Goal: Task Accomplishment & Management: Use online tool/utility

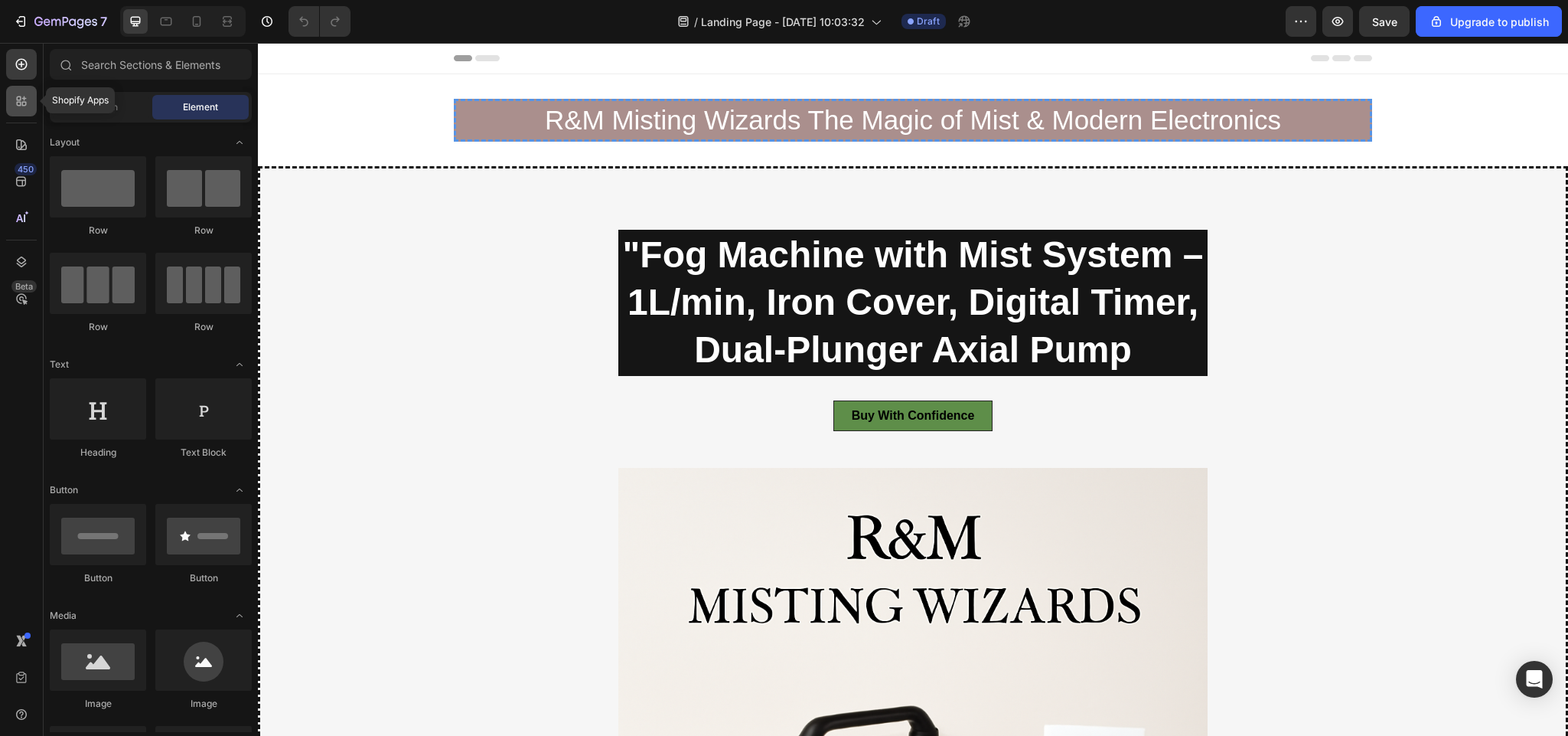
click at [19, 107] on icon at bounding box center [21, 101] width 16 height 16
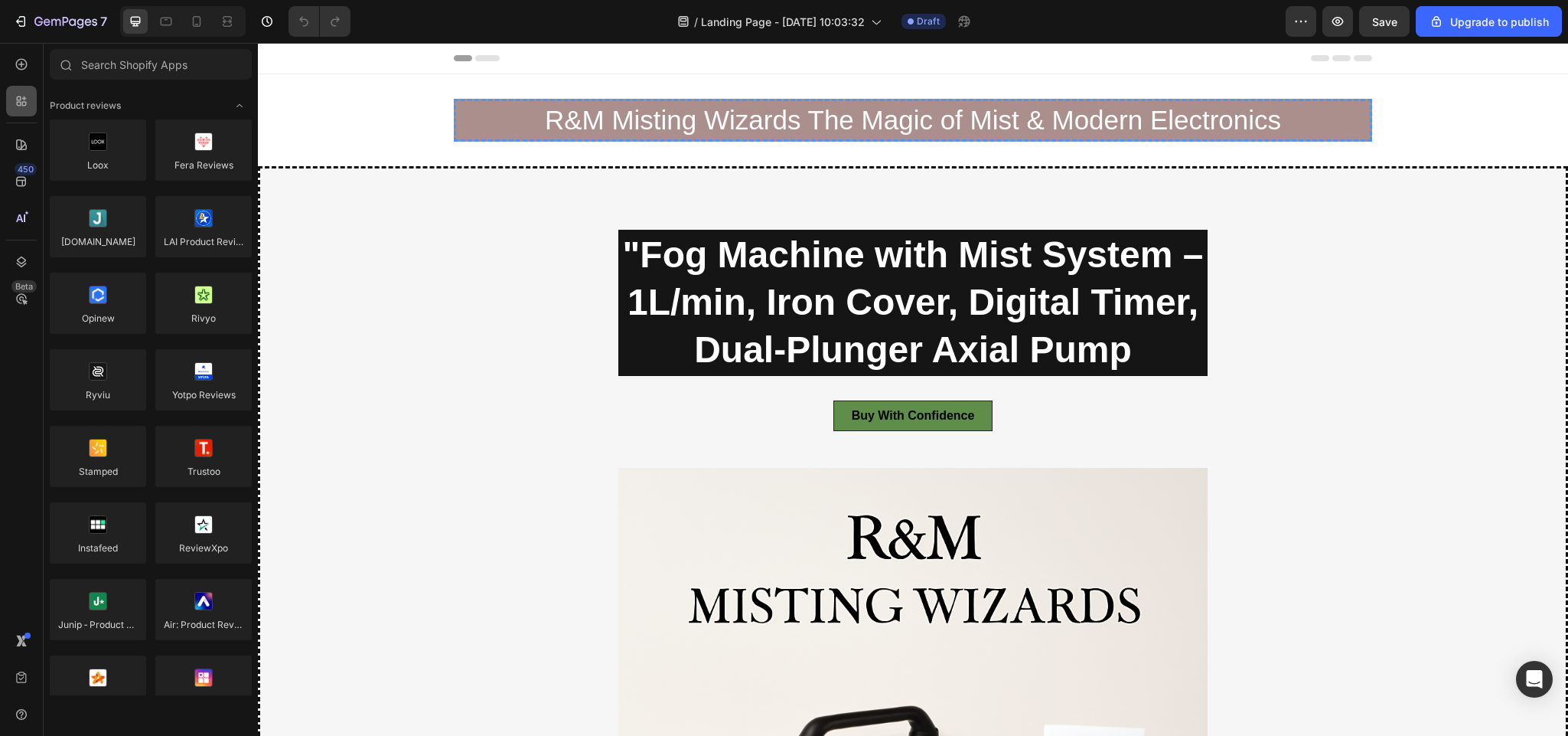
click at [16, 97] on icon at bounding box center [18, 98] width 5 height 5
click at [18, 137] on icon at bounding box center [21, 144] width 16 height 16
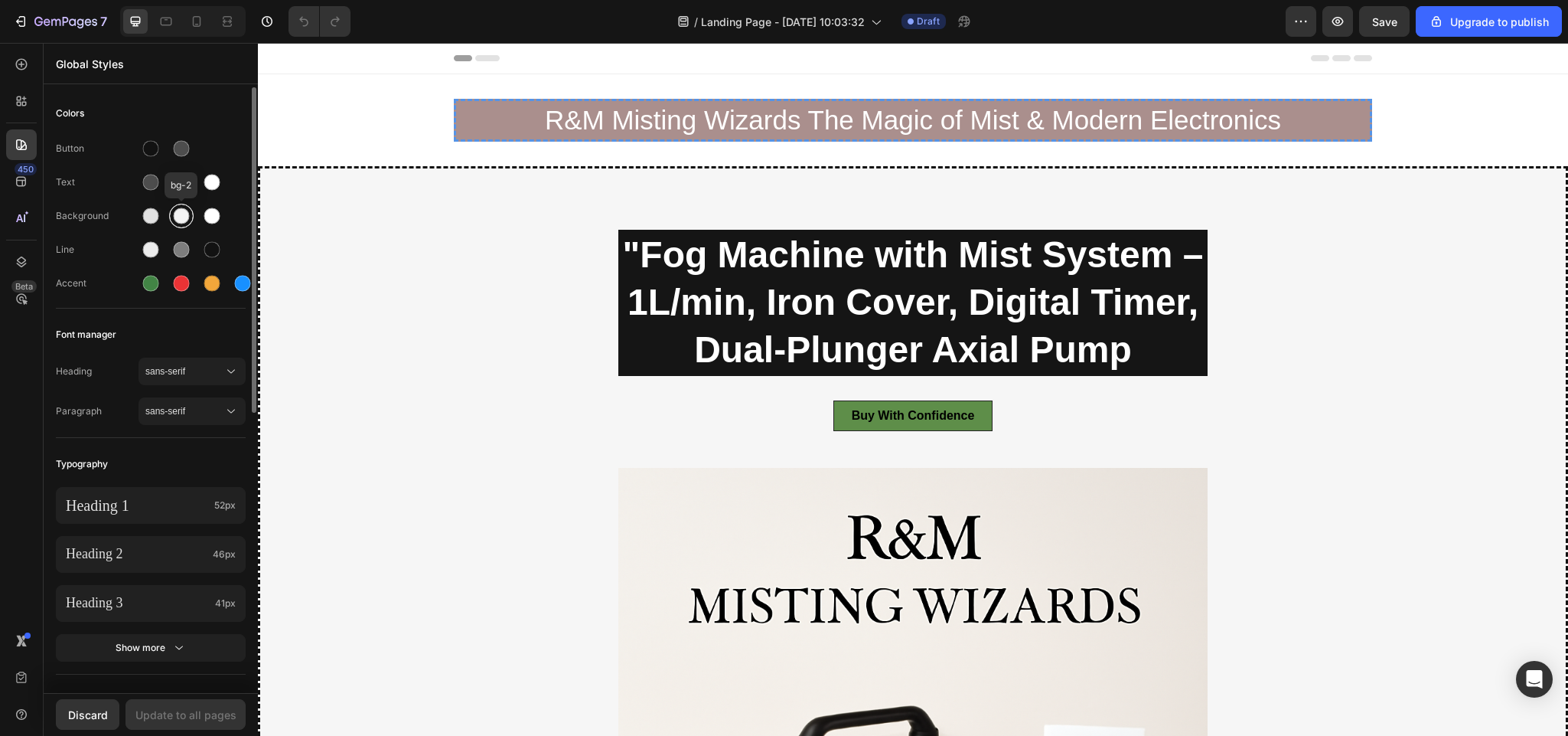
click at [177, 218] on div at bounding box center [181, 216] width 16 height 16
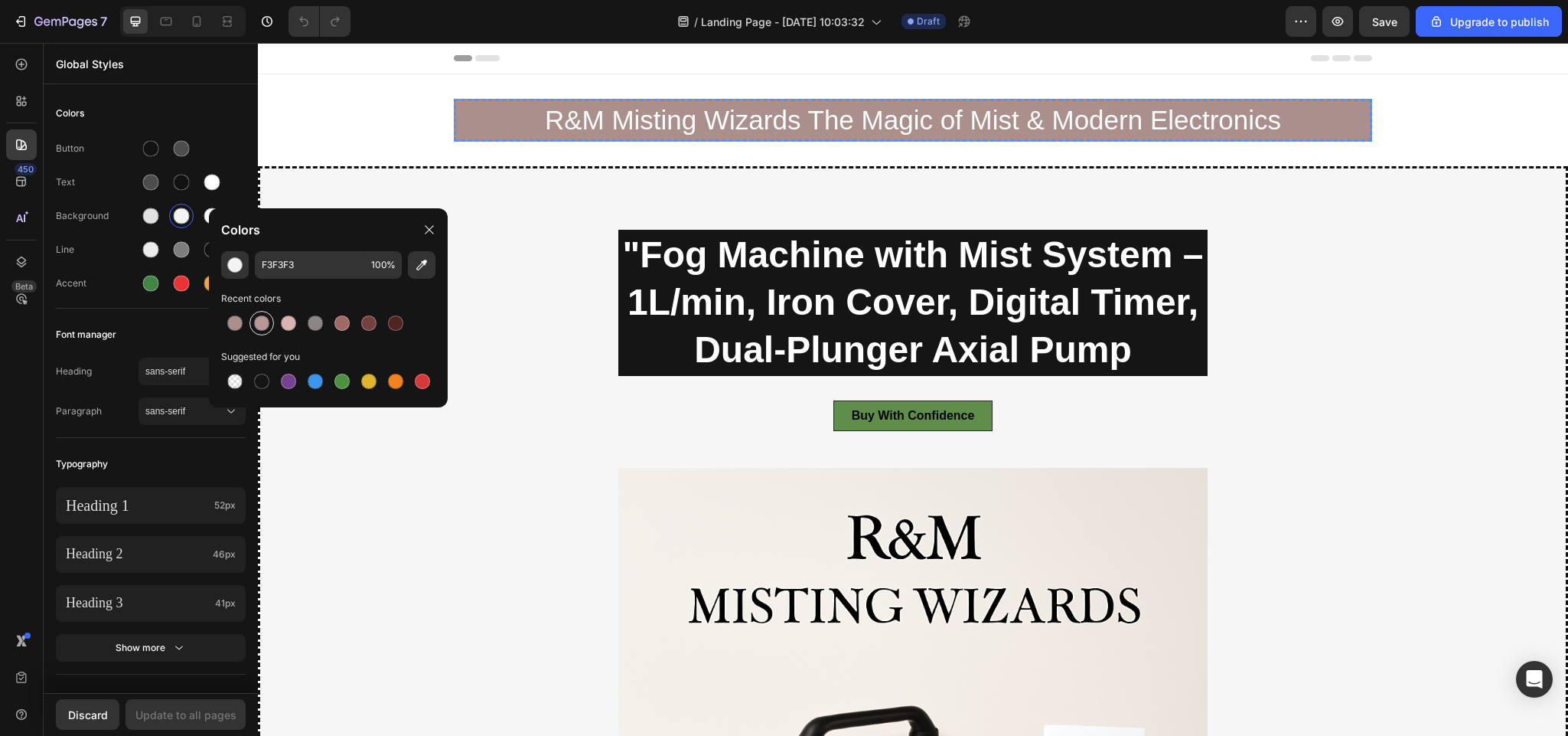
click at [258, 322] on div at bounding box center [262, 323] width 16 height 16
type input "B79896"
click at [144, 212] on div at bounding box center [151, 216] width 16 height 16
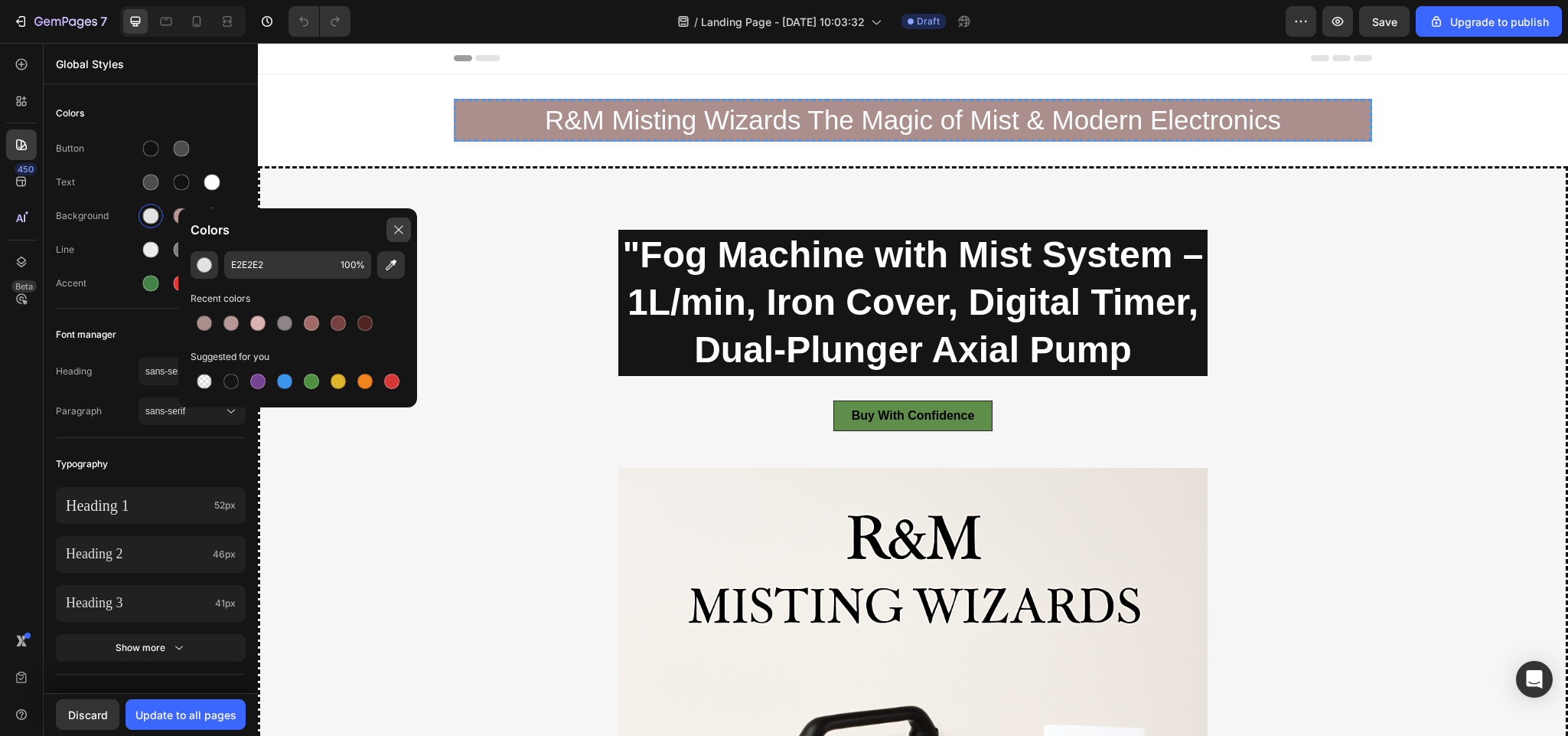
click at [398, 226] on icon at bounding box center [399, 229] width 13 height 13
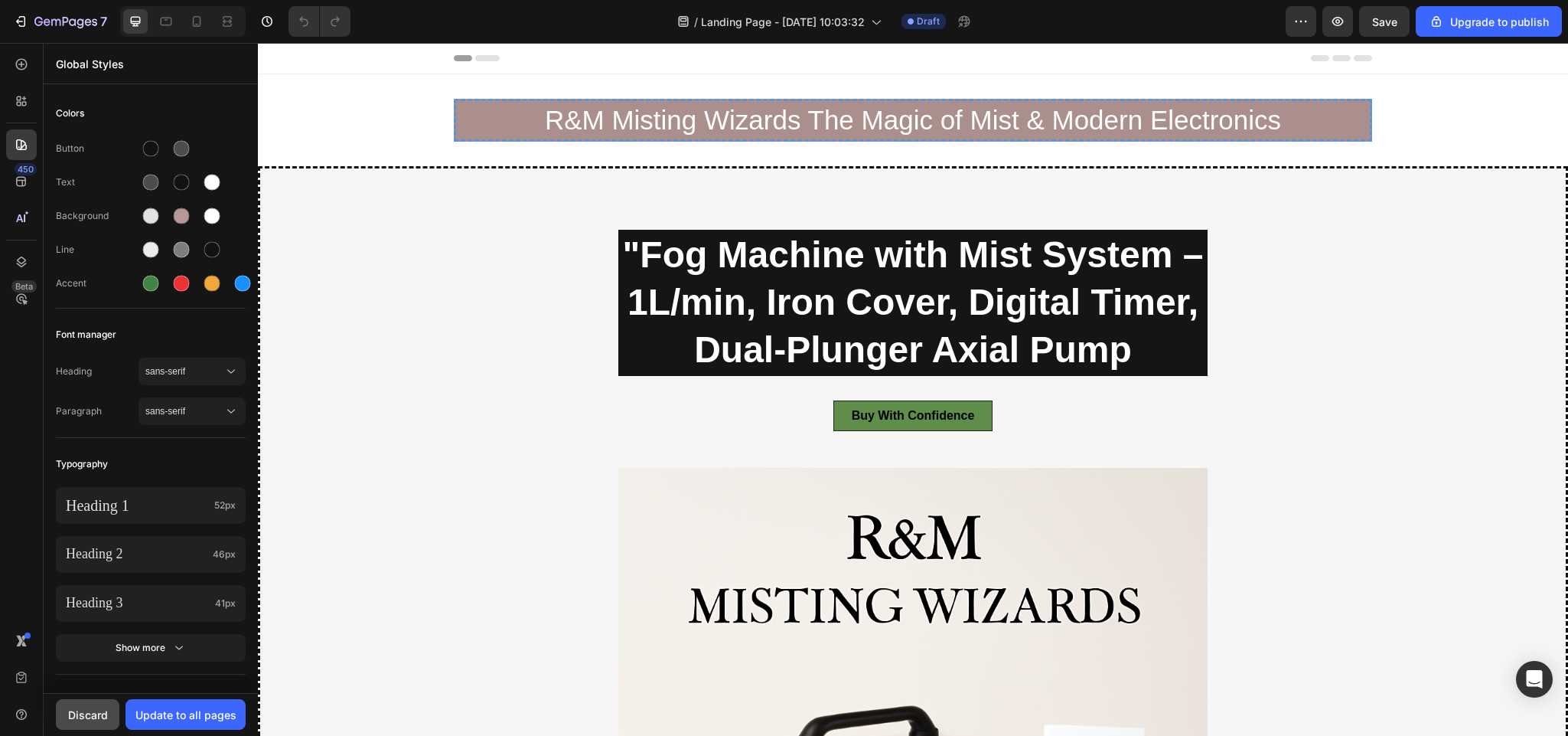
click at [87, 718] on div "Discard" at bounding box center [87, 715] width 40 height 16
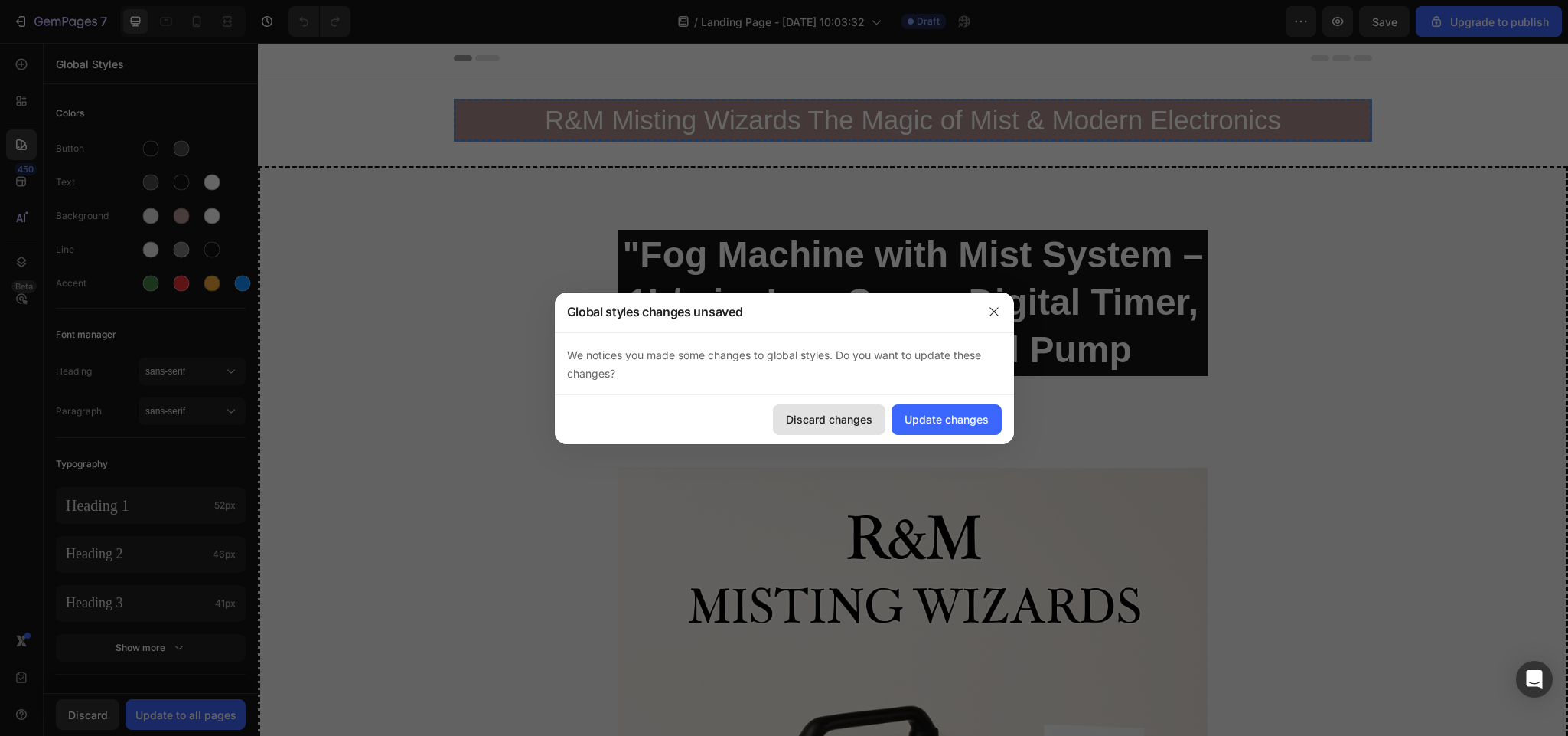
click at [846, 416] on div "Discard changes" at bounding box center [829, 419] width 86 height 16
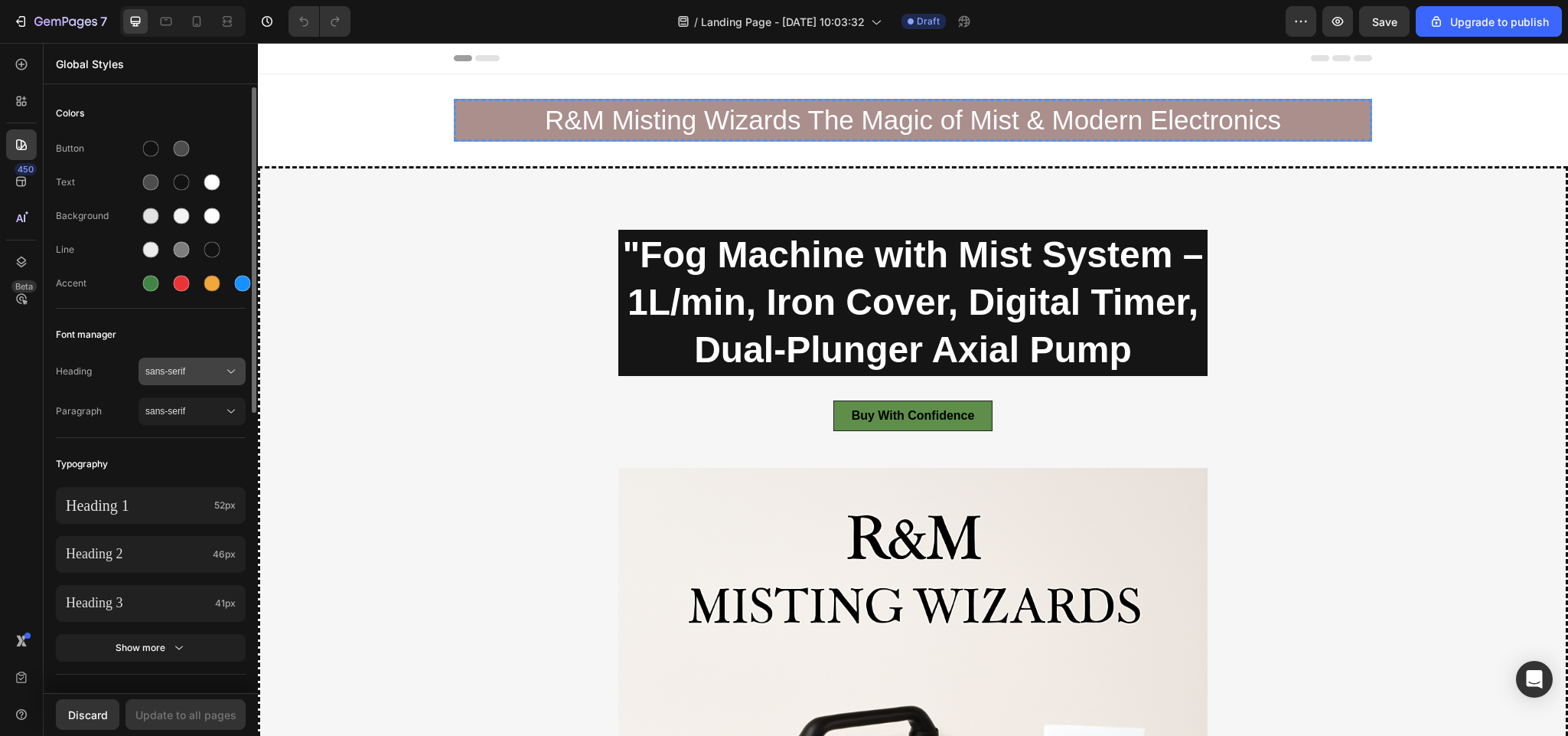
click at [231, 372] on icon at bounding box center [231, 371] width 16 height 16
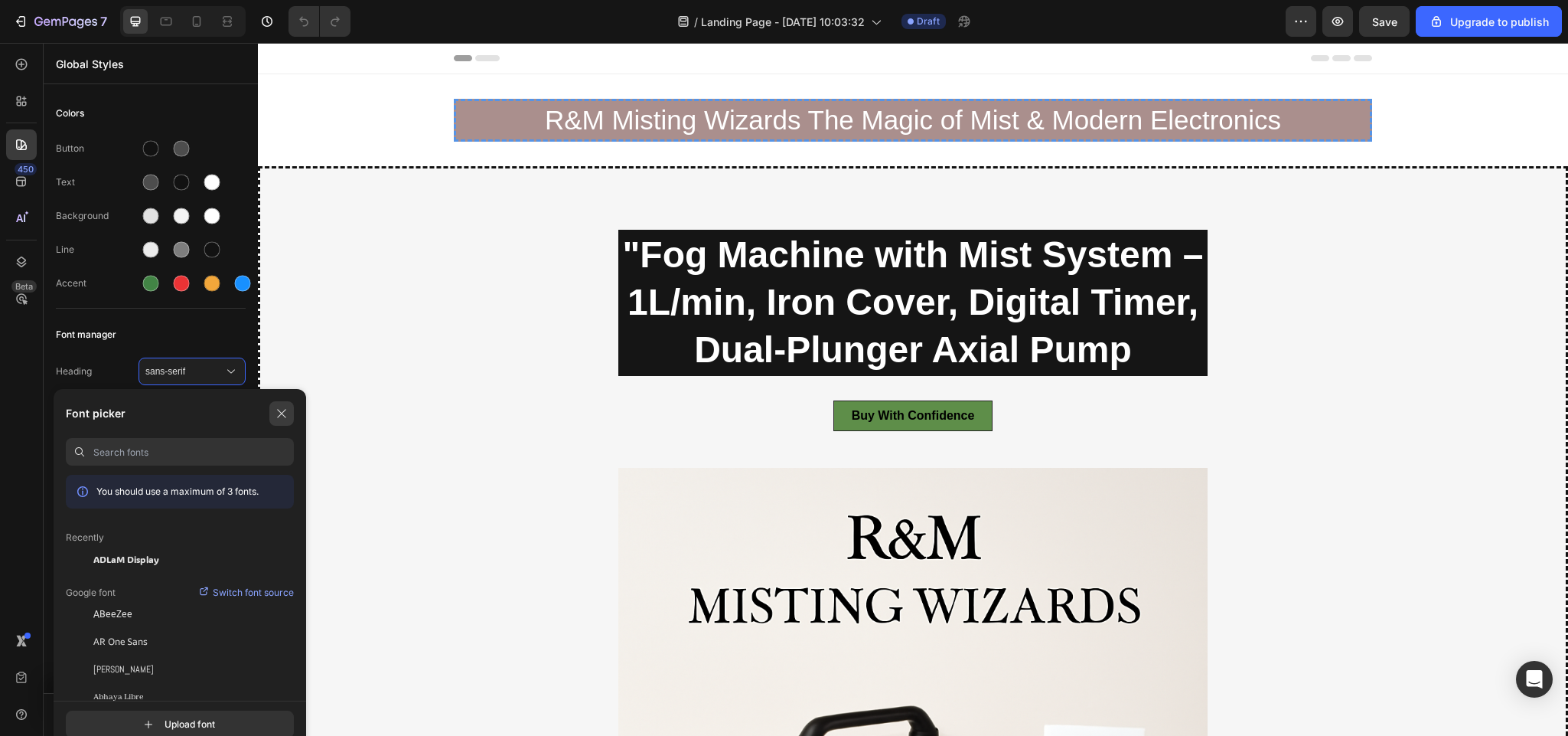
click at [280, 413] on icon "button" at bounding box center [281, 413] width 13 height 13
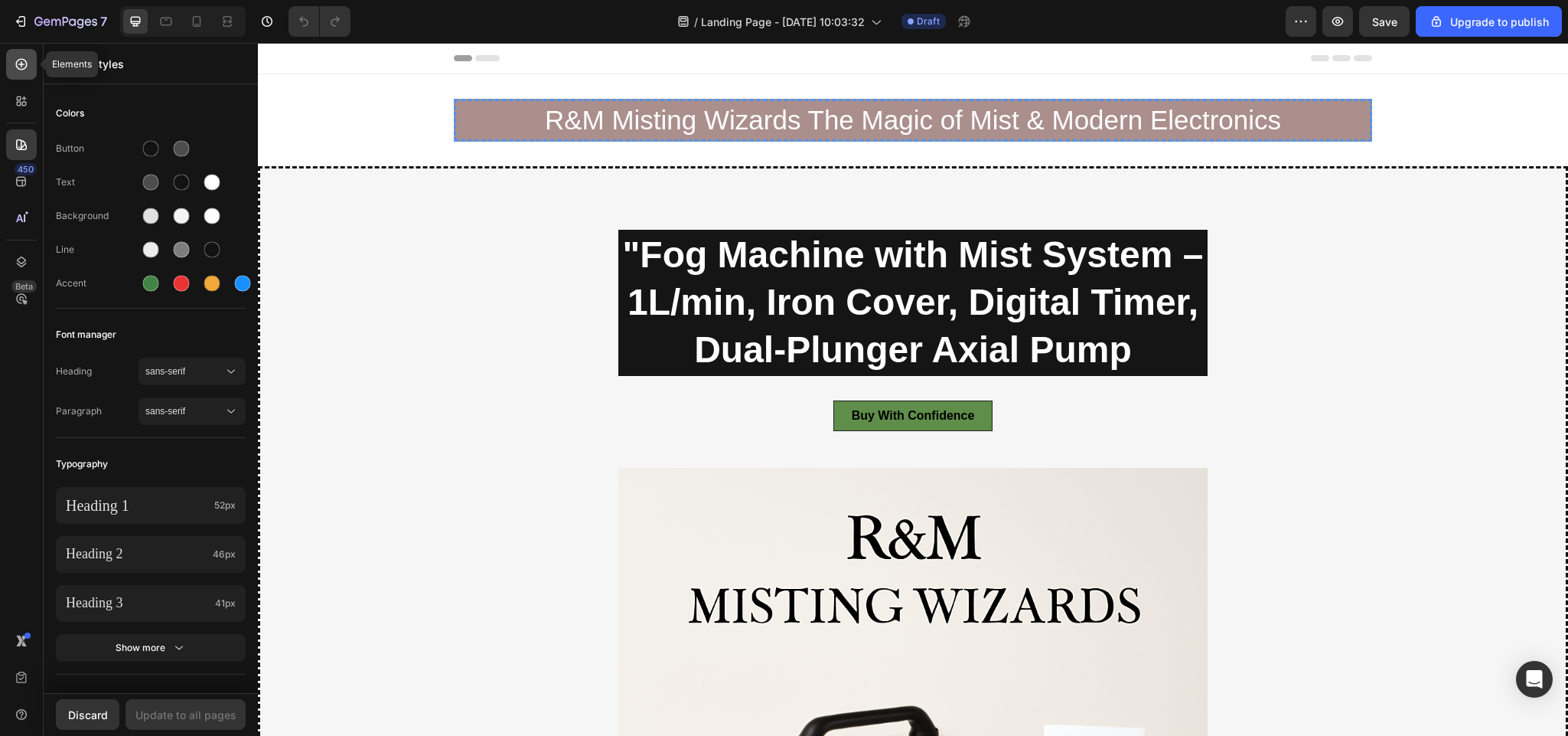
click at [25, 58] on icon at bounding box center [21, 64] width 16 height 16
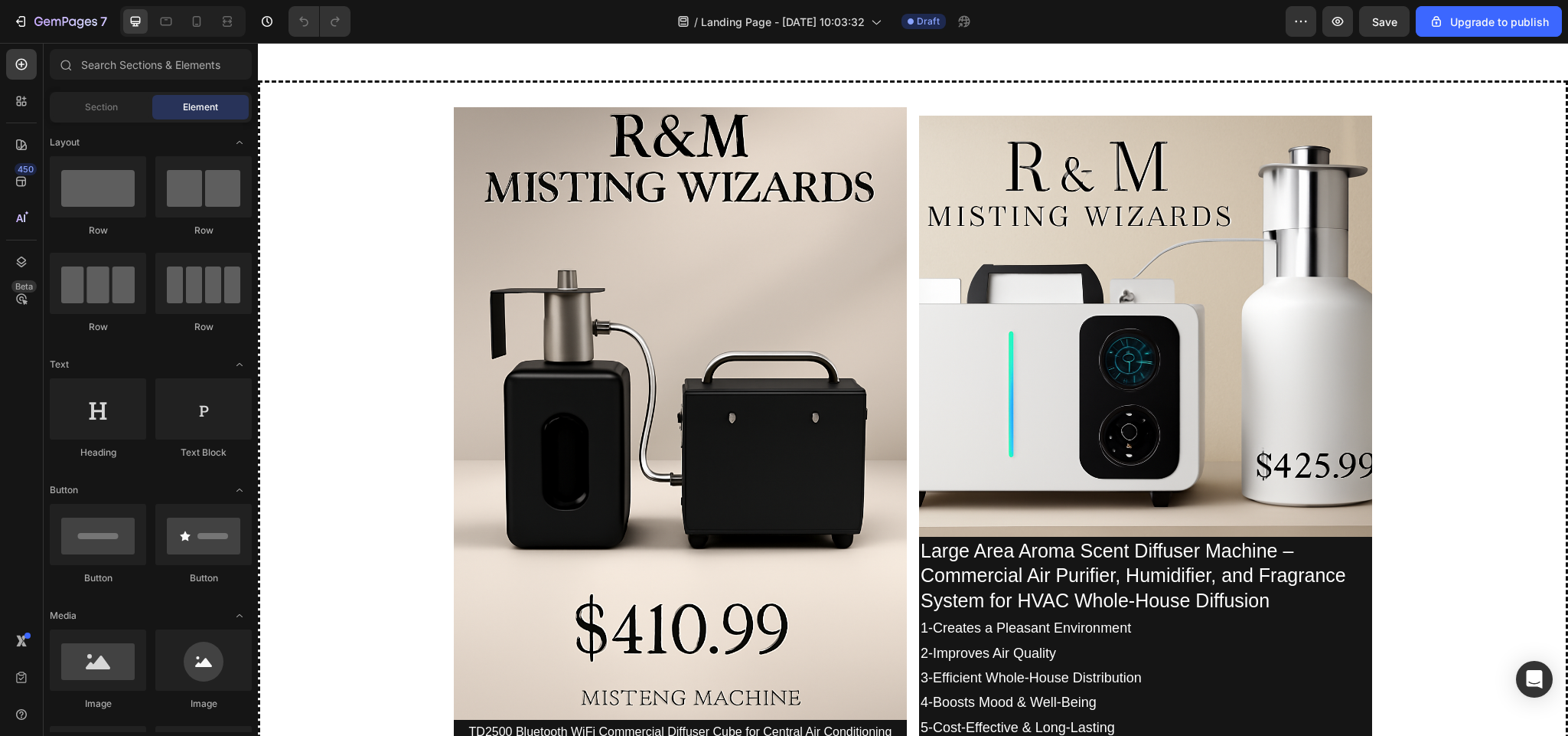
scroll to position [3076, 0]
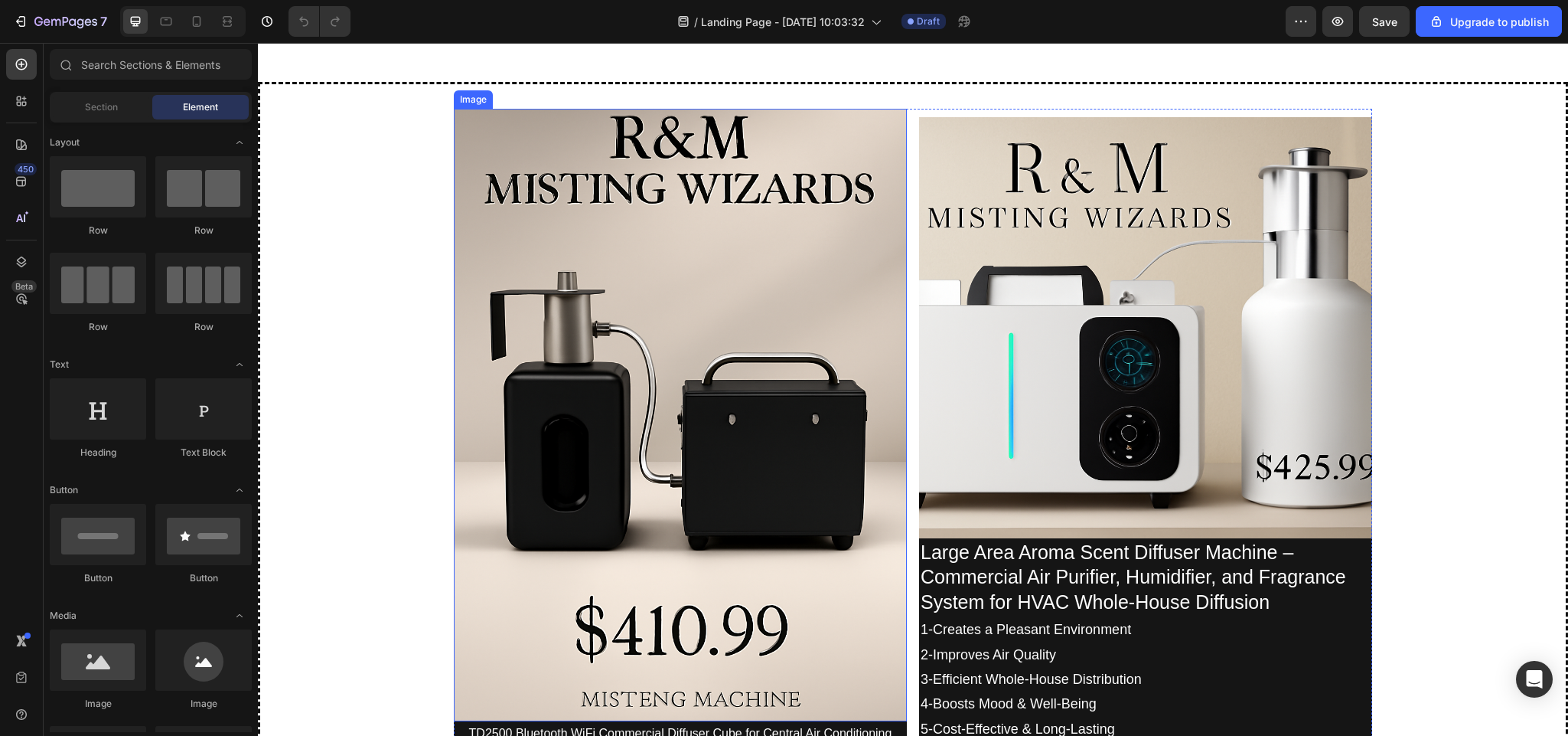
click at [653, 445] on img at bounding box center [680, 414] width 453 height 612
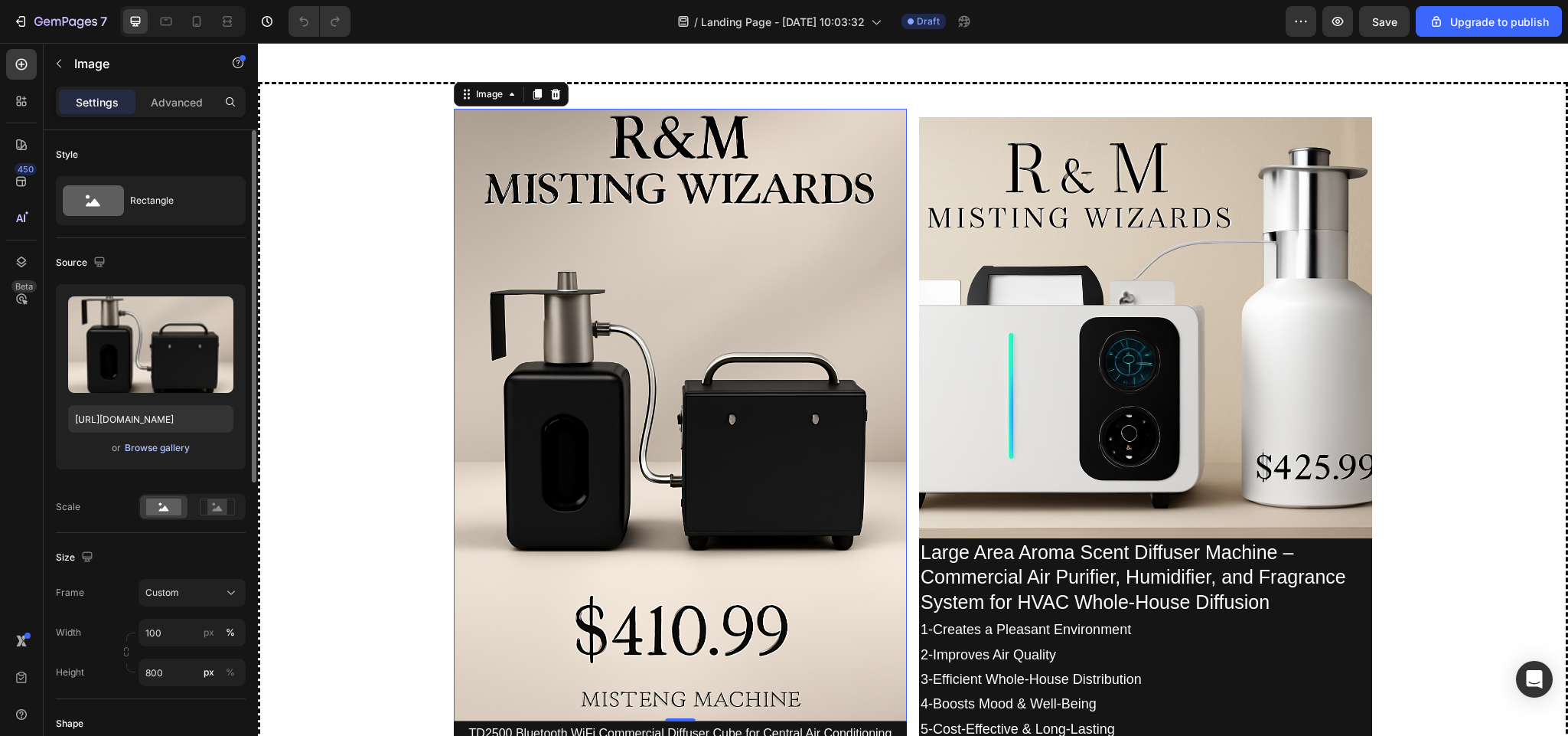
click at [145, 449] on div "Browse gallery" at bounding box center [157, 448] width 65 height 14
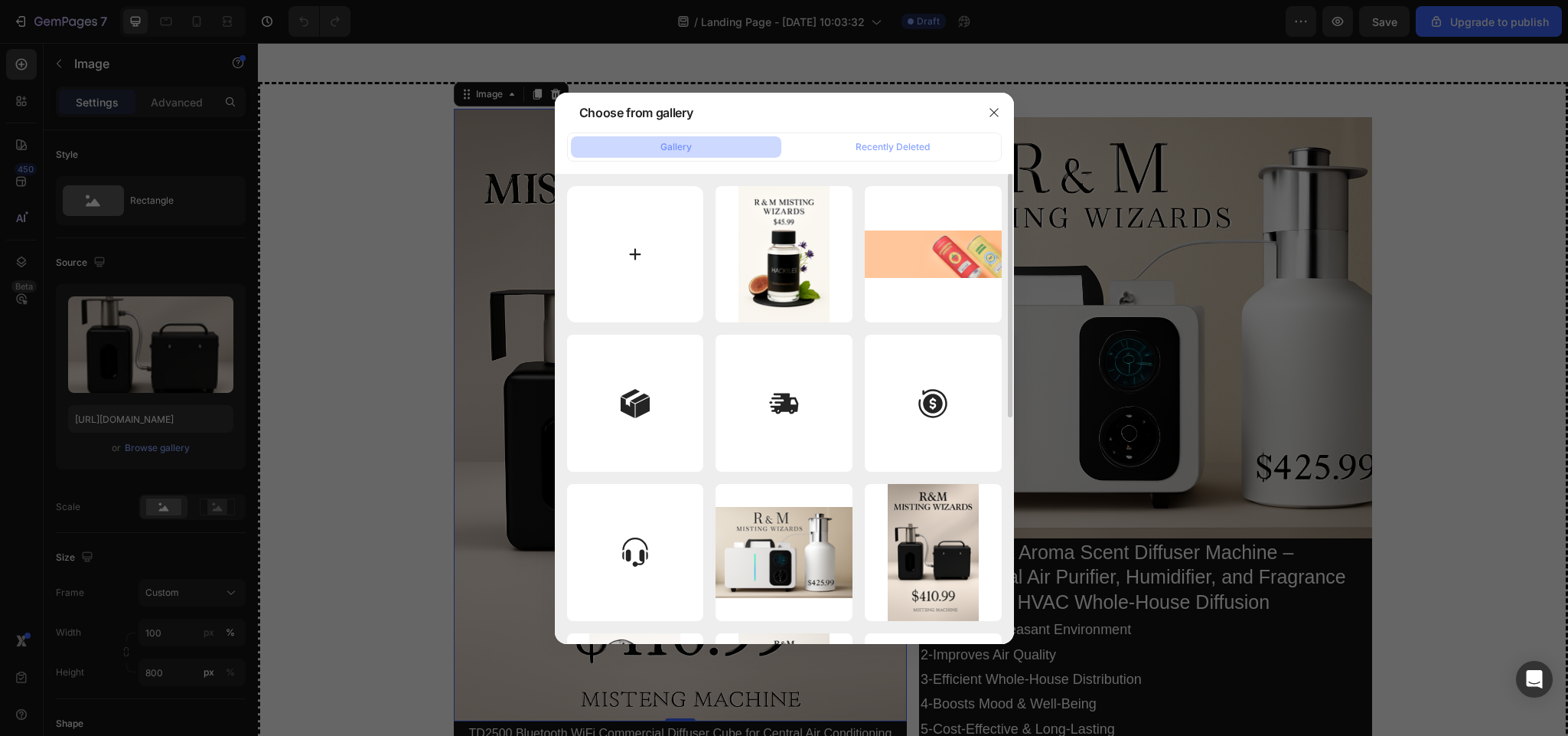
click at [632, 250] on input "file" at bounding box center [635, 254] width 137 height 137
click at [990, 107] on icon "button" at bounding box center [994, 112] width 13 height 13
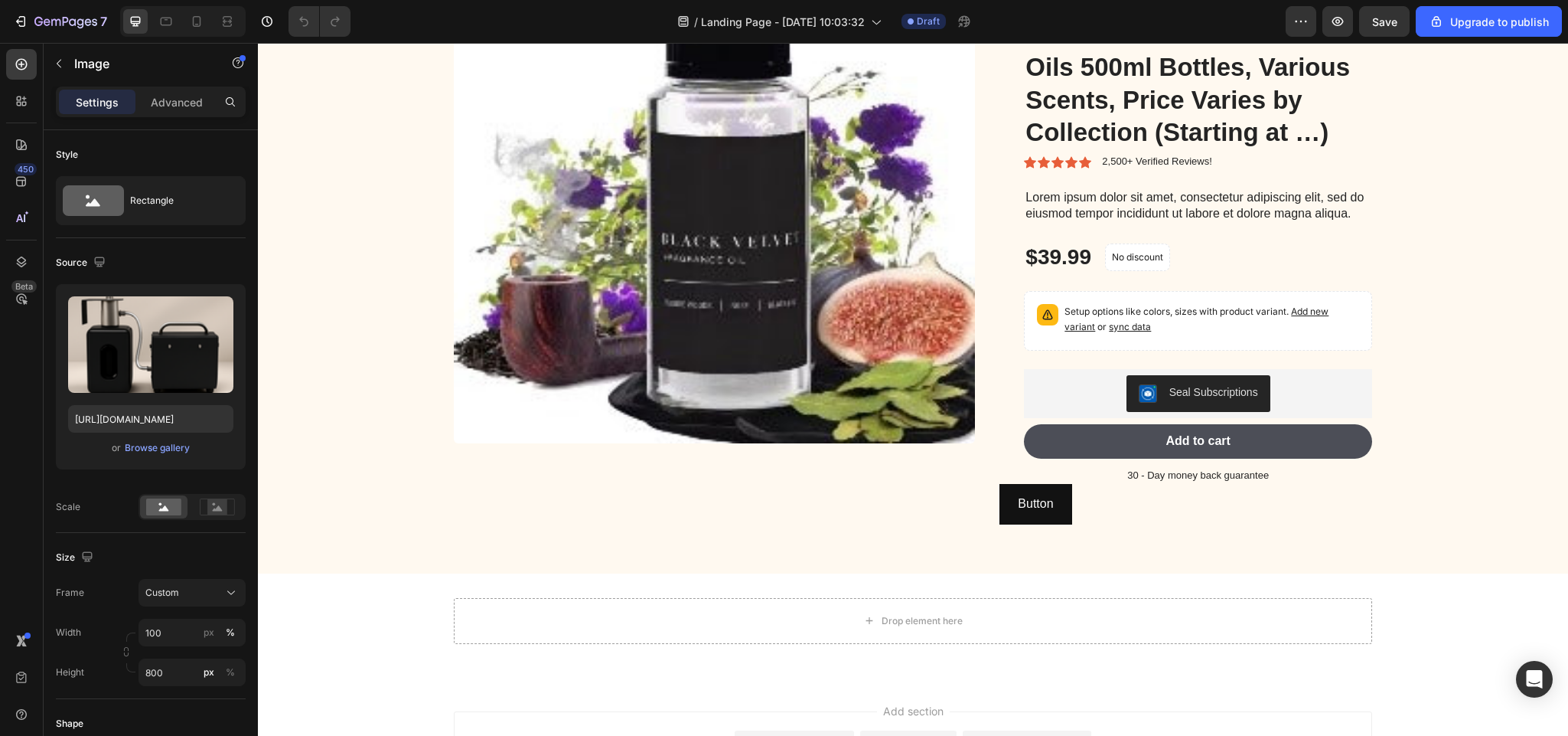
scroll to position [4013, 0]
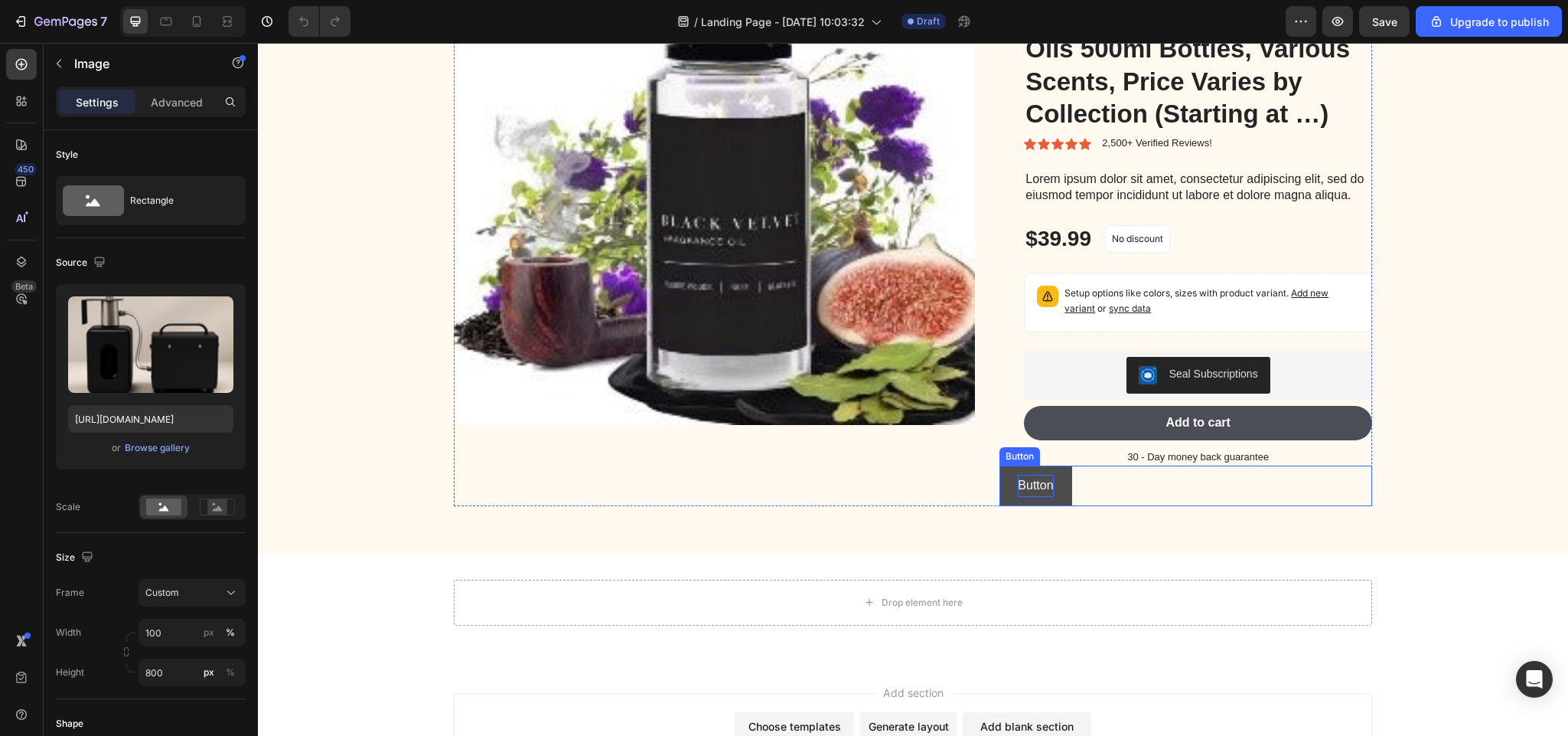
click at [1040, 496] on p "Button" at bounding box center [1036, 485] width 35 height 22
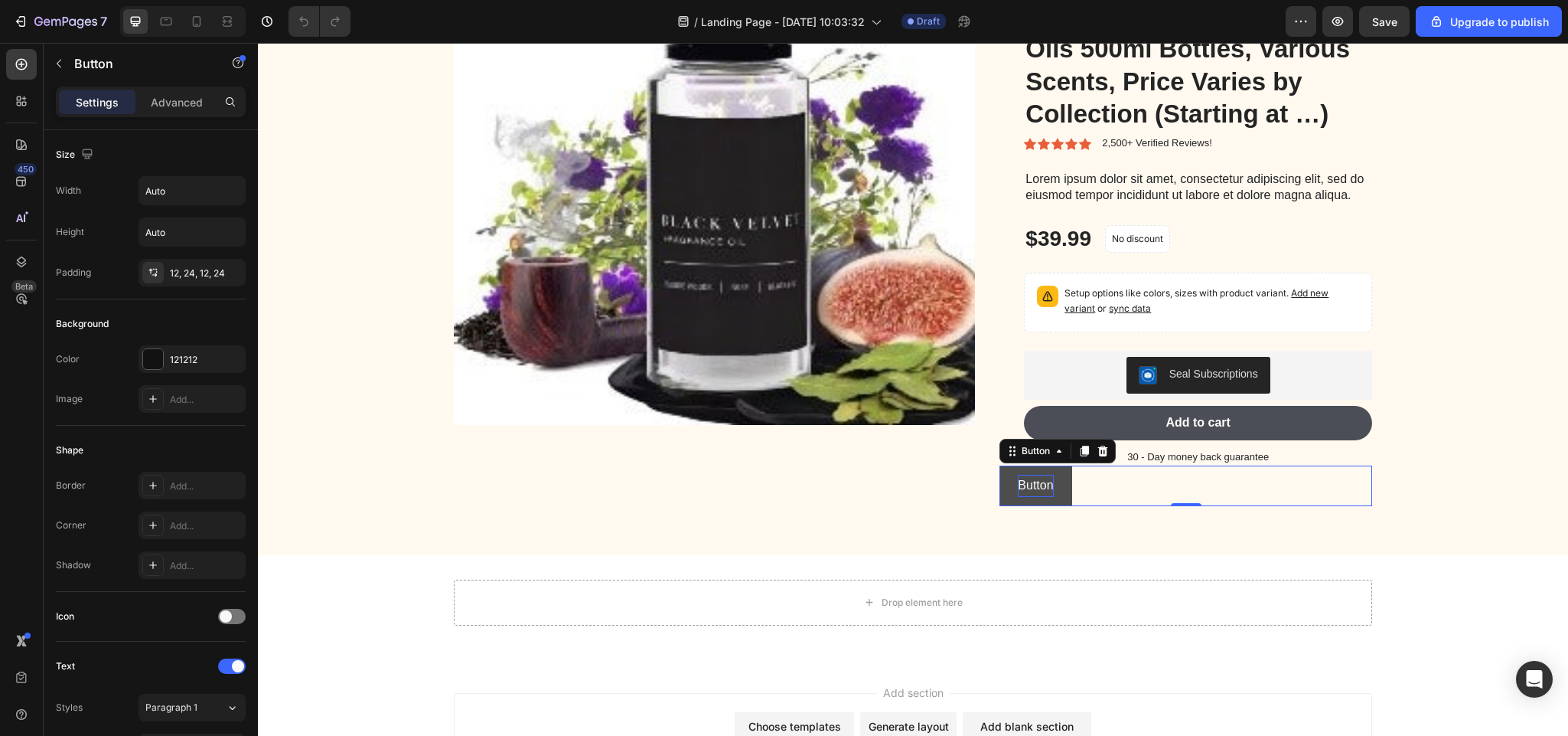
click at [1040, 496] on p "Button" at bounding box center [1036, 485] width 35 height 22
click at [1000, 465] on button "Buy" at bounding box center [1029, 486] width 58 height 41
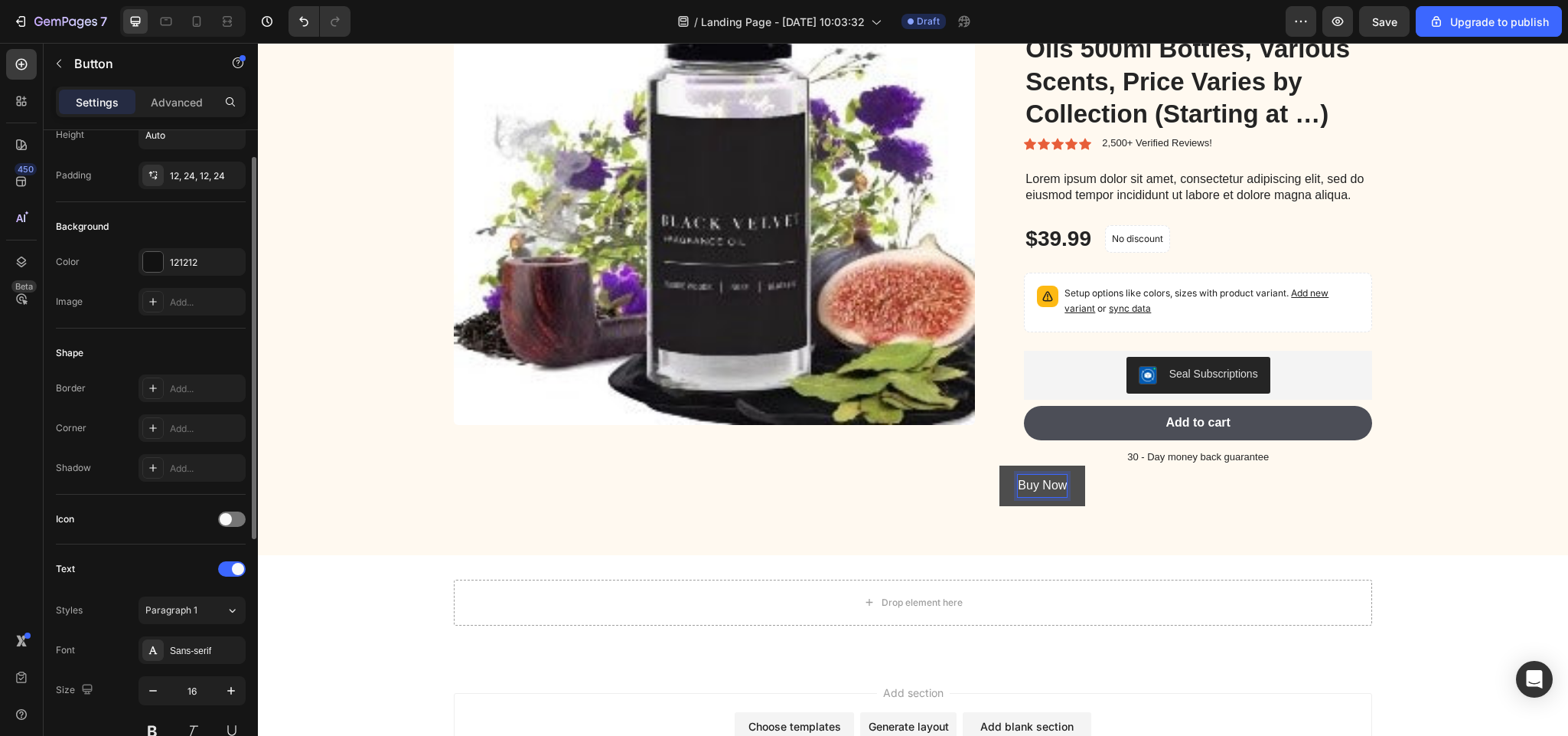
scroll to position [117, 0]
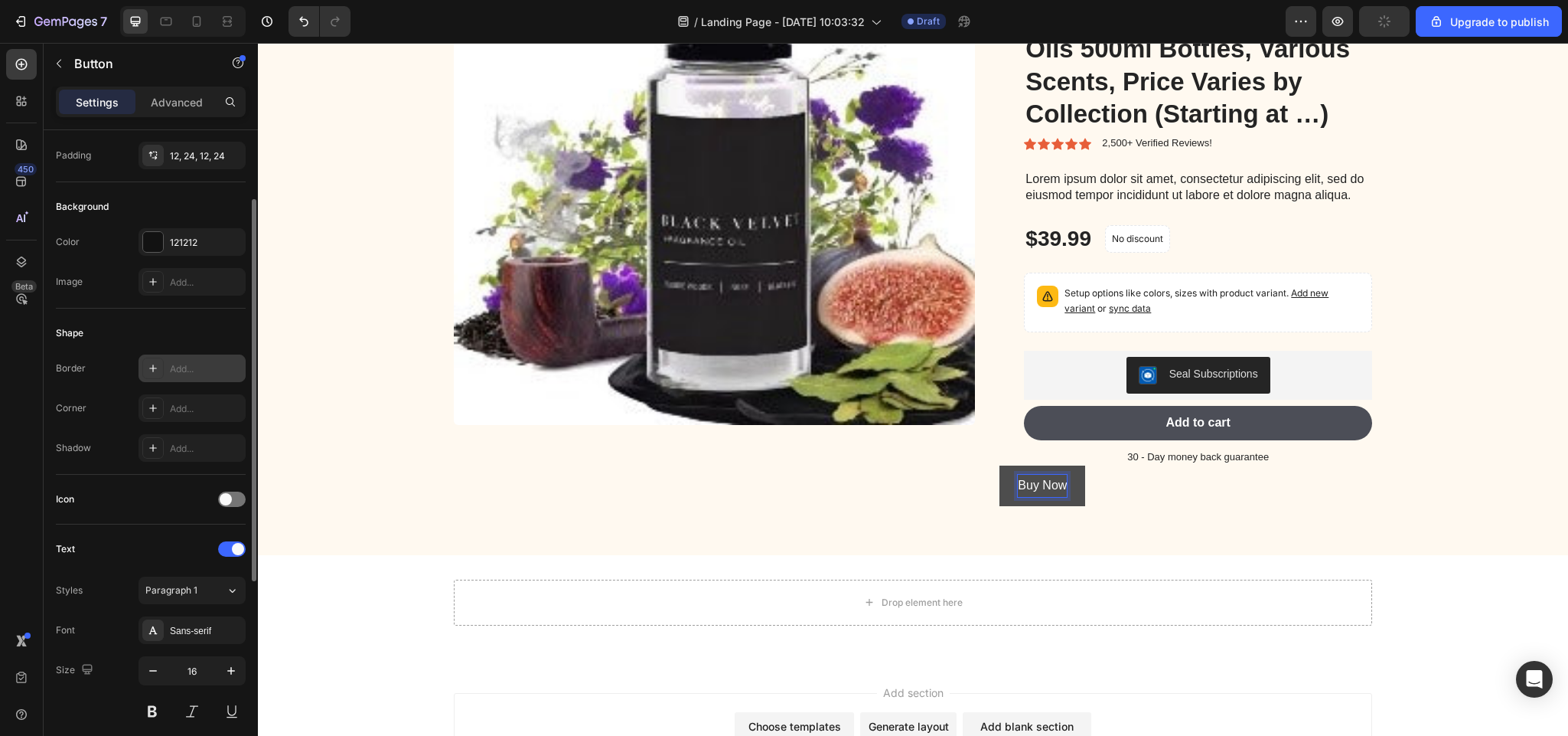
click at [149, 374] on icon at bounding box center [153, 368] width 13 height 13
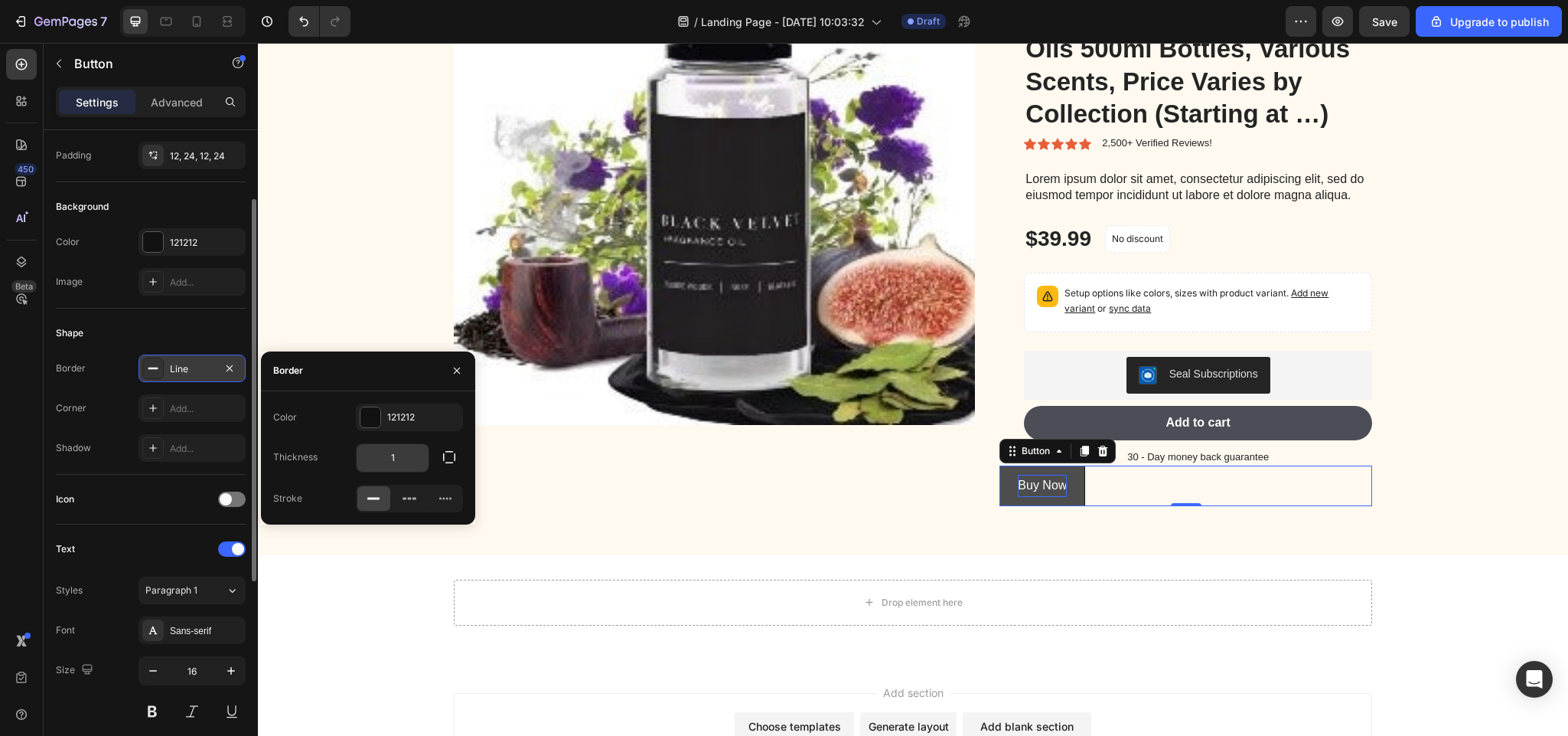
click at [398, 453] on input "1" at bounding box center [393, 458] width 72 height 27
type input "2"
click at [413, 498] on icon at bounding box center [414, 497] width 4 height 2
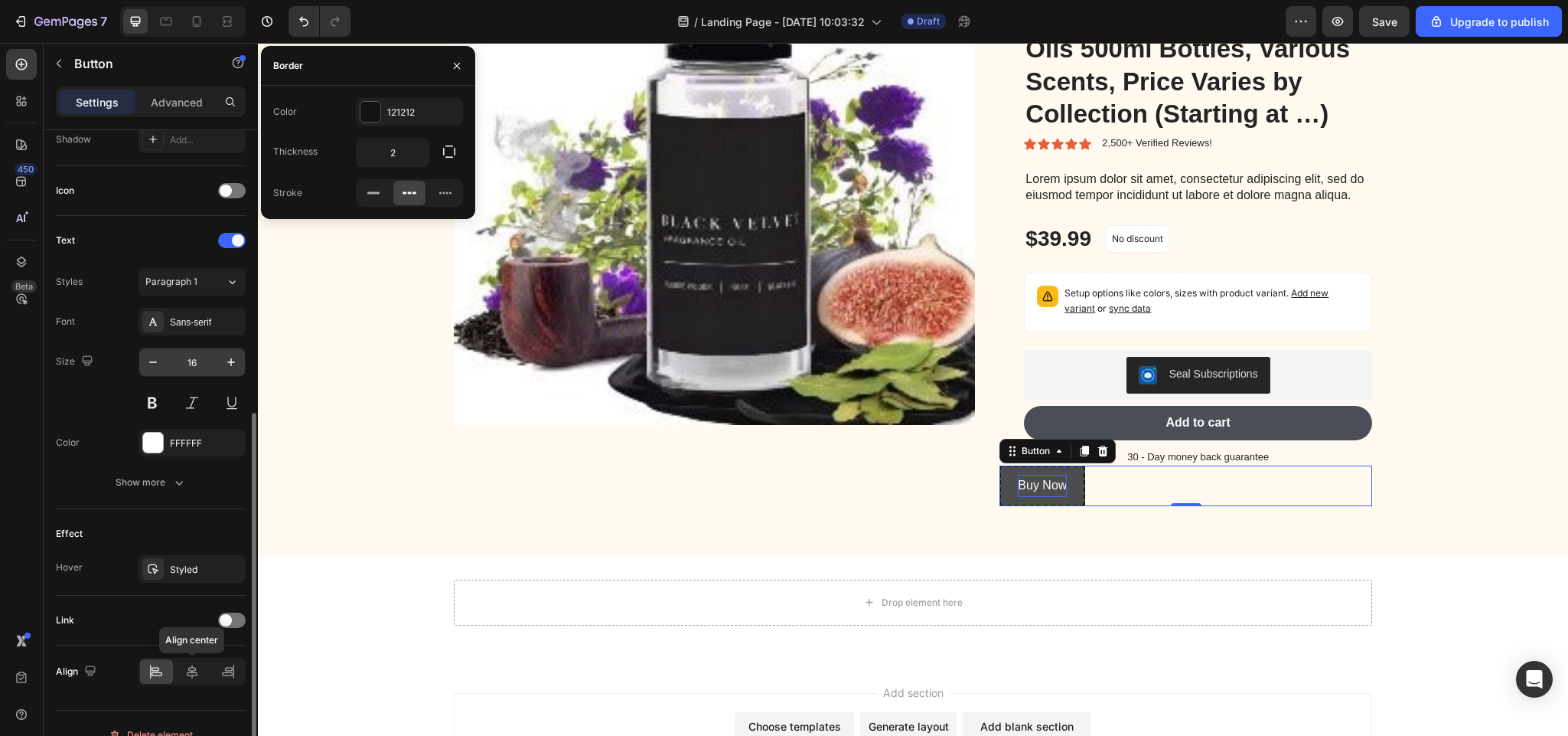
scroll to position [453, 0]
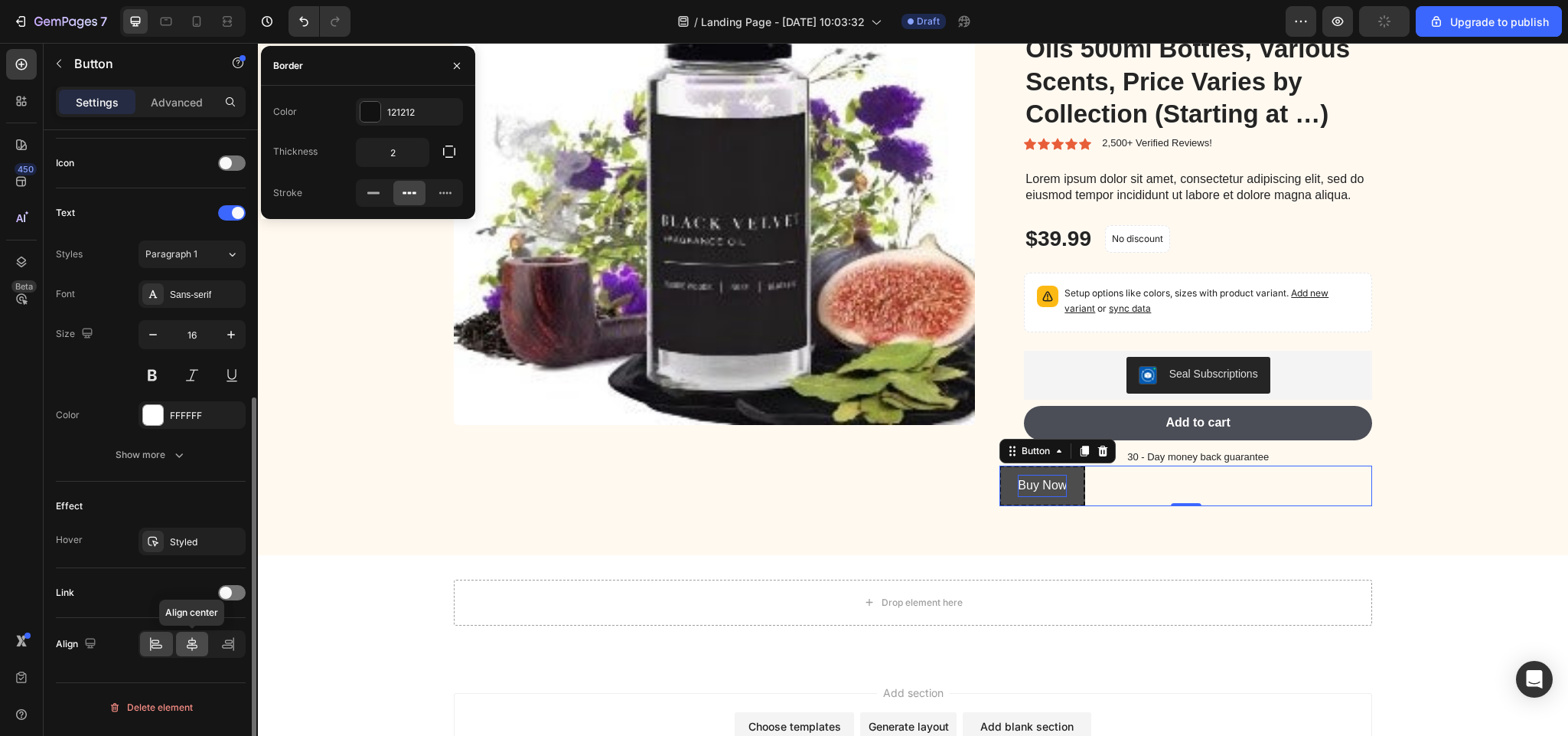
click at [198, 641] on icon at bounding box center [192, 644] width 16 height 16
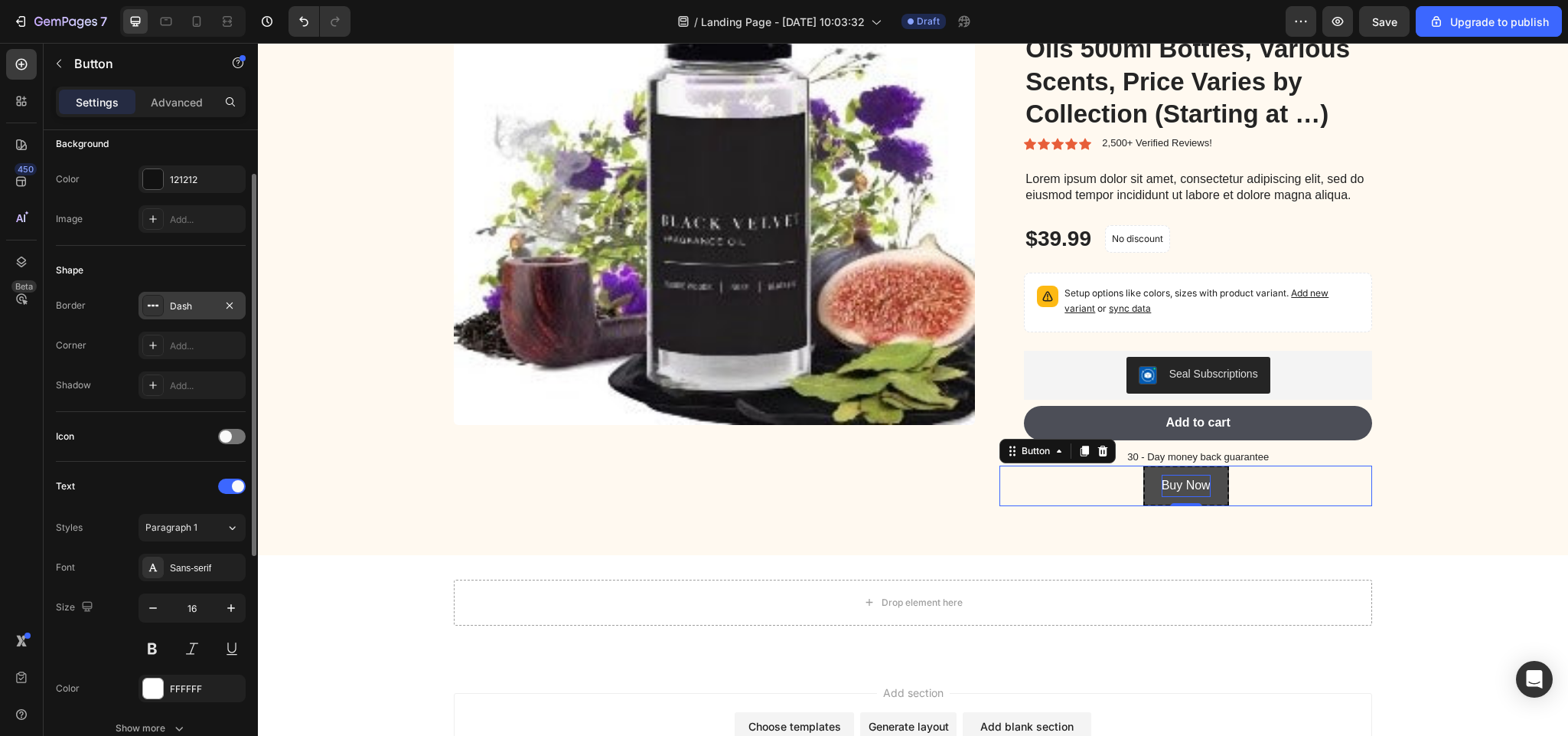
scroll to position [122, 0]
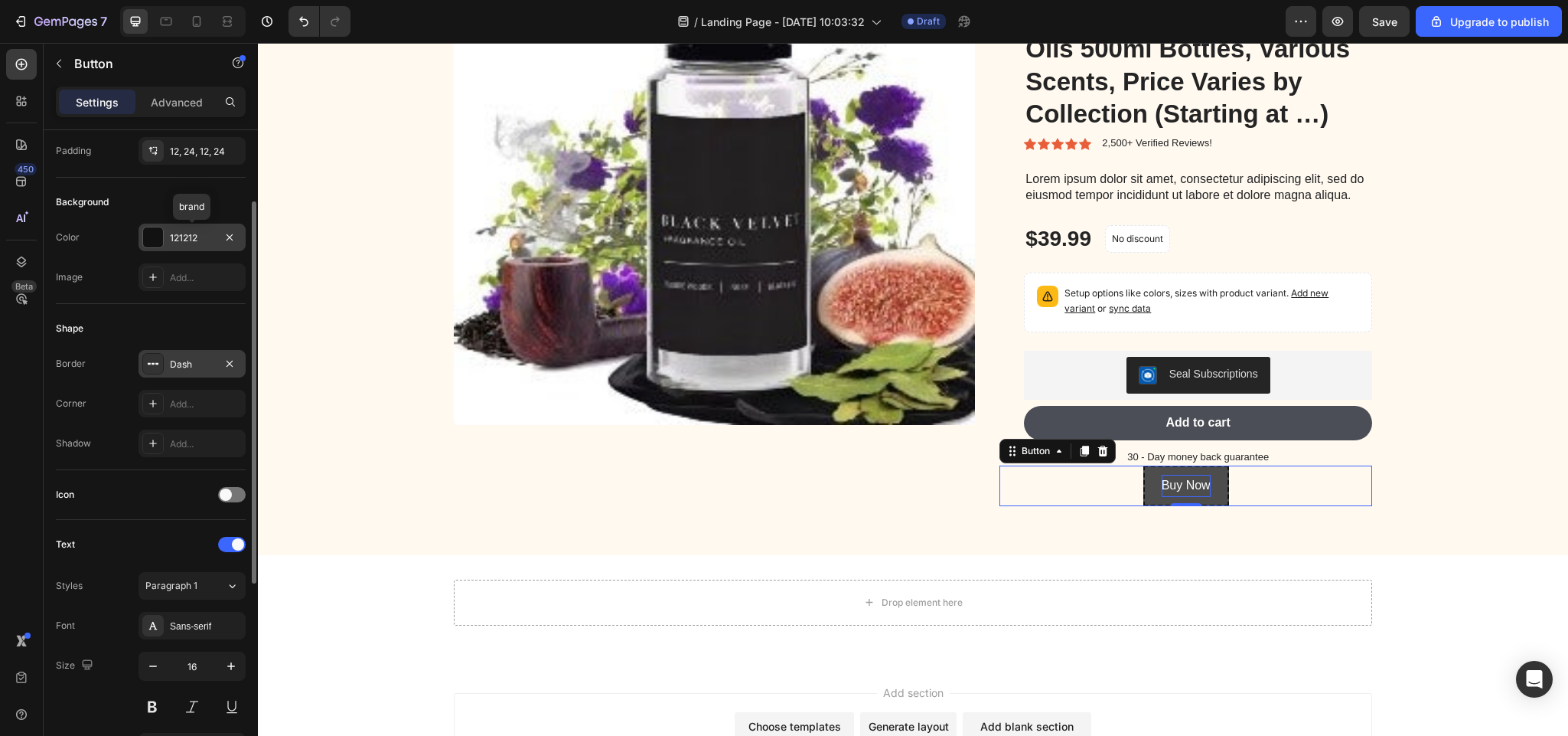
click at [147, 241] on div at bounding box center [153, 237] width 20 height 20
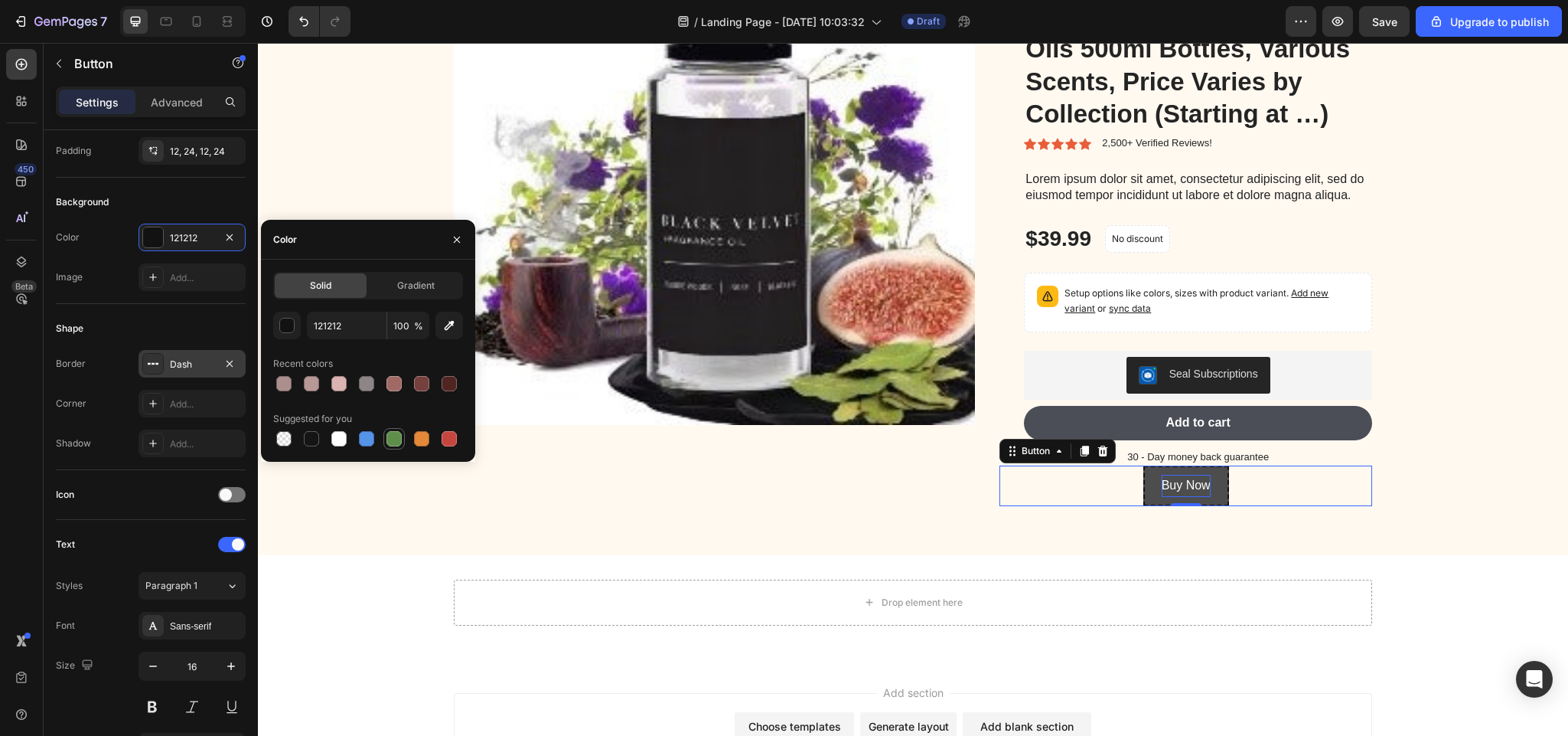
click at [393, 437] on div at bounding box center [395, 438] width 16 height 16
type input "5E8E49"
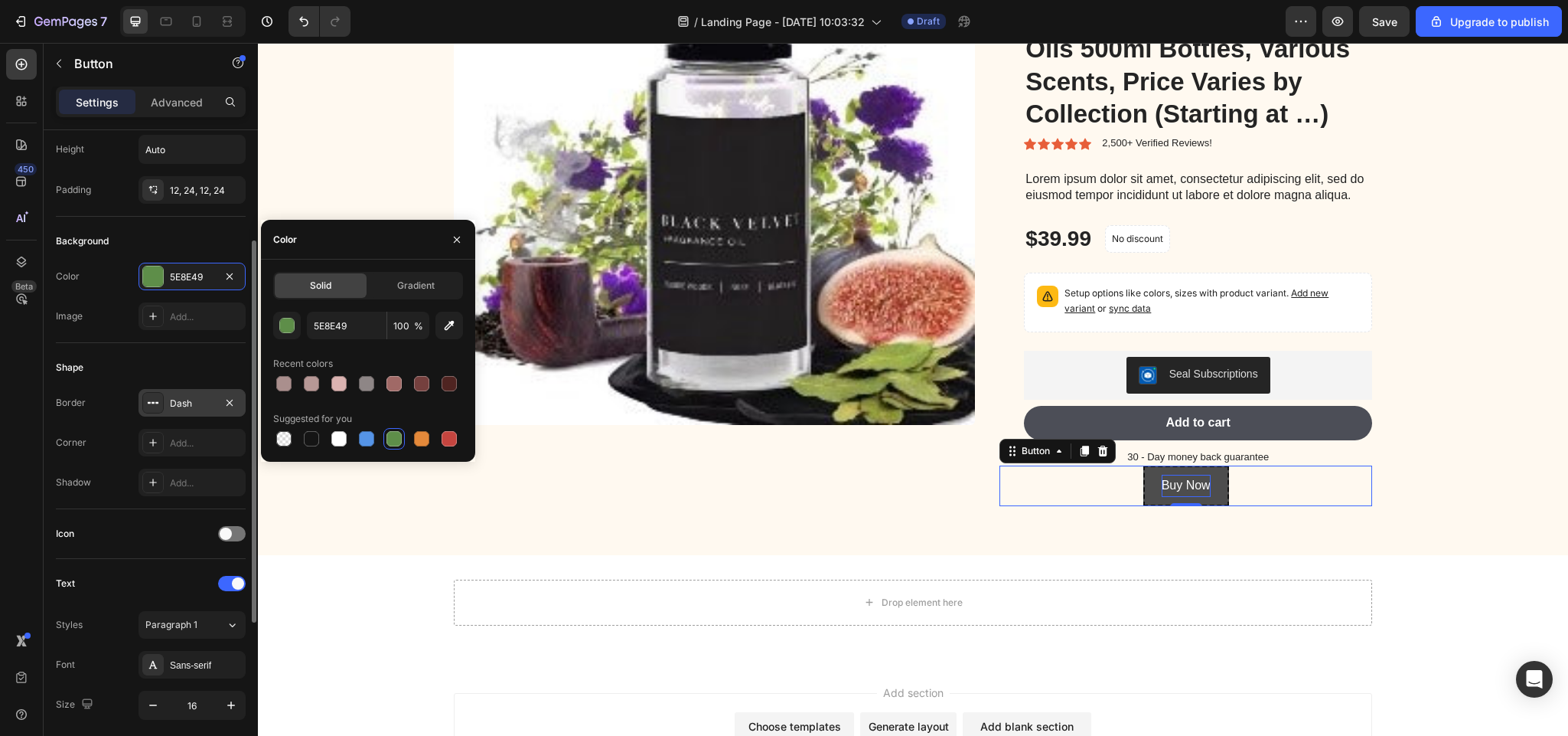
scroll to position [257, 0]
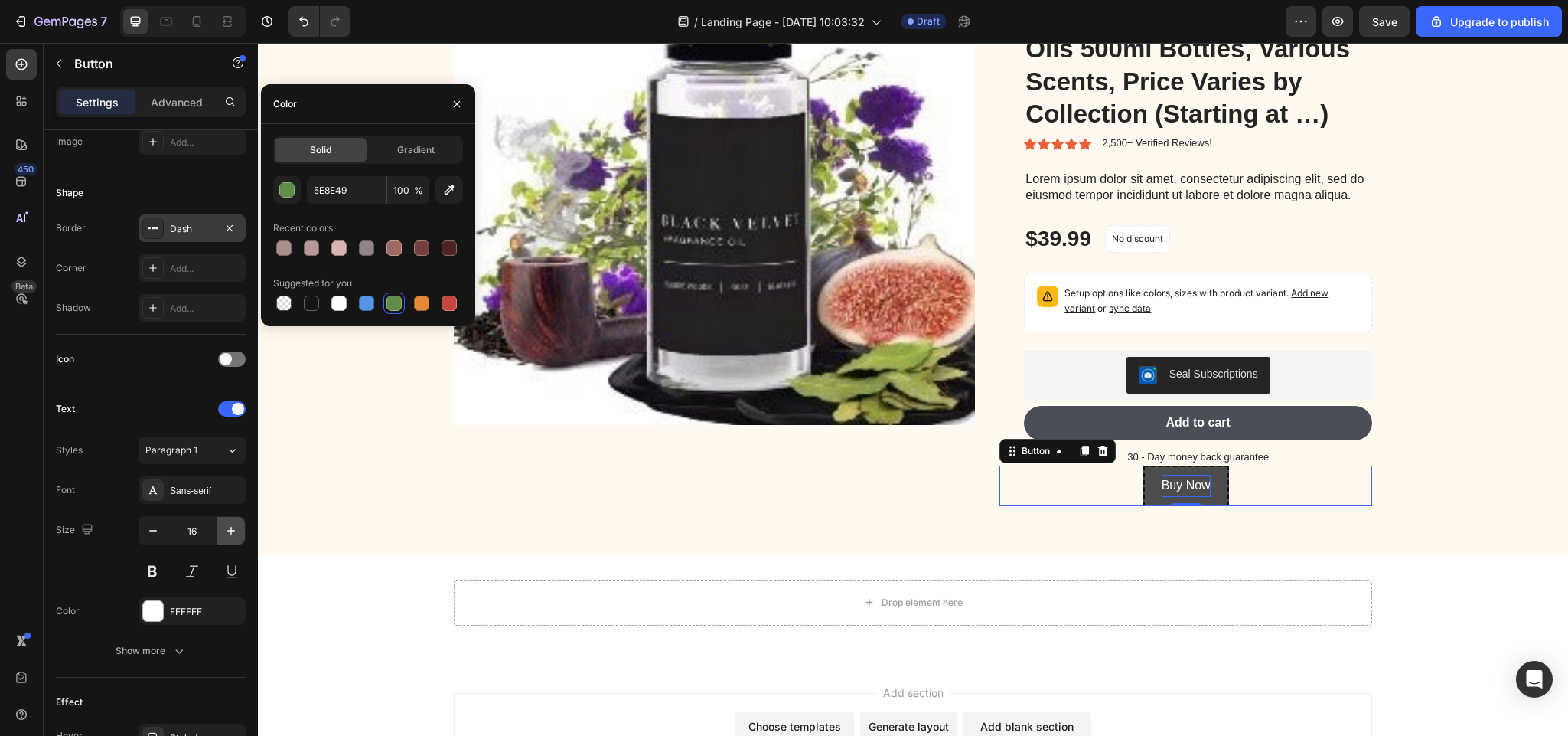
click at [235, 535] on icon "button" at bounding box center [231, 530] width 16 height 16
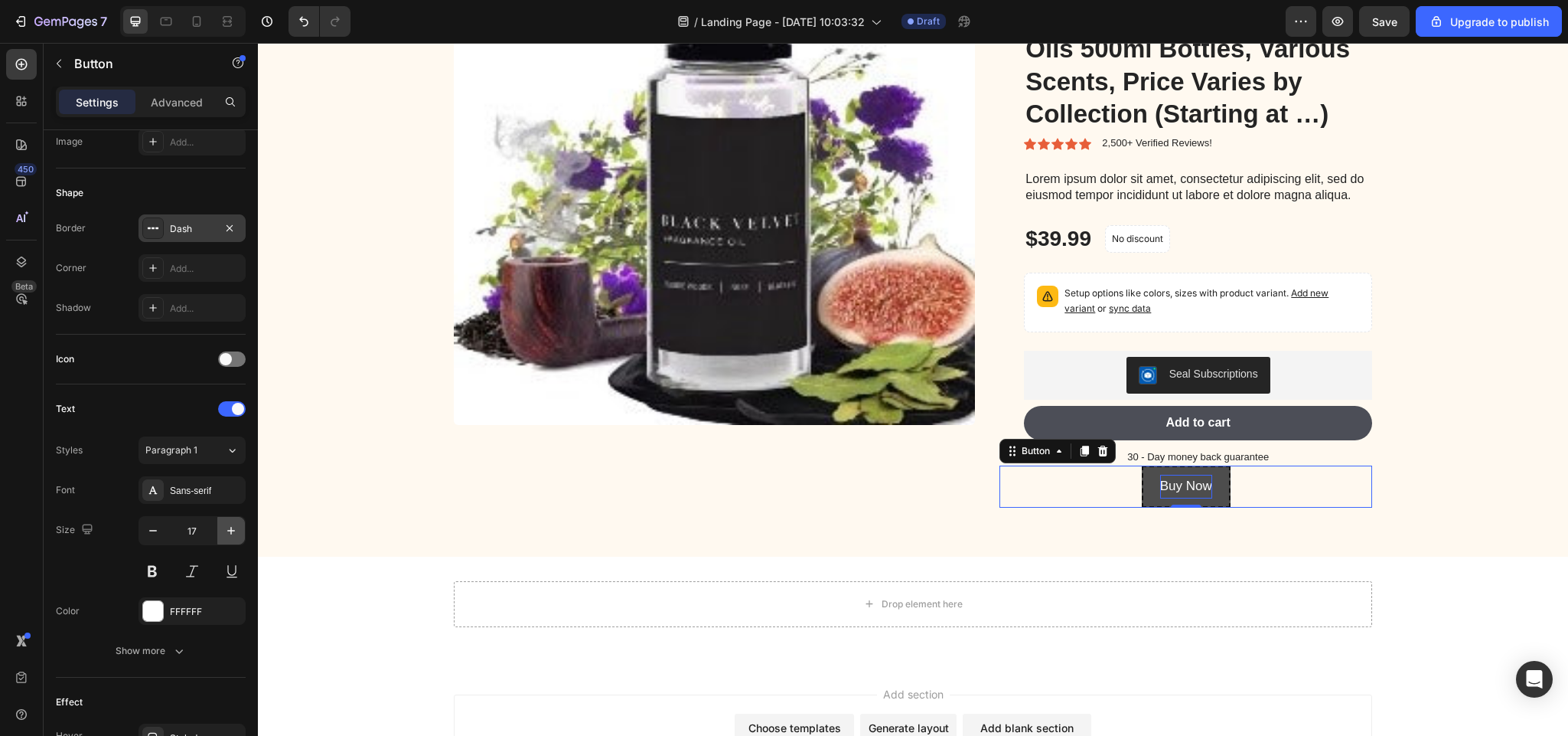
click at [235, 535] on icon "button" at bounding box center [231, 530] width 16 height 16
type input "18"
click at [350, 522] on div "Product Images R&M Misting Wizards Essential Scented Aroma Oils 500ml Bottles, …" at bounding box center [913, 242] width 1288 height 556
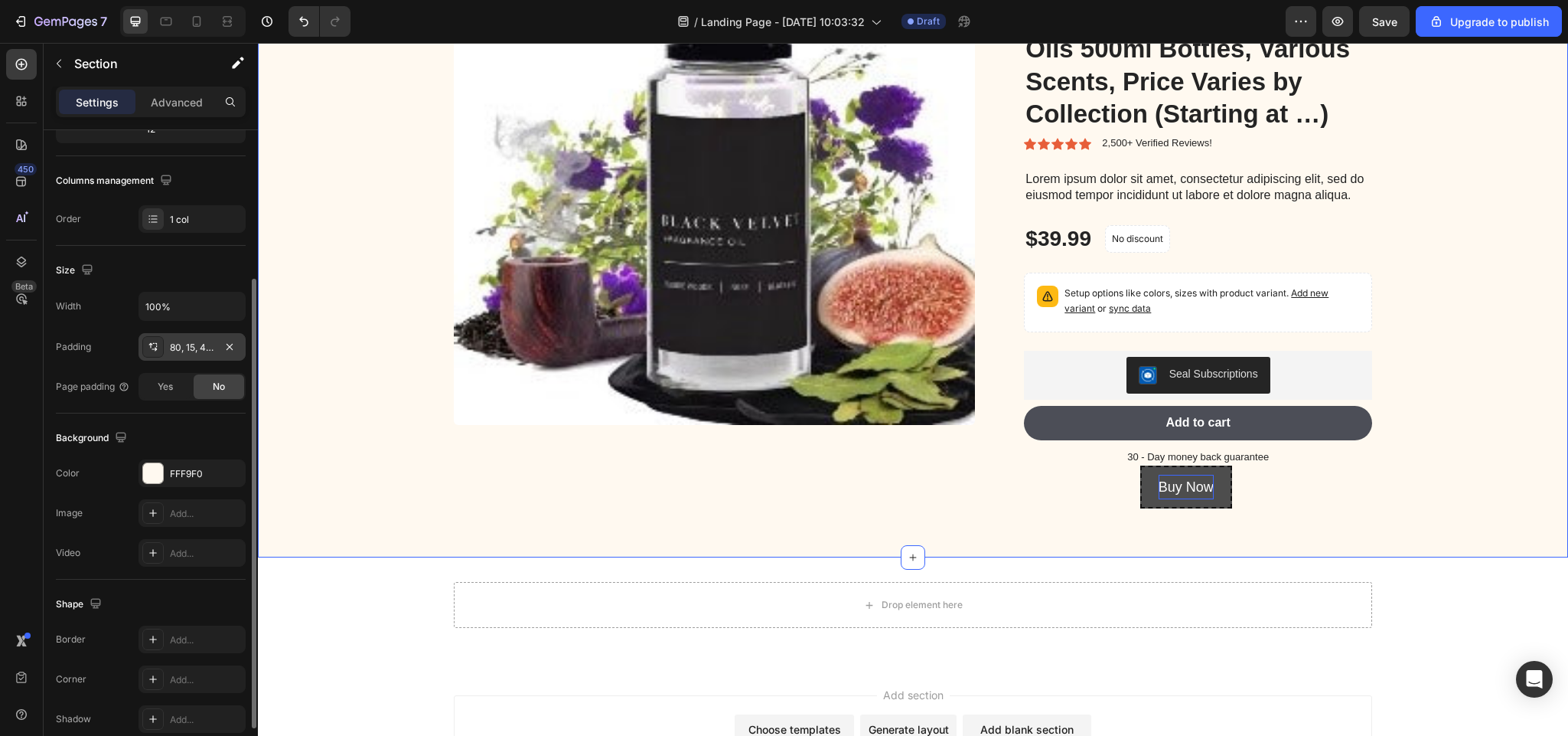
scroll to position [253, 0]
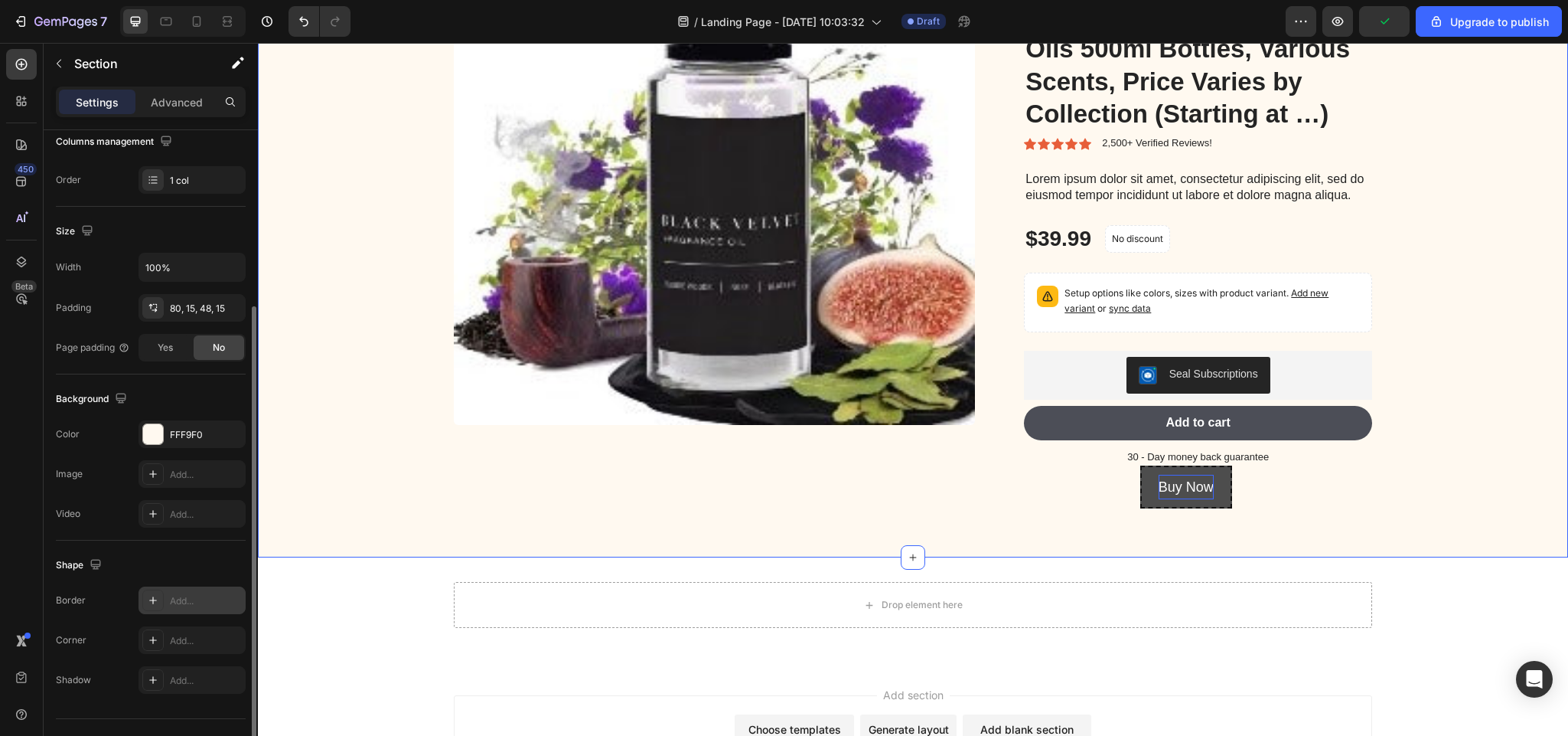
click at [152, 606] on icon at bounding box center [153, 600] width 13 height 13
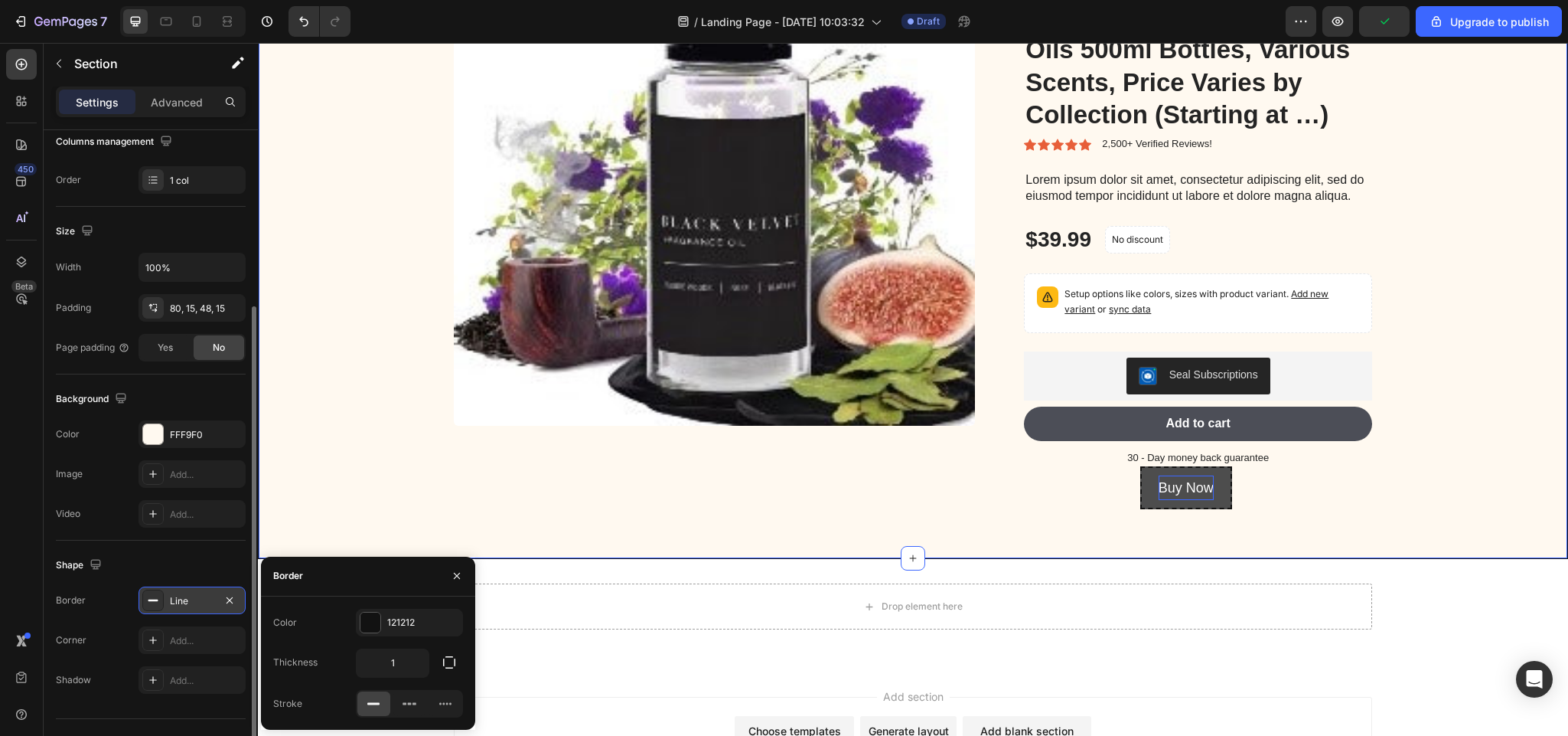
scroll to position [4014, 0]
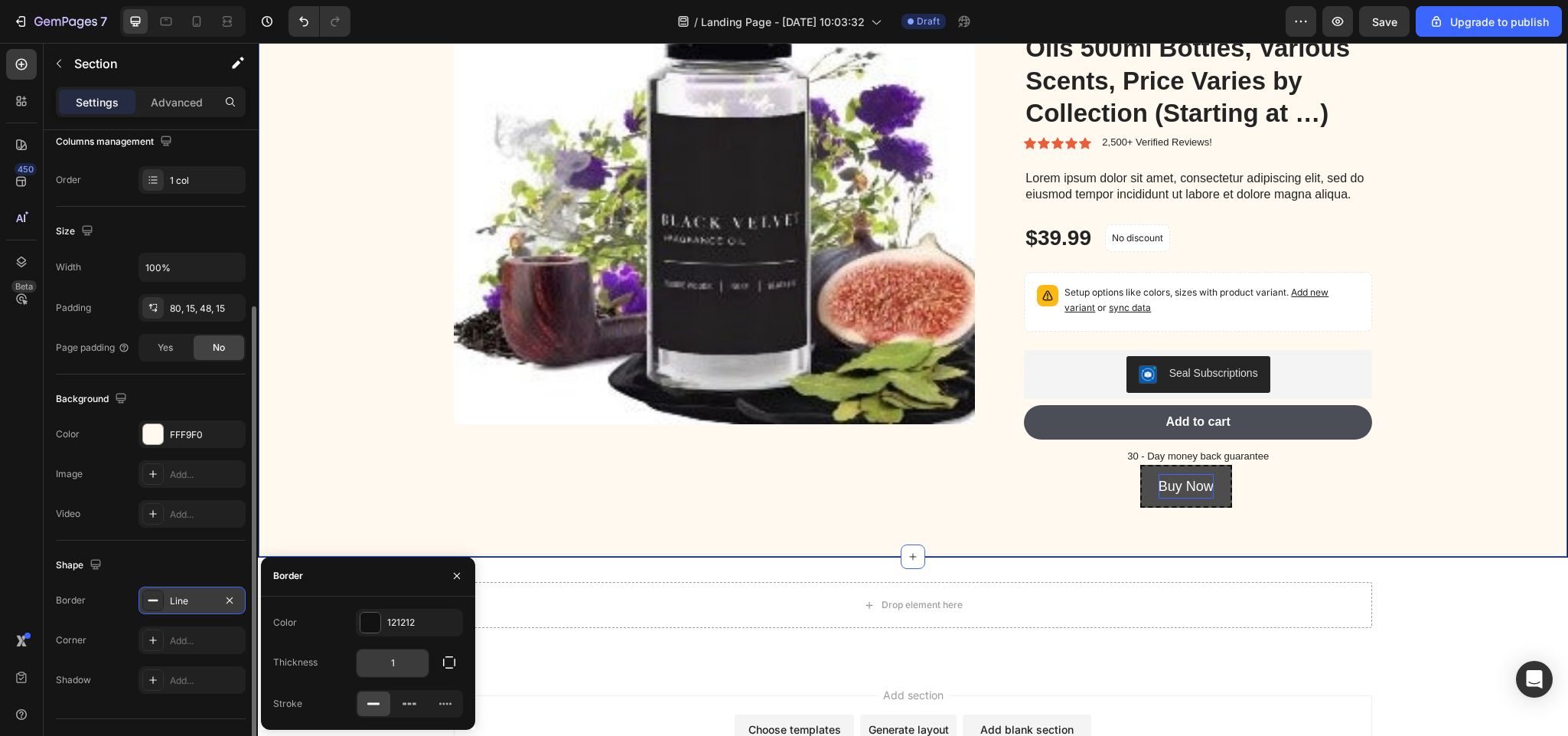
click at [396, 667] on input "1" at bounding box center [393, 662] width 72 height 27
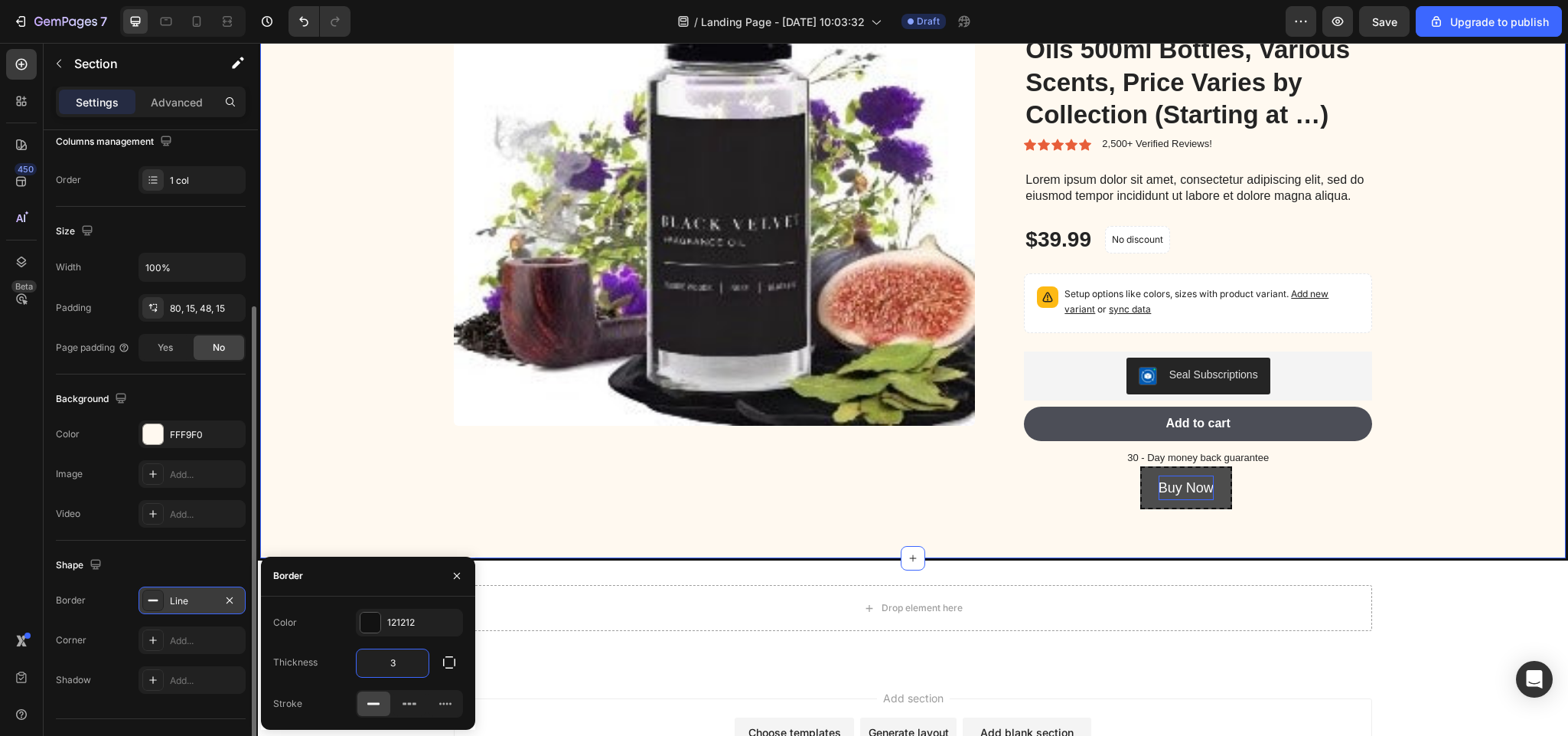
scroll to position [4015, 0]
type input "3"
click at [400, 696] on div at bounding box center [410, 703] width 33 height 24
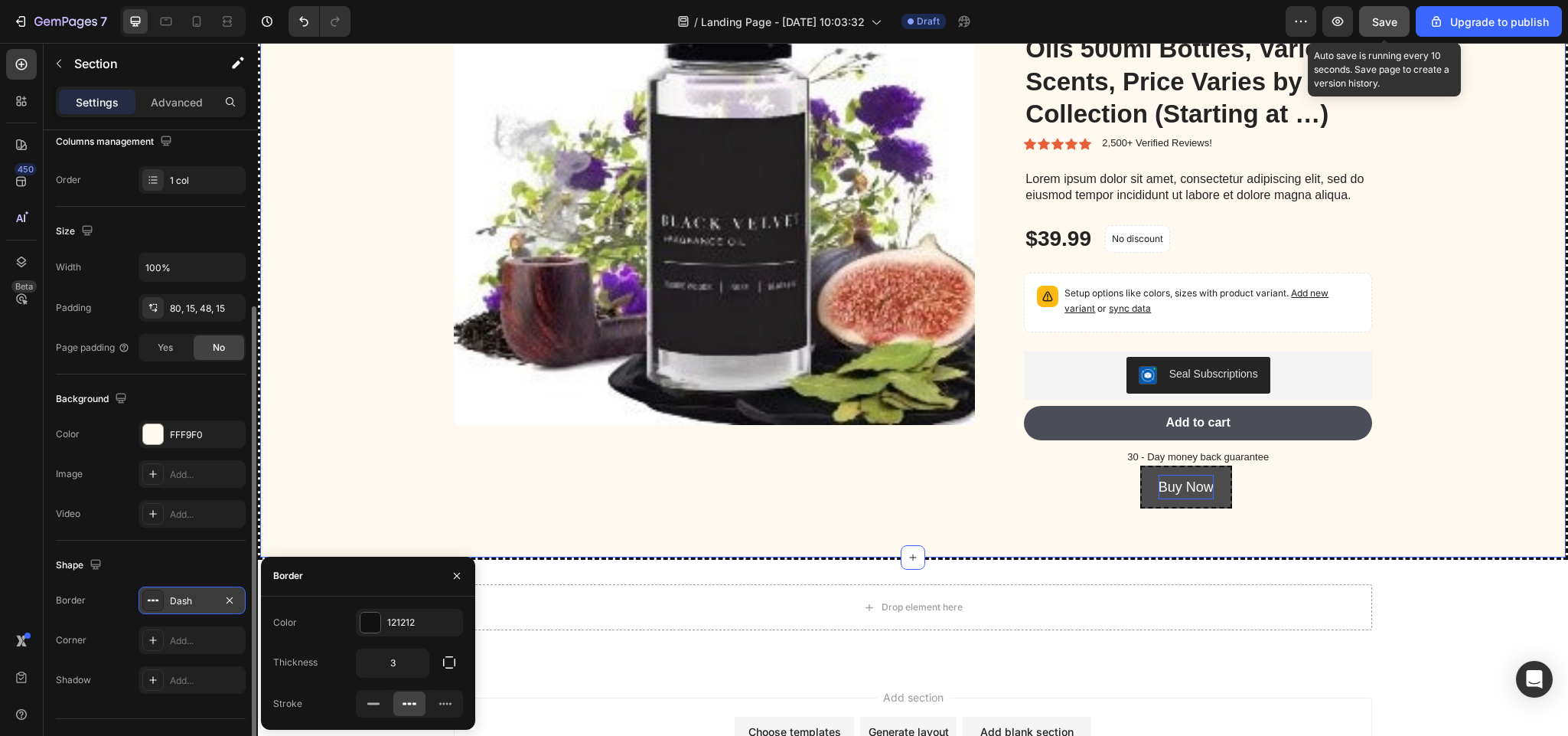
click at [1388, 18] on span "Save" at bounding box center [1385, 21] width 25 height 13
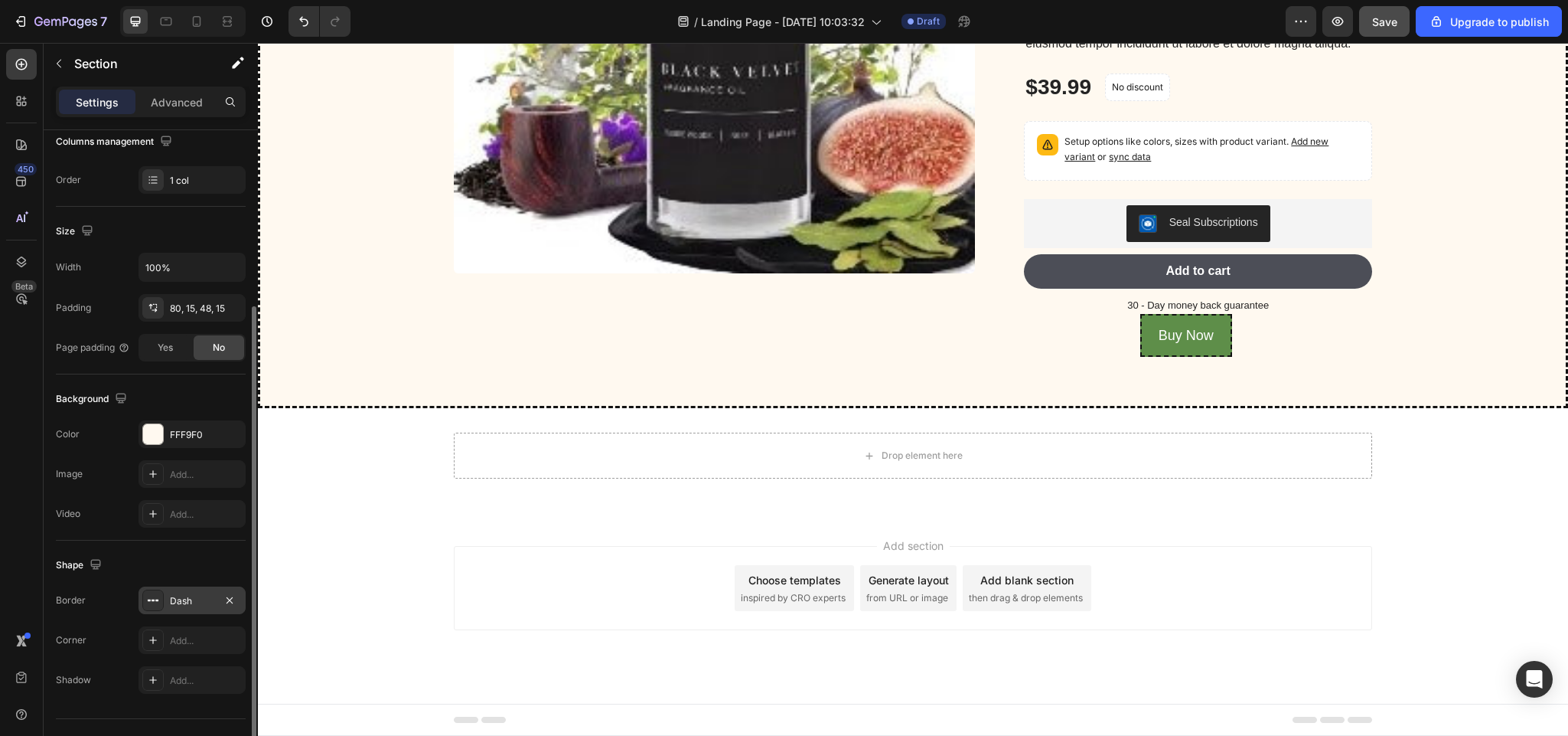
scroll to position [4196, 0]
click at [52, 55] on button "button" at bounding box center [58, 63] width 24 height 24
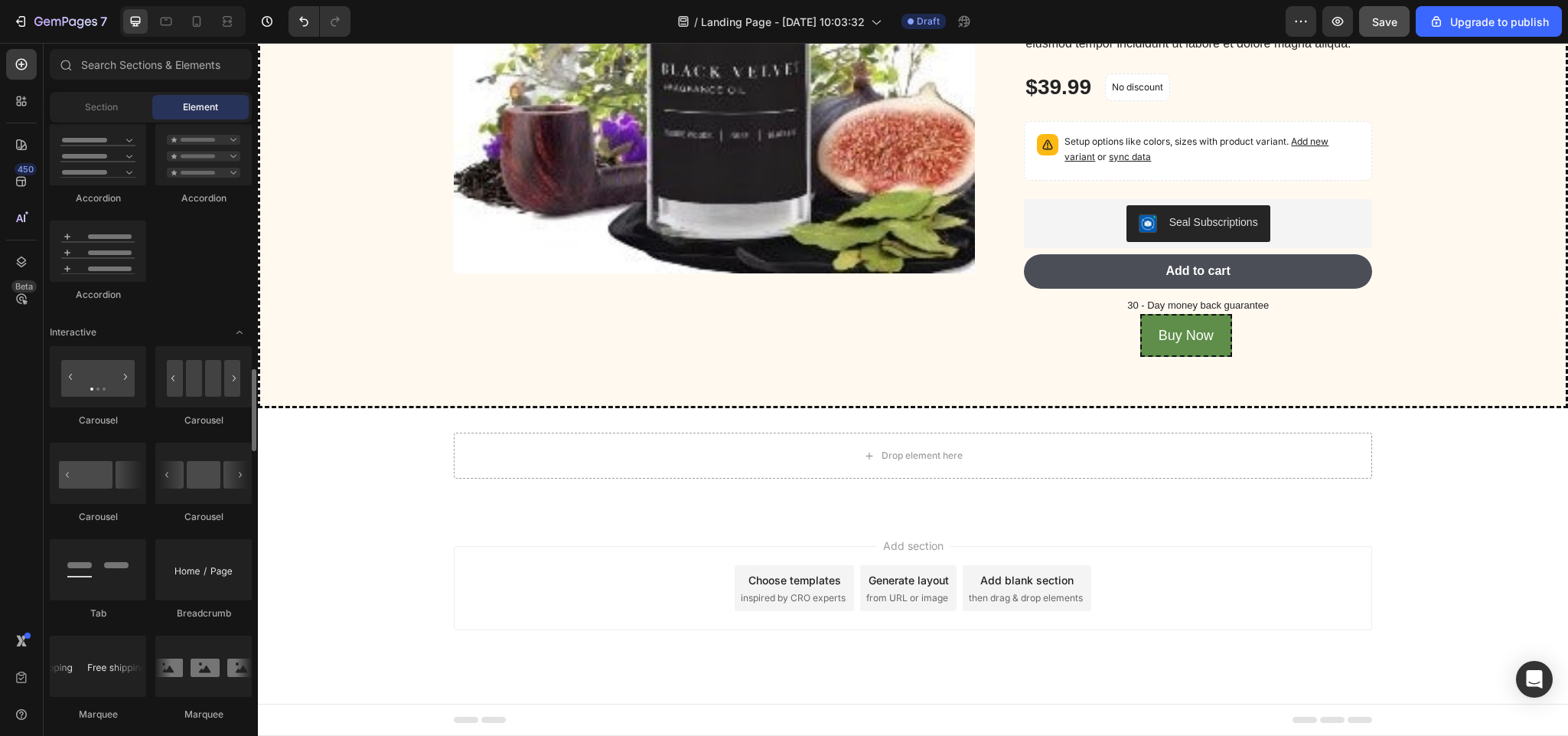
scroll to position [1398, 0]
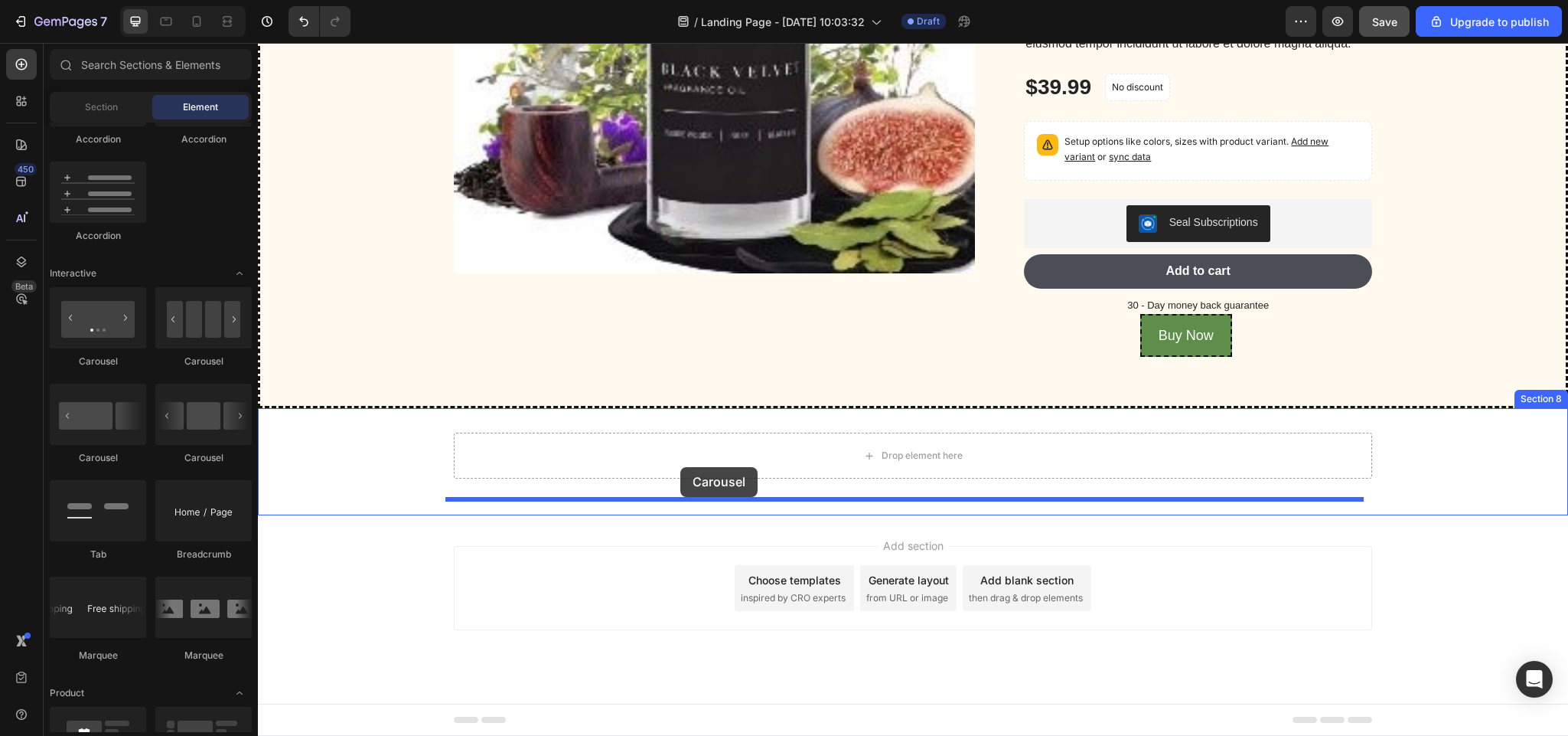
drag, startPoint x: 464, startPoint y: 455, endPoint x: 681, endPoint y: 467, distance: 217.3
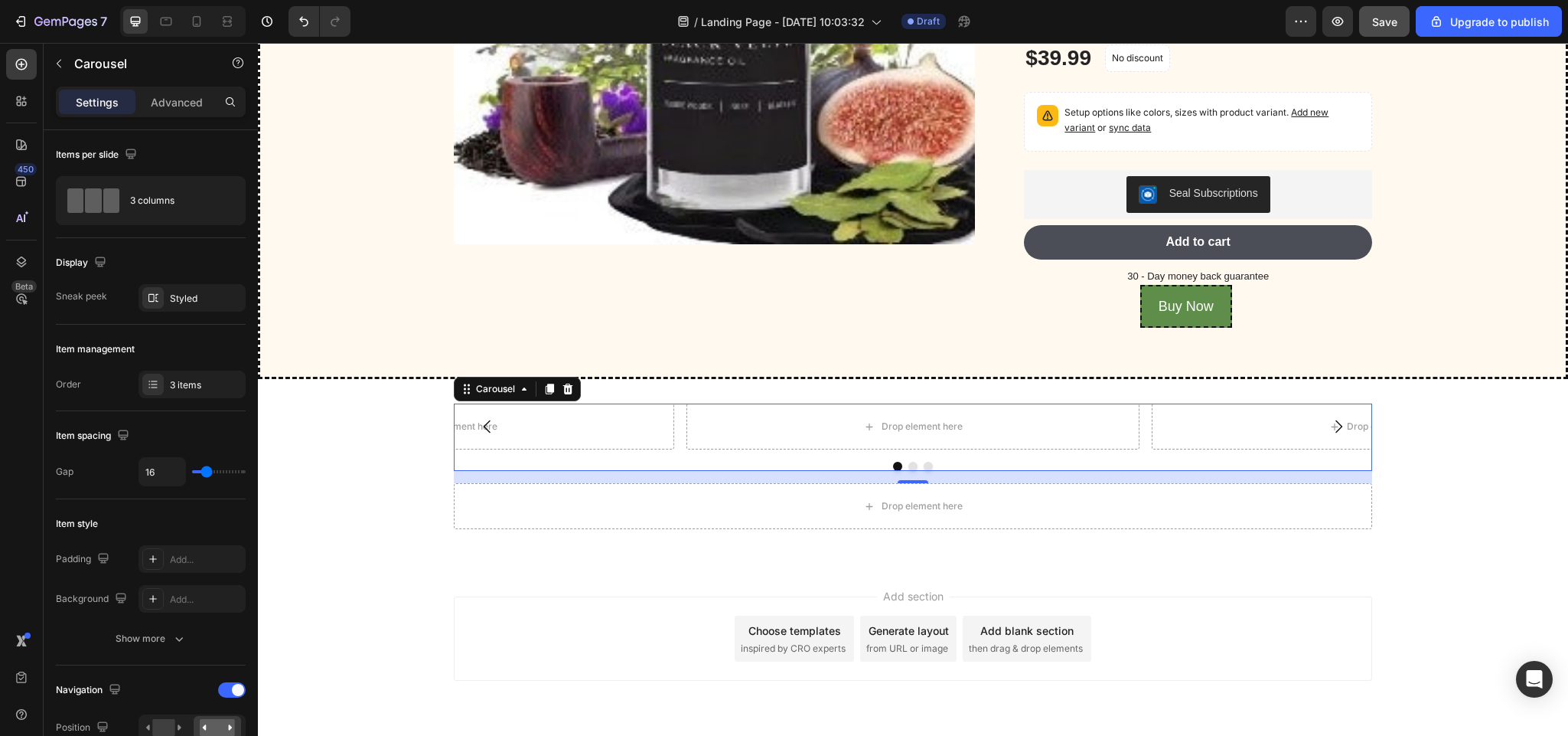
click at [1339, 435] on icon "Carousel Next Arrow" at bounding box center [1338, 426] width 18 height 18
click at [478, 435] on icon "Carousel Back Arrow" at bounding box center [487, 426] width 18 height 18
click at [1334, 435] on icon "Carousel Next Arrow" at bounding box center [1338, 426] width 18 height 18
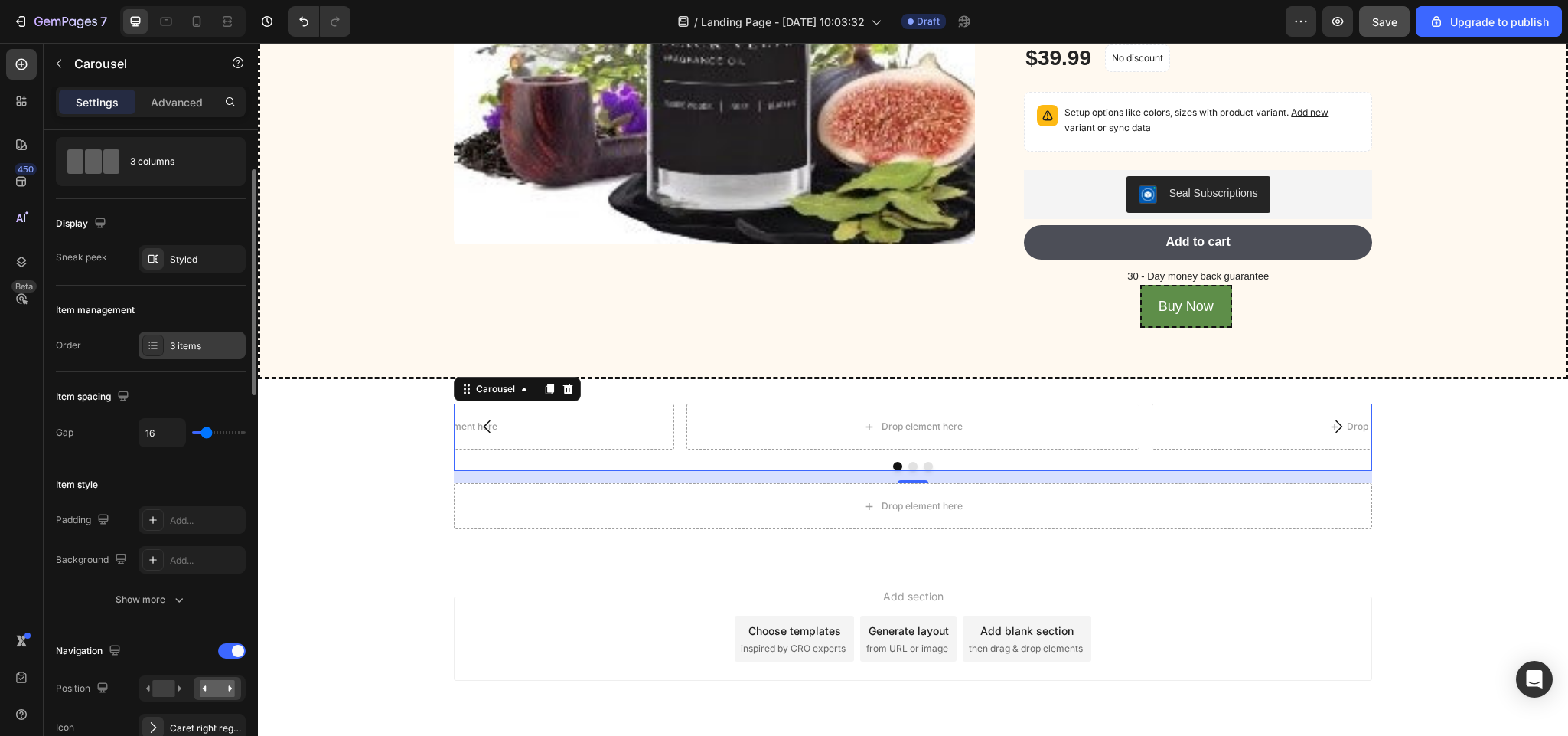
scroll to position [0, 0]
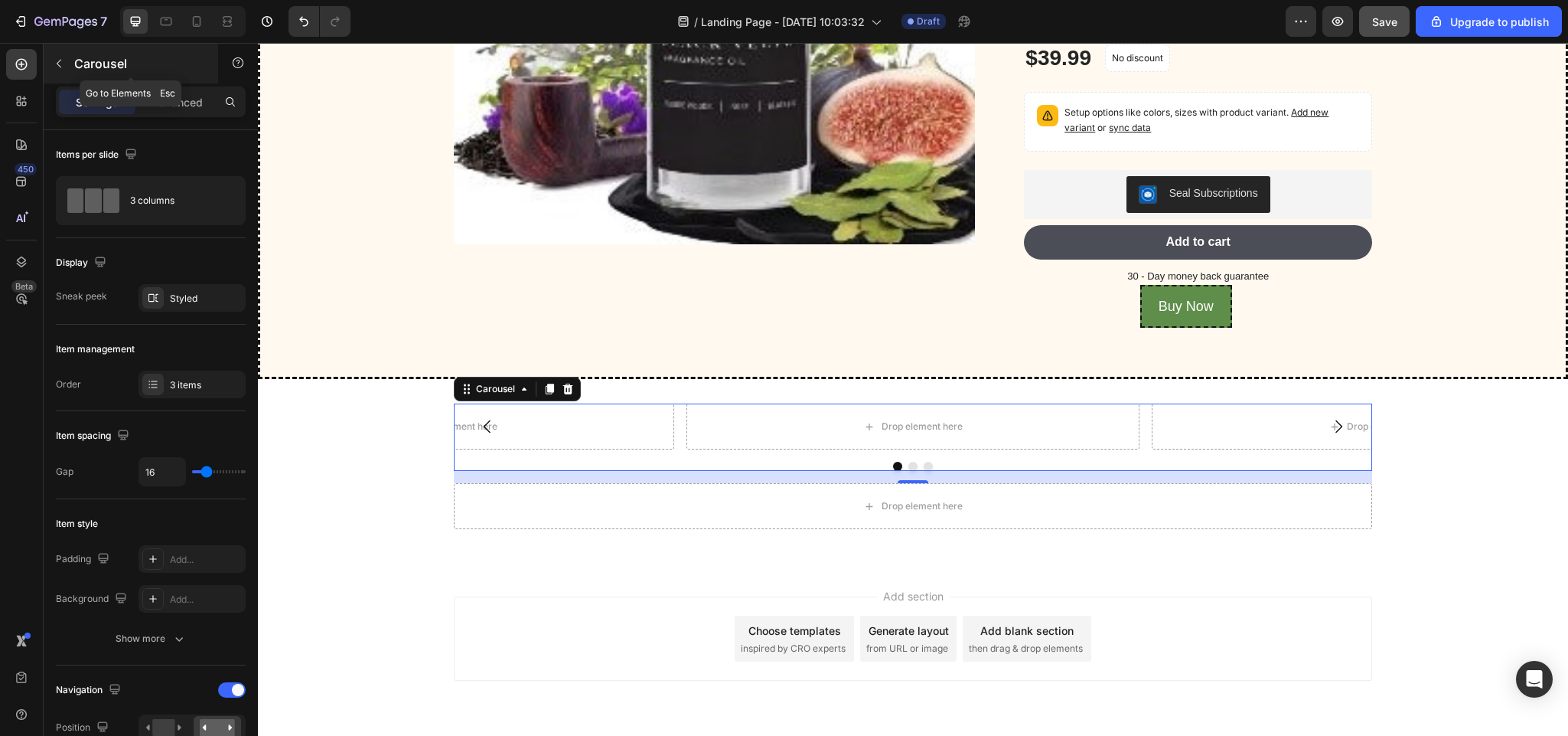
click at [63, 60] on icon "button" at bounding box center [58, 63] width 13 height 13
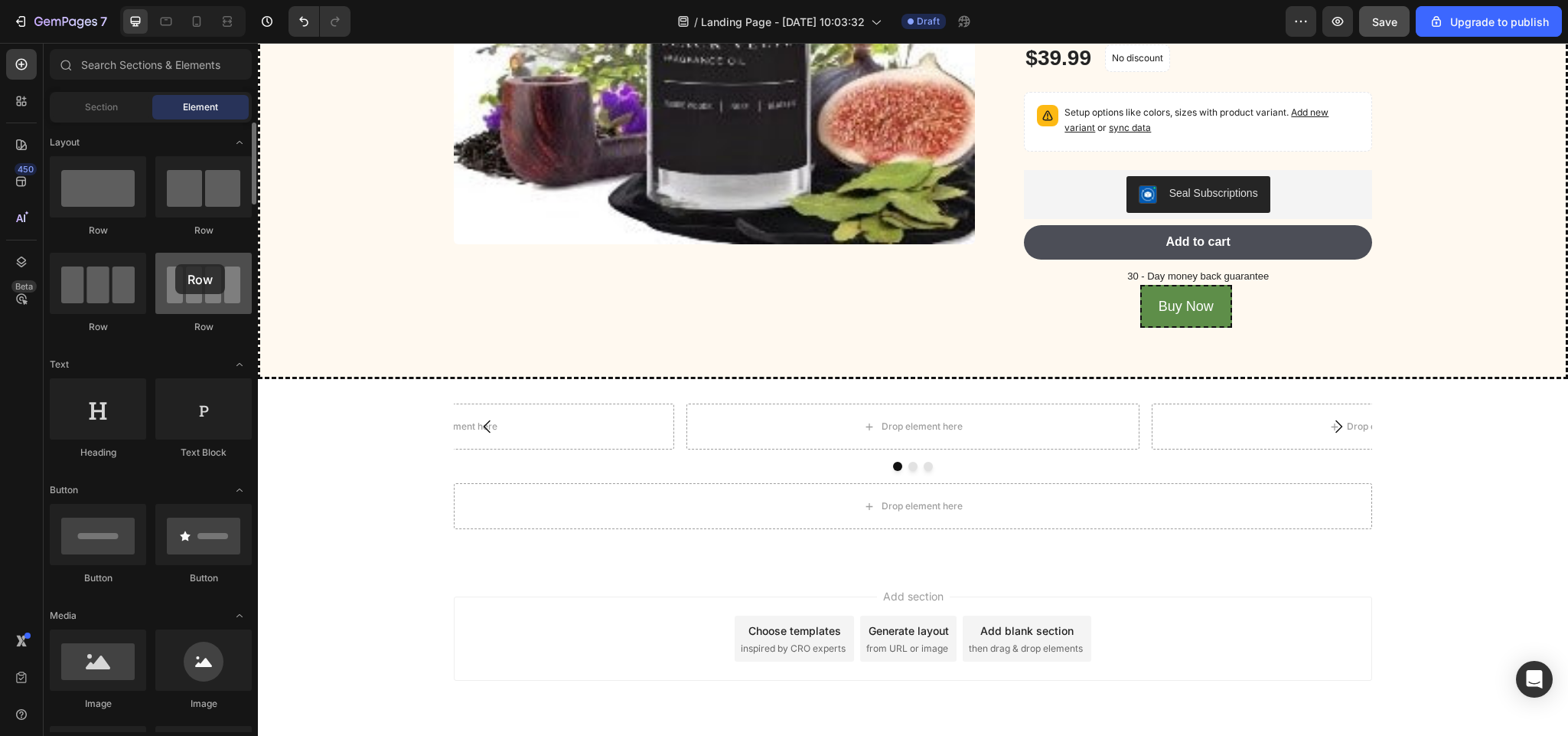
drag, startPoint x: 208, startPoint y: 290, endPoint x: 176, endPoint y: 264, distance: 41.2
click at [176, 264] on div at bounding box center [203, 282] width 96 height 61
click at [609, 449] on div "Drop element here" at bounding box center [447, 426] width 453 height 46
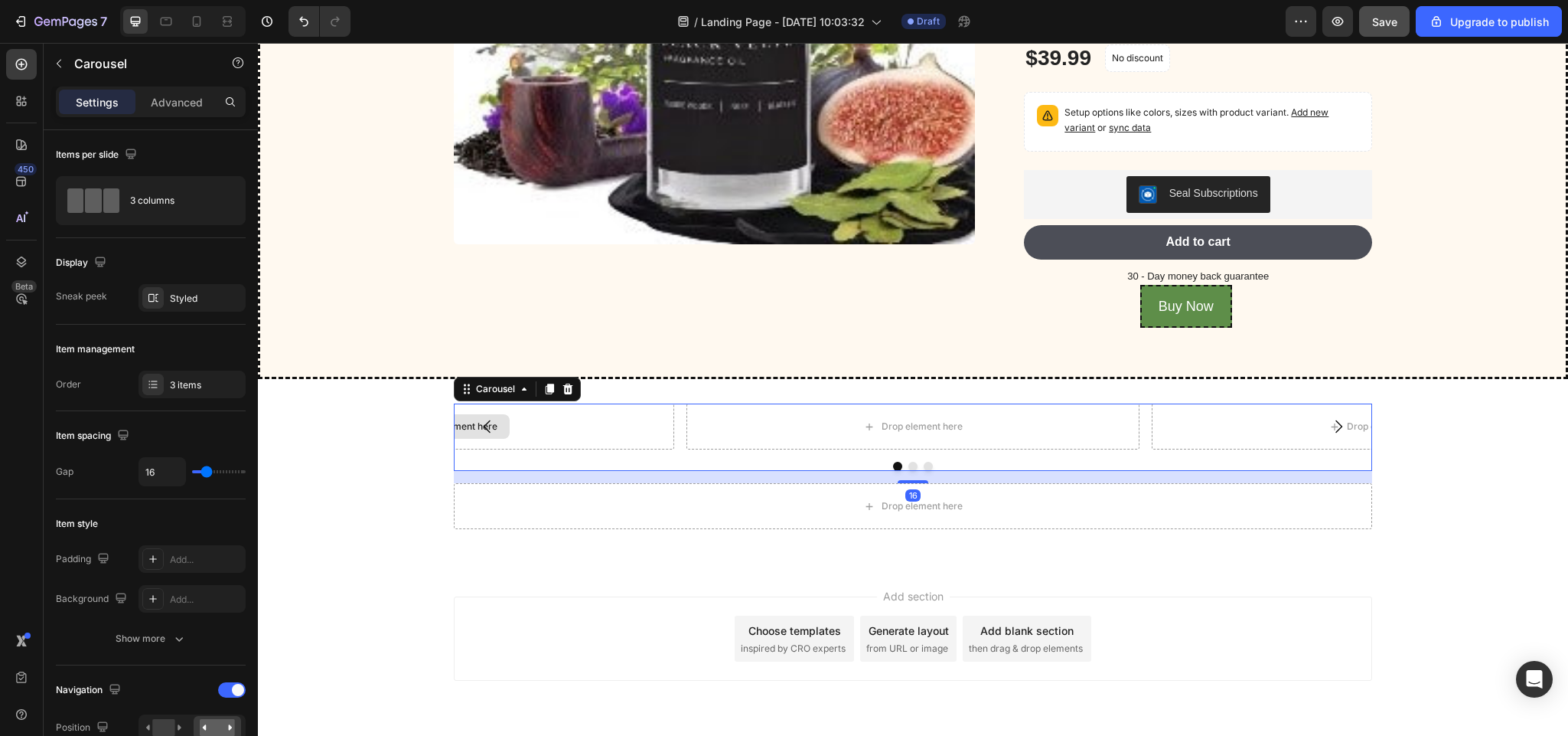
click at [609, 449] on div "Drop element here" at bounding box center [447, 426] width 453 height 46
click at [563, 395] on icon at bounding box center [568, 388] width 10 height 11
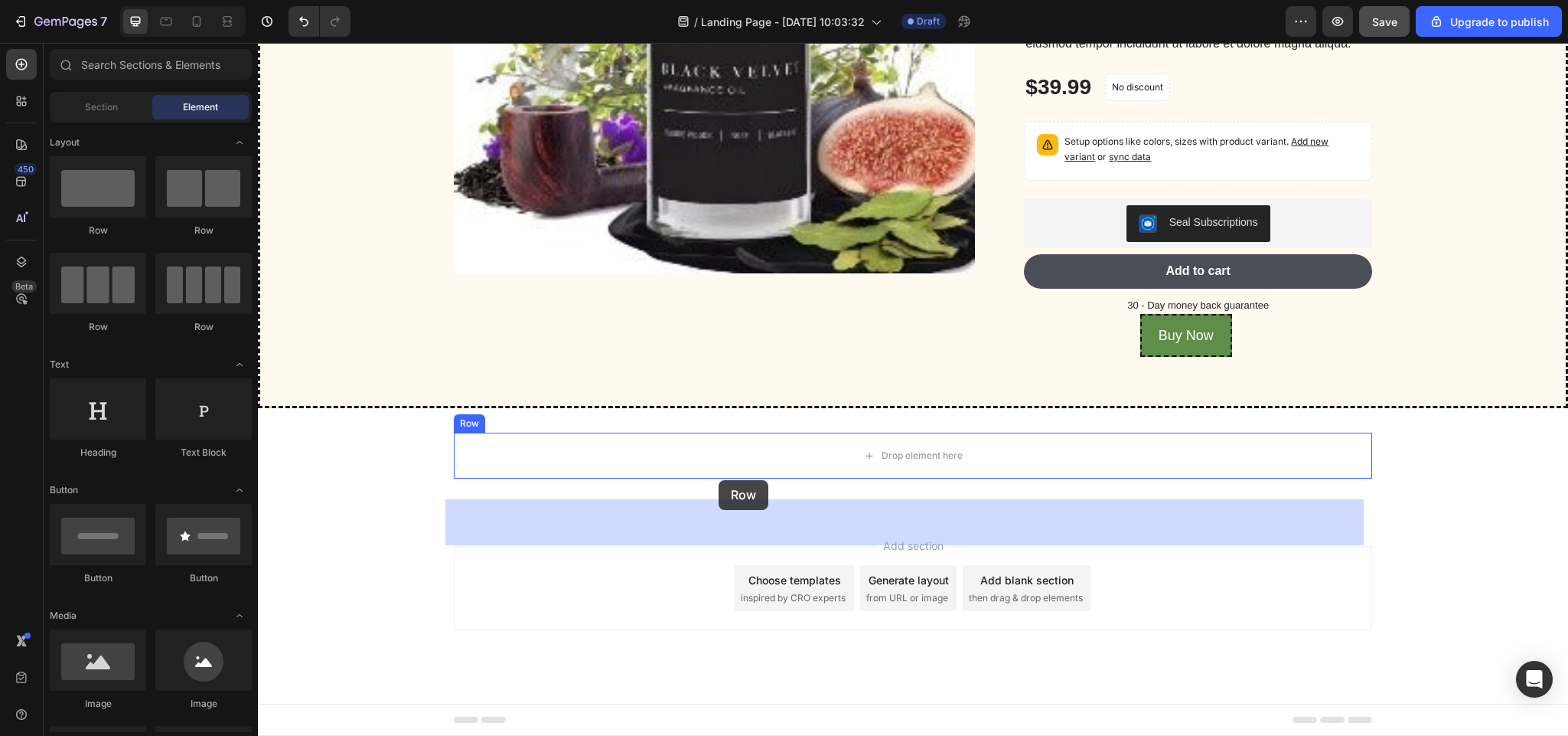
drag, startPoint x: 470, startPoint y: 325, endPoint x: 719, endPoint y: 480, distance: 293.3
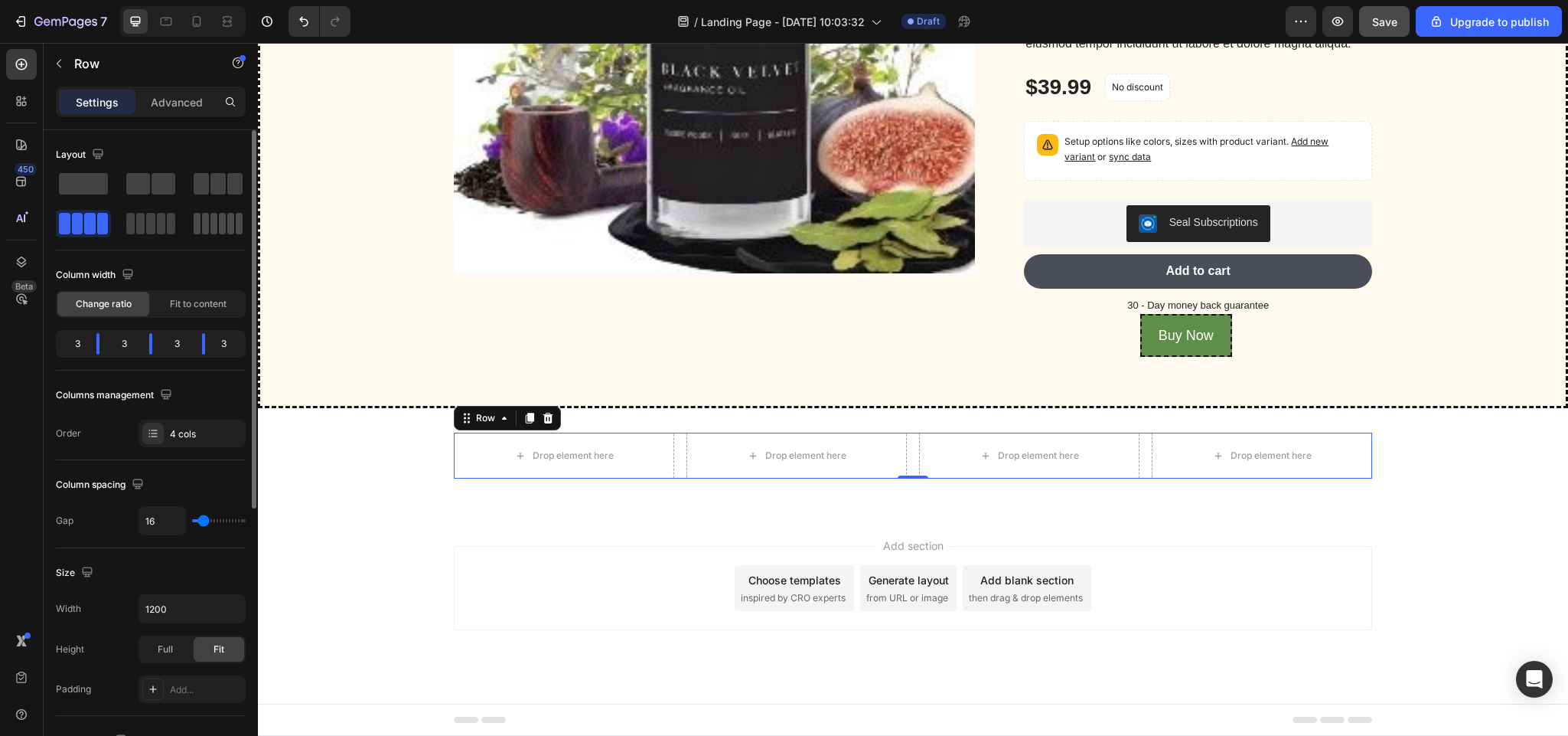
click at [211, 221] on div at bounding box center [218, 223] width 49 height 21
click at [211, 221] on span at bounding box center [213, 223] width 7 height 21
click at [219, 221] on span at bounding box center [222, 223] width 7 height 21
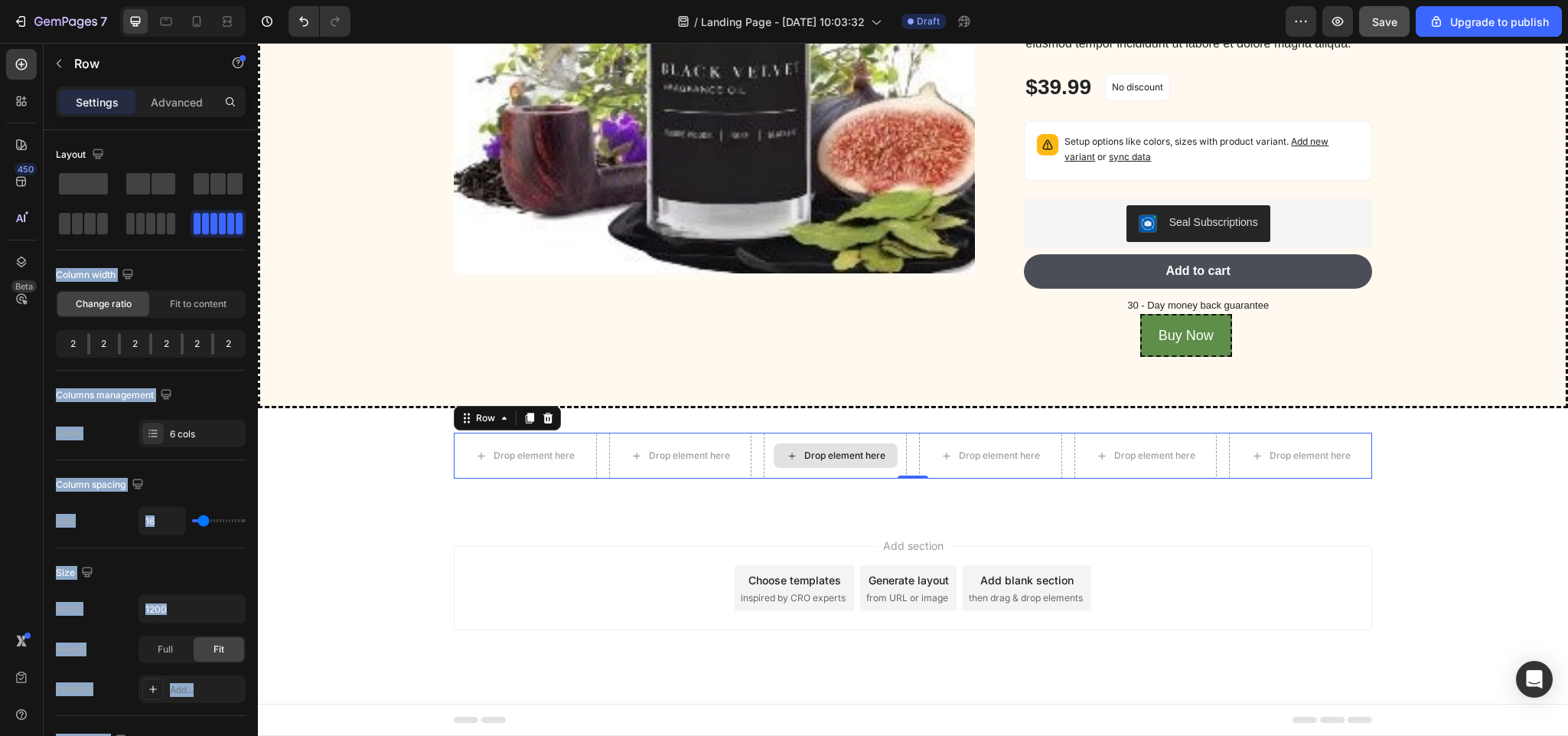
drag, startPoint x: 469, startPoint y: 264, endPoint x: 758, endPoint y: 490, distance: 366.9
click at [219, 227] on span at bounding box center [222, 223] width 7 height 21
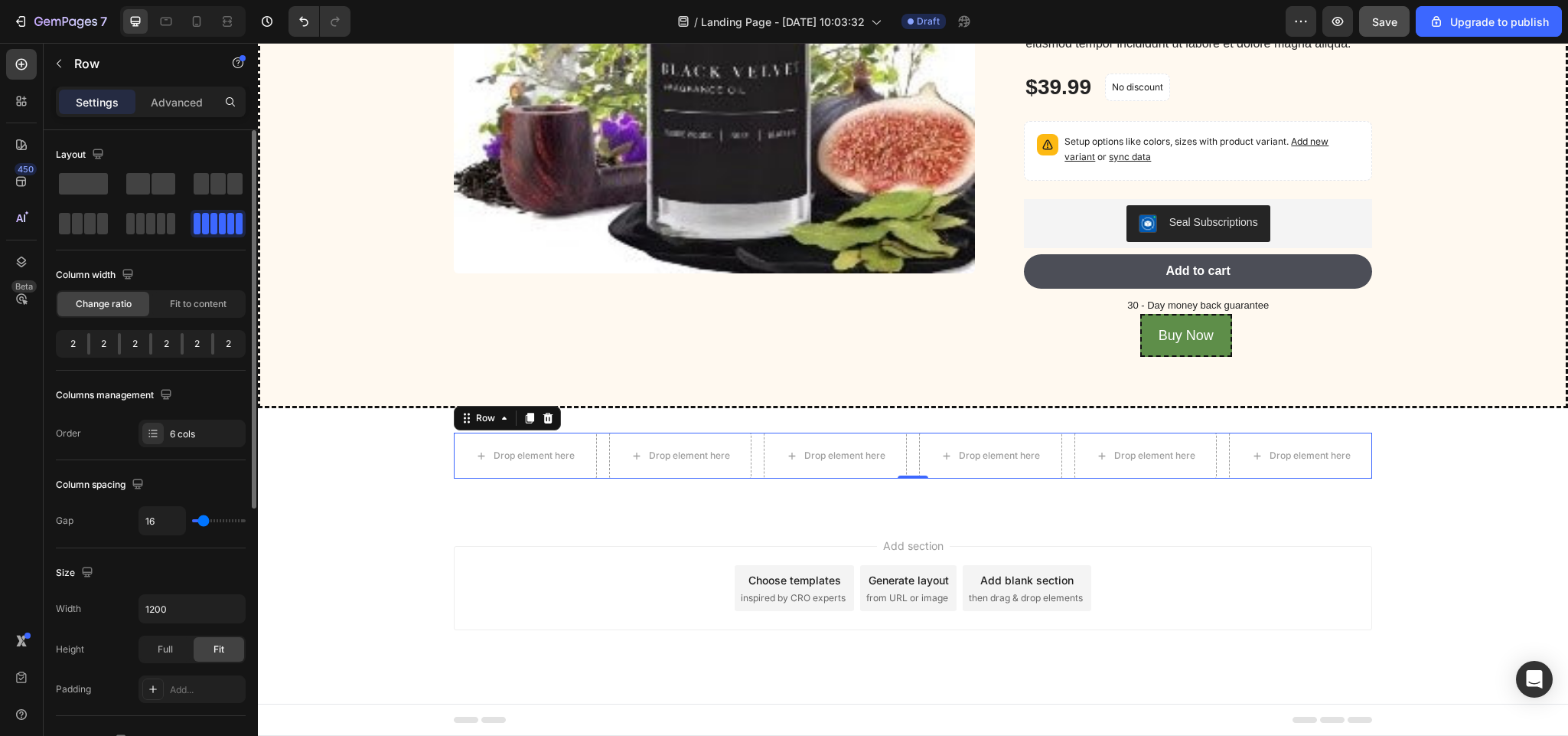
click at [219, 227] on span at bounding box center [222, 223] width 7 height 21
click at [60, 56] on button "button" at bounding box center [58, 63] width 24 height 24
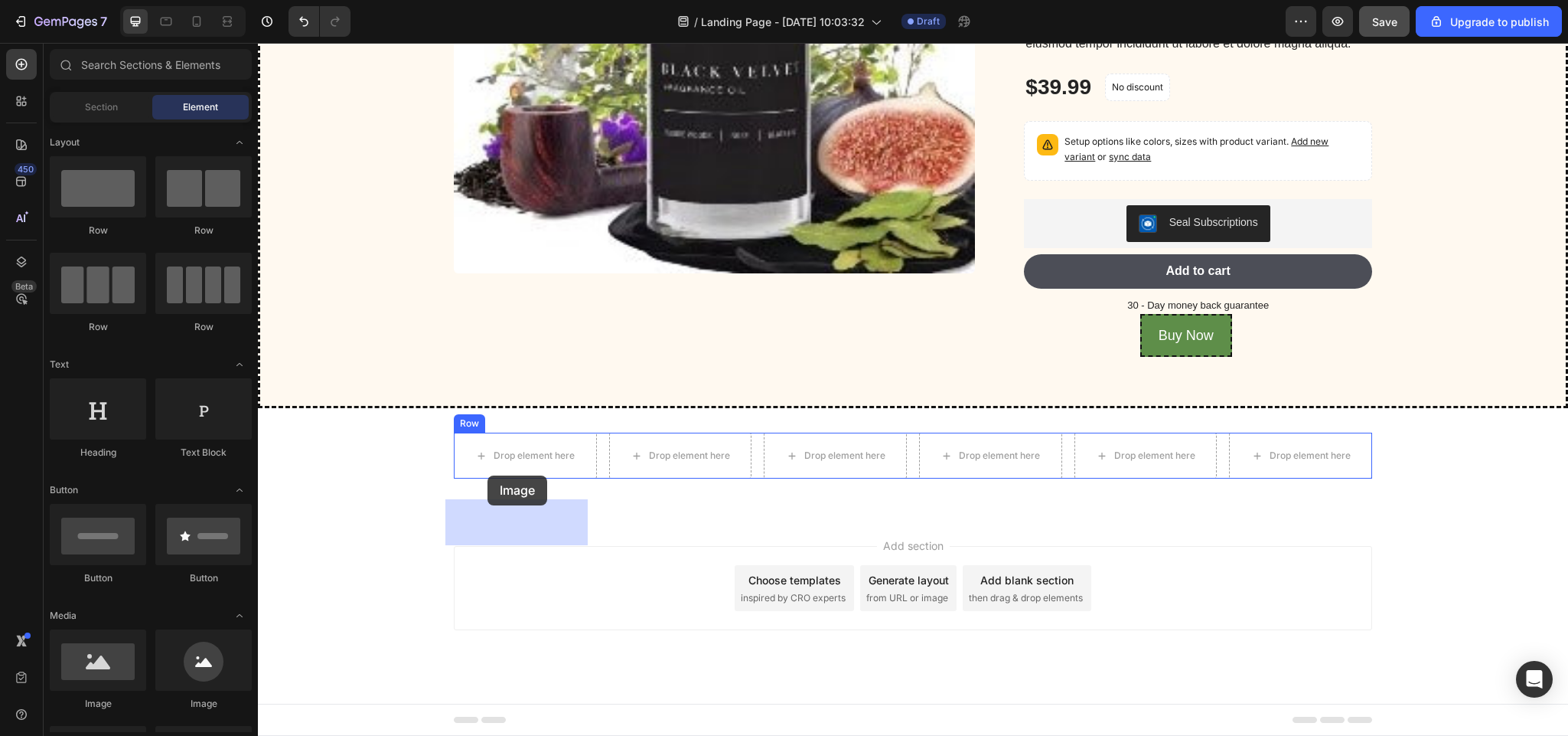
drag, startPoint x: 354, startPoint y: 717, endPoint x: 488, endPoint y: 475, distance: 276.6
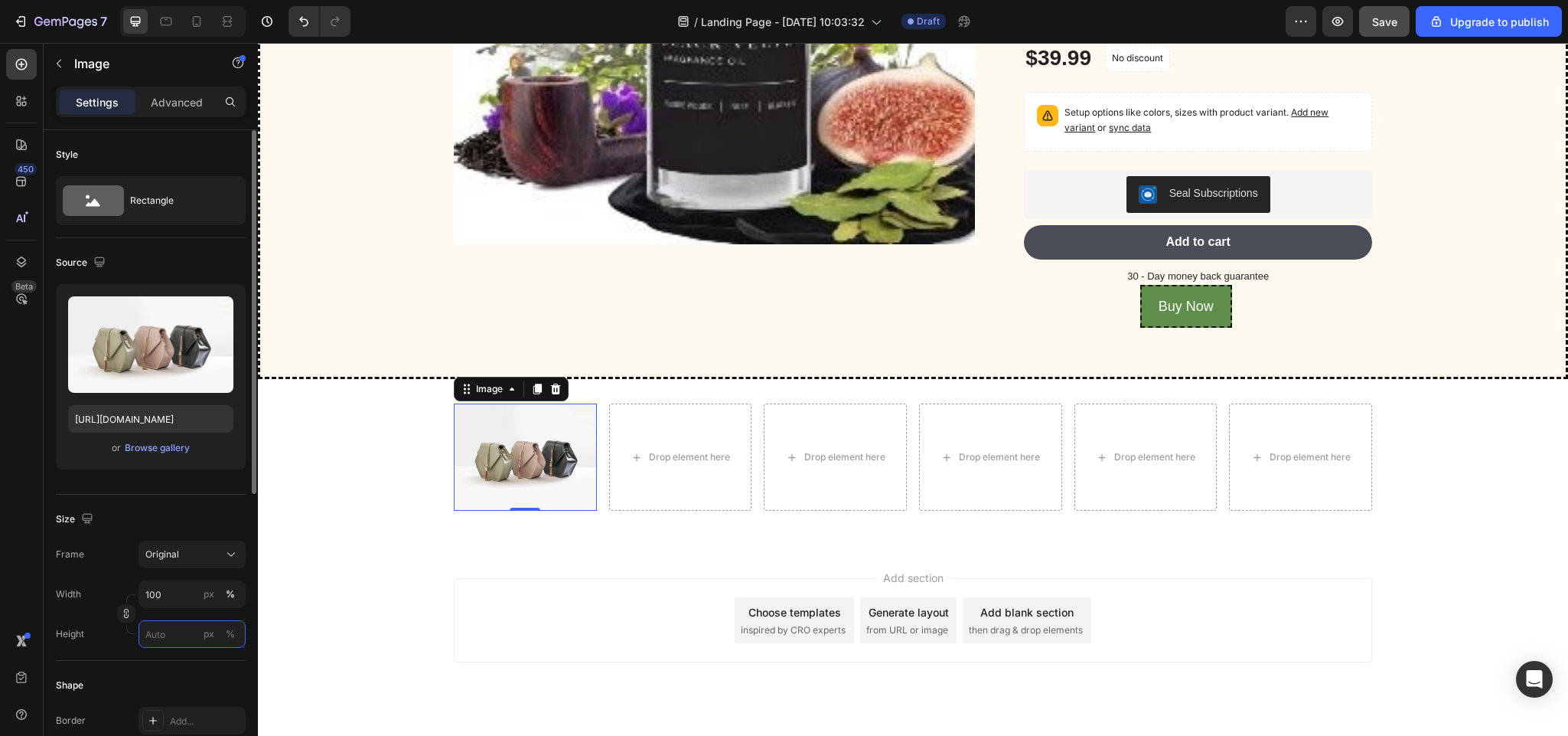
click at [176, 631] on input "px %" at bounding box center [192, 633] width 108 height 27
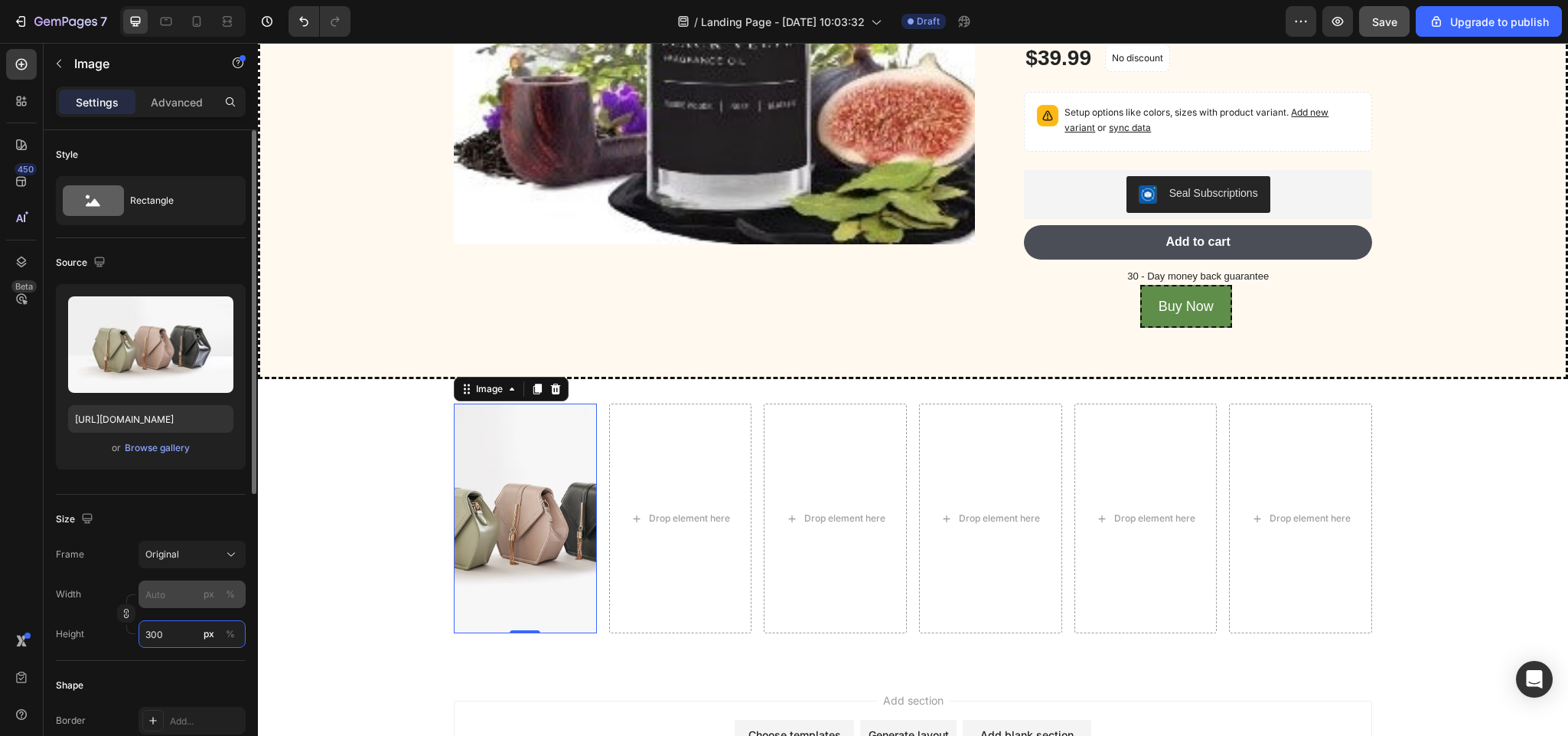
type input "300"
click at [164, 591] on input "px %" at bounding box center [192, 593] width 108 height 27
type input "3"
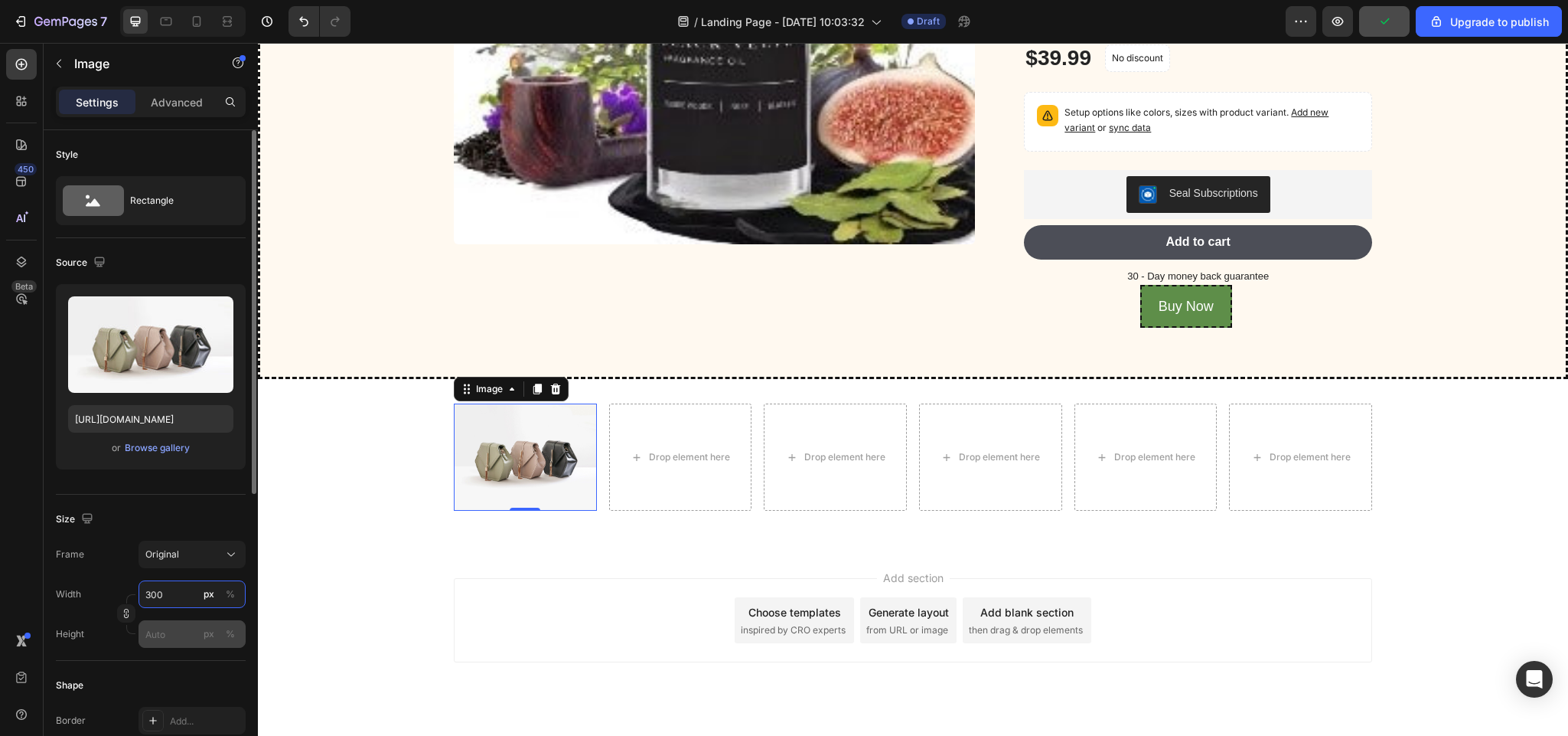
type input "300"
click at [166, 629] on input "px %" at bounding box center [192, 633] width 108 height 27
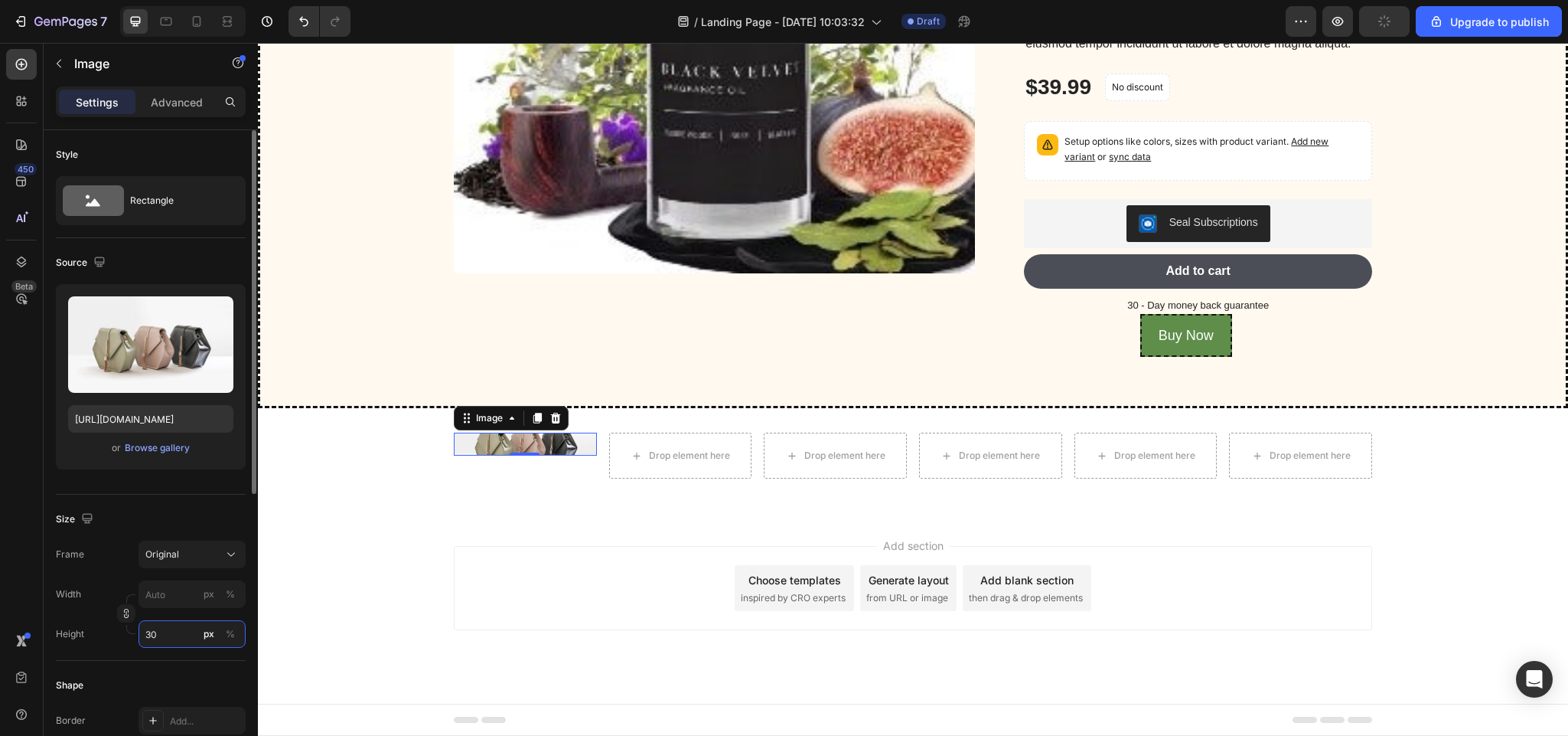
type input "3"
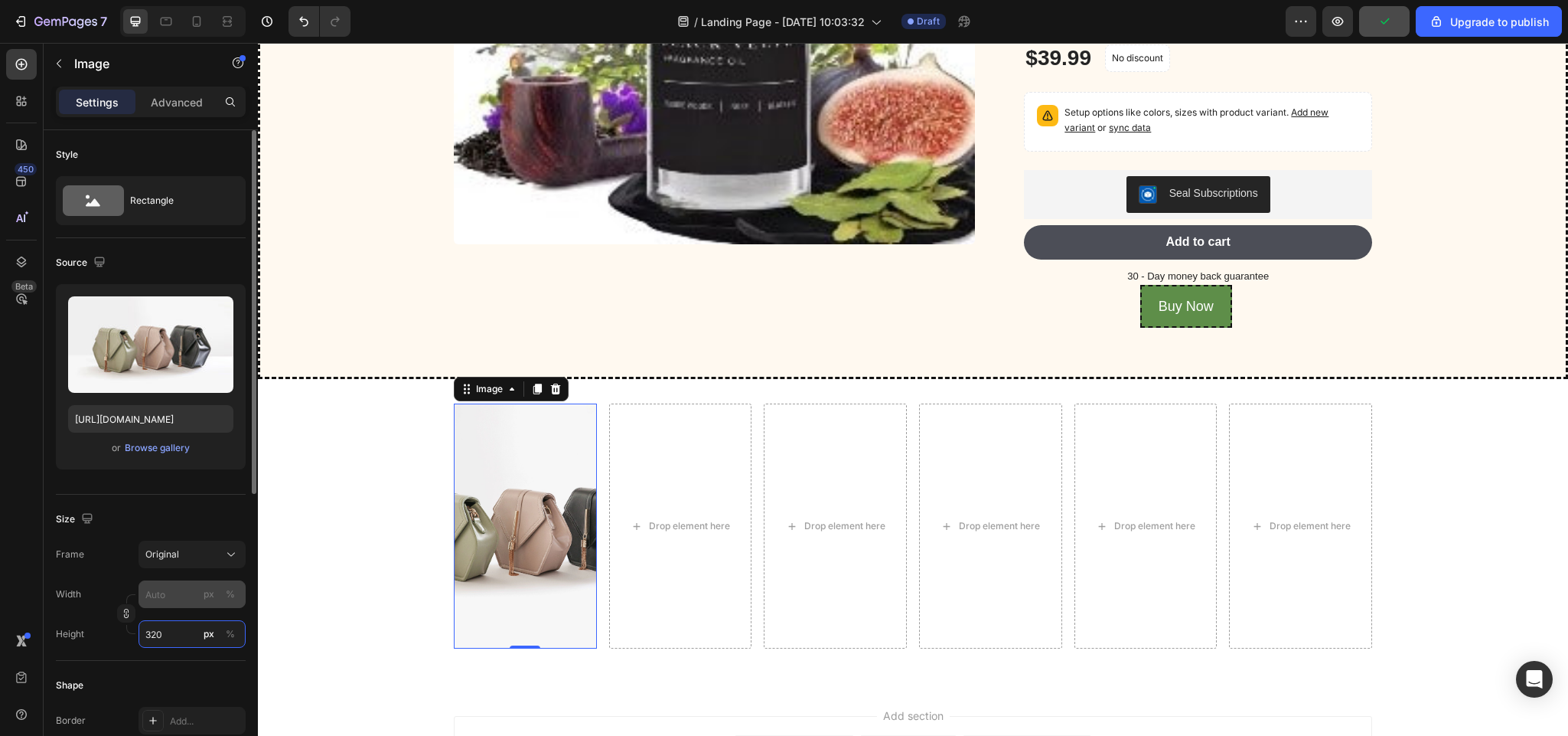
type input "320"
click at [166, 588] on input "px %" at bounding box center [192, 593] width 108 height 27
type input "1"
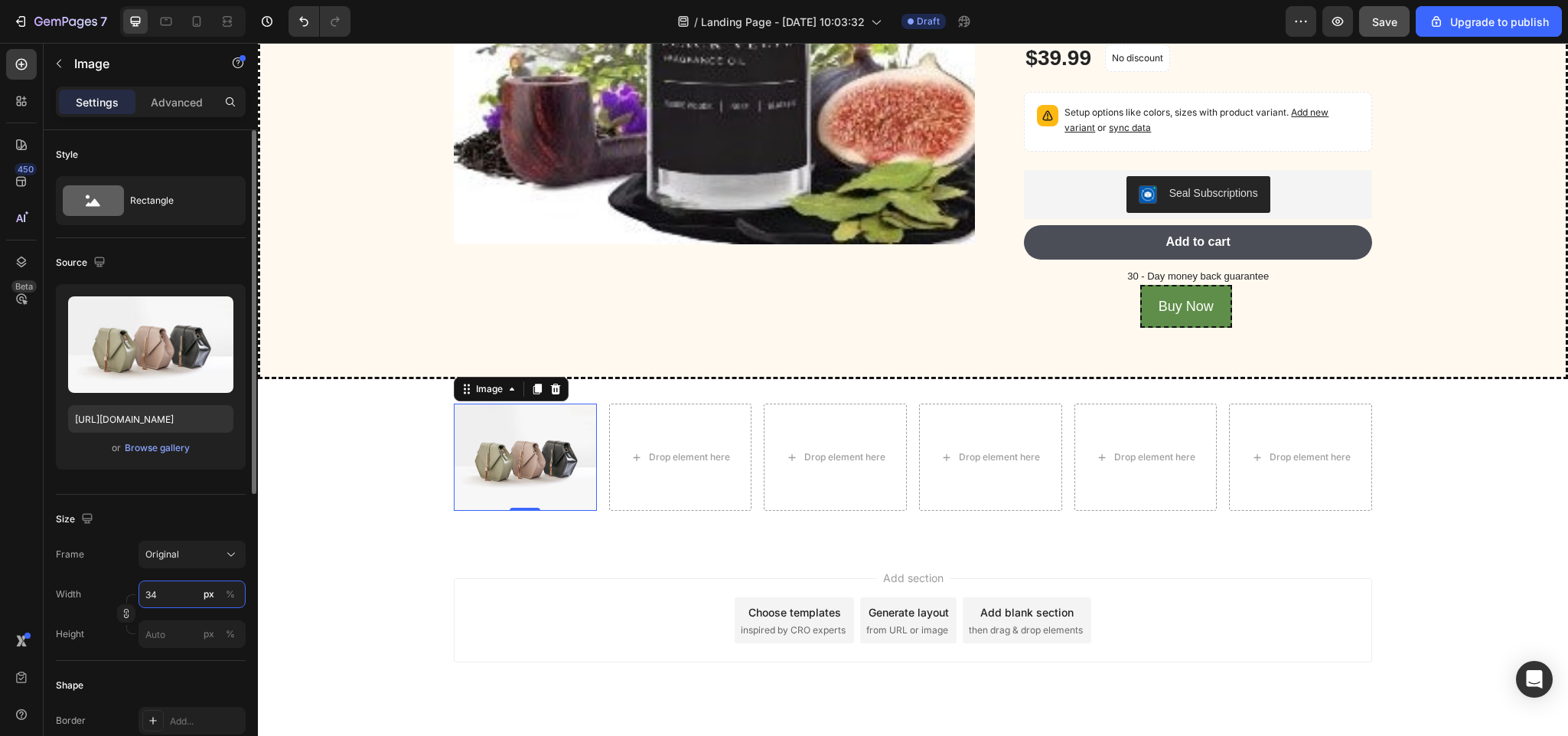
type input "3"
click at [166, 588] on input "500" at bounding box center [192, 593] width 108 height 27
click at [157, 630] on span "Full" at bounding box center [152, 632] width 16 height 14
type input "100"
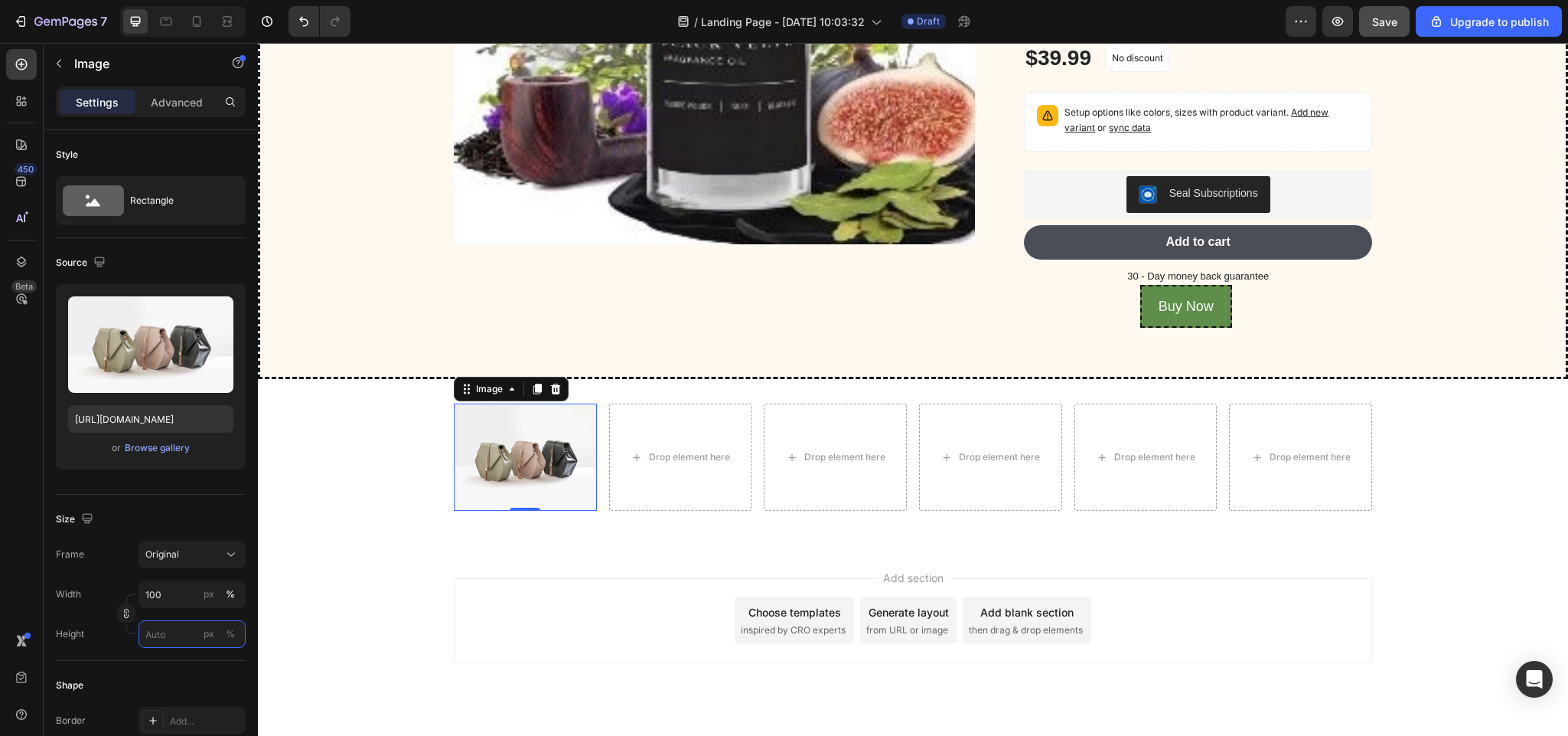
click at [157, 630] on input "px %" at bounding box center [192, 633] width 108 height 27
click at [157, 665] on span "Full" at bounding box center [152, 672] width 16 height 14
type input "100"
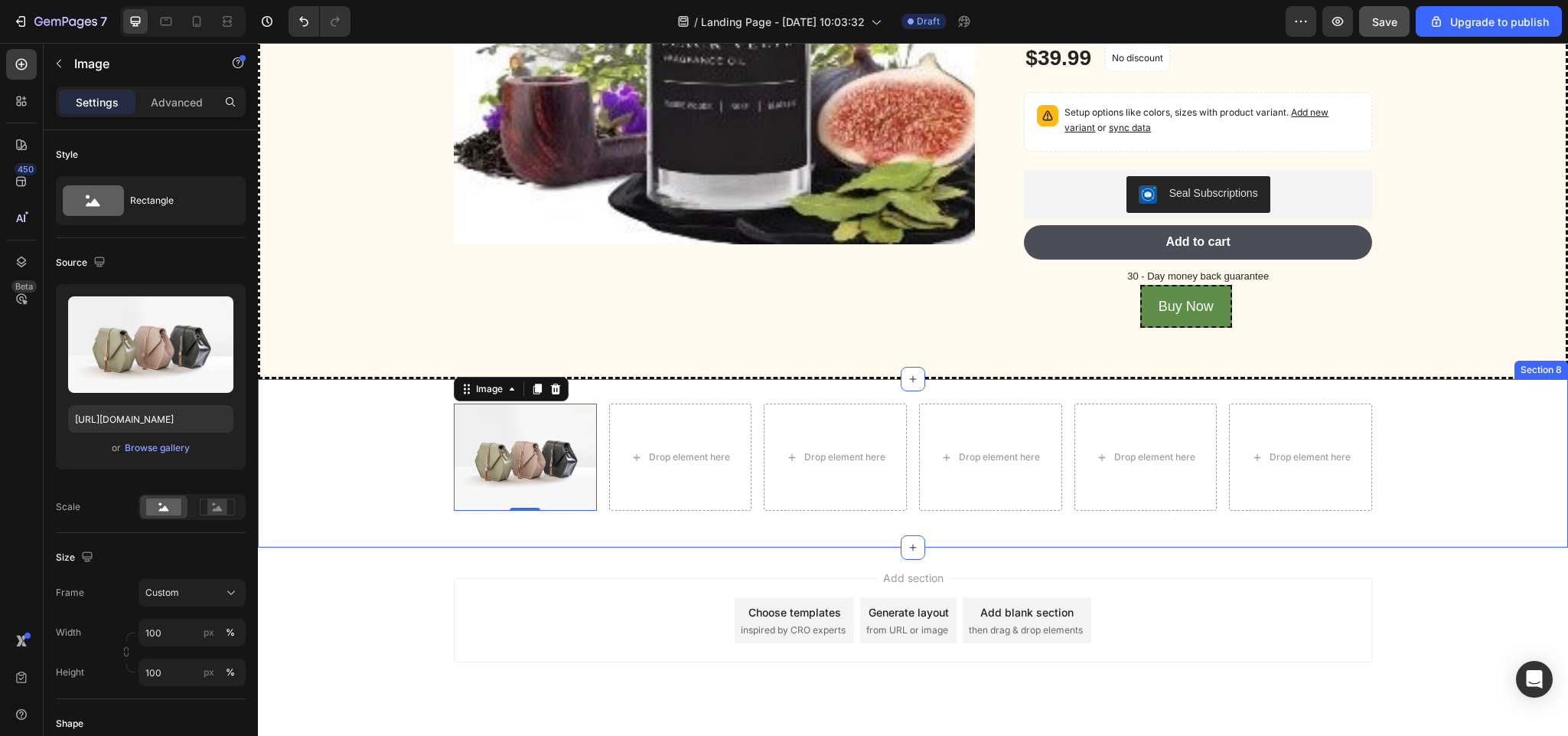
click at [389, 523] on div "Image 0 Drop element here Drop element here Drop element here Drop element here…" at bounding box center [912, 463] width 1310 height 119
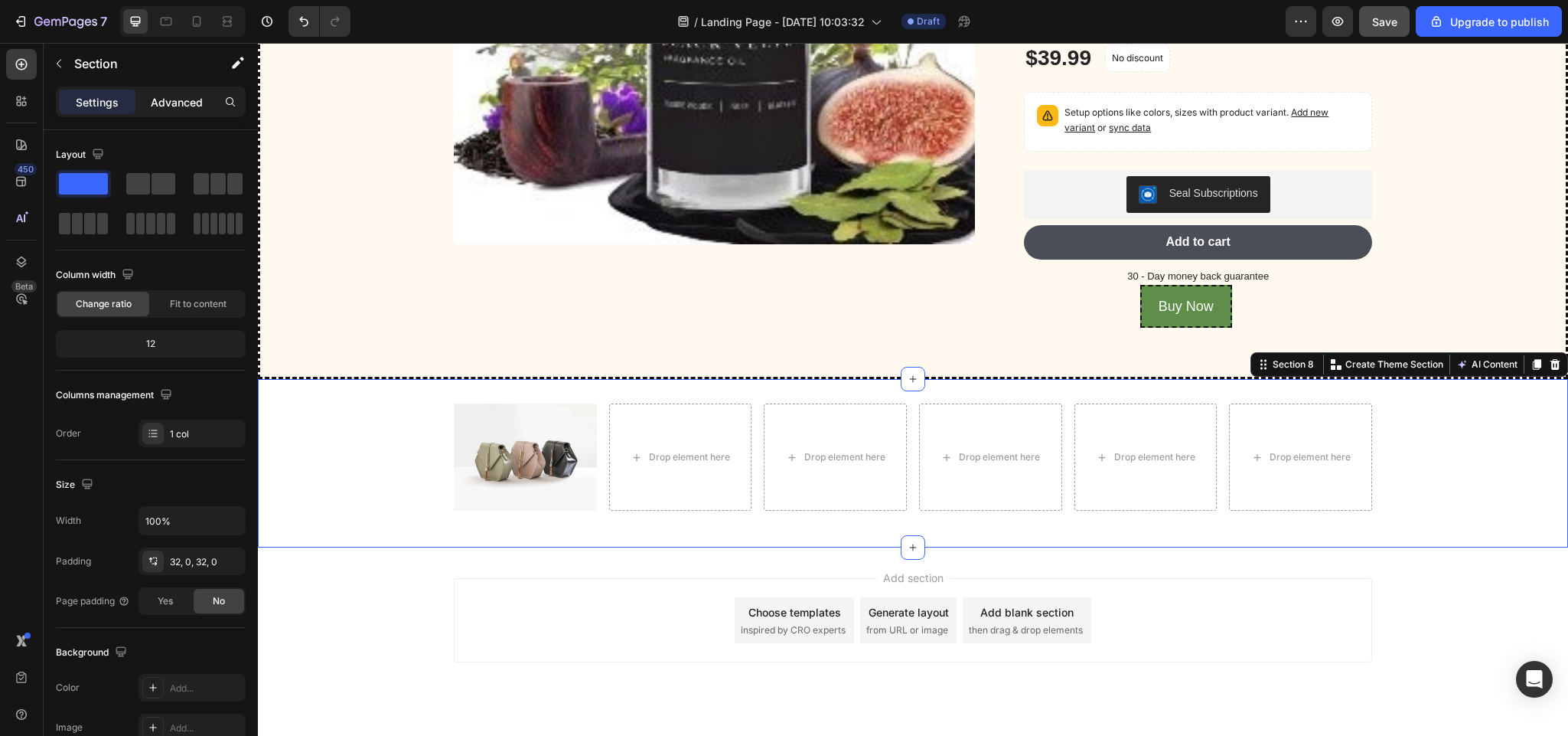
click at [186, 100] on p "Advanced" at bounding box center [177, 102] width 52 height 16
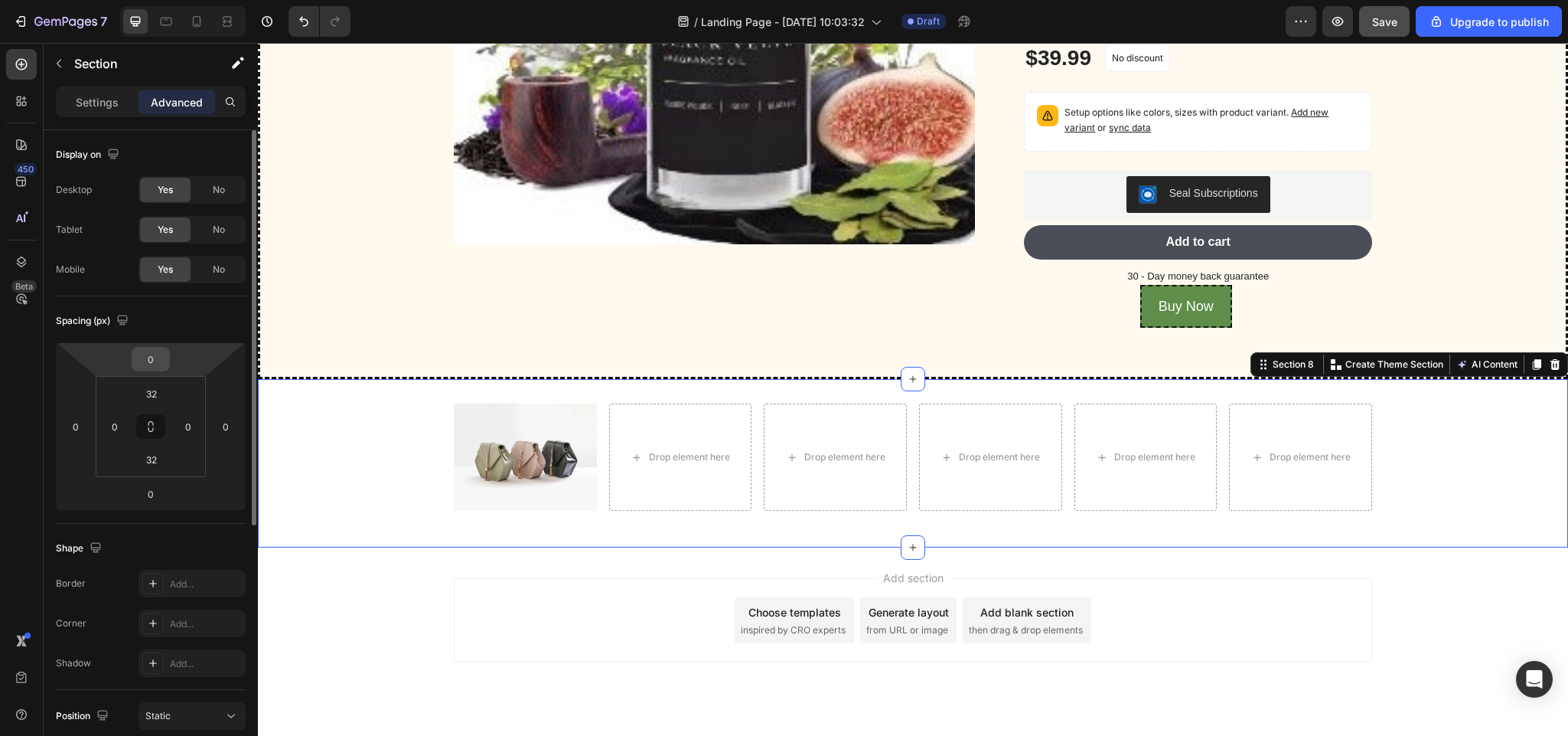
click at [159, 356] on input "0" at bounding box center [151, 359] width 31 height 23
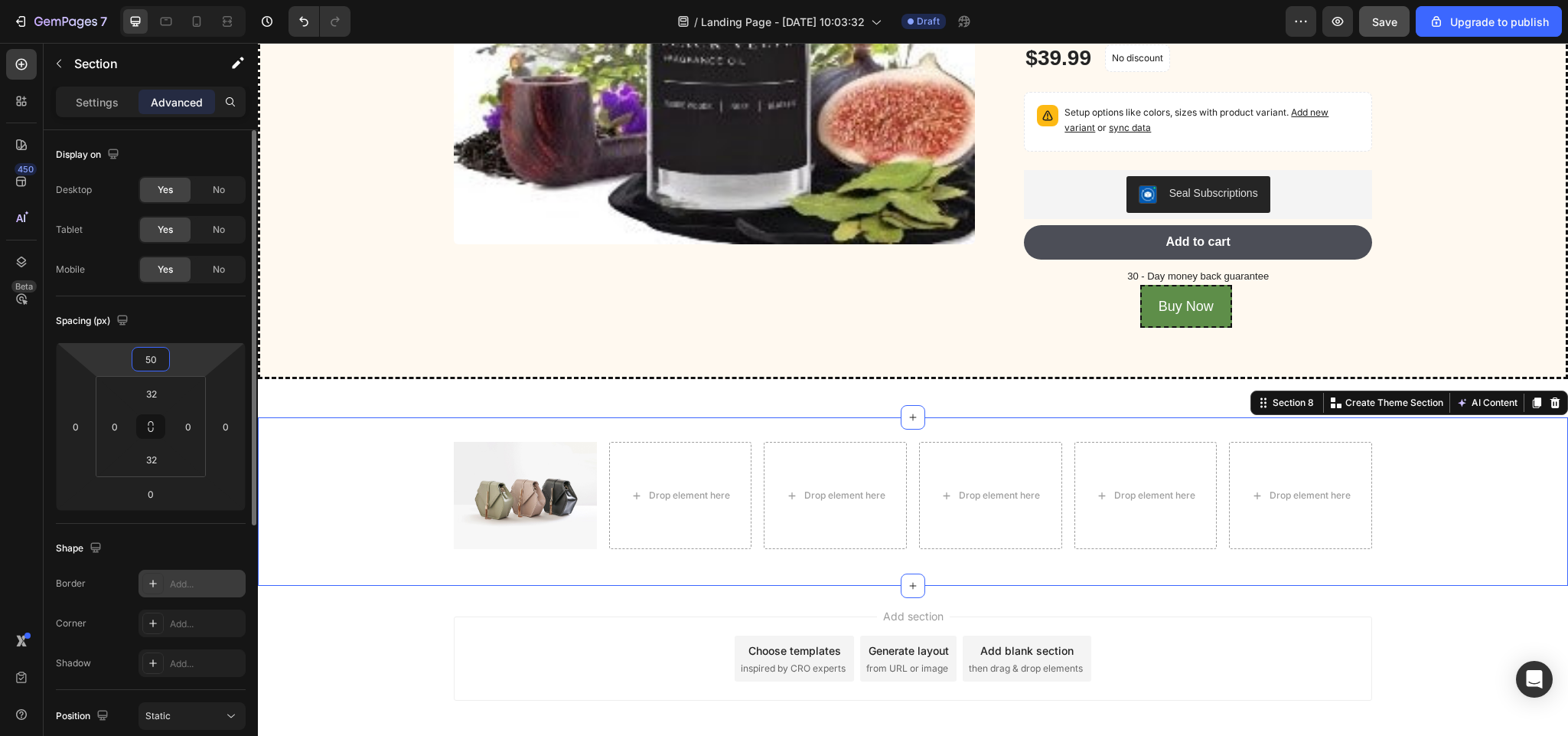
type input "50"
click at [156, 590] on icon at bounding box center [153, 583] width 13 height 13
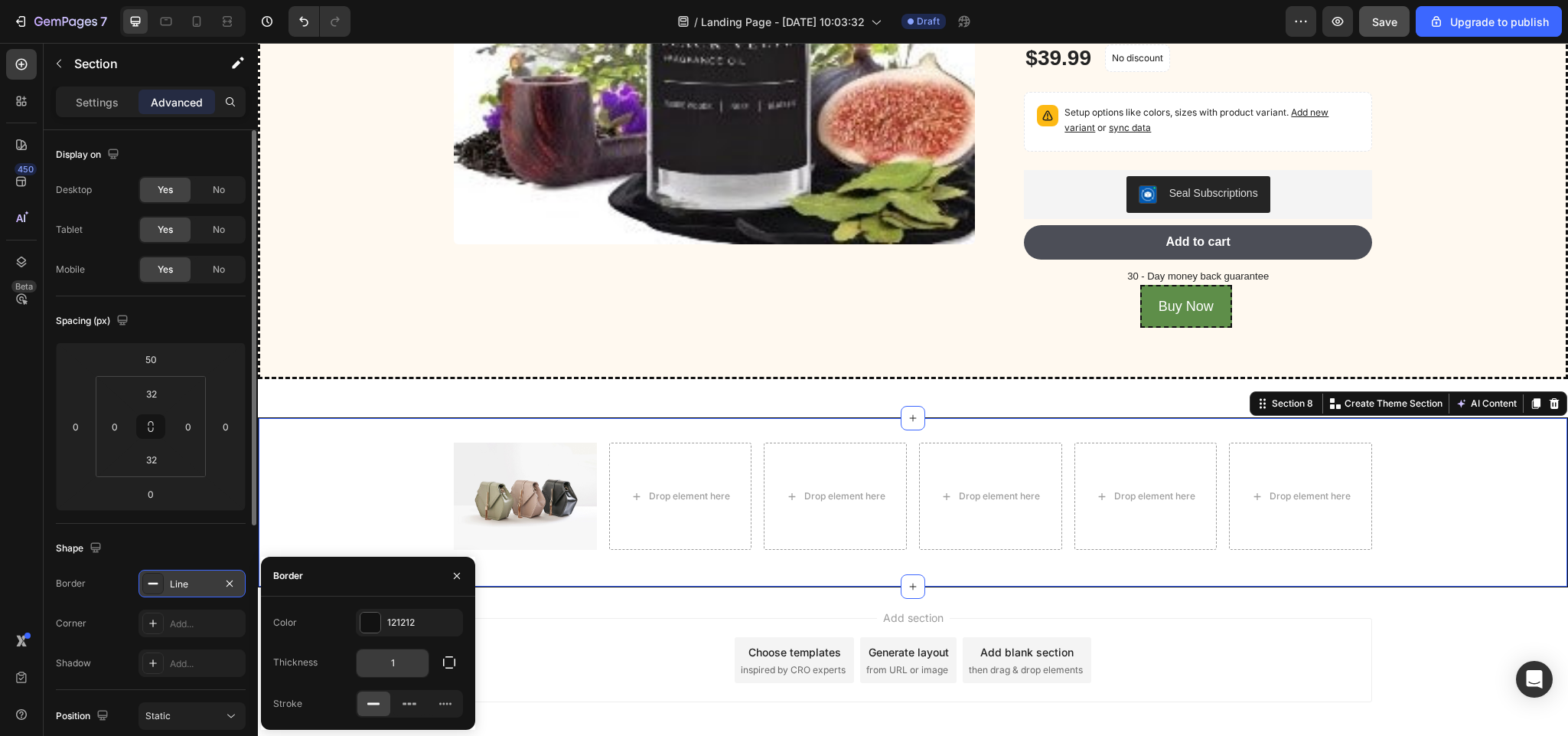
click at [409, 662] on input "1" at bounding box center [393, 662] width 72 height 27
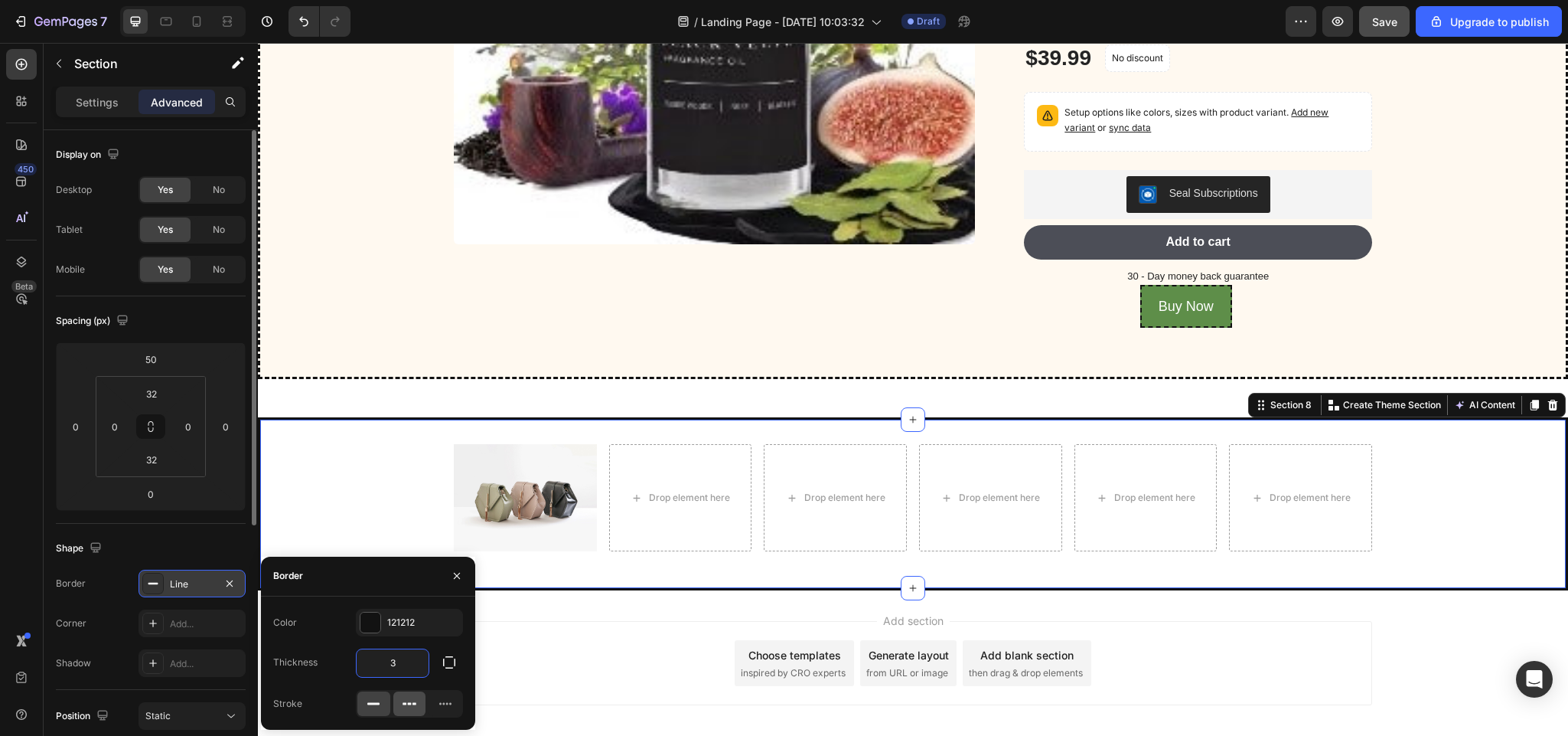
type input "3"
click at [401, 694] on div at bounding box center [410, 703] width 33 height 24
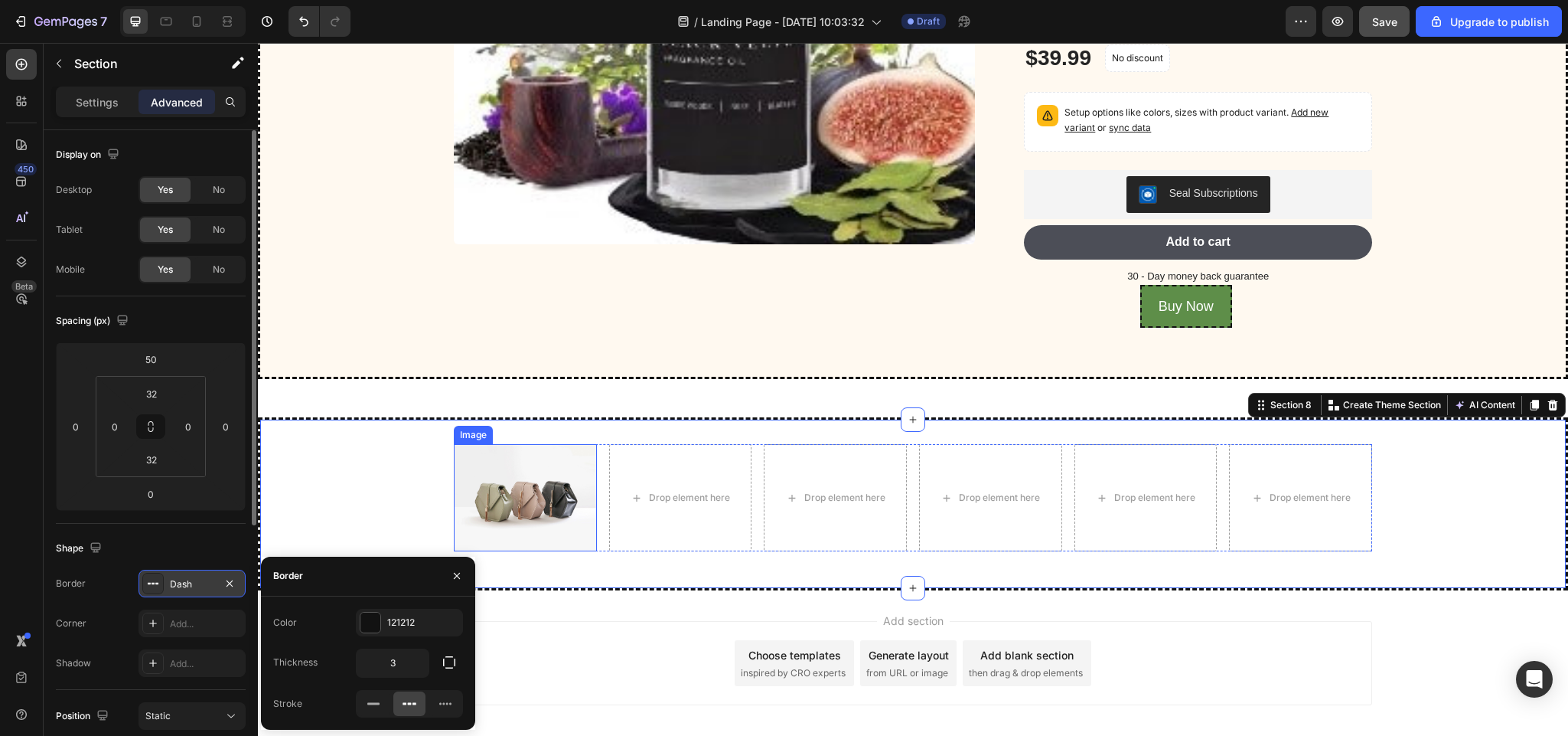
click at [524, 544] on img at bounding box center [526, 497] width 144 height 108
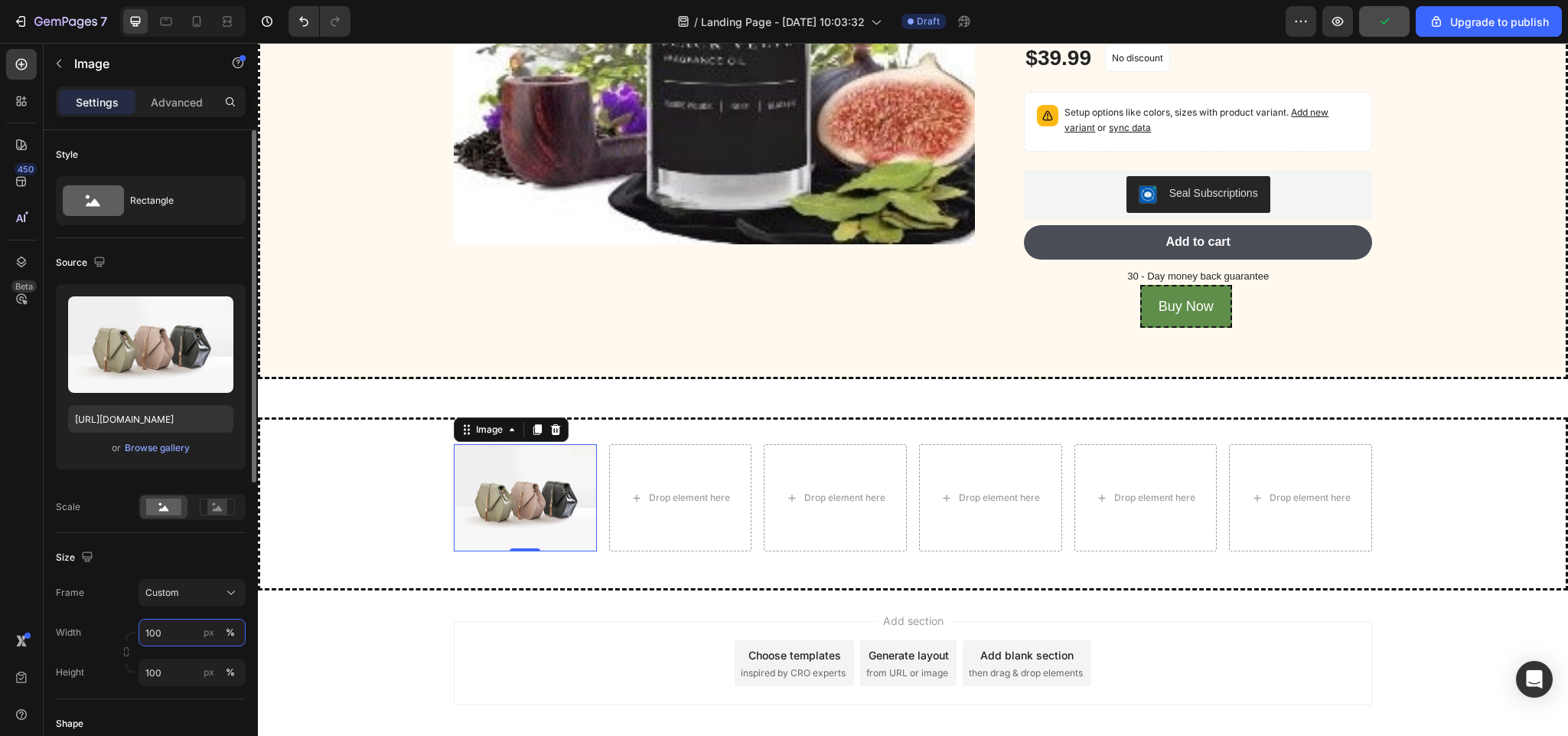
click at [170, 639] on input "100" at bounding box center [192, 632] width 108 height 27
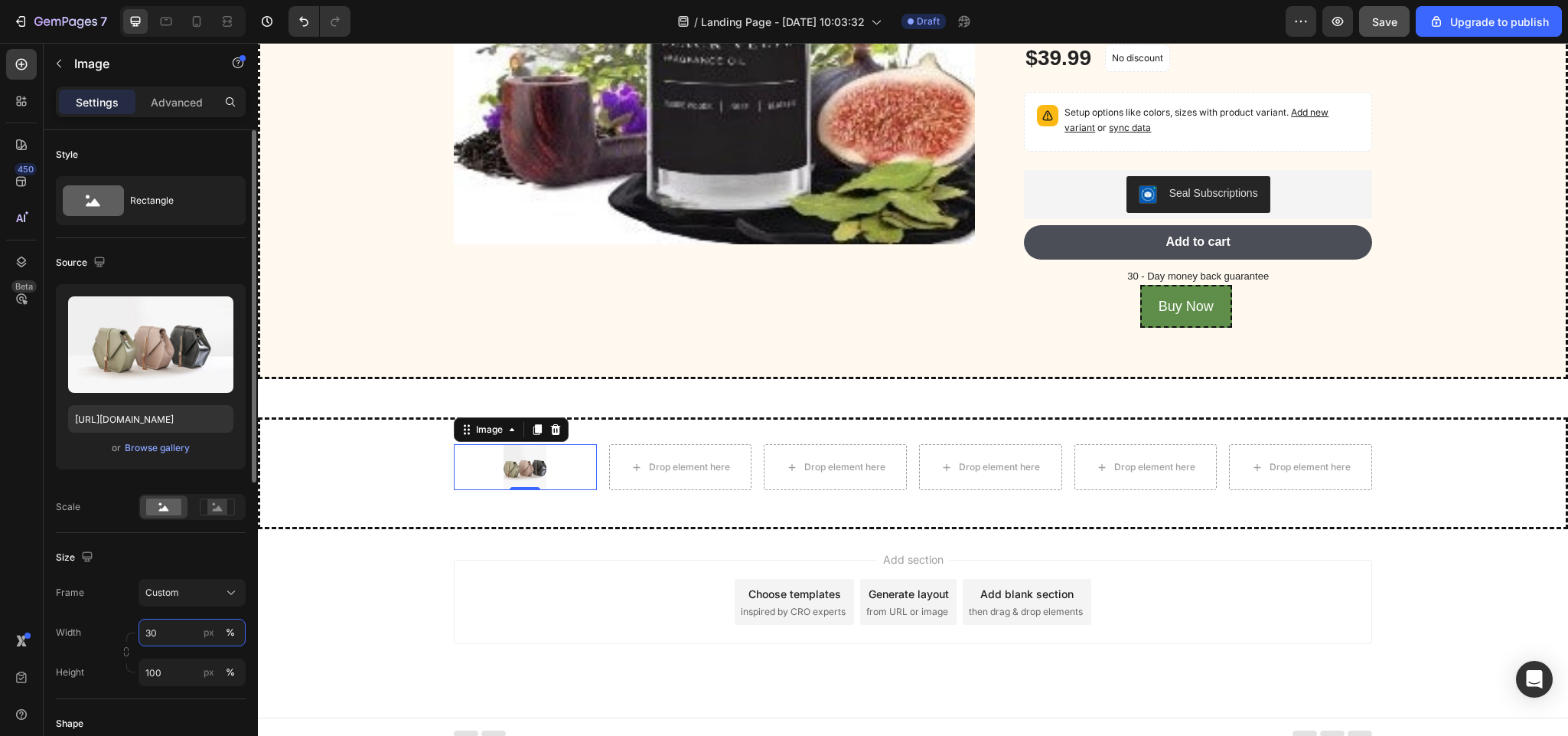
type input "3"
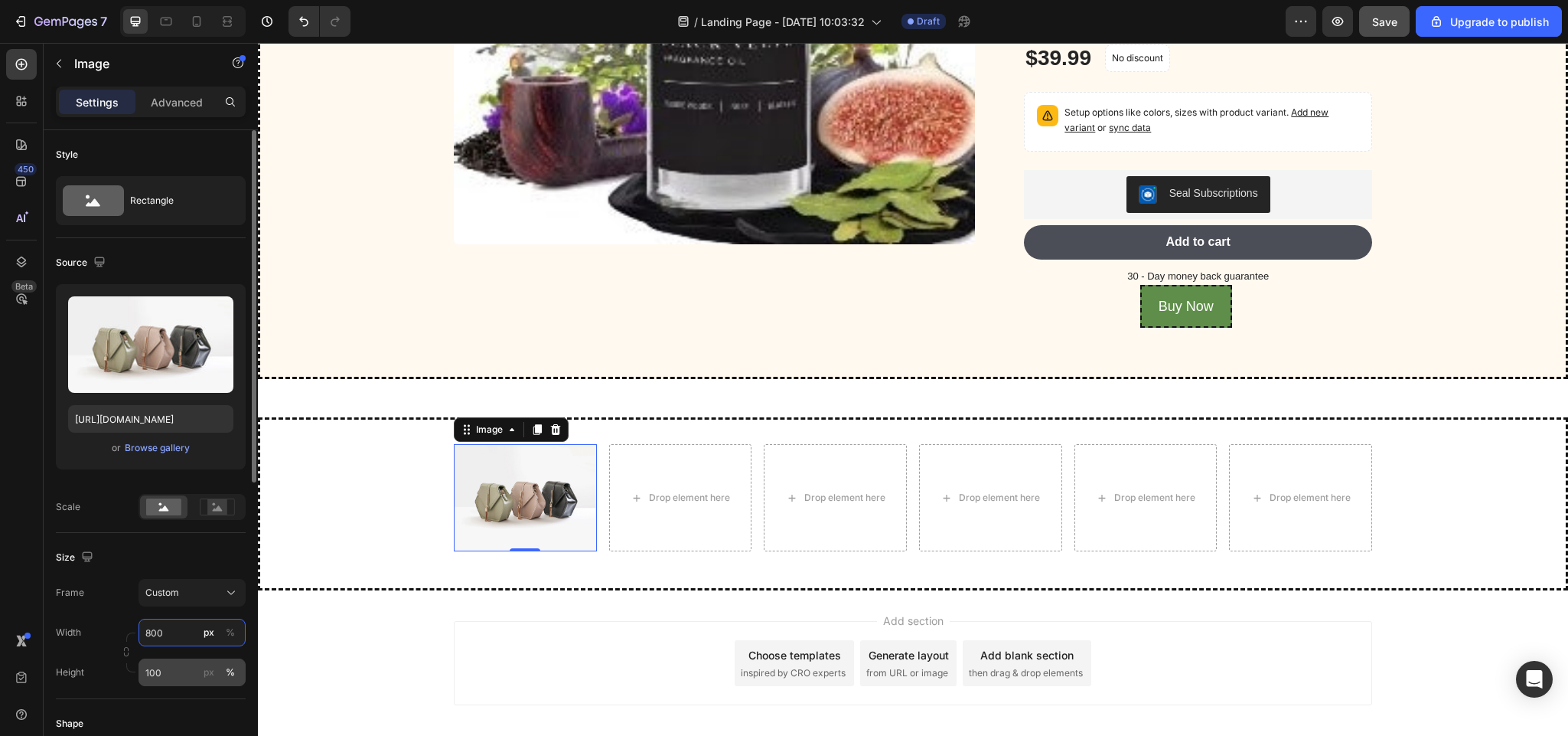
type input "800"
click at [164, 675] on input "100" at bounding box center [192, 672] width 108 height 27
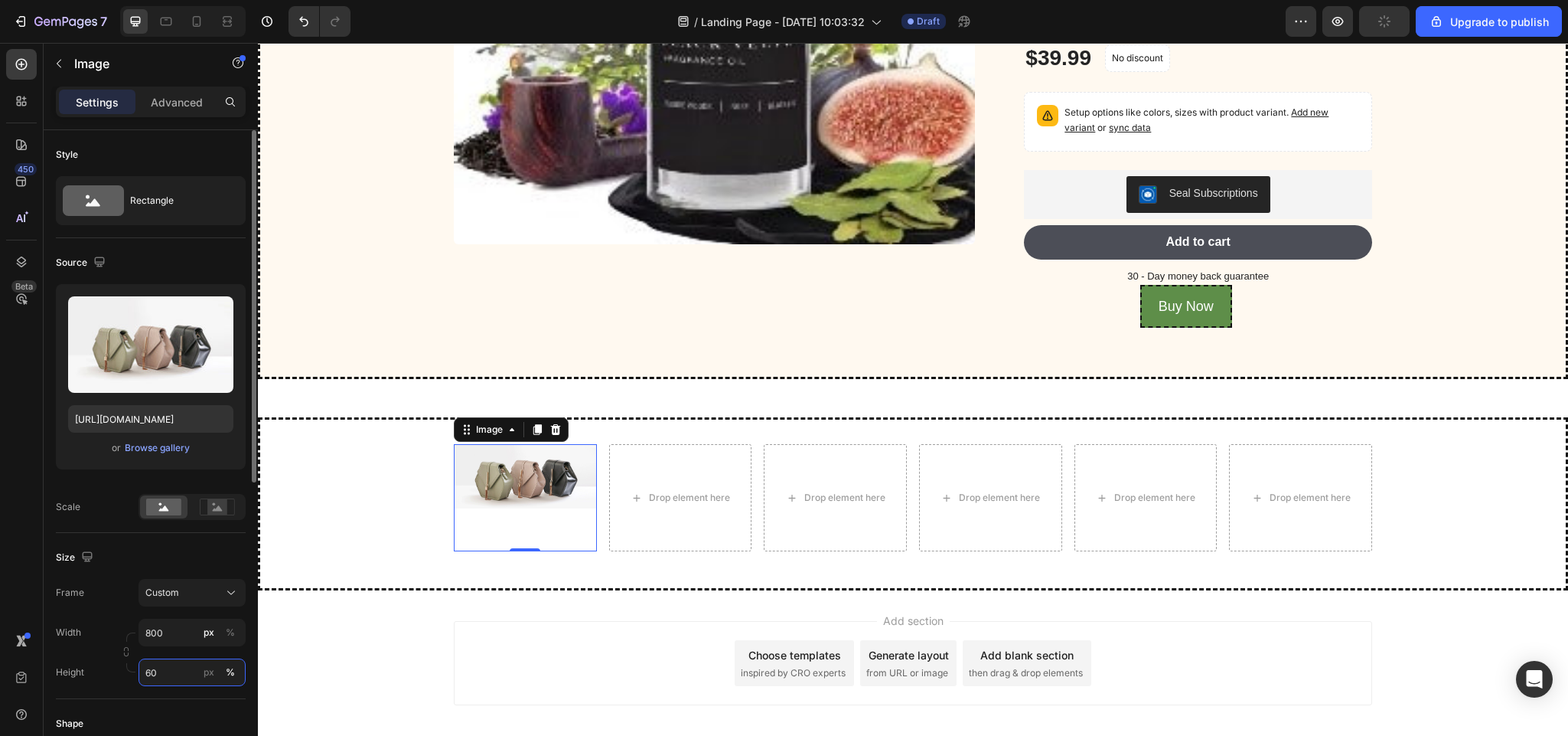
type input "6"
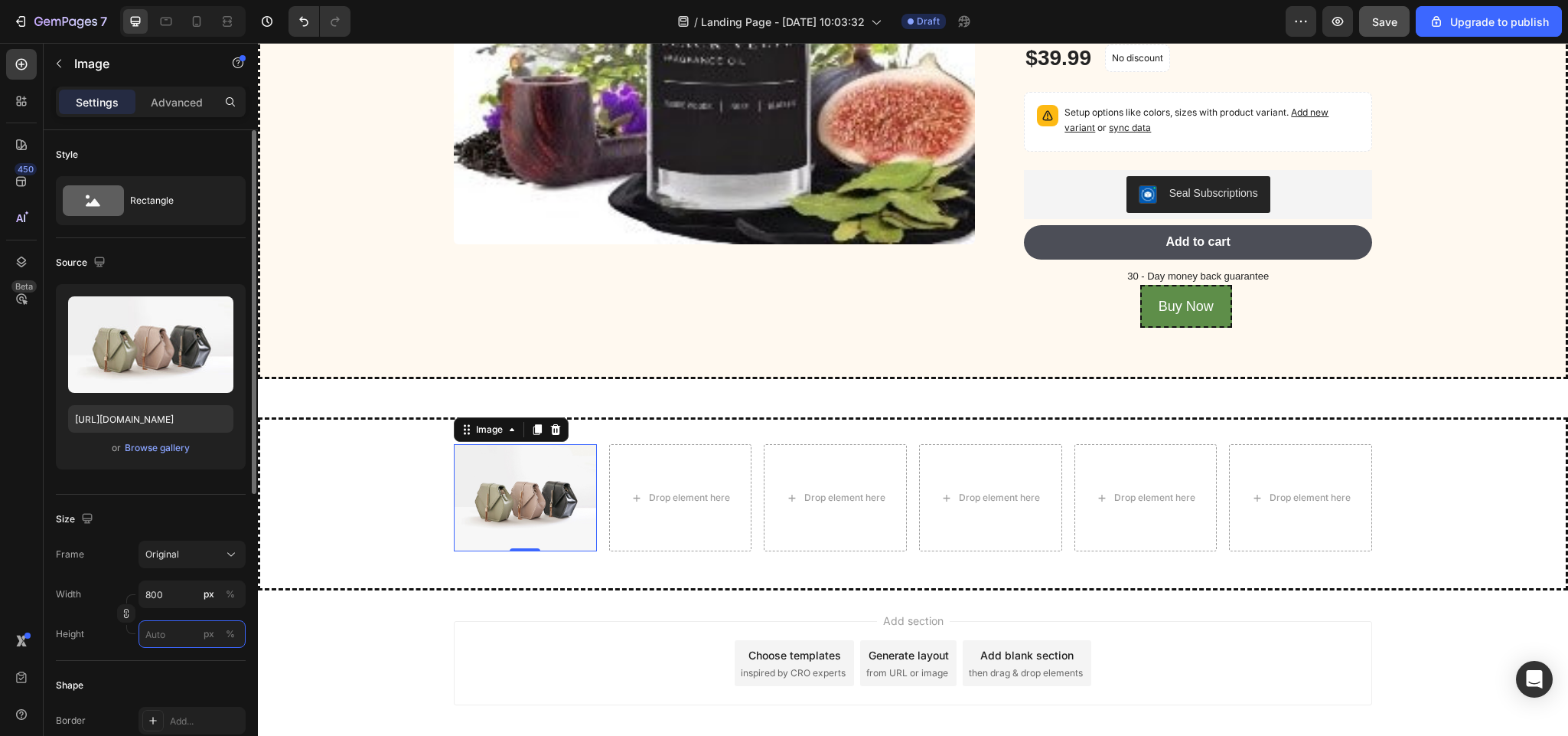
click at [166, 630] on input "px %" at bounding box center [192, 633] width 108 height 27
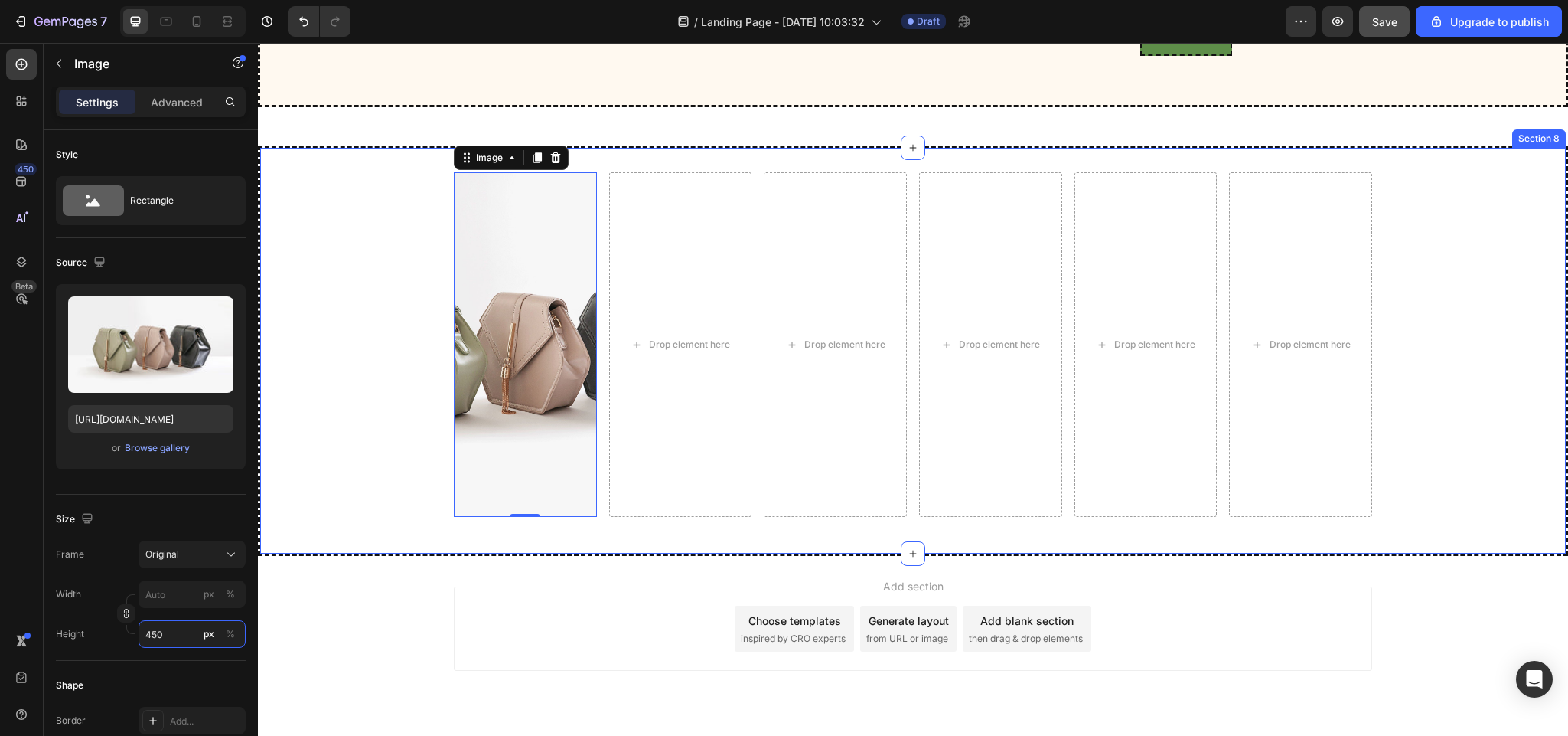
scroll to position [4483, 0]
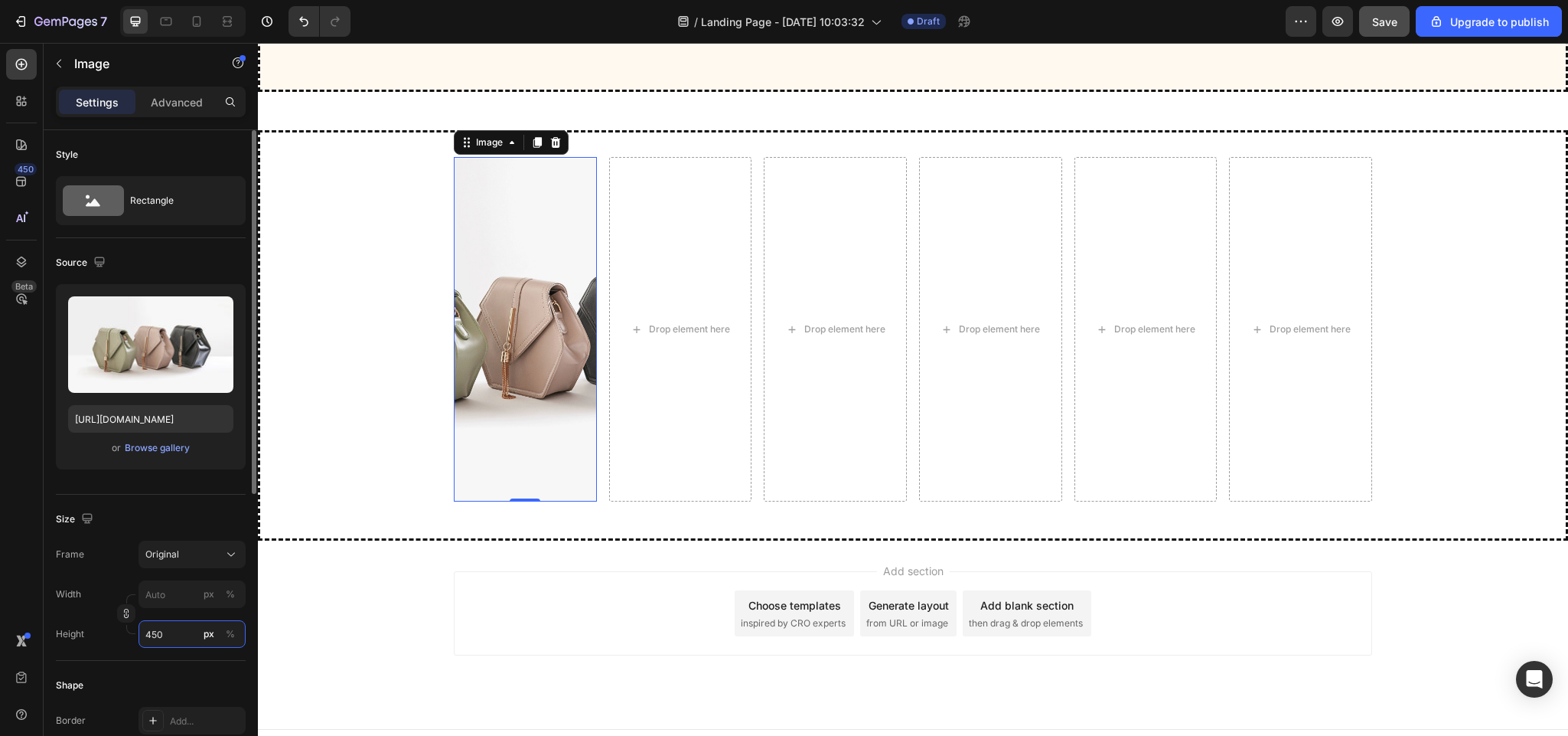
click at [168, 638] on input "450" at bounding box center [192, 633] width 108 height 27
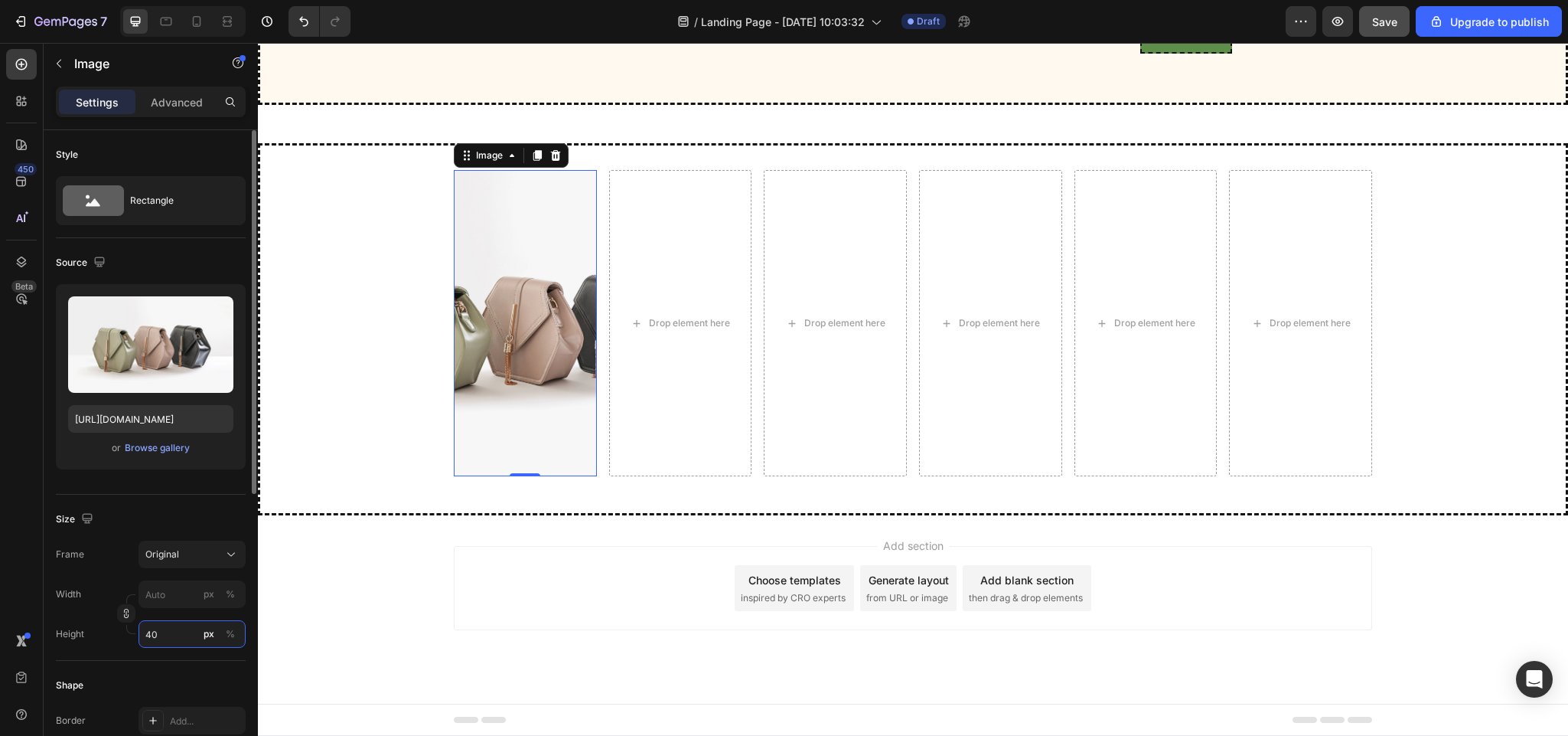
scroll to position [4276, 0]
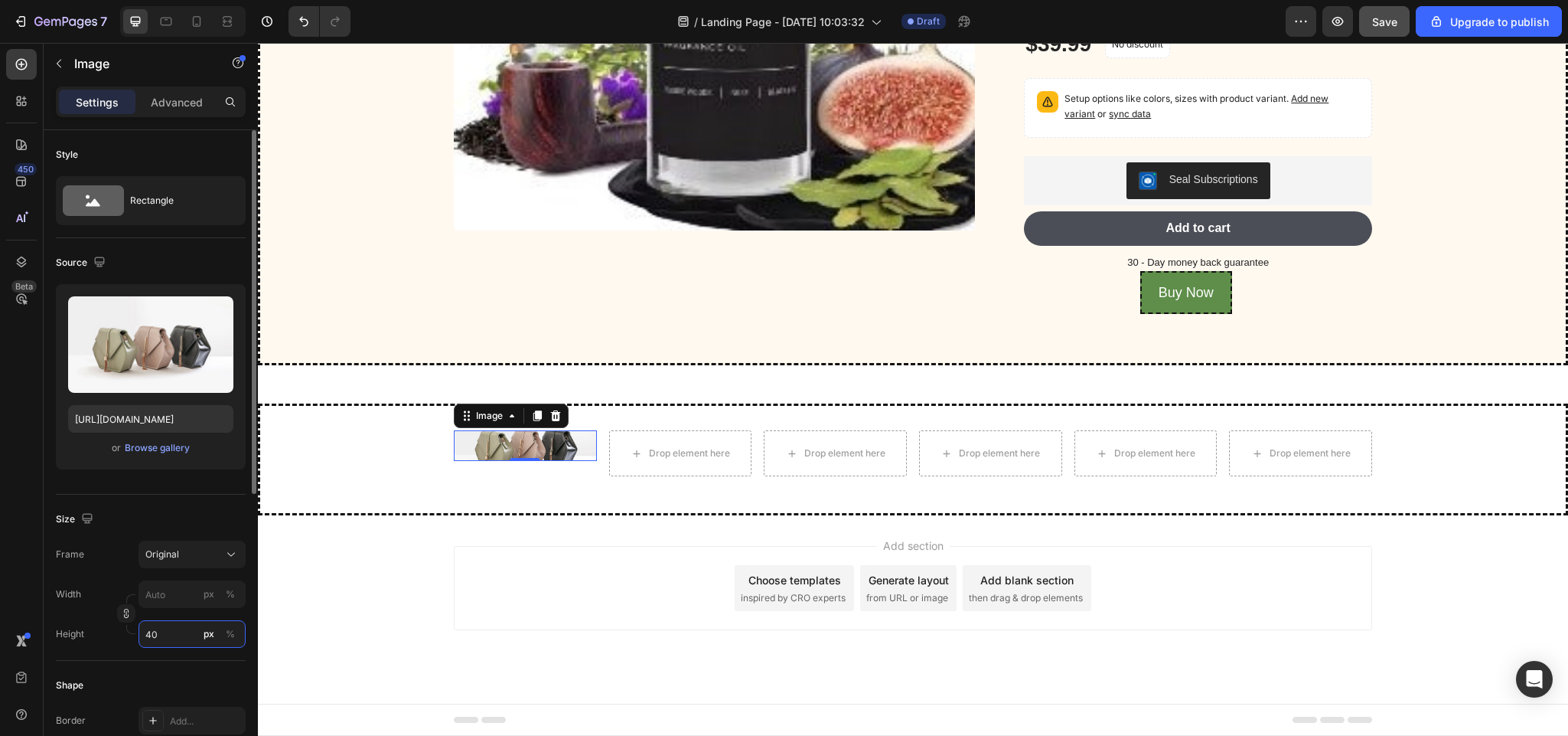
type input "4"
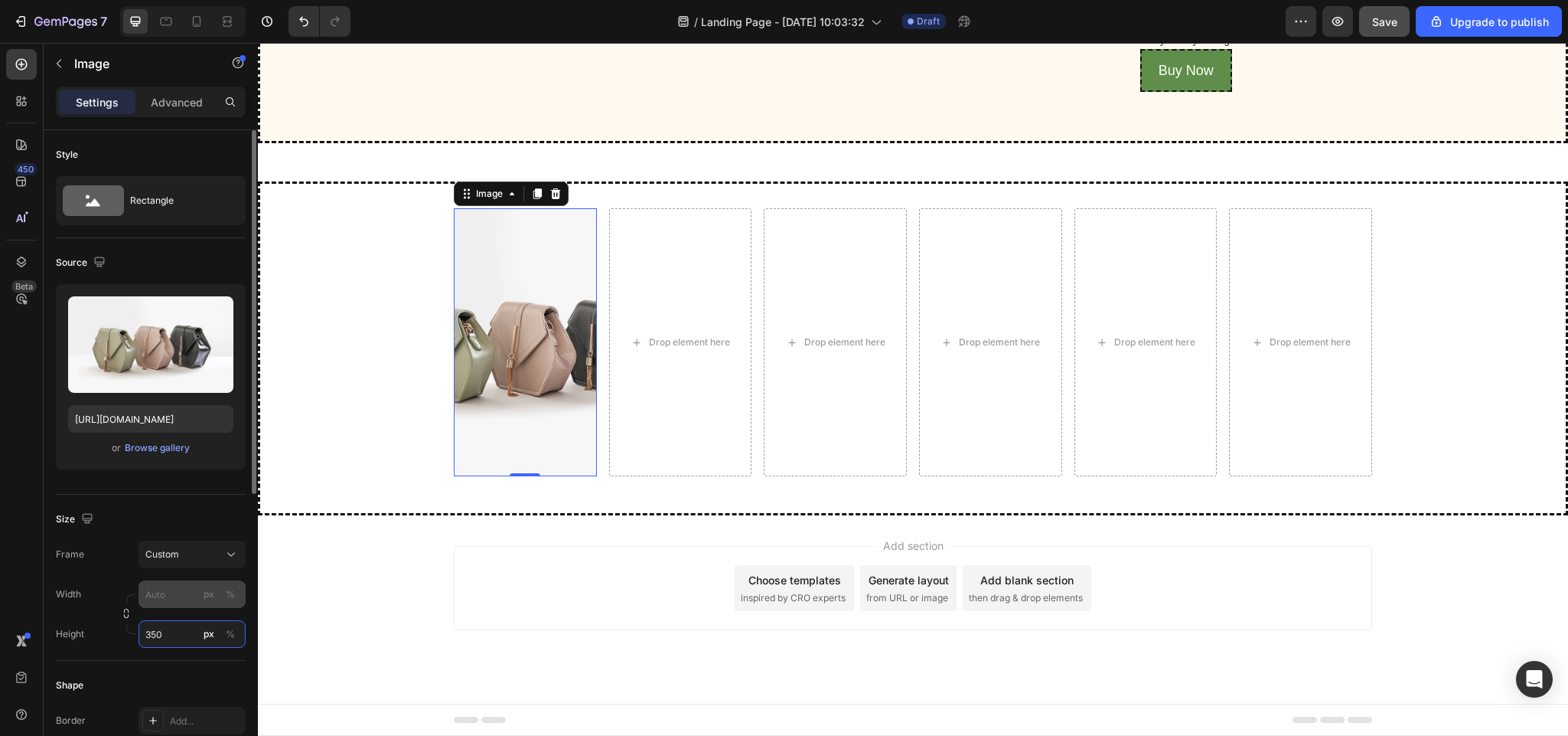
type input "350"
click at [154, 591] on div "Frame Custom Width px % Height 350 px %" at bounding box center [151, 593] width 190 height 108
click at [231, 589] on div "Frame Custom Width px % Height 350 px %" at bounding box center [151, 632] width 190 height 108
click at [159, 591] on input "px %" at bounding box center [192, 593] width 108 height 27
click at [151, 629] on span "Full" at bounding box center [152, 632] width 16 height 14
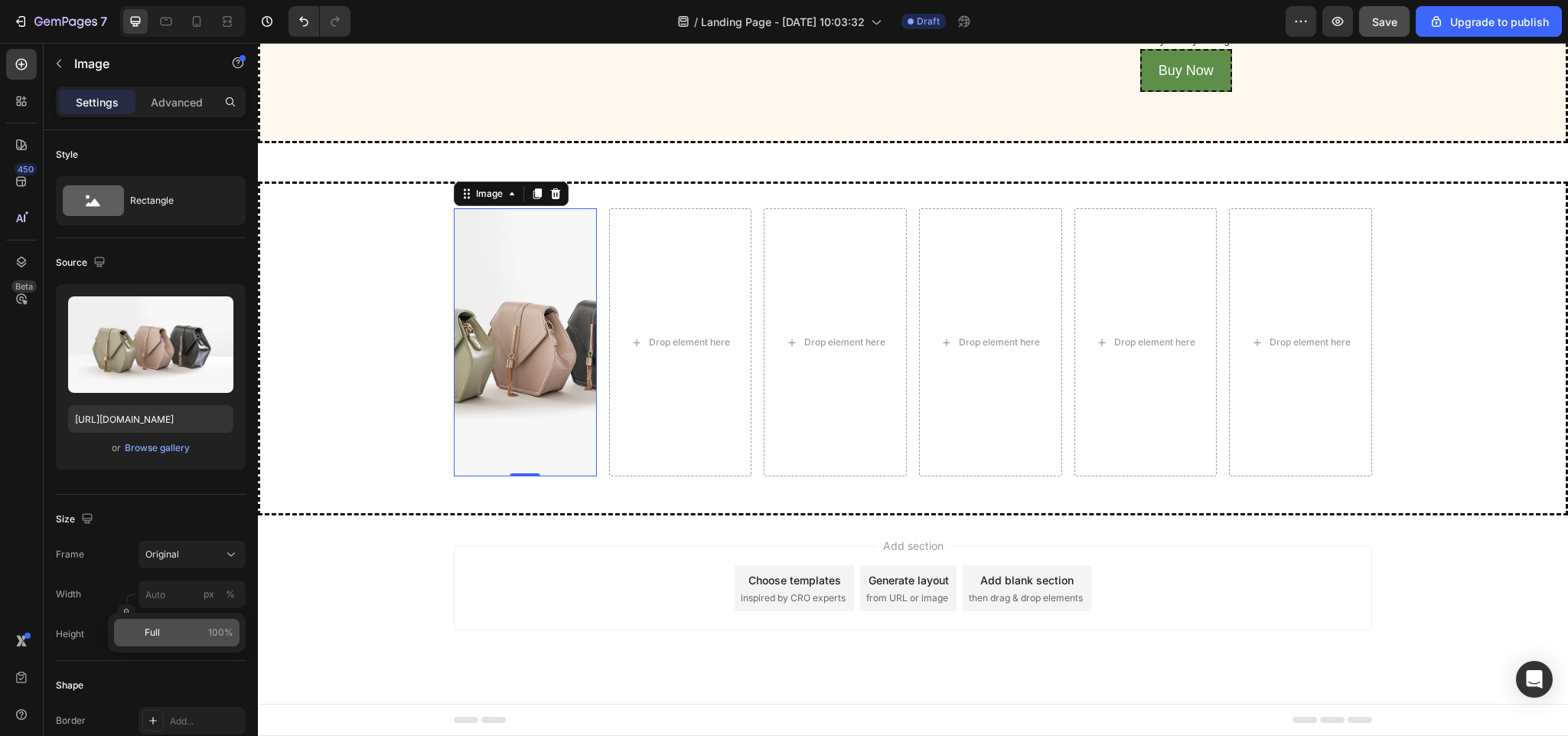
type input "100"
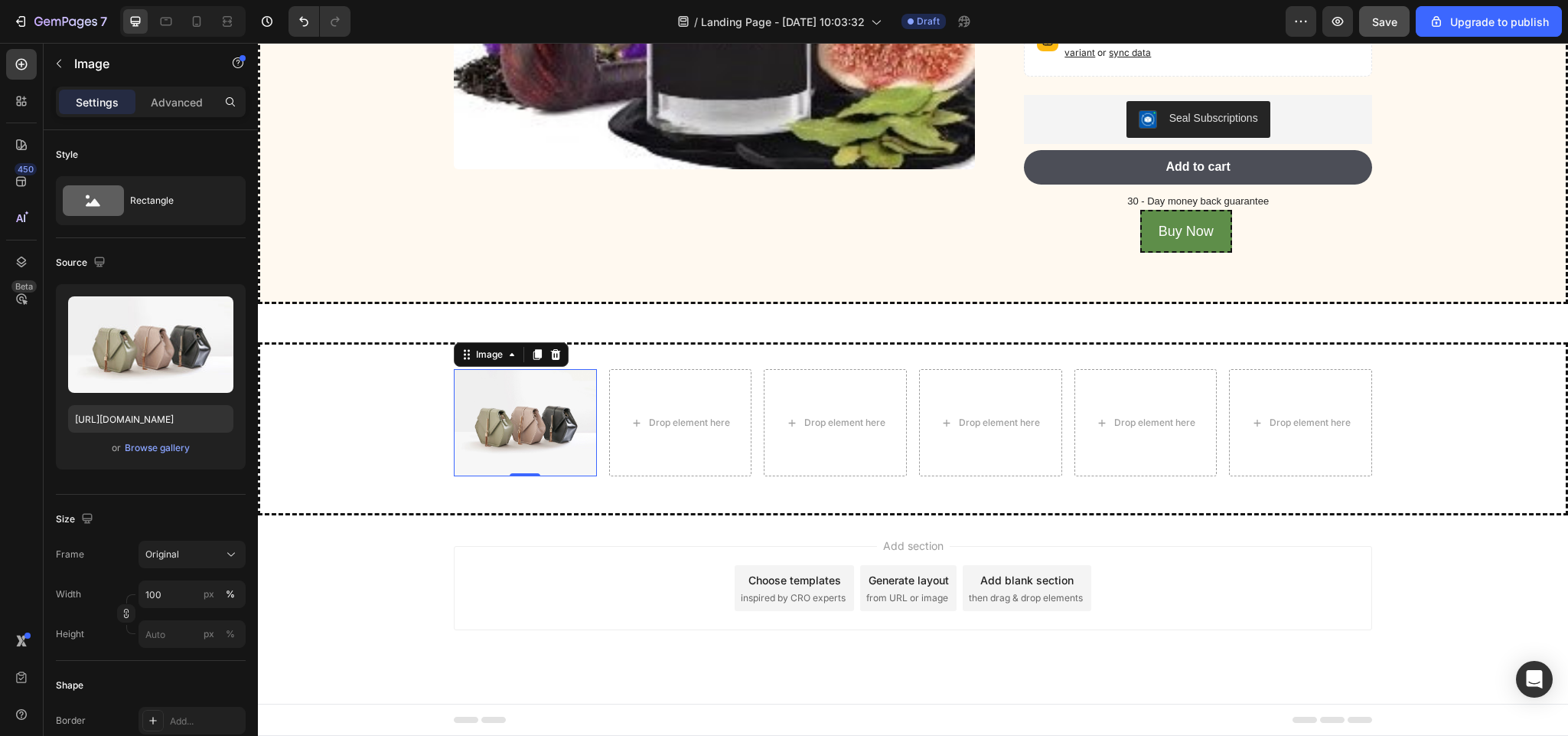
scroll to position [4337, 0]
click at [173, 446] on div "Browse gallery" at bounding box center [157, 448] width 65 height 14
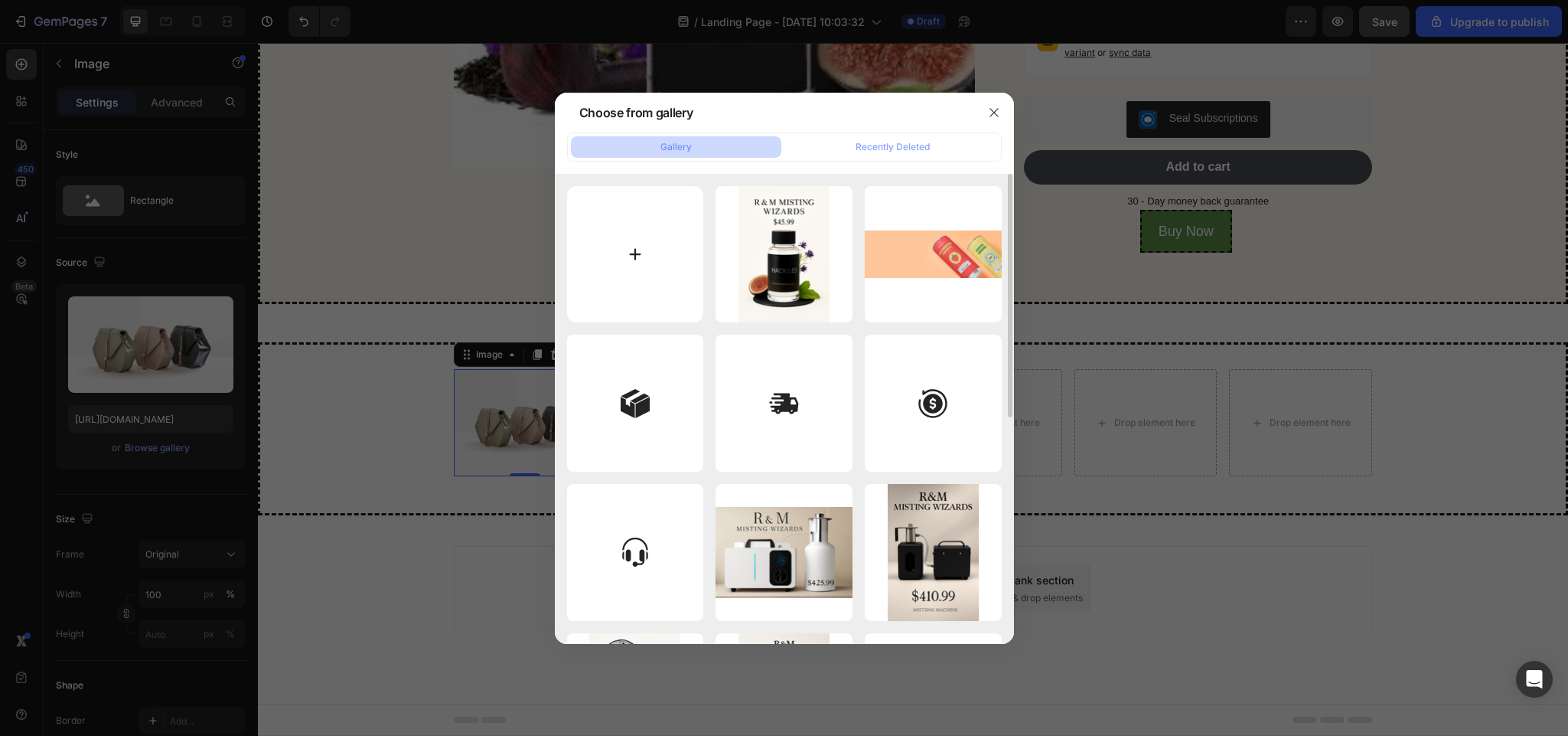
click at [632, 249] on input "file" at bounding box center [635, 254] width 137 height 137
click at [1130, 639] on div at bounding box center [784, 368] width 1568 height 736
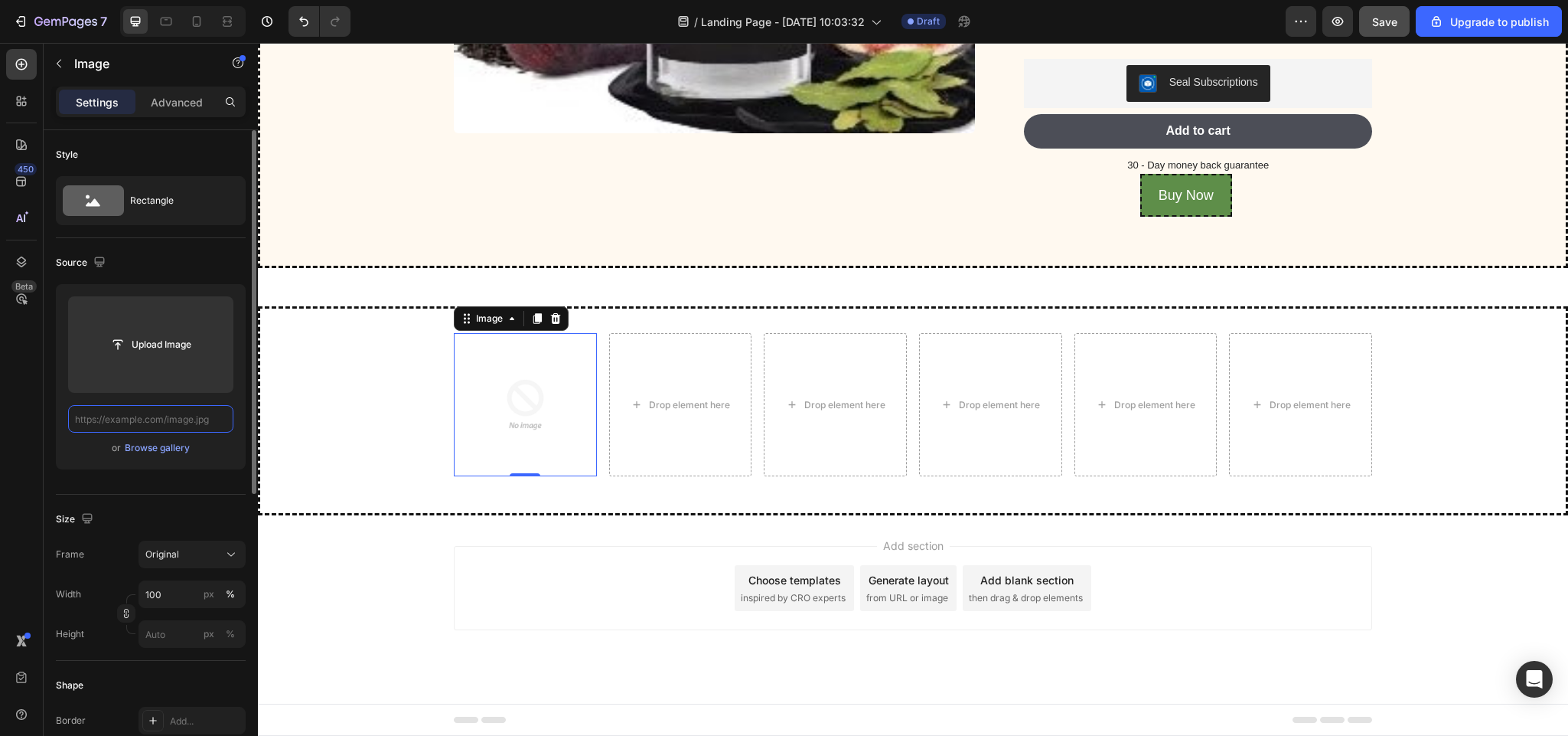
scroll to position [4373, 0]
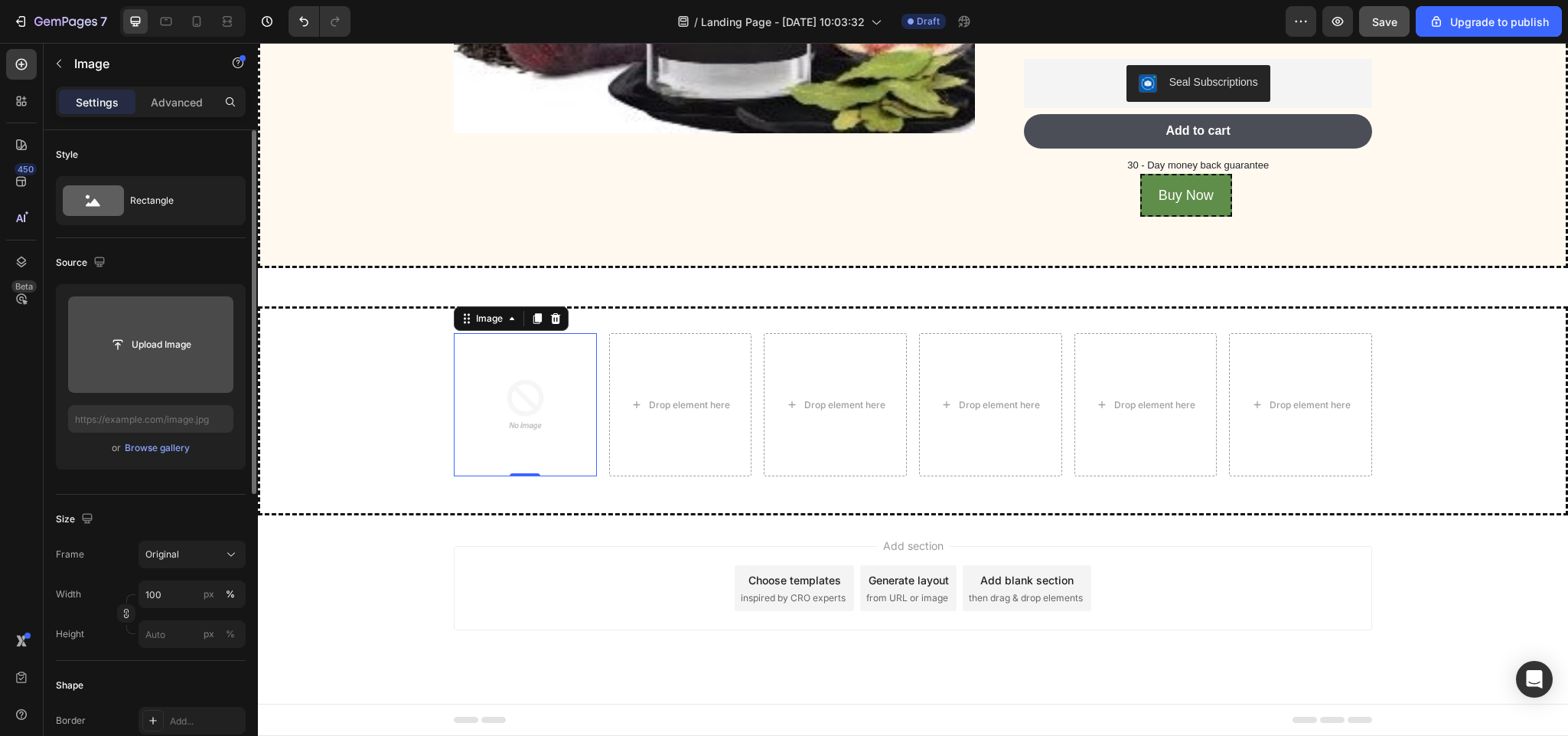
click at [93, 347] on div "Upload Image" at bounding box center [150, 344] width 166 height 27
click at [152, 354] on input "file" at bounding box center [150, 344] width 106 height 26
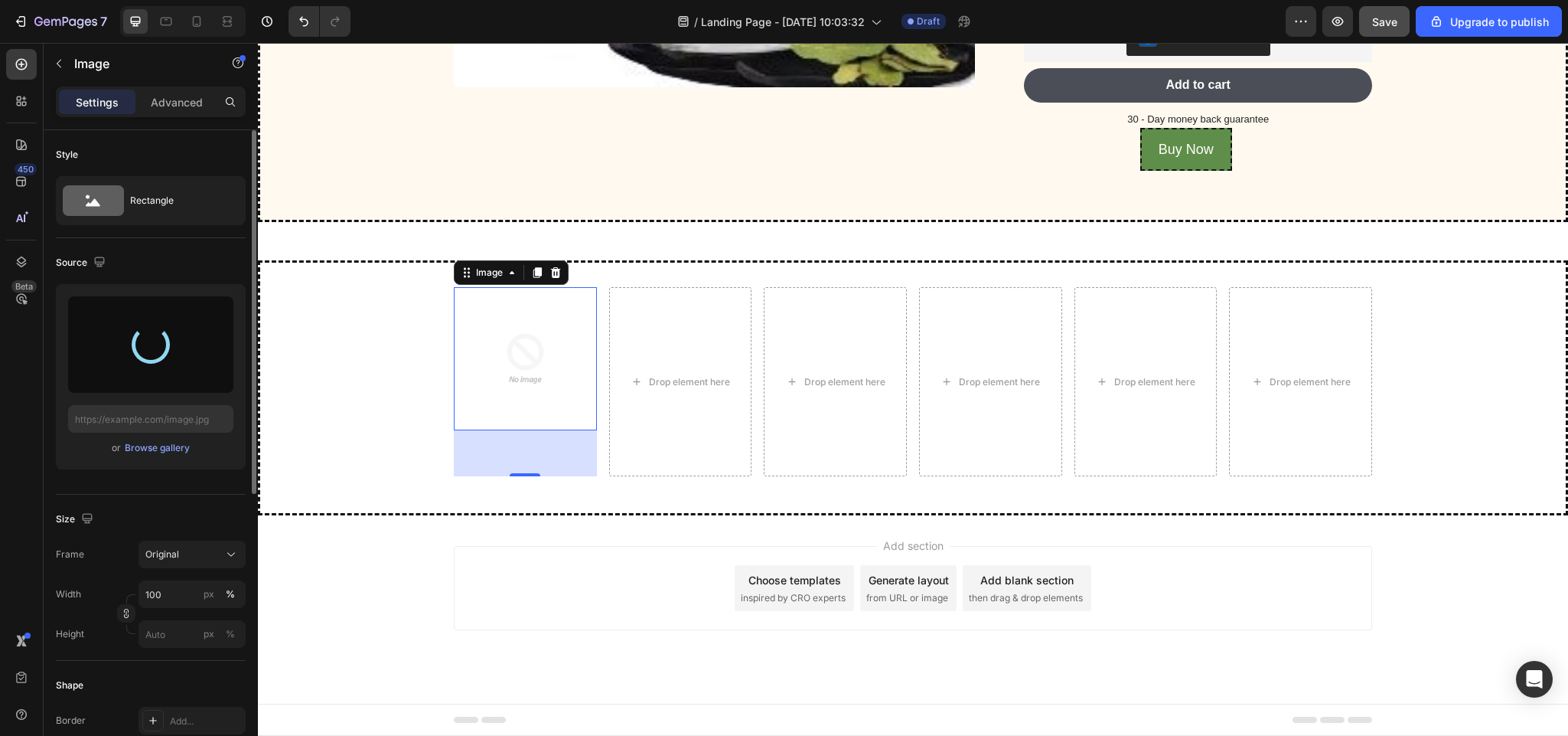
scroll to position [4419, 0]
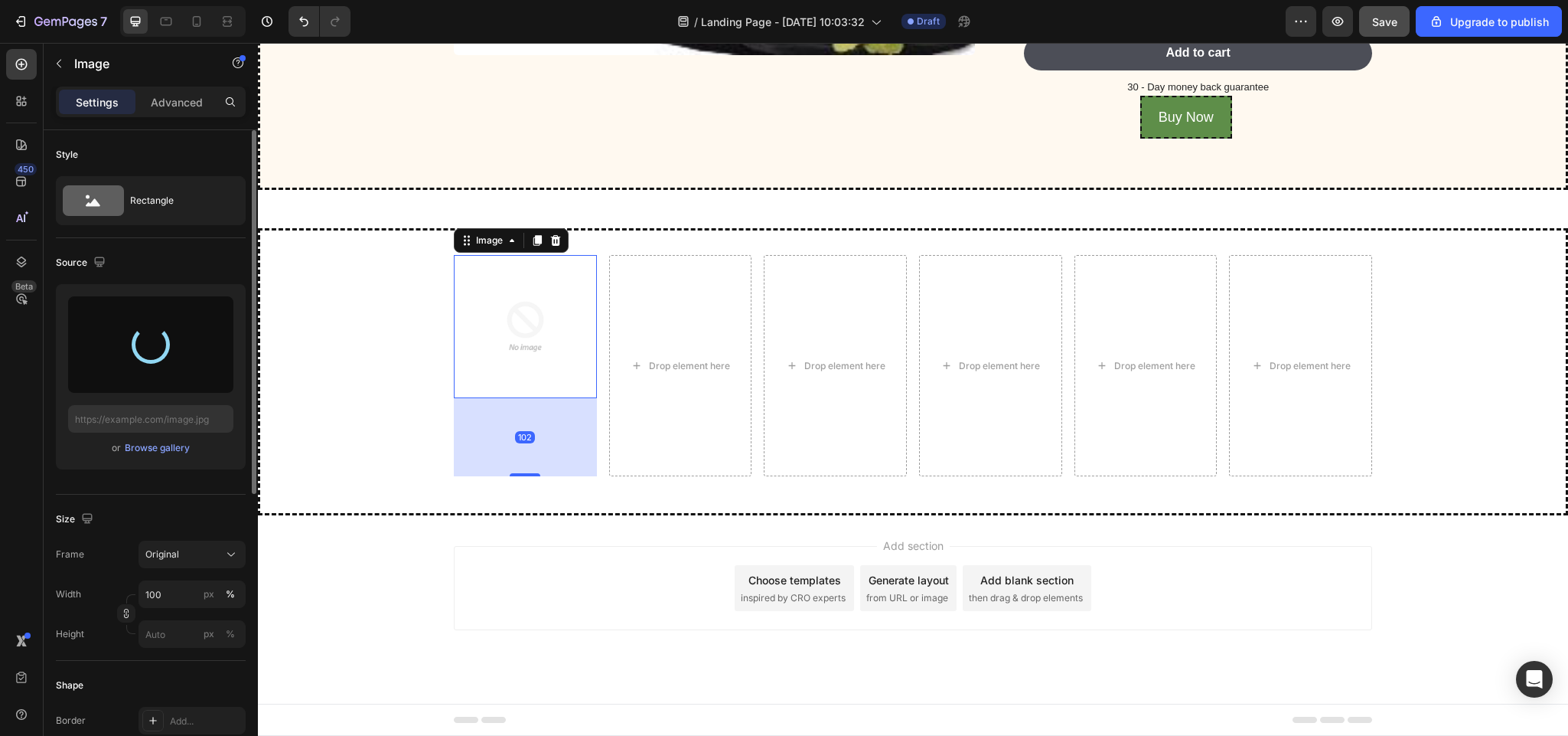
type input "[URL][DOMAIN_NAME]"
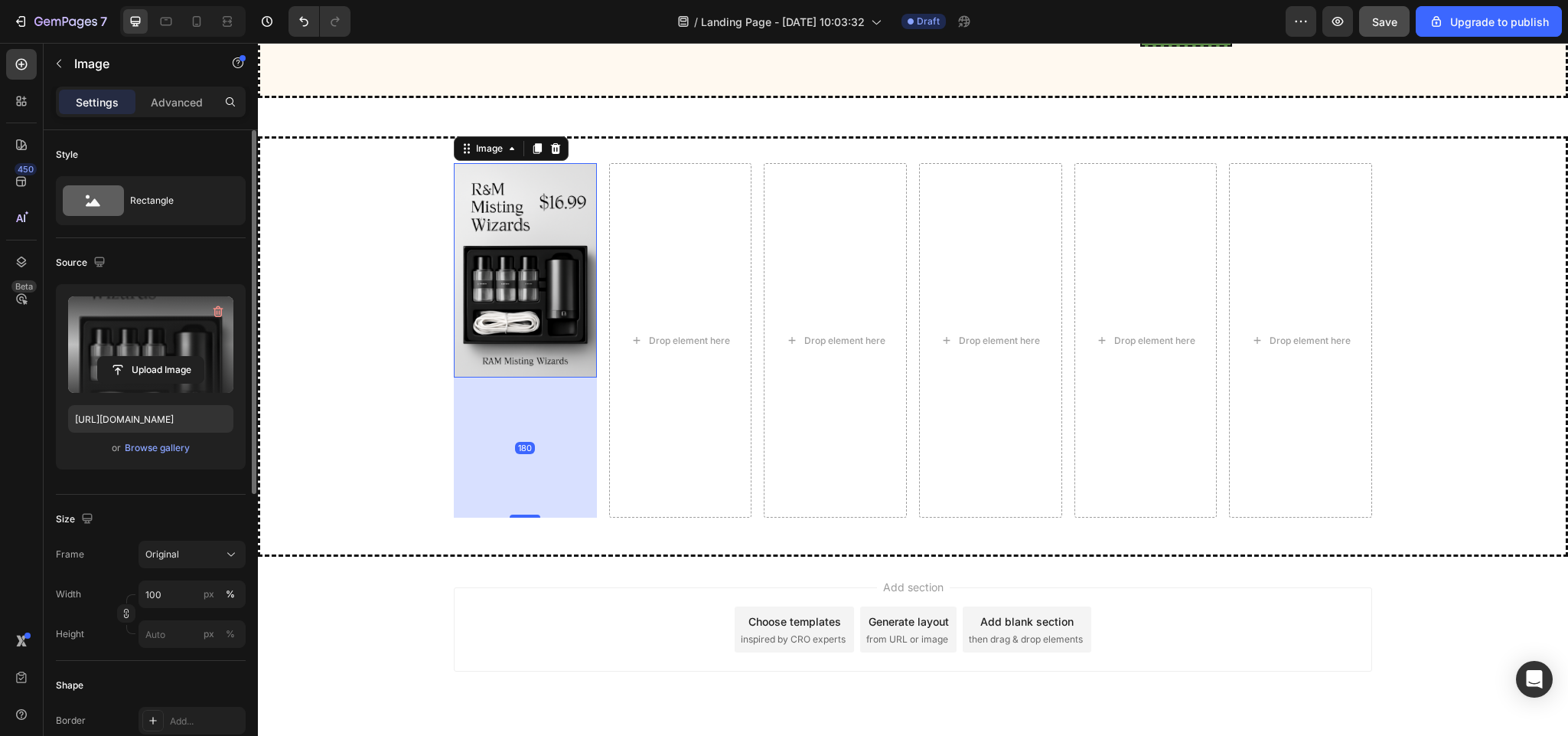
scroll to position [4483, 0]
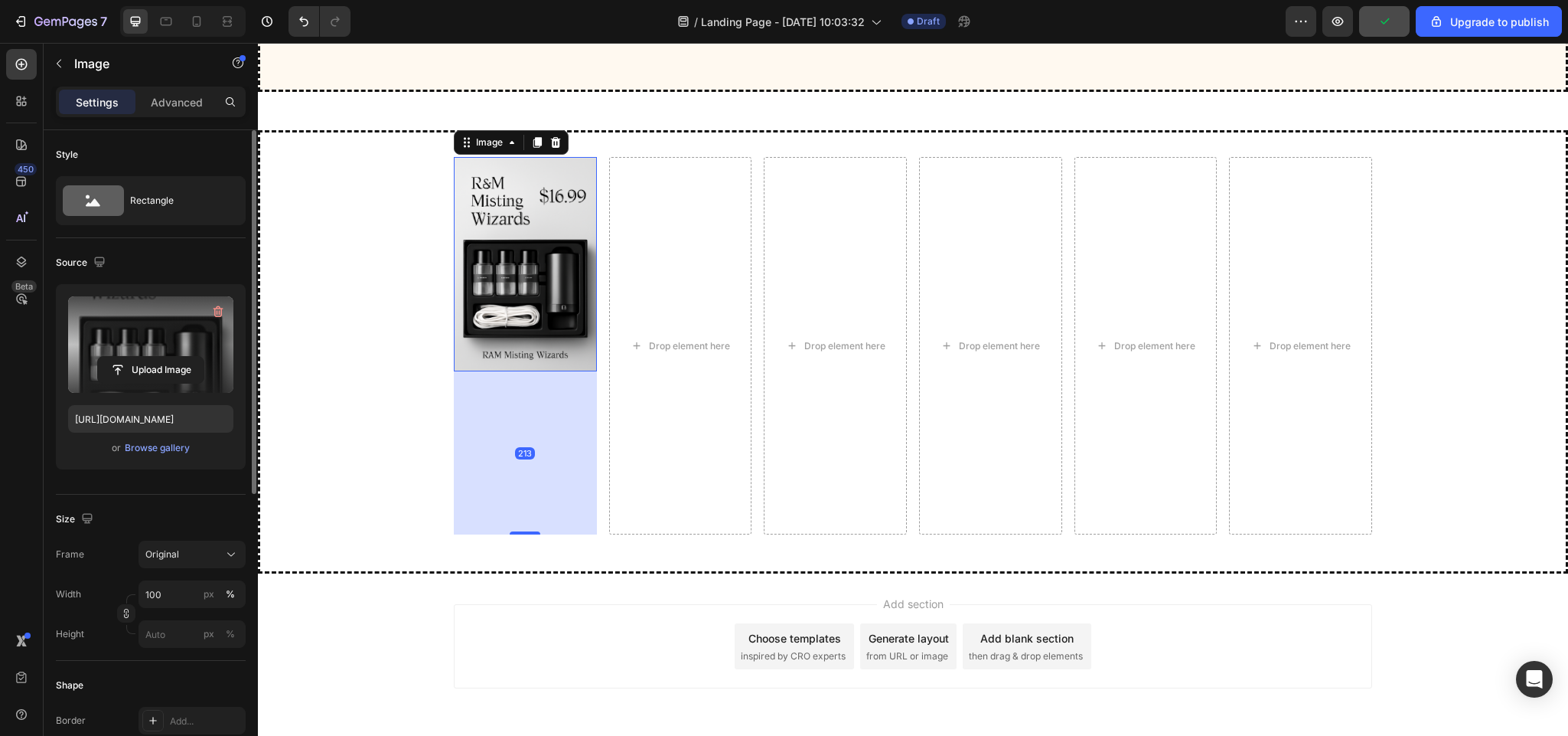
drag, startPoint x: 520, startPoint y: 473, endPoint x: 530, endPoint y: 634, distance: 161.3
click at [530, 573] on div "Image 213 Drop element here Drop element here Drop element here Drop element he…" at bounding box center [912, 351] width 1310 height 443
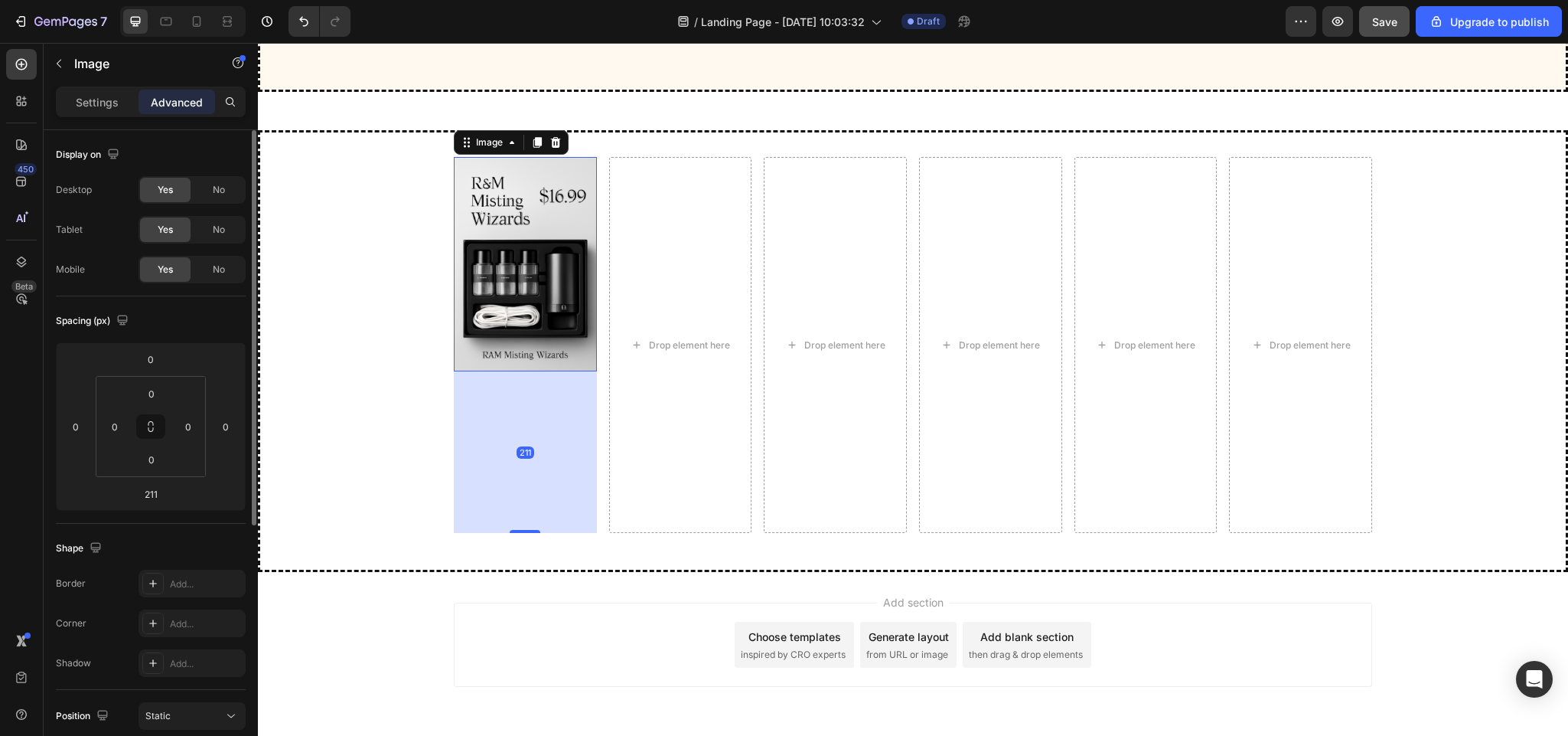
click at [522, 498] on div "211" at bounding box center [526, 452] width 144 height 162
click at [60, 62] on icon "button" at bounding box center [58, 63] width 13 height 13
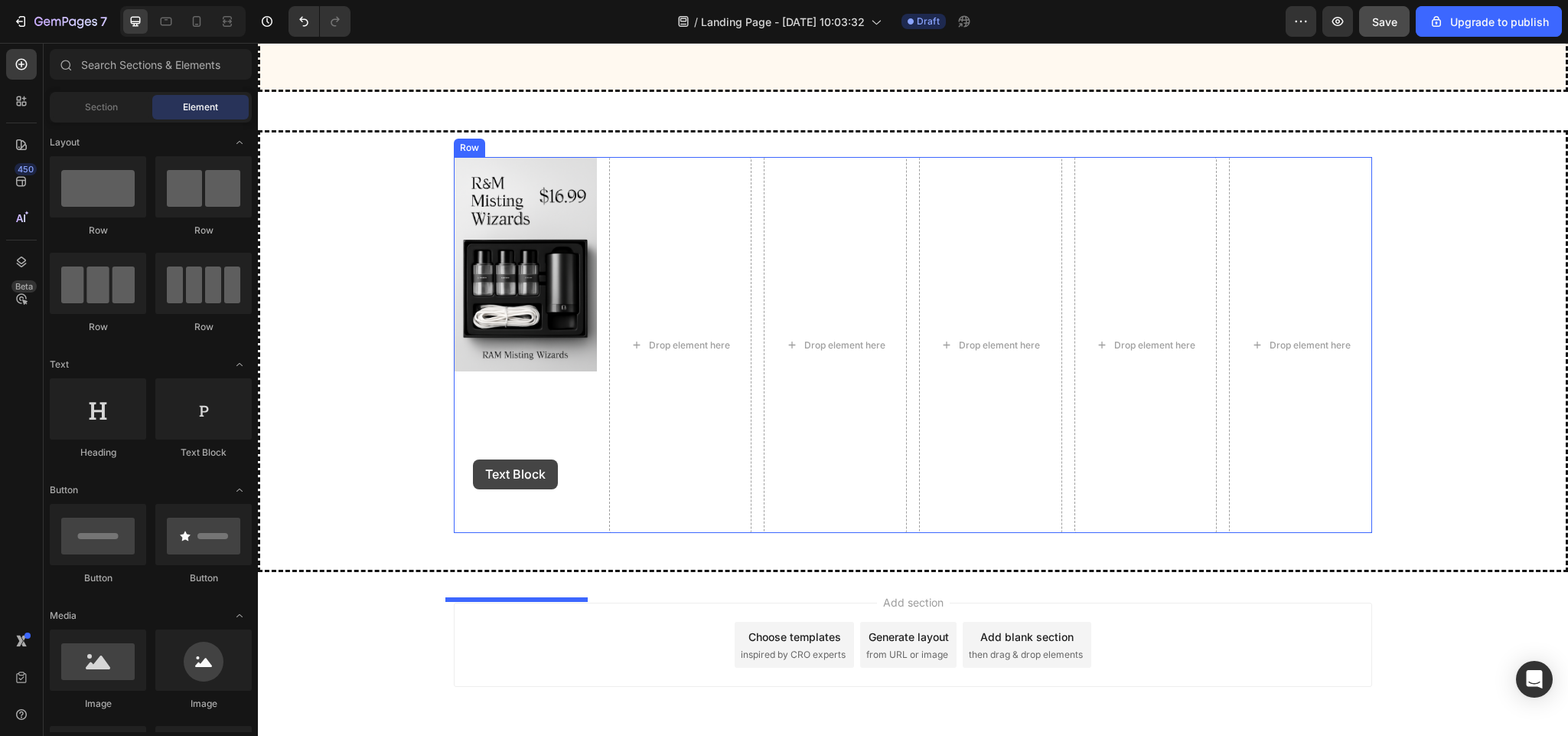
drag, startPoint x: 459, startPoint y: 470, endPoint x: 473, endPoint y: 460, distance: 17.2
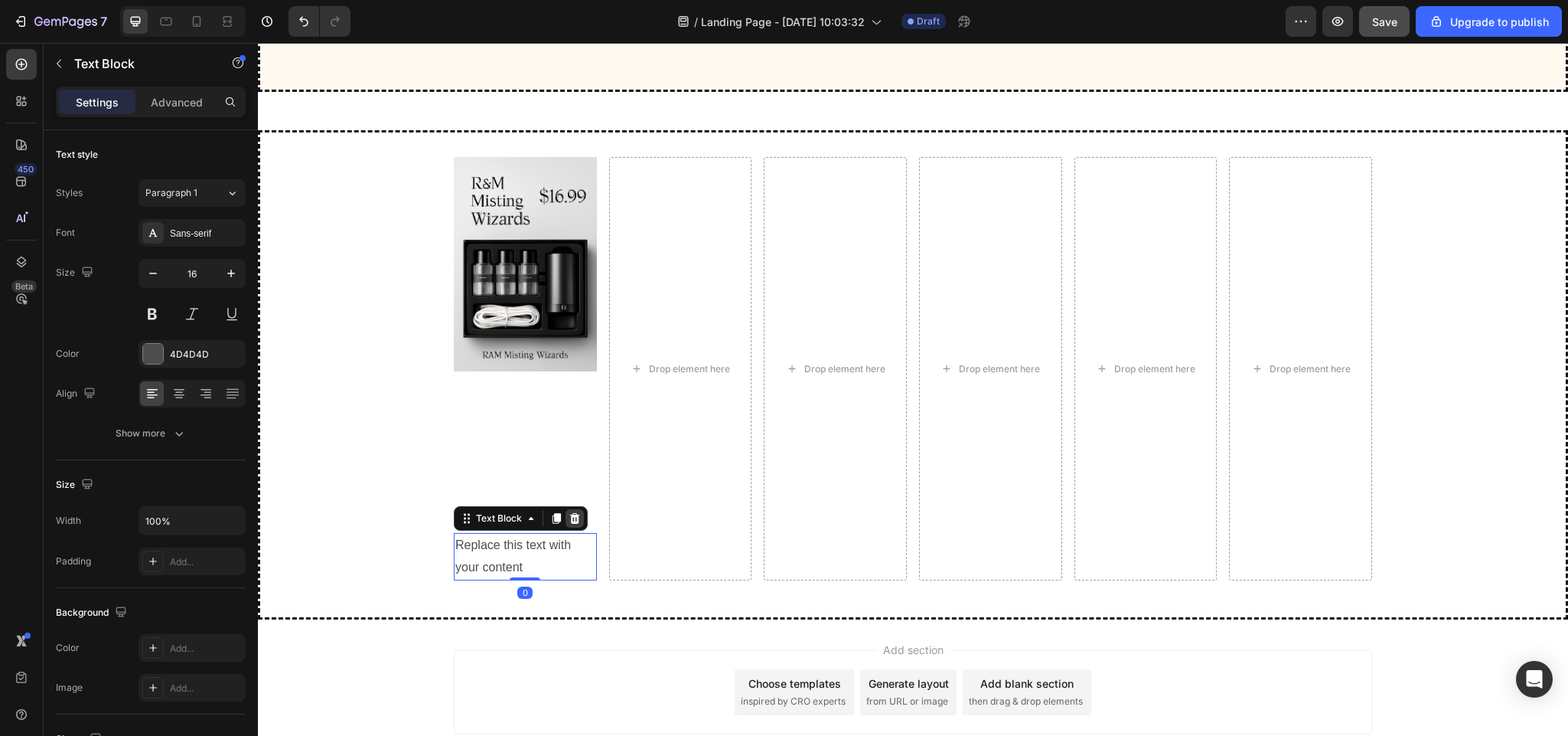
drag, startPoint x: 522, startPoint y: 645, endPoint x: 565, endPoint y: 580, distance: 77.9
click at [565, 580] on div "Replace this text with your content Text Block 0" at bounding box center [526, 556] width 144 height 48
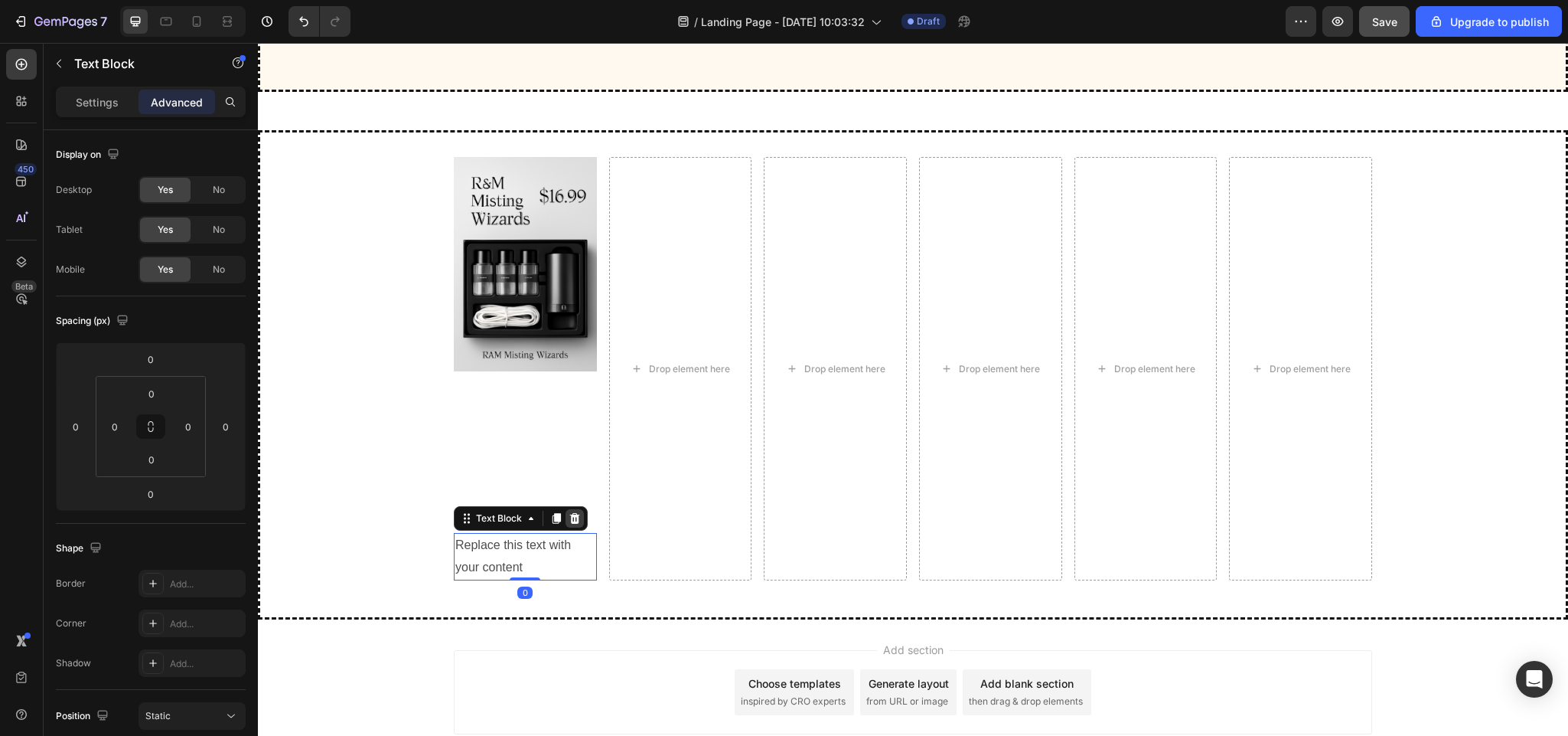
click at [570, 524] on icon at bounding box center [575, 518] width 10 height 11
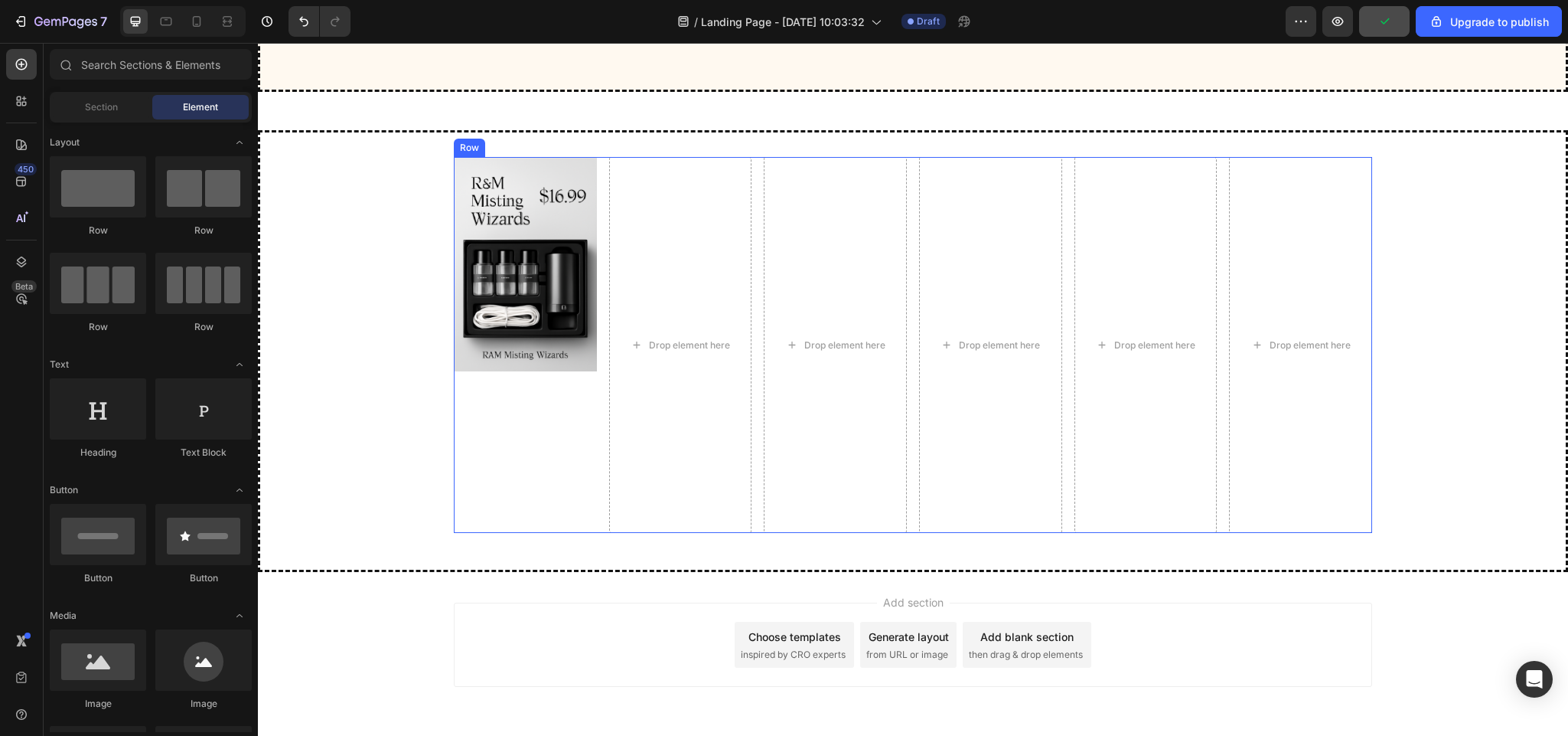
click at [538, 466] on div "Image" at bounding box center [526, 345] width 144 height 376
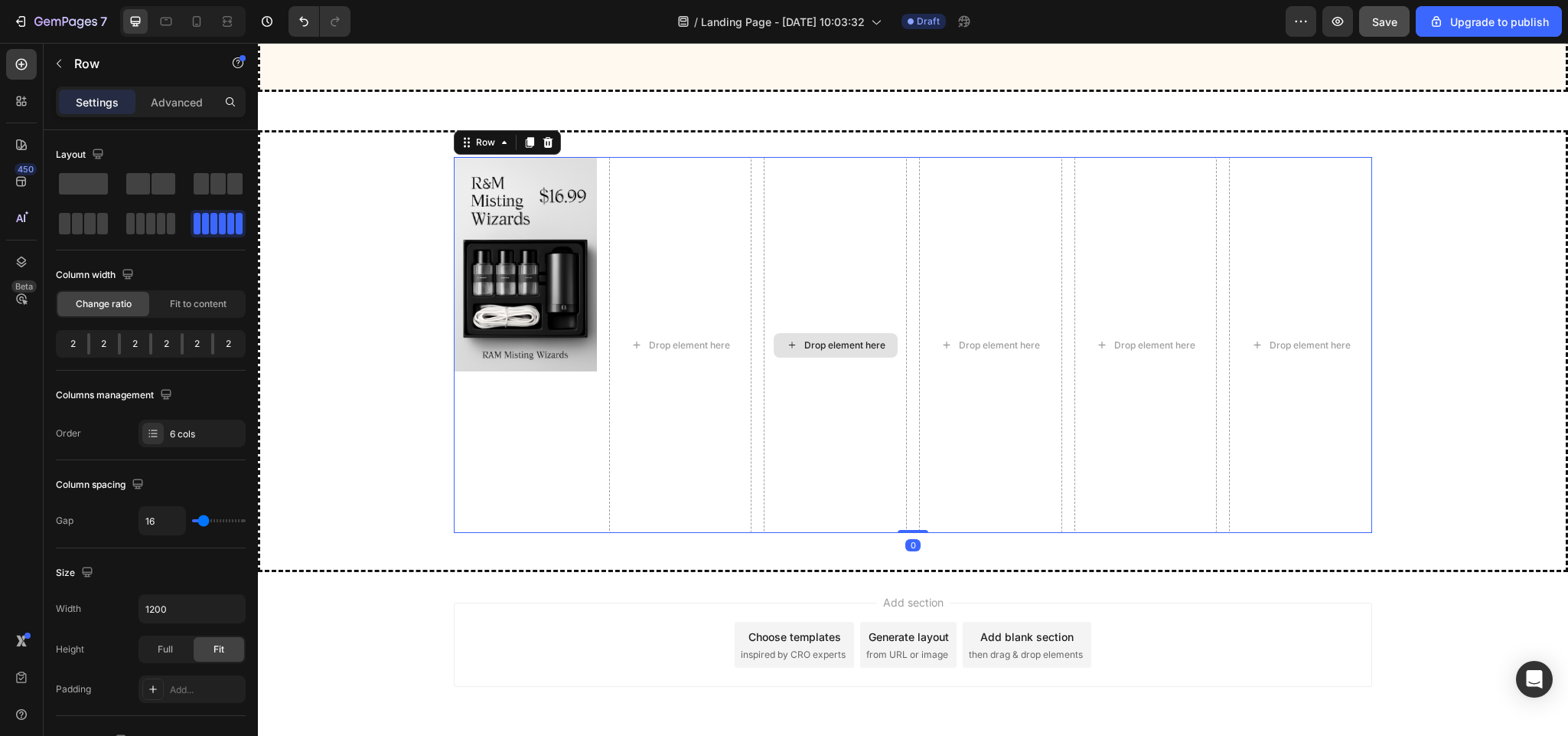
drag, startPoint x: 901, startPoint y: 598, endPoint x: 892, endPoint y: 493, distance: 105.4
click at [892, 493] on div "Image Drop element here Drop element here Drop element here Drop element here D…" at bounding box center [912, 345] width 918 height 376
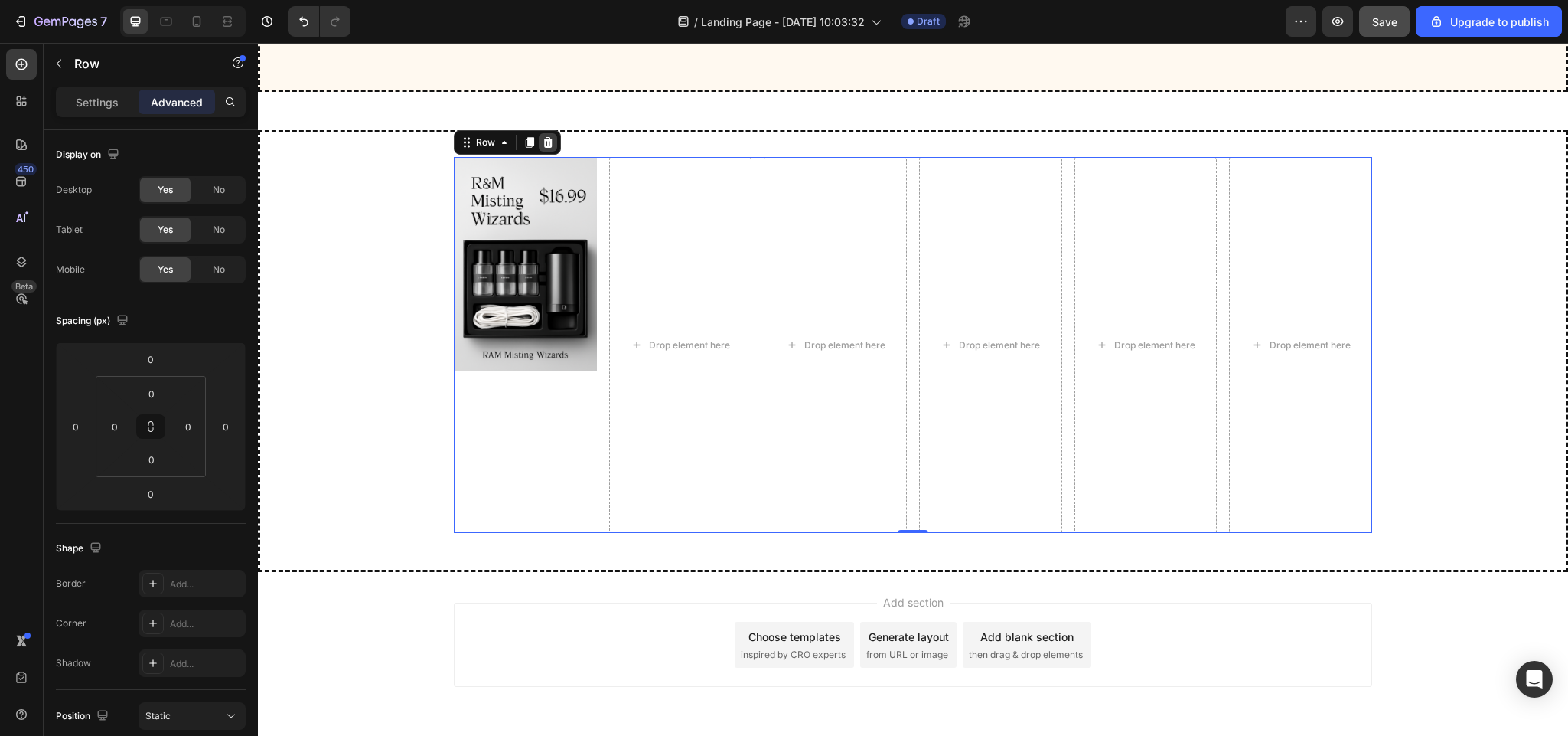
click at [542, 148] on icon at bounding box center [548, 143] width 13 height 13
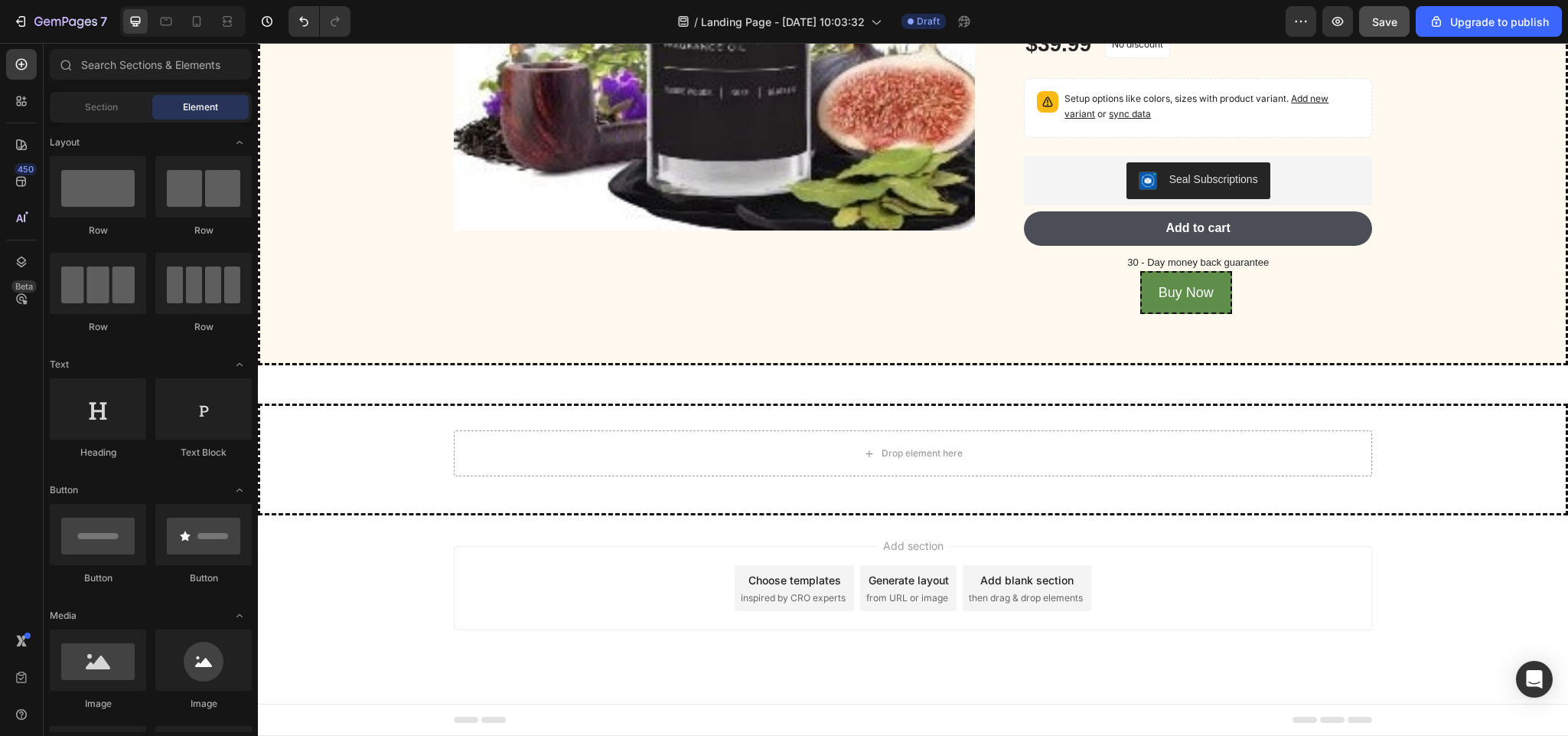
scroll to position [4276, 0]
click at [216, 312] on div at bounding box center [203, 282] width 96 height 61
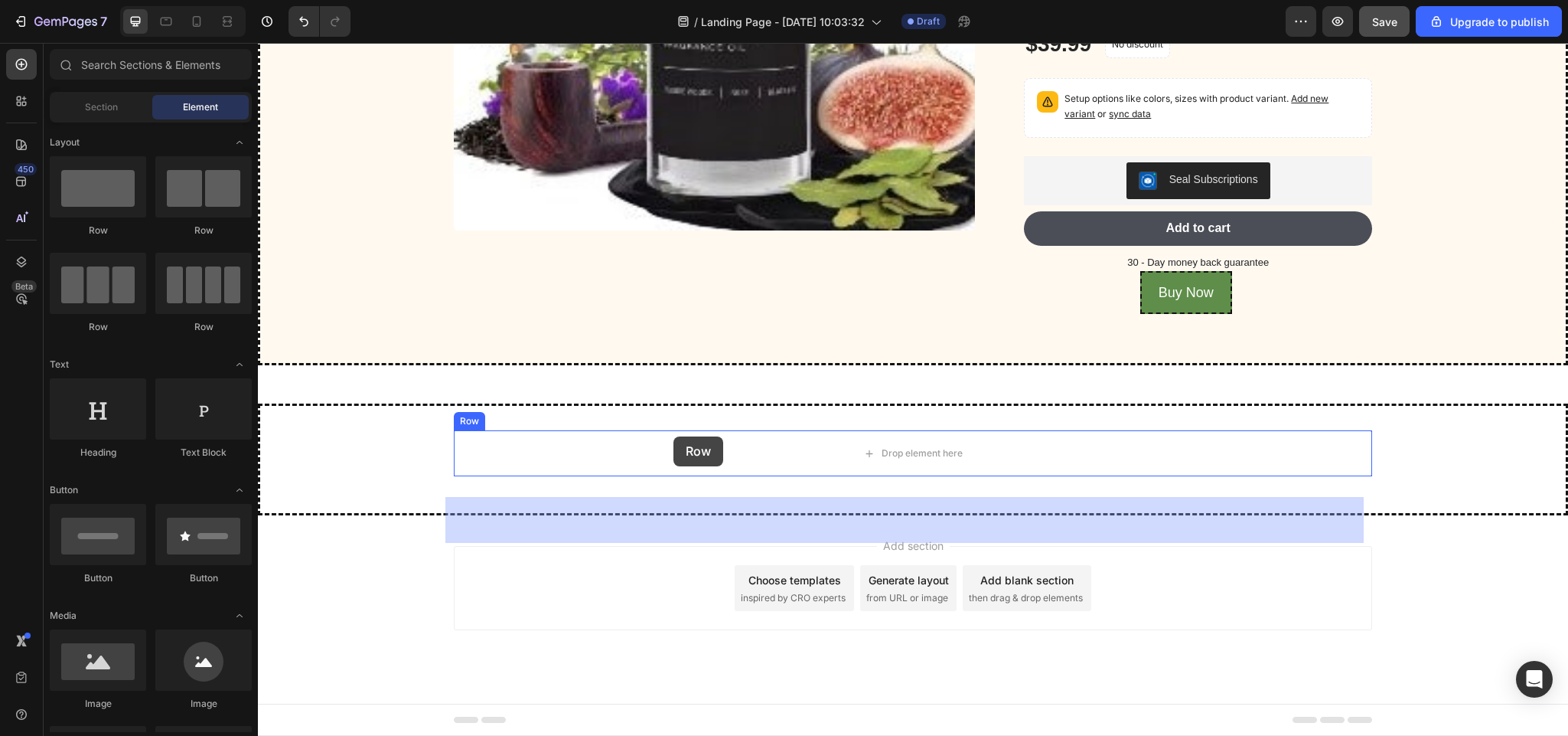
drag, startPoint x: 474, startPoint y: 355, endPoint x: 674, endPoint y: 436, distance: 215.8
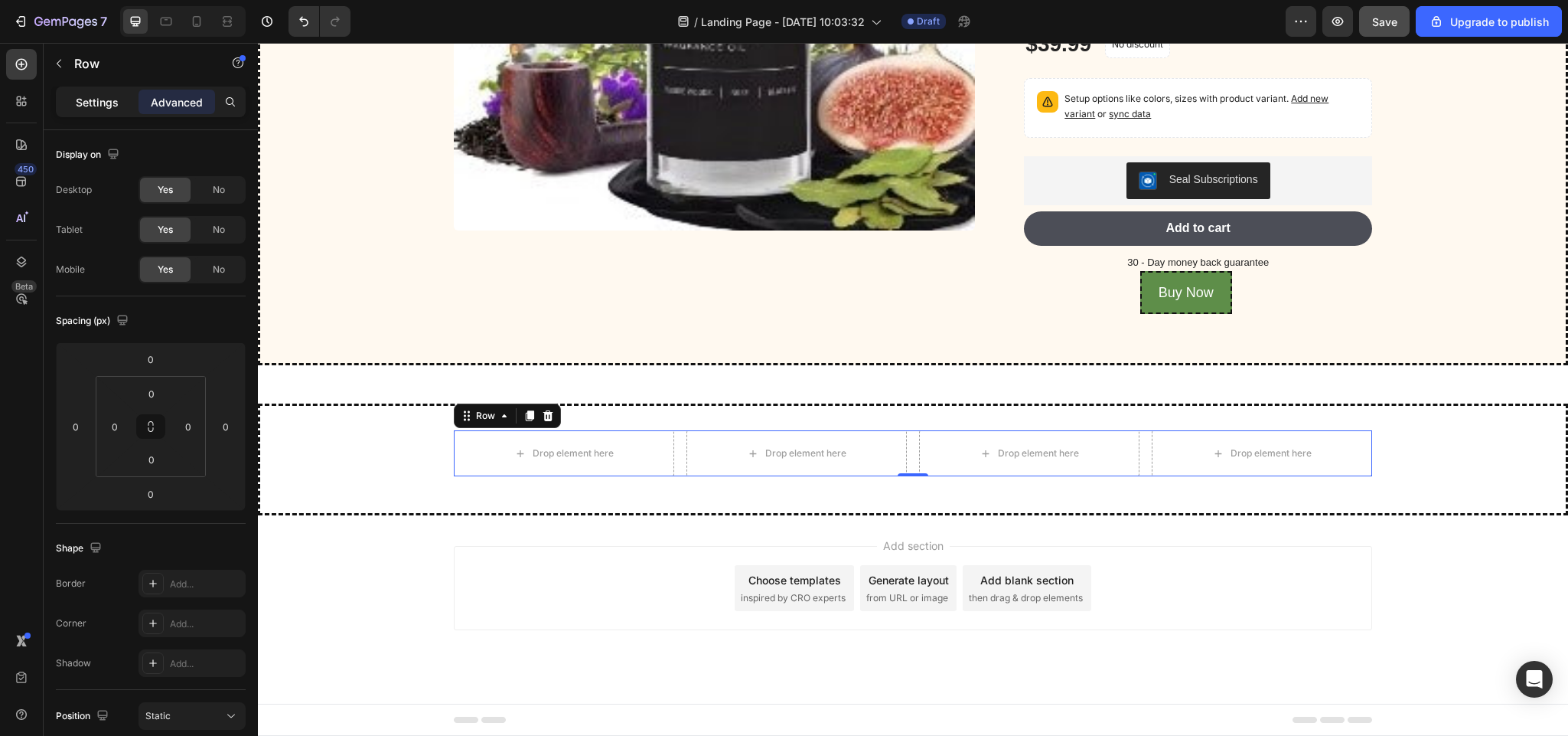
click at [99, 108] on p "Settings" at bounding box center [97, 102] width 43 height 16
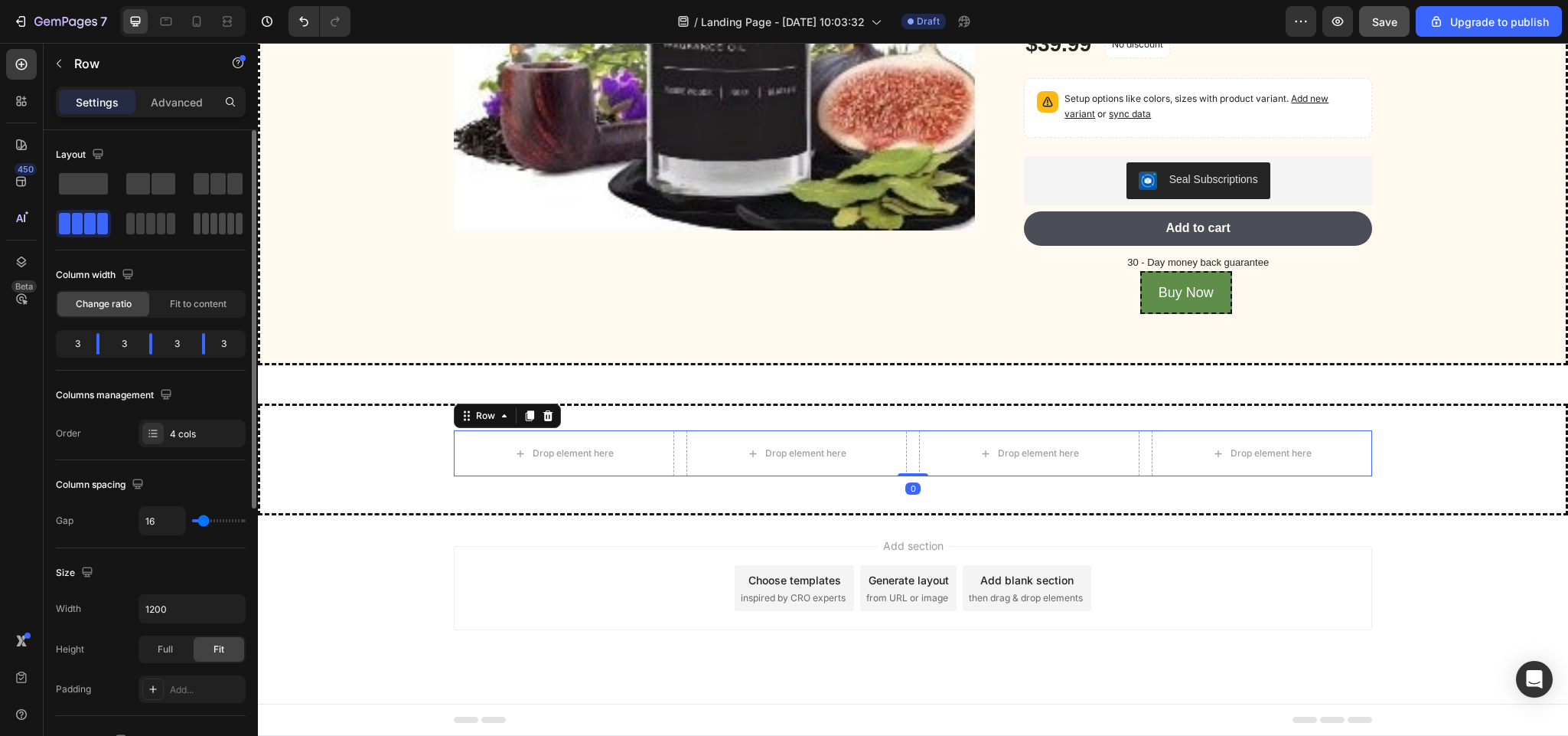
click at [221, 216] on span at bounding box center [222, 223] width 7 height 21
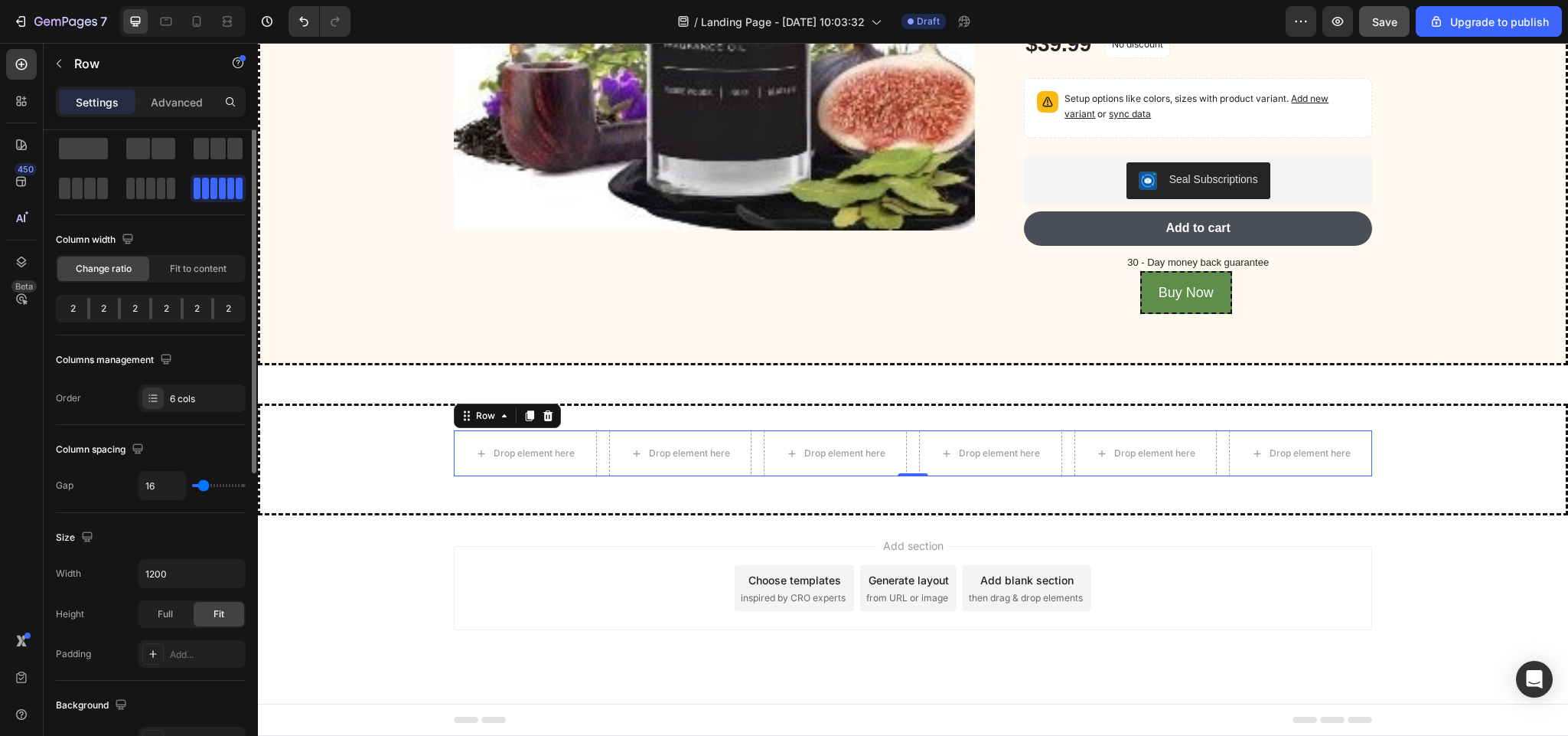
scroll to position [0, 0]
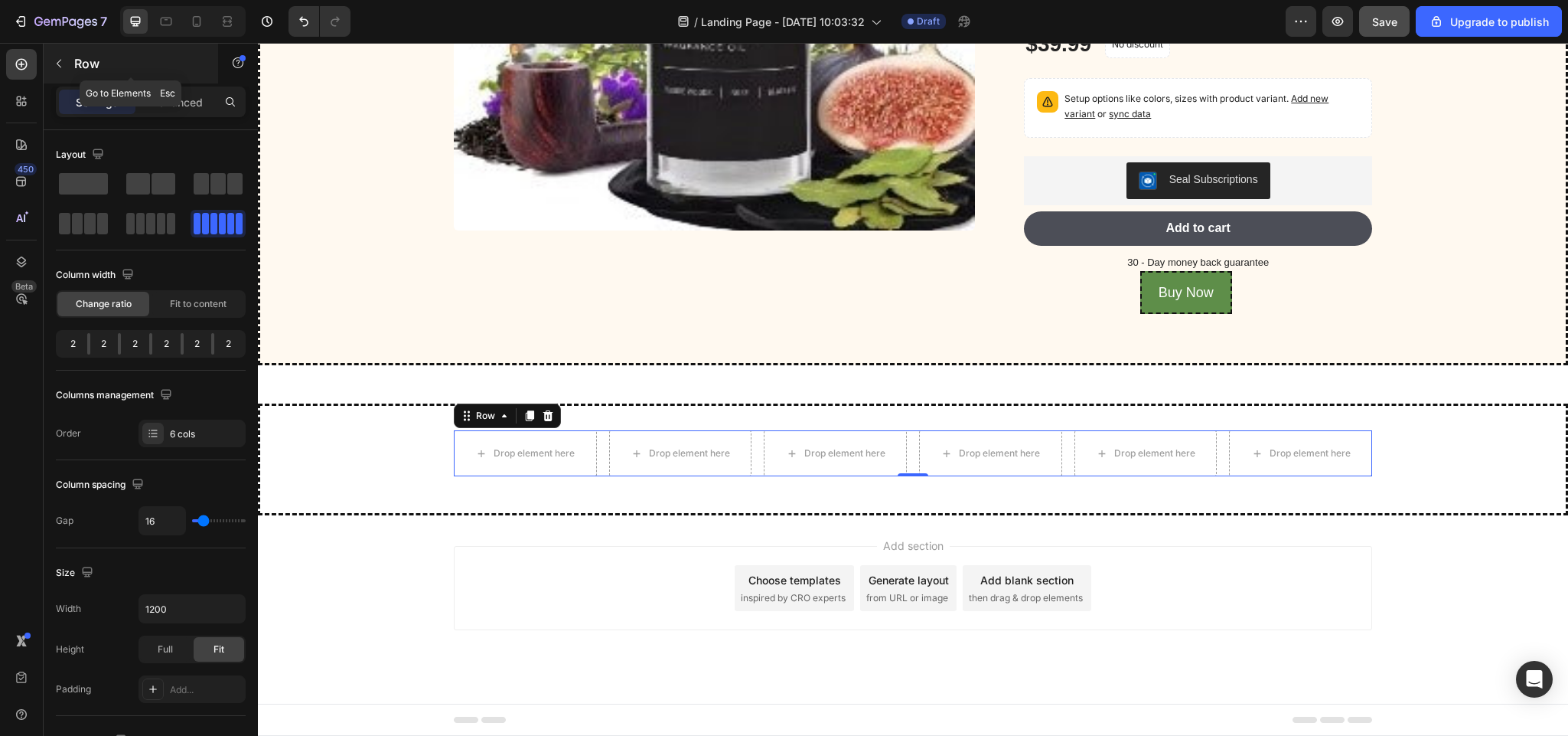
click at [58, 56] on button "button" at bounding box center [58, 63] width 24 height 24
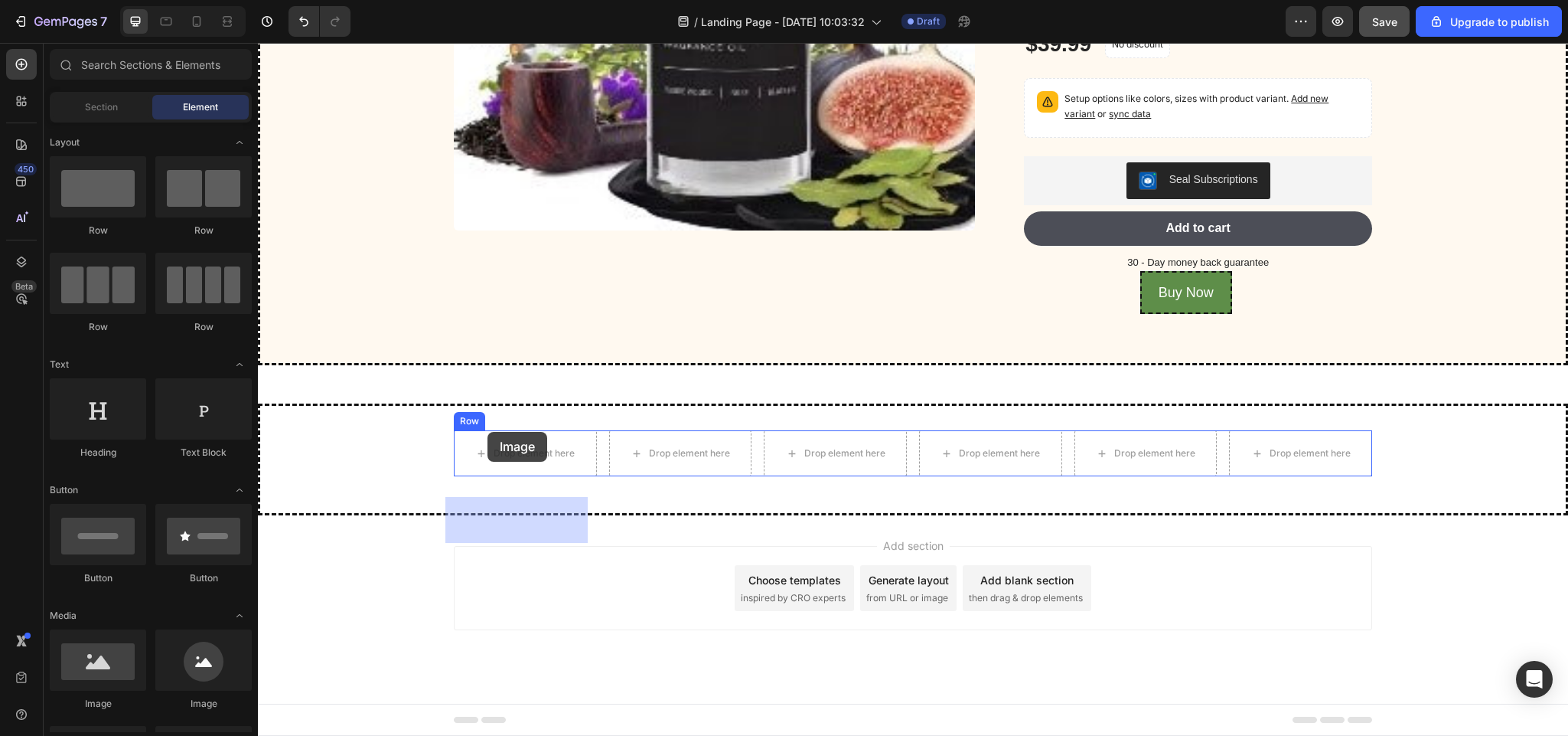
drag, startPoint x: 412, startPoint y: 411, endPoint x: 488, endPoint y: 432, distance: 78.8
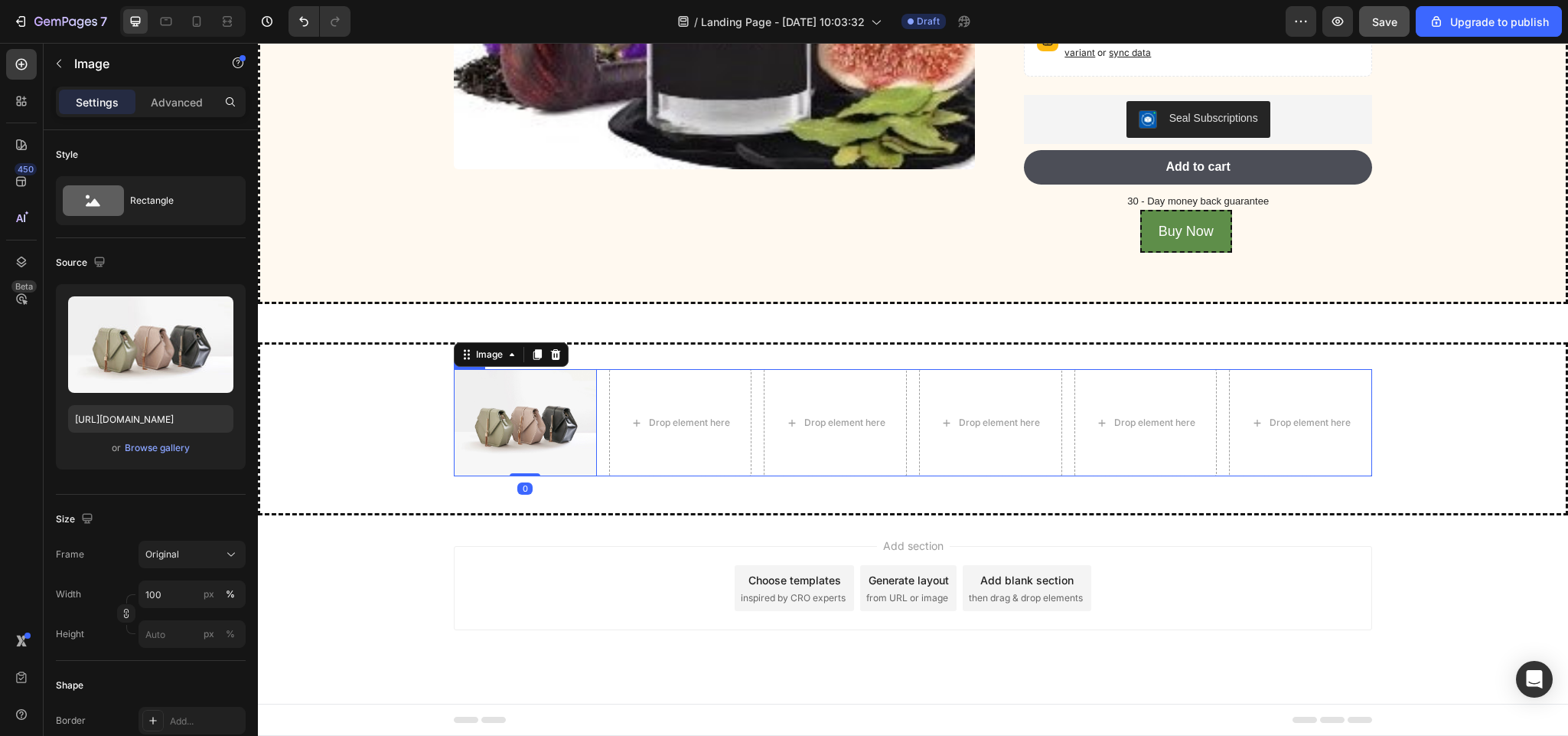
scroll to position [4337, 0]
click at [144, 445] on div "Browse gallery" at bounding box center [157, 448] width 65 height 14
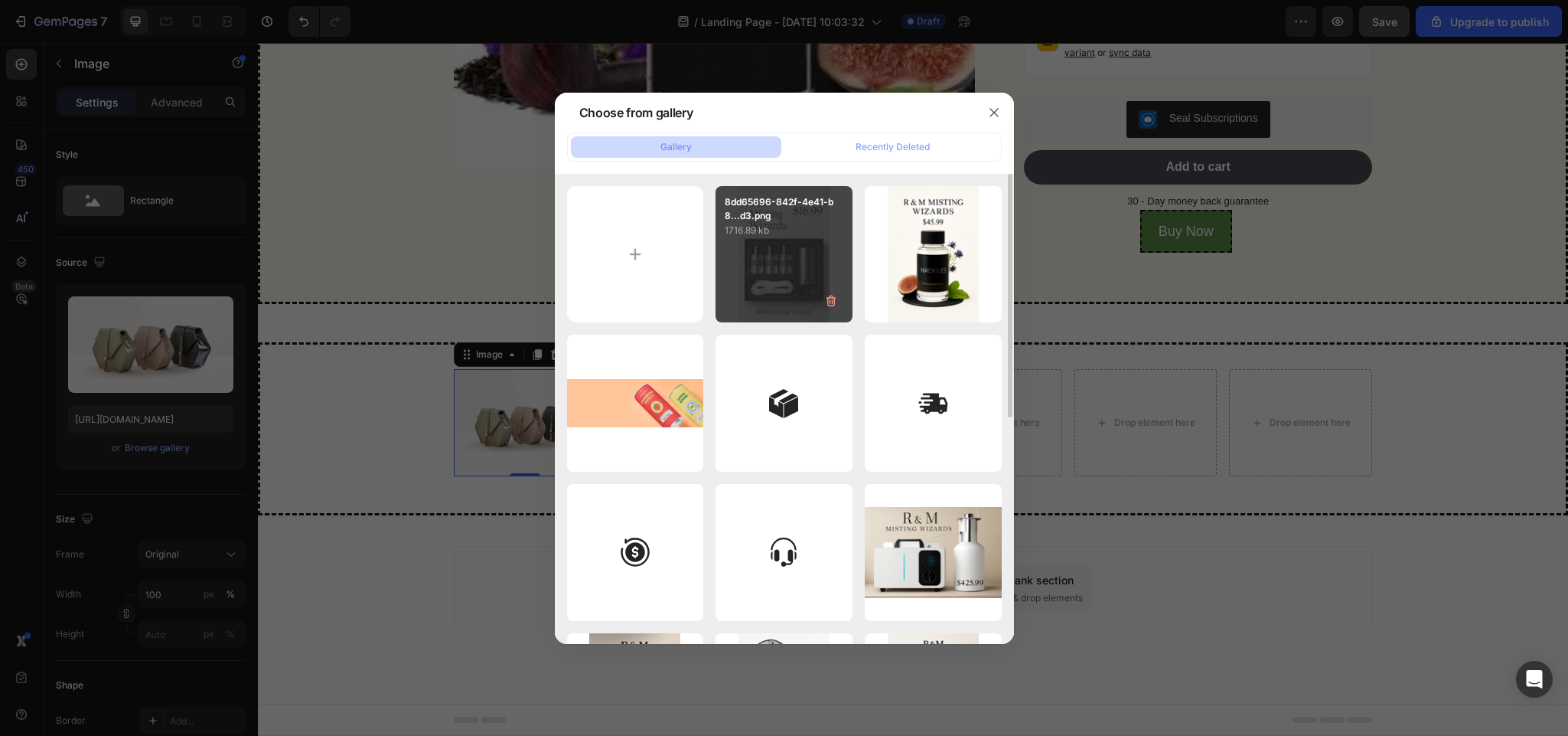
click at [768, 250] on div "8dd65696-842f-4e41-b8...d3.png 1716.89 kb" at bounding box center [784, 254] width 137 height 137
type input "[URL][DOMAIN_NAME]"
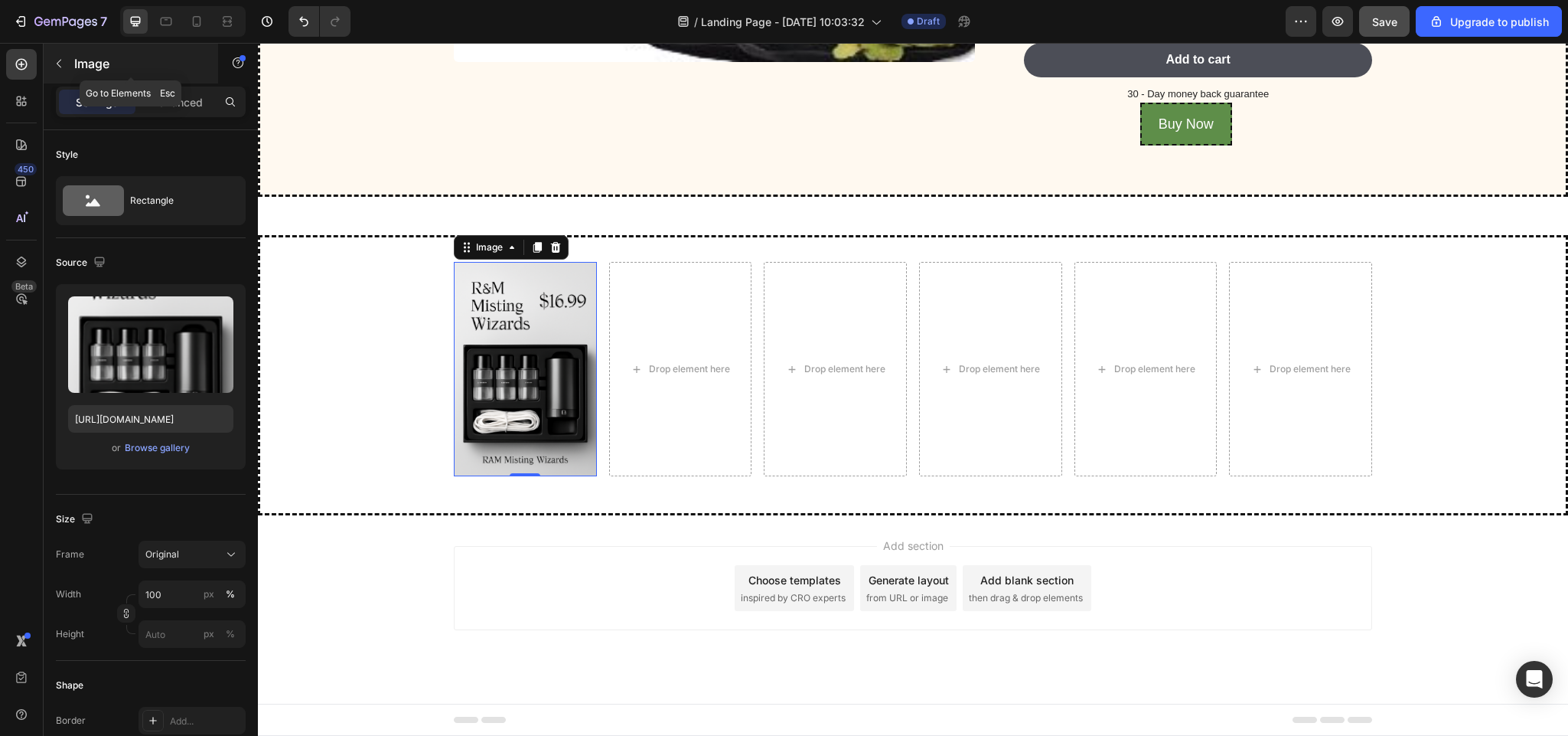
click at [60, 57] on icon "button" at bounding box center [58, 63] width 13 height 13
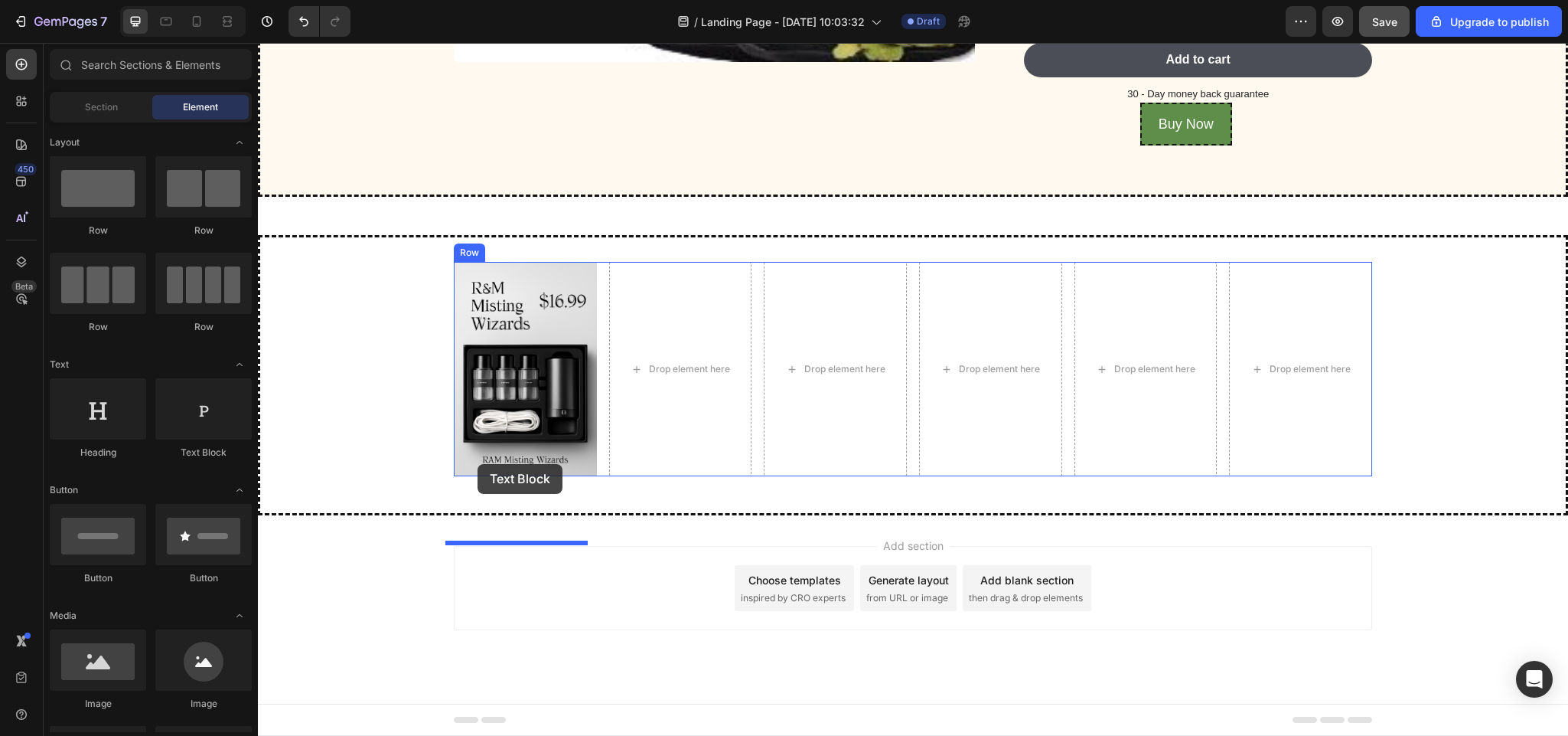
drag, startPoint x: 478, startPoint y: 475, endPoint x: 478, endPoint y: 464, distance: 11.0
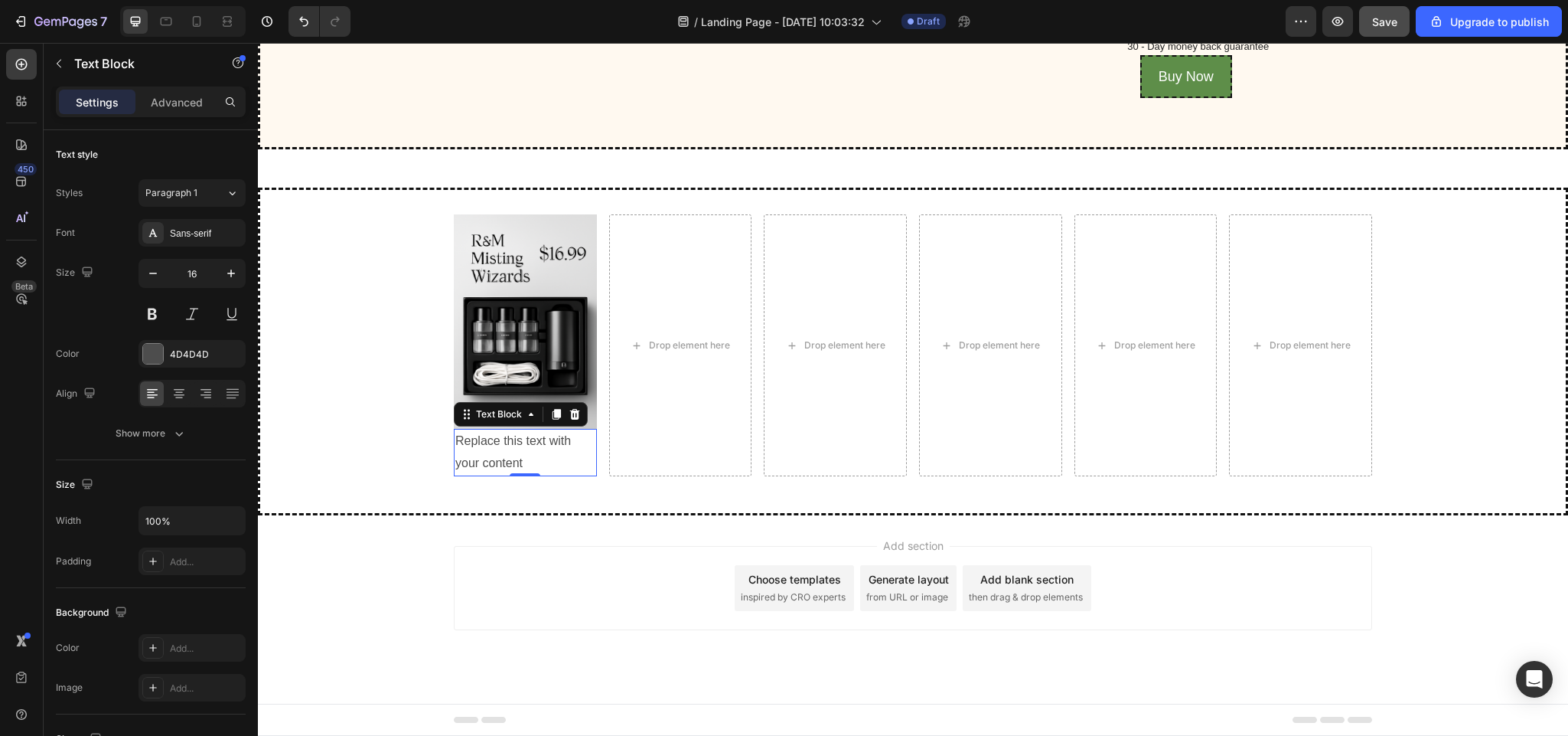
click at [495, 458] on div "Replace this text with your content" at bounding box center [526, 452] width 144 height 48
click at [518, 467] on p "Replace this text with your content" at bounding box center [526, 453] width 140 height 45
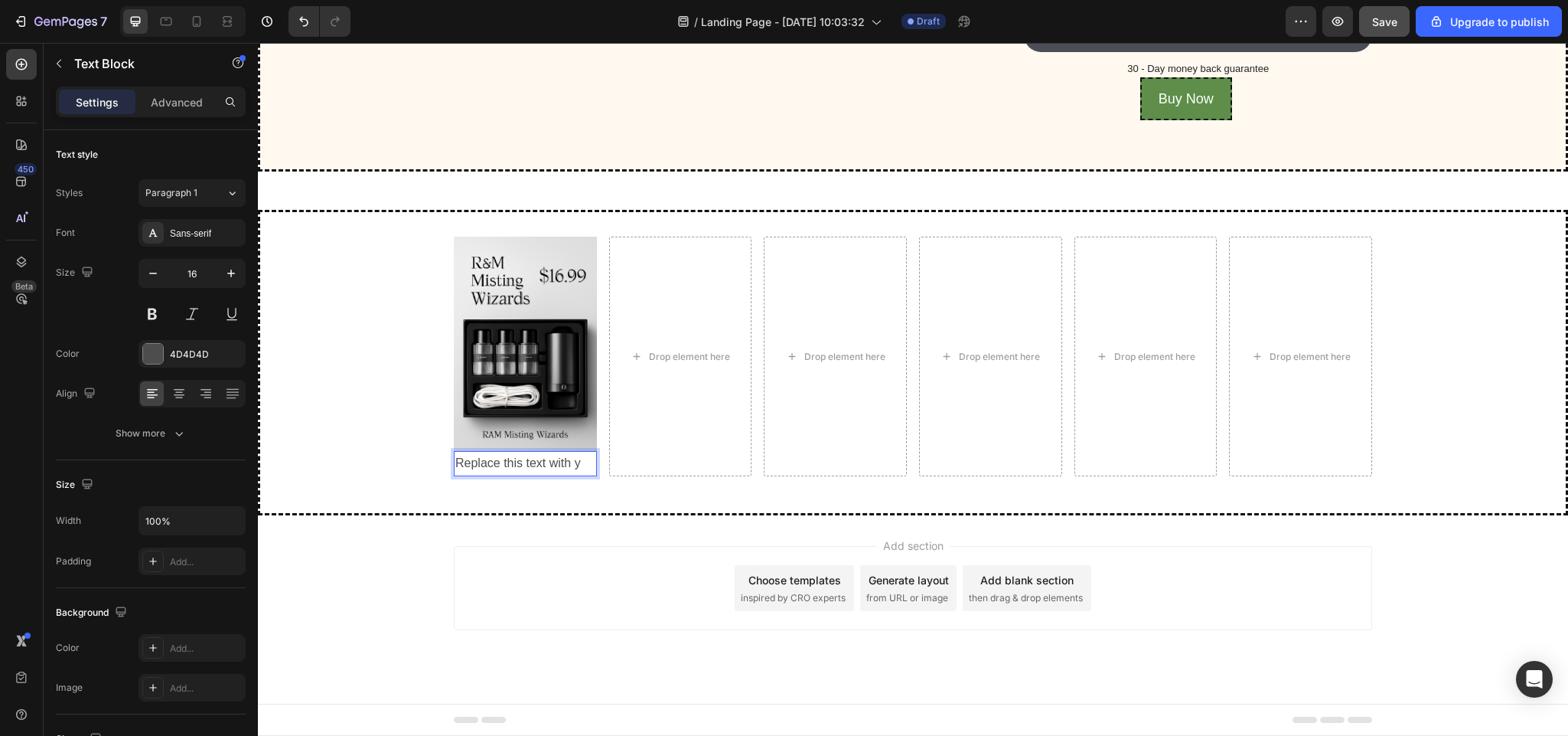
scroll to position [4469, 0]
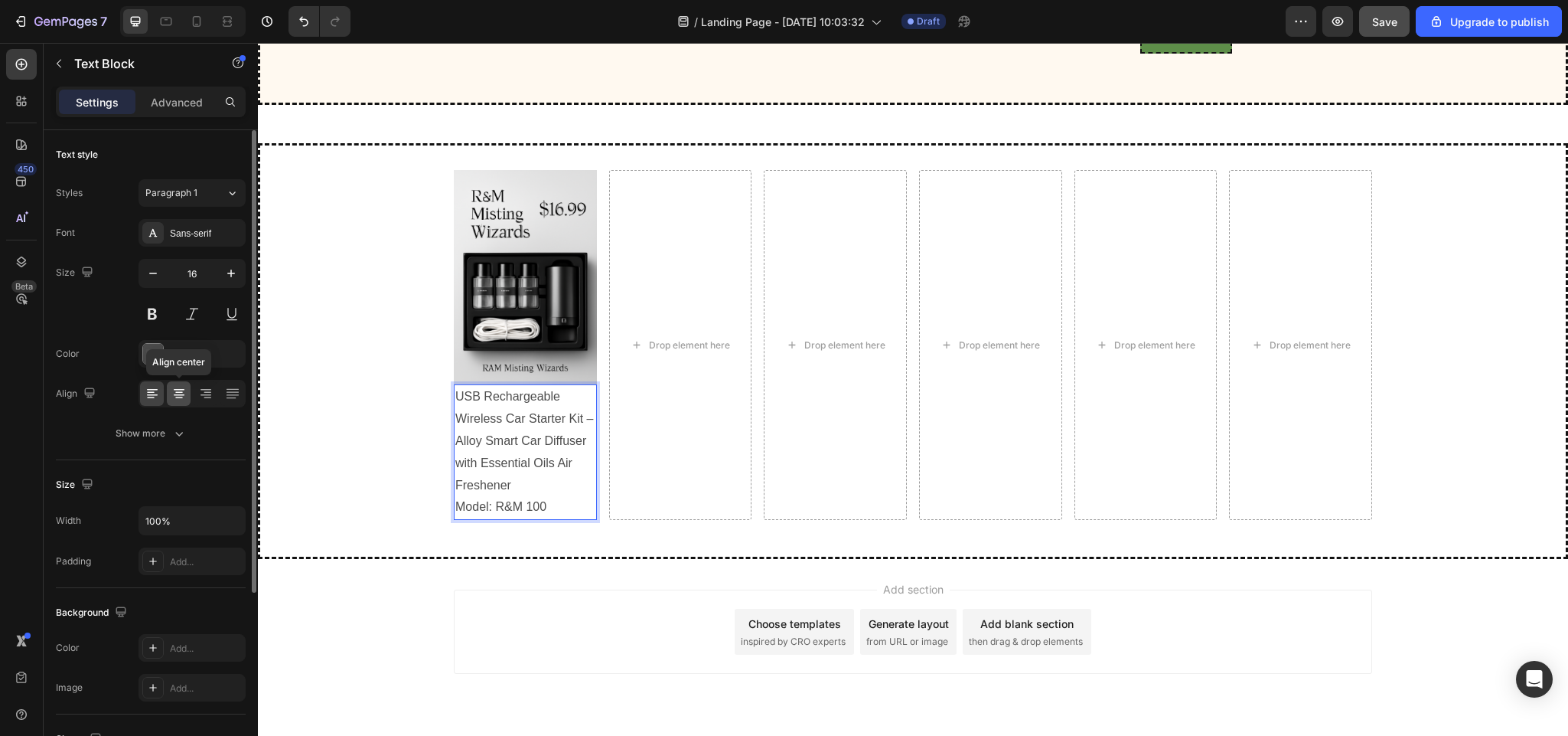
click at [179, 389] on icon at bounding box center [179, 394] width 16 height 16
click at [226, 267] on icon "button" at bounding box center [231, 273] width 16 height 16
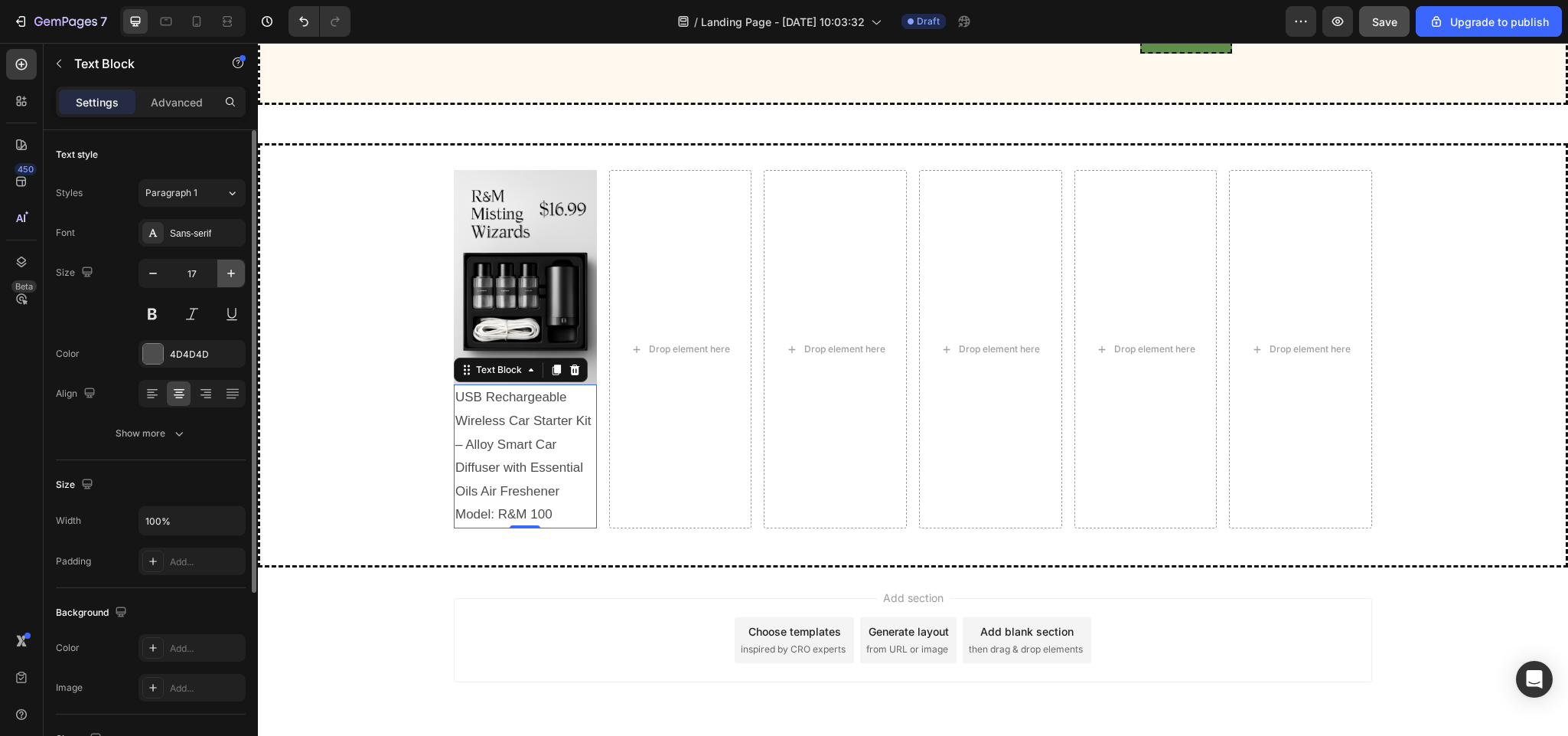
click at [226, 267] on icon "button" at bounding box center [231, 273] width 16 height 16
type input "18"
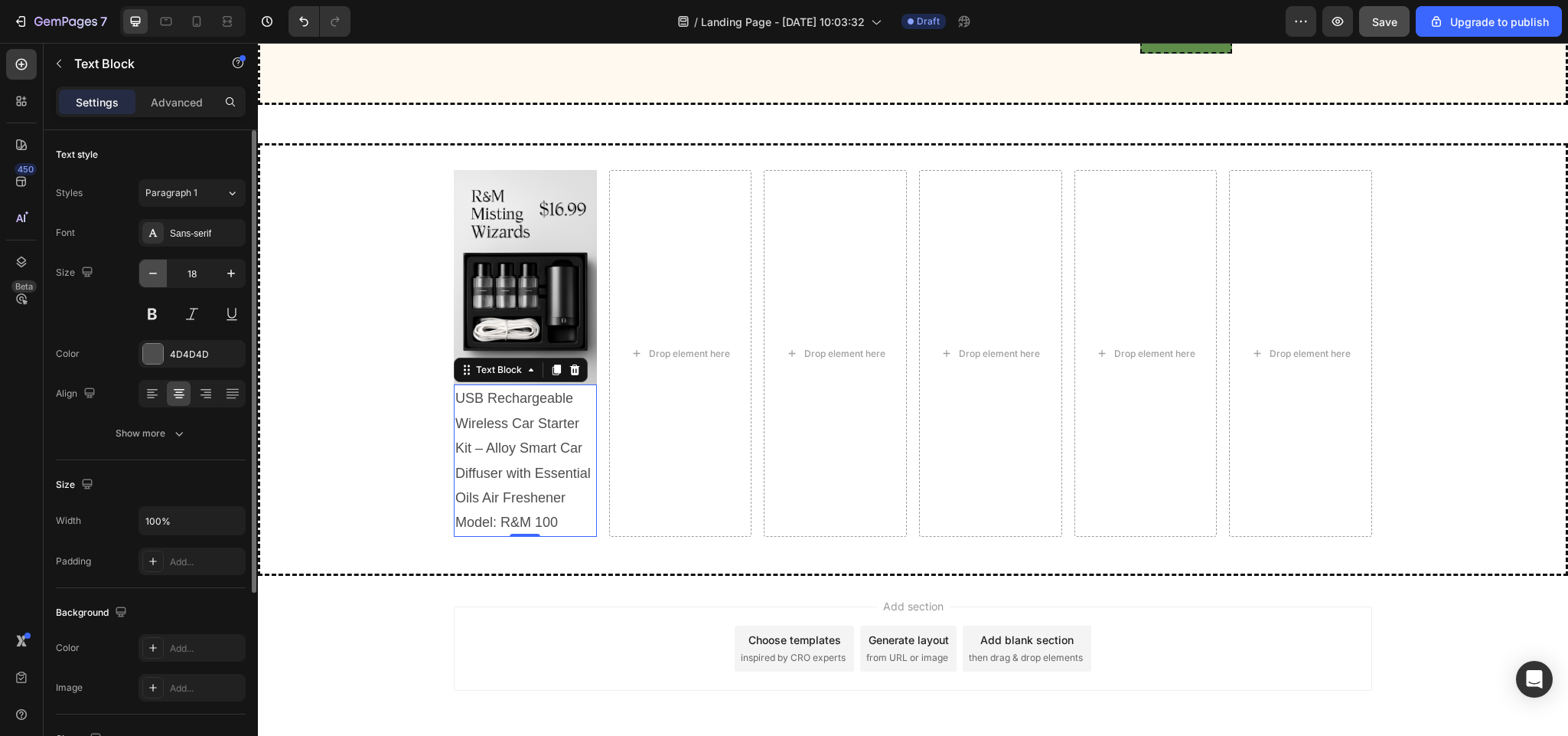
click at [156, 267] on icon "button" at bounding box center [153, 273] width 16 height 16
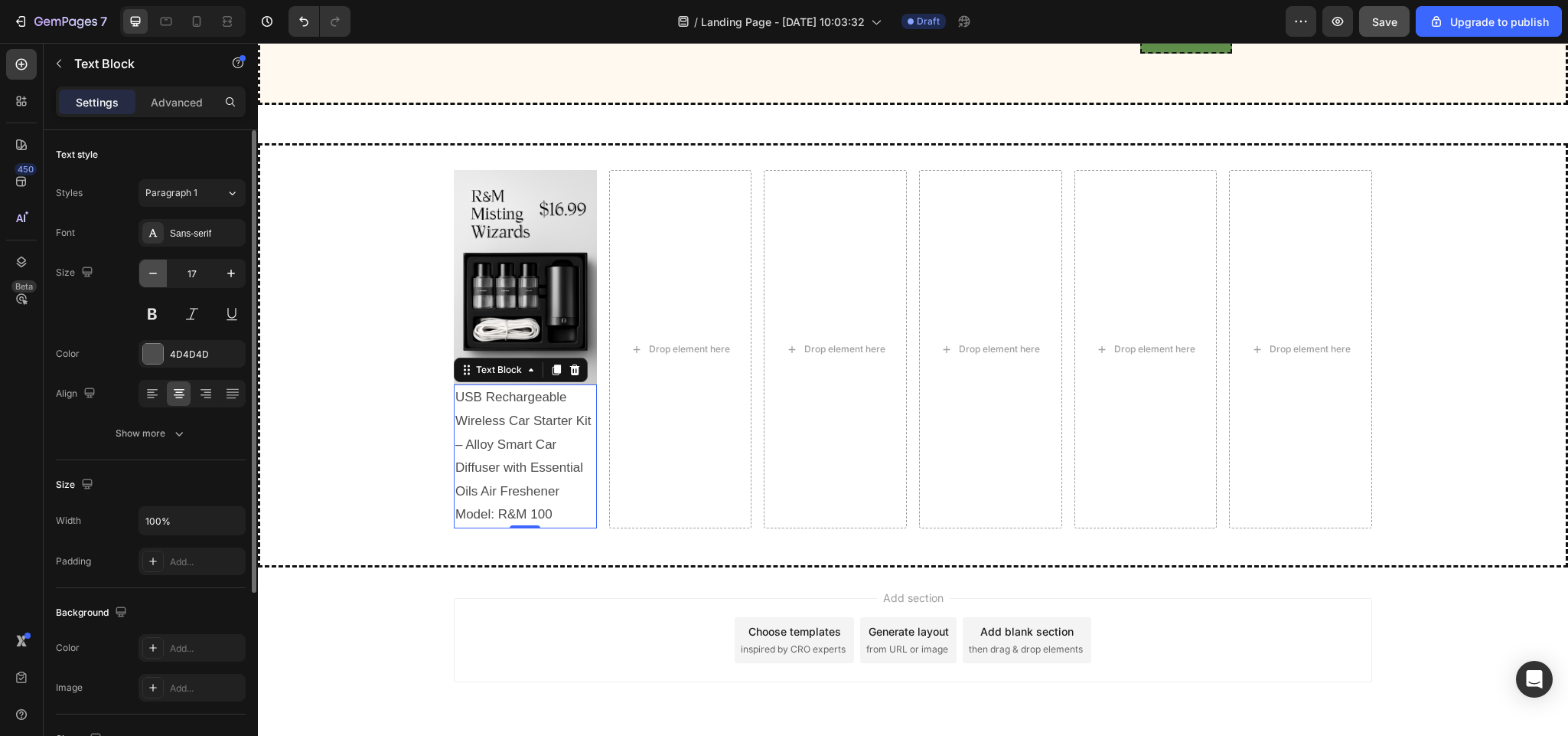
click at [156, 267] on icon "button" at bounding box center [153, 273] width 16 height 16
type input "16"
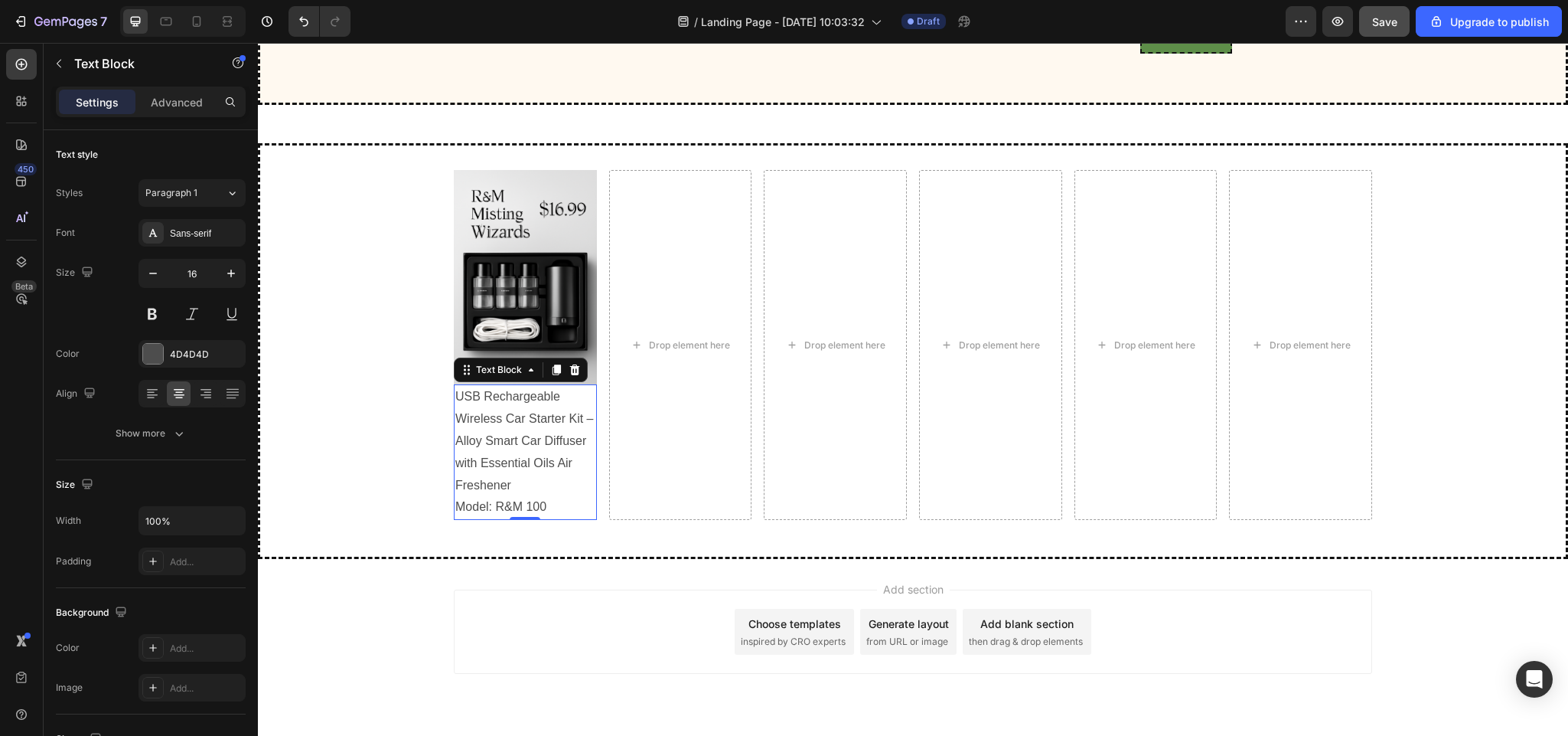
click at [581, 483] on p "USB Rechargeable Wireless Car Starter Kit – Alloy Smart Car Diffuser with Essen…" at bounding box center [526, 441] width 140 height 111
click at [584, 485] on p "USB Rechargeable Wireless Car Starter Kit – Alloy Smart Car Diffuser with Essen…" at bounding box center [526, 441] width 140 height 111
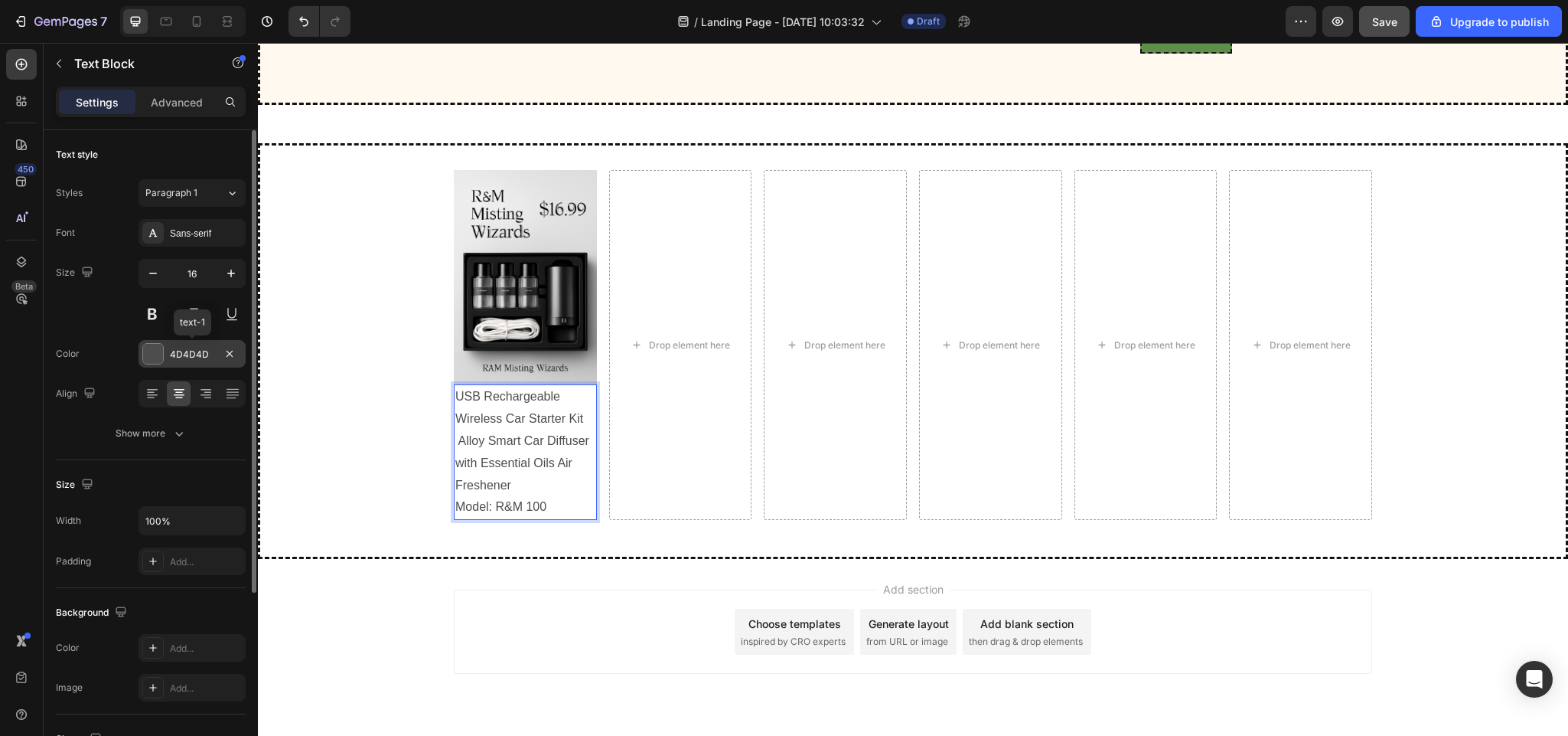
click at [154, 354] on div at bounding box center [153, 353] width 20 height 20
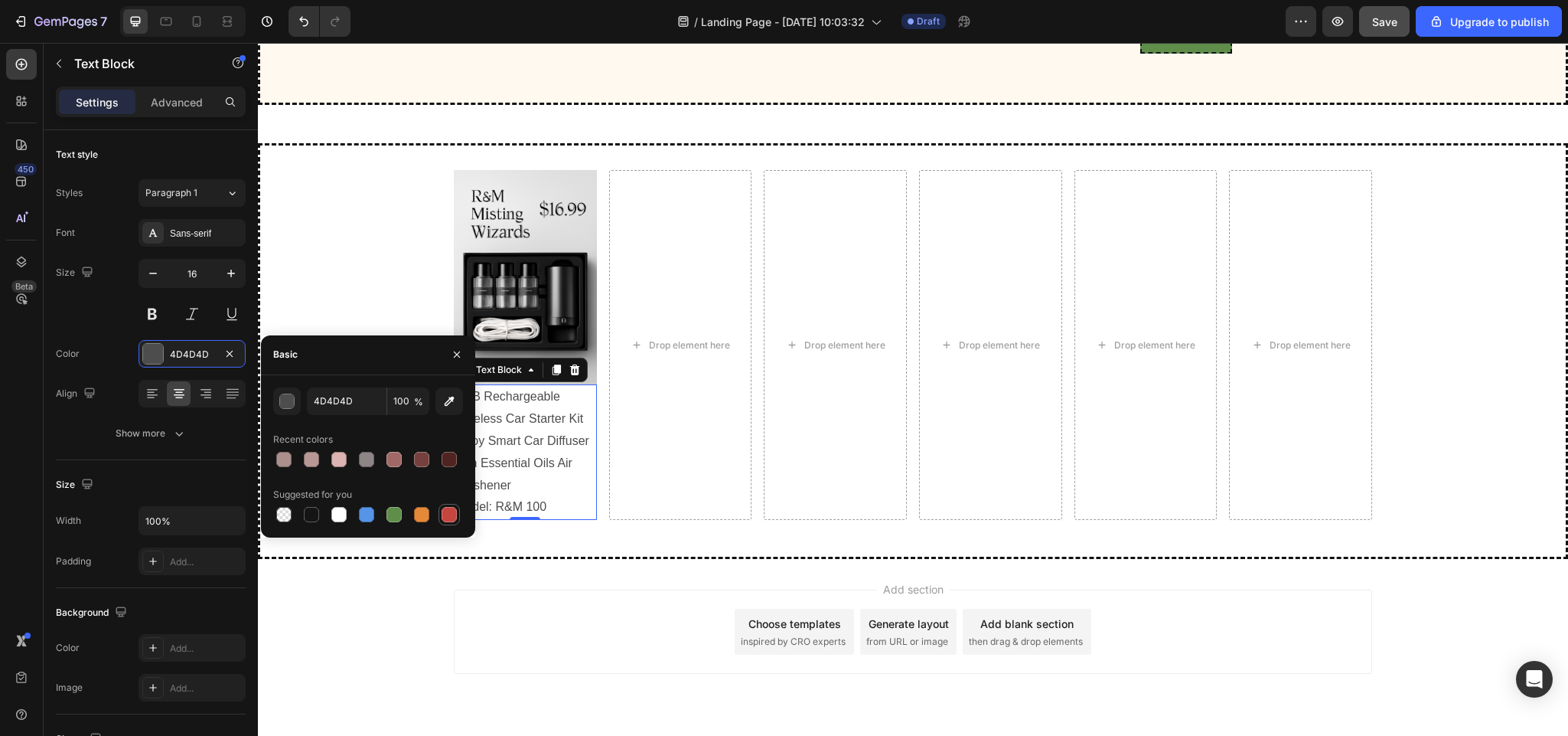
click at [449, 510] on div at bounding box center [449, 515] width 16 height 16
type input "C5453F"
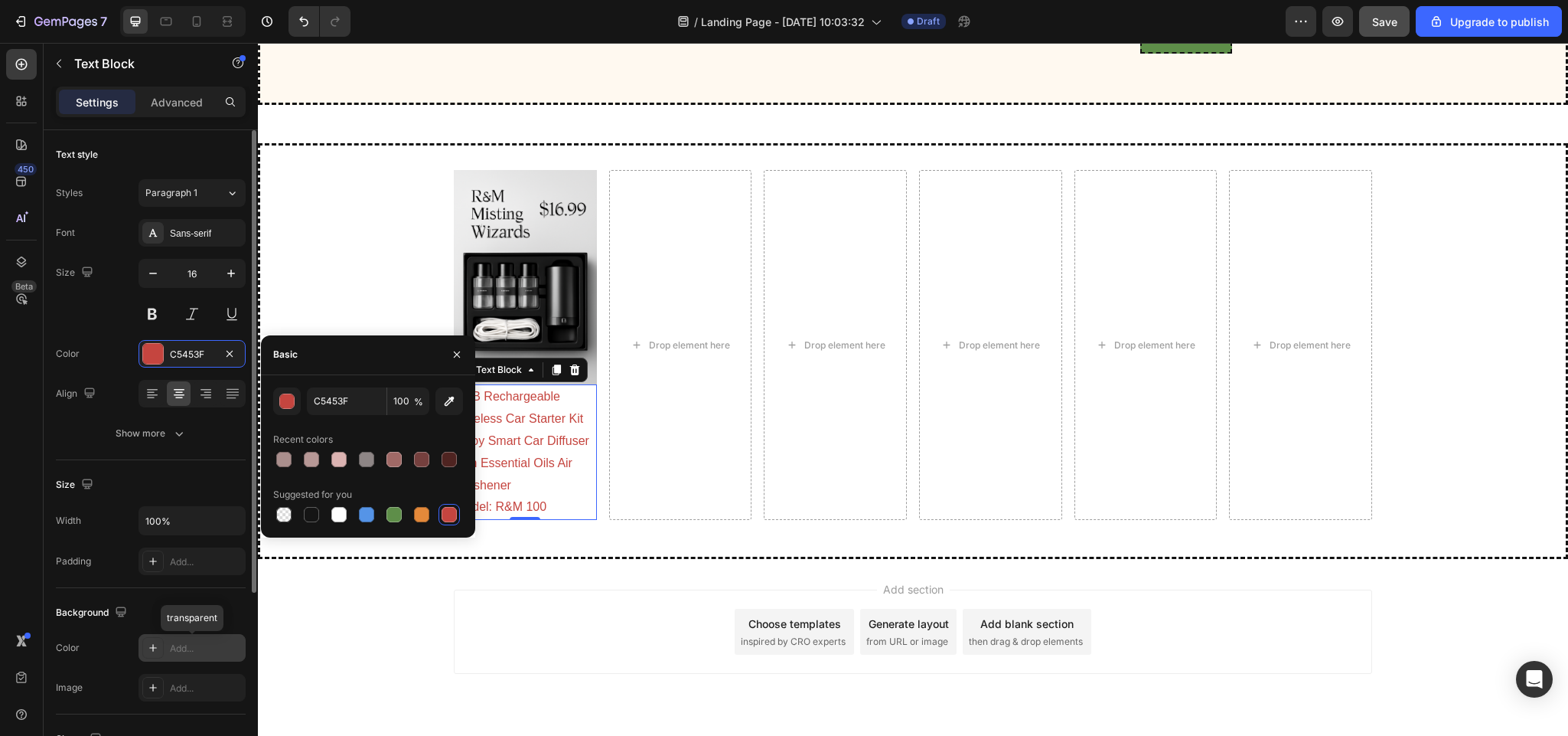
click at [149, 654] on icon at bounding box center [153, 647] width 13 height 13
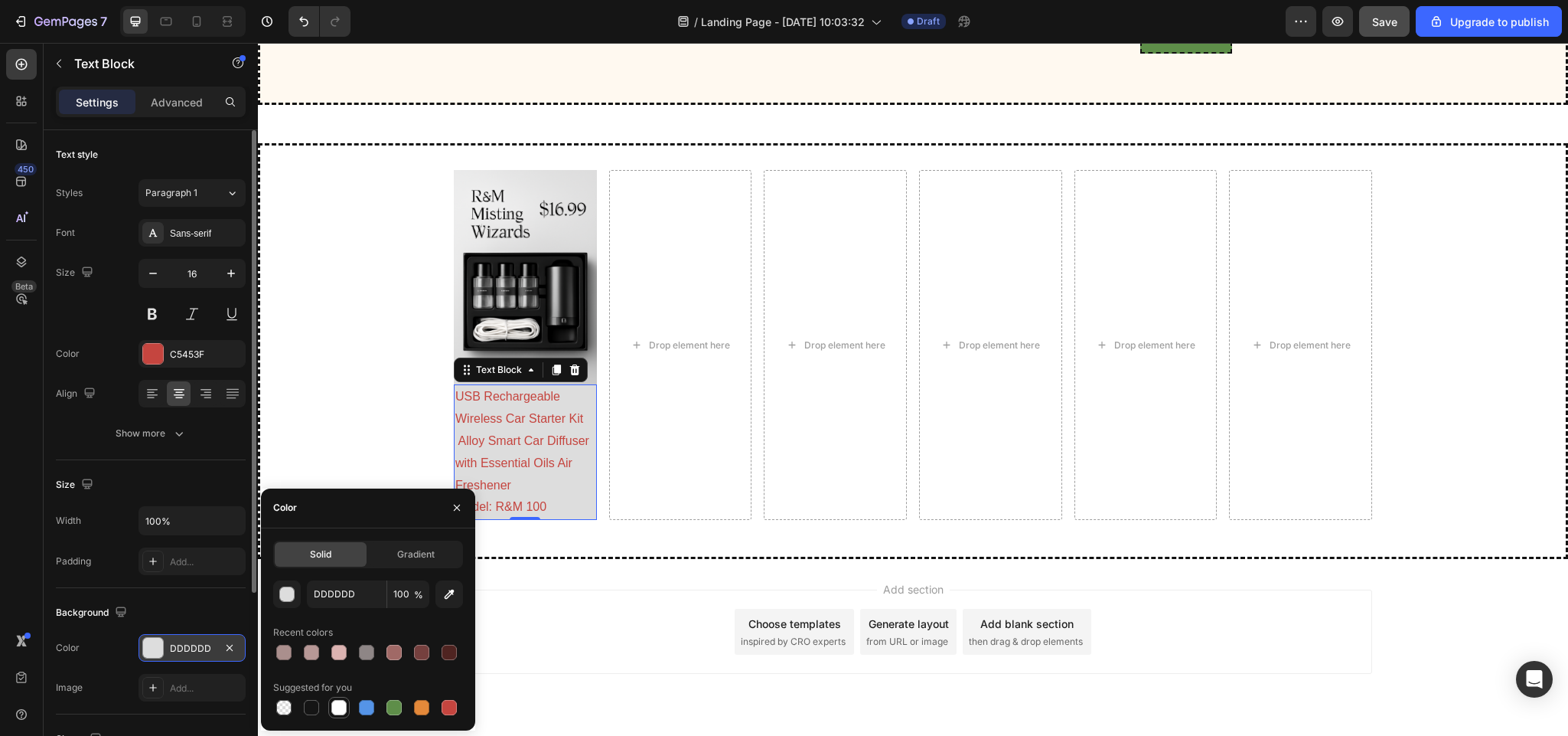
click at [336, 711] on div at bounding box center [339, 707] width 16 height 16
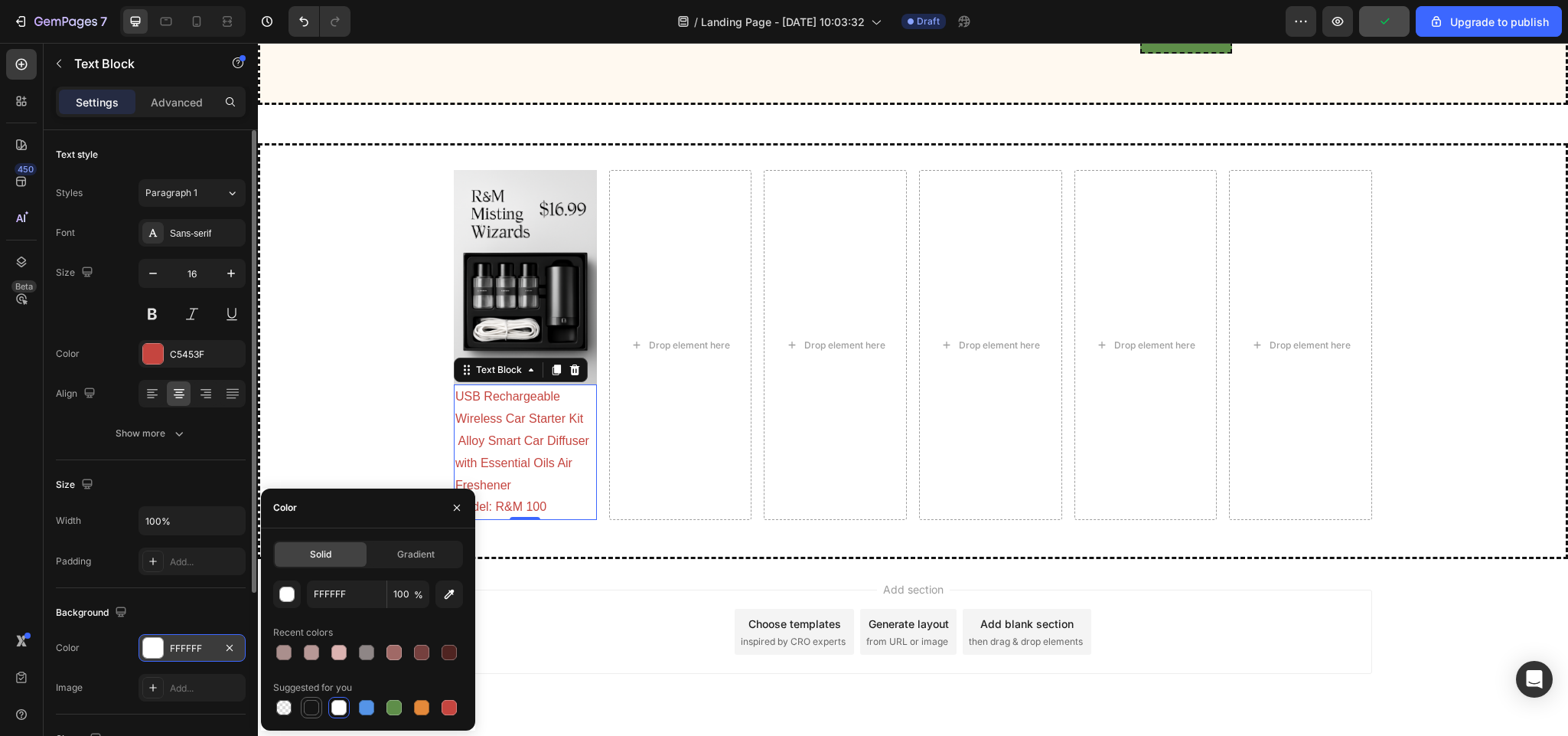
click at [312, 705] on div at bounding box center [311, 707] width 16 height 16
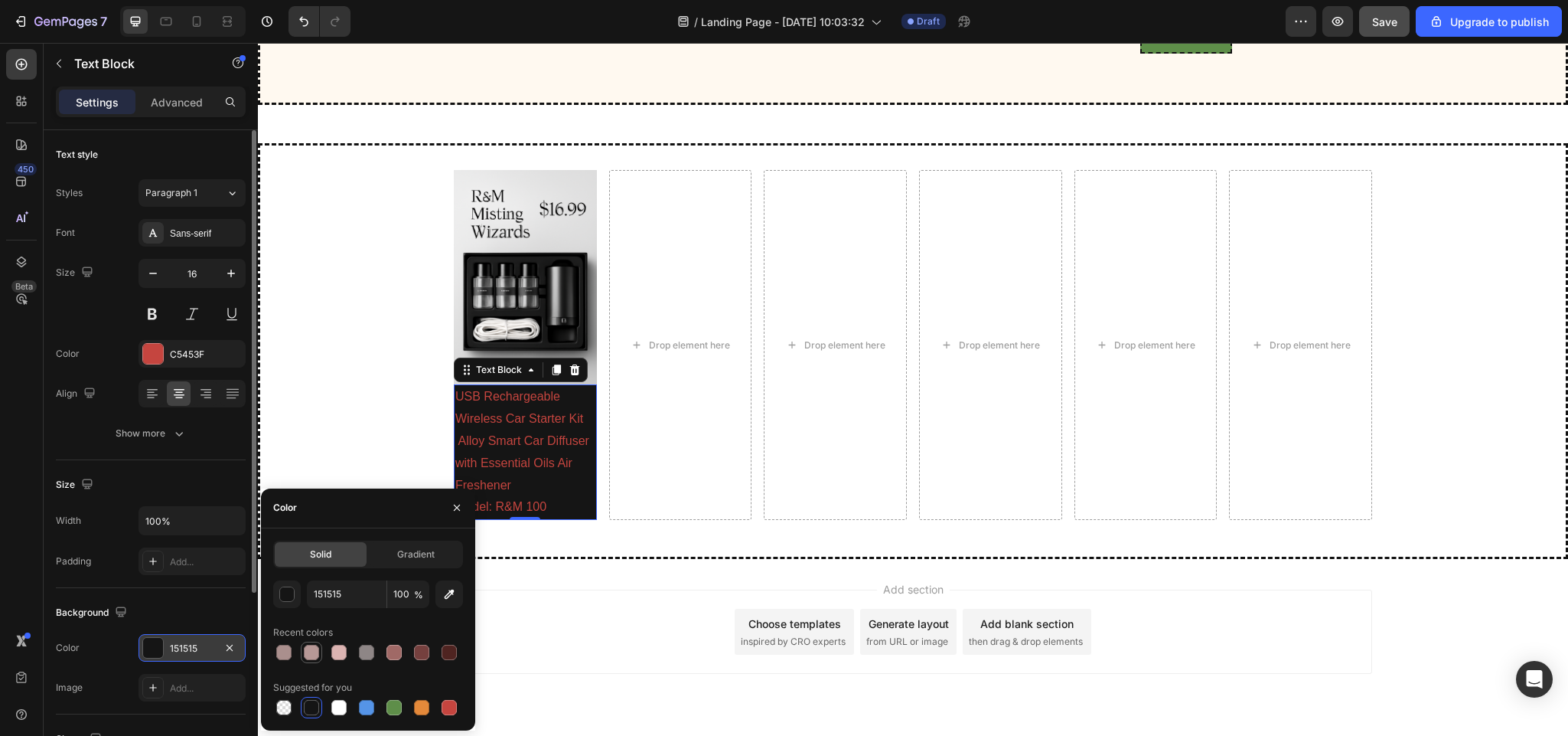
click at [301, 651] on div at bounding box center [311, 652] width 21 height 21
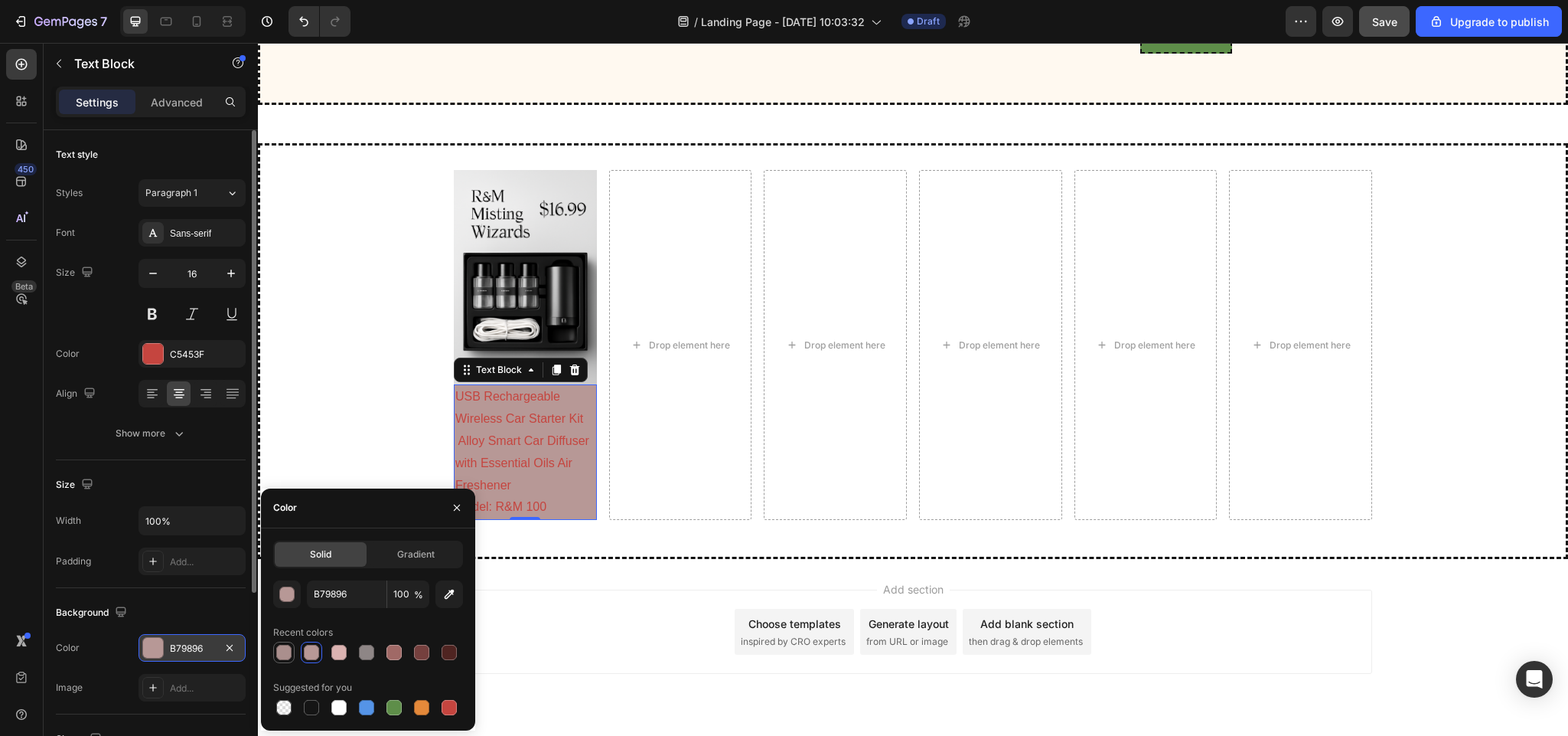
click at [282, 650] on div at bounding box center [284, 653] width 16 height 16
click at [368, 657] on div at bounding box center [367, 653] width 16 height 16
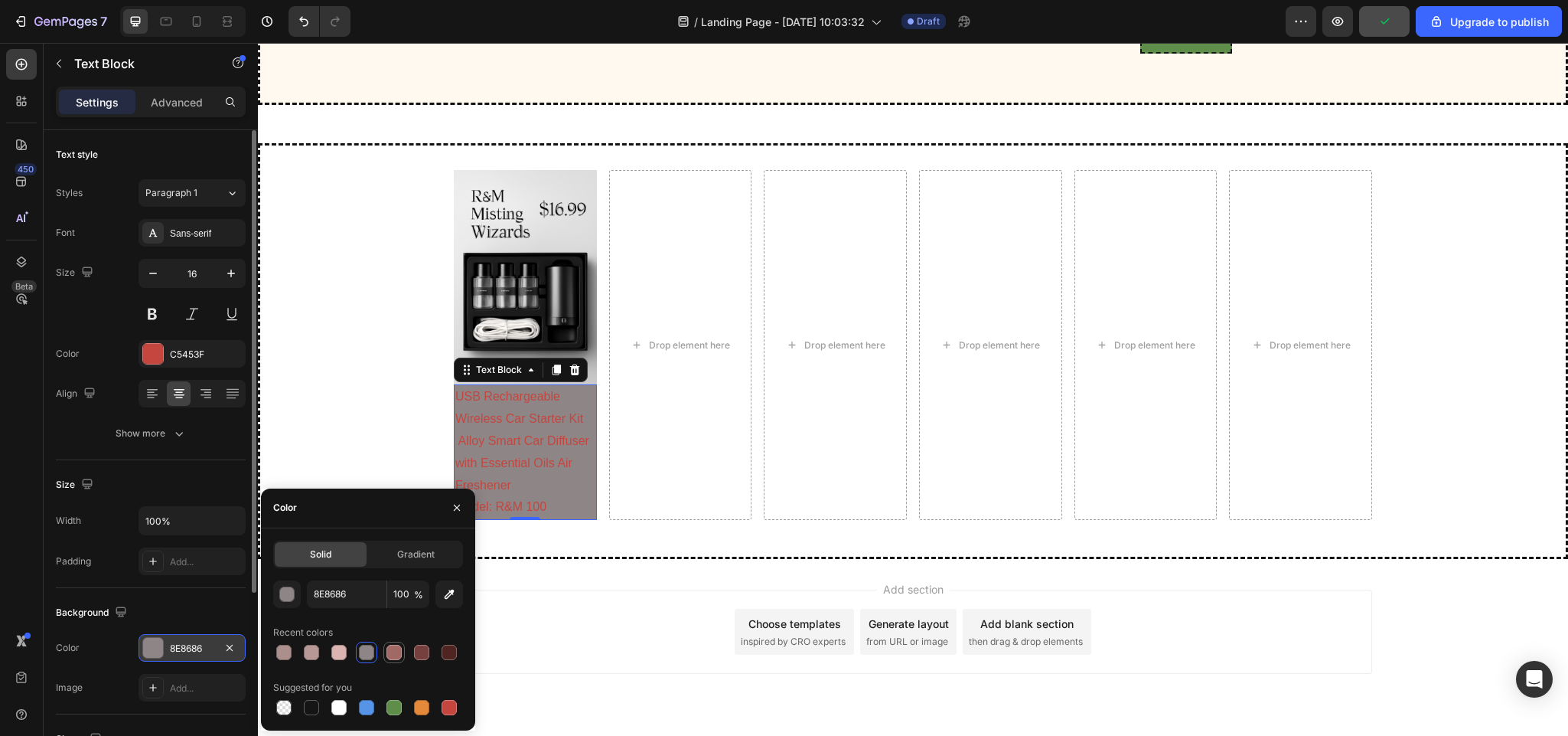
click at [402, 648] on div at bounding box center [394, 652] width 18 height 18
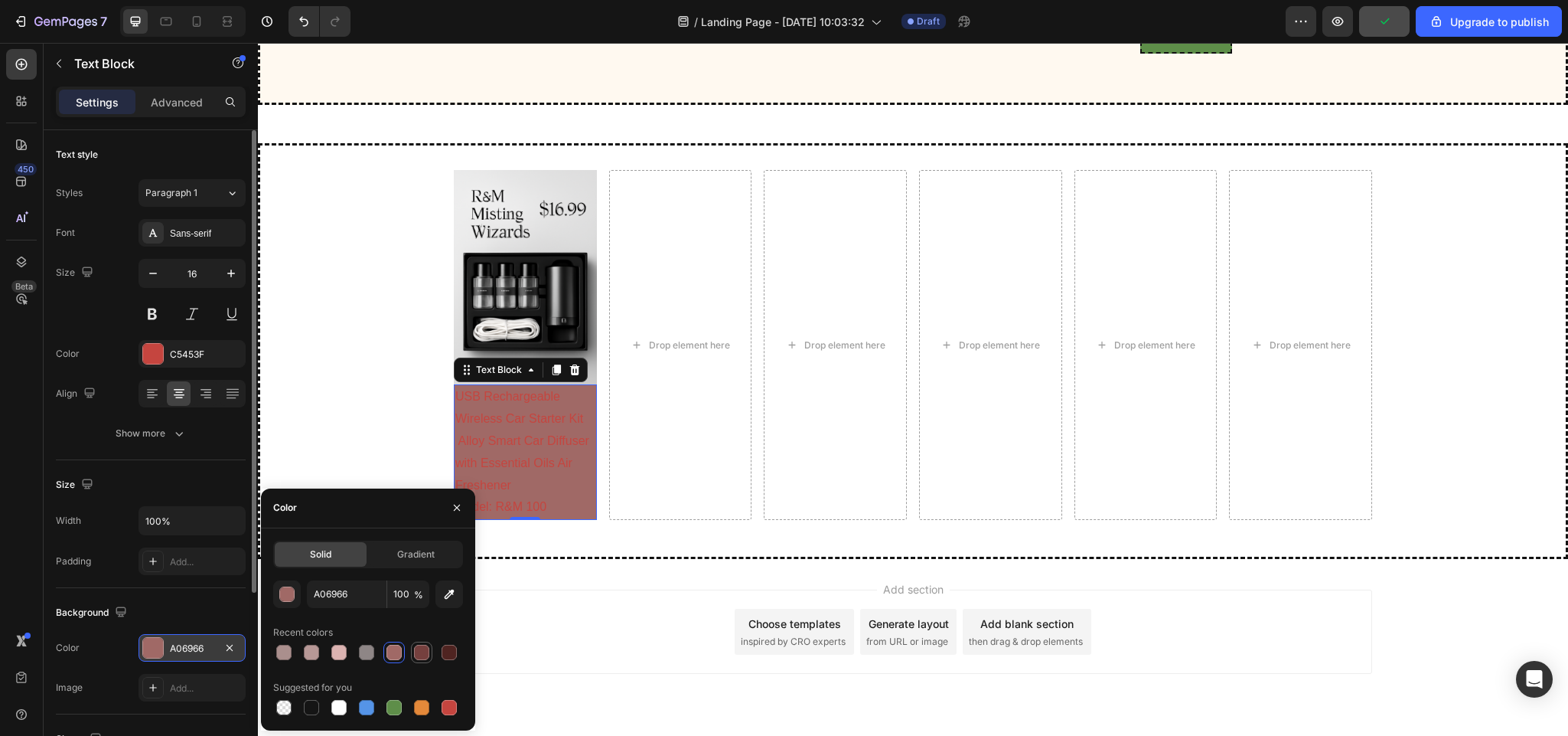
click at [426, 648] on div at bounding box center [422, 653] width 16 height 16
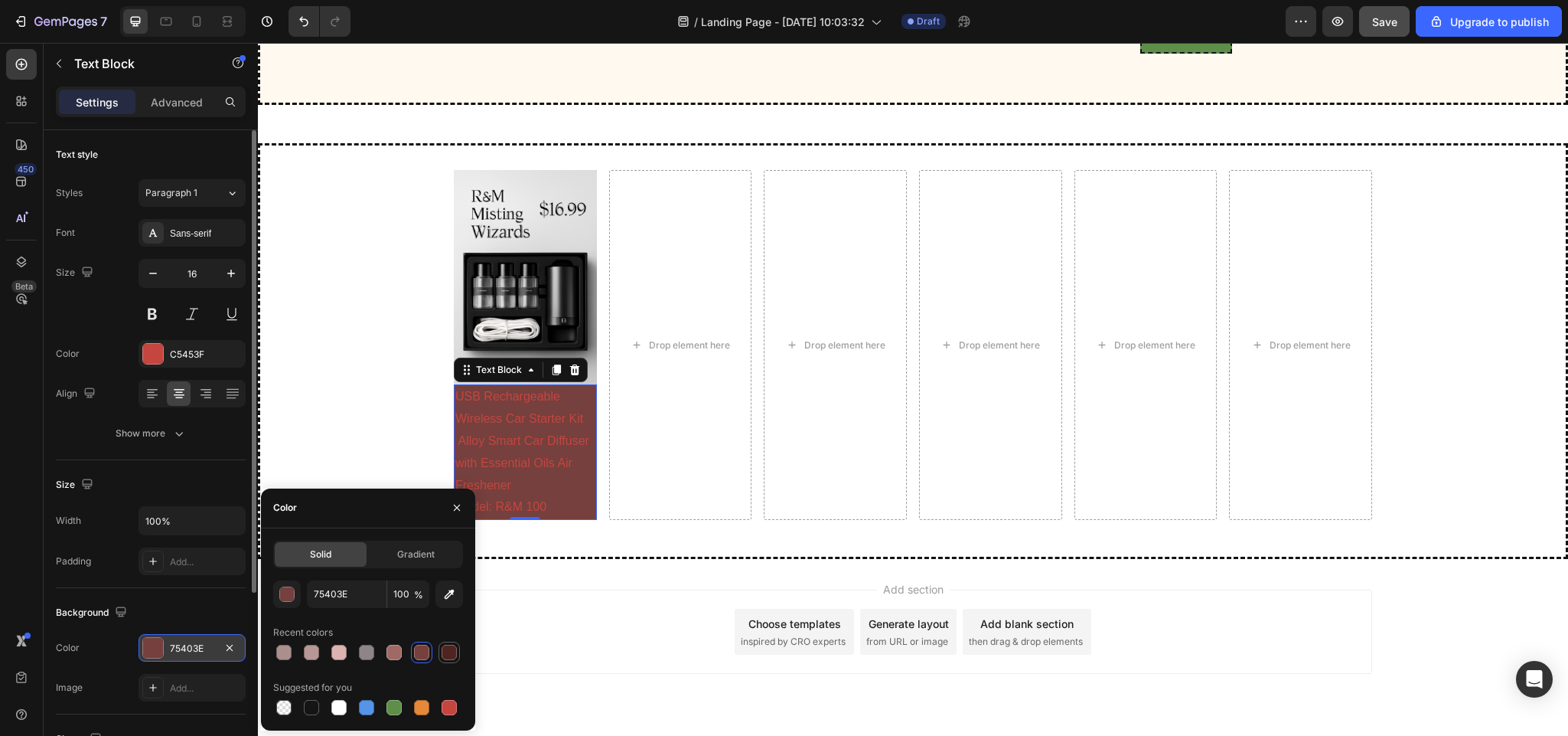
click at [455, 655] on div at bounding box center [449, 653] width 16 height 16
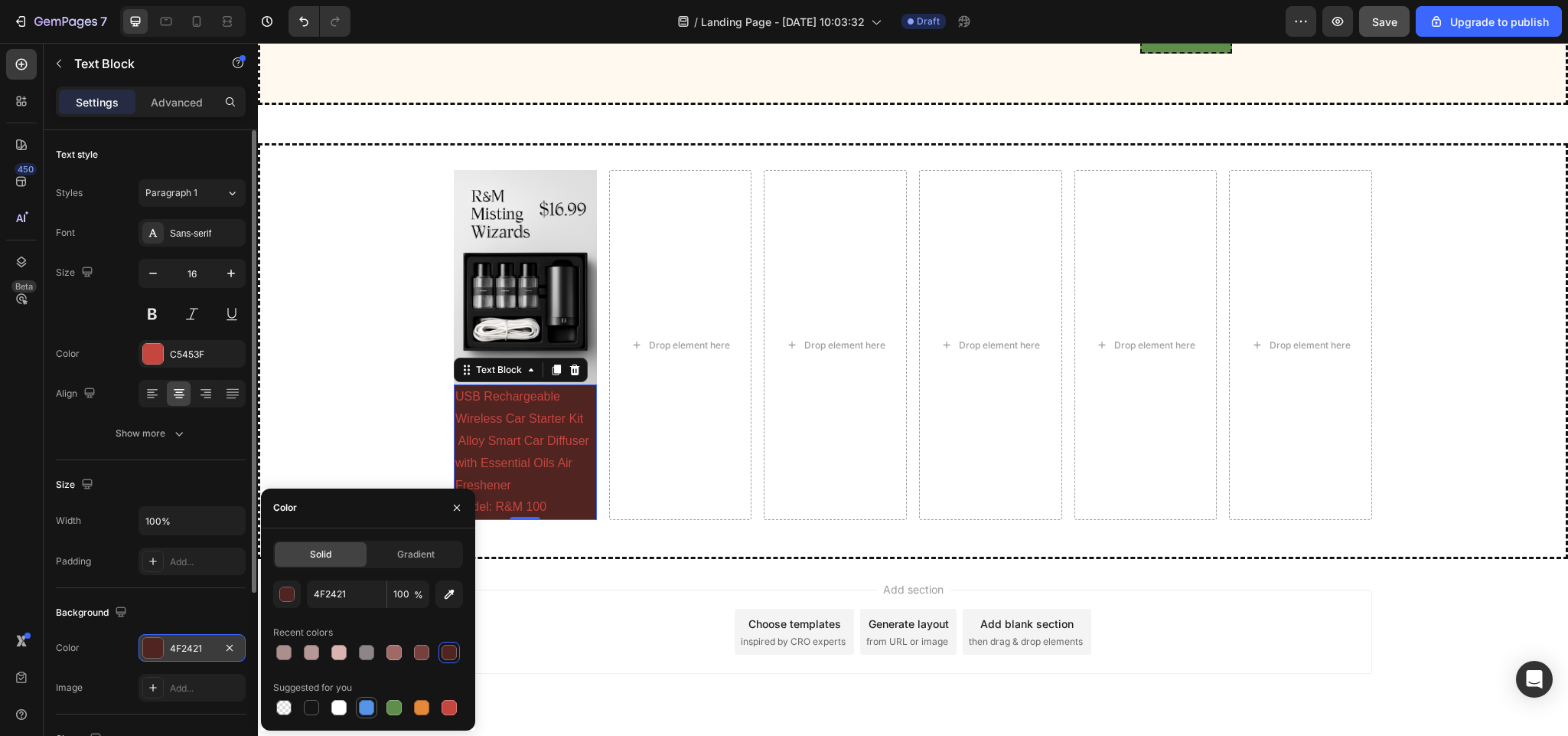
click at [364, 701] on div at bounding box center [367, 707] width 16 height 16
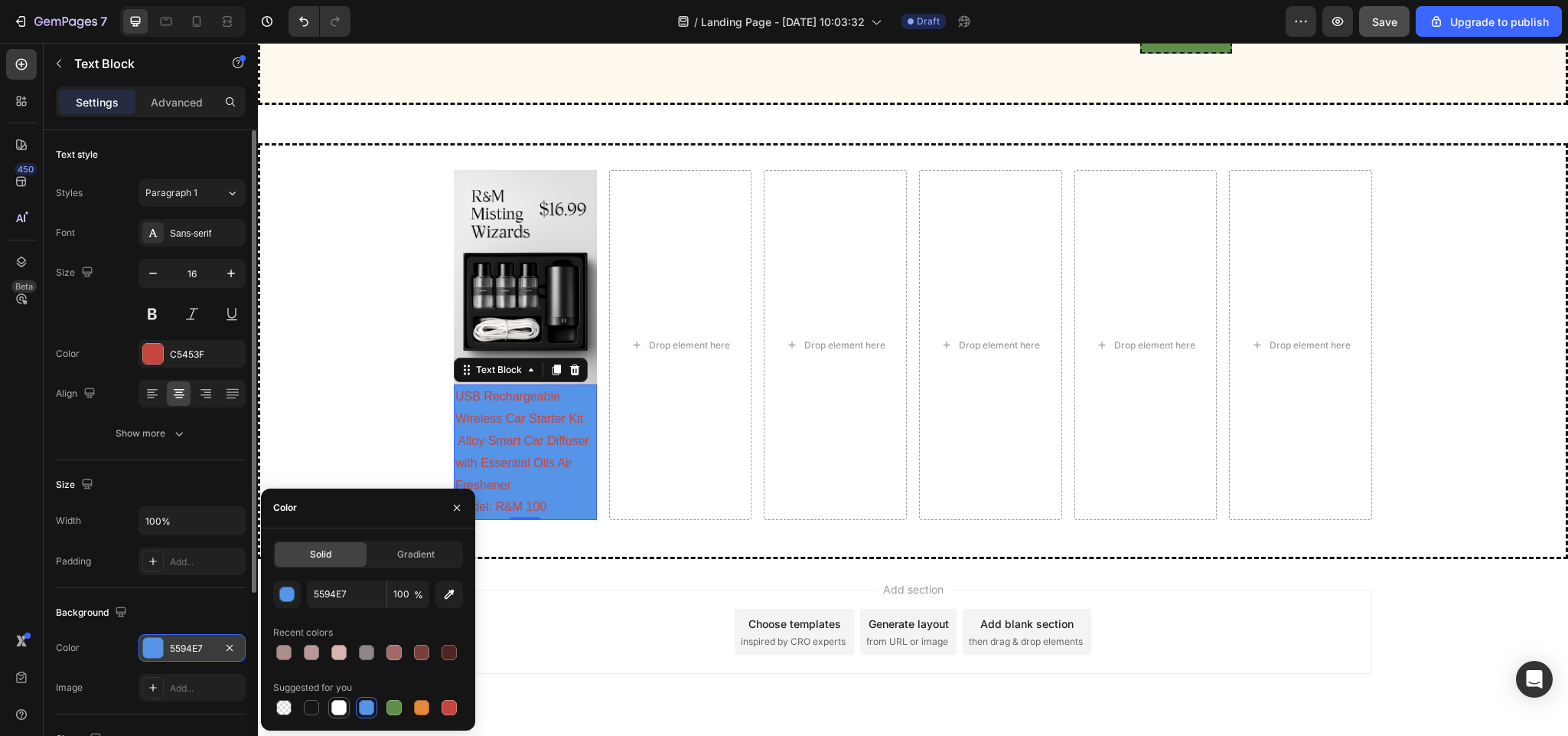
click at [337, 701] on div at bounding box center [339, 707] width 16 height 16
type input "FFFFFF"
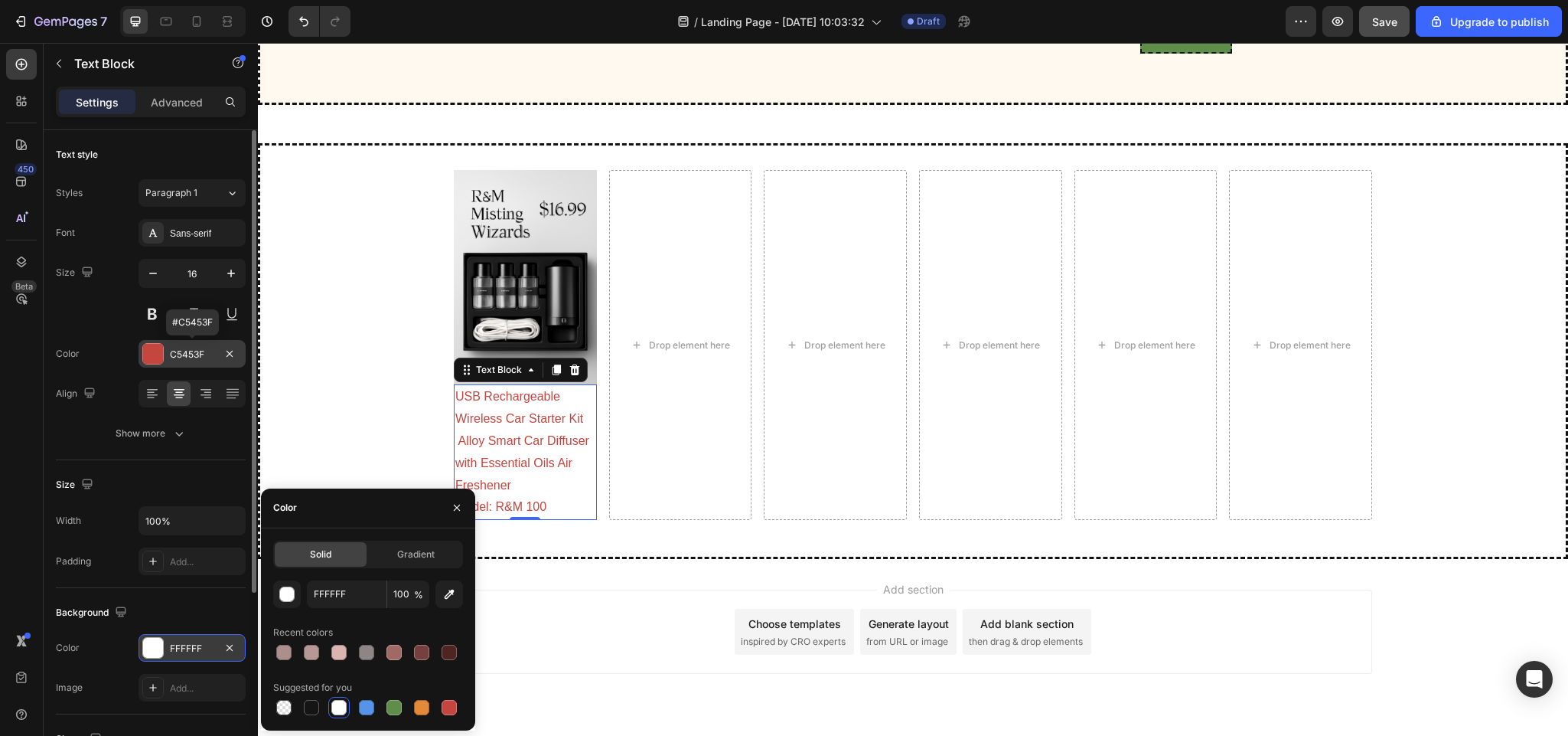
click at [150, 345] on div at bounding box center [153, 353] width 20 height 20
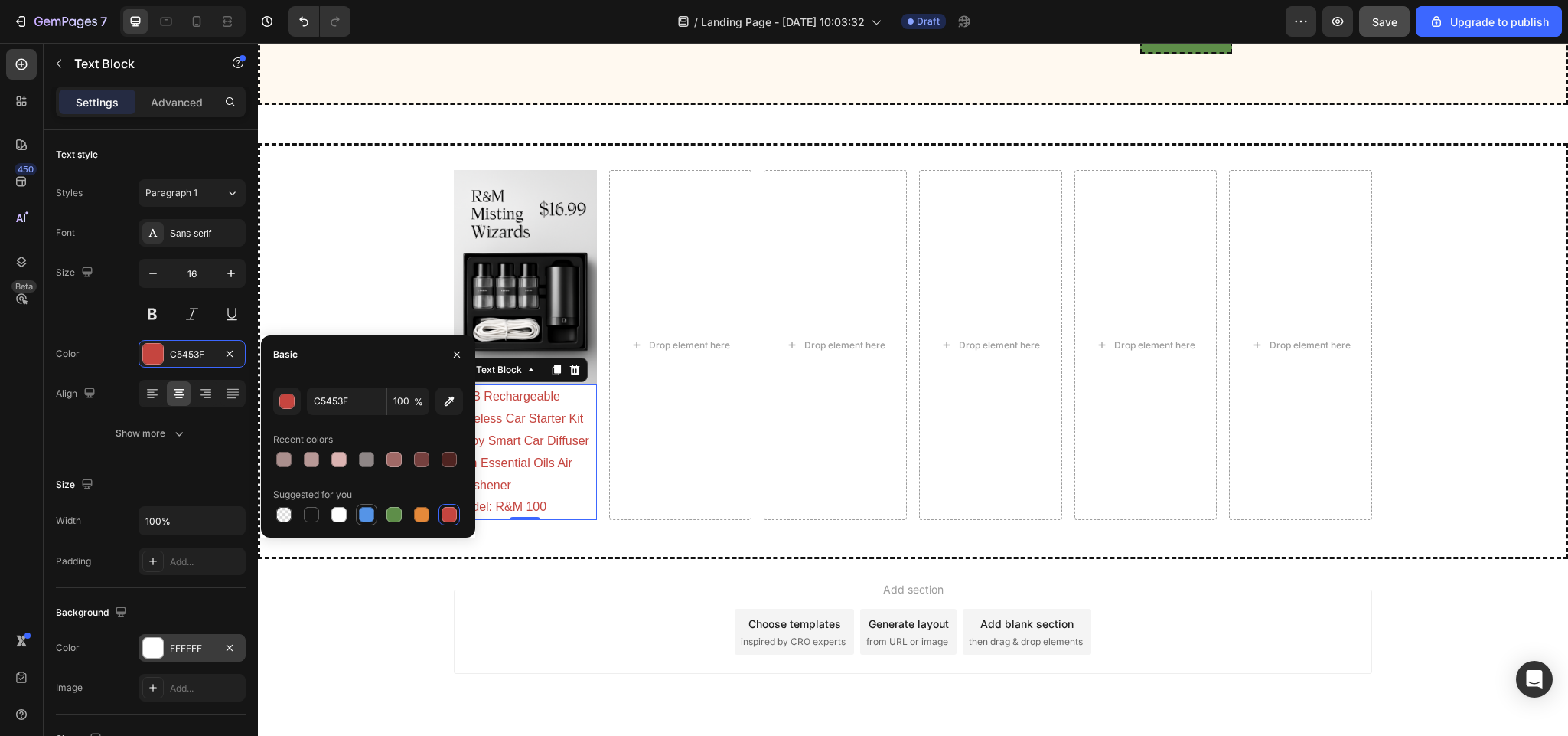
click at [362, 510] on div at bounding box center [367, 515] width 16 height 16
click at [396, 511] on div at bounding box center [395, 515] width 16 height 16
click at [368, 513] on div at bounding box center [367, 515] width 16 height 16
type input "5594E7"
click at [144, 650] on div at bounding box center [153, 648] width 20 height 20
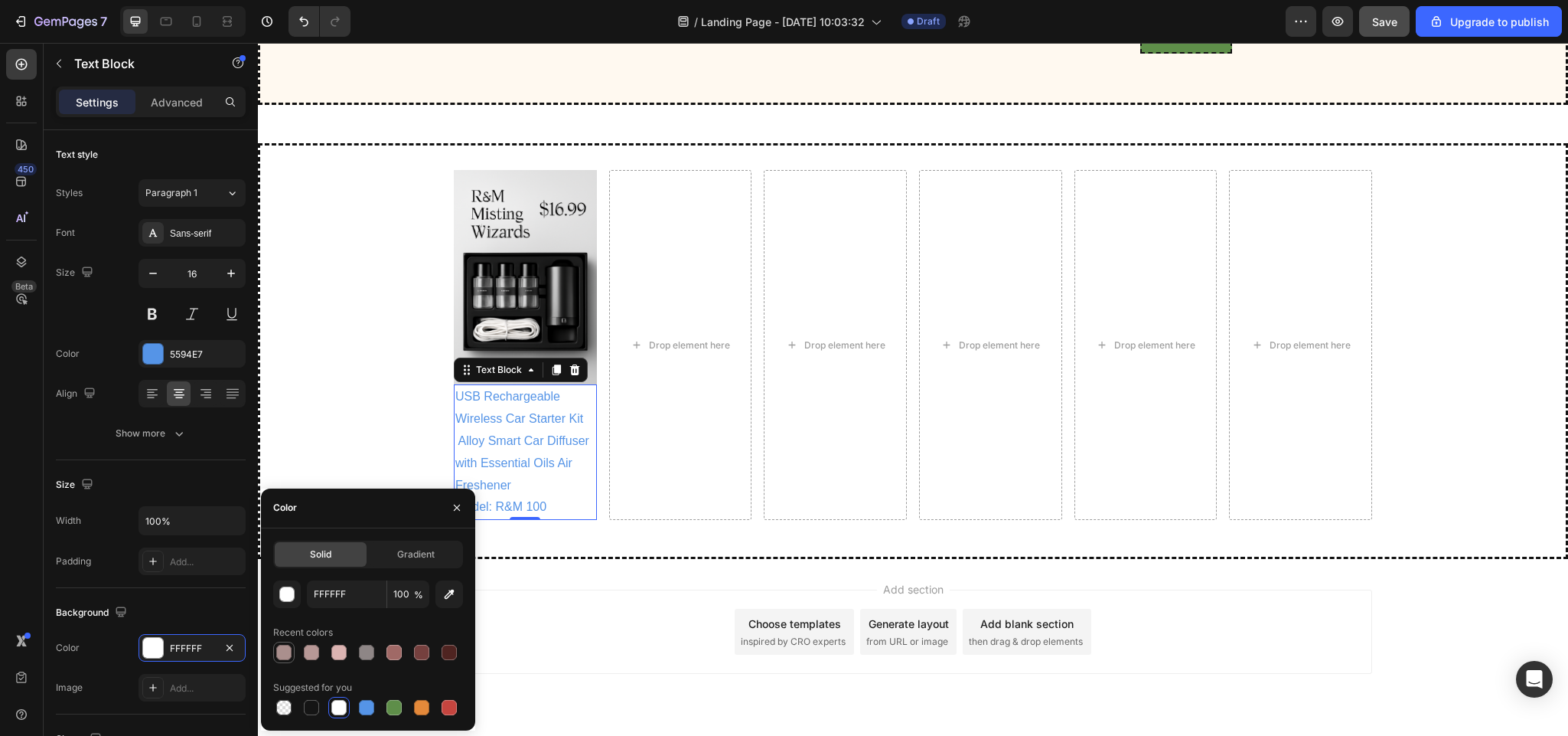
click at [287, 653] on div at bounding box center [284, 653] width 16 height 16
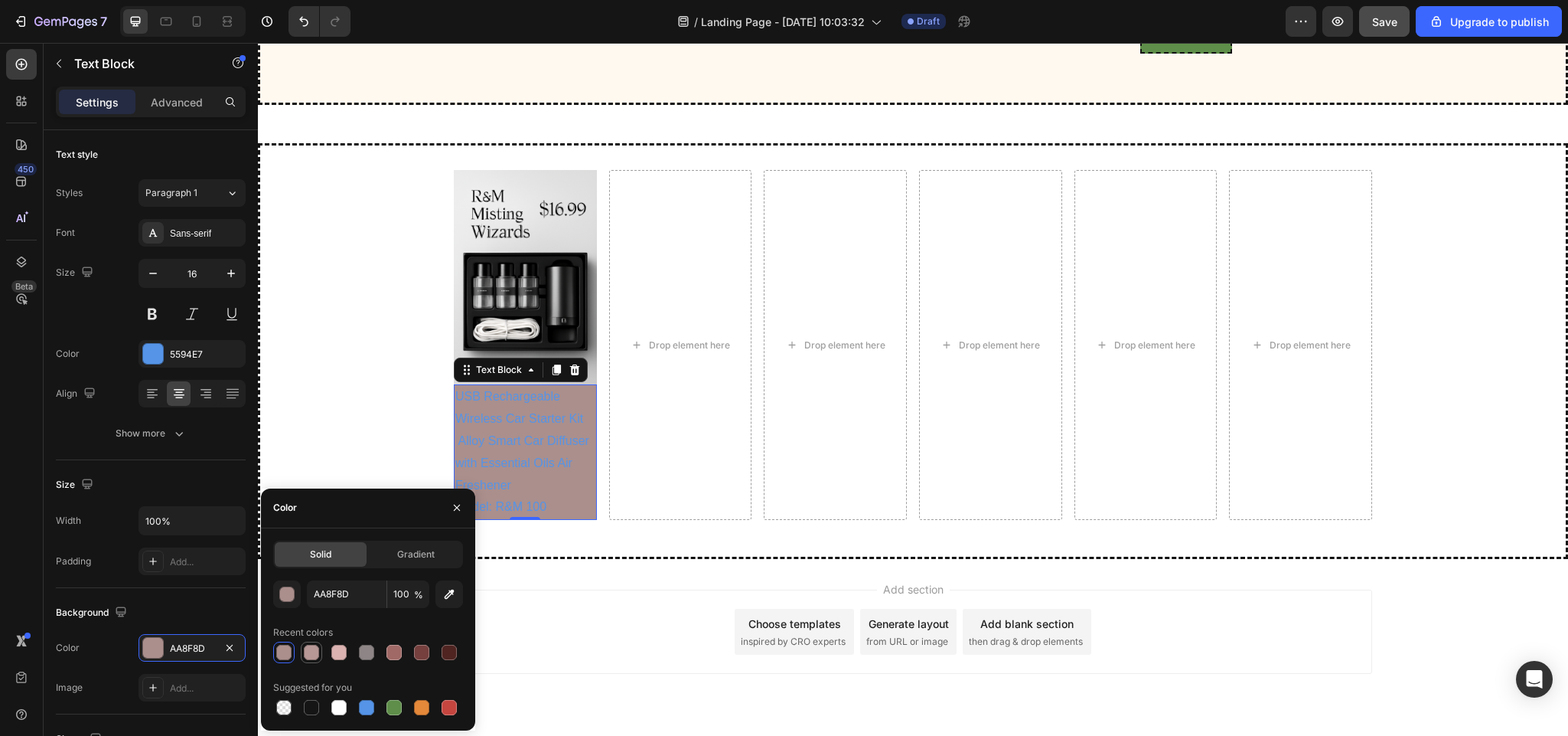
click at [310, 651] on div at bounding box center [311, 653] width 16 height 16
click at [332, 653] on div at bounding box center [339, 653] width 16 height 16
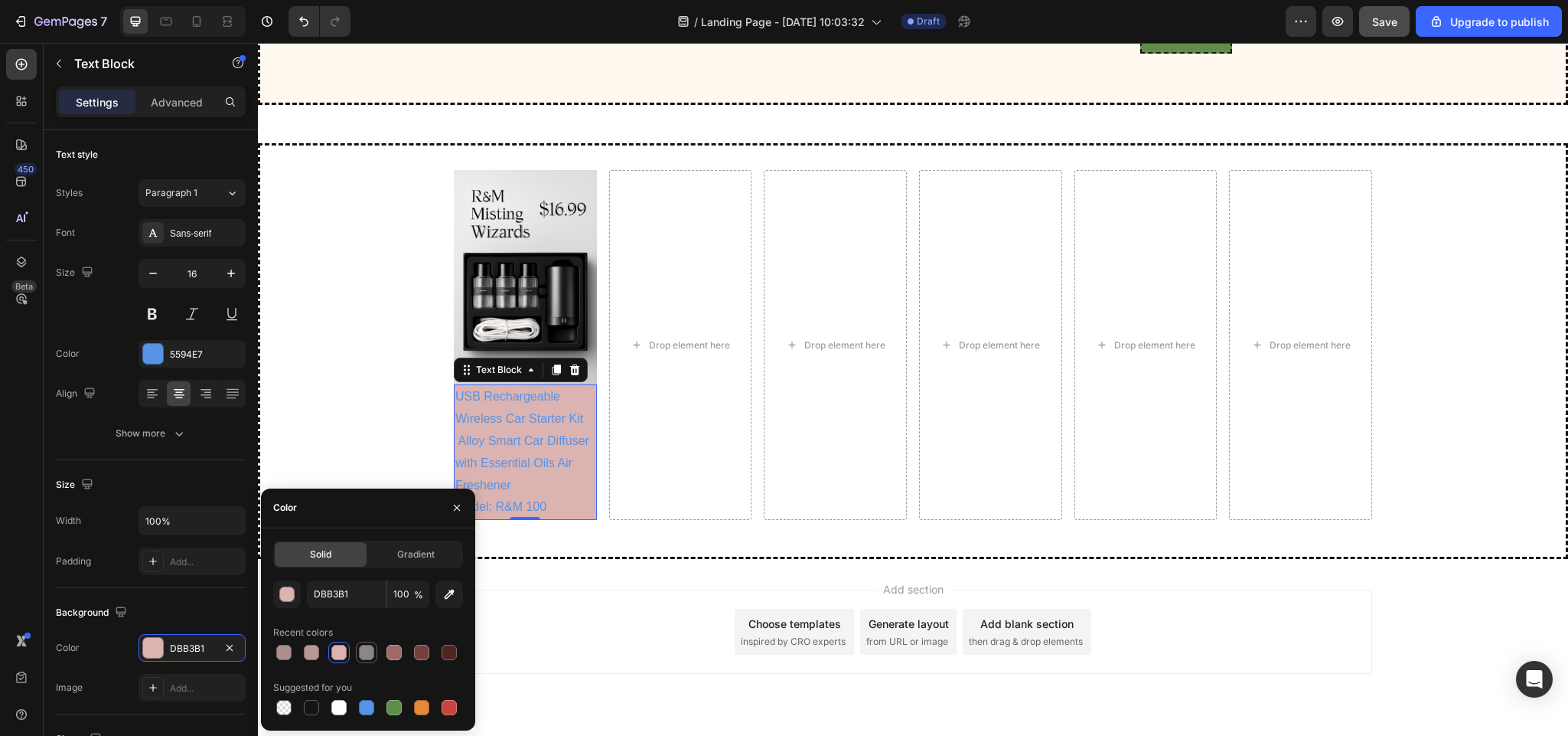
click at [358, 656] on div at bounding box center [367, 652] width 18 height 18
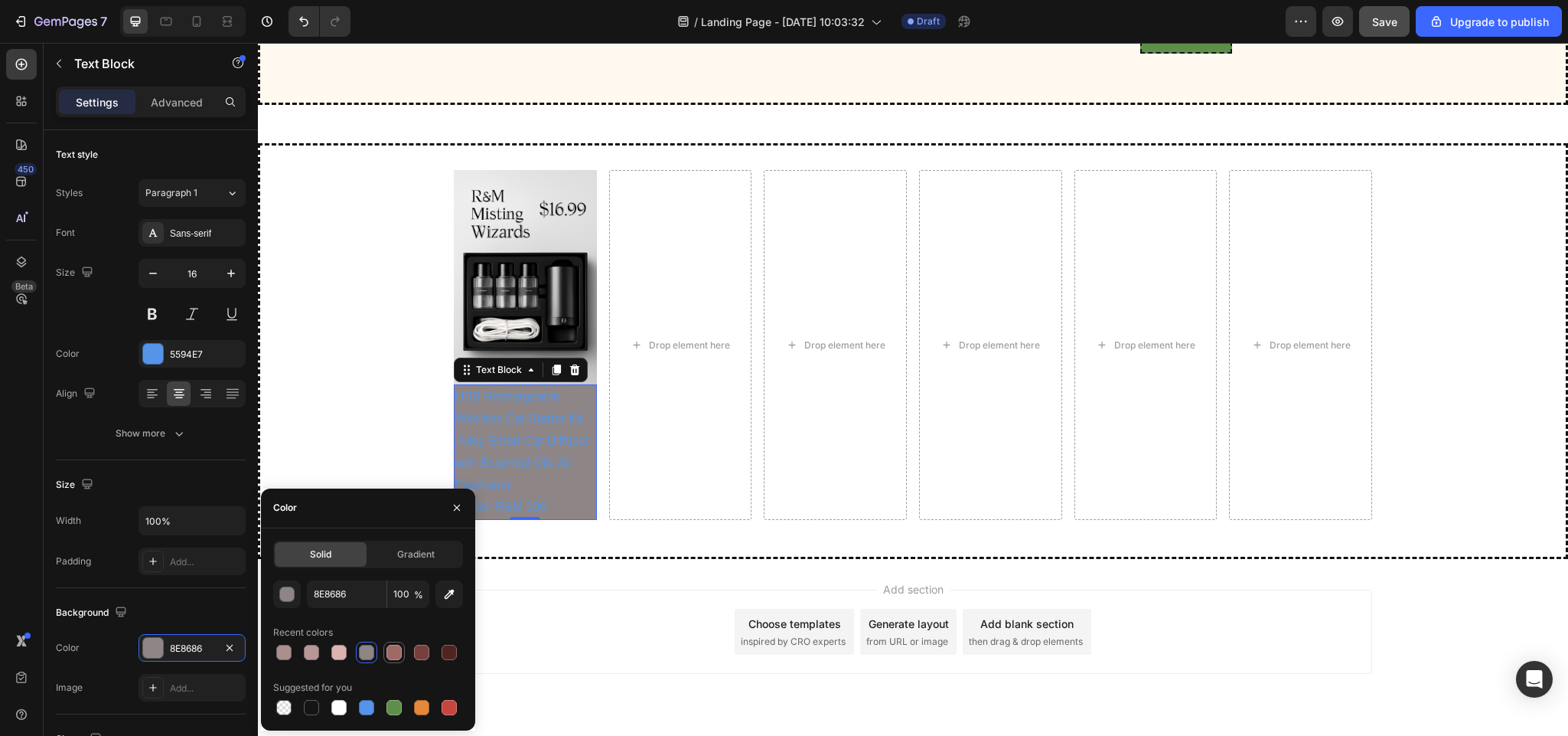
click at [391, 651] on div at bounding box center [395, 653] width 16 height 16
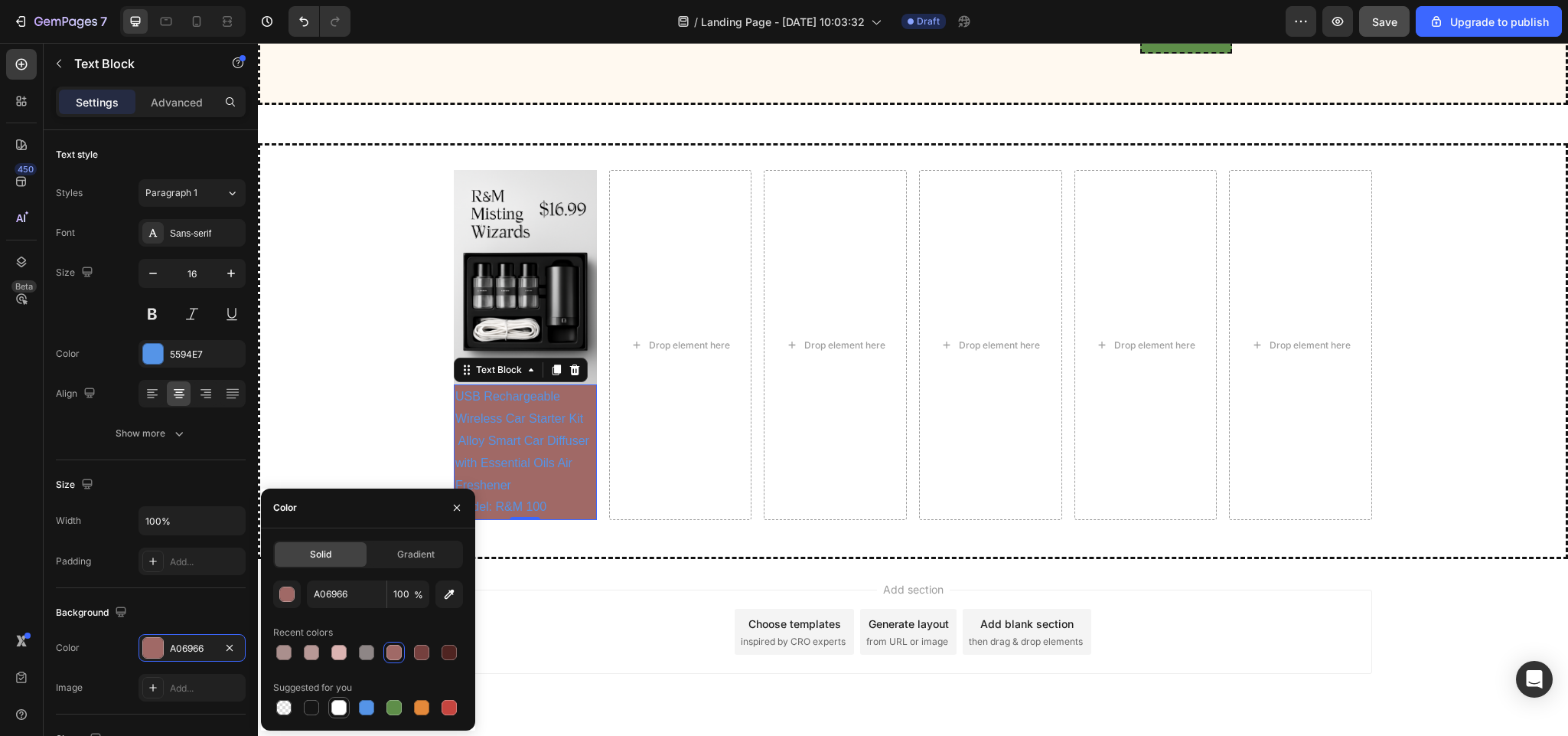
click at [336, 708] on div at bounding box center [339, 707] width 16 height 16
type input "FFFFFF"
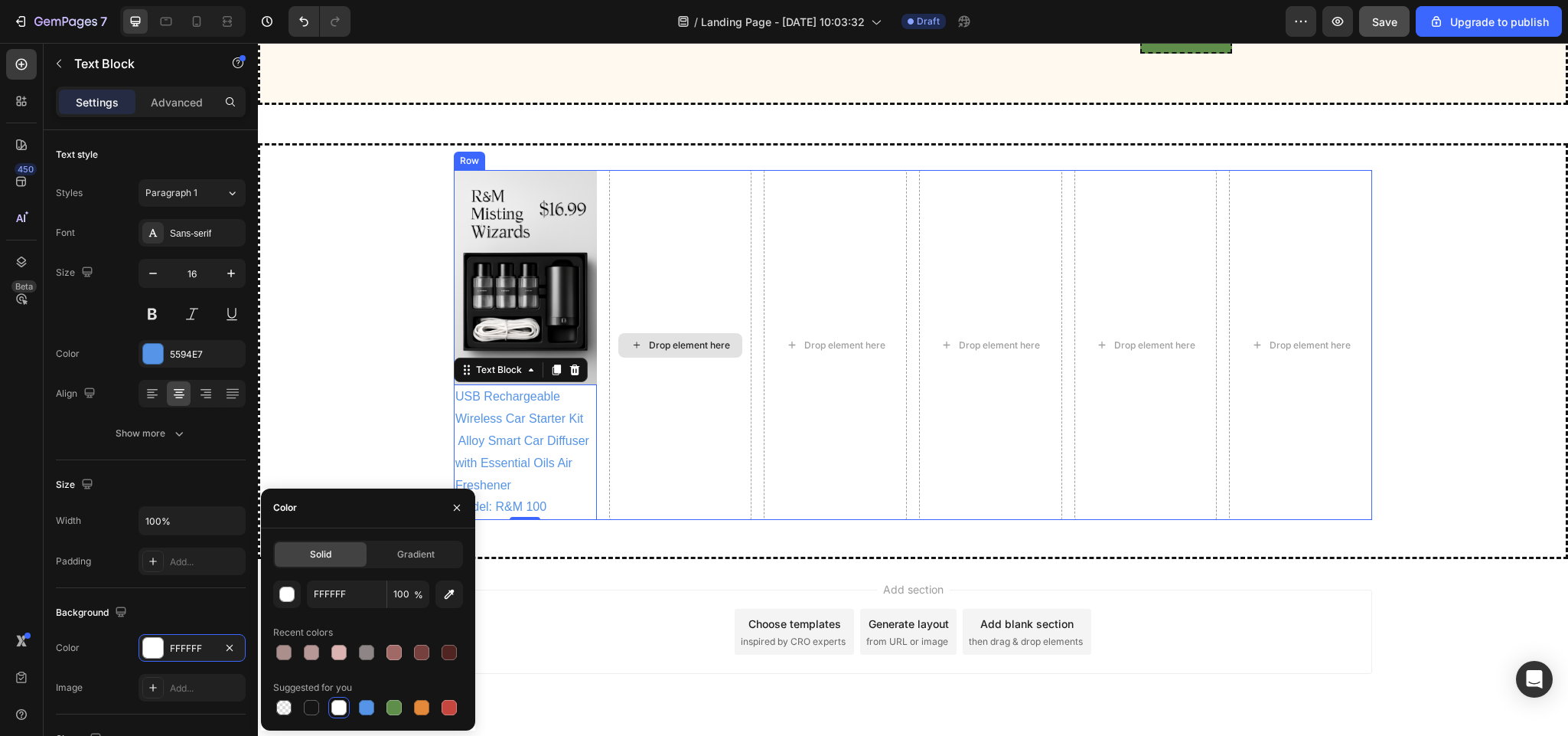
click at [682, 364] on div "Drop element here" at bounding box center [681, 344] width 144 height 350
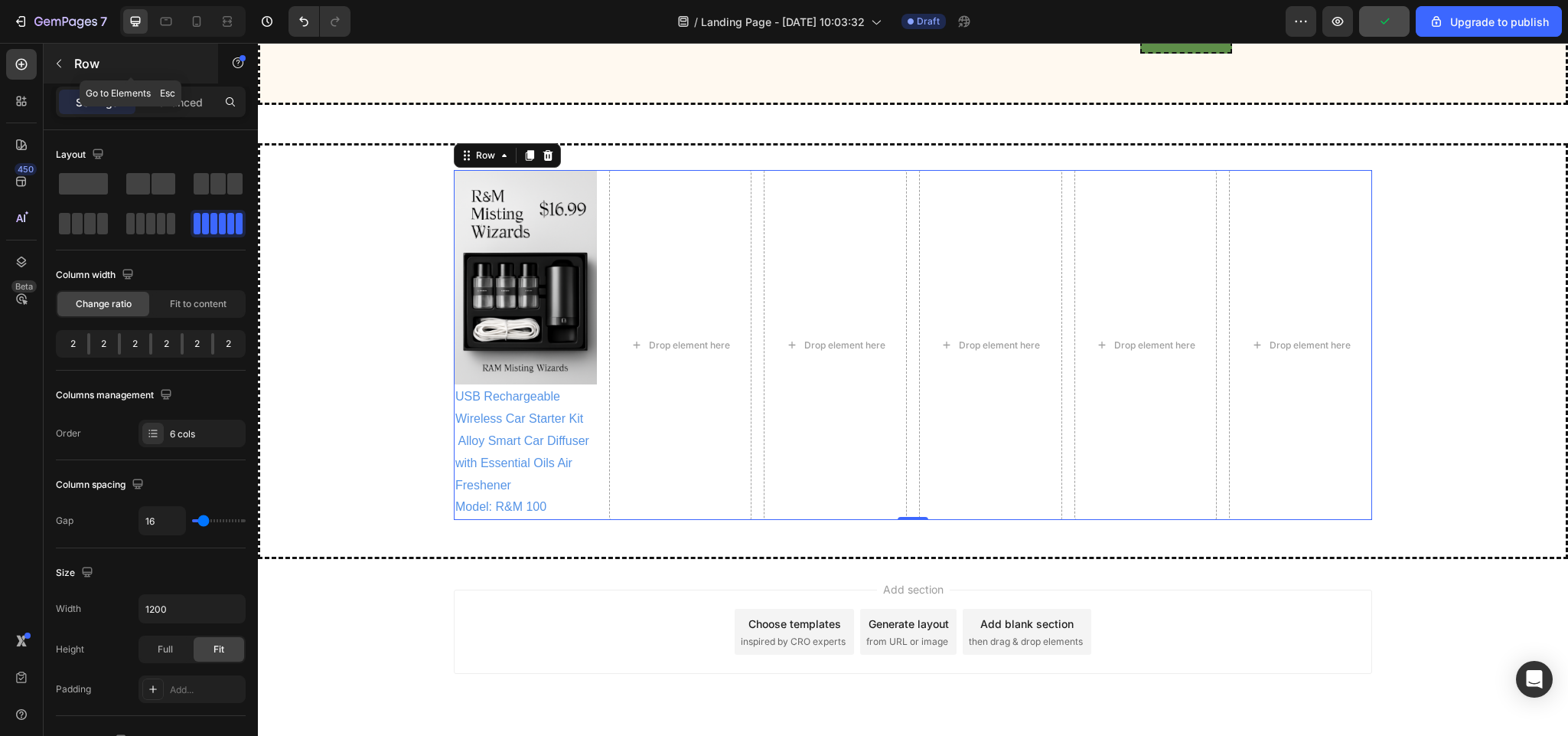
click at [63, 53] on button "button" at bounding box center [58, 63] width 24 height 24
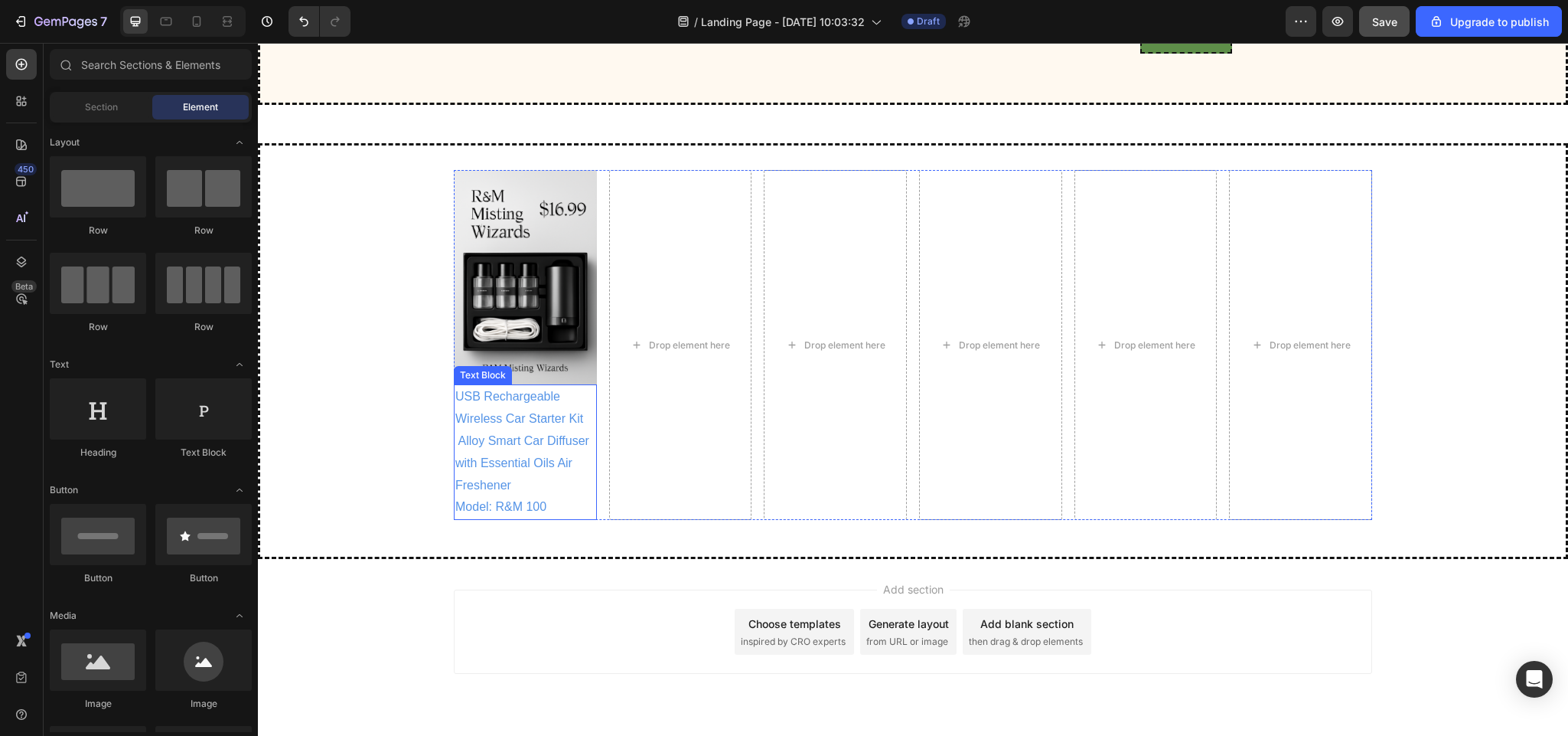
click at [508, 476] on p "USB Rechargeable Wireless Car Starter Kit Alloy Smart Car Diffuser with Essenti…" at bounding box center [526, 441] width 140 height 111
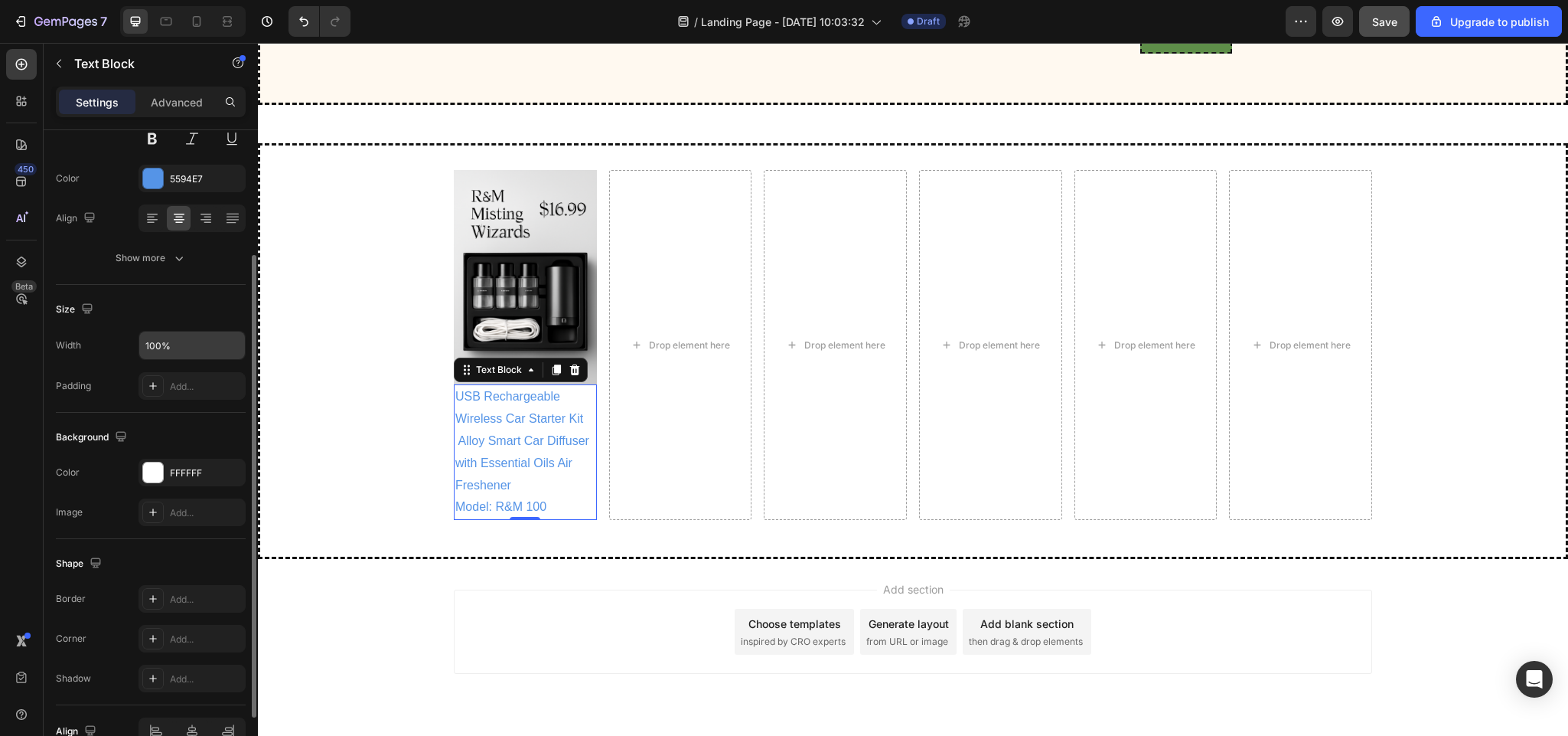
scroll to position [195, 0]
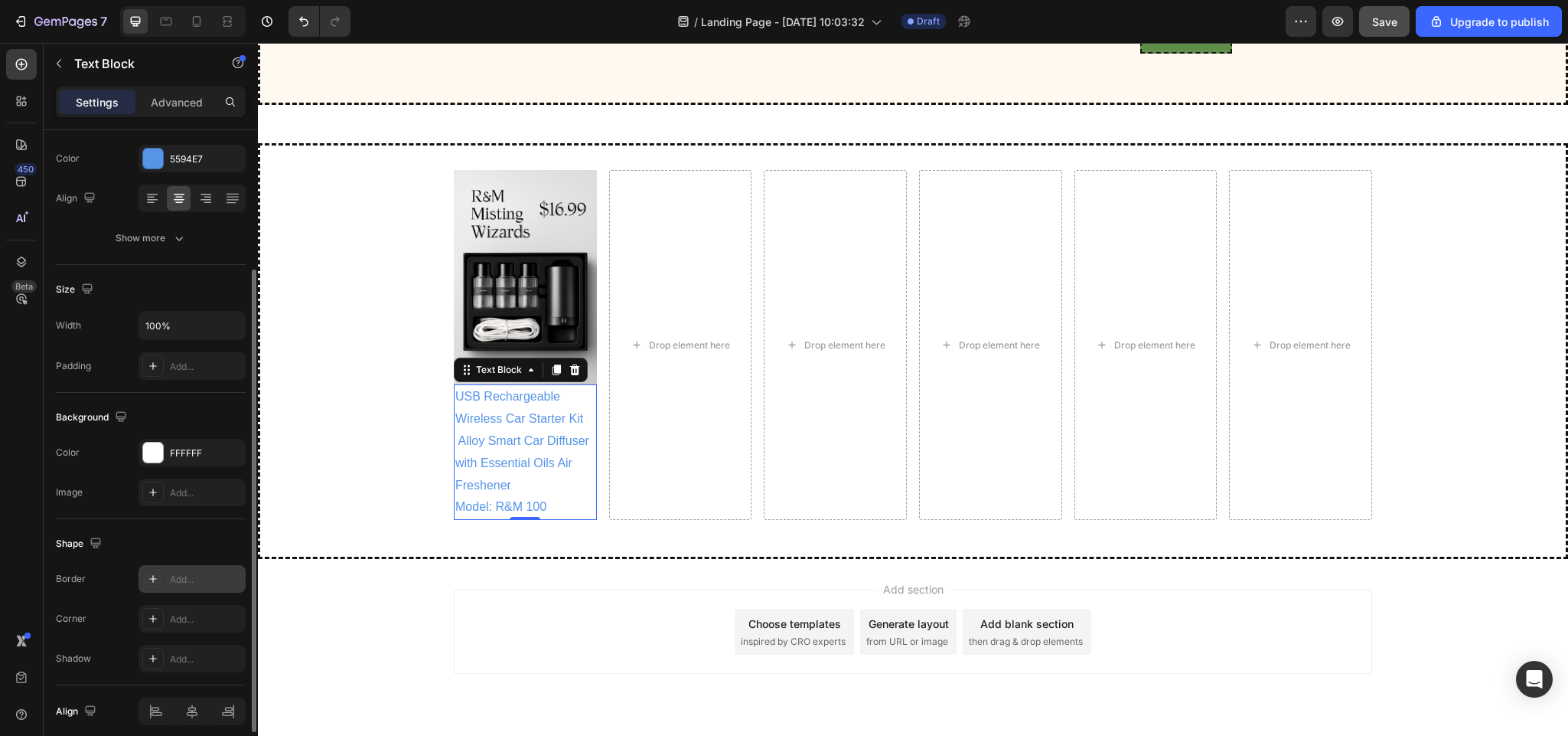
click at [149, 574] on div at bounding box center [153, 579] width 21 height 21
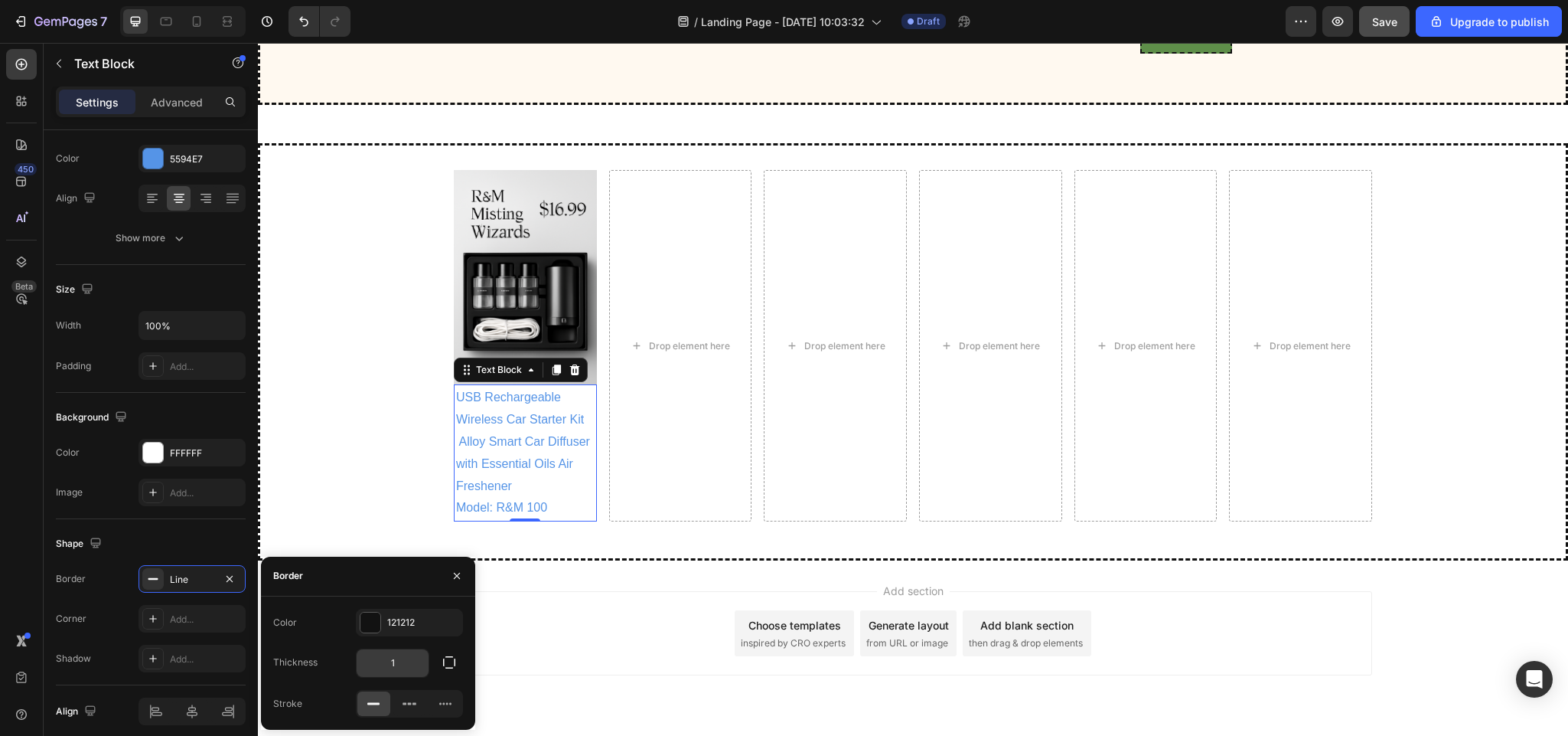
click at [398, 657] on input "1" at bounding box center [393, 662] width 72 height 27
type input "2"
click at [405, 696] on icon at bounding box center [409, 704] width 16 height 16
click at [402, 699] on icon at bounding box center [409, 704] width 16 height 16
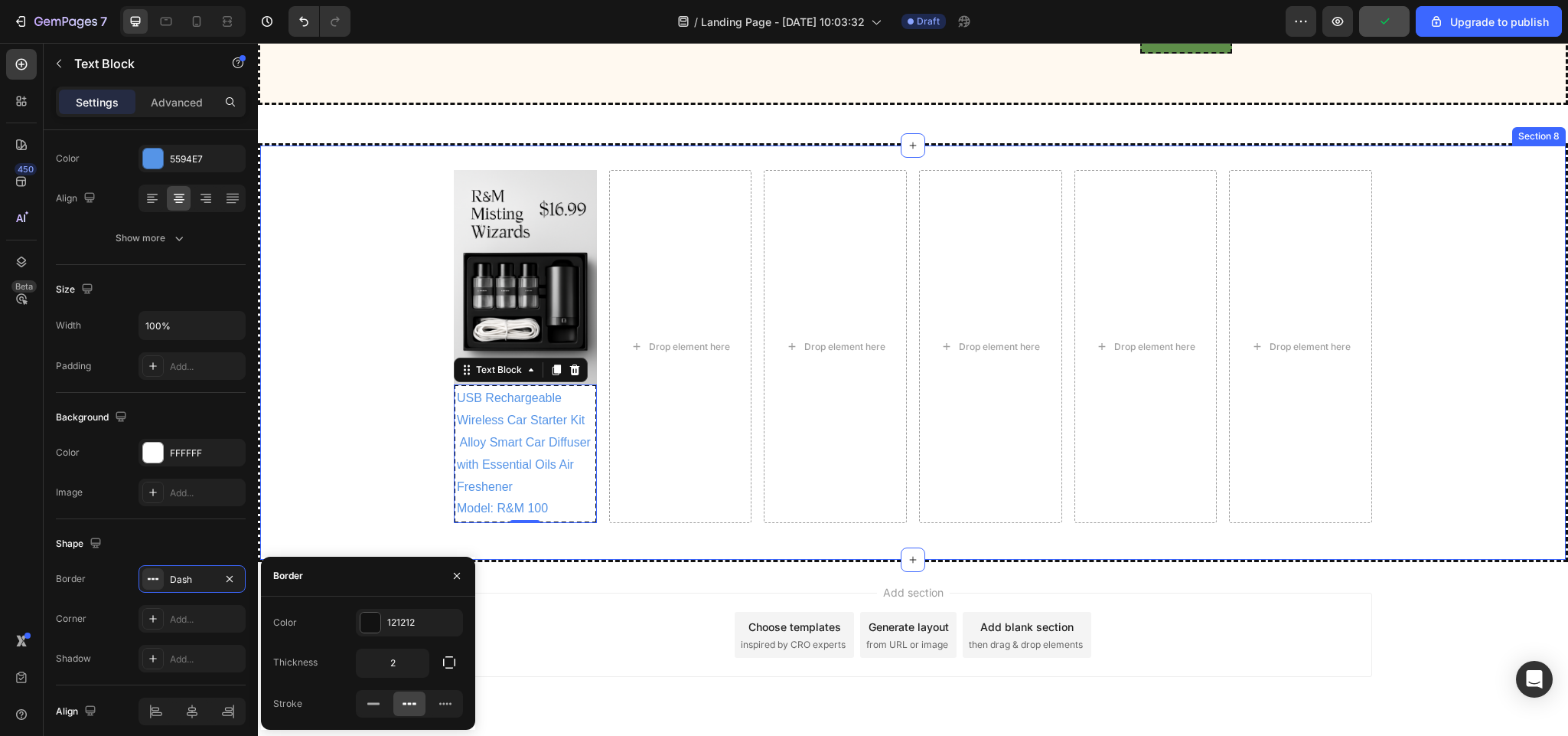
click at [362, 381] on div "Image USB Rechargeable Wireless Car Starter Kit Alloy Smart Car Diffuser with E…" at bounding box center [912, 352] width 1306 height 366
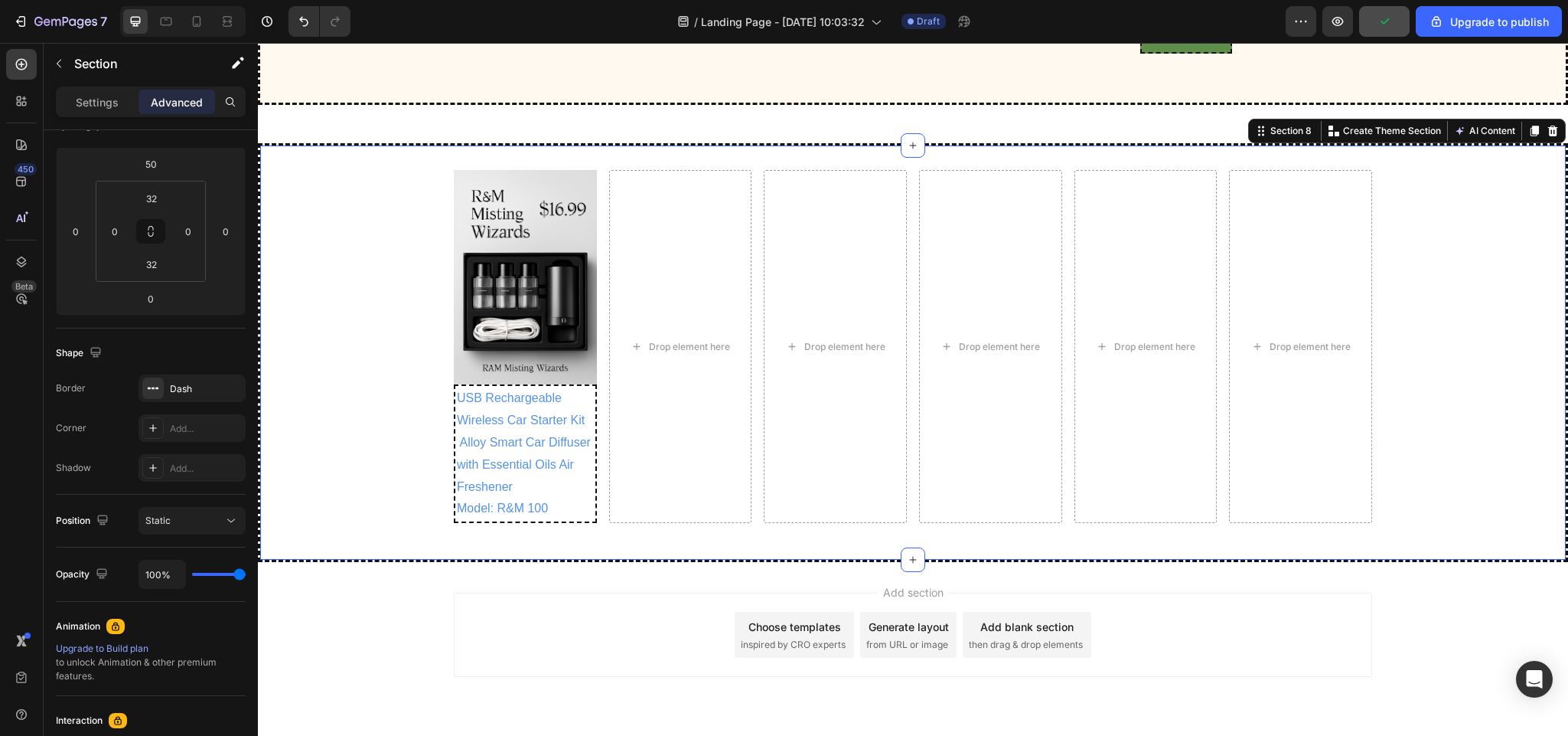
scroll to position [0, 0]
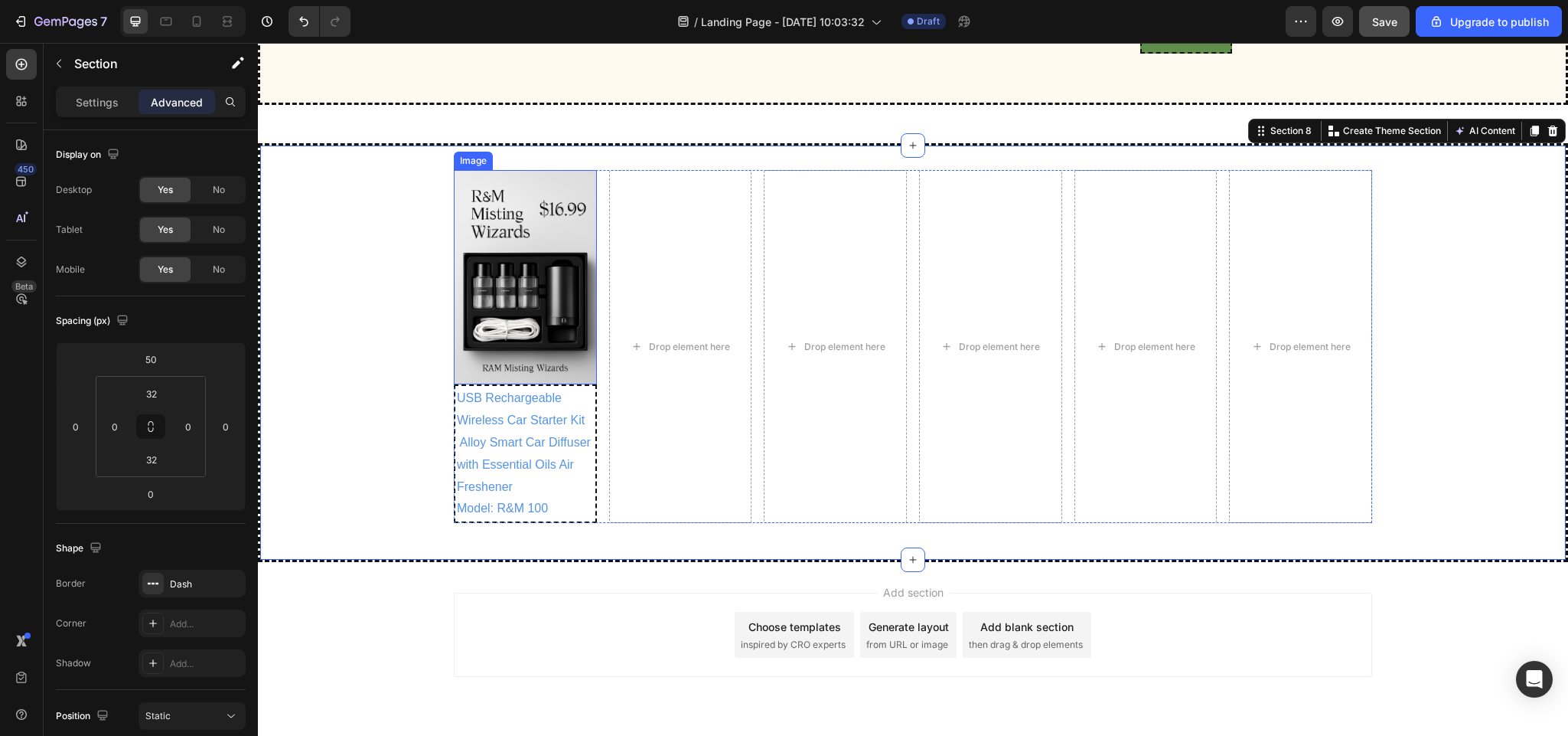
click at [475, 384] on img at bounding box center [526, 276] width 144 height 214
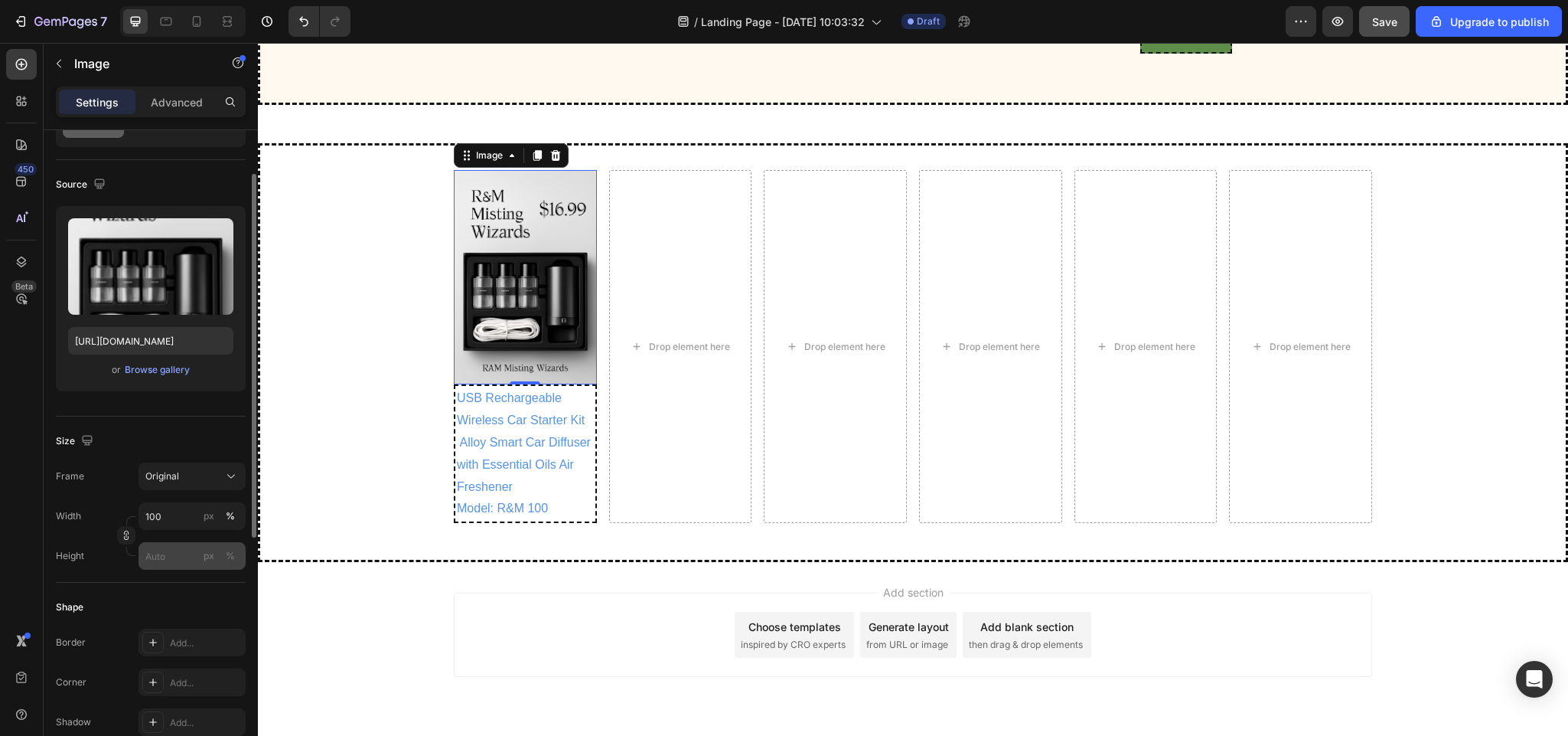
scroll to position [97, 0]
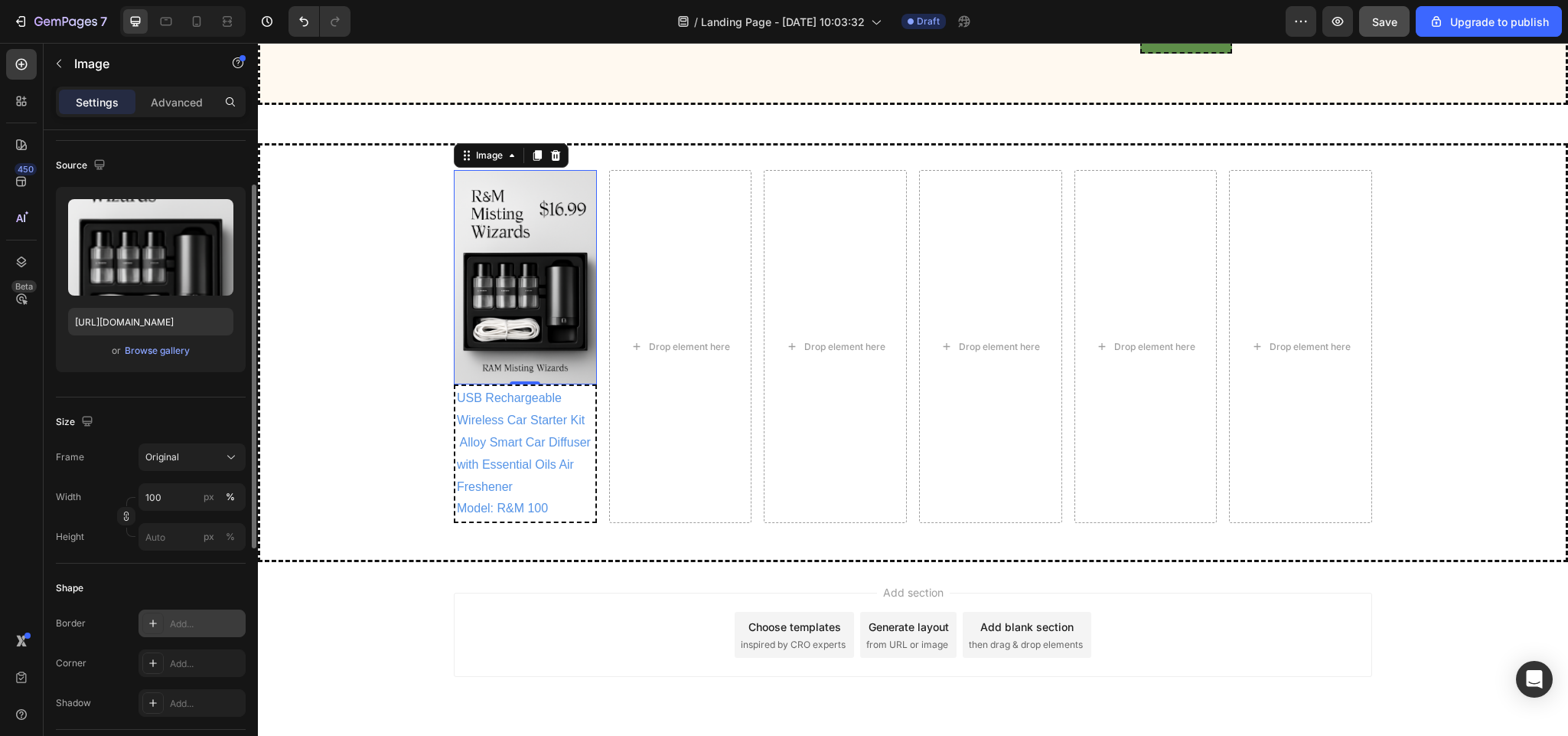
click at [151, 616] on div at bounding box center [153, 623] width 21 height 21
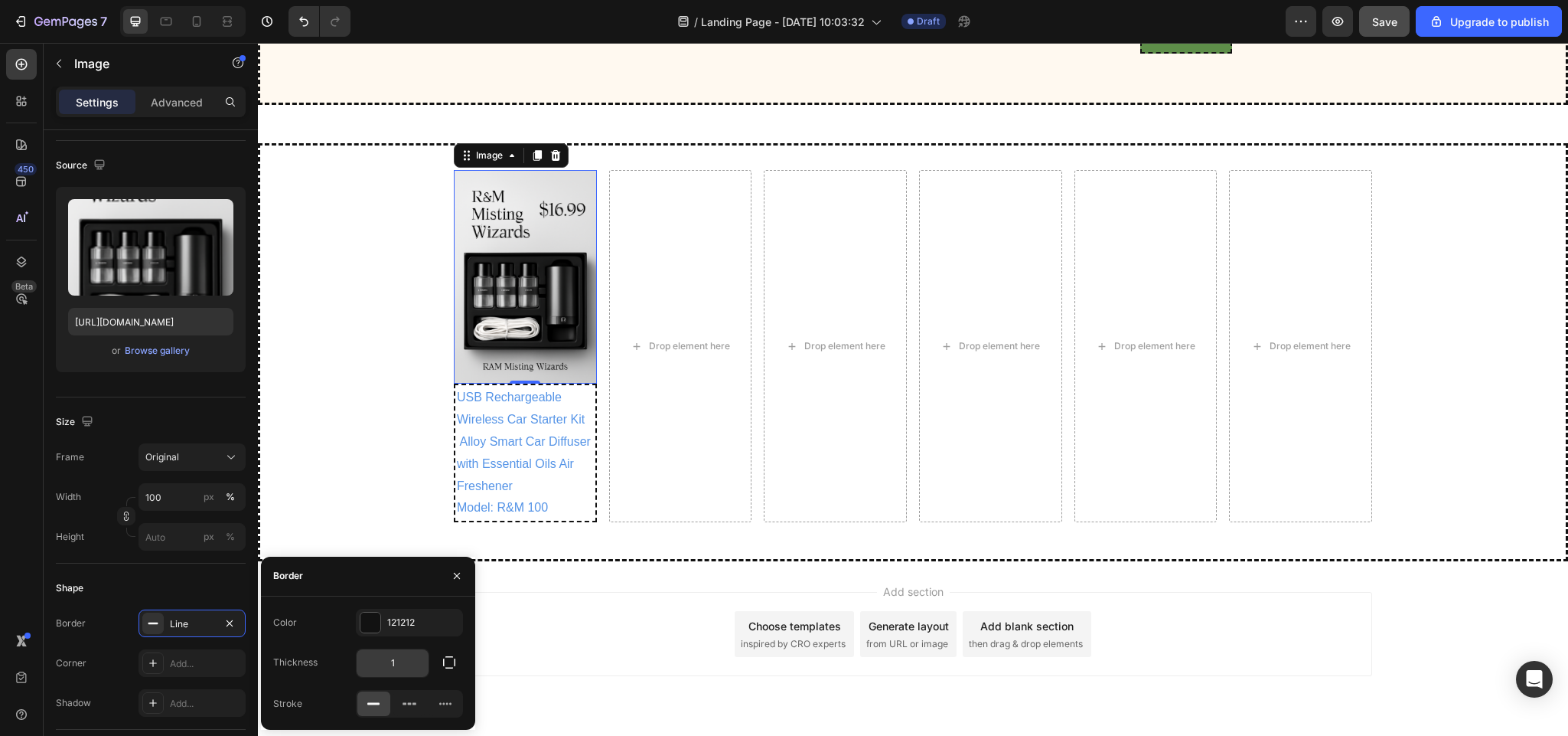
click at [400, 663] on input "1" at bounding box center [393, 662] width 72 height 27
type input "2"
click at [406, 699] on icon at bounding box center [409, 704] width 16 height 16
click at [345, 475] on div "Image 0 USB Rechargeable Wireless Car Starter Kit Alloy Smart Car Diffuser with…" at bounding box center [912, 351] width 1306 height 364
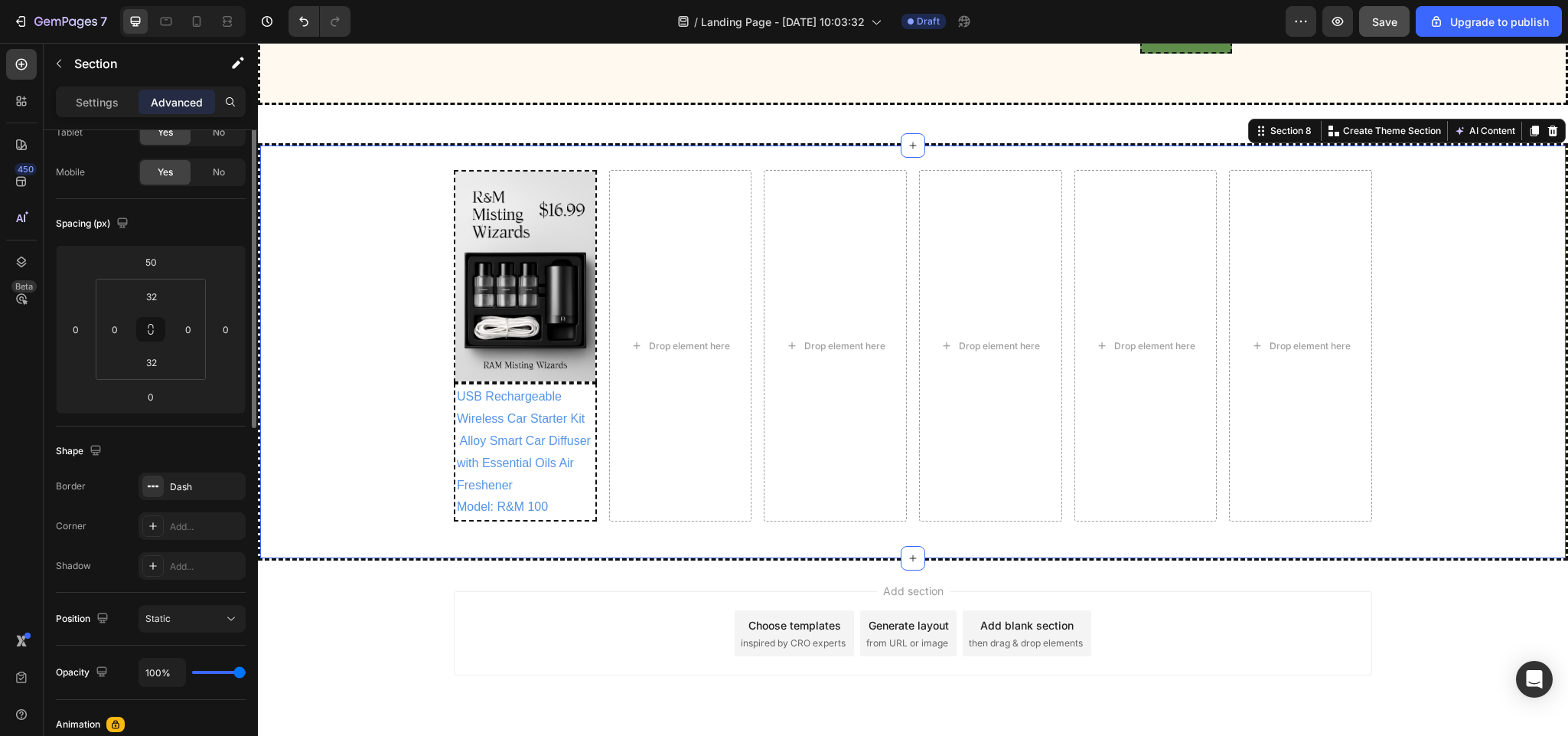
scroll to position [0, 0]
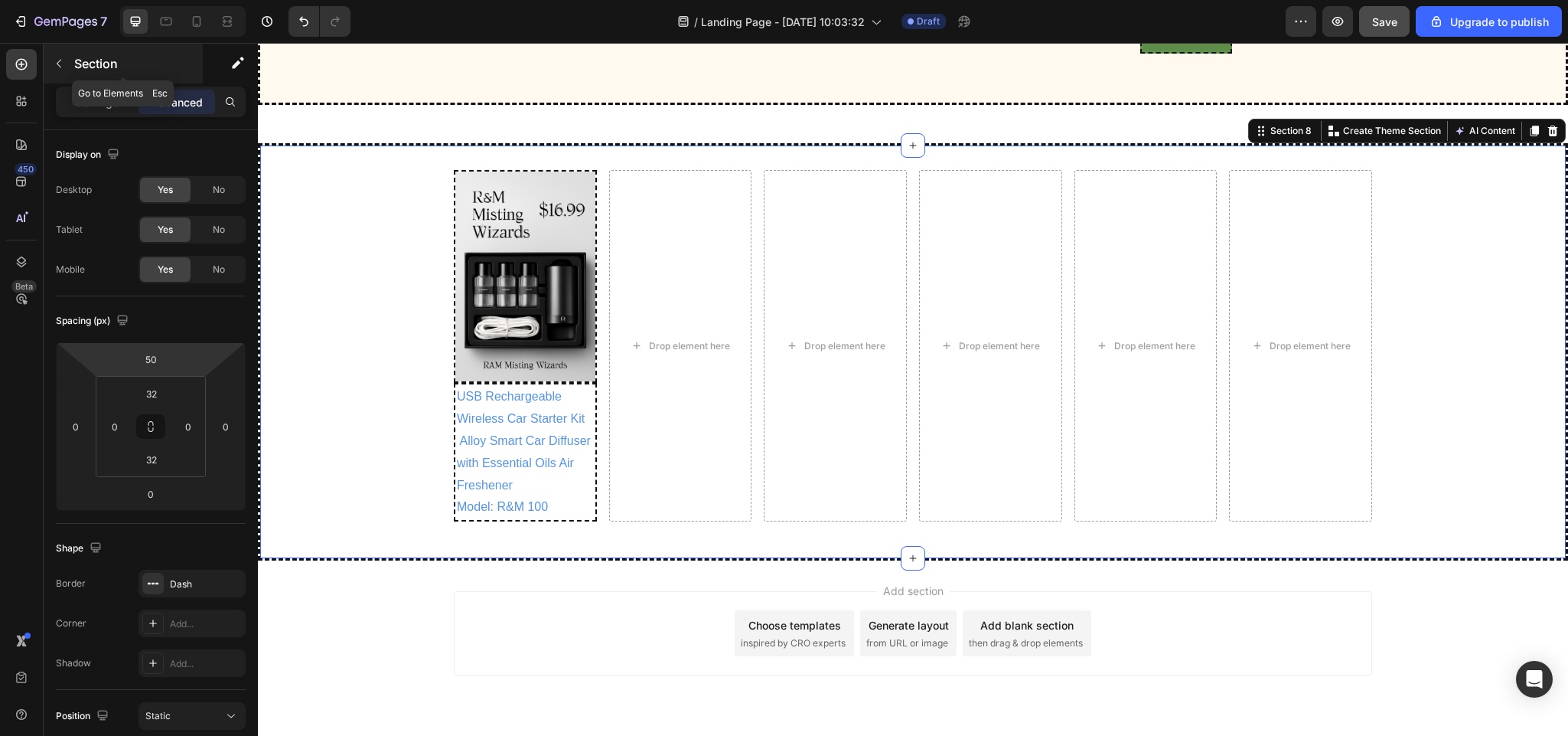
click at [65, 60] on button "button" at bounding box center [58, 63] width 24 height 24
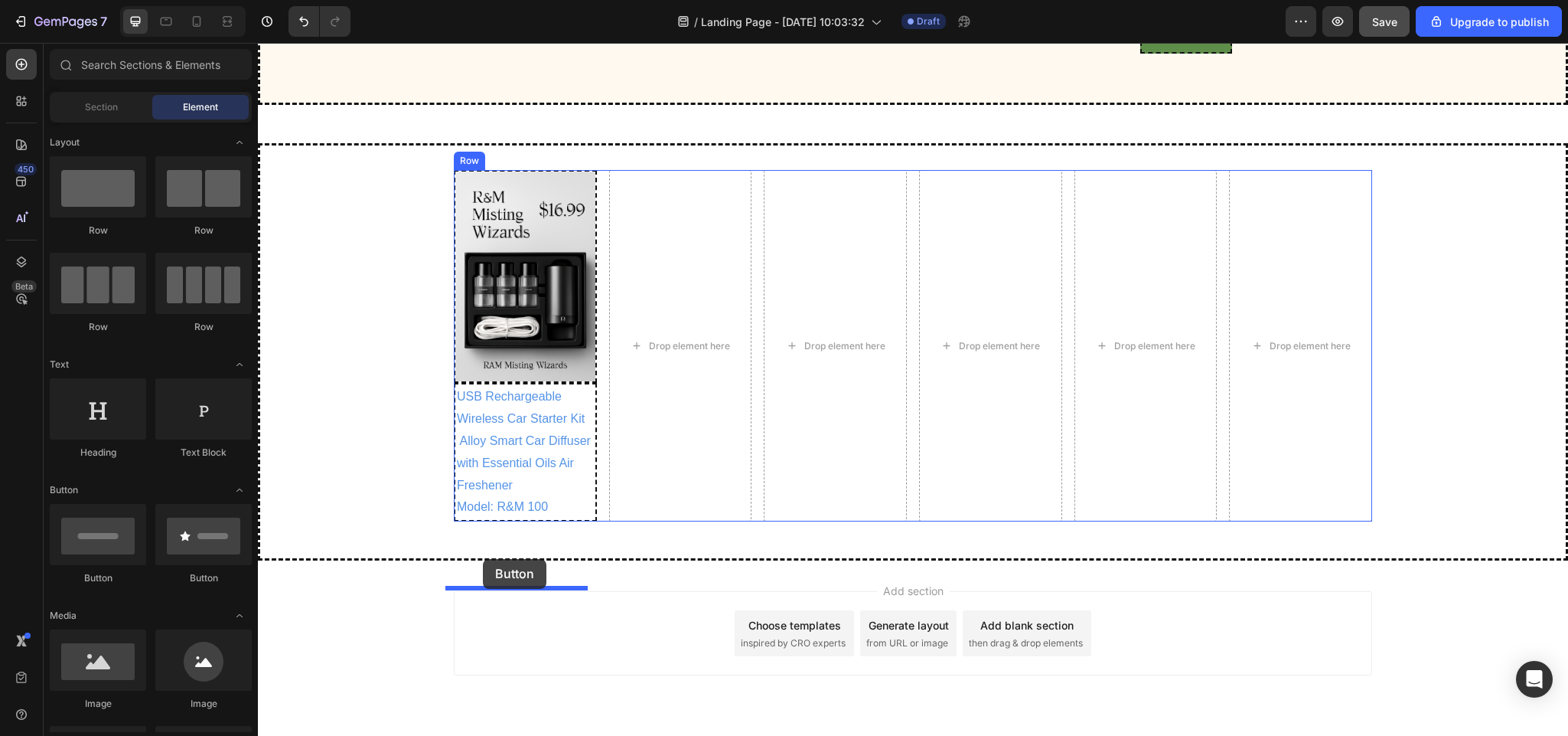
drag, startPoint x: 350, startPoint y: 581, endPoint x: 483, endPoint y: 558, distance: 135.0
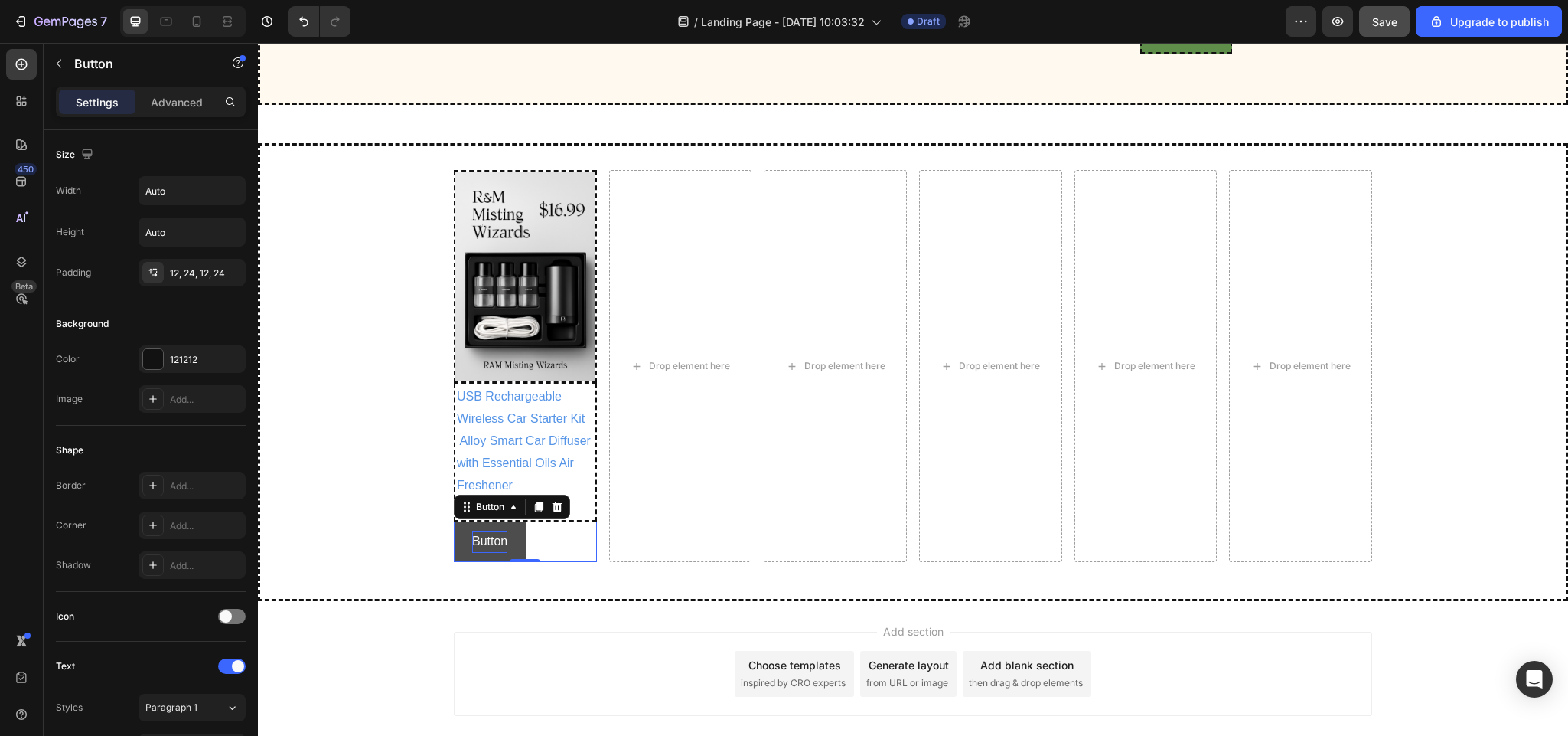
click at [495, 553] on p "Button" at bounding box center [490, 541] width 35 height 22
click at [454, 522] on button "Buy" at bounding box center [483, 542] width 58 height 41
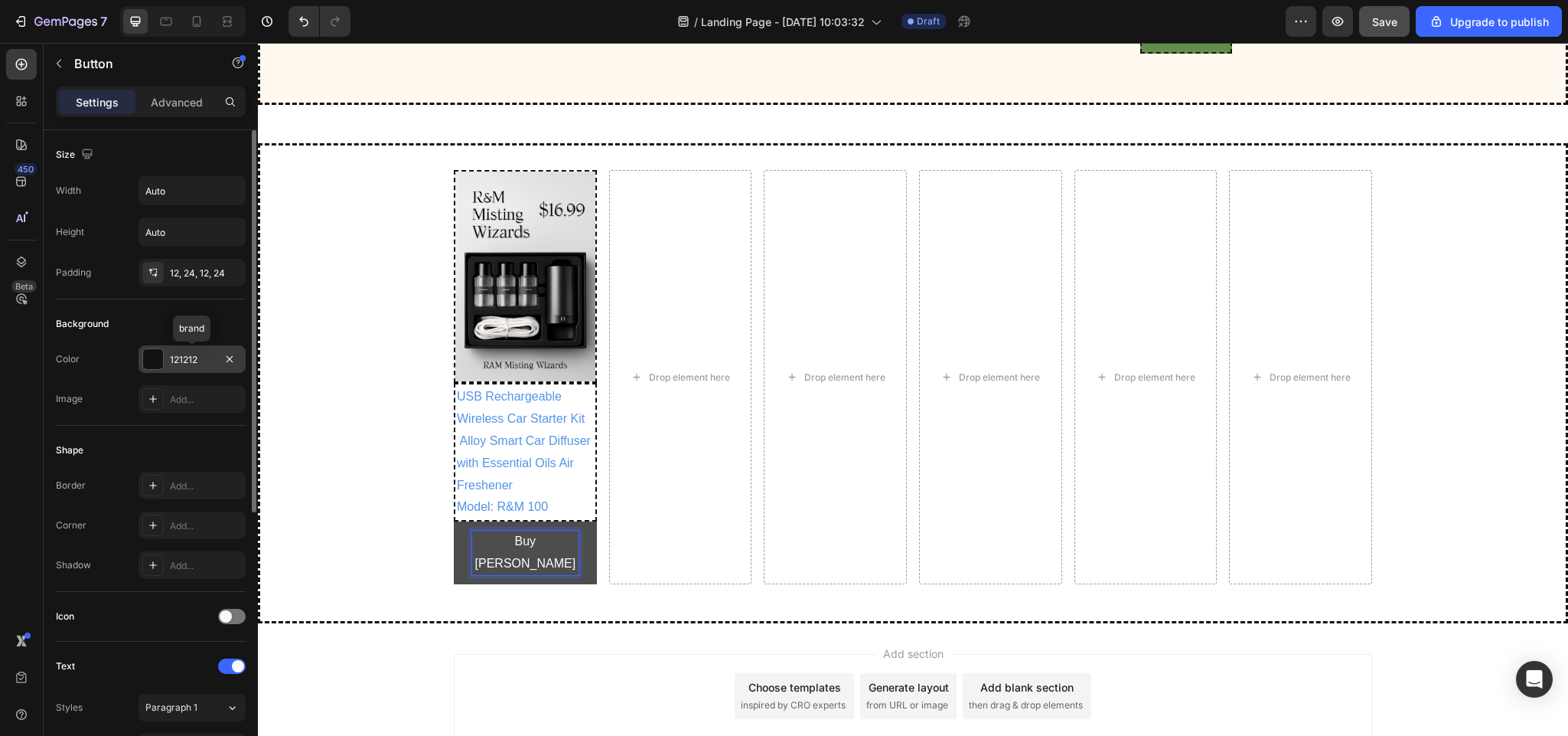
click at [149, 359] on div at bounding box center [153, 359] width 20 height 20
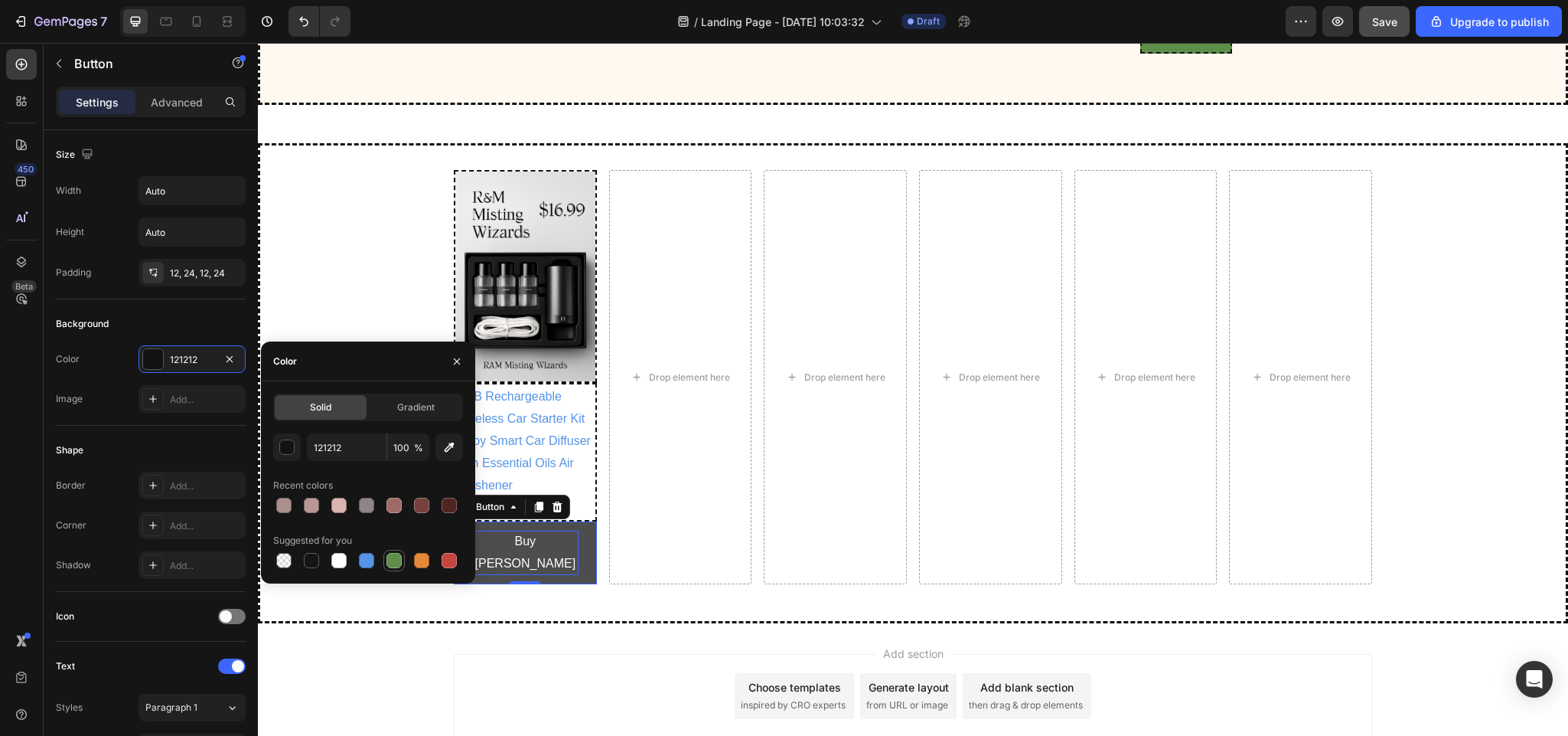
click at [393, 558] on div at bounding box center [395, 560] width 16 height 16
type input "5E8E49"
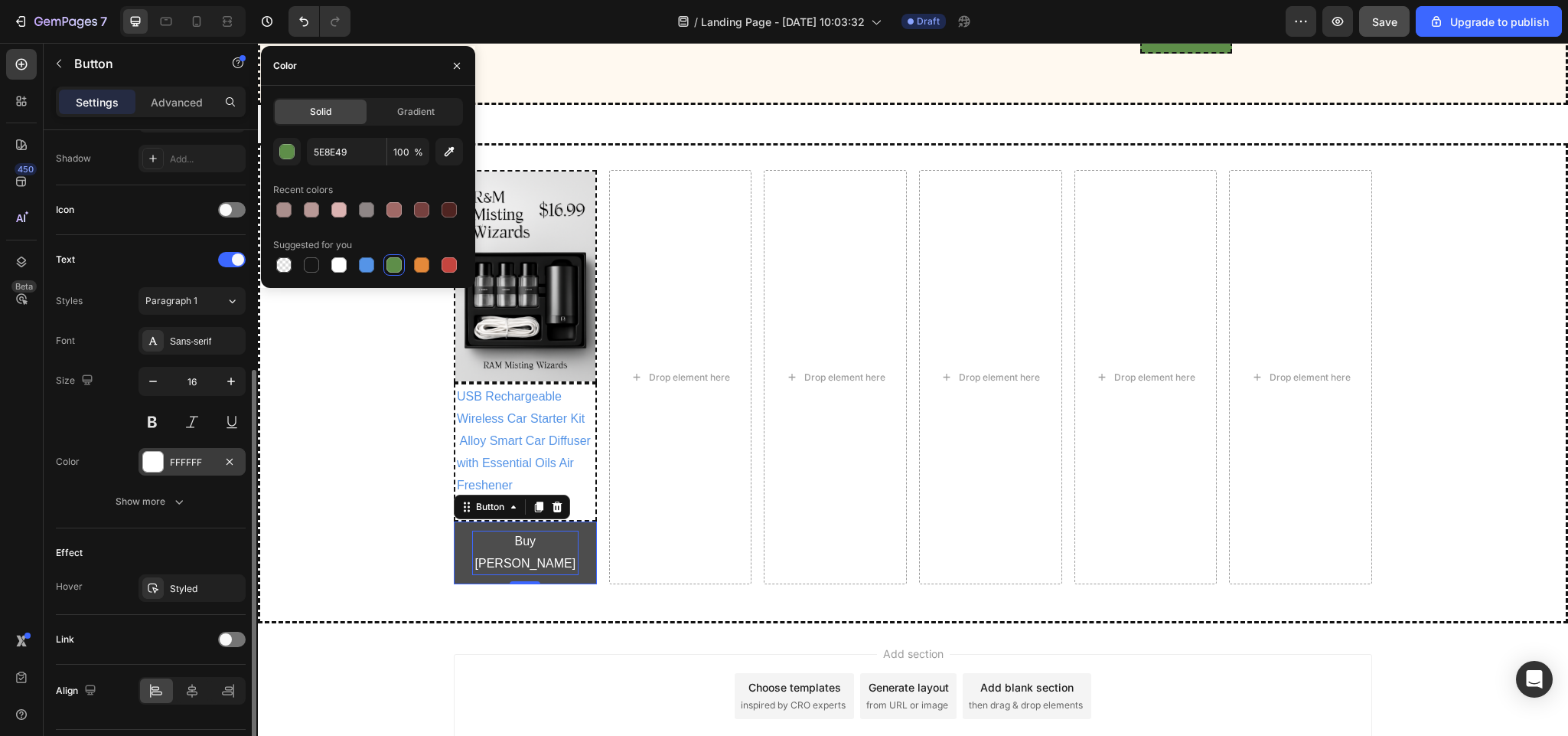
scroll to position [445, 0]
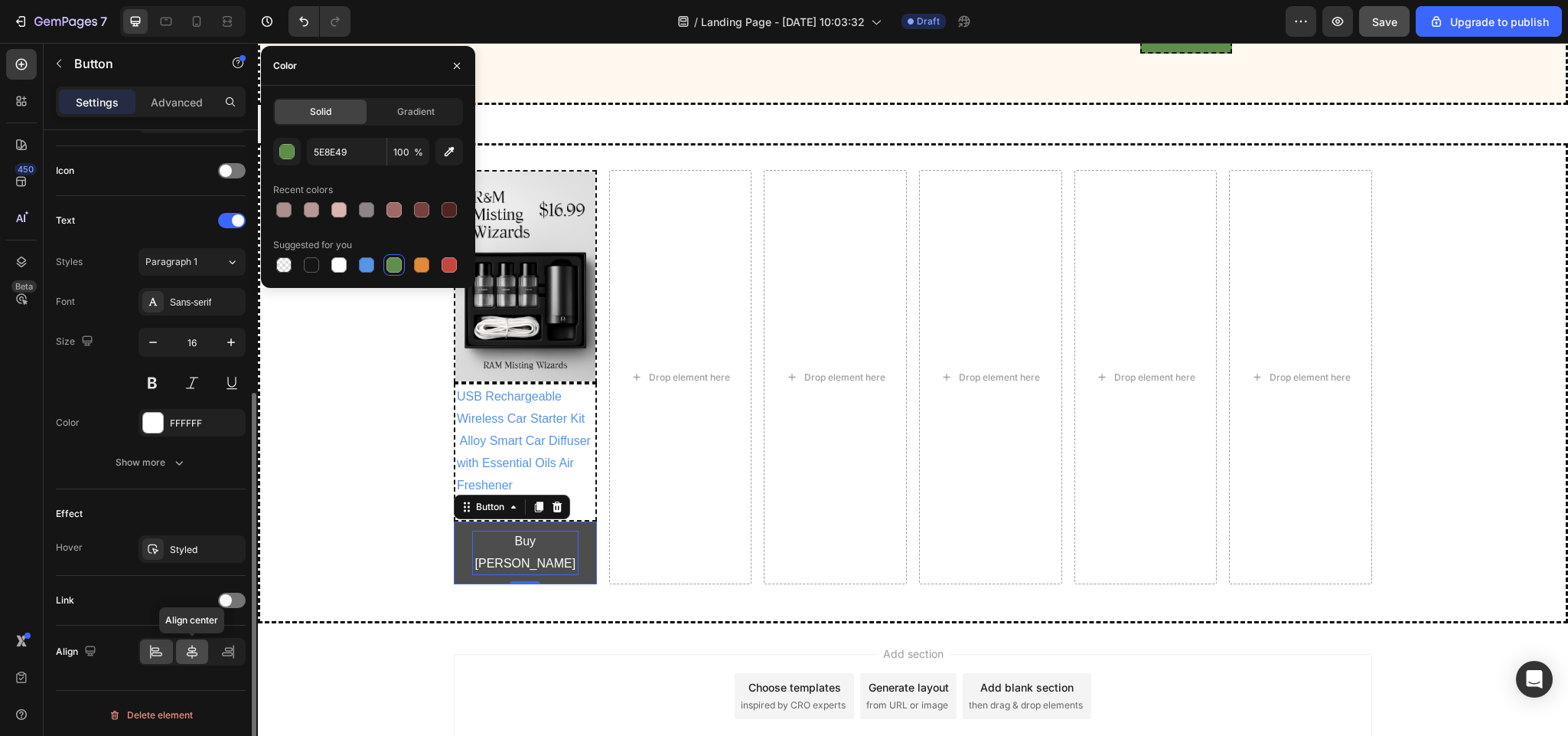
click at [182, 656] on div at bounding box center [193, 651] width 33 height 24
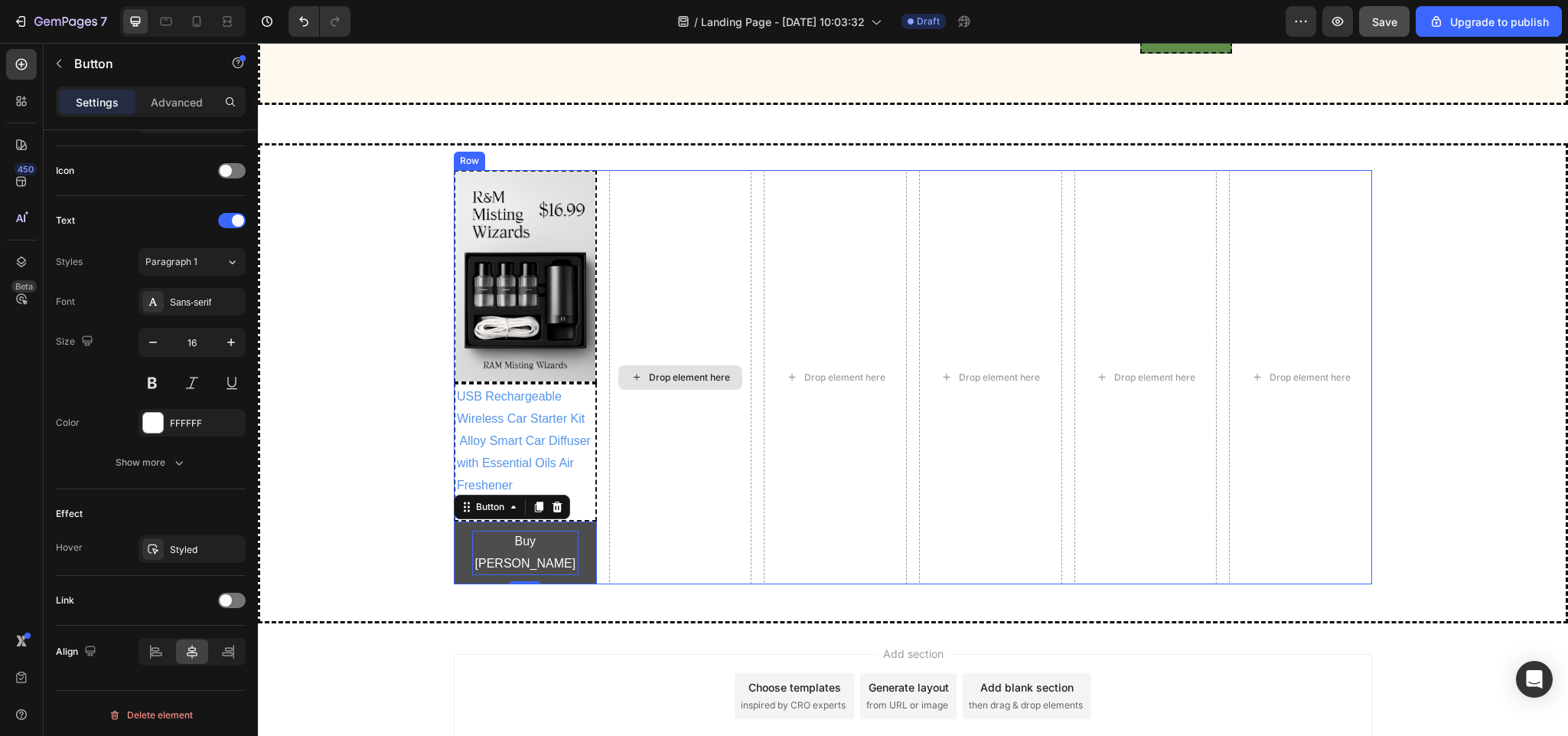
click at [644, 562] on div "Drop element here" at bounding box center [681, 376] width 144 height 413
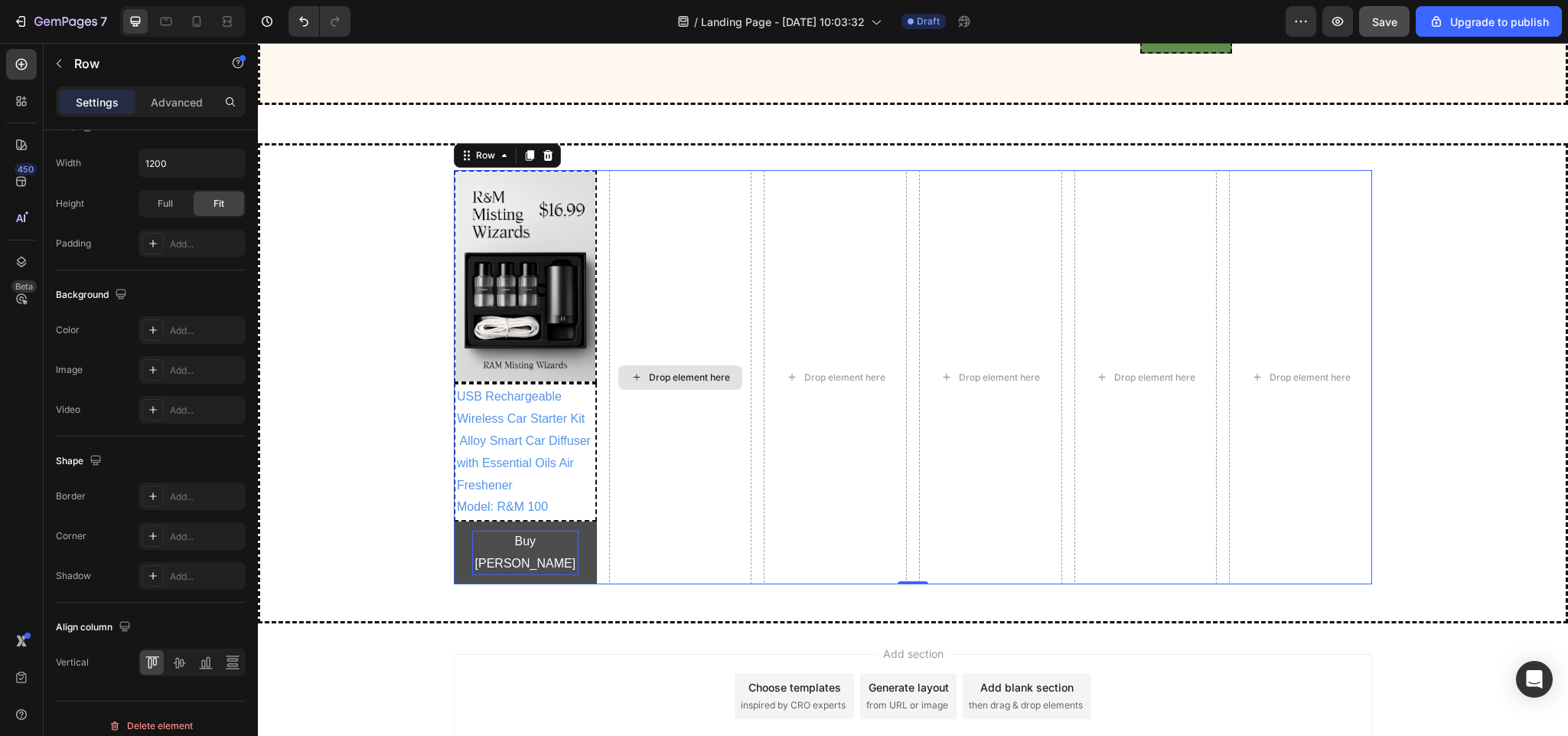
scroll to position [0, 0]
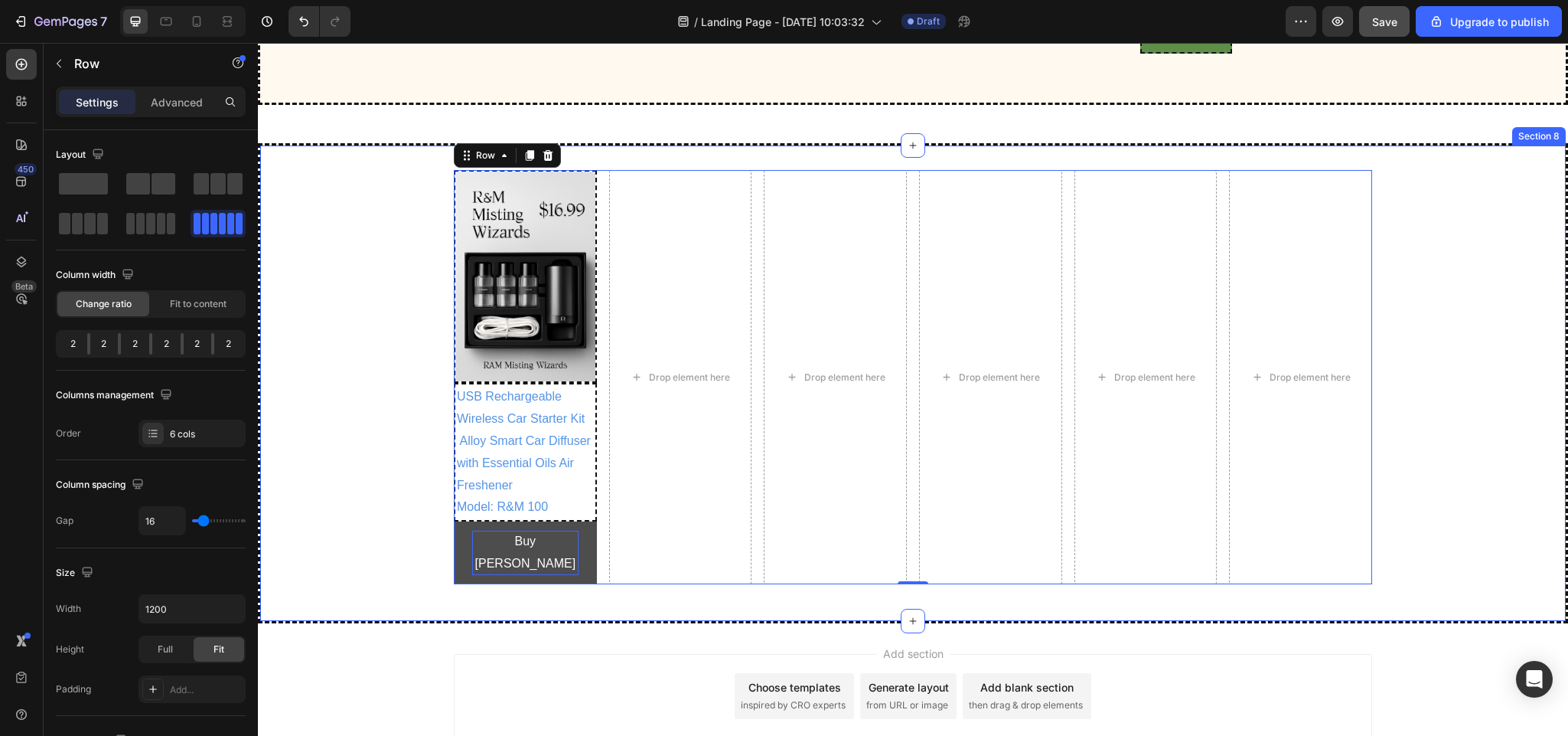
click at [347, 537] on div "Image USB Rechargeable Wireless Car Starter Kit Alloy Smart Car Diffuser with E…" at bounding box center [912, 382] width 1306 height 426
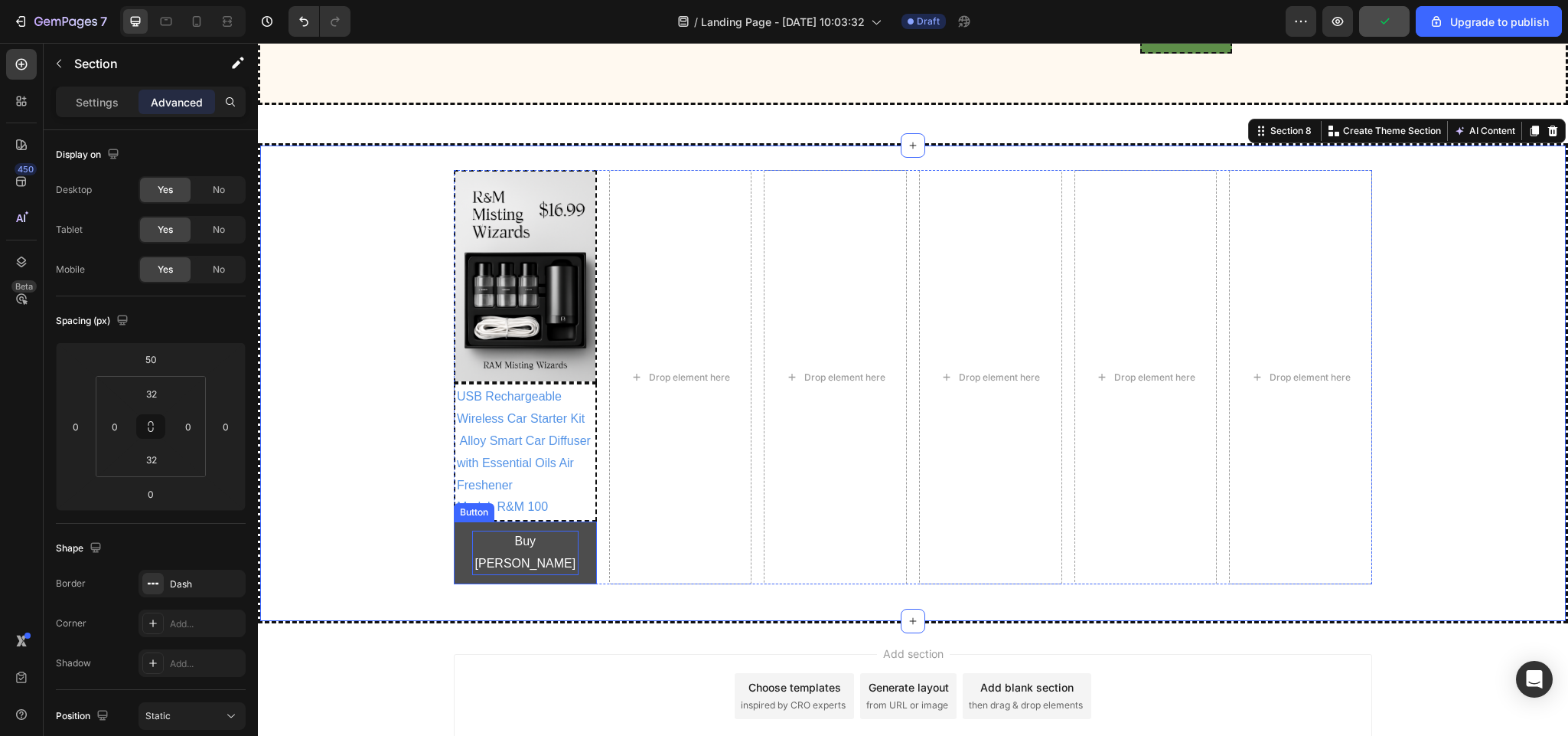
click at [454, 584] on div "Buy [PERSON_NAME] Button" at bounding box center [526, 553] width 144 height 63
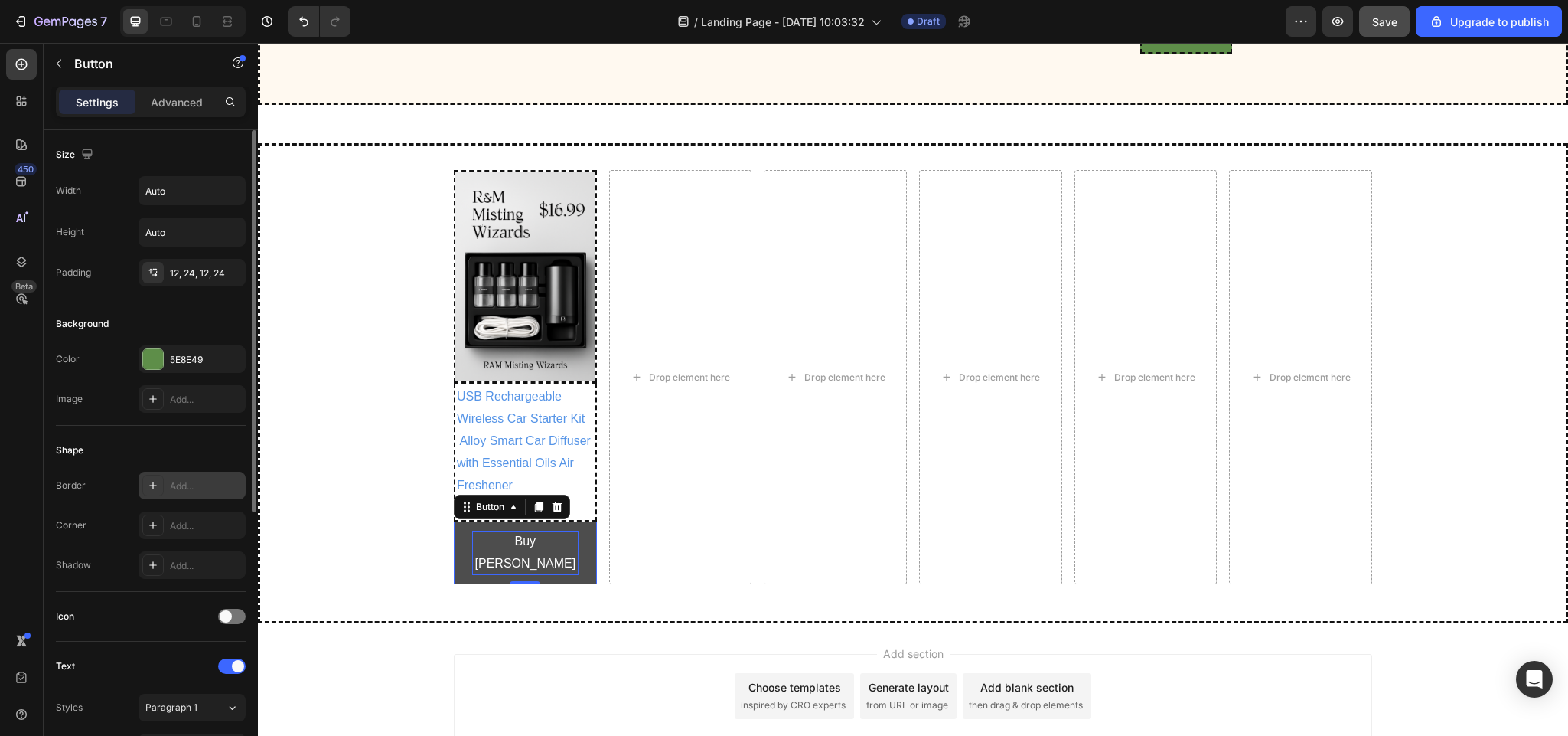
click at [150, 487] on icon at bounding box center [153, 485] width 13 height 13
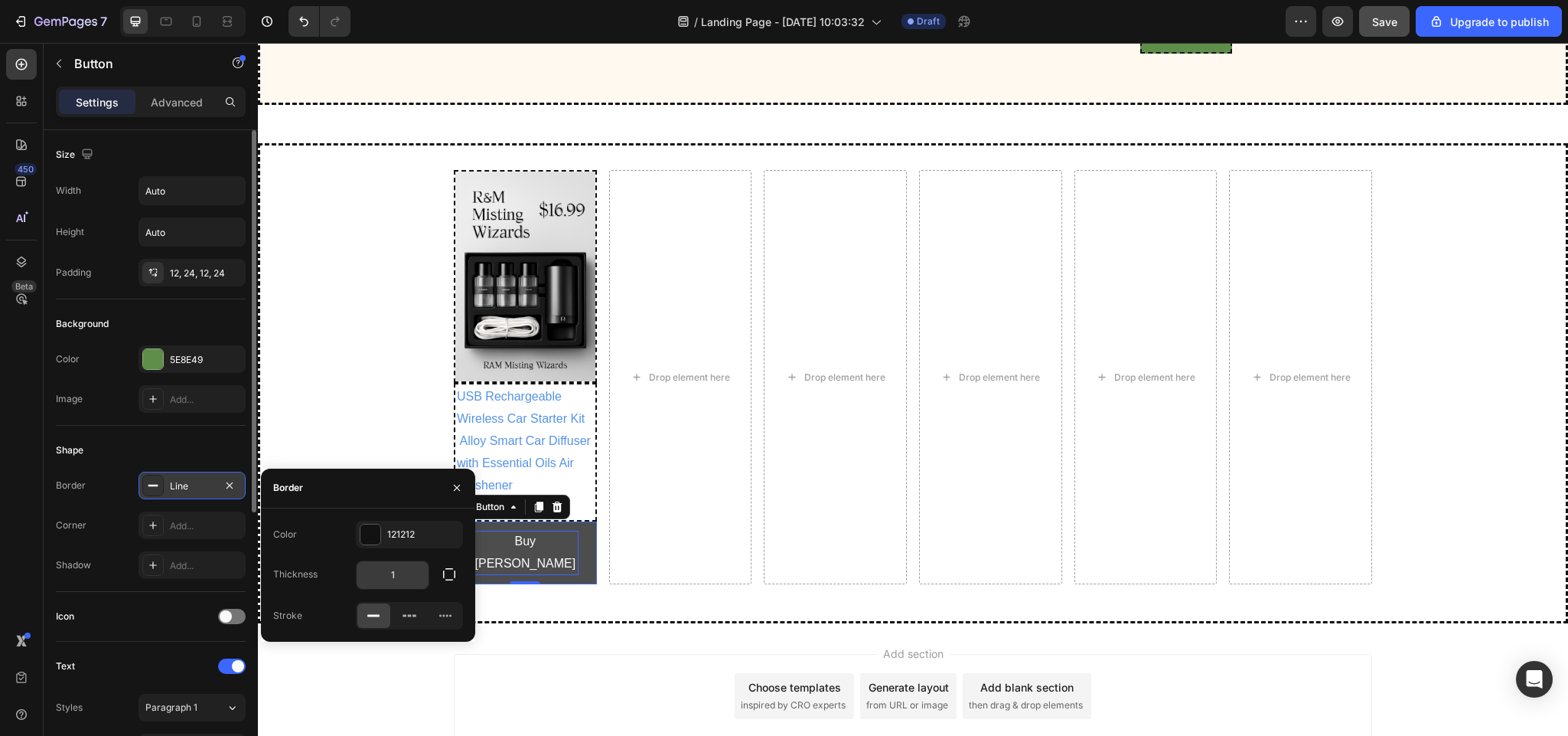
click at [398, 572] on input "1" at bounding box center [393, 575] width 72 height 27
type input "2"
click at [401, 609] on icon at bounding box center [409, 616] width 16 height 16
click at [407, 618] on icon at bounding box center [409, 616] width 16 height 16
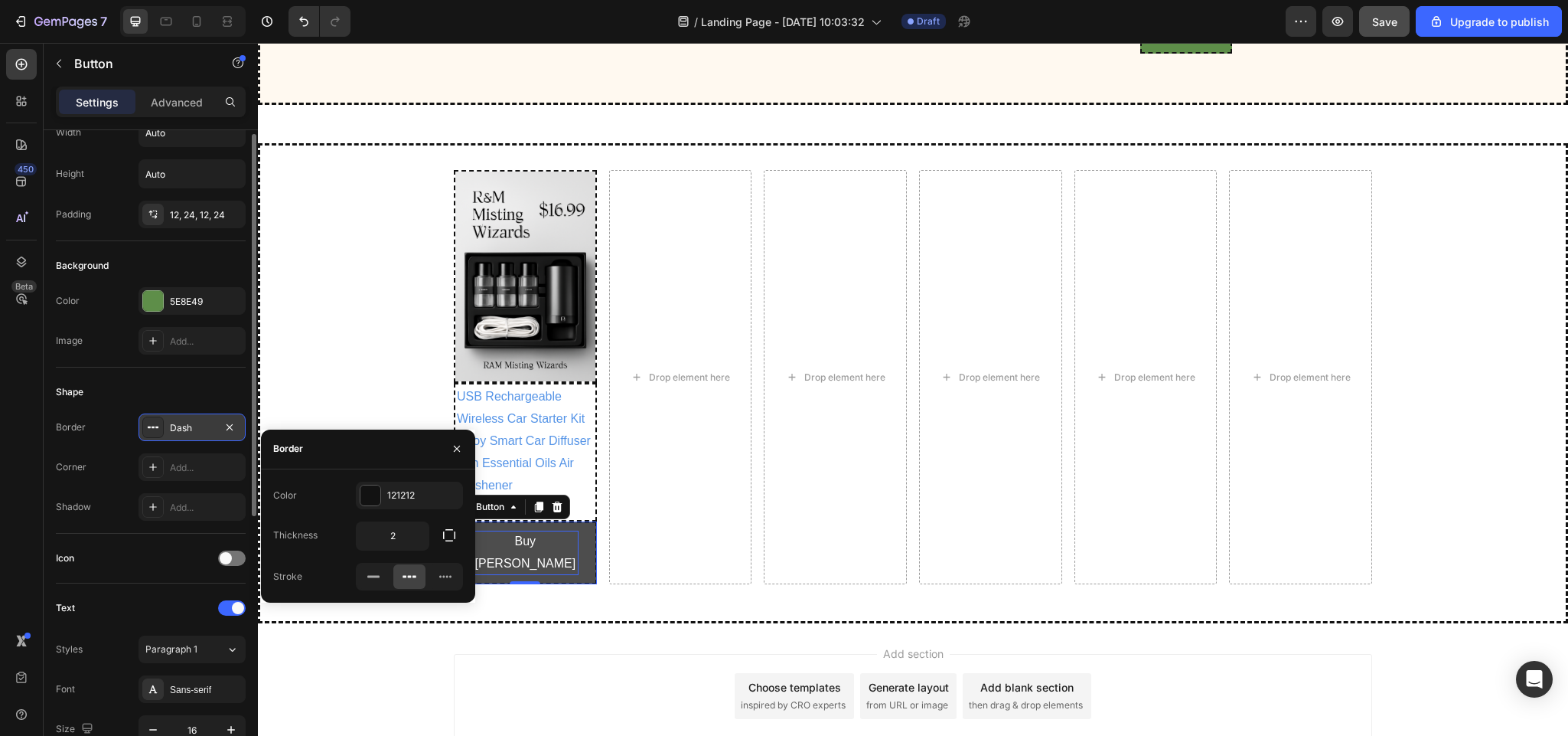
scroll to position [79, 0]
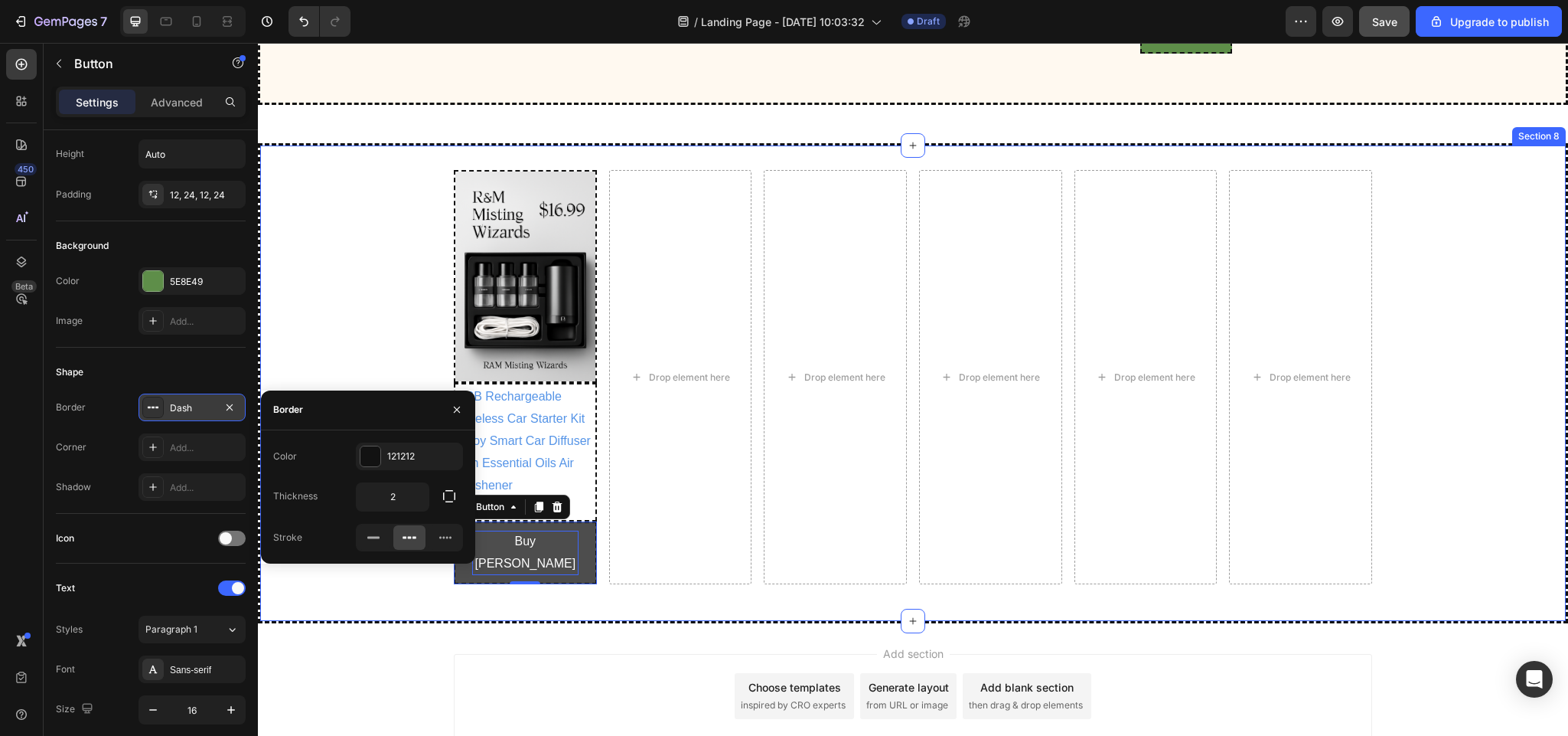
click at [329, 595] on div "Image USB Rechargeable Wireless Car Starter Kit Alloy Smart Car Diffuser with E…" at bounding box center [912, 382] width 1306 height 426
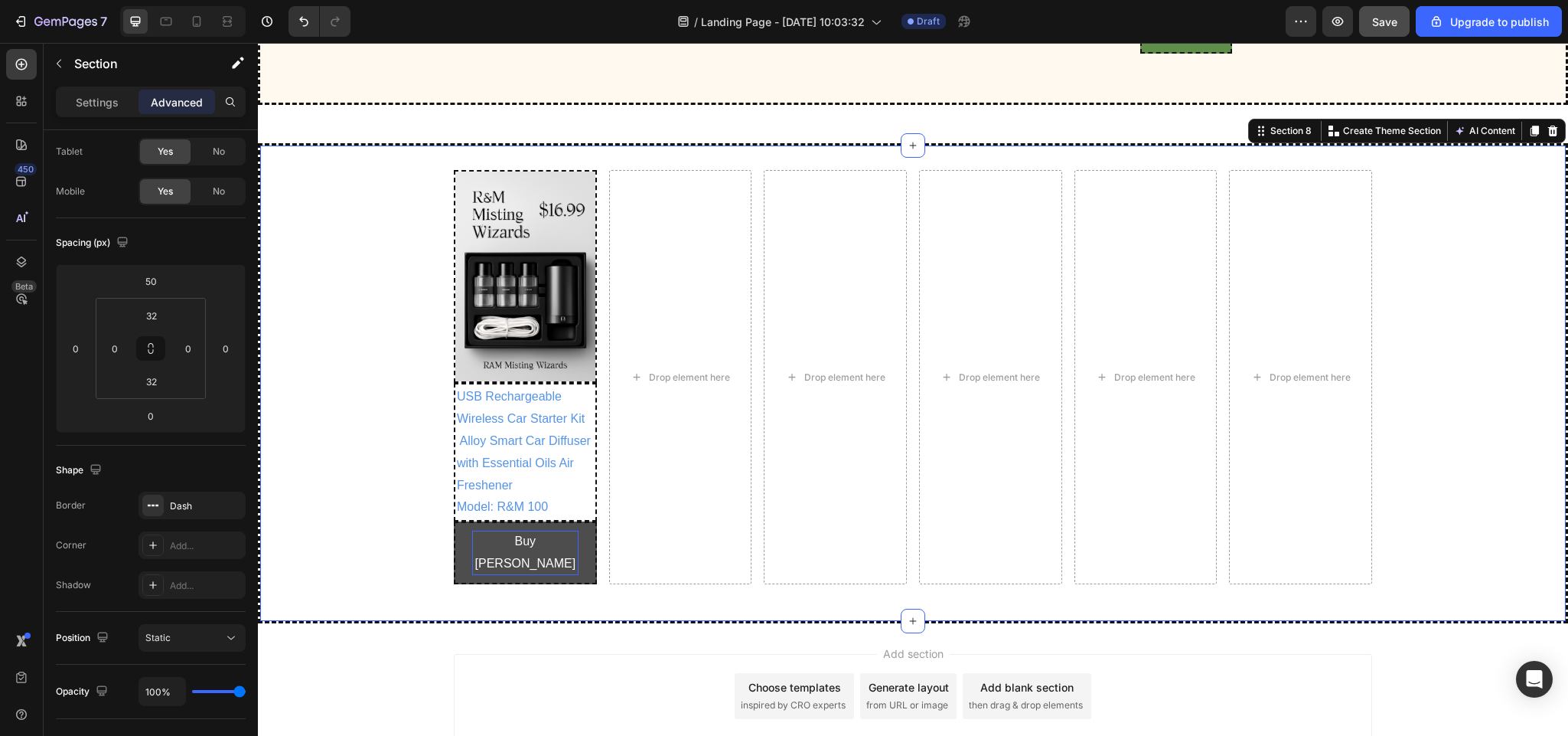
scroll to position [0, 0]
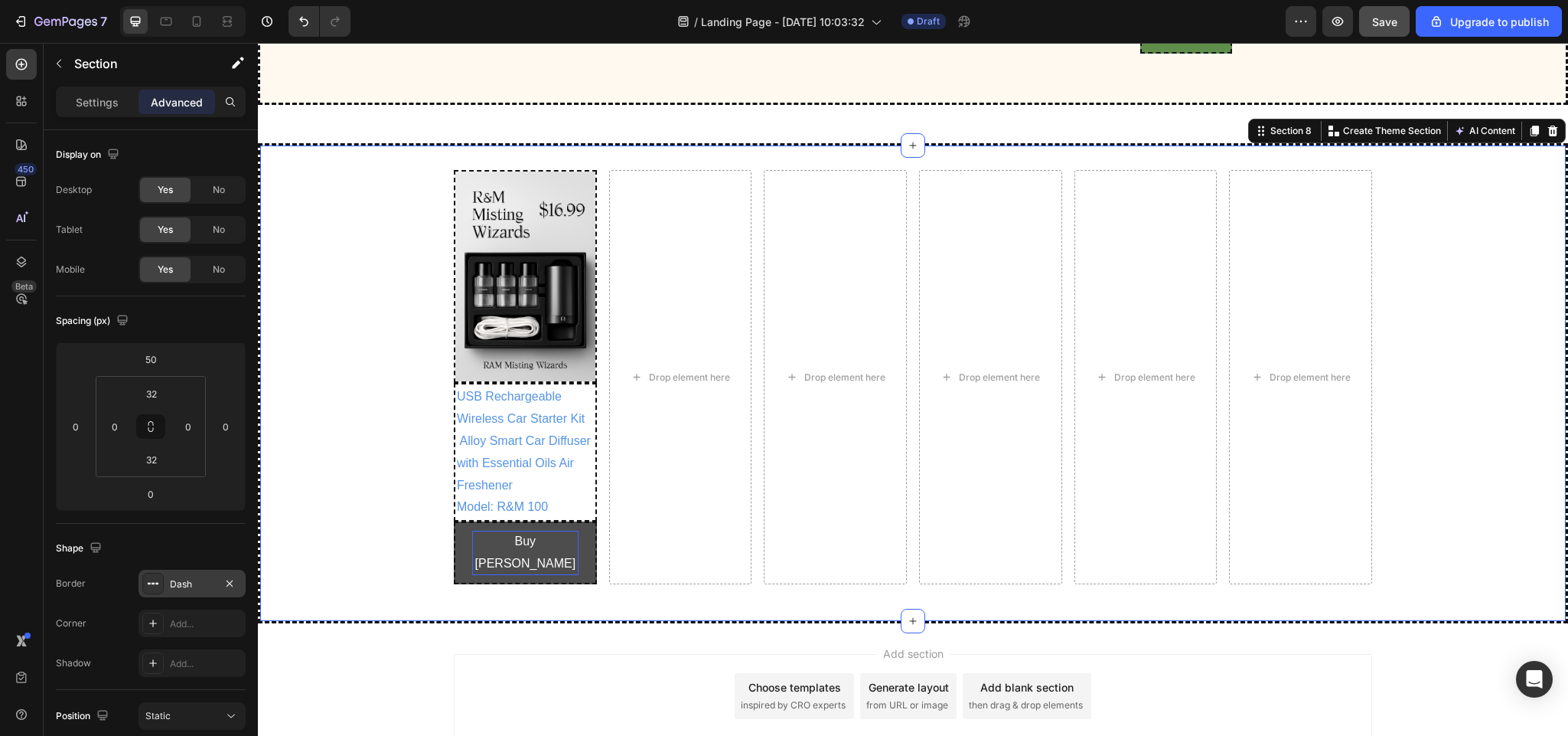
click at [149, 580] on icon at bounding box center [153, 583] width 13 height 13
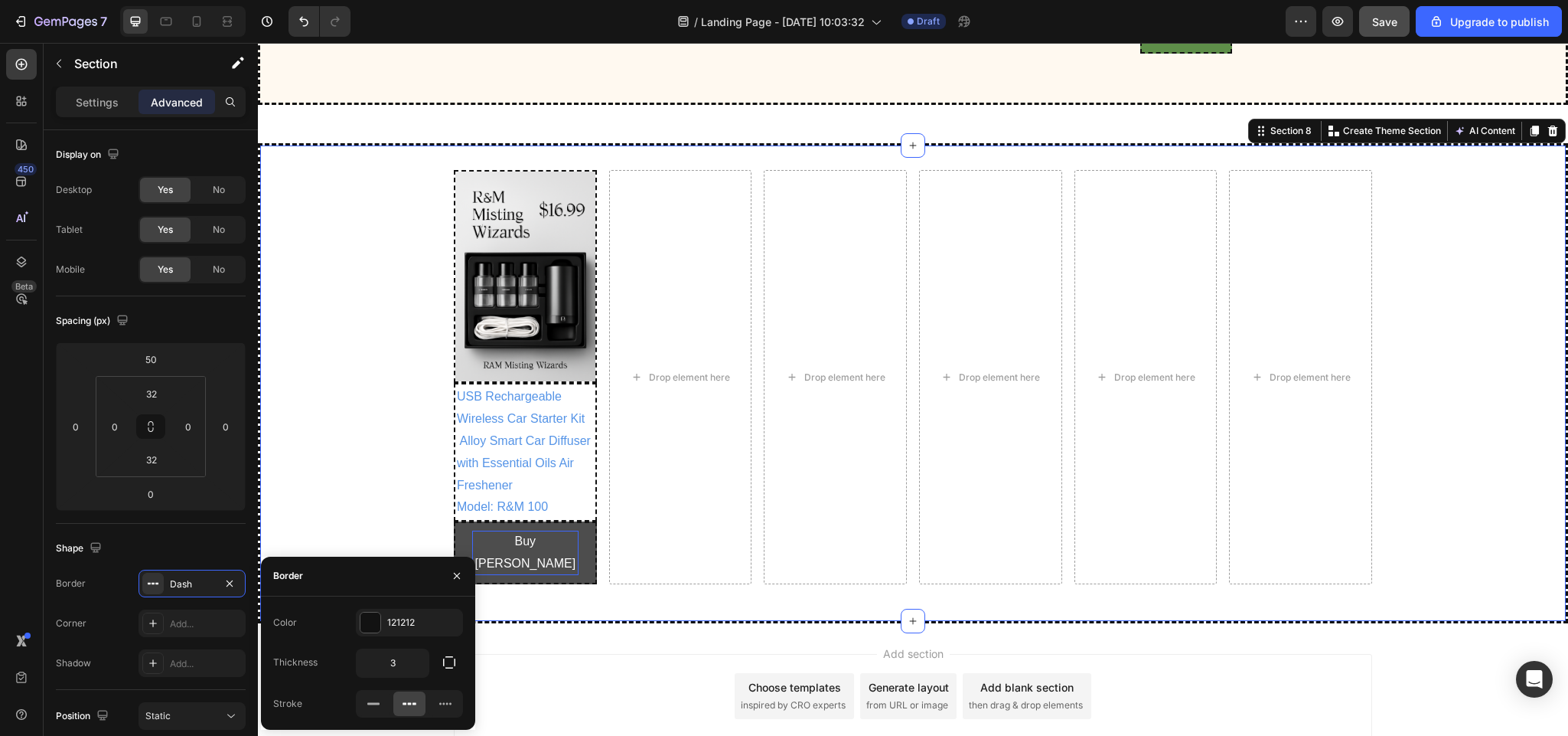
click at [337, 503] on div "Image USB Rechargeable Wireless Car Starter Kit Alloy Smart Car Diffuser with E…" at bounding box center [912, 382] width 1306 height 426
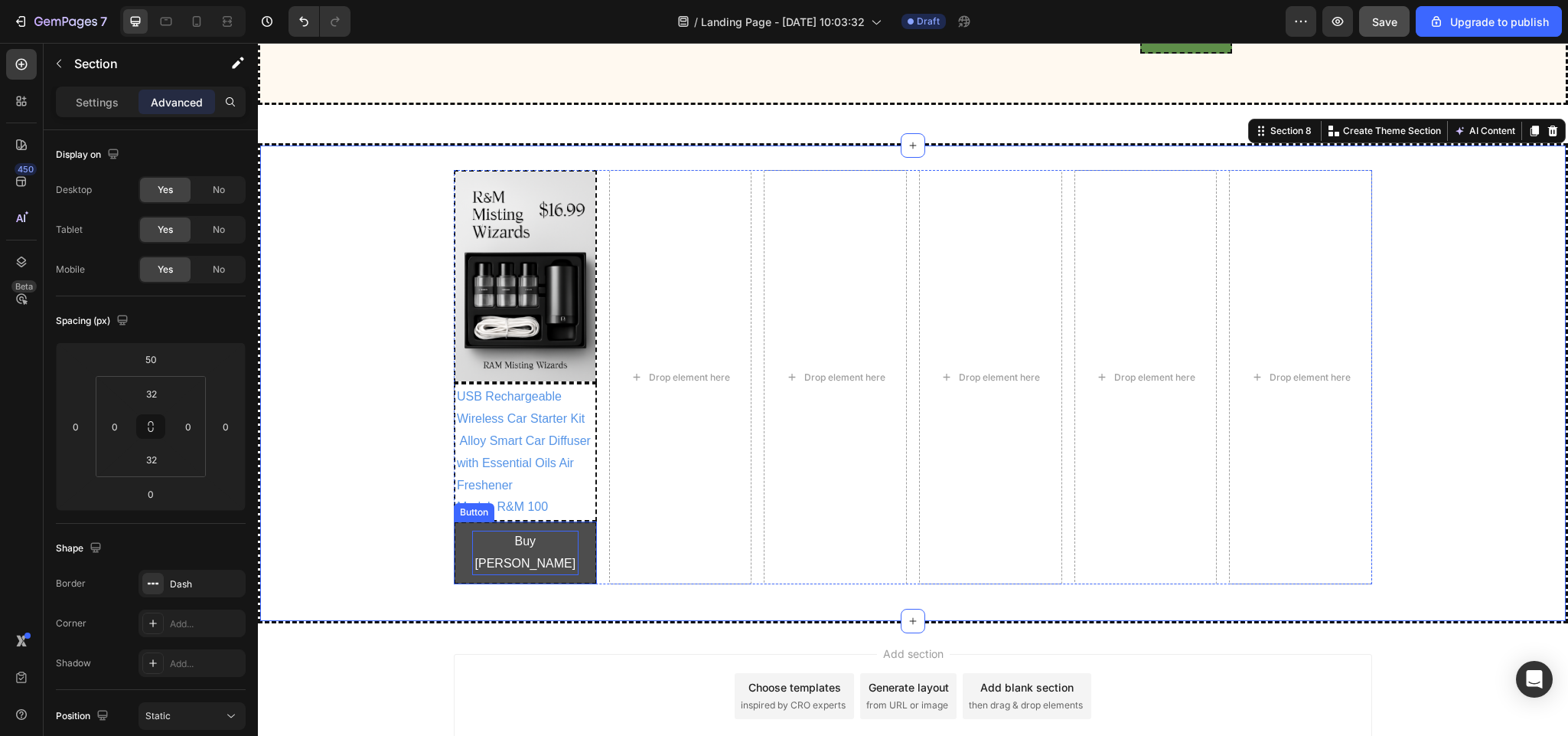
click at [454, 584] on div "Buy [PERSON_NAME] Button" at bounding box center [526, 553] width 144 height 63
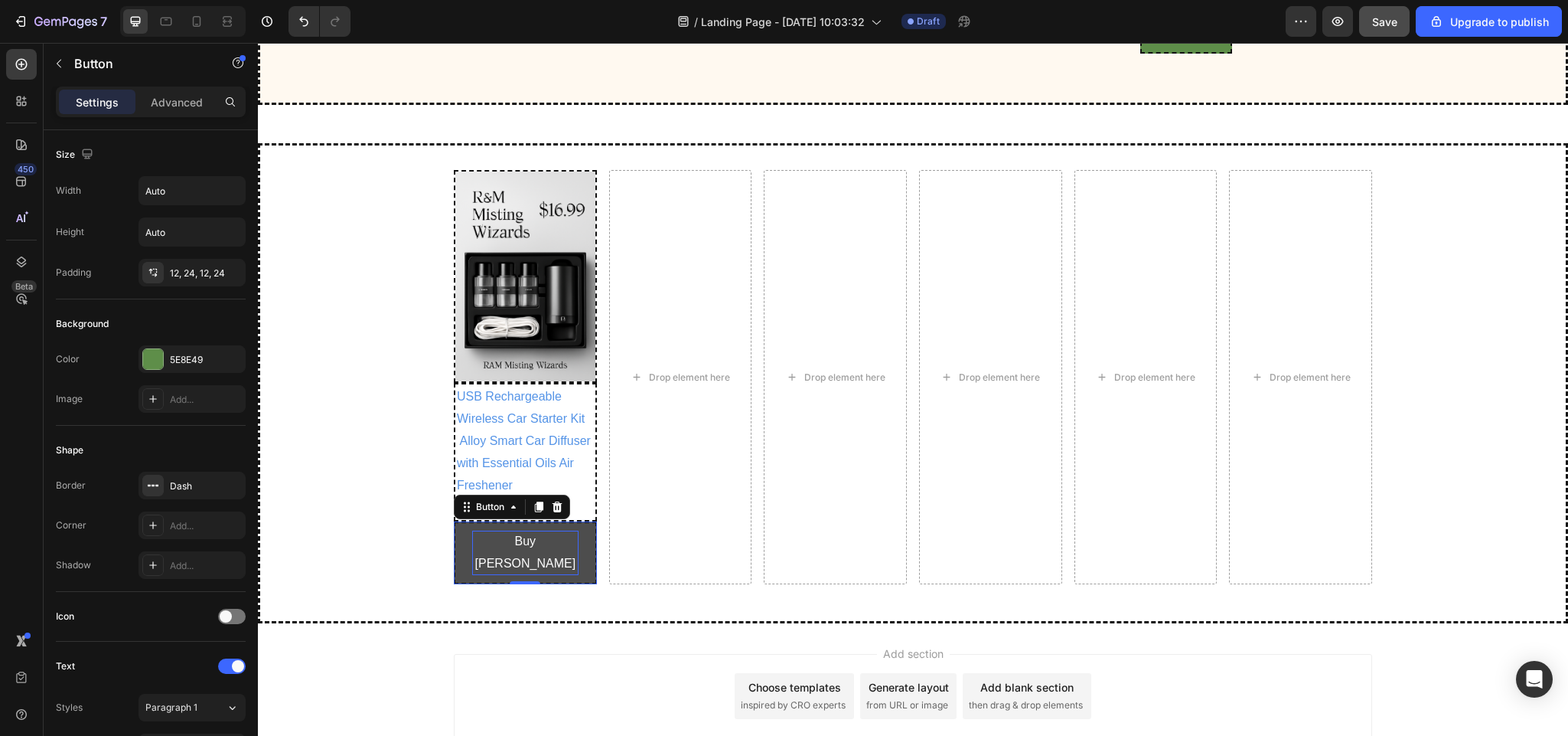
click at [454, 584] on div "Buy [PERSON_NAME] Button 0" at bounding box center [526, 553] width 144 height 63
click at [514, 584] on div at bounding box center [526, 582] width 31 height 5
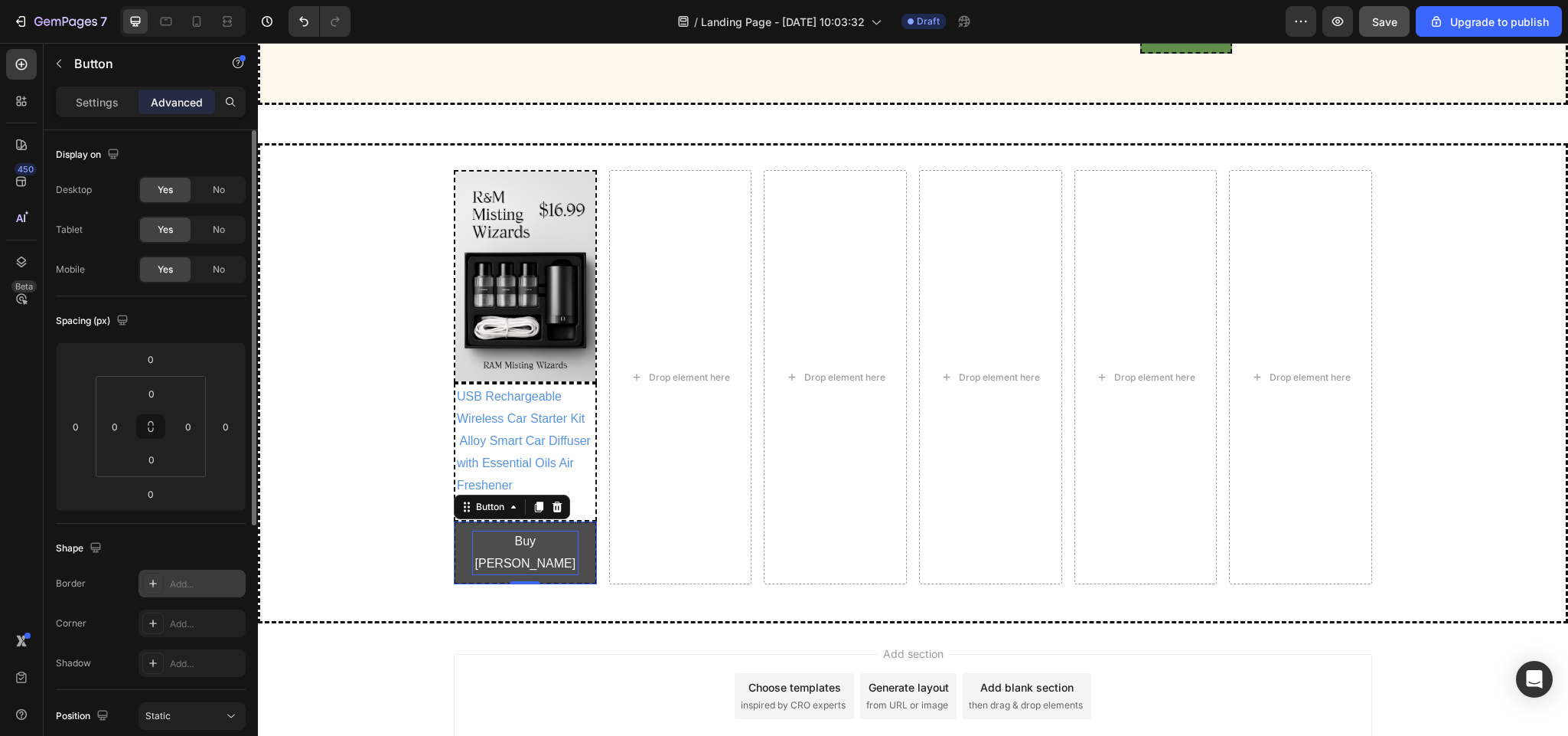
click at [151, 581] on icon at bounding box center [153, 583] width 13 height 13
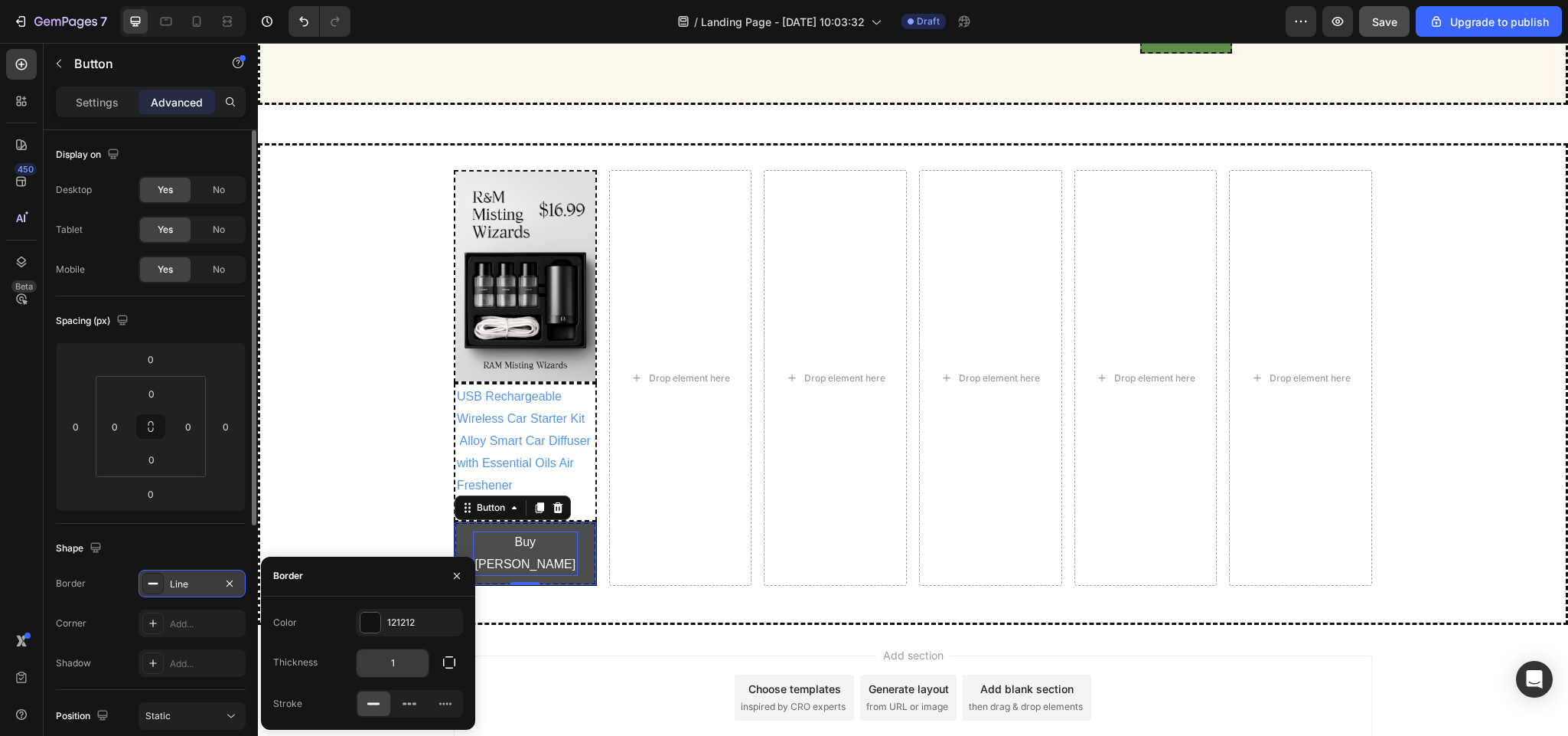
click at [404, 657] on input "1" at bounding box center [393, 662] width 72 height 27
type input "2"
click at [406, 700] on icon at bounding box center [409, 704] width 16 height 16
click at [737, 537] on div "Drop element here" at bounding box center [681, 377] width 144 height 416
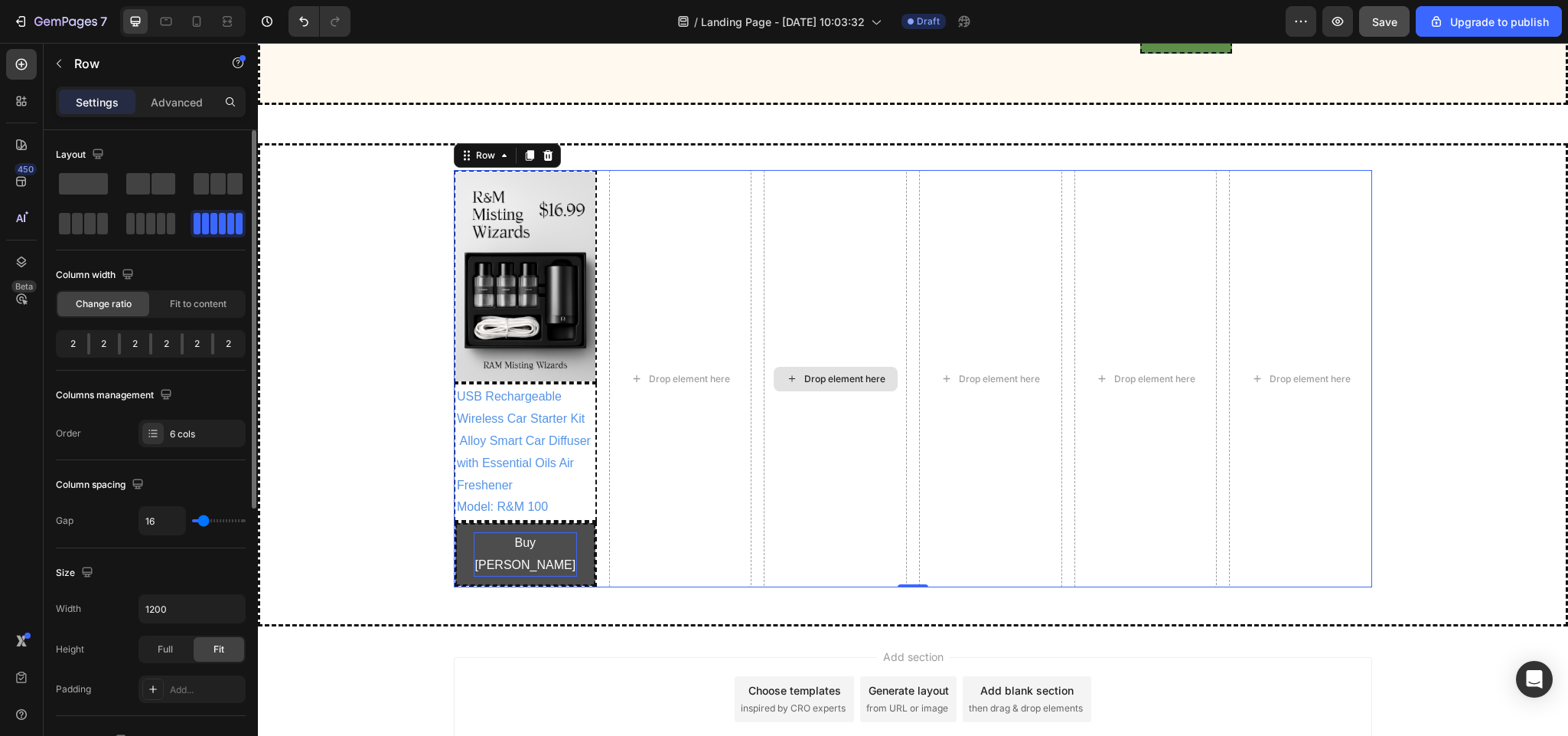
click at [862, 580] on div "Drop element here" at bounding box center [836, 377] width 144 height 416
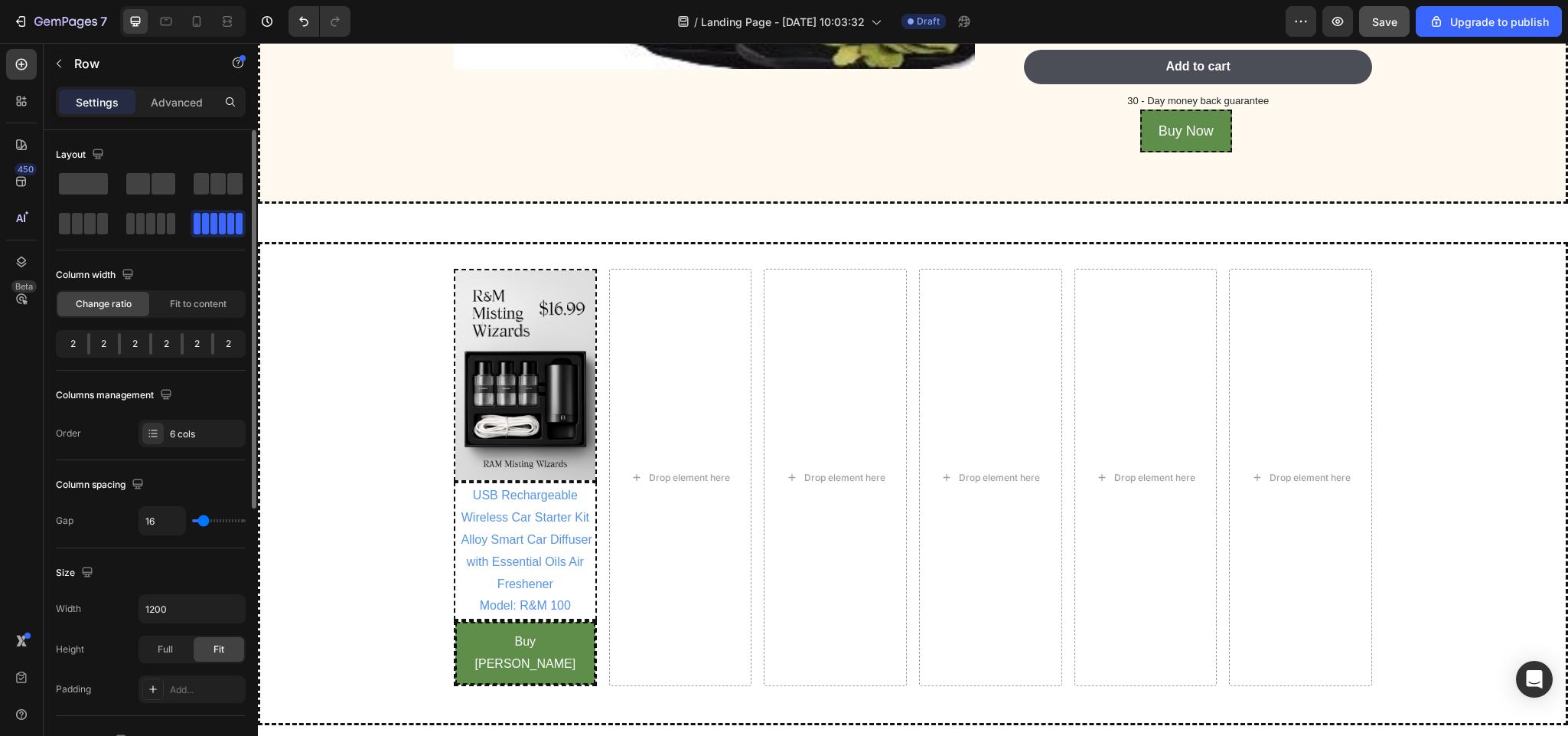
scroll to position [4425, 0]
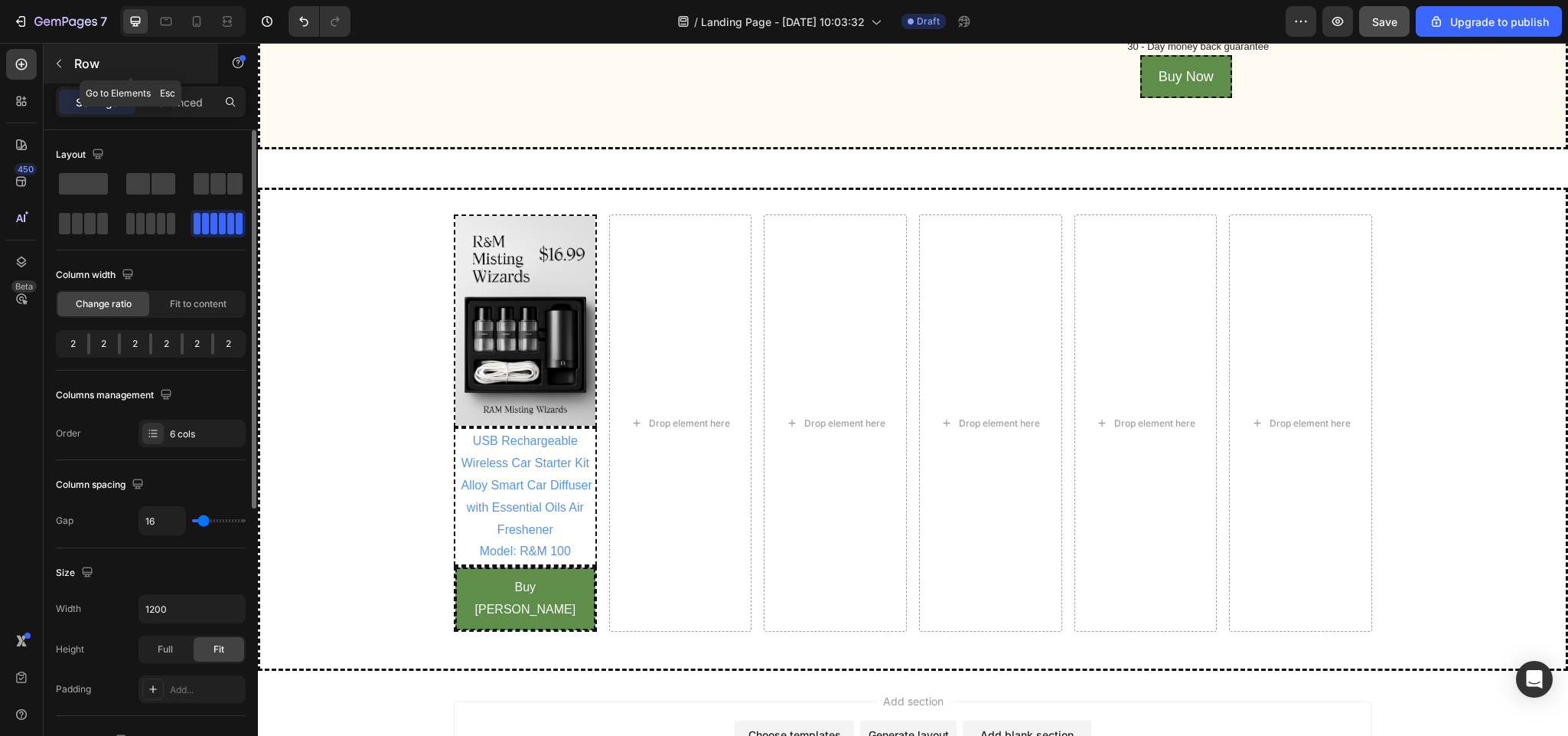
click at [60, 57] on icon "button" at bounding box center [58, 63] width 13 height 13
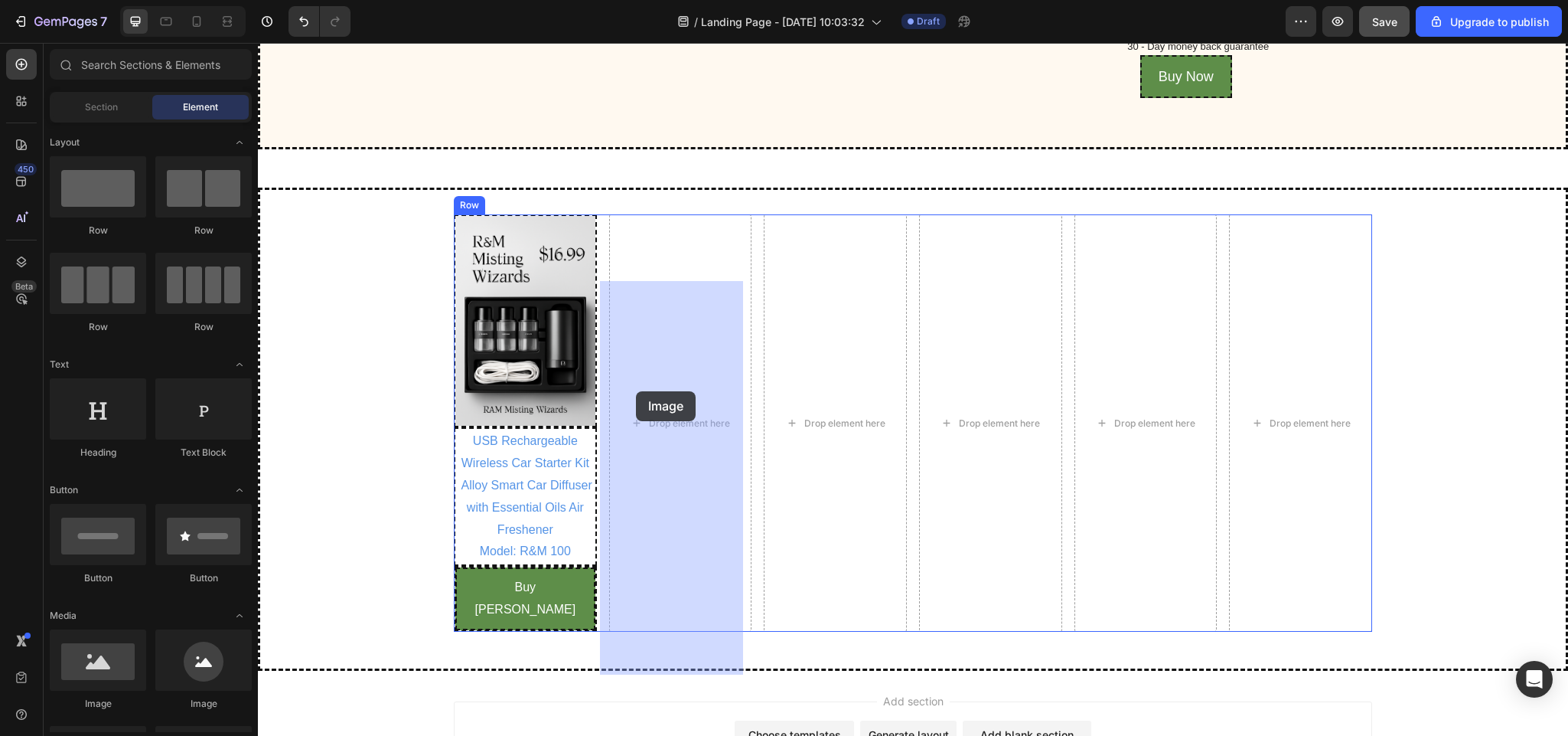
drag, startPoint x: 352, startPoint y: 696, endPoint x: 636, endPoint y: 391, distance: 416.8
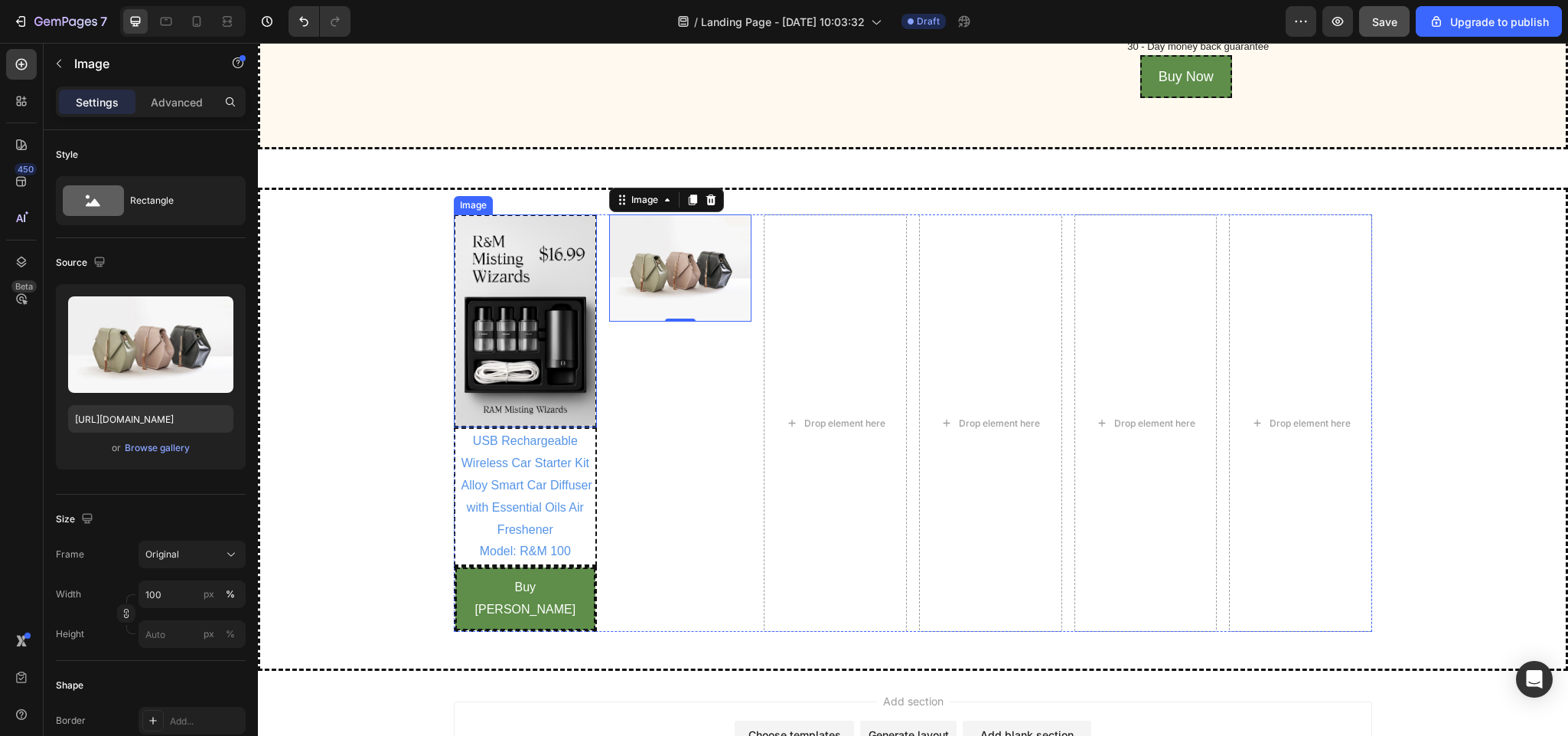
click at [552, 368] on img at bounding box center [526, 320] width 144 height 212
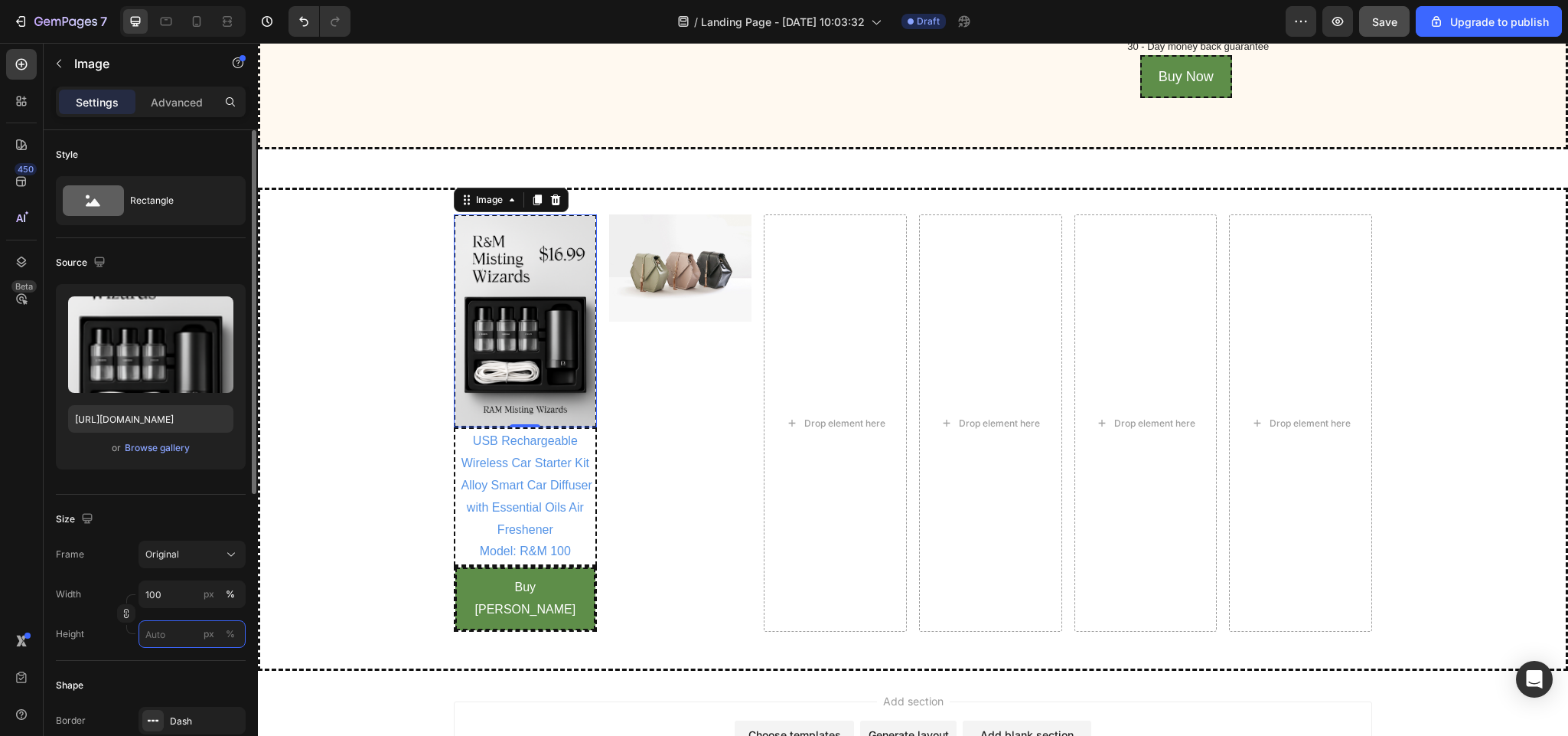
click at [158, 631] on input "px %" at bounding box center [192, 633] width 108 height 27
click at [671, 322] on img at bounding box center [681, 268] width 144 height 108
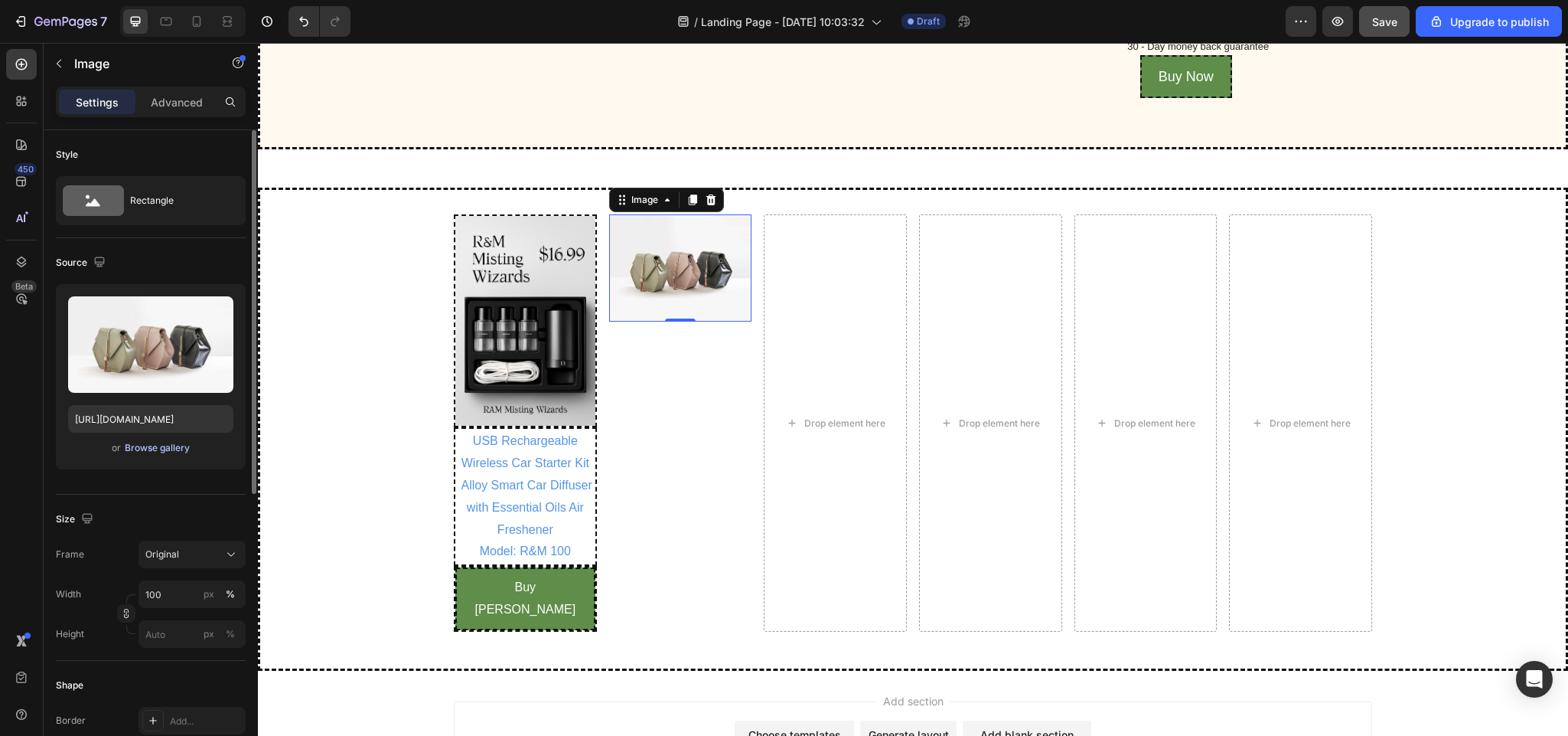
click at [169, 443] on div "Browse gallery" at bounding box center [157, 448] width 65 height 14
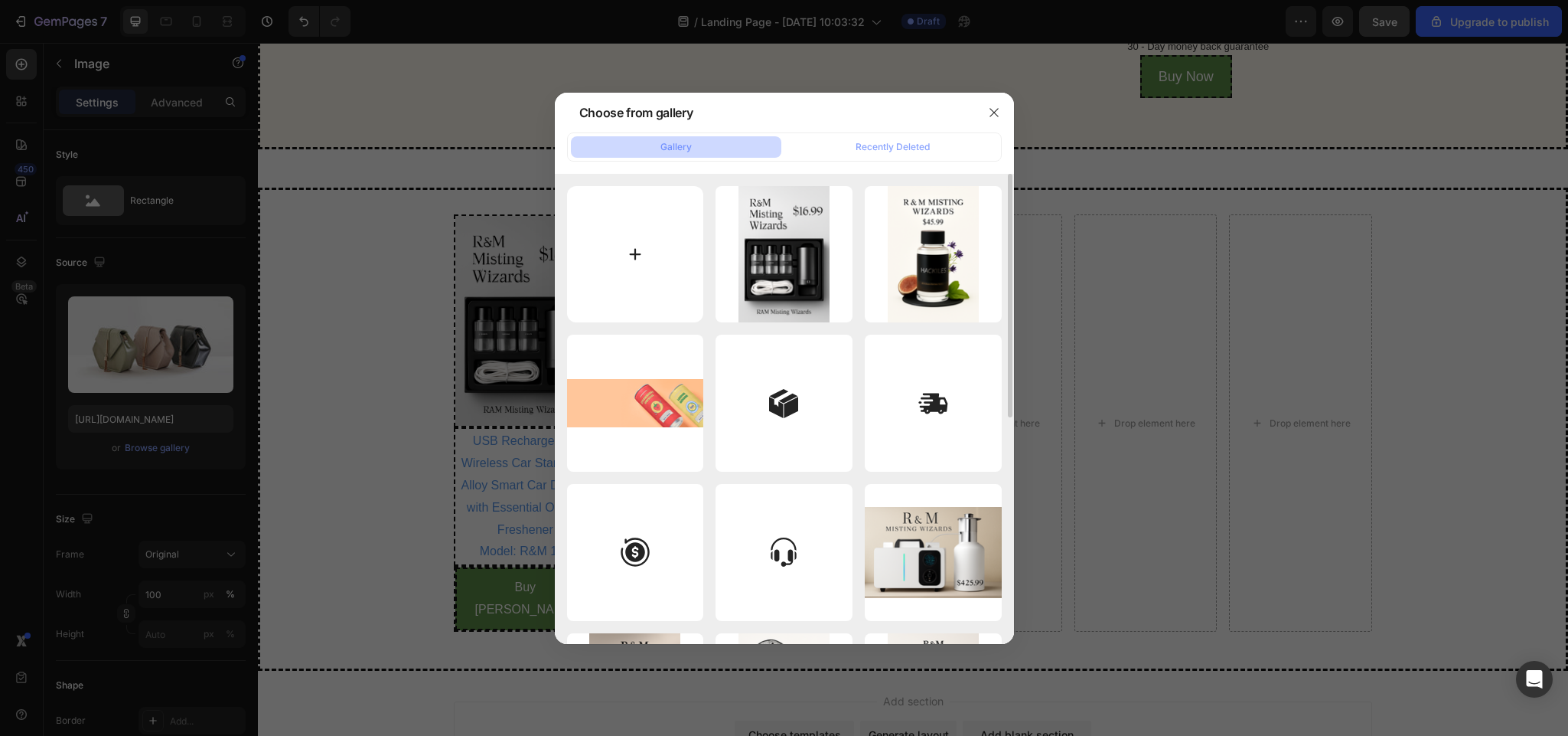
click at [591, 249] on input "file" at bounding box center [635, 254] width 137 height 137
type input "C:\fakepath\c08a89ea-7b81-4627-a23e-ee70a810acb2.png"
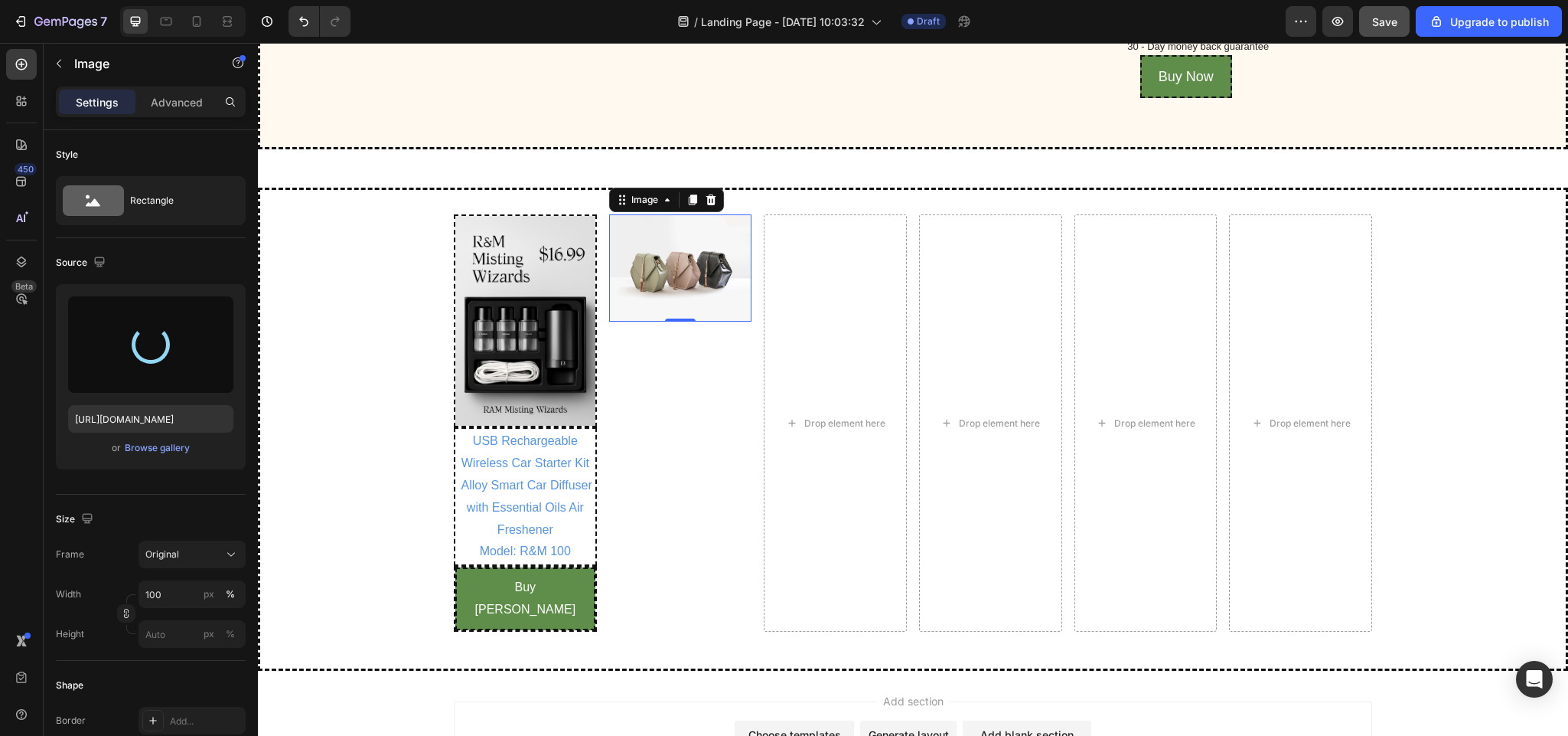
drag, startPoint x: 848, startPoint y: 292, endPoint x: 848, endPoint y: 525, distance: 233.0
click at [848, 525] on div "Image USB Rechargeable Wireless Car Starter Kit Alloy Smart Car Diffuser with E…" at bounding box center [912, 428] width 1310 height 482
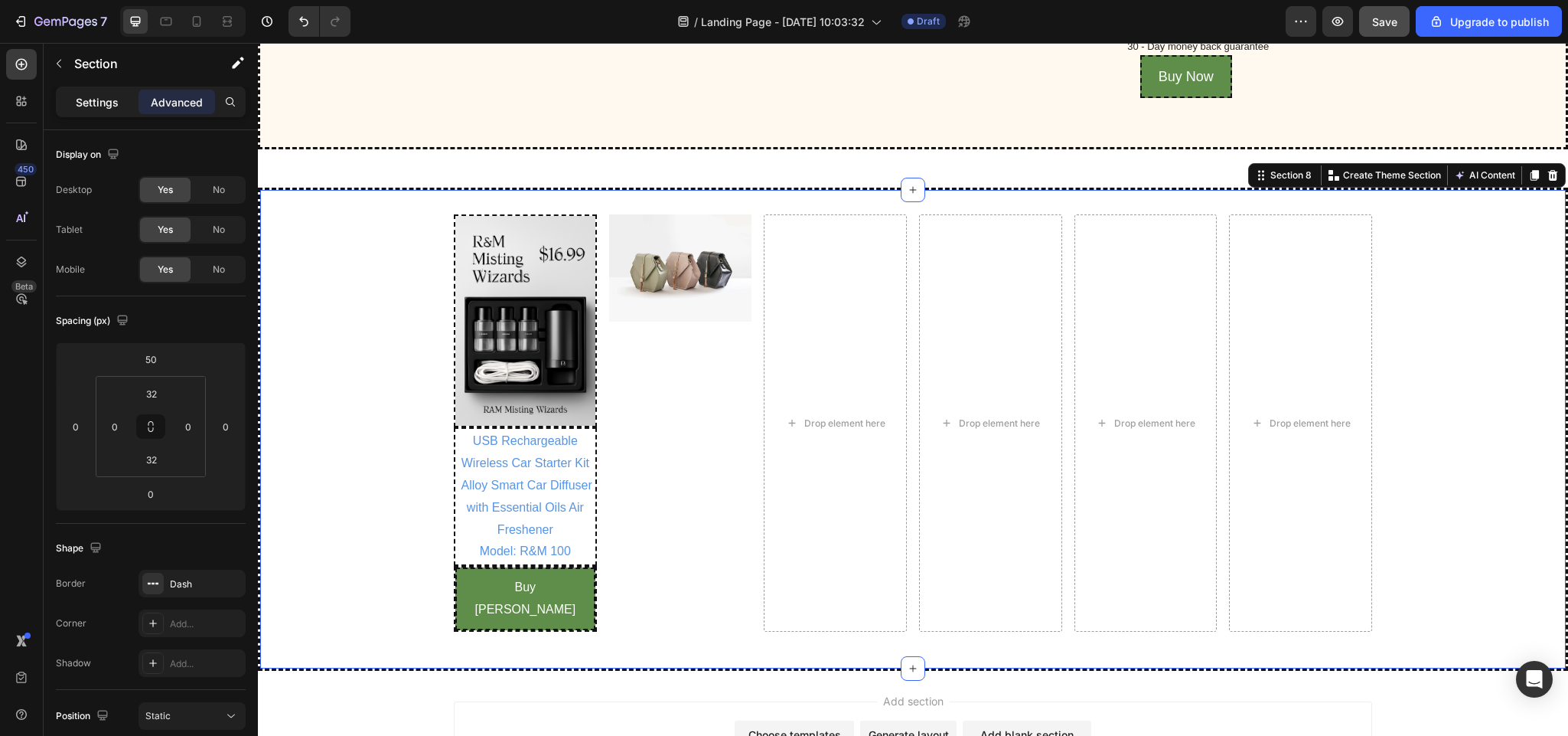
click at [90, 107] on p "Settings" at bounding box center [97, 102] width 43 height 16
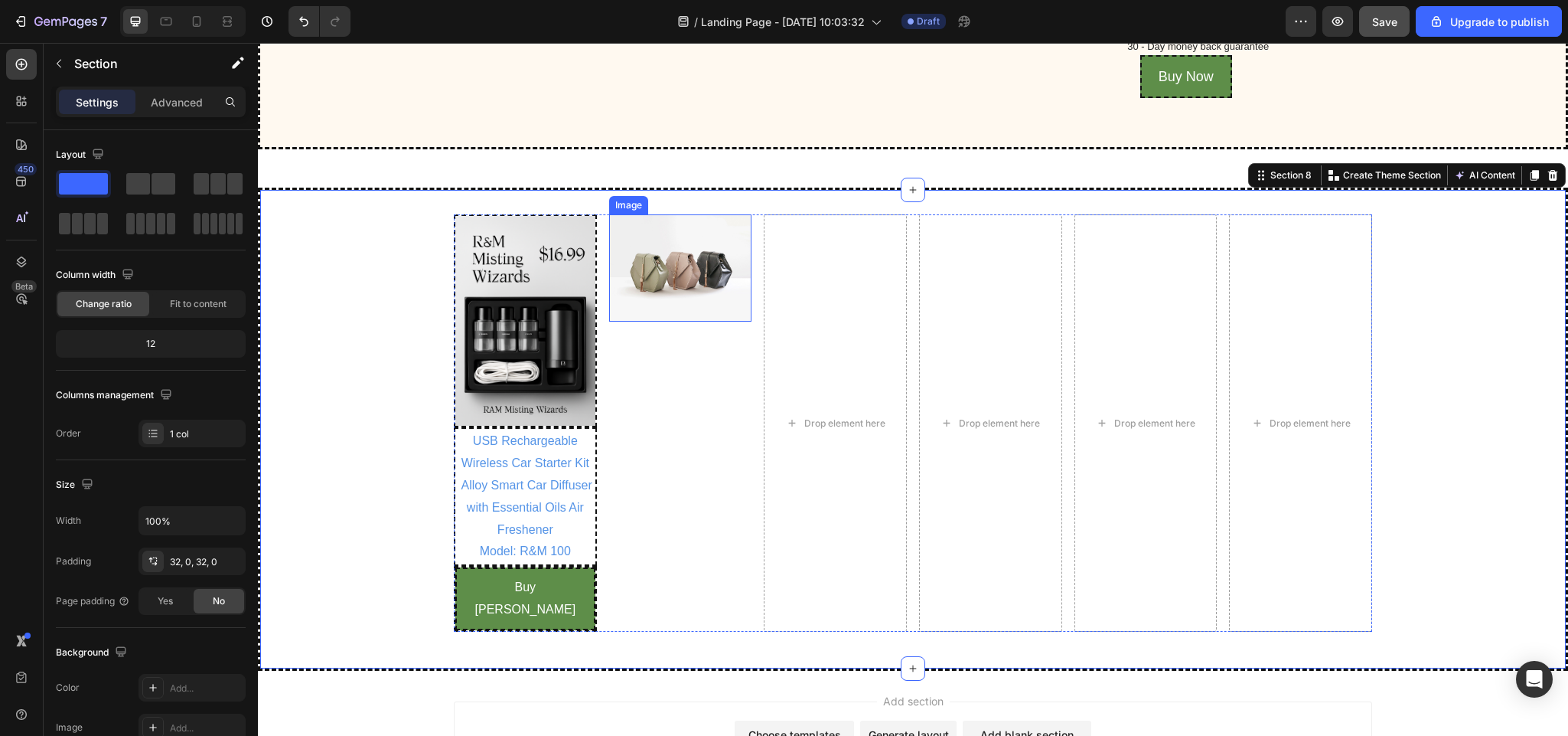
click at [657, 322] on img at bounding box center [681, 268] width 144 height 108
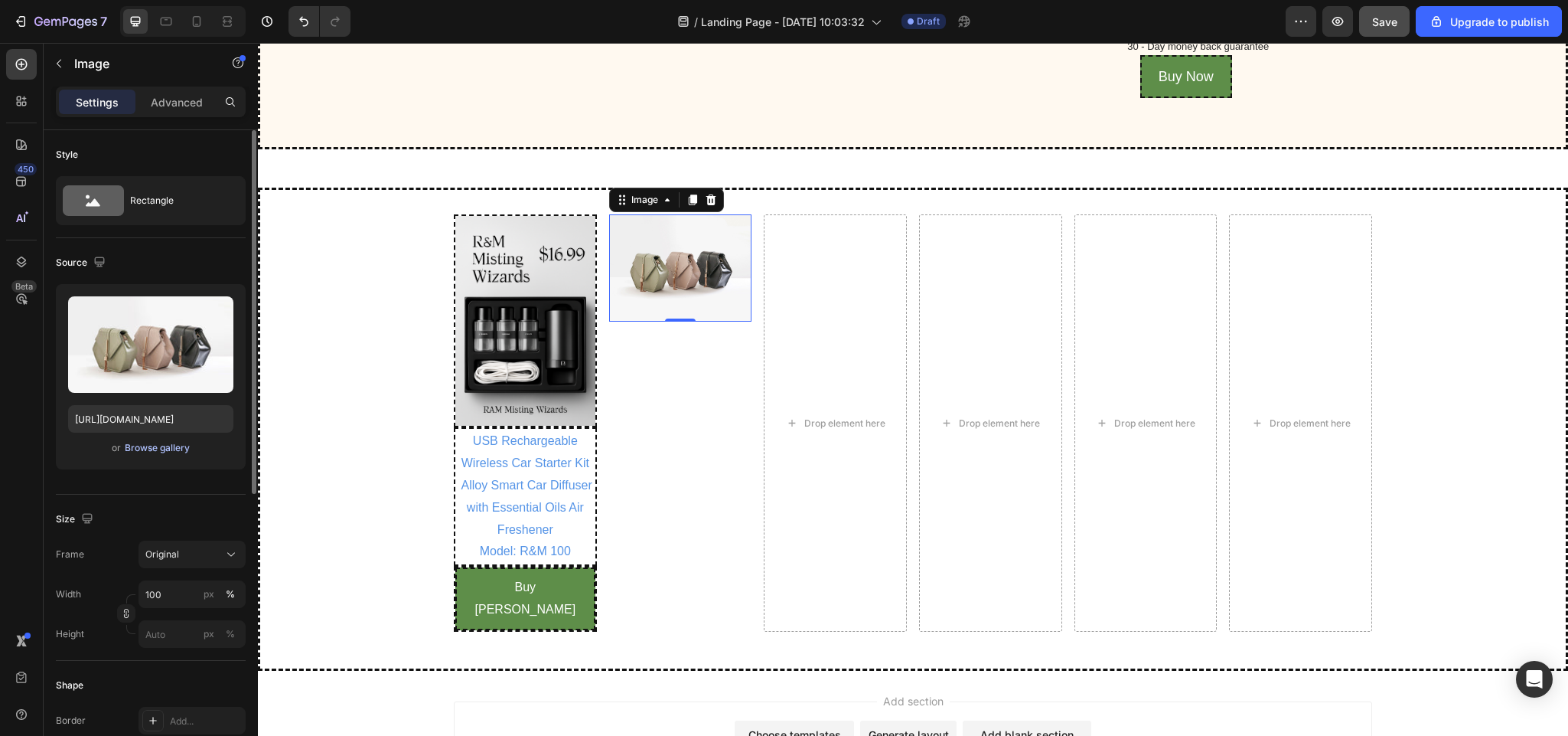
click at [166, 443] on div "Browse gallery" at bounding box center [157, 448] width 65 height 14
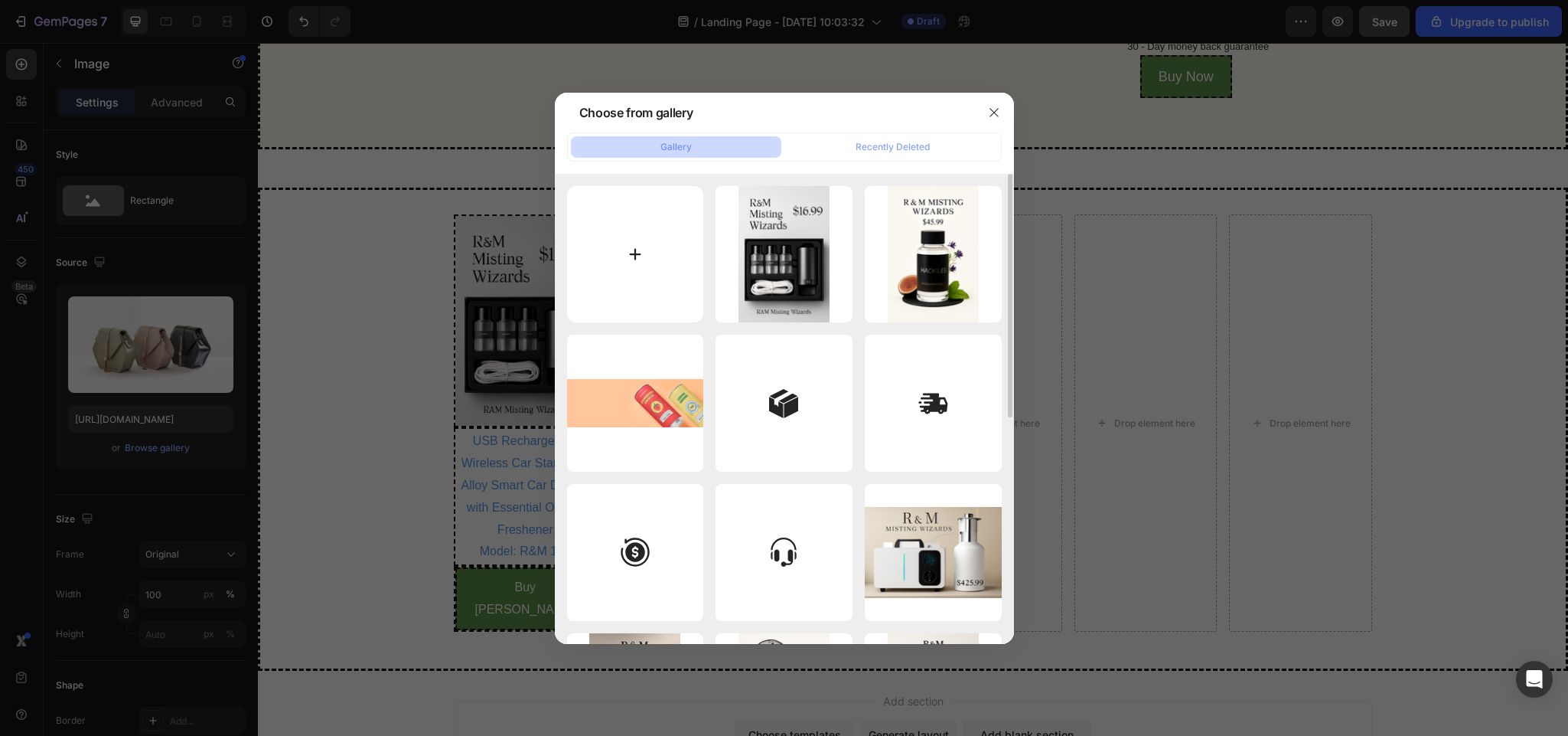
click at [624, 249] on input "file" at bounding box center [635, 254] width 137 height 137
type input "C:\fakepath\c08a89ea-7b81-4627-a23e-ee70a810acb2.png"
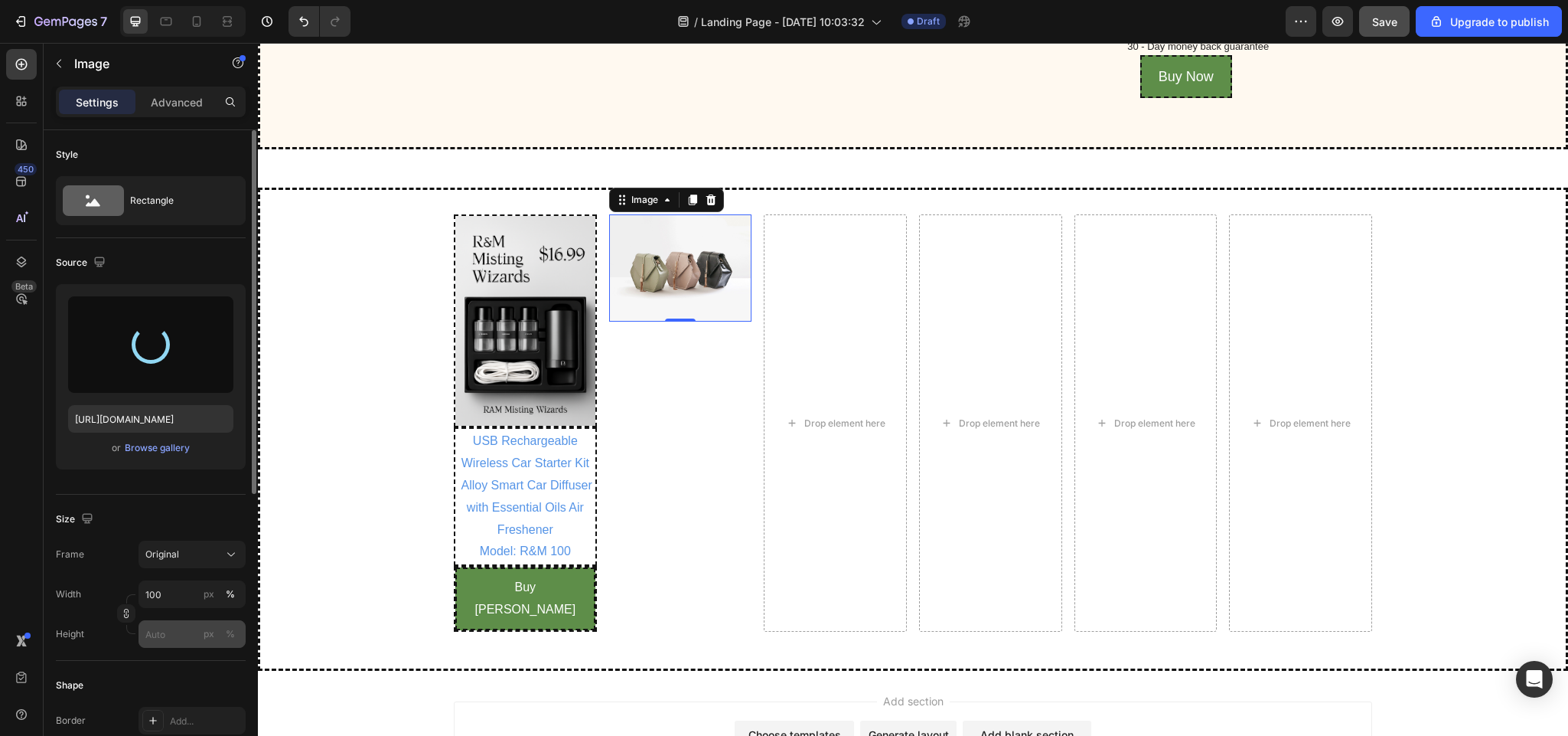
type input "[URL][DOMAIN_NAME]"
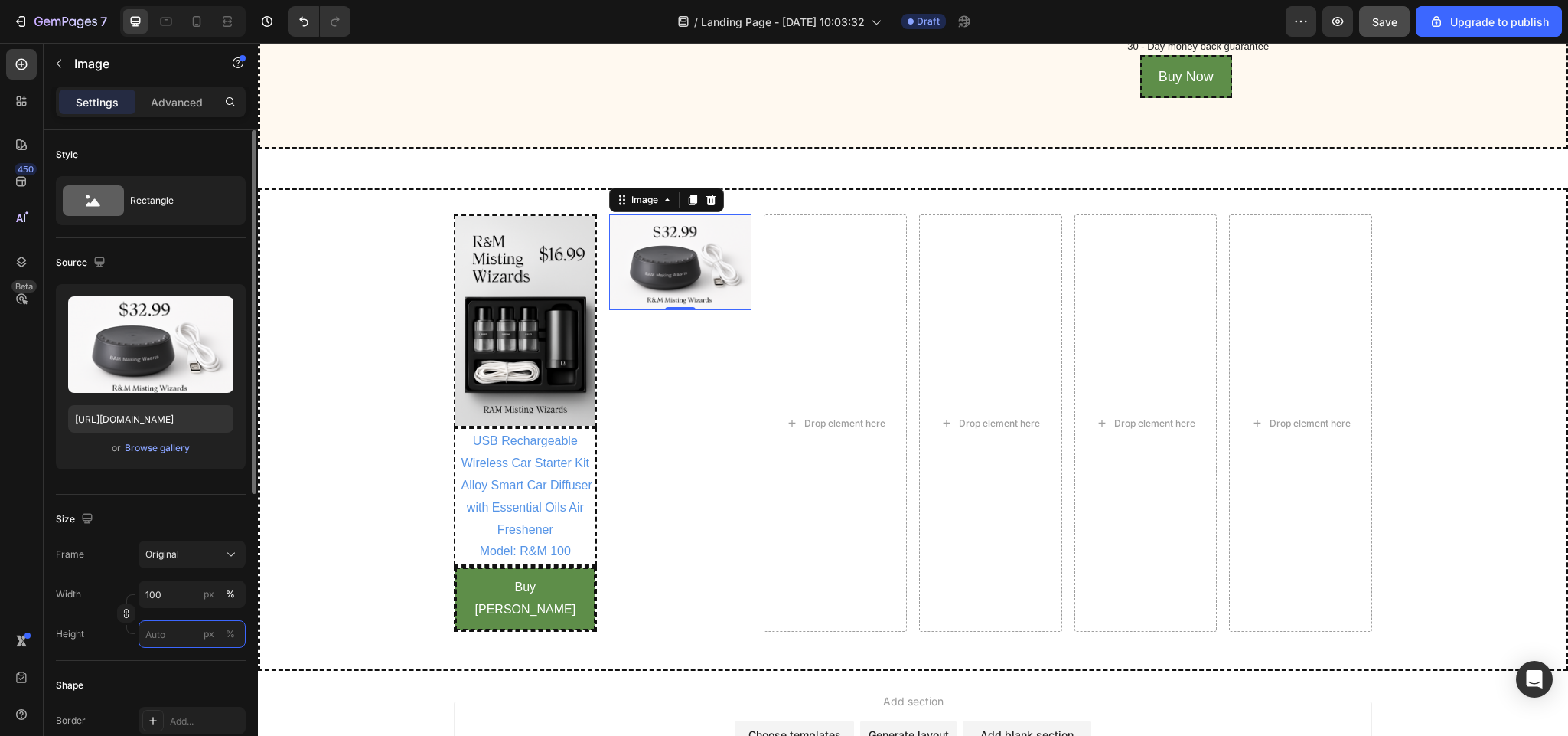
click at [166, 637] on input "px %" at bounding box center [192, 633] width 108 height 27
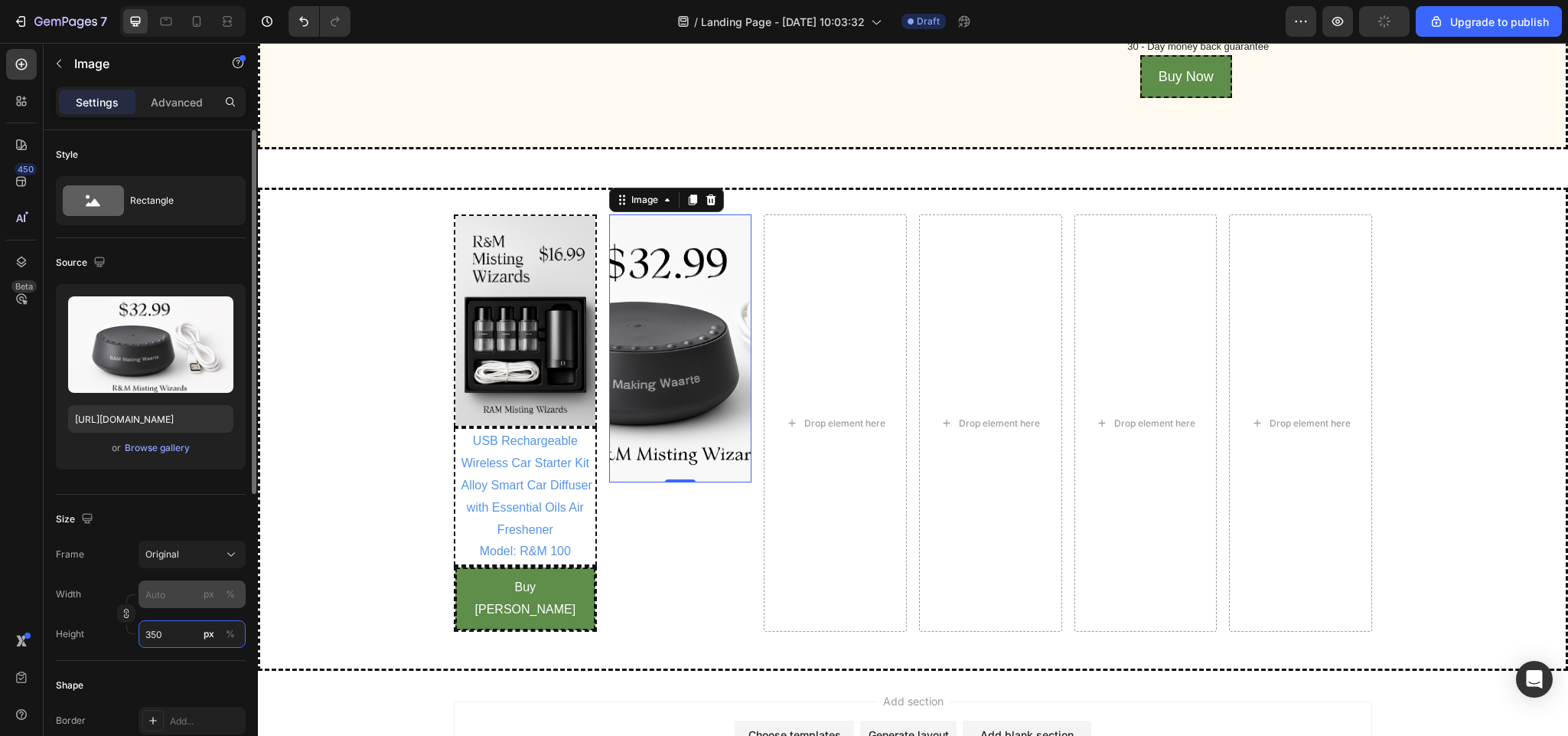
type input "350"
click at [169, 597] on input "px %" at bounding box center [192, 593] width 108 height 27
type input "3"
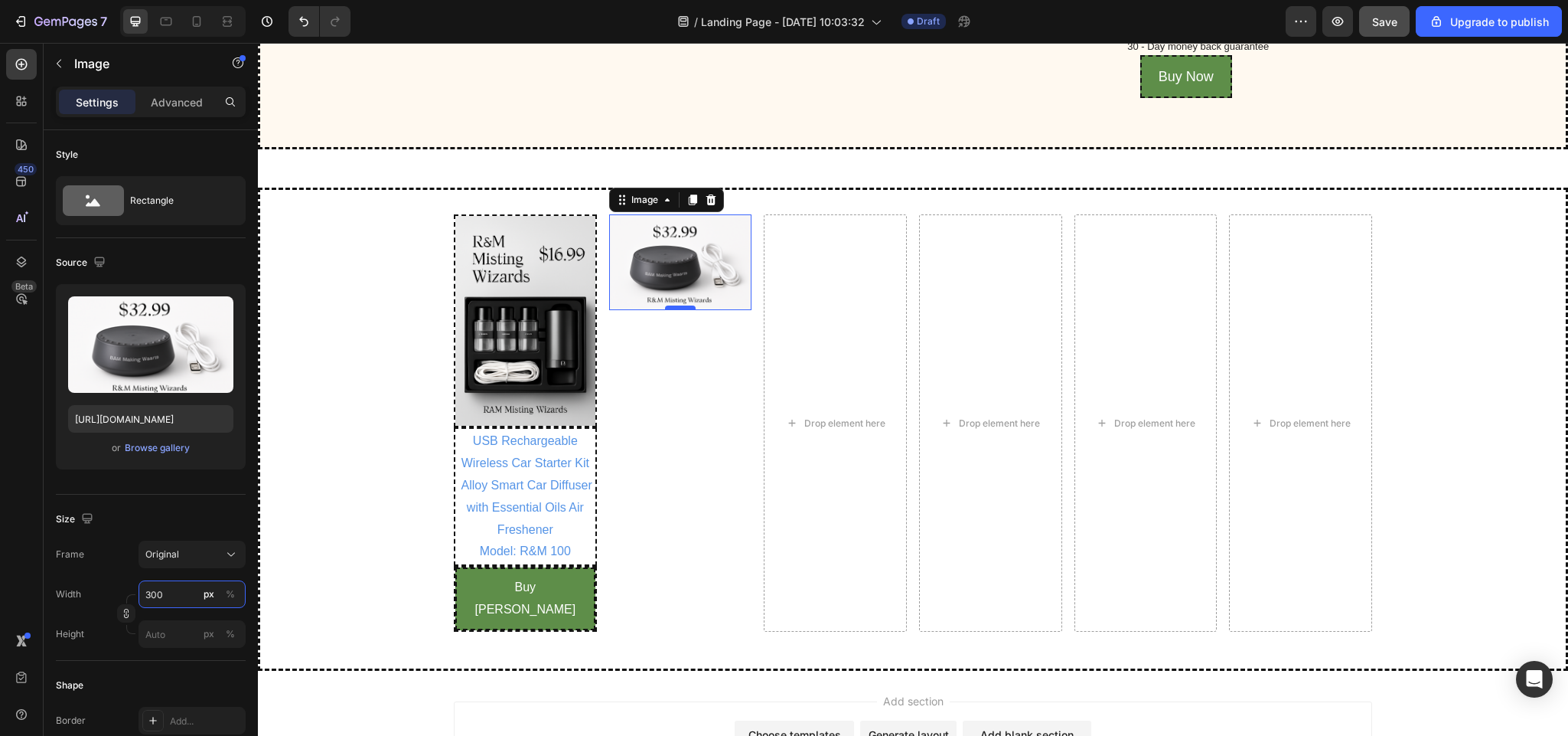
type input "300"
click at [669, 310] on div at bounding box center [681, 307] width 31 height 5
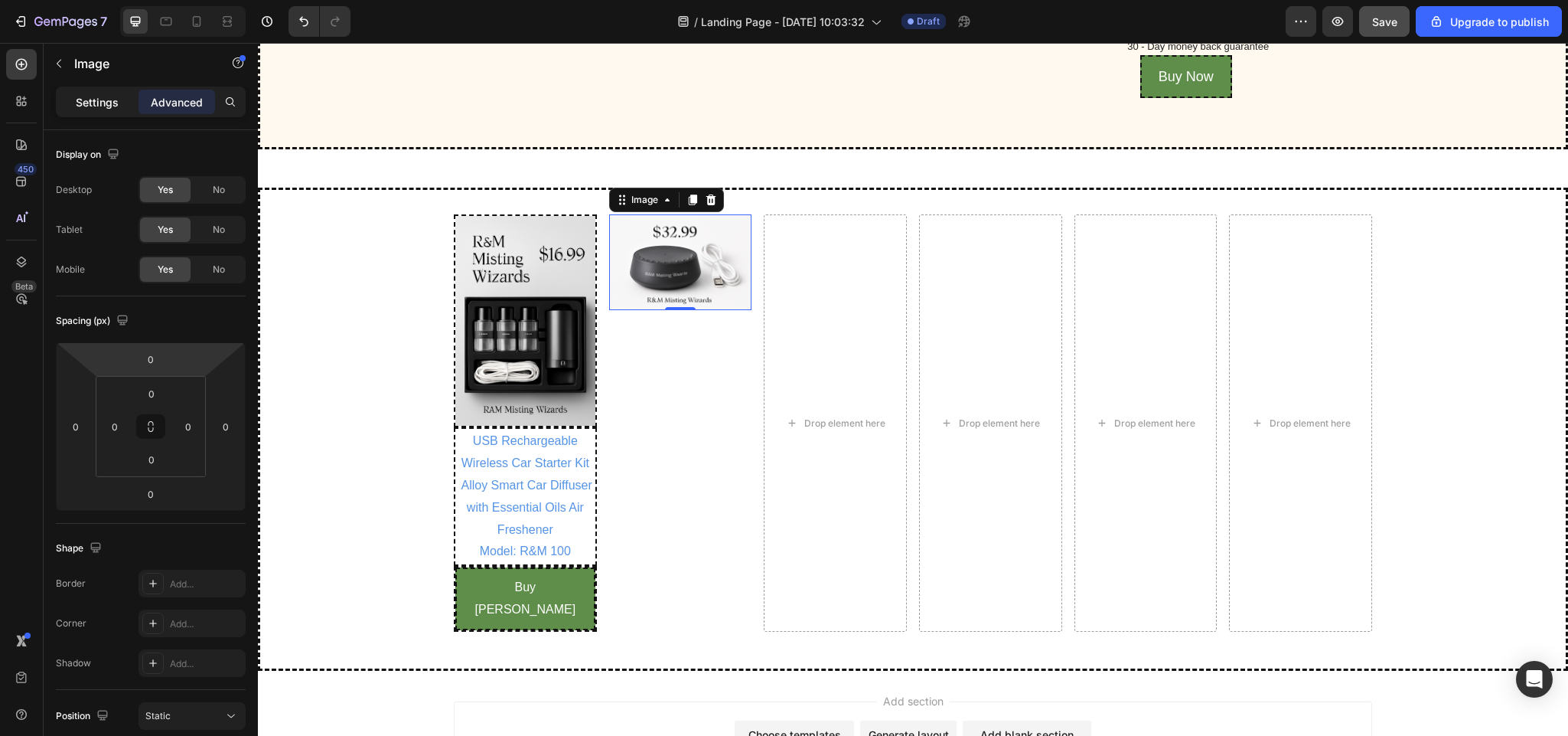
click at [100, 107] on p "Settings" at bounding box center [97, 102] width 43 height 16
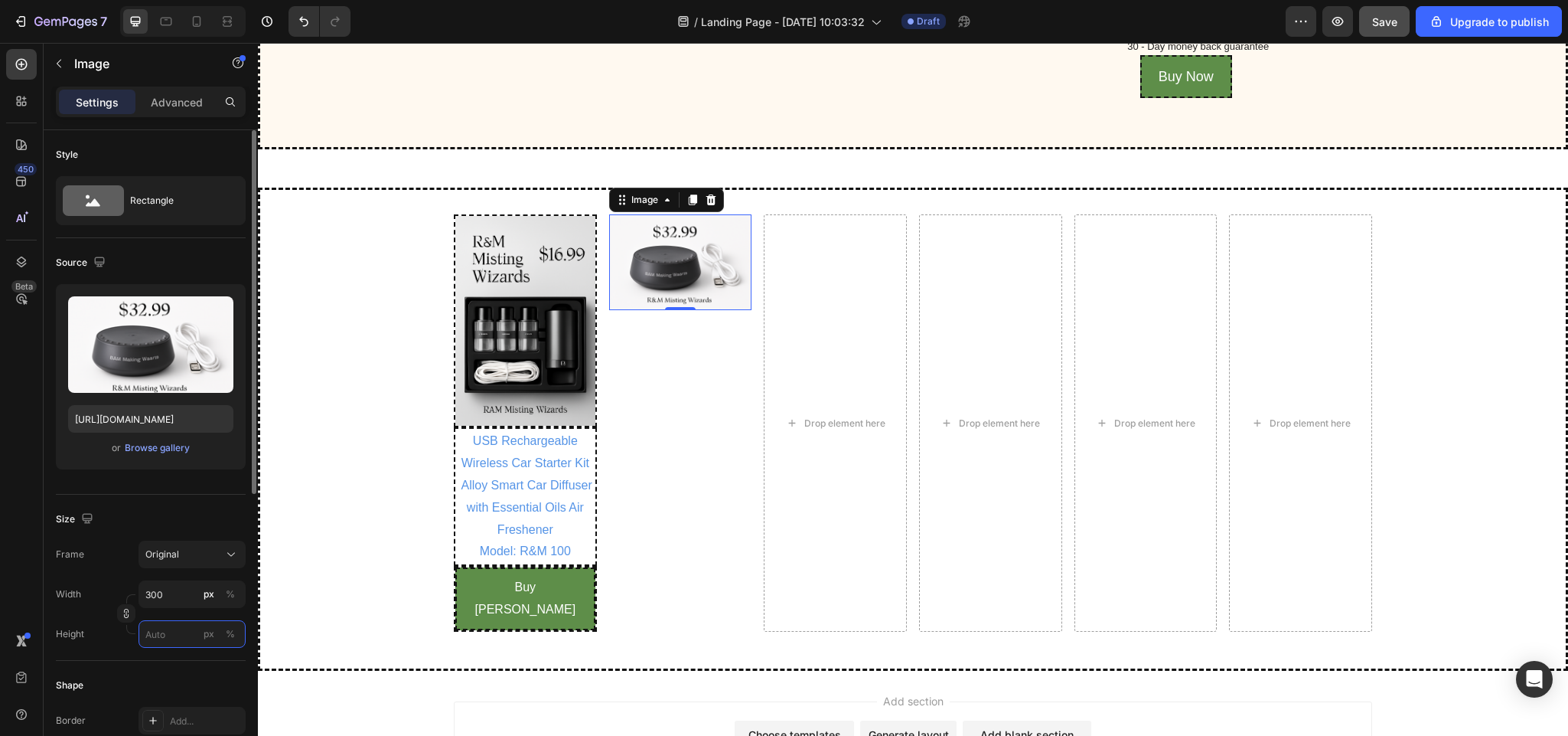
click at [177, 629] on input "px %" at bounding box center [192, 633] width 108 height 27
type input "4"
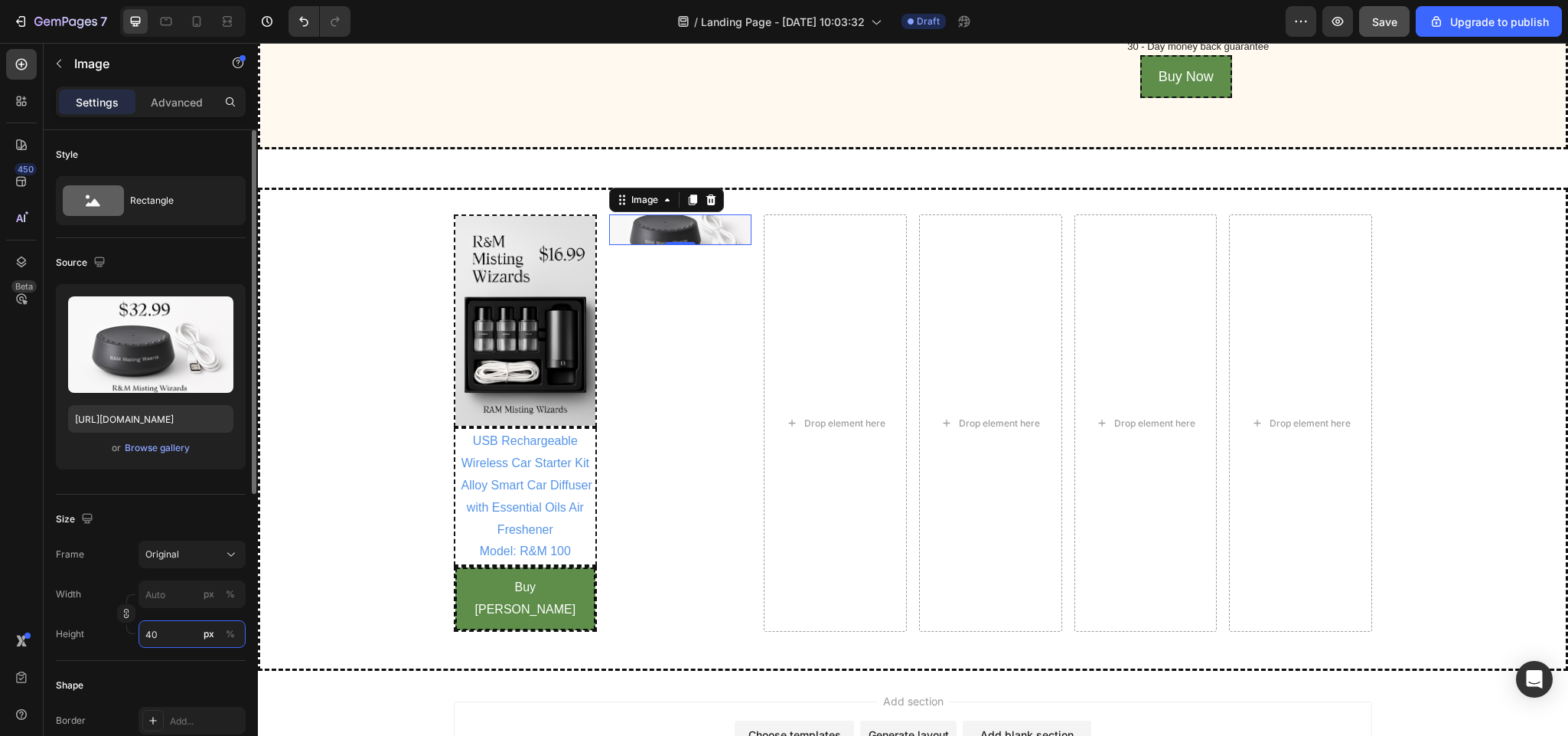
type input "4"
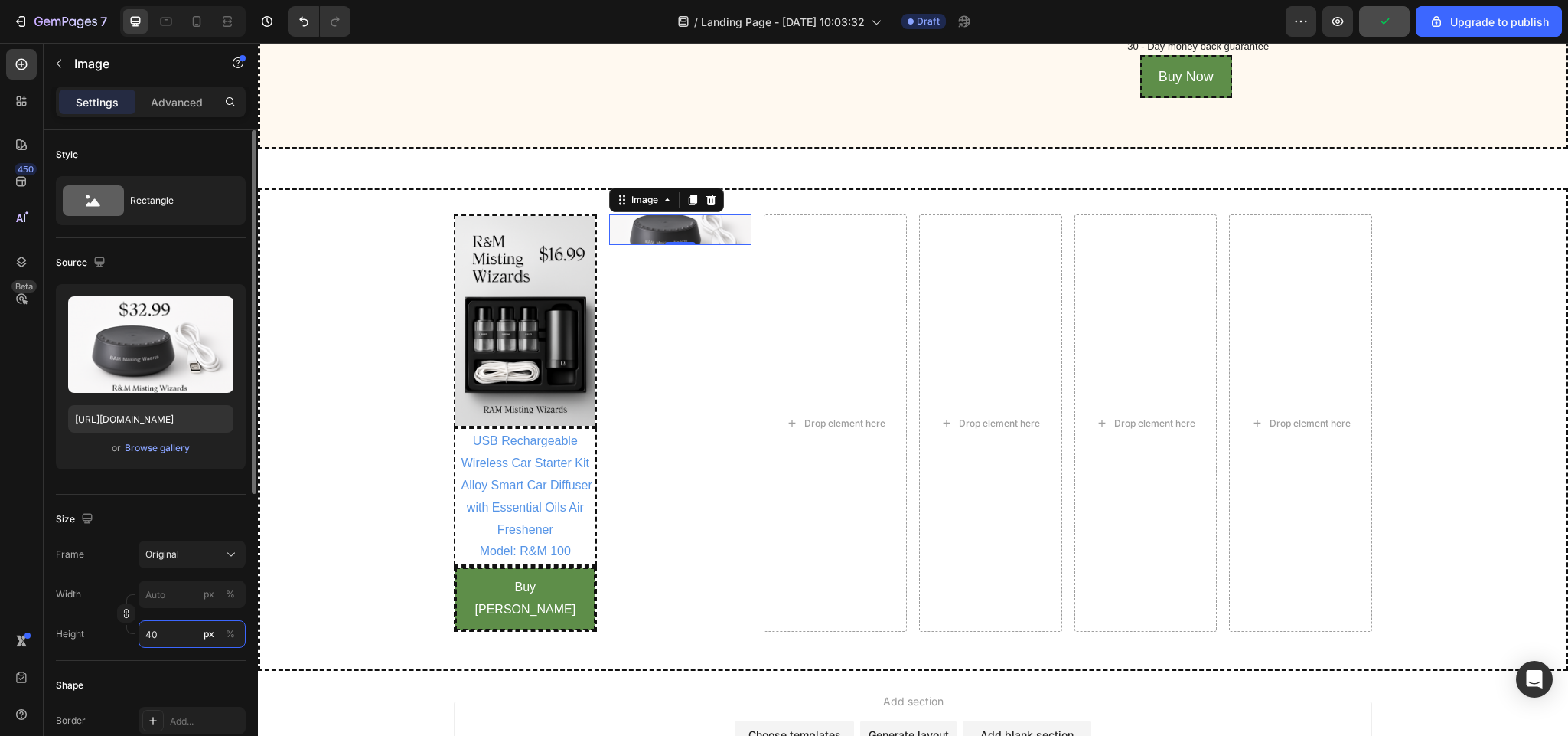
type input "4"
type input "3"
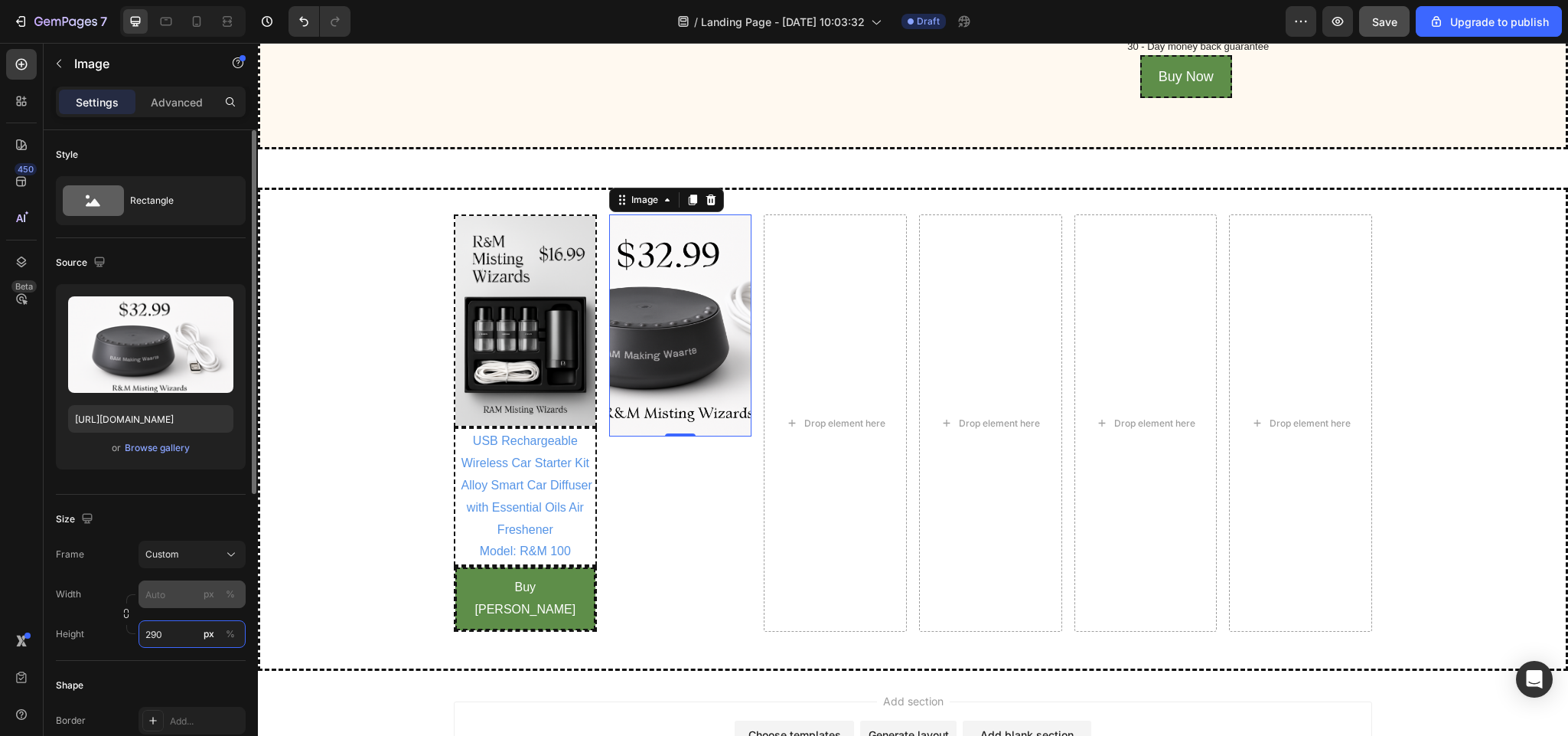
type input "290"
click at [177, 600] on div "Frame Custom Width px % Height 290 px %" at bounding box center [151, 593] width 190 height 108
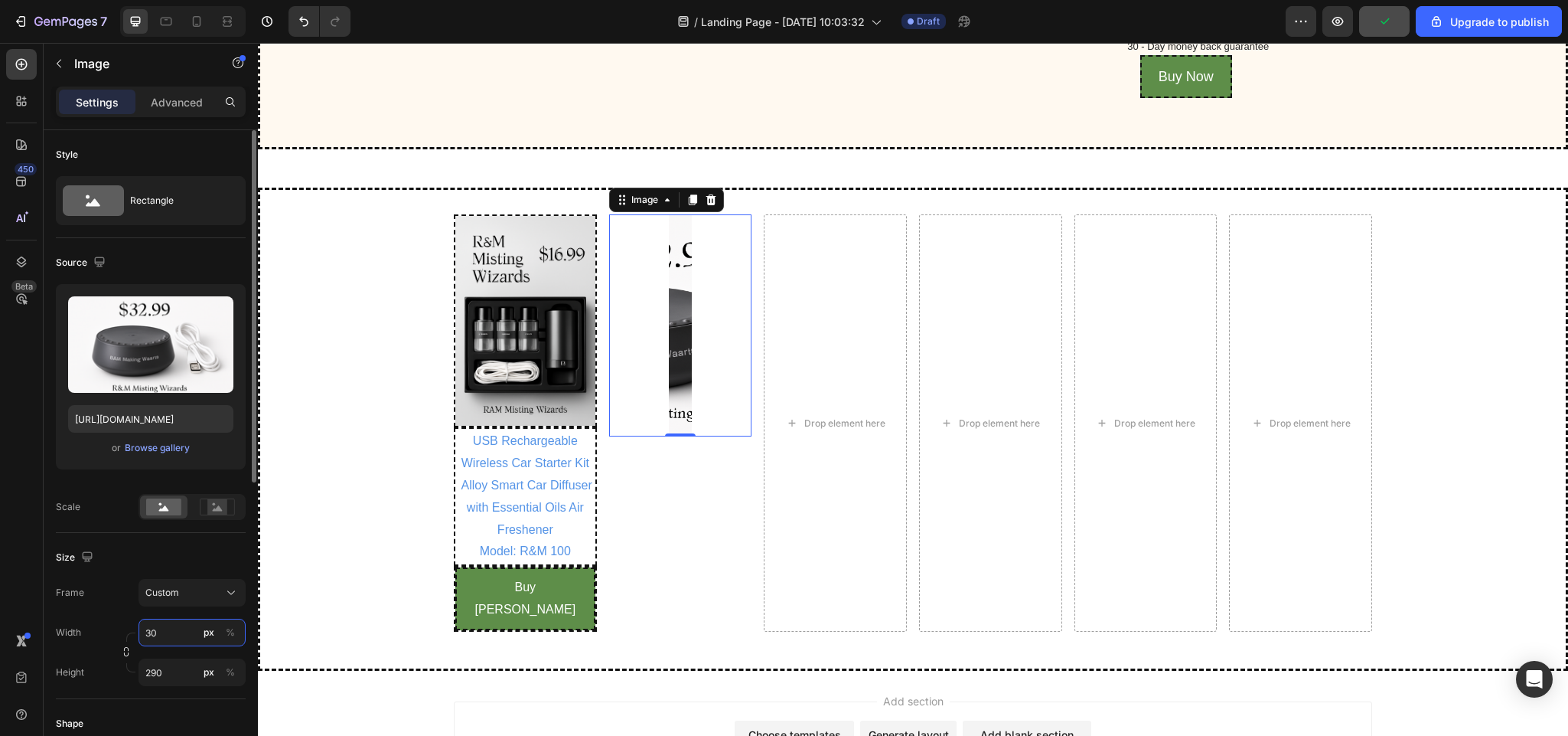
type input "3"
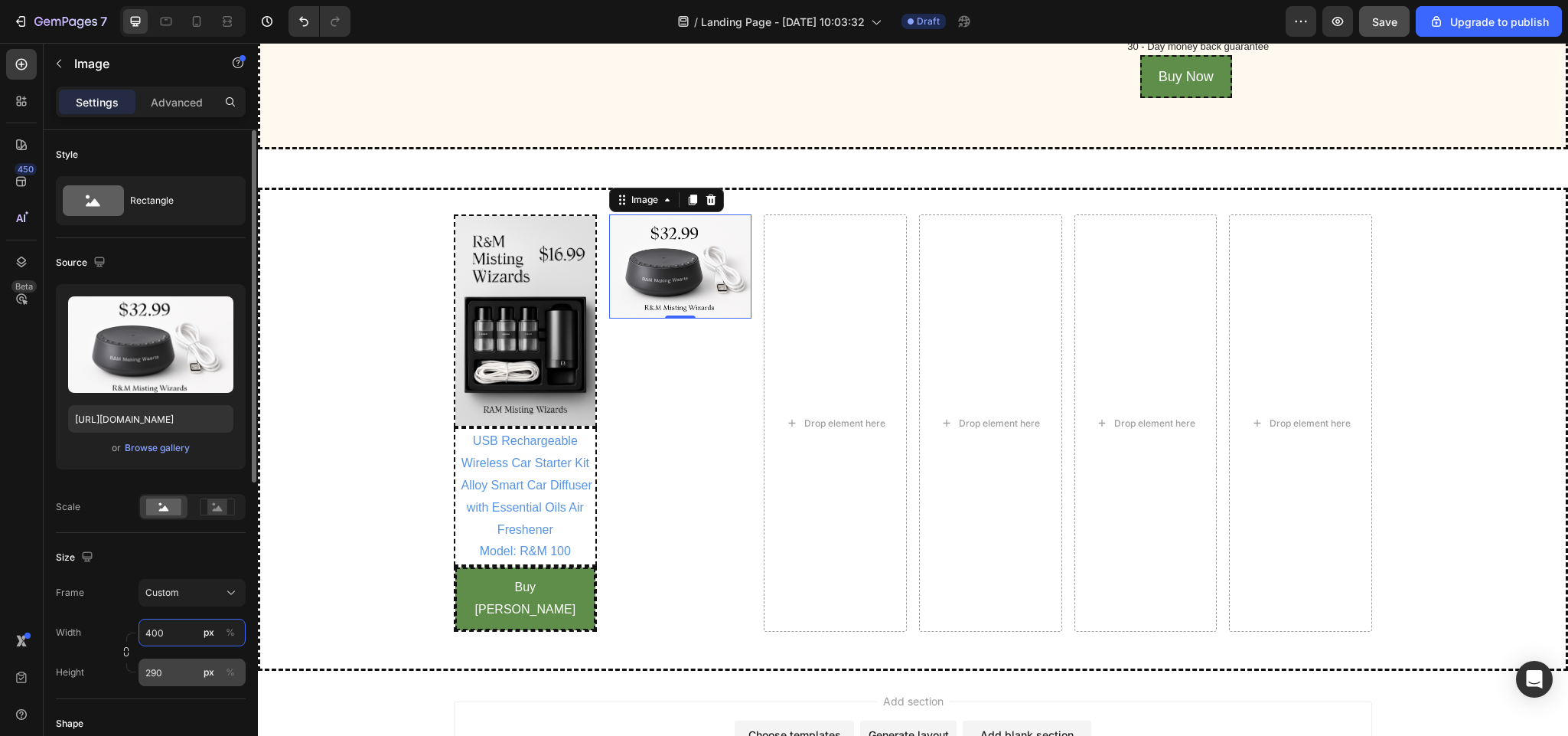
type input "400"
click at [169, 674] on input "290" at bounding box center [192, 672] width 108 height 27
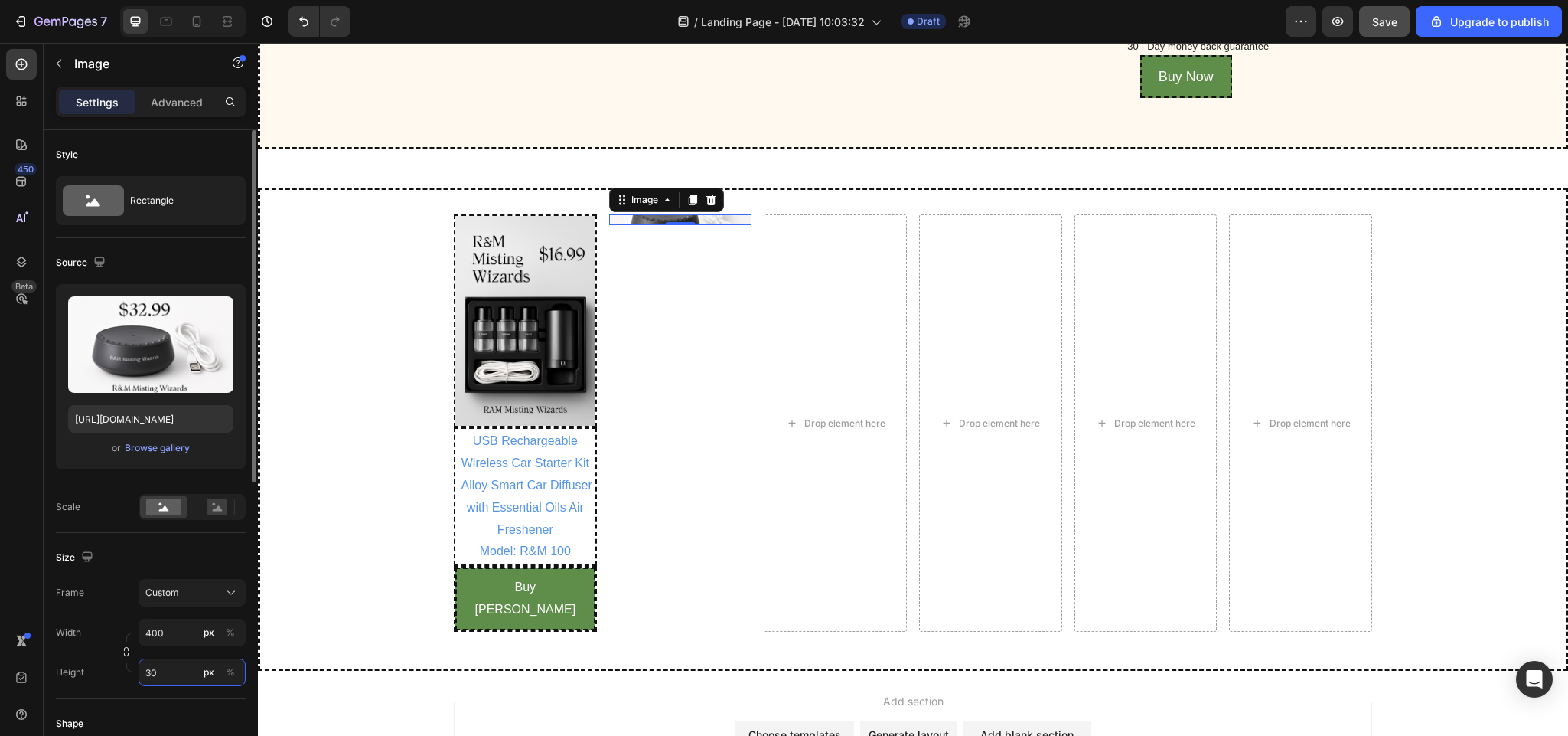
type input "3"
type input "4"
type input "5"
type input "600"
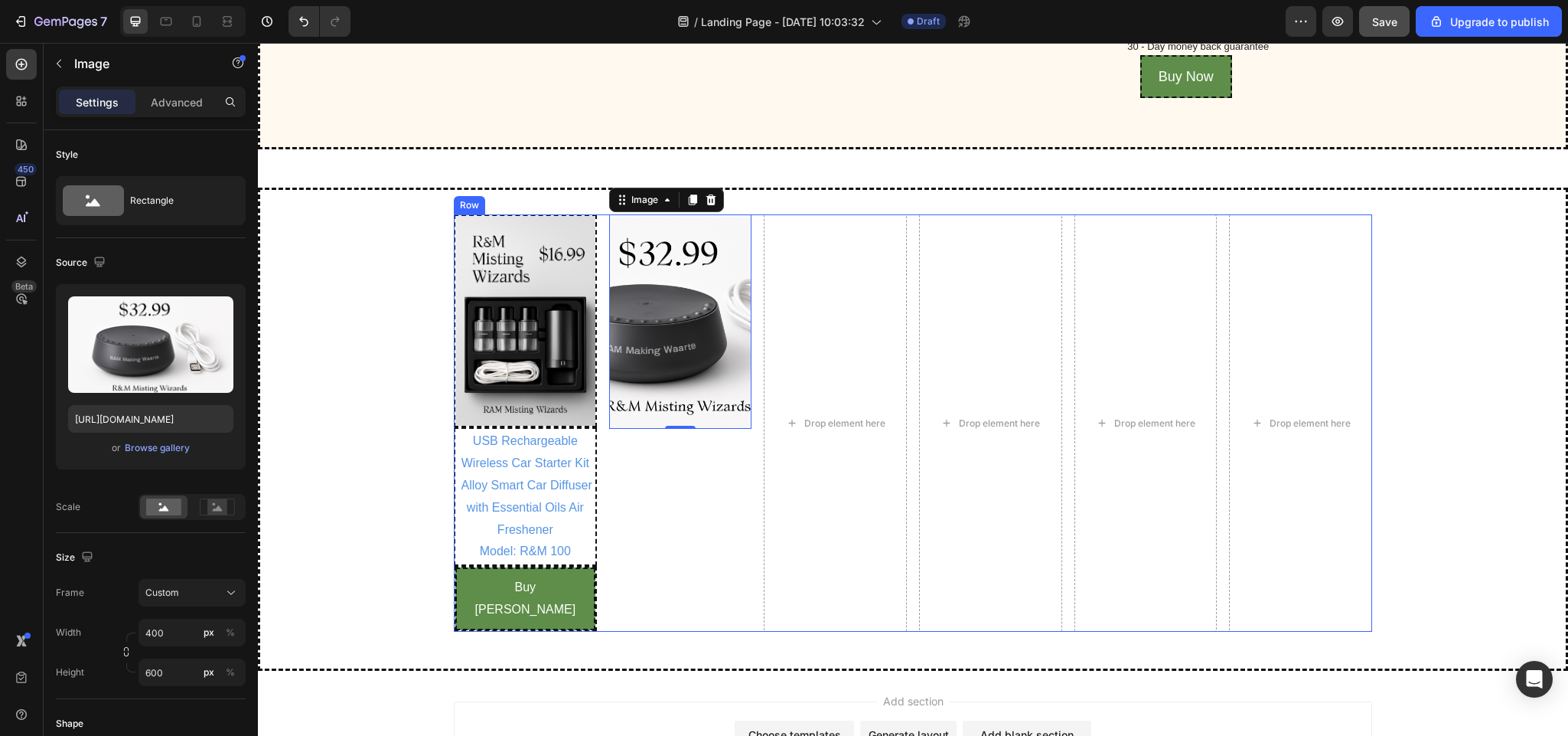
click at [683, 551] on div "Image 0" at bounding box center [681, 422] width 144 height 416
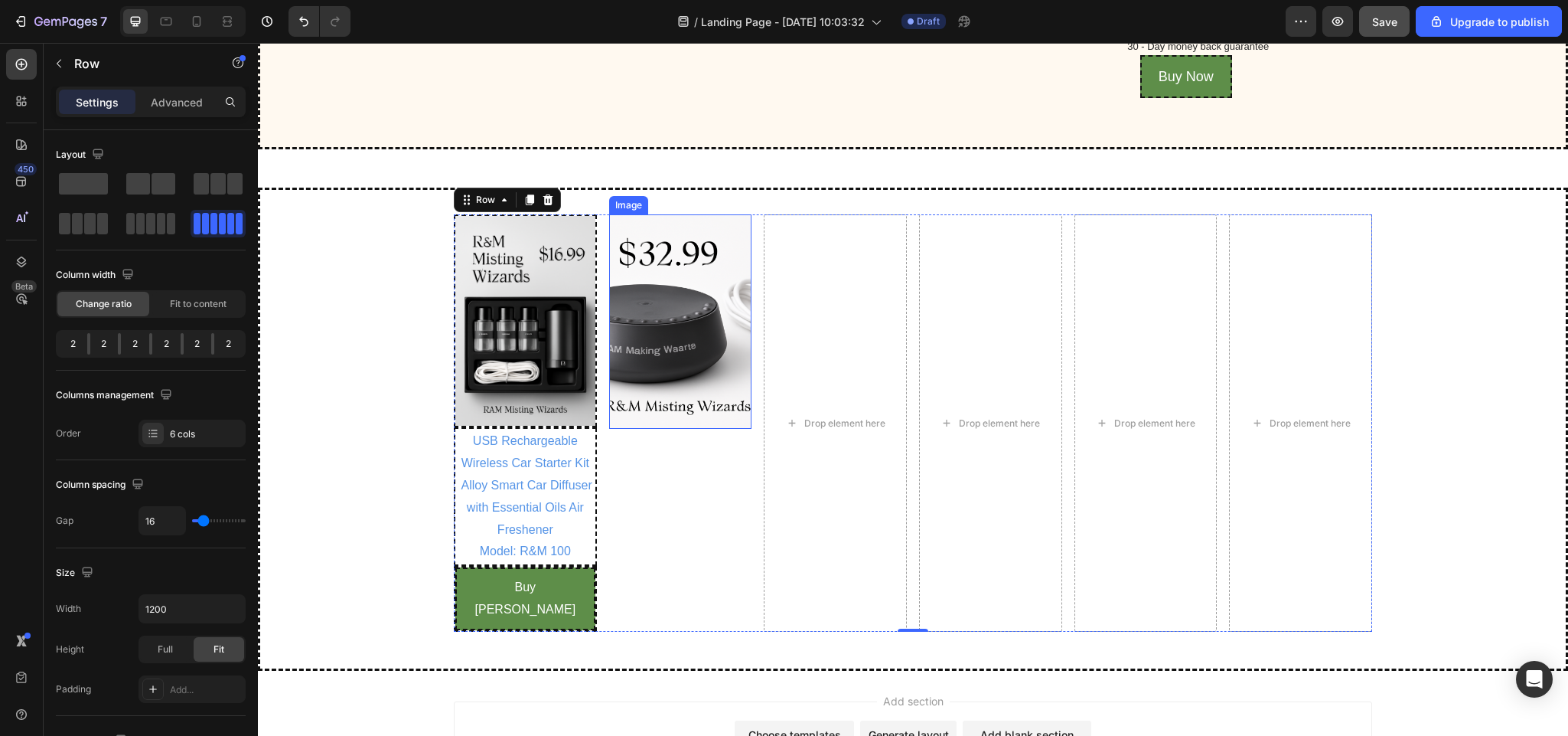
click at [644, 386] on img at bounding box center [681, 321] width 144 height 214
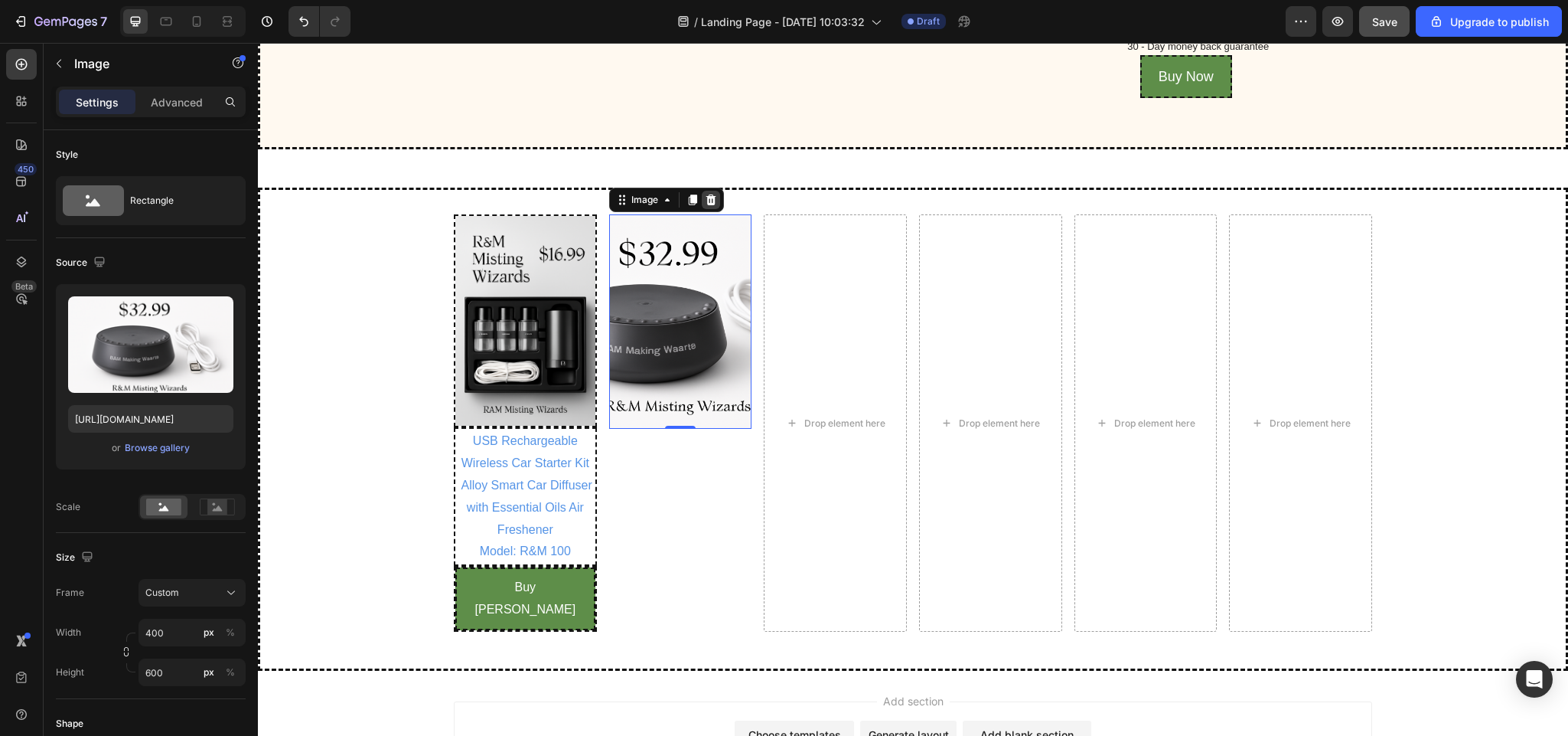
click at [706, 206] on icon at bounding box center [711, 200] width 10 height 11
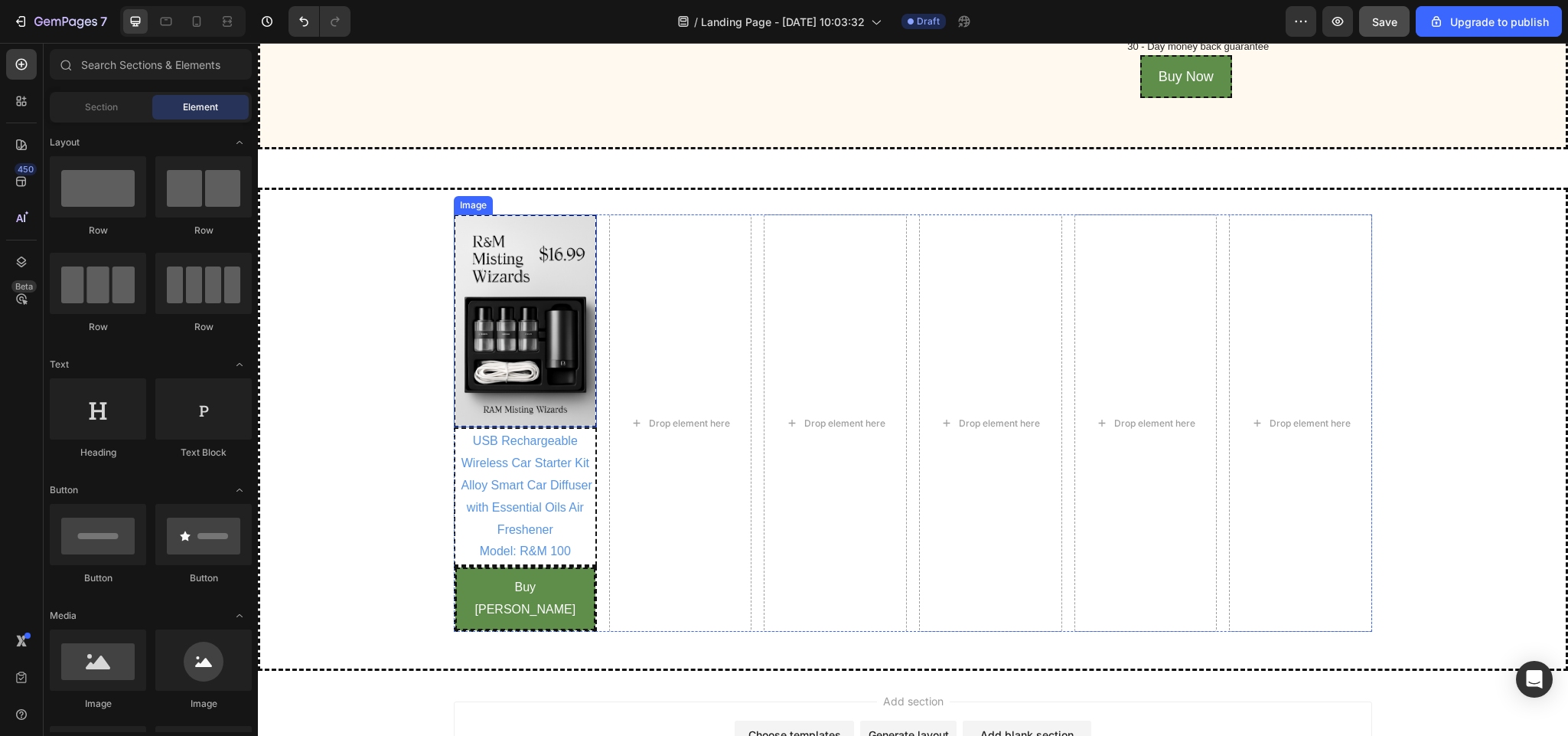
click at [536, 359] on img at bounding box center [526, 320] width 144 height 212
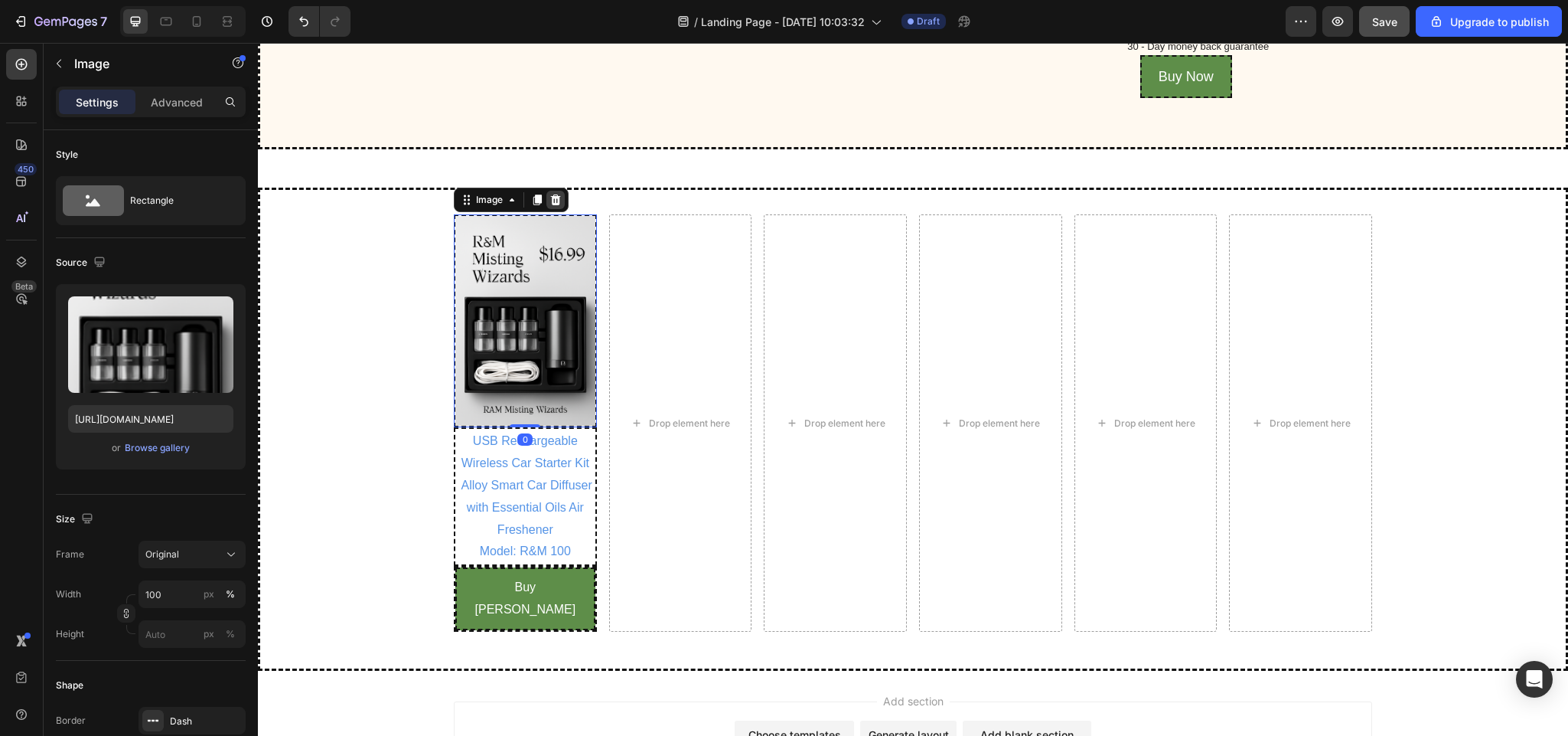
click at [551, 206] on icon at bounding box center [556, 200] width 10 height 11
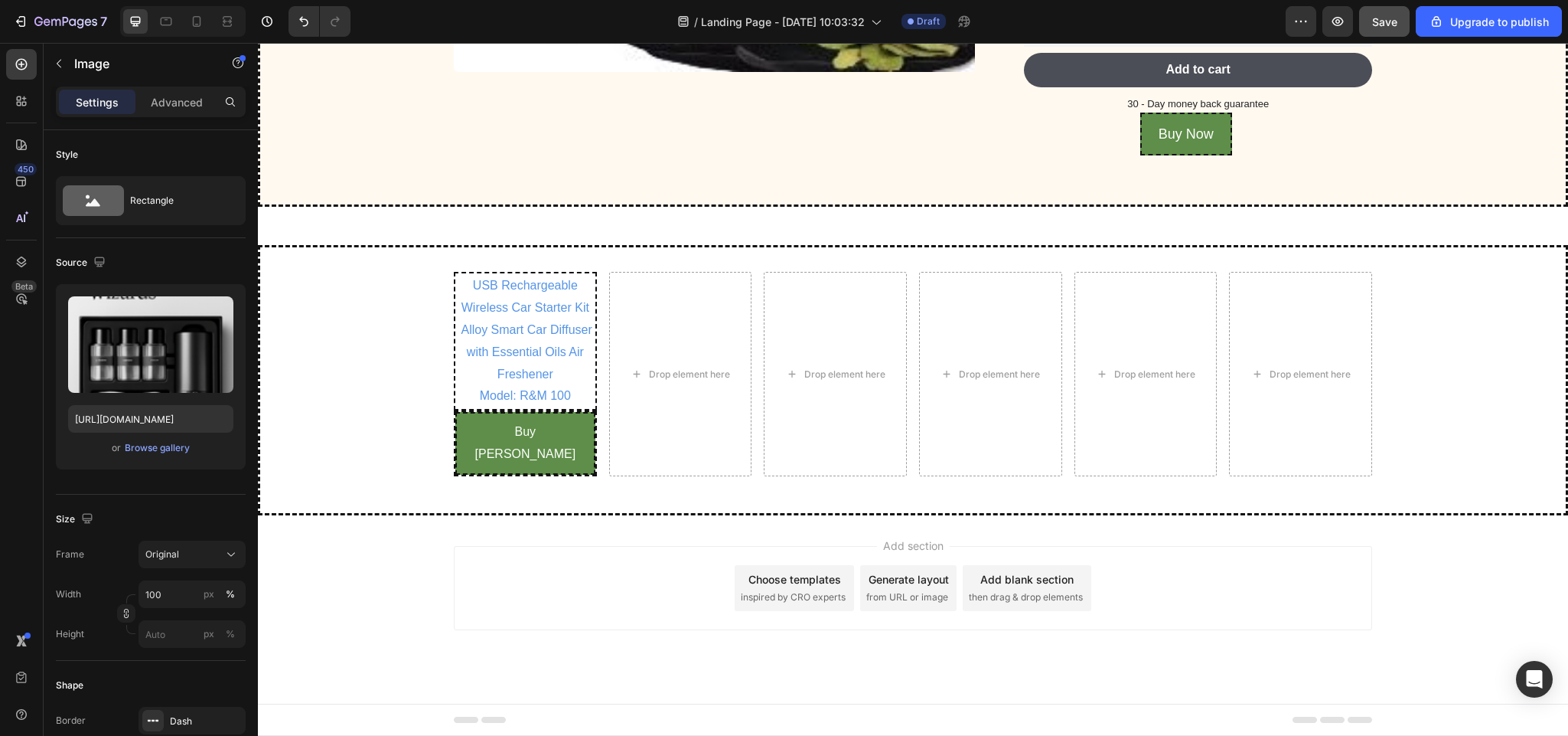
scroll to position [4411, 0]
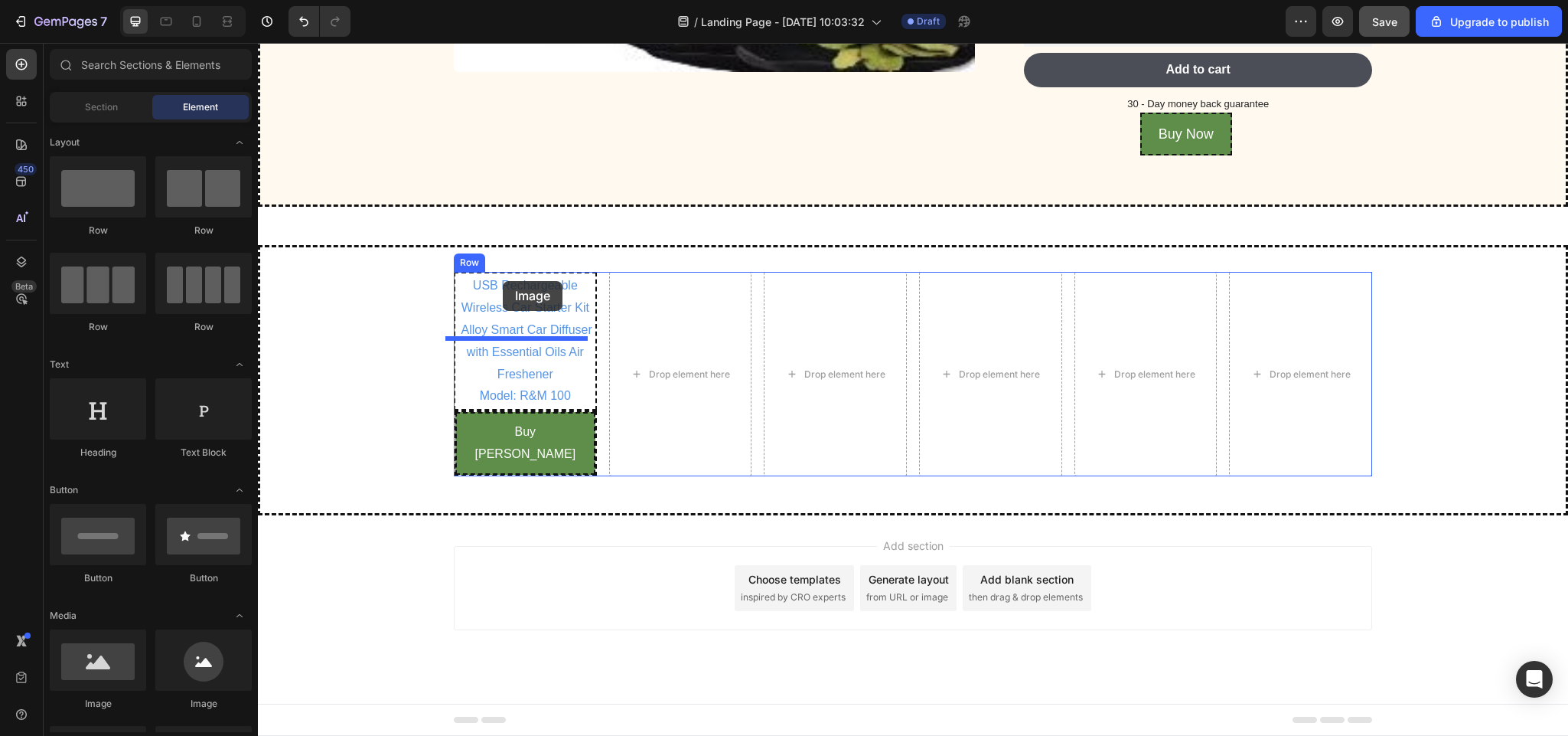
drag, startPoint x: 354, startPoint y: 703, endPoint x: 503, endPoint y: 281, distance: 447.5
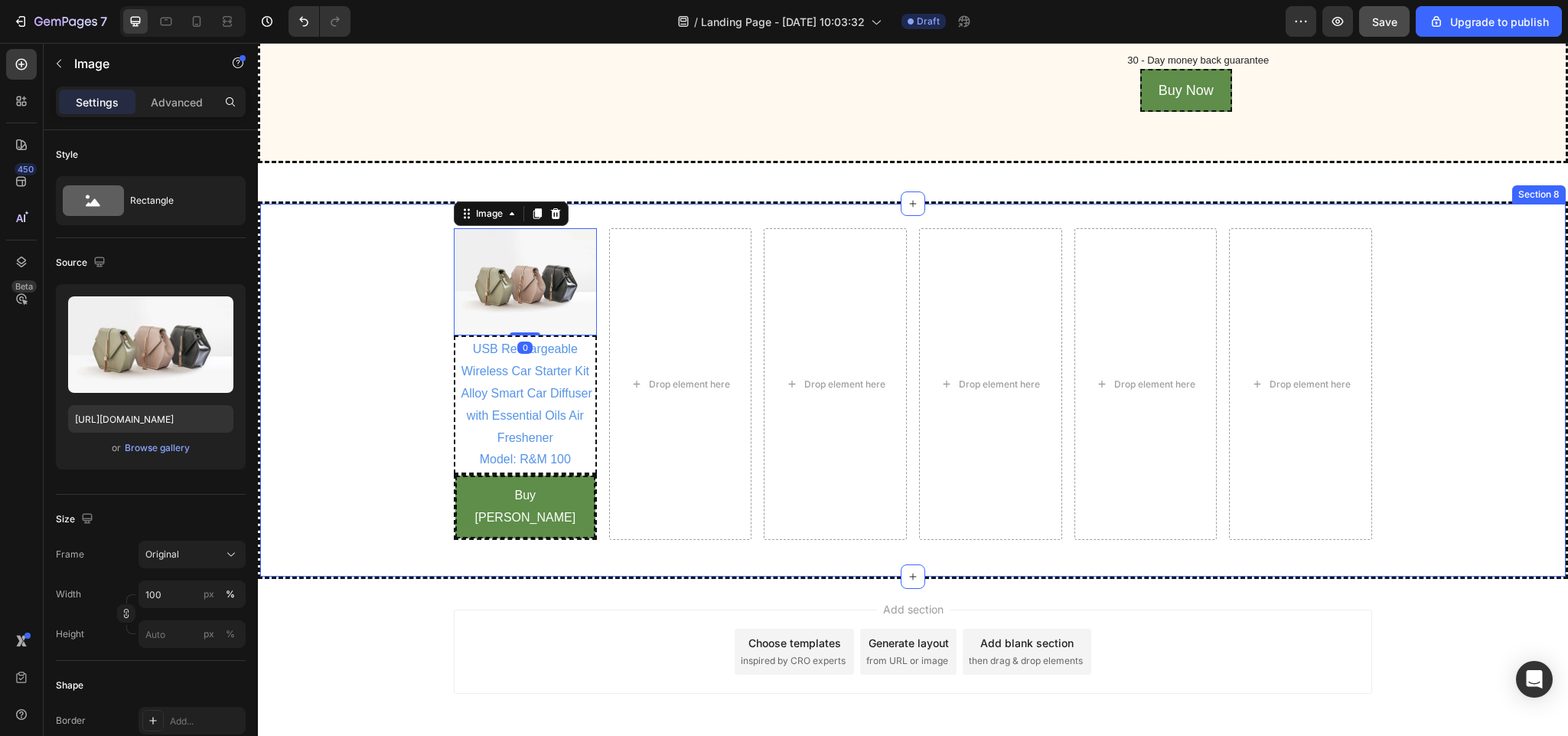
scroll to position [4425, 0]
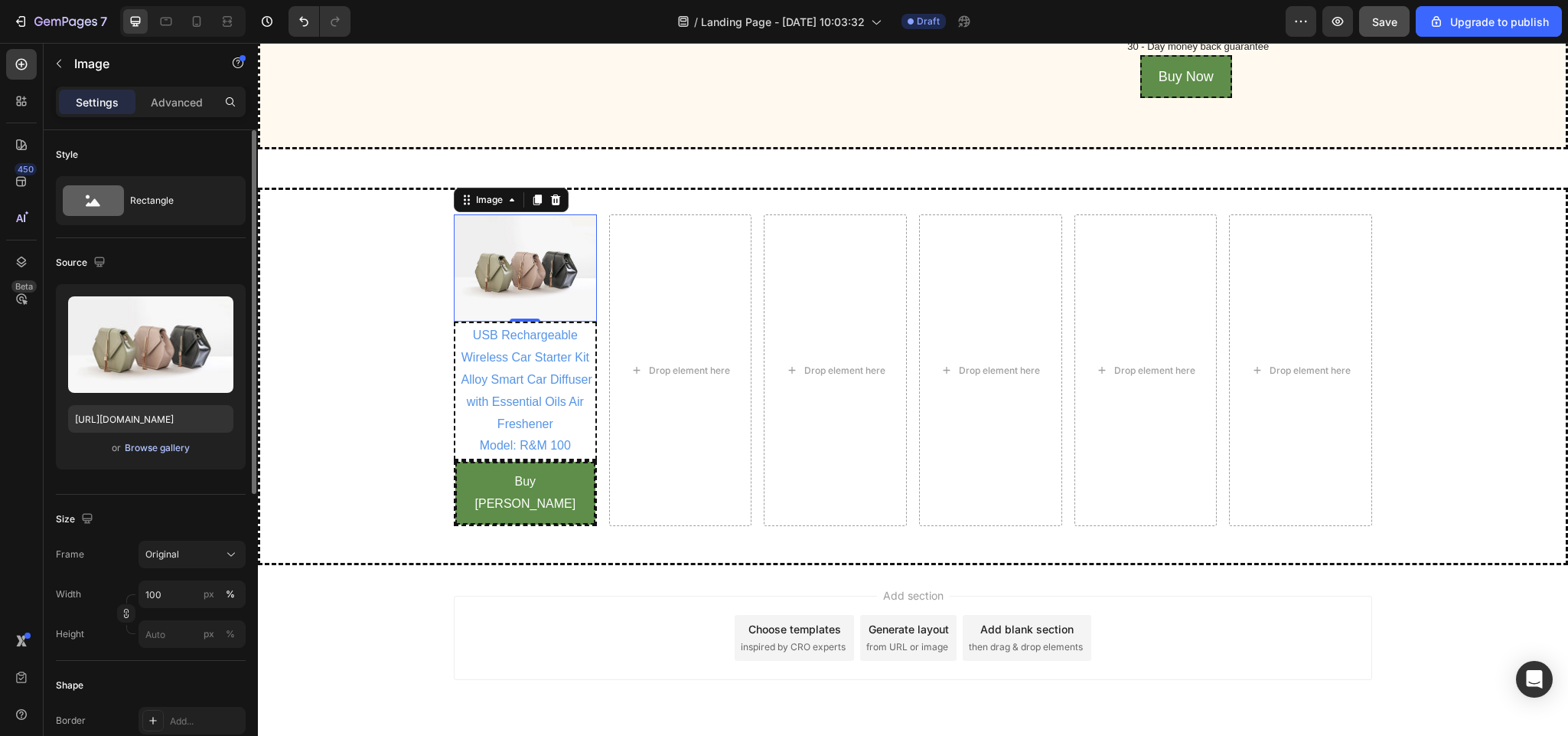
click at [144, 451] on div "Browse gallery" at bounding box center [157, 448] width 65 height 14
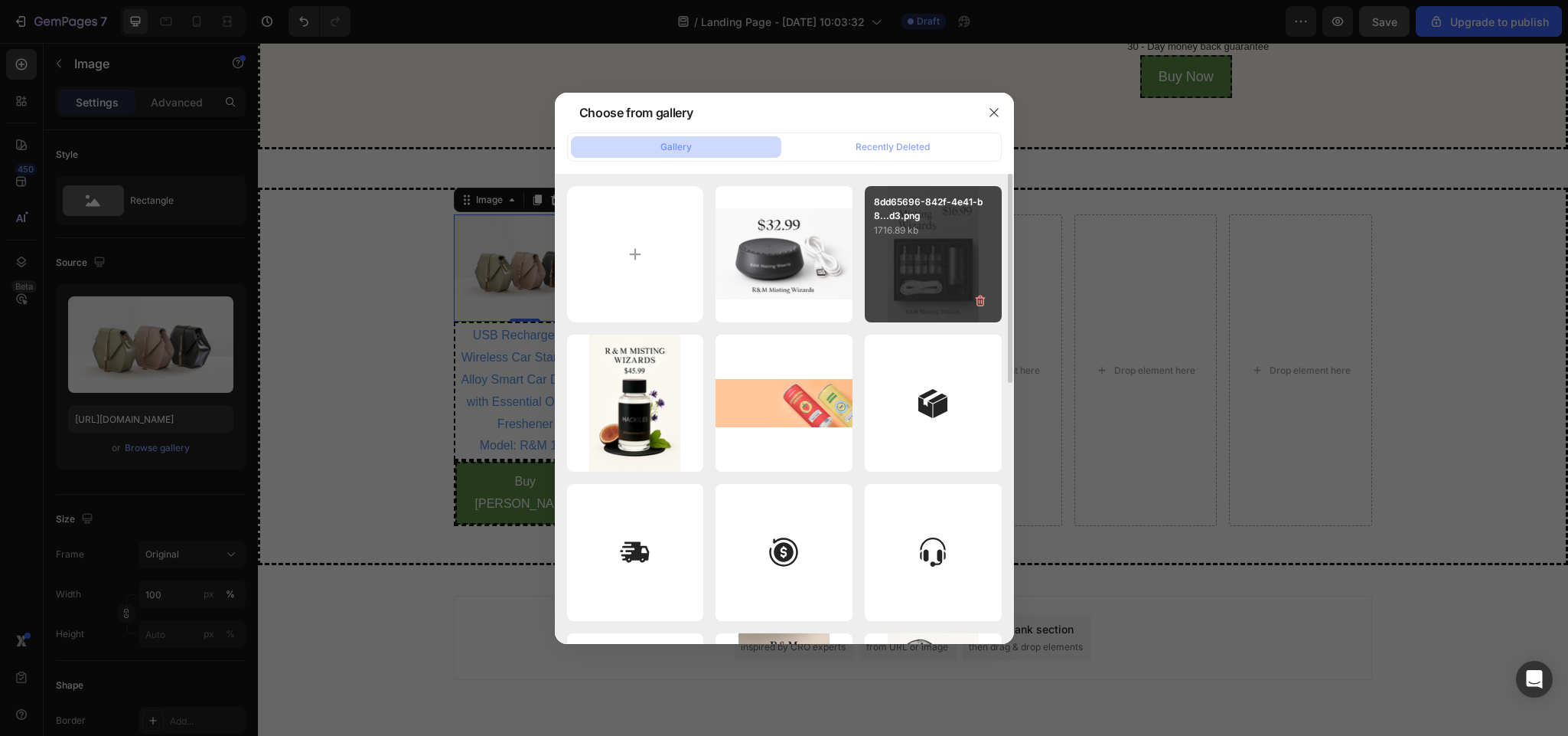
click at [899, 248] on div "8dd65696-842f-4e41-b8...d3.png 1716.89 kb" at bounding box center [933, 254] width 137 height 137
type input "[URL][DOMAIN_NAME]"
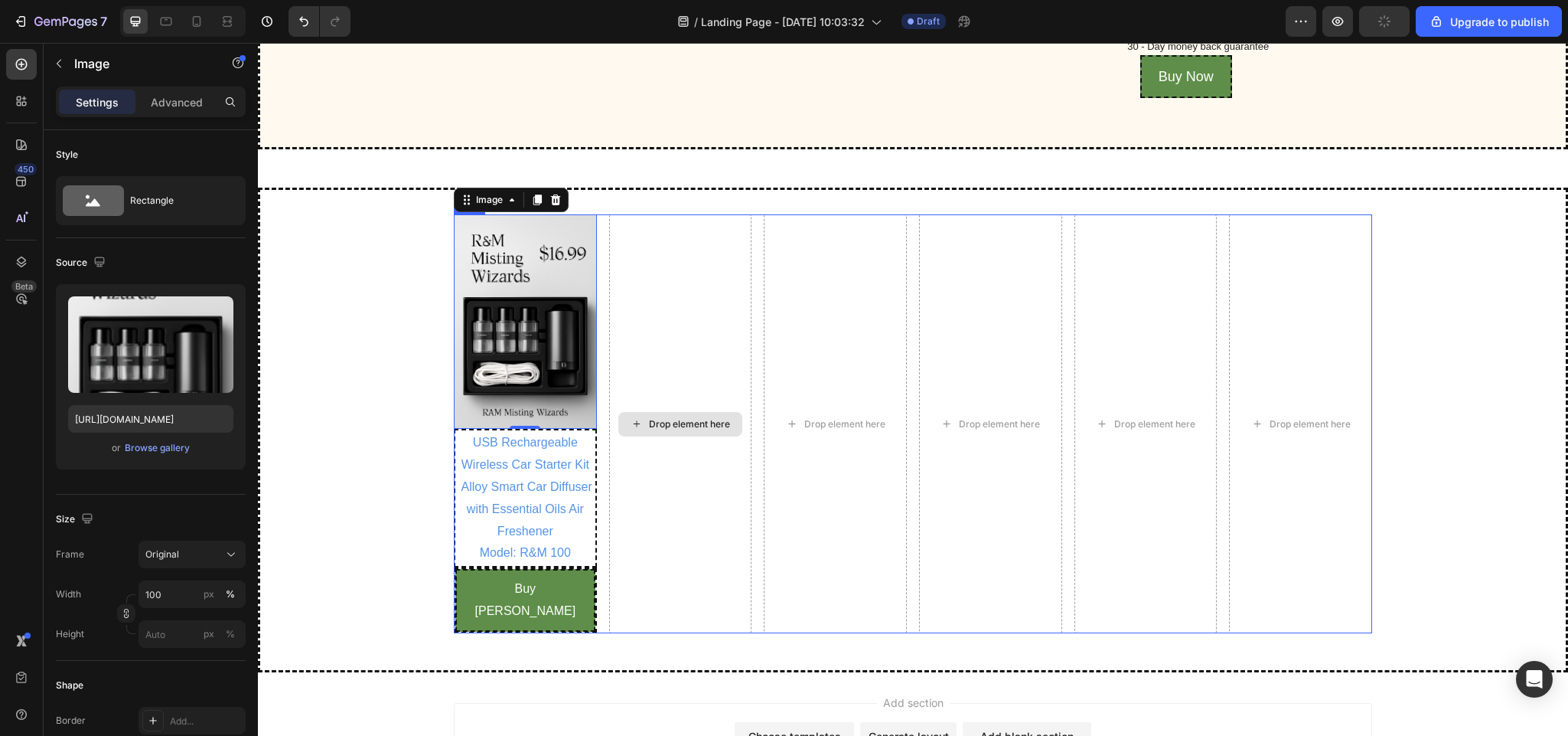
click at [656, 395] on div "Drop element here" at bounding box center [681, 423] width 144 height 418
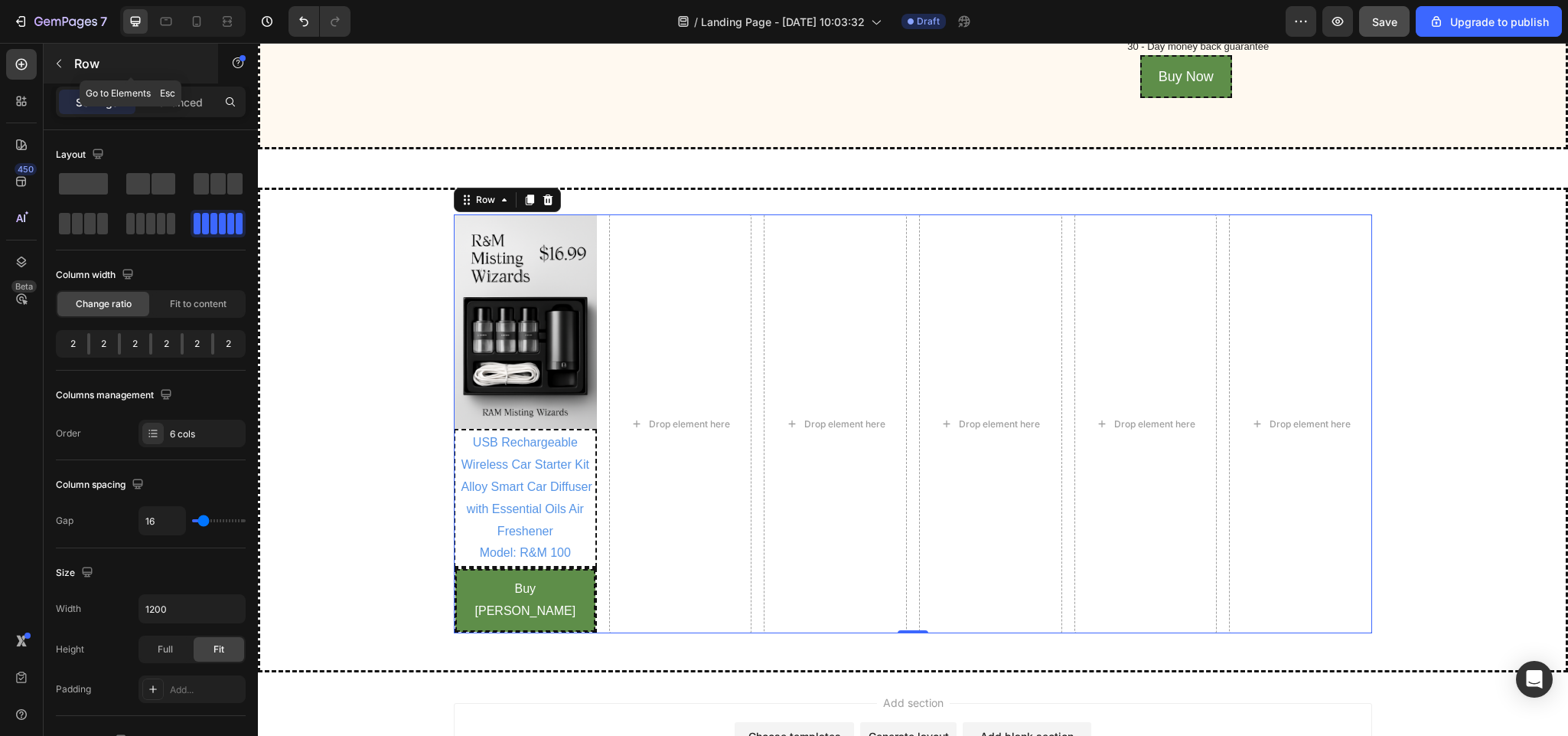
click at [57, 65] on icon "button" at bounding box center [58, 63] width 13 height 13
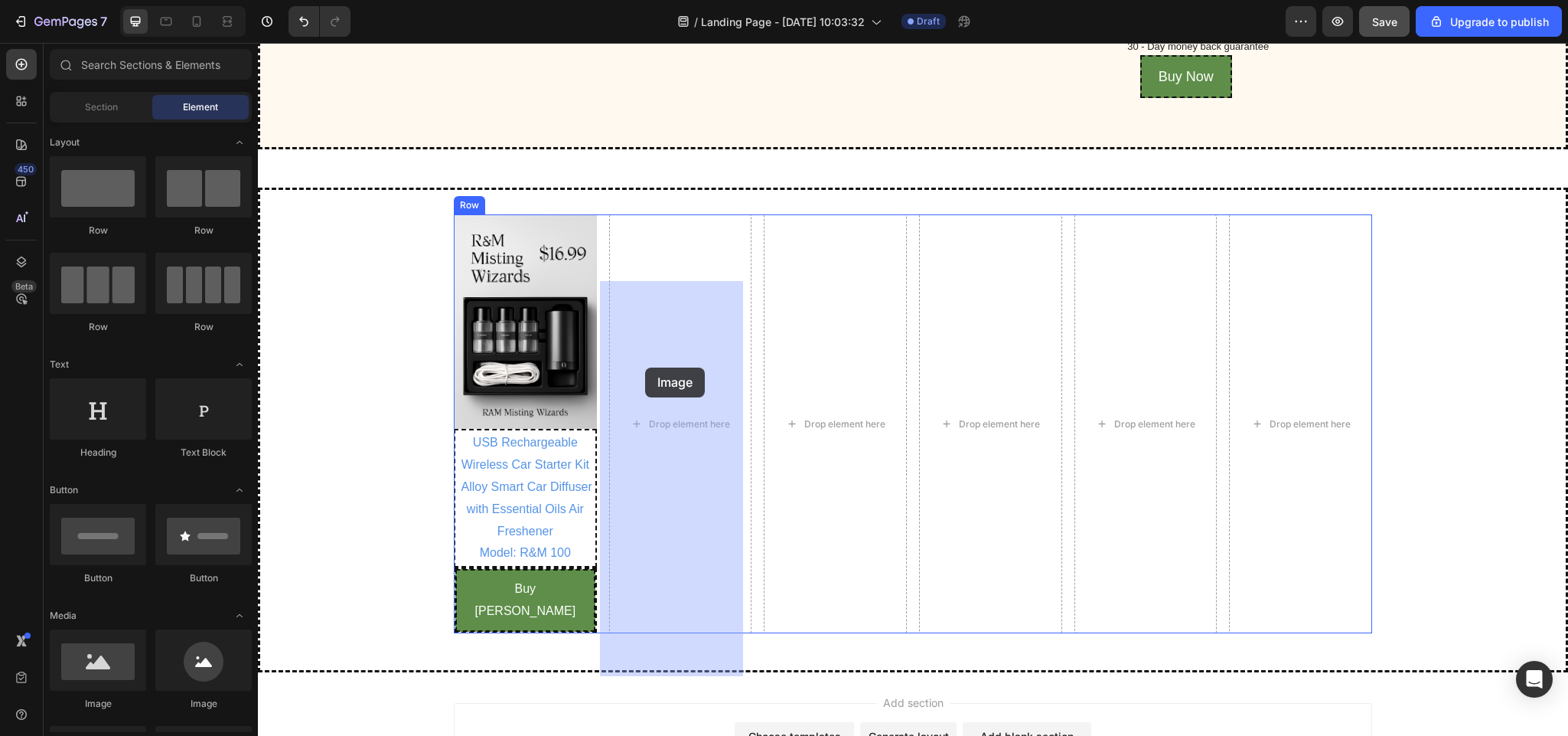
drag, startPoint x: 355, startPoint y: 707, endPoint x: 644, endPoint y: 368, distance: 445.5
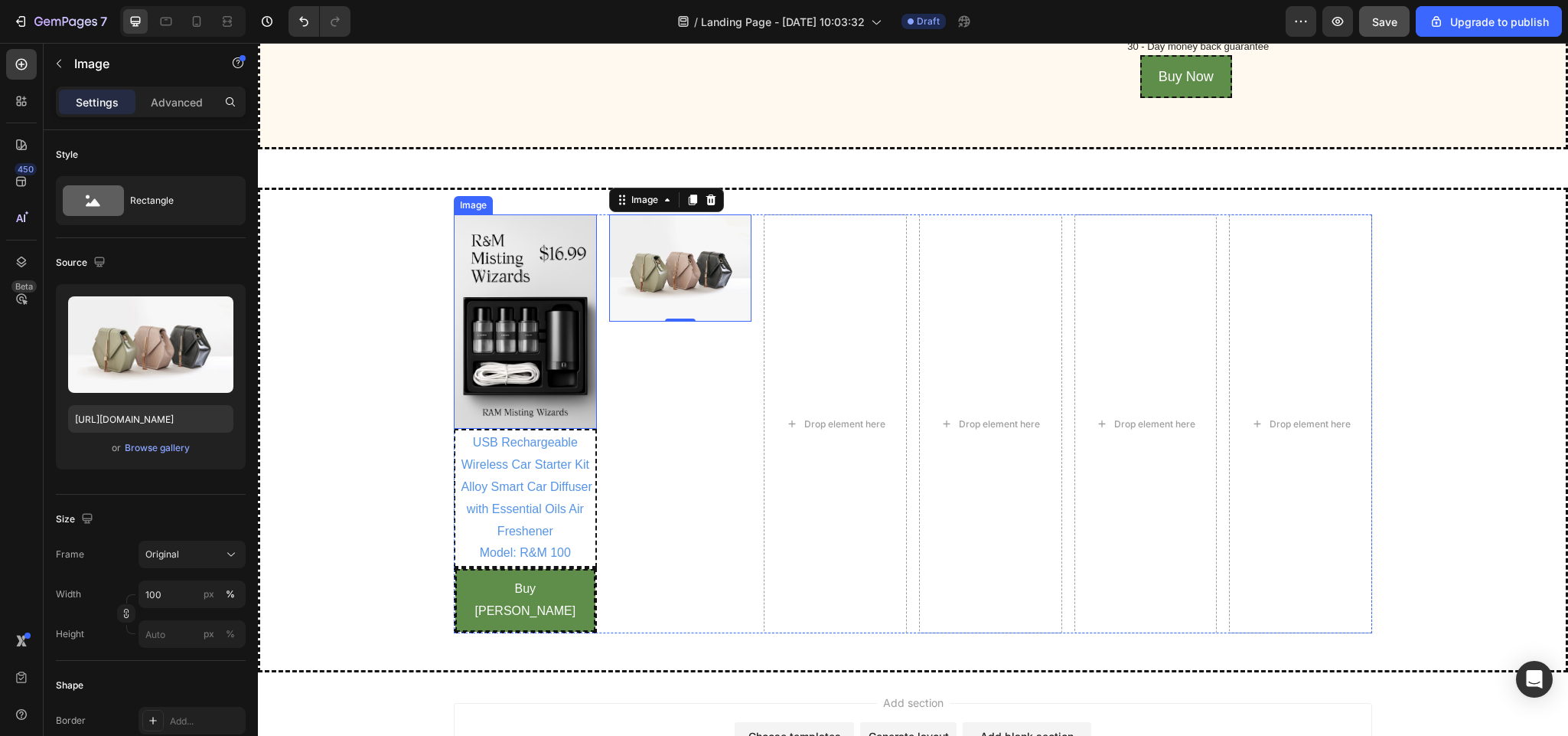
click at [498, 366] on img at bounding box center [526, 321] width 144 height 214
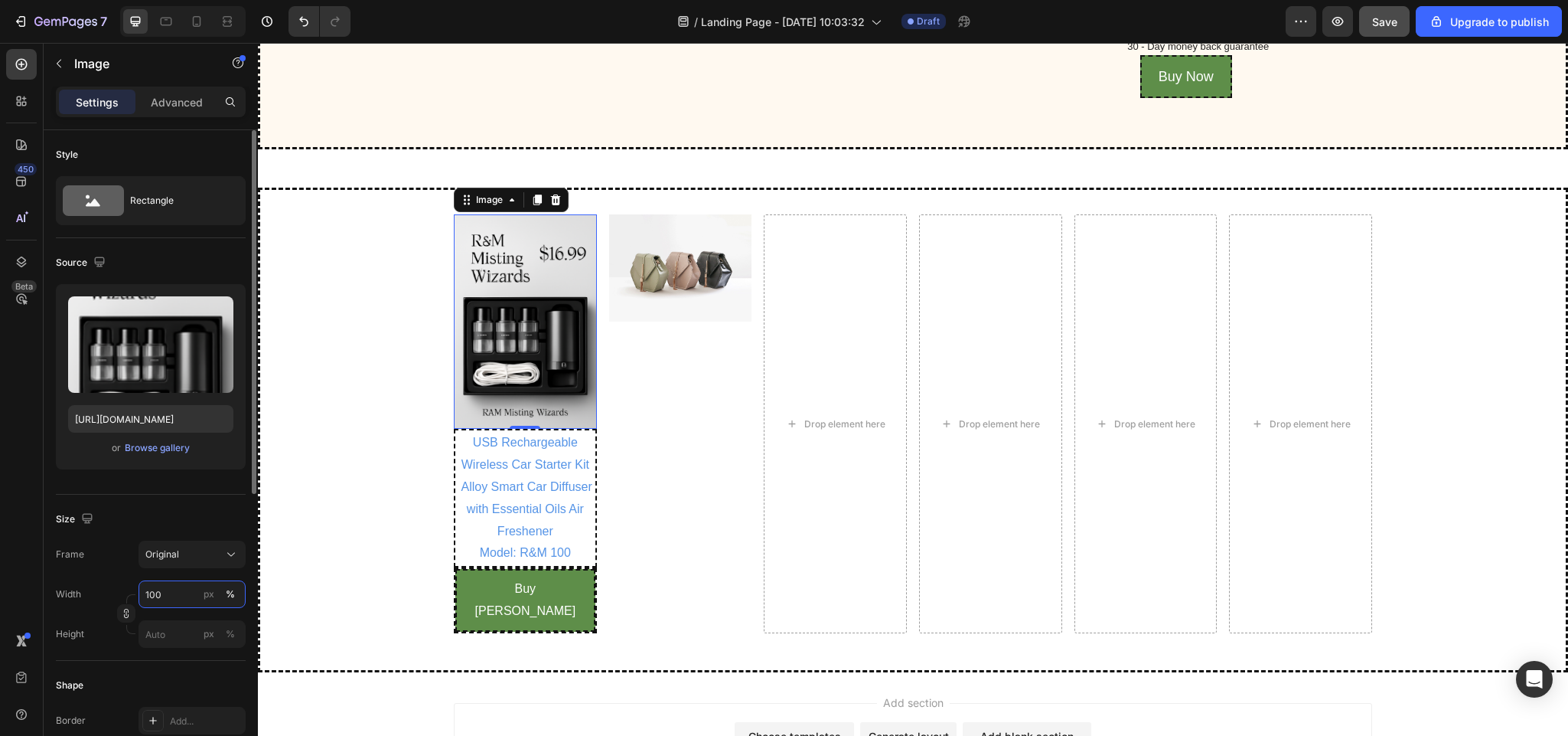
click at [177, 594] on input "100" at bounding box center [192, 593] width 108 height 27
click at [156, 636] on span "Full" at bounding box center [152, 632] width 16 height 14
click at [163, 637] on input "px %" at bounding box center [192, 633] width 108 height 27
click at [143, 675] on div "Full 100%" at bounding box center [176, 672] width 125 height 27
type input "100"
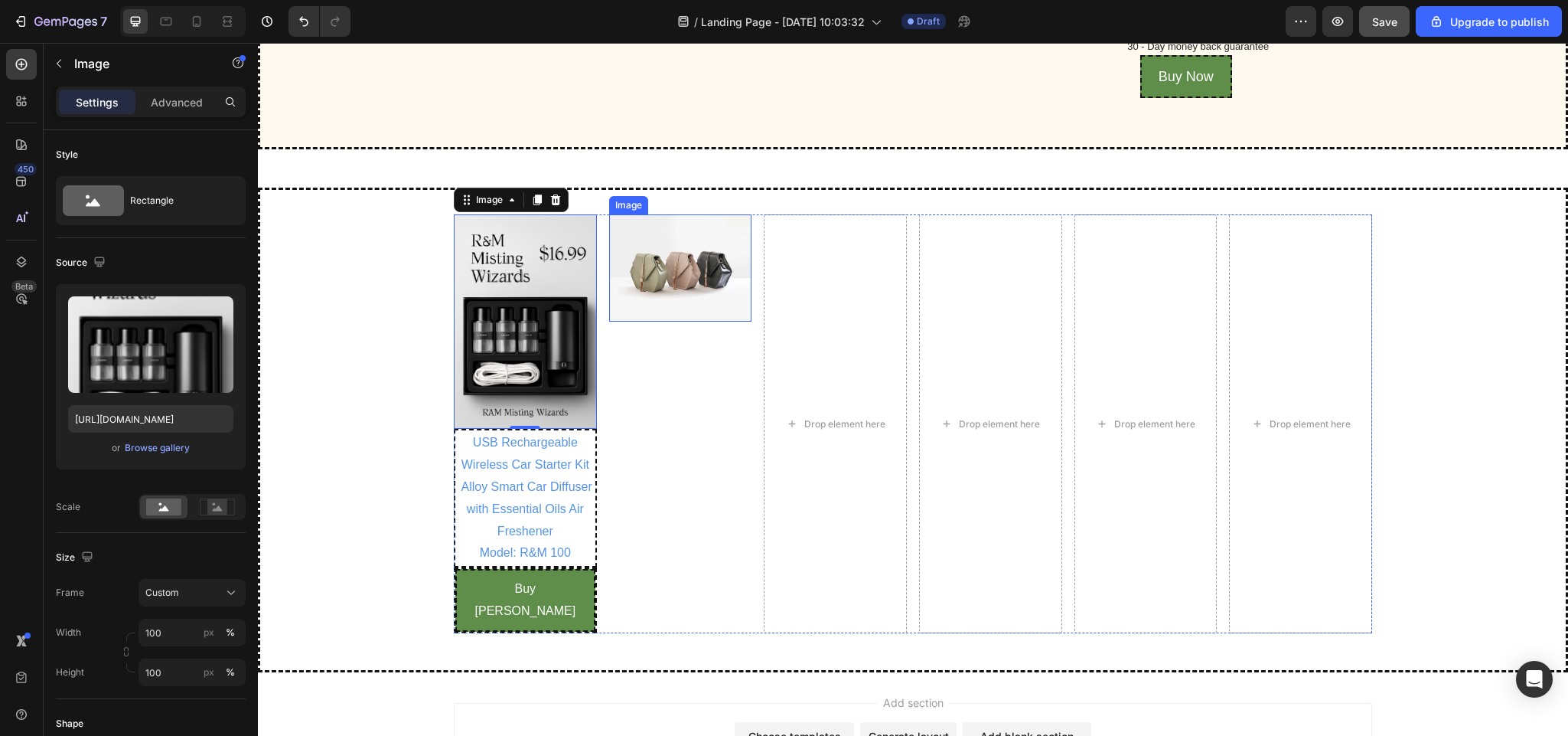
click at [641, 322] on img at bounding box center [681, 268] width 144 height 108
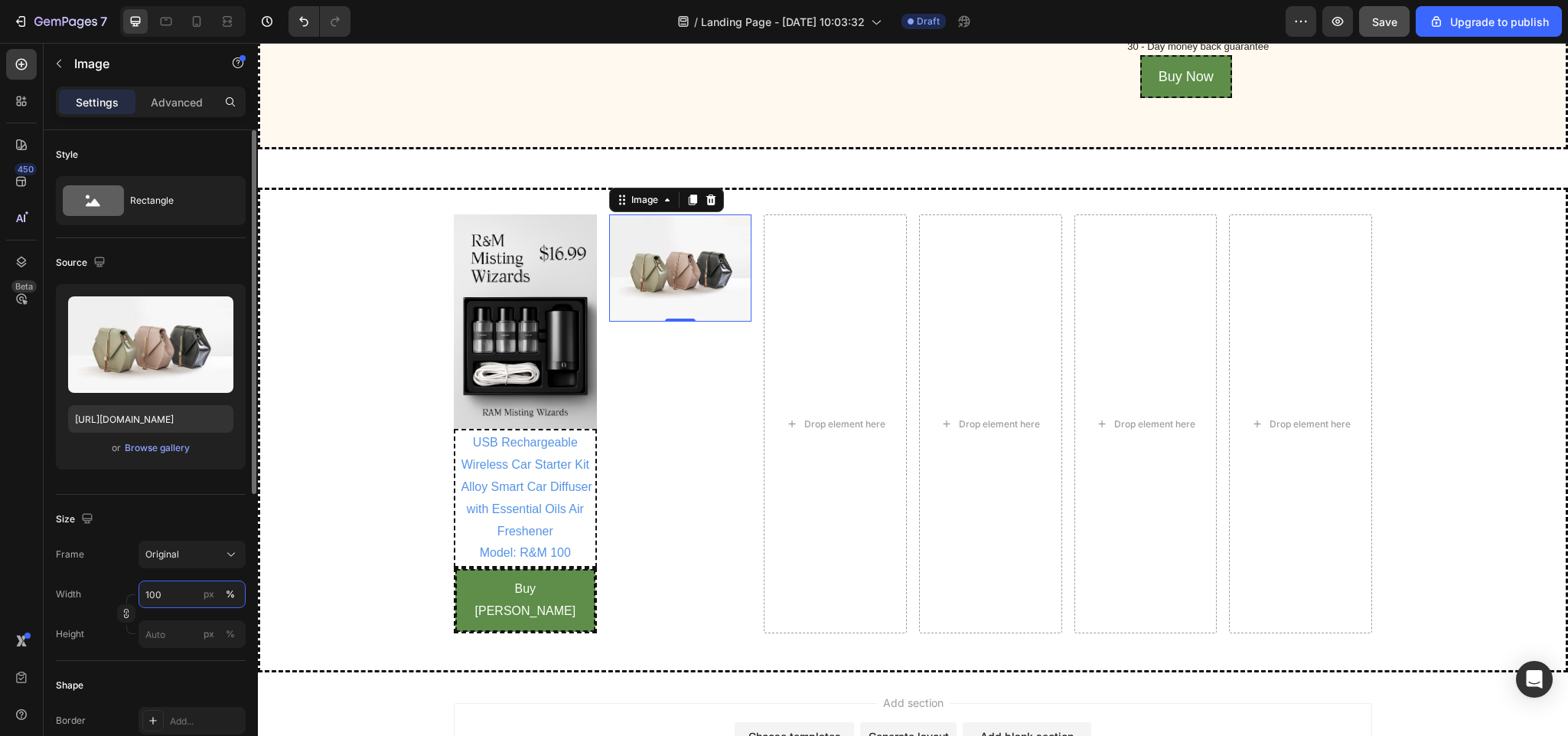
click at [173, 602] on input "100" at bounding box center [192, 593] width 108 height 27
click at [152, 629] on span "Full" at bounding box center [152, 632] width 16 height 14
click at [152, 630] on input "px %" at bounding box center [192, 633] width 108 height 27
click at [144, 666] on span "Full" at bounding box center [152, 672] width 16 height 14
type input "100"
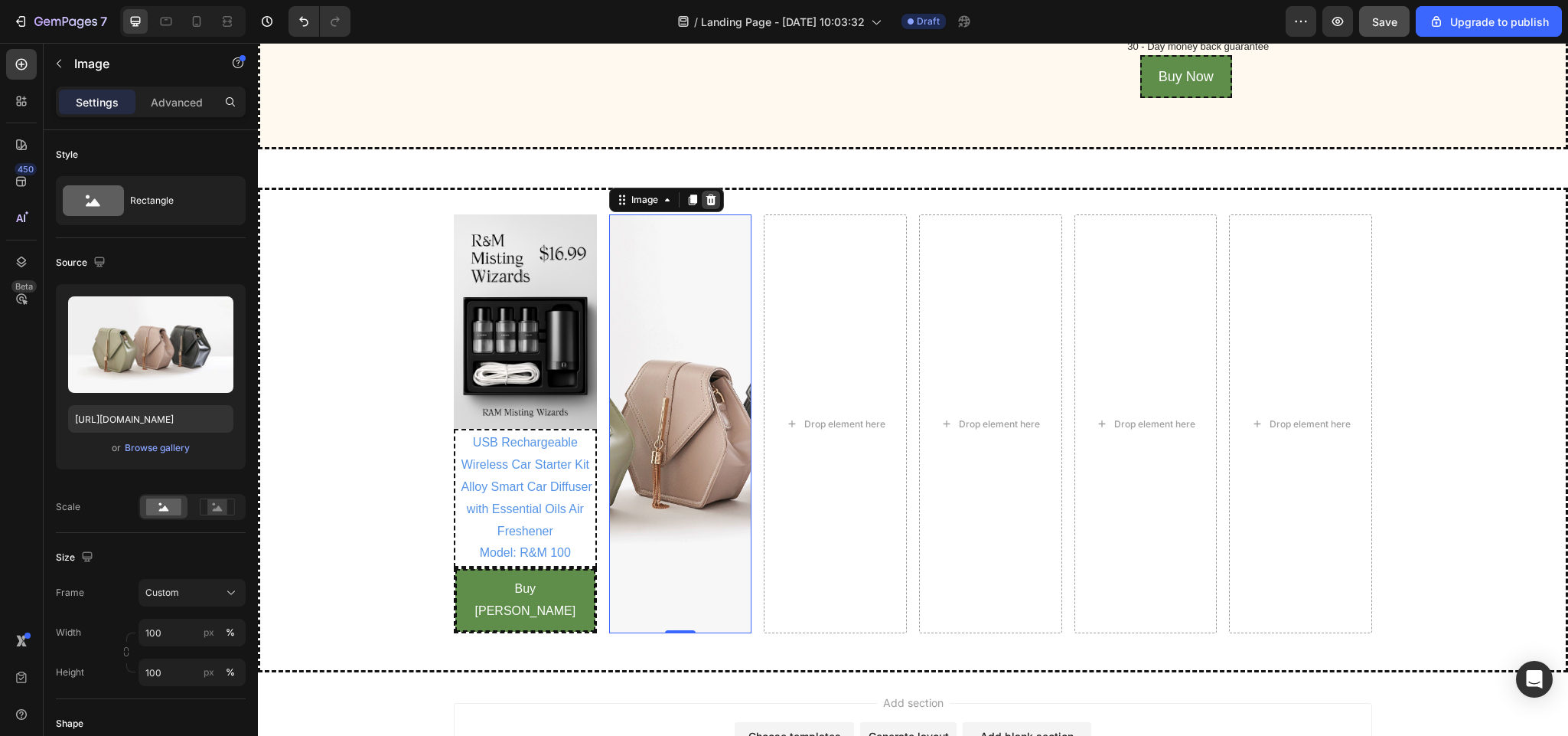
click at [705, 206] on icon at bounding box center [711, 200] width 13 height 13
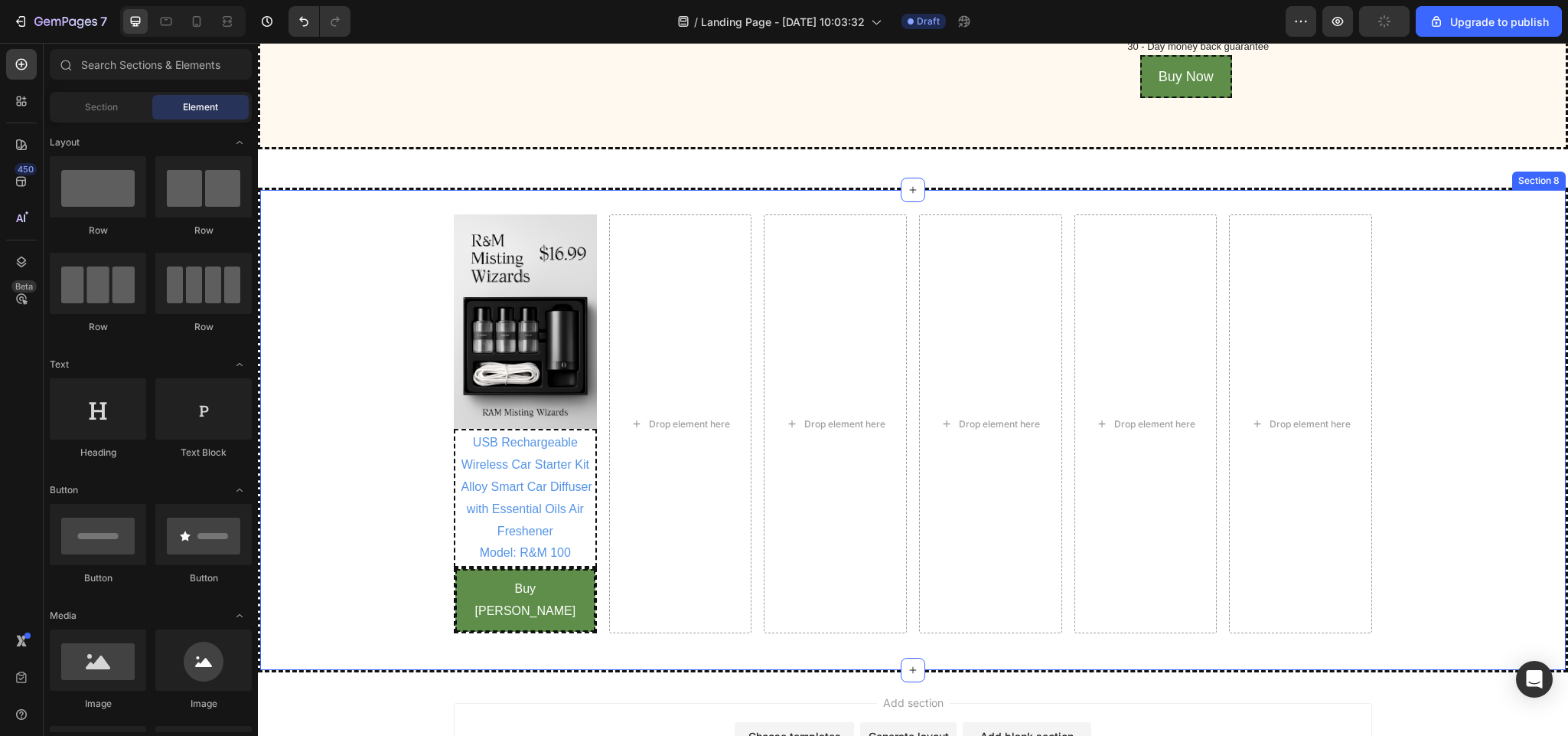
click at [336, 345] on div "Image USB Rechargeable Wireless Car Starter Kit Alloy Smart Car Diffuser with E…" at bounding box center [912, 430] width 1306 height 431
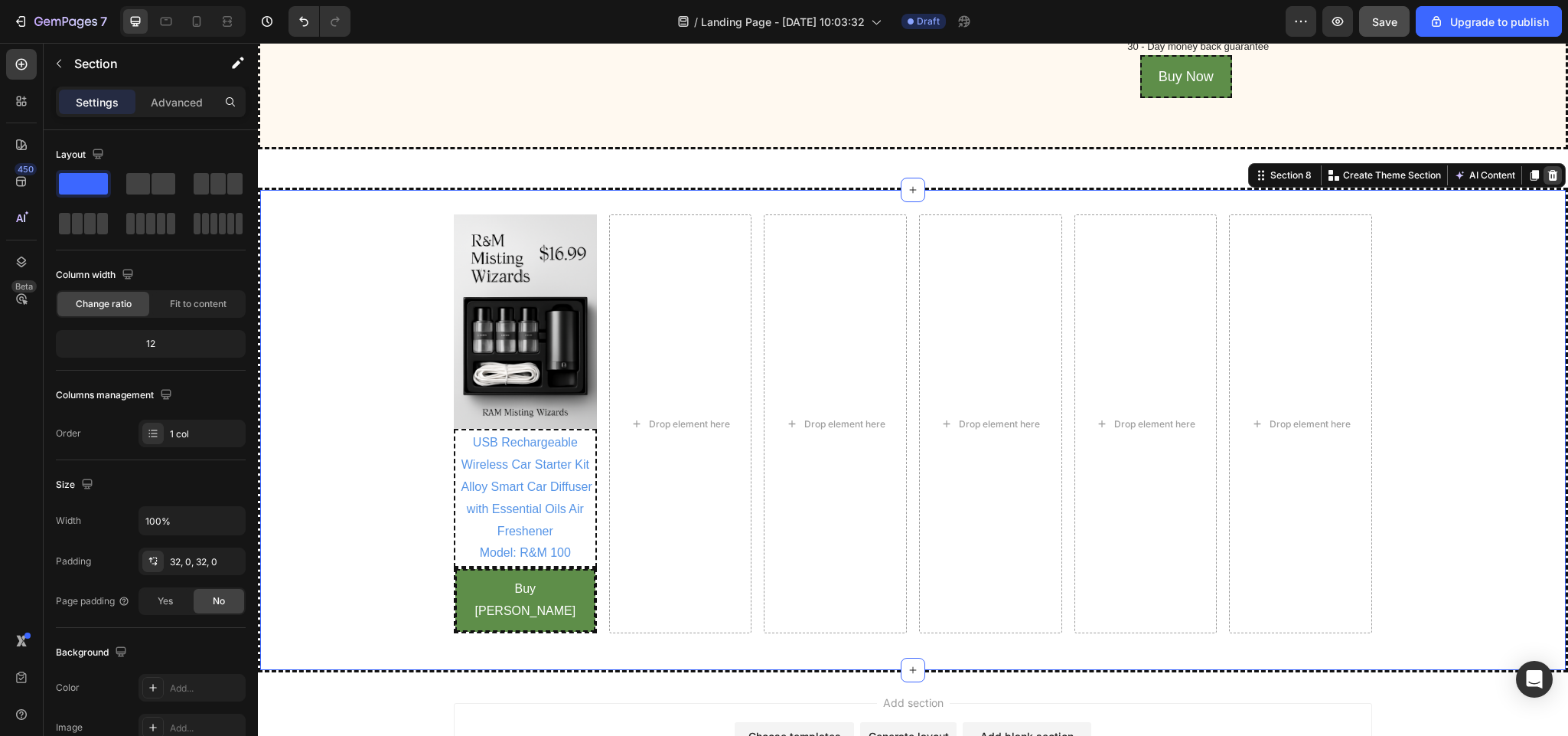
click at [1547, 181] on icon at bounding box center [1552, 175] width 13 height 13
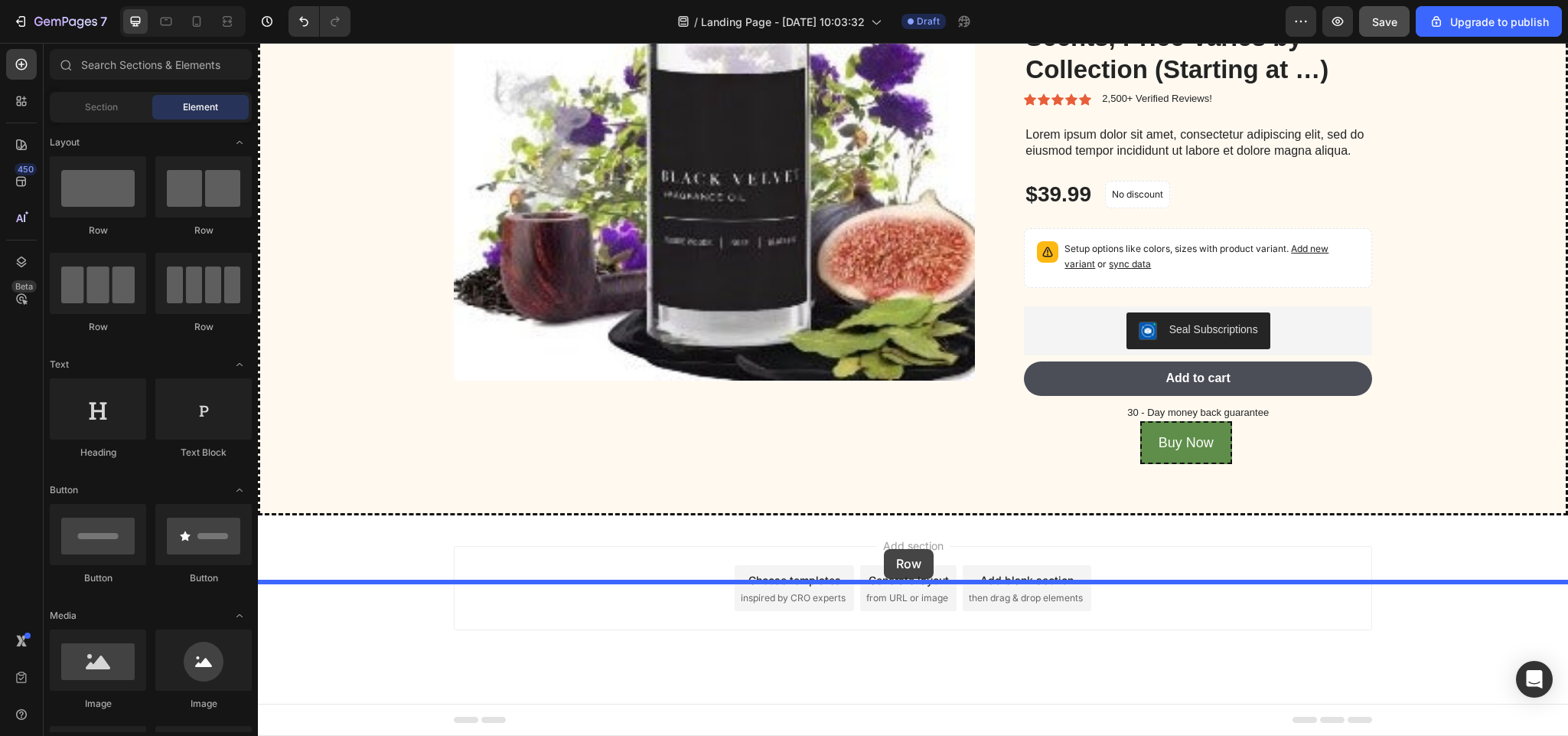
drag, startPoint x: 471, startPoint y: 349, endPoint x: 884, endPoint y: 549, distance: 458.9
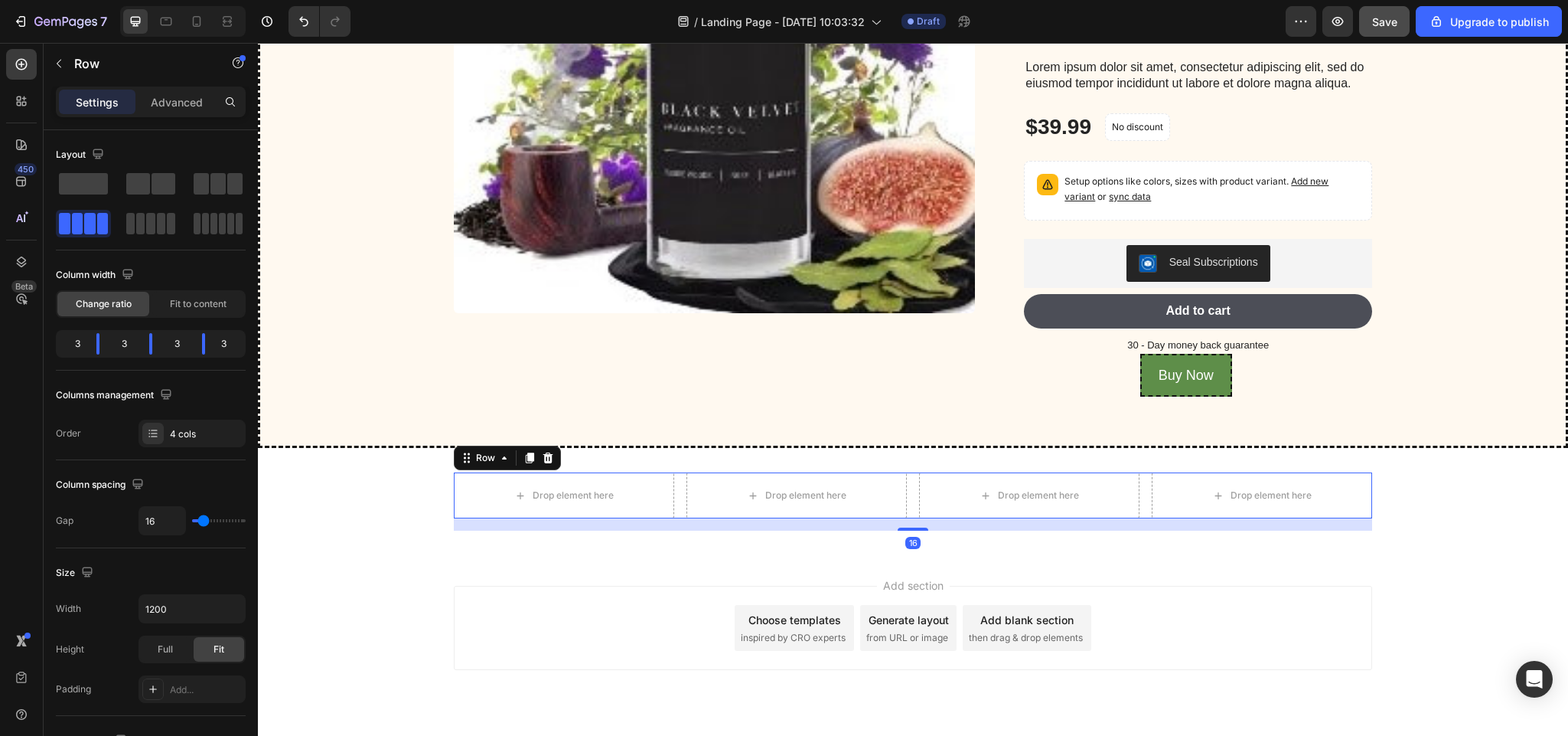
scroll to position [4233, 0]
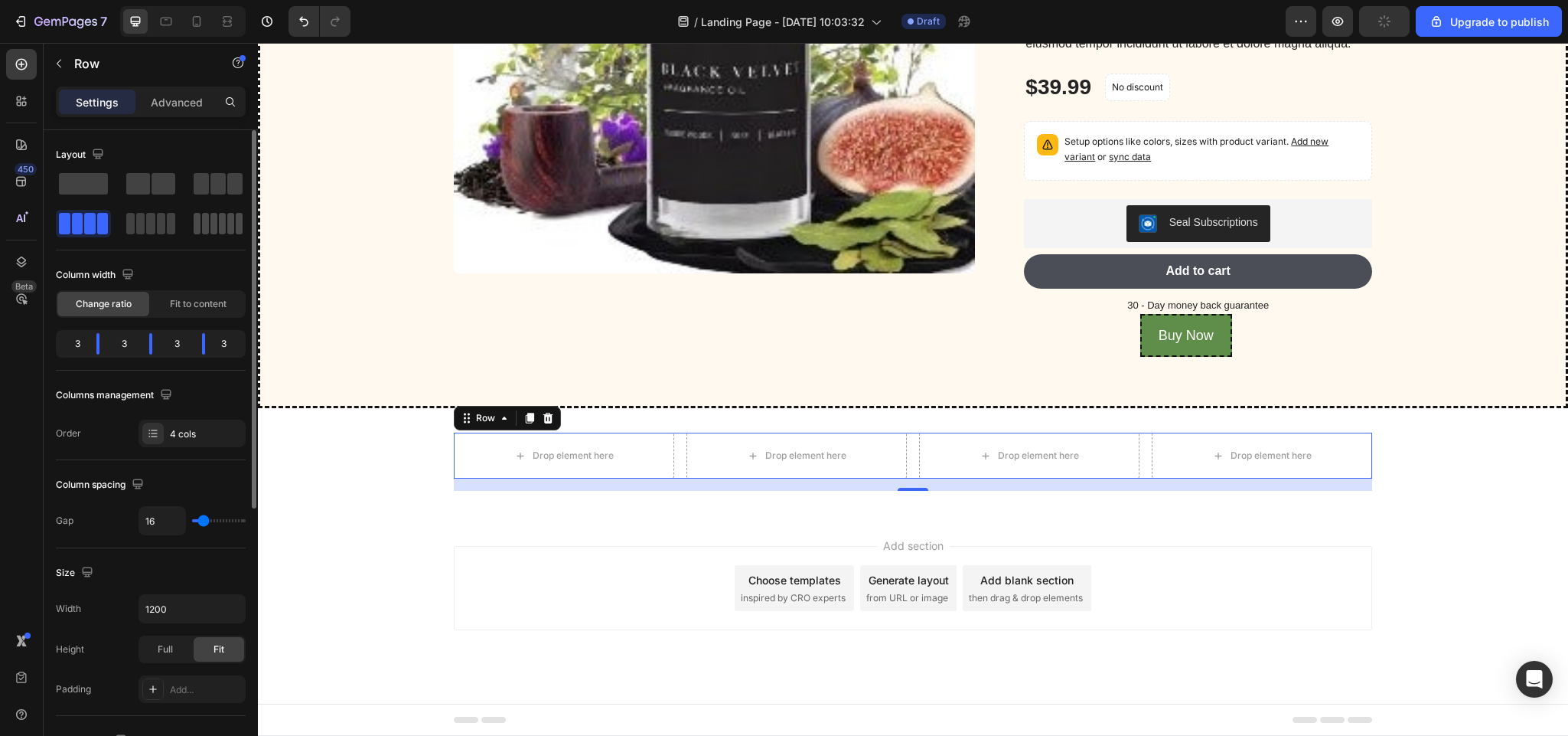
drag, startPoint x: 227, startPoint y: 226, endPoint x: 206, endPoint y: 216, distance: 23.3
click at [206, 216] on div at bounding box center [218, 223] width 49 height 21
type input "48"
type input "54"
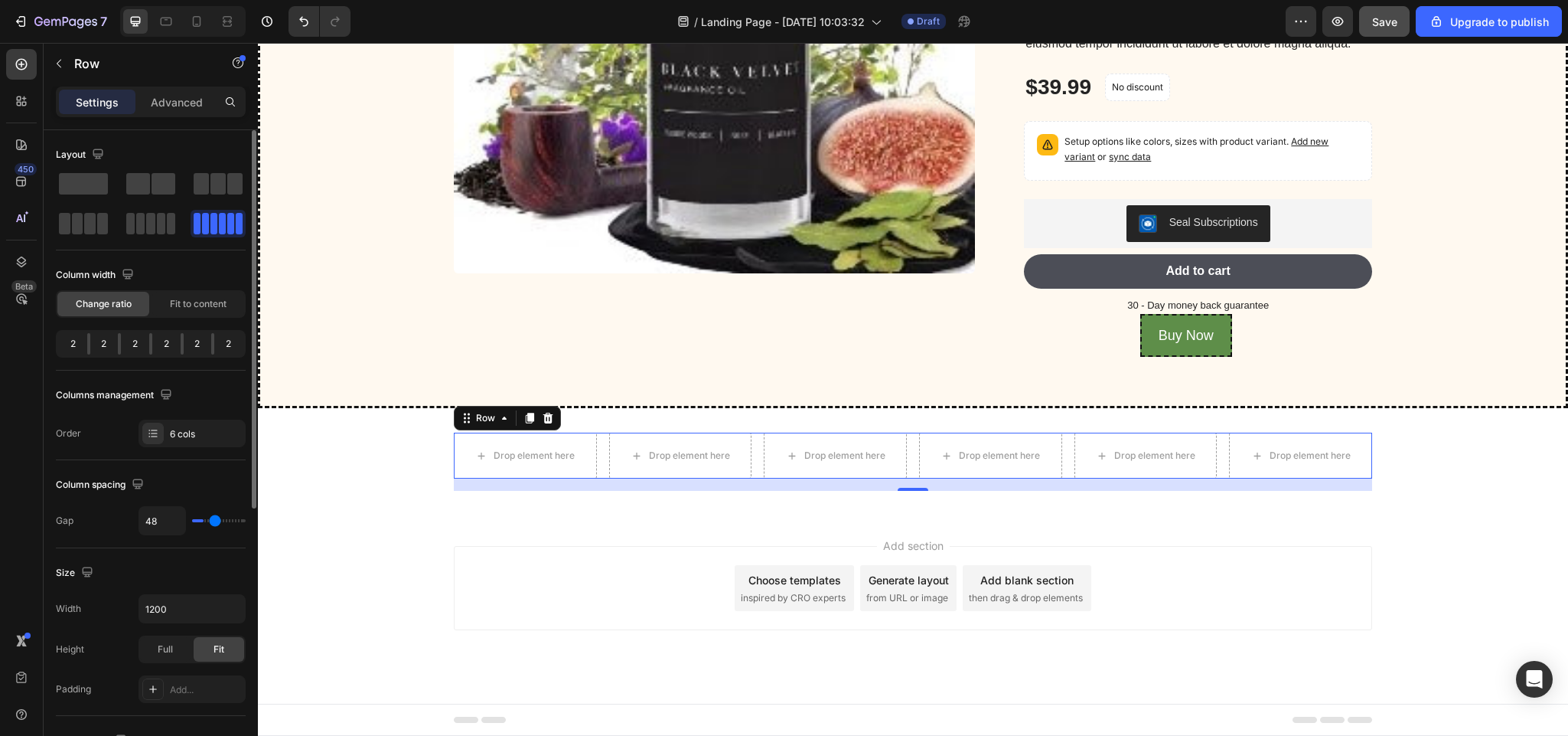
type input "54"
type input "68"
type input "98"
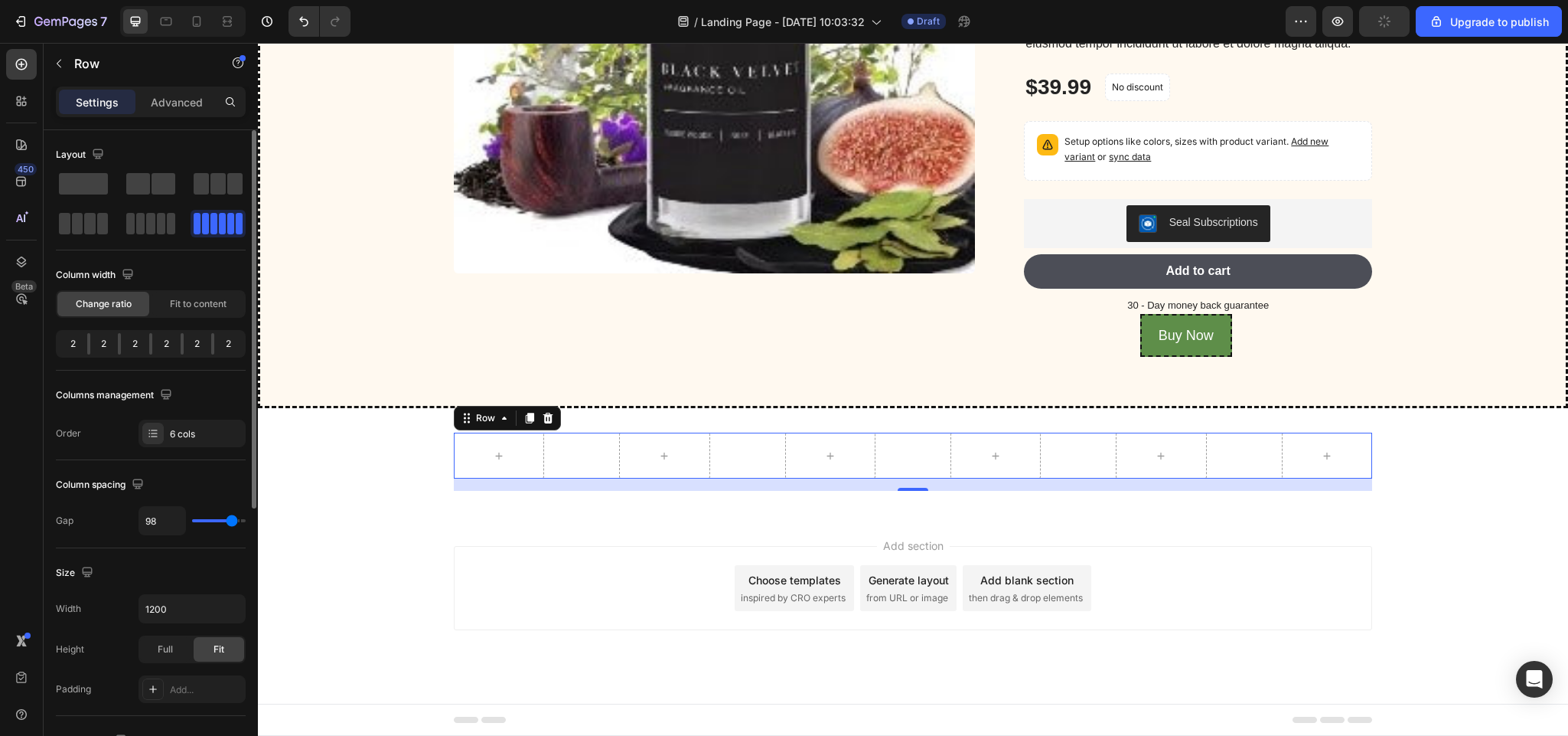
type input "101"
type input "104"
type input "108"
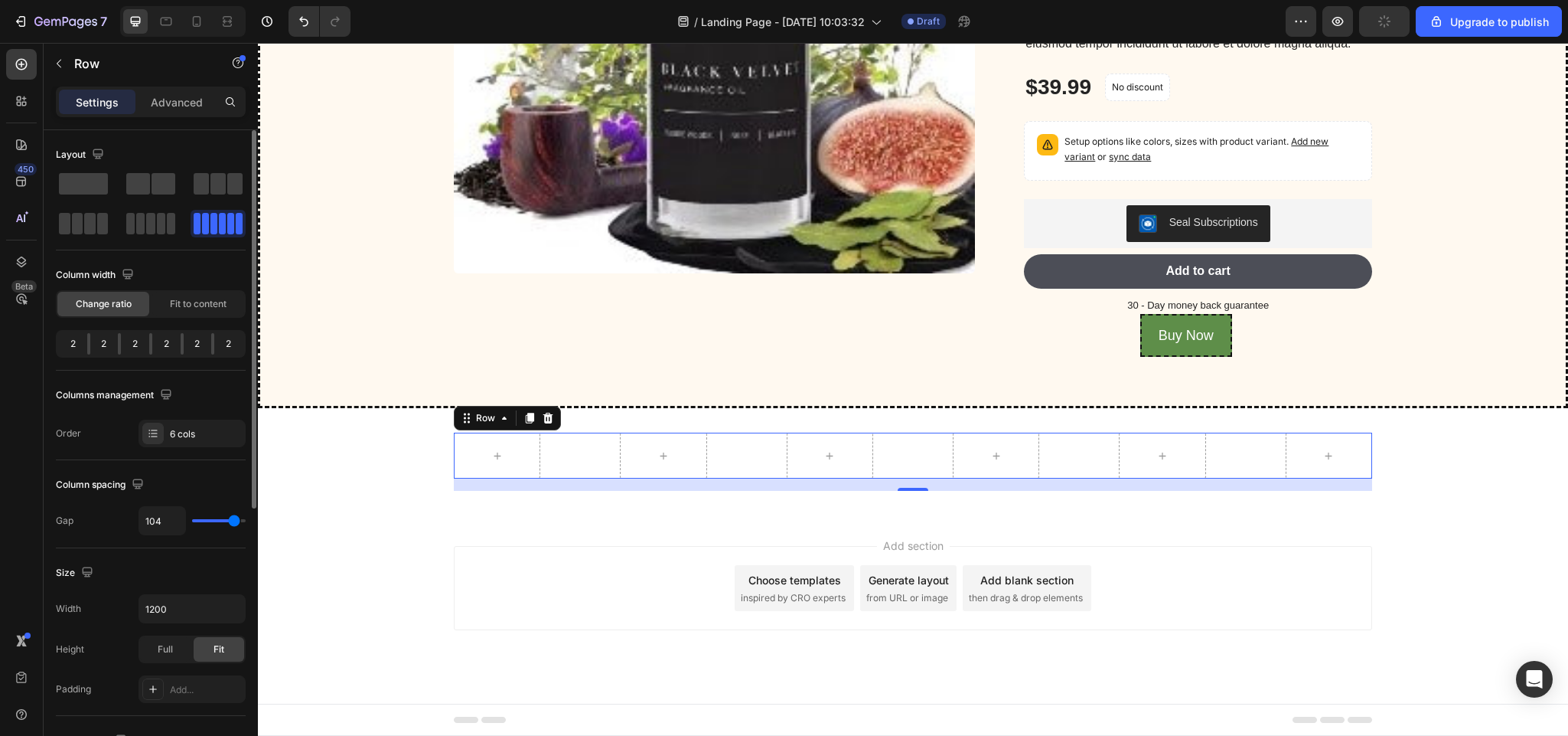
type input "108"
type input "118"
type input "120"
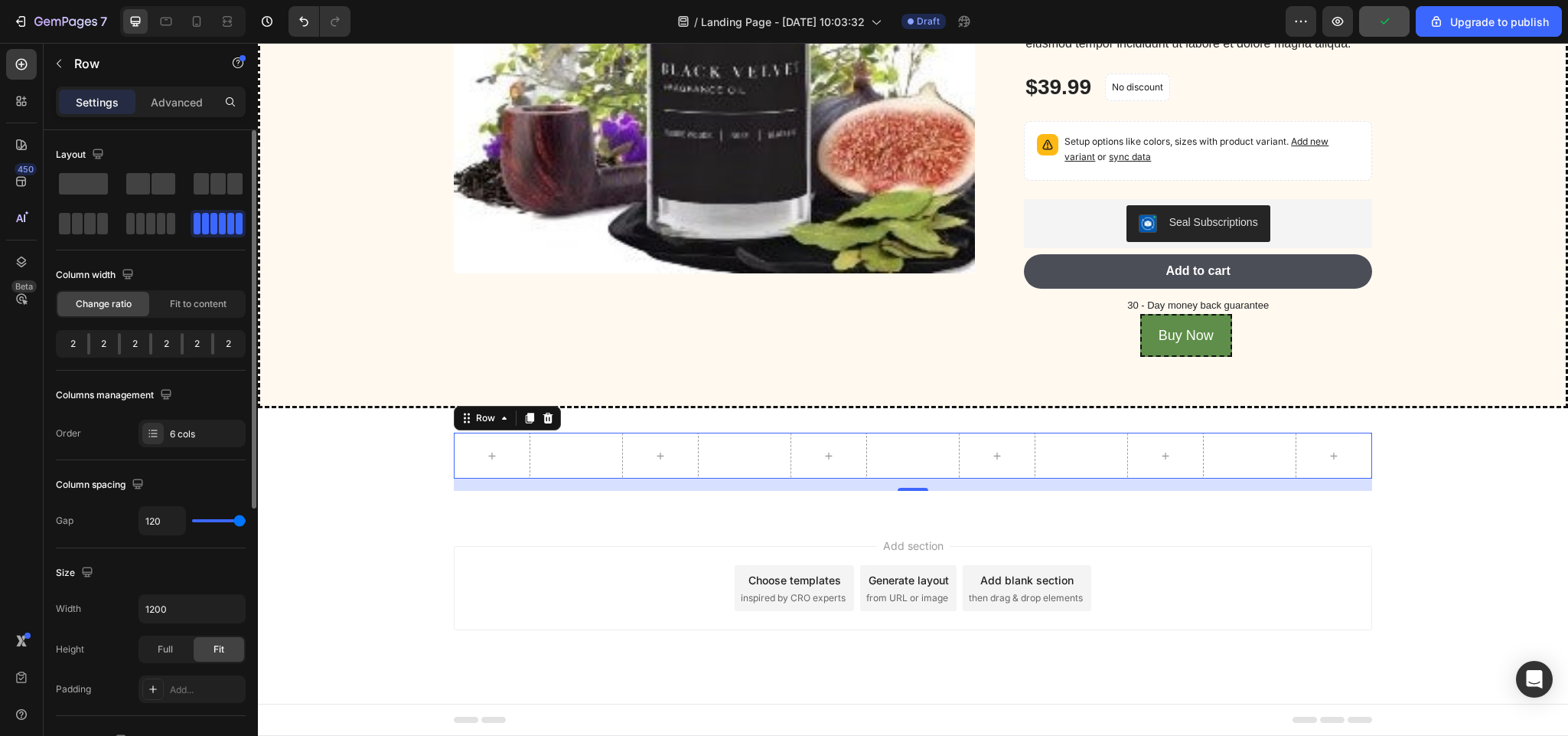
type input "58"
type input "0"
type input "14"
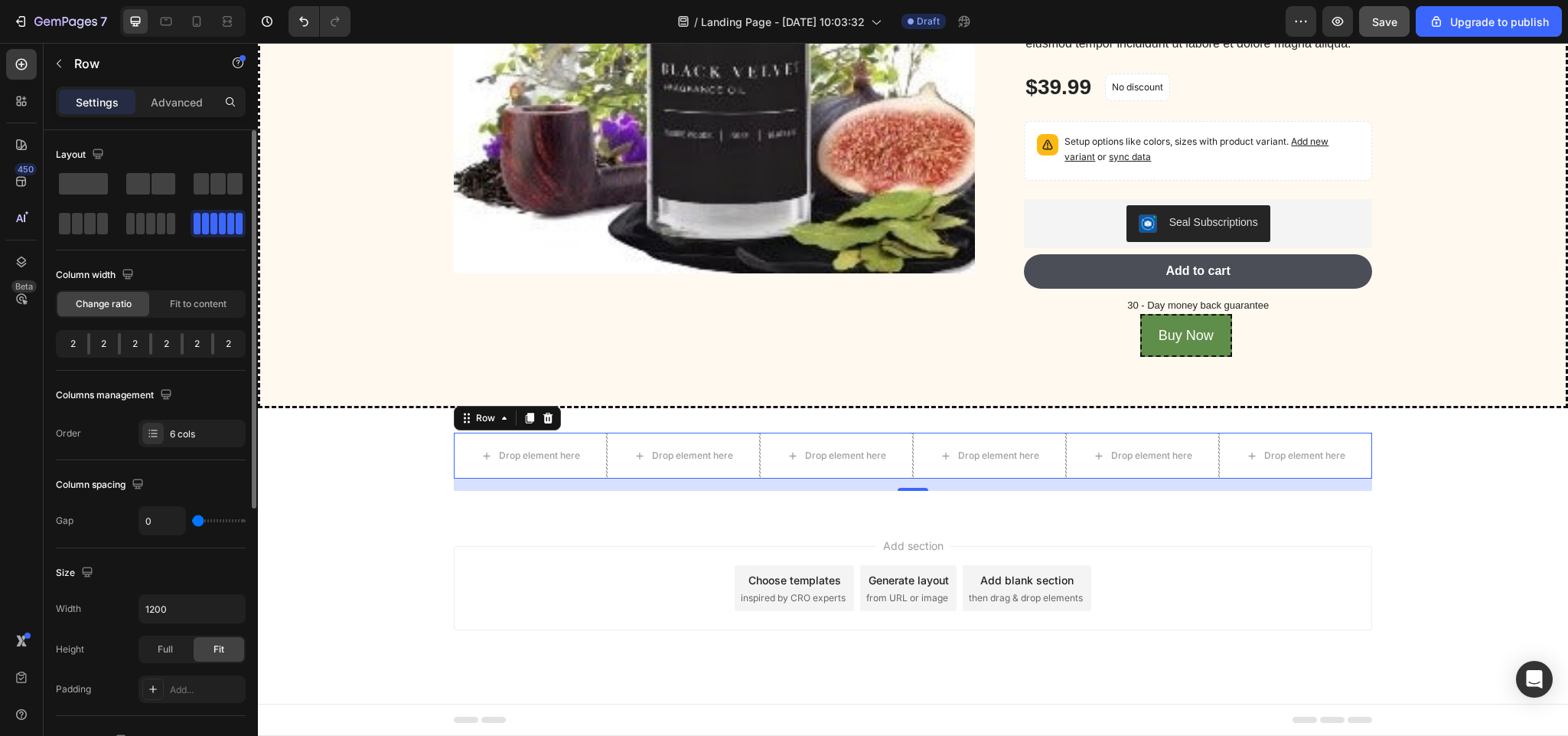
type input "14"
type input "41"
type input "61"
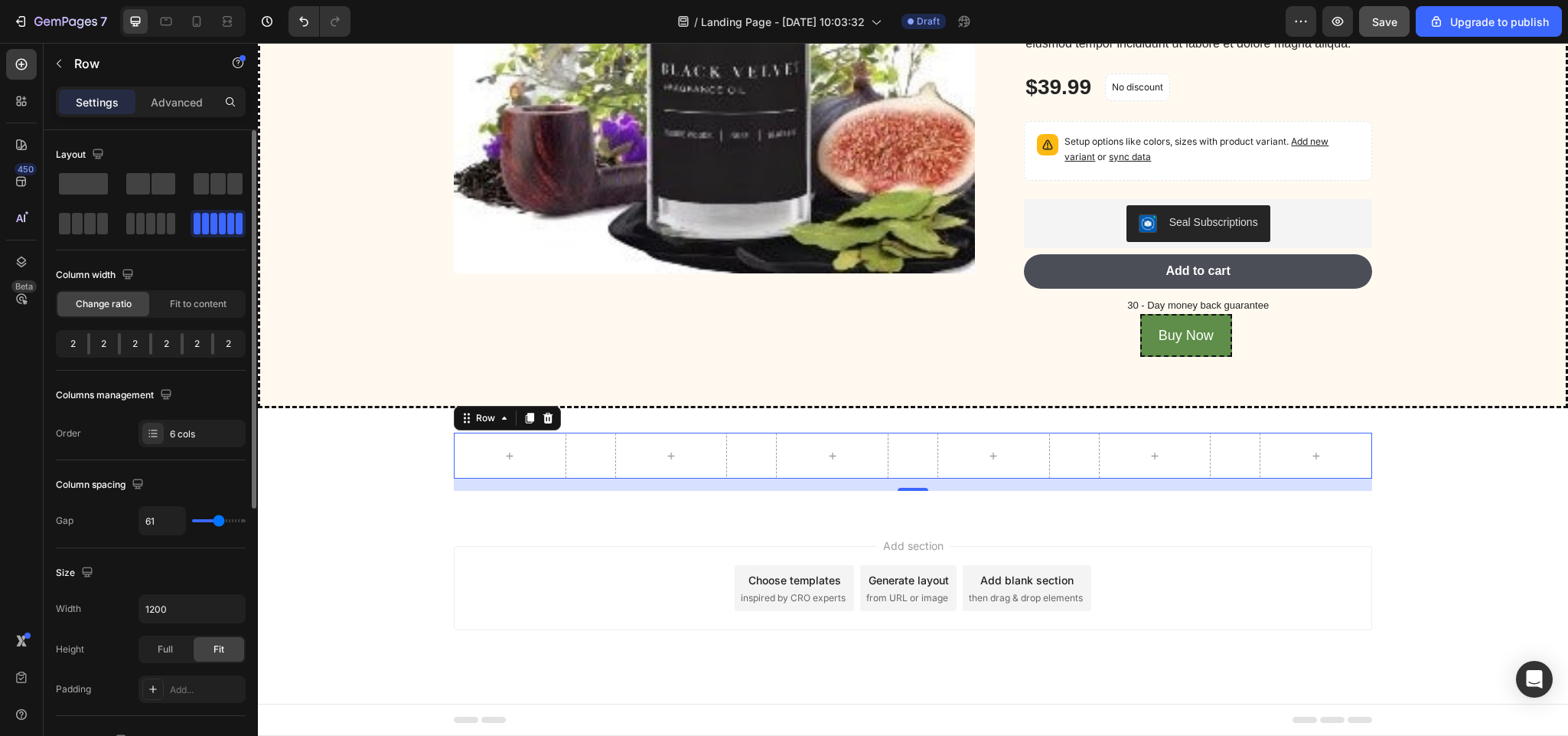
type input "64"
type input "48"
type input "44"
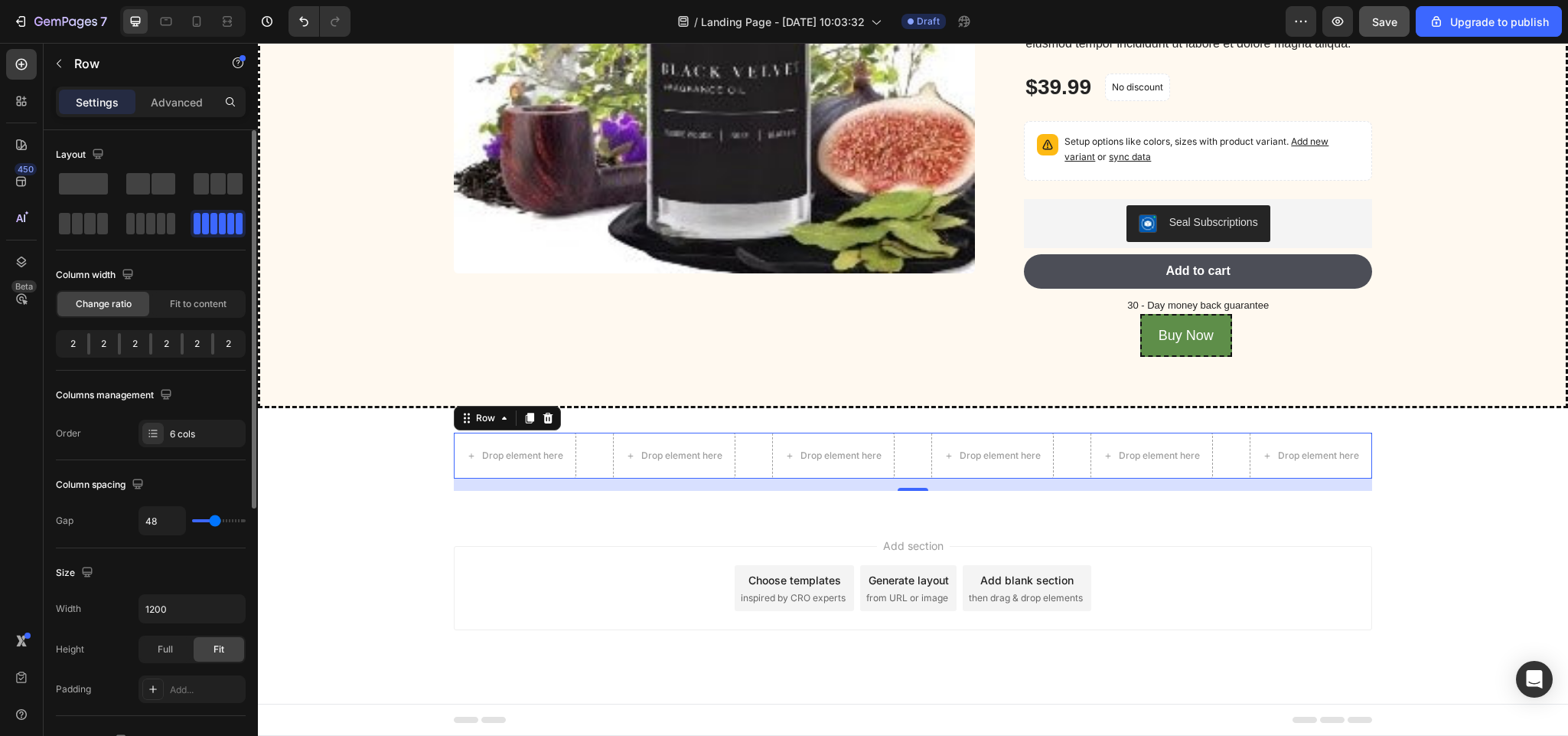
type input "44"
type input "41"
type input "38"
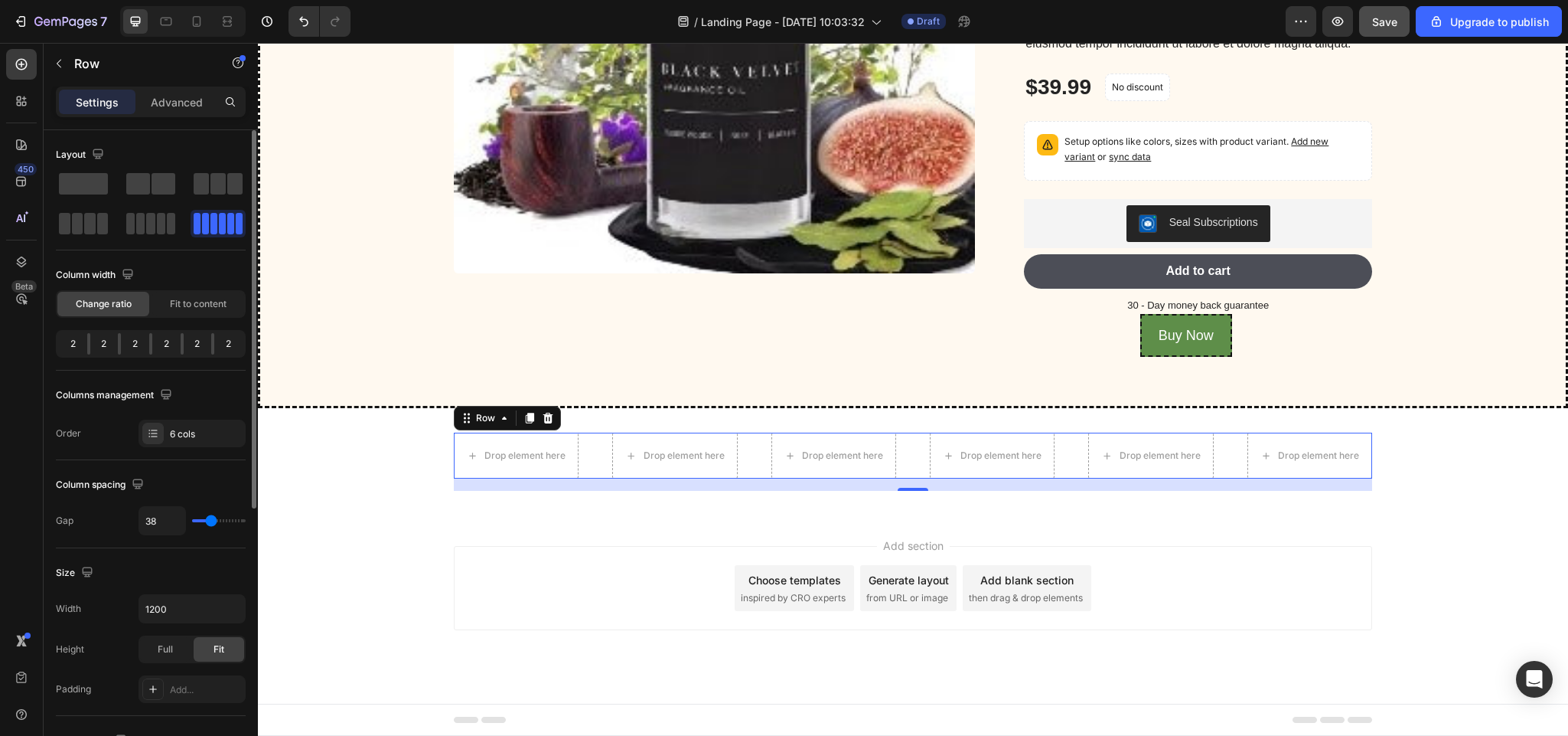
type input "34"
type input "28"
type input "31"
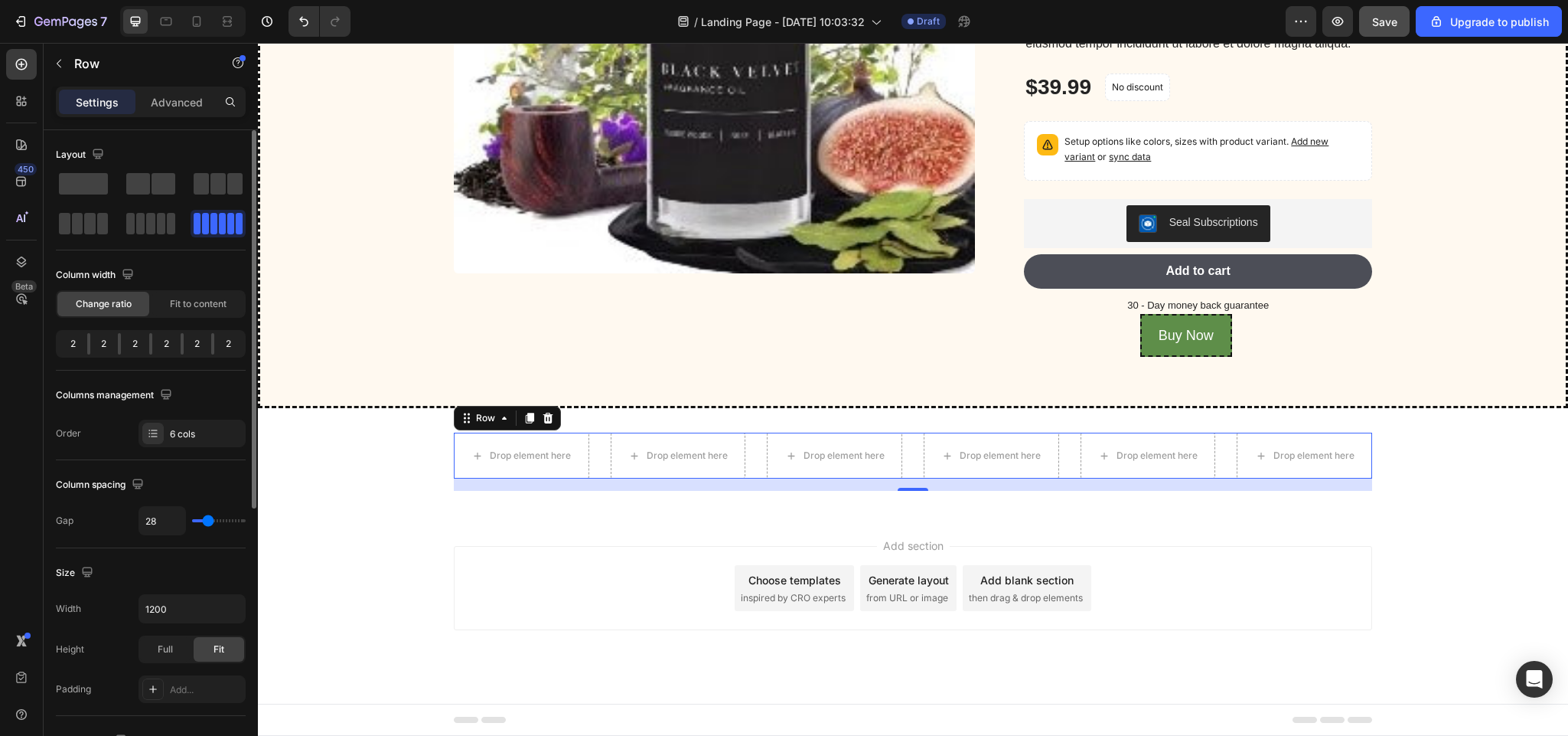
type input "31"
type input "38"
type input "34"
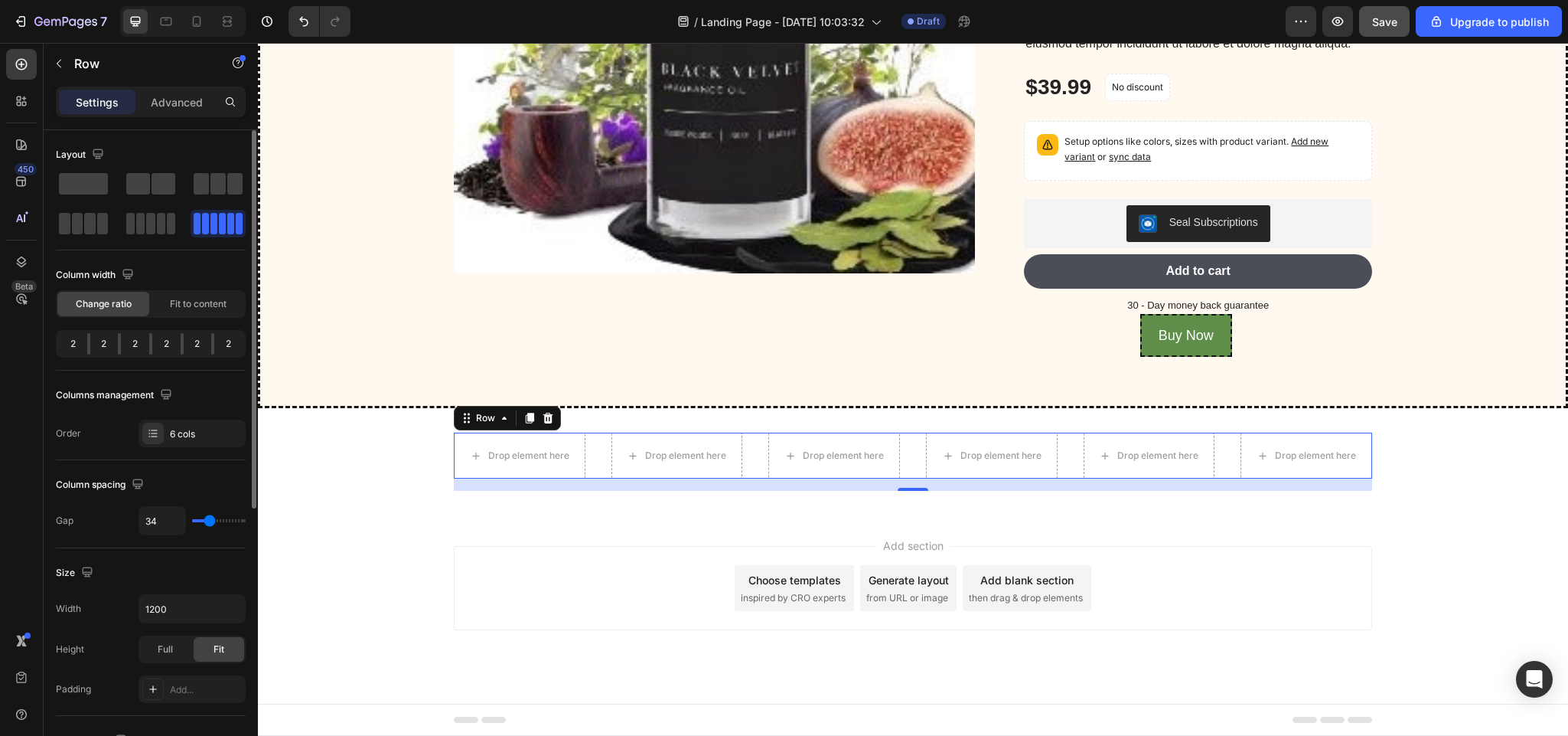
type input "28"
type input "24"
type input "38"
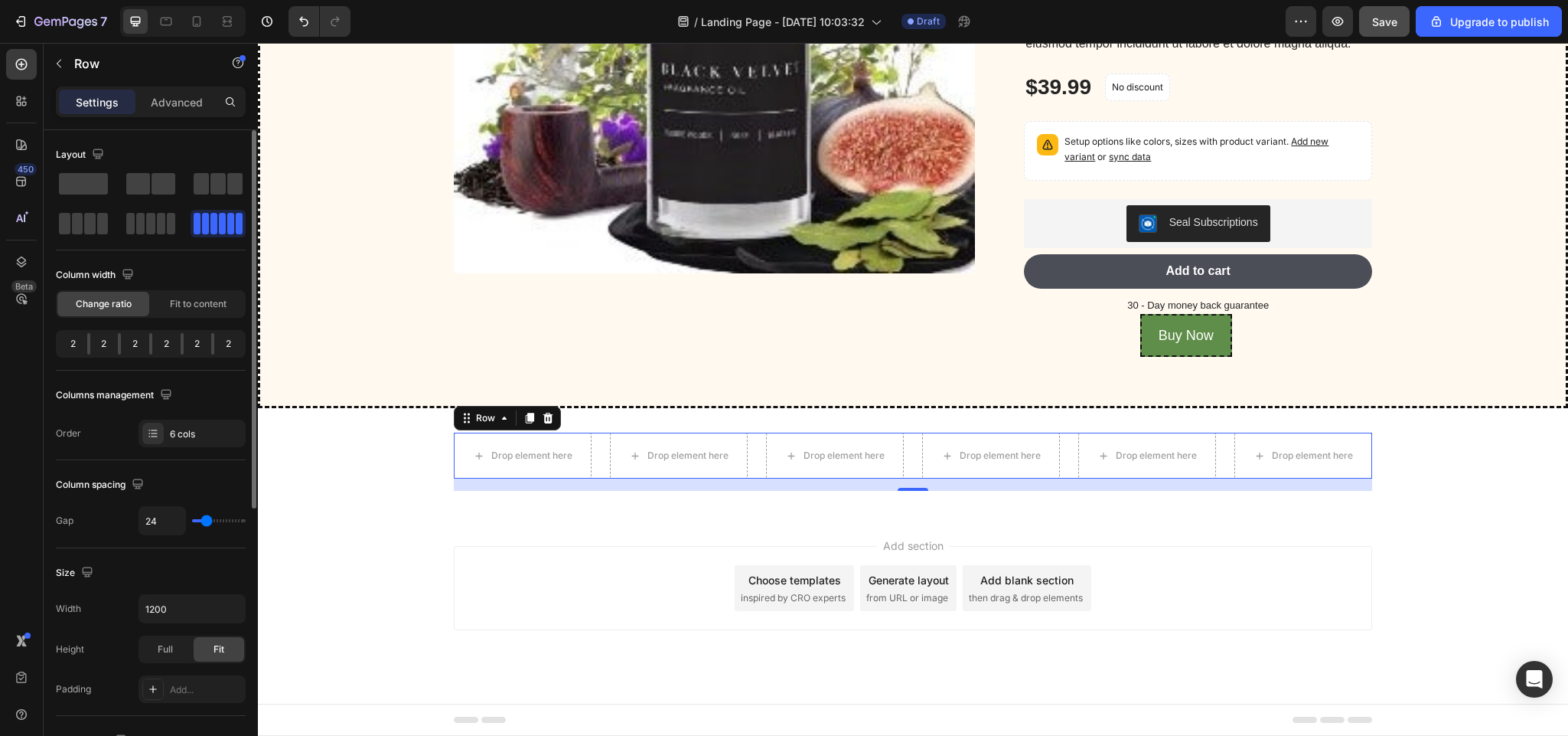
type input "38"
type input "34"
type input "28"
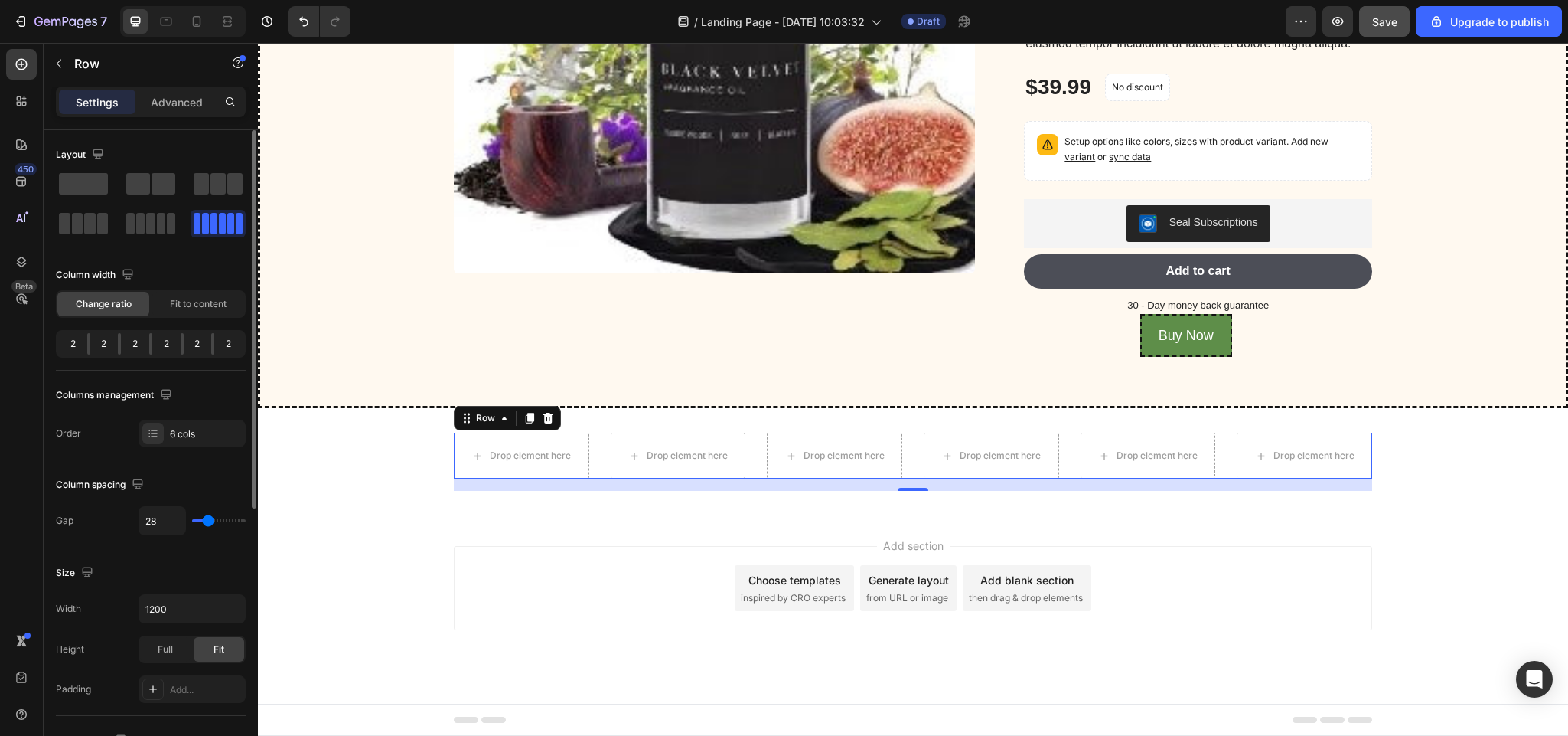
type input "24"
click at [207, 522] on input "range" at bounding box center [218, 520] width 53 height 3
click at [62, 57] on icon "button" at bounding box center [58, 63] width 13 height 13
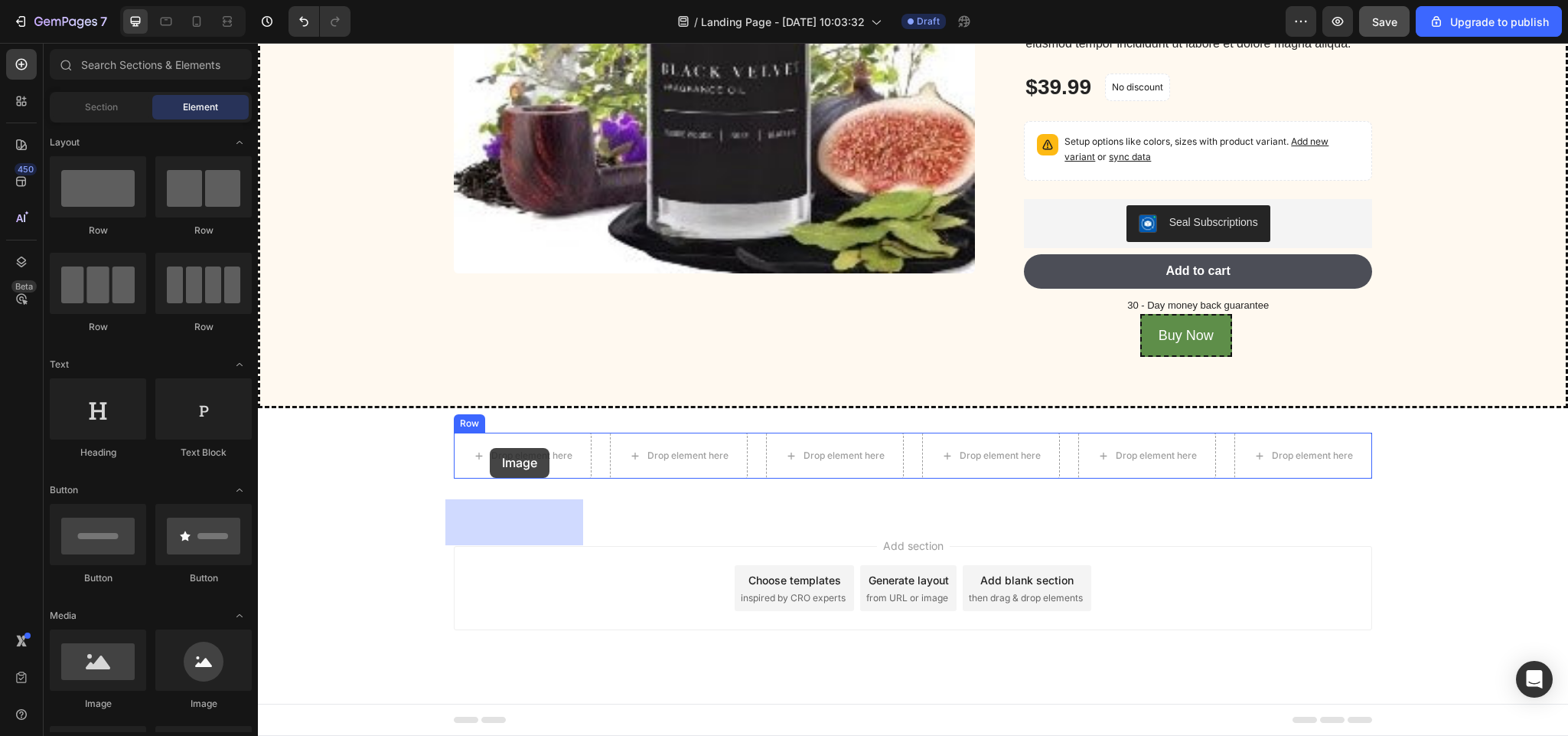
drag, startPoint x: 353, startPoint y: 696, endPoint x: 490, endPoint y: 448, distance: 283.3
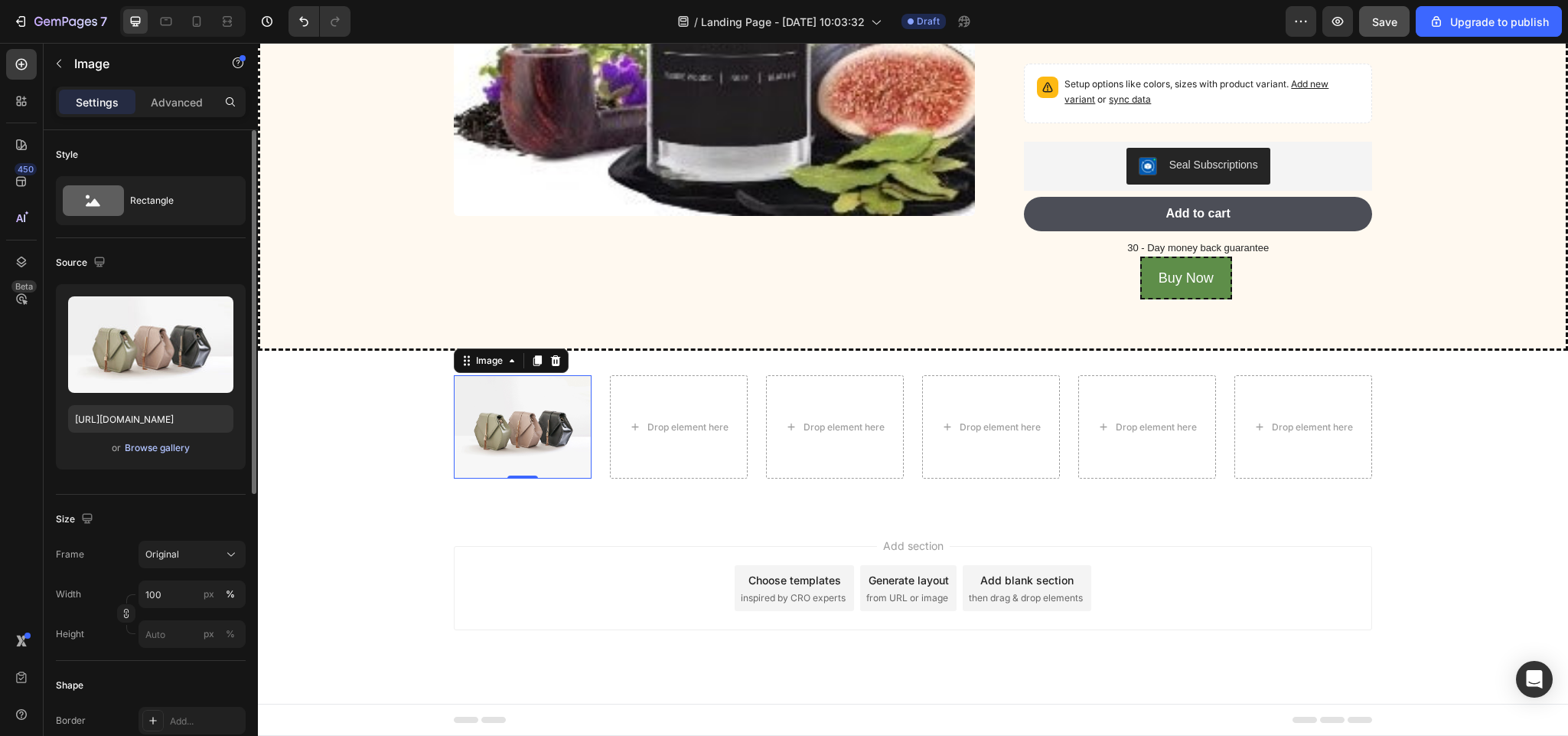
click at [175, 449] on div "Browse gallery" at bounding box center [157, 448] width 65 height 14
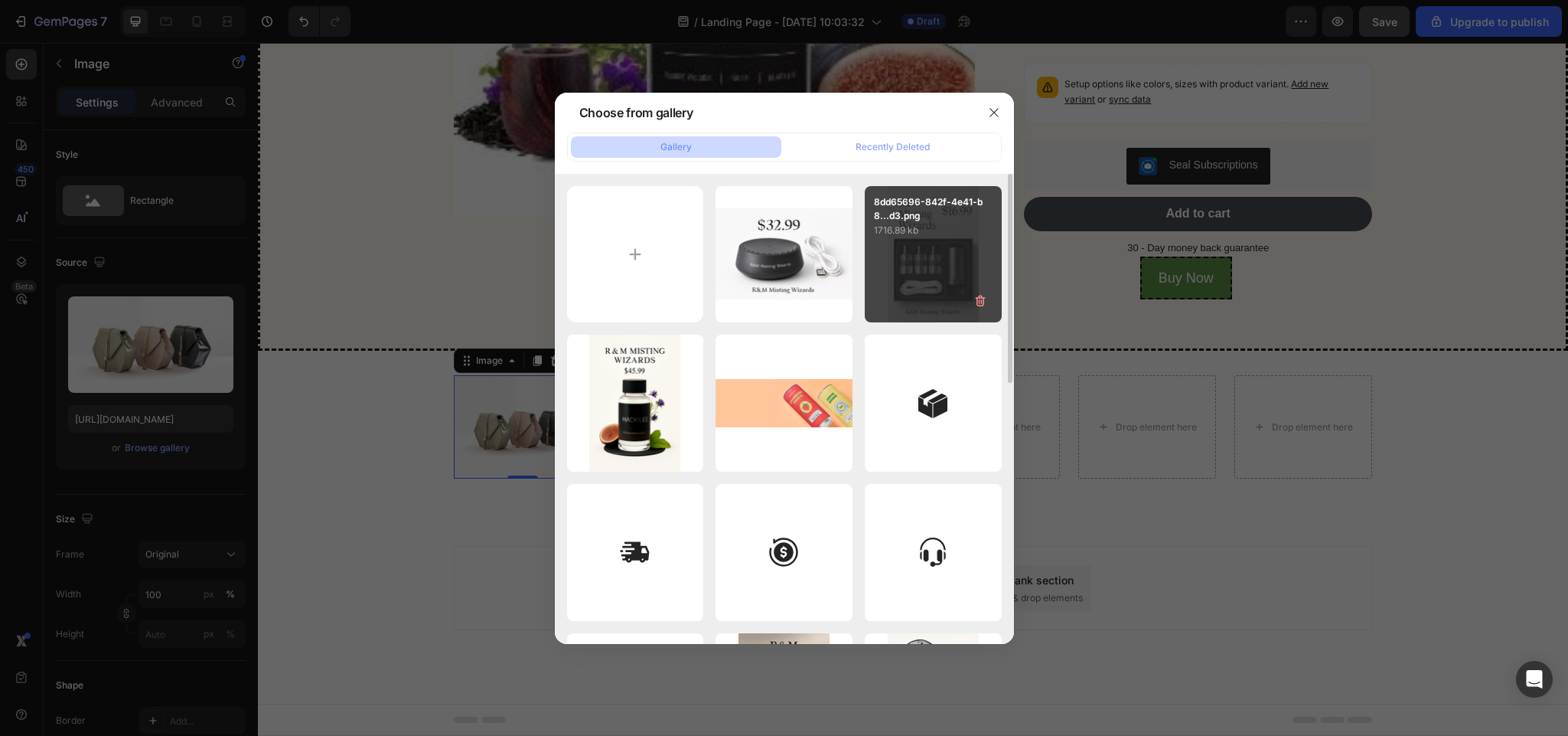
click at [923, 244] on div "8dd65696-842f-4e41-b8...d3.png 1716.89 kb" at bounding box center [933, 254] width 137 height 137
type input "[URL][DOMAIN_NAME]"
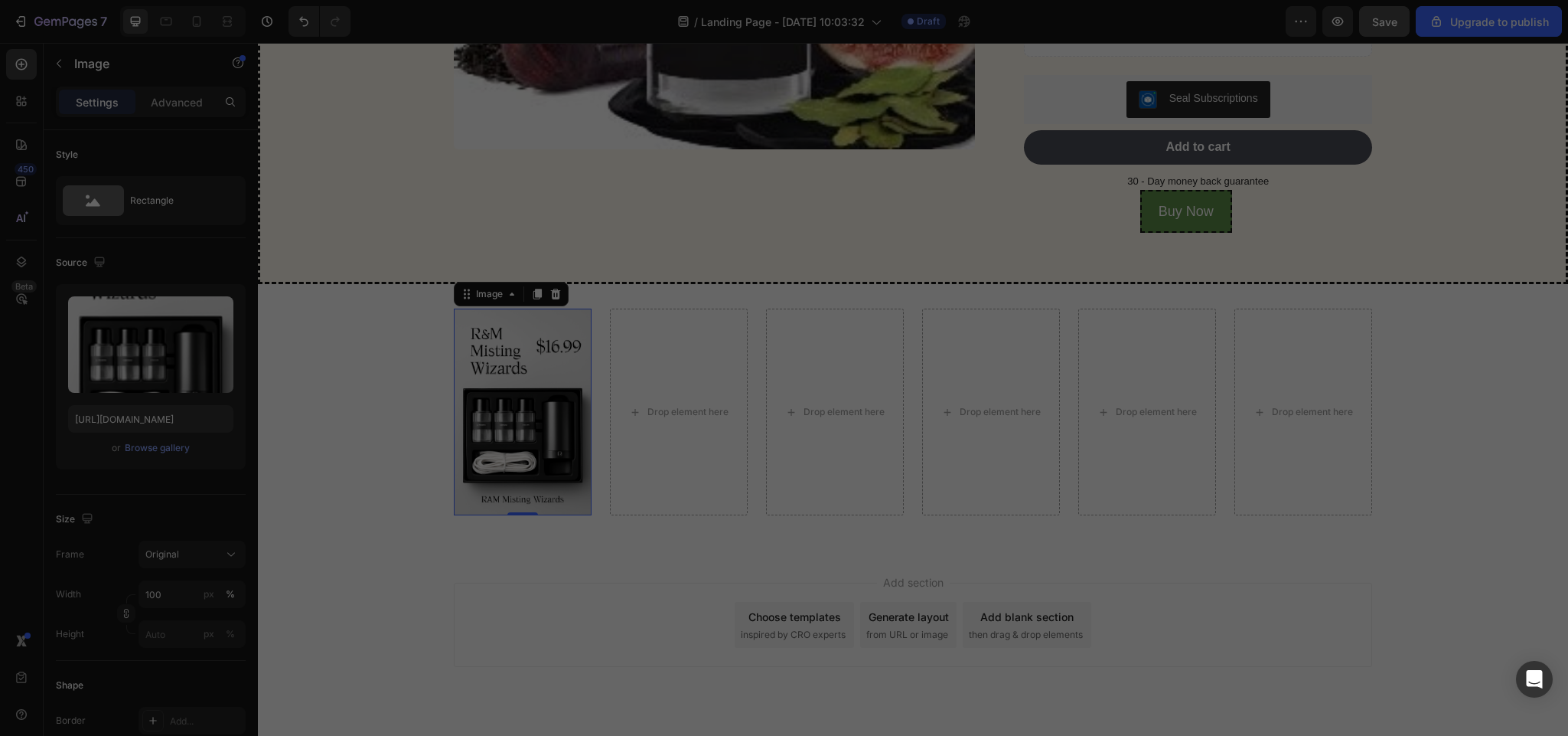
scroll to position [4394, 0]
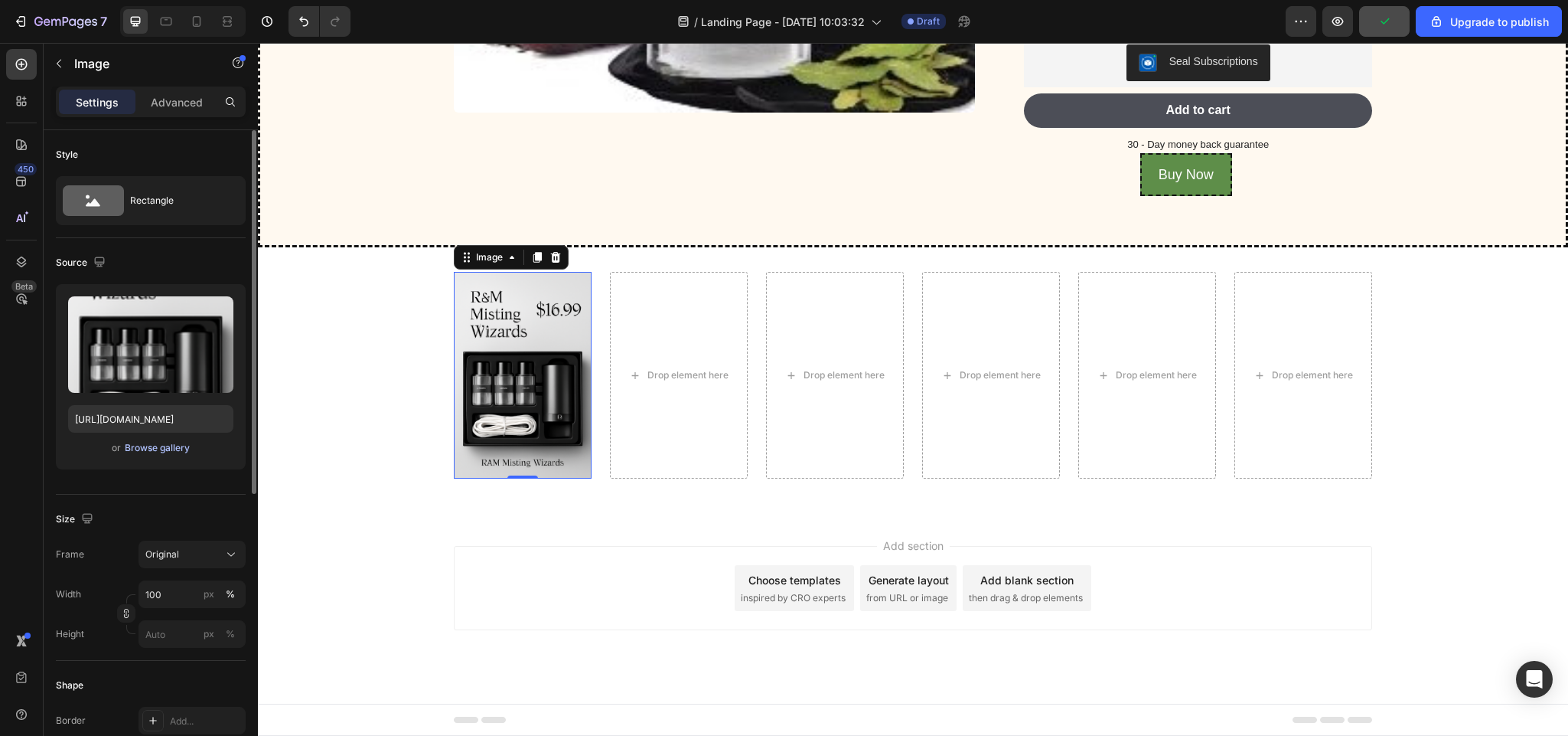
click at [168, 445] on div "Browse gallery" at bounding box center [157, 448] width 65 height 14
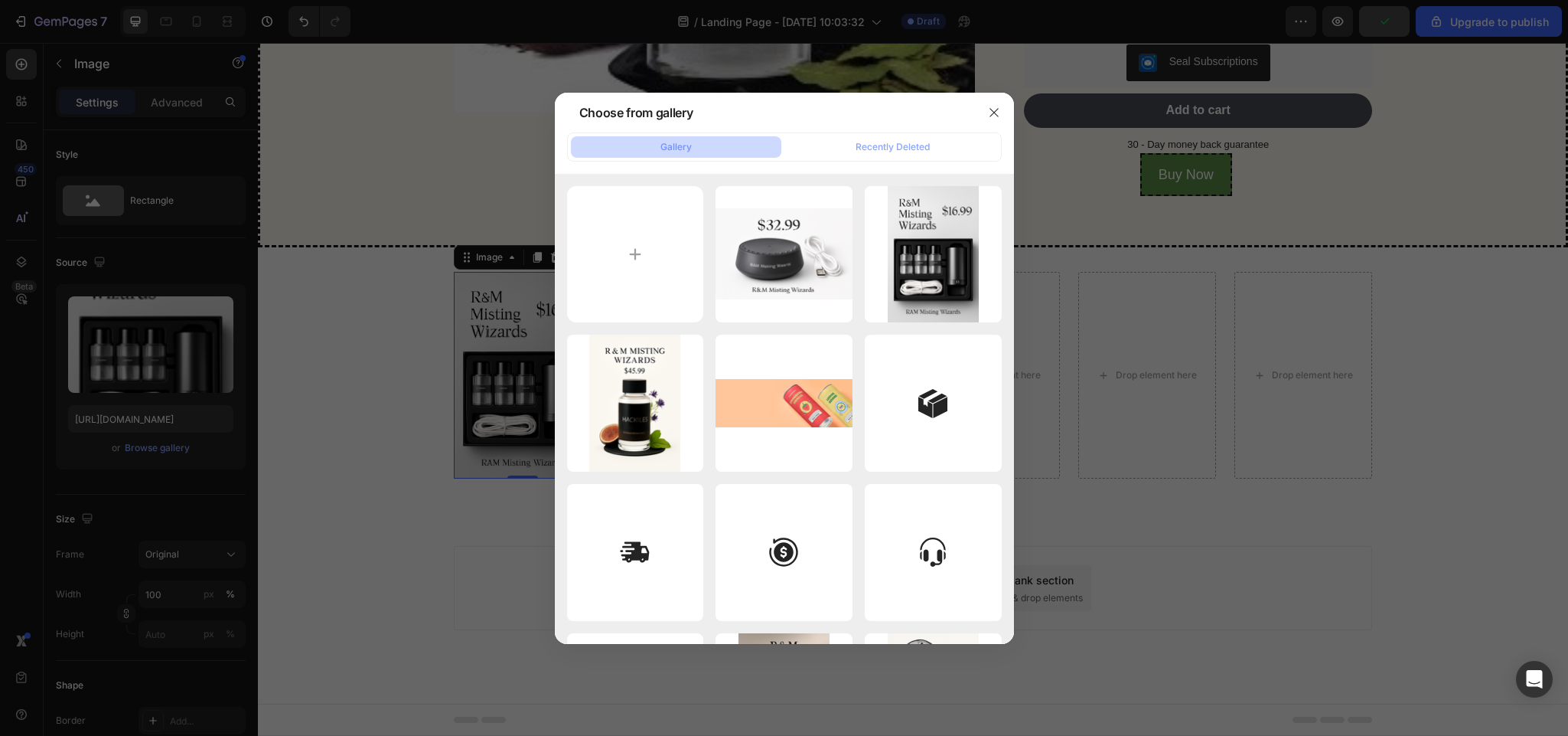
click at [324, 506] on div at bounding box center [784, 368] width 1568 height 736
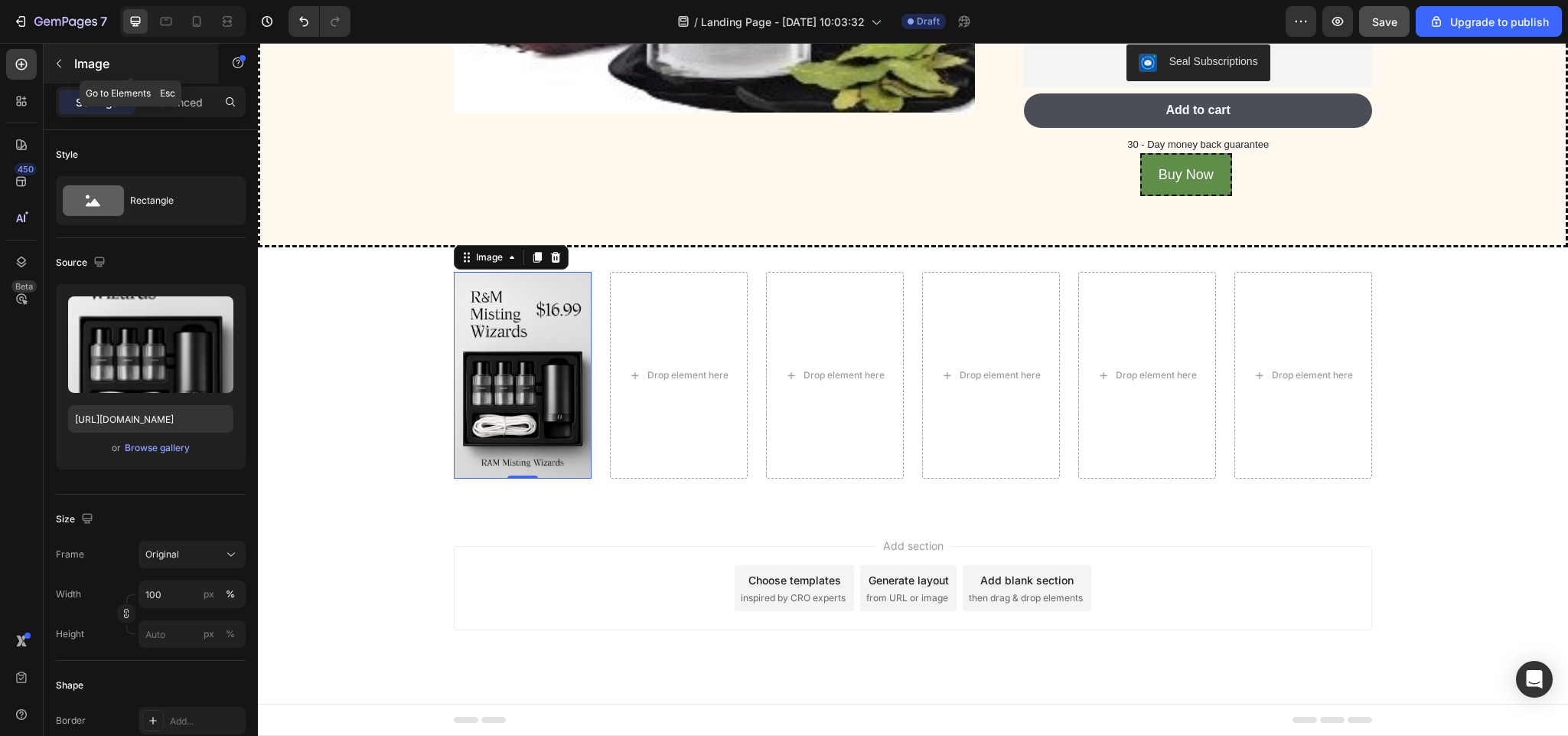
click at [57, 60] on icon "button" at bounding box center [58, 63] width 13 height 13
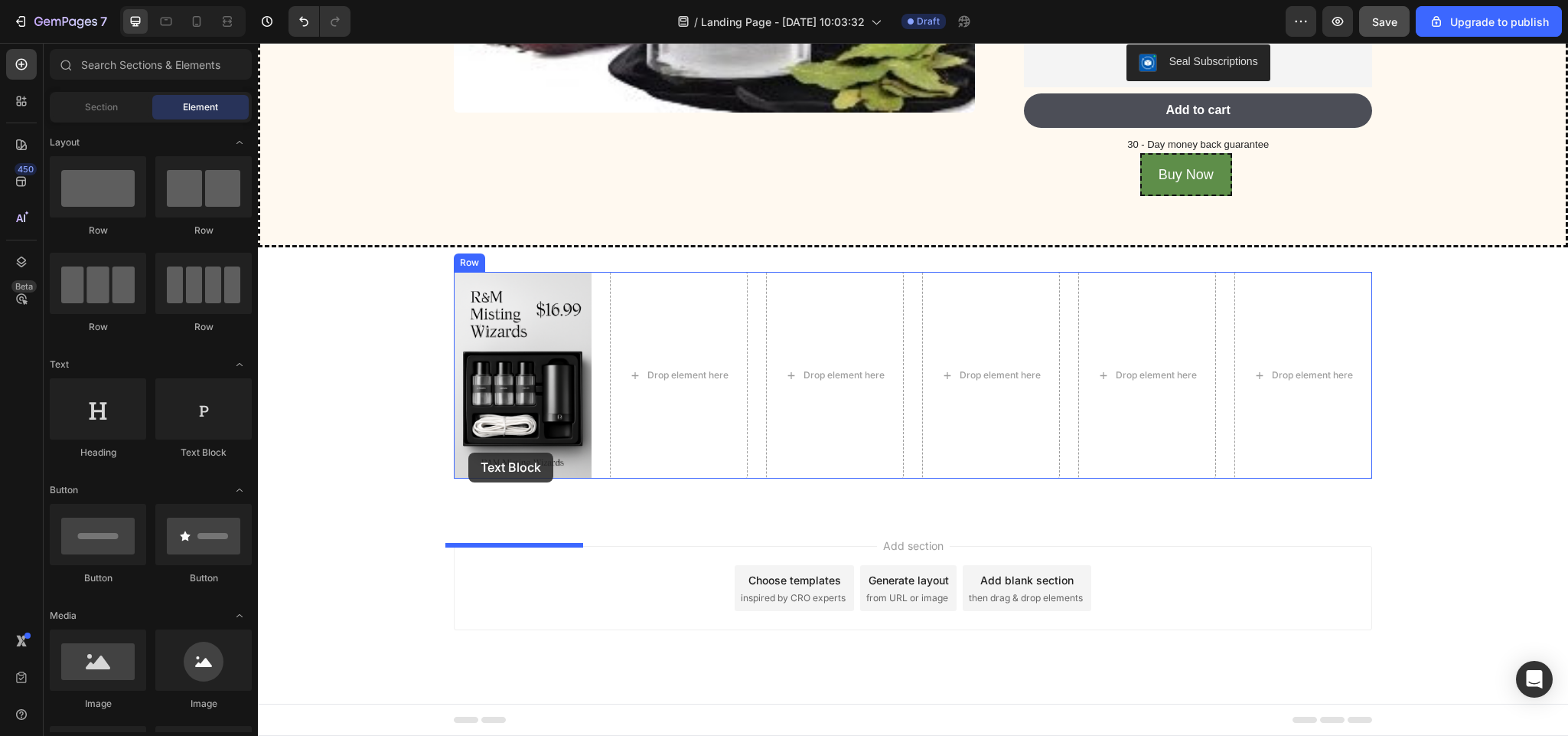
drag, startPoint x: 467, startPoint y: 460, endPoint x: 471, endPoint y: 453, distance: 8.1
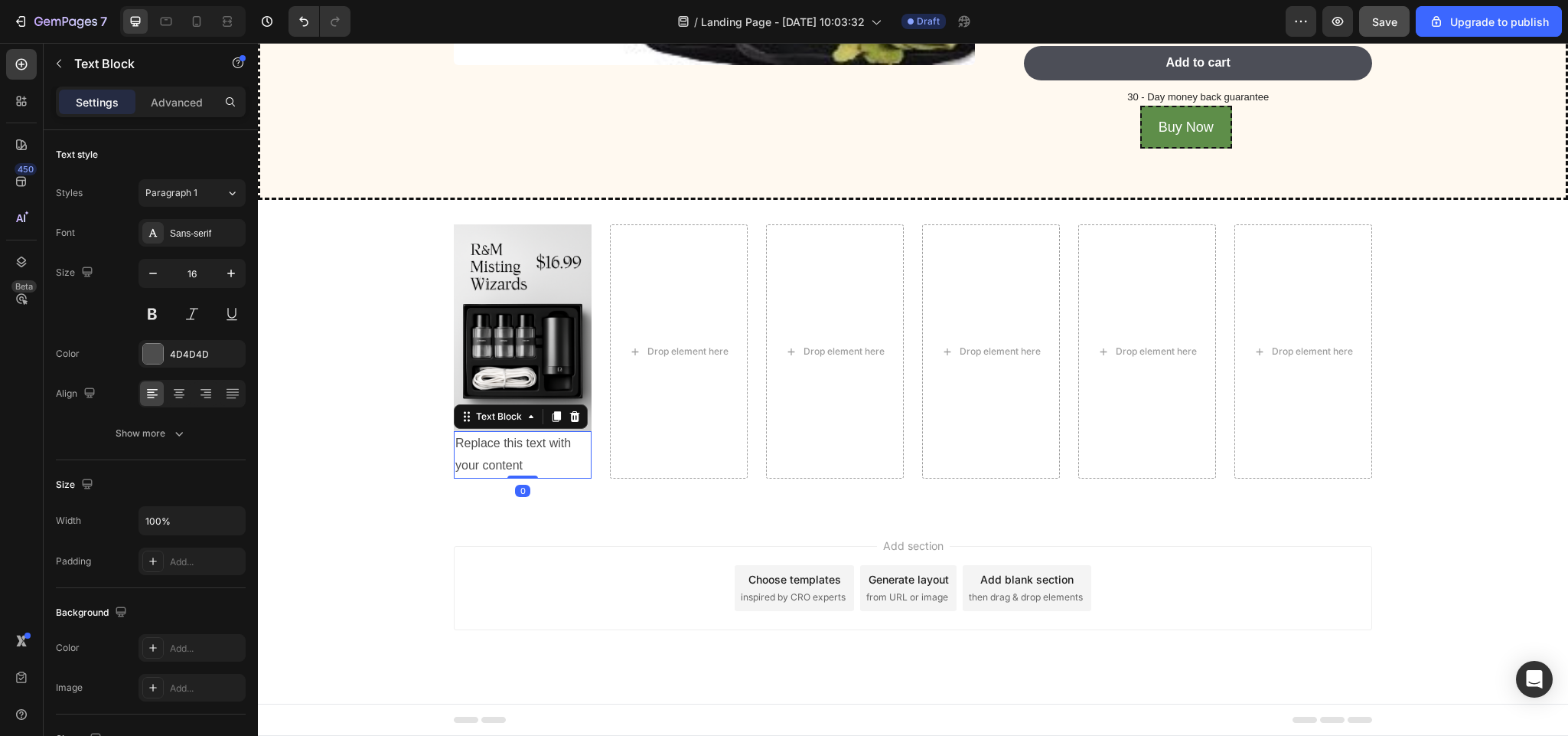
scroll to position [4425, 0]
click at [60, 51] on button "button" at bounding box center [58, 63] width 24 height 24
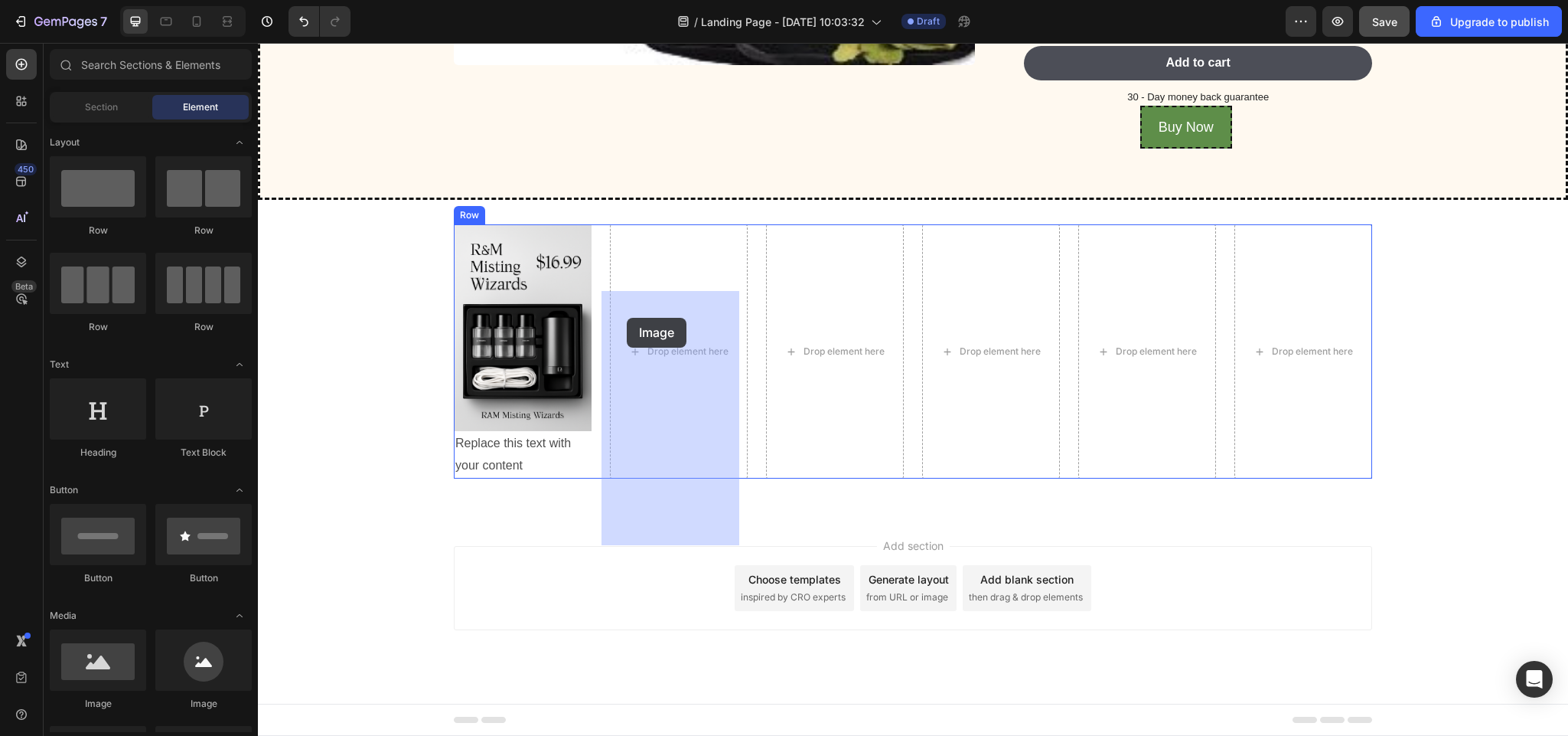
drag, startPoint x: 362, startPoint y: 709, endPoint x: 630, endPoint y: 317, distance: 474.9
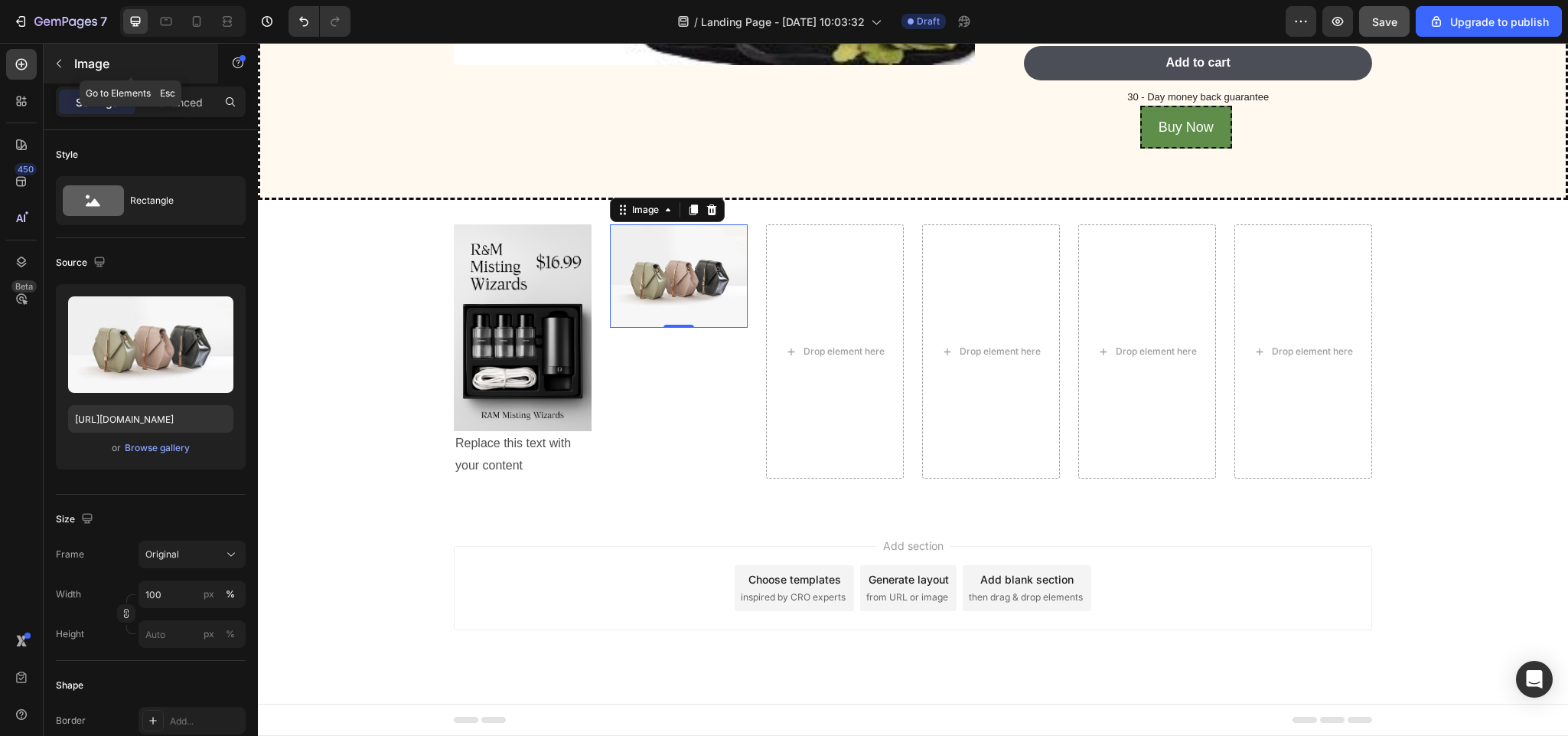
click at [67, 58] on button "button" at bounding box center [58, 63] width 24 height 24
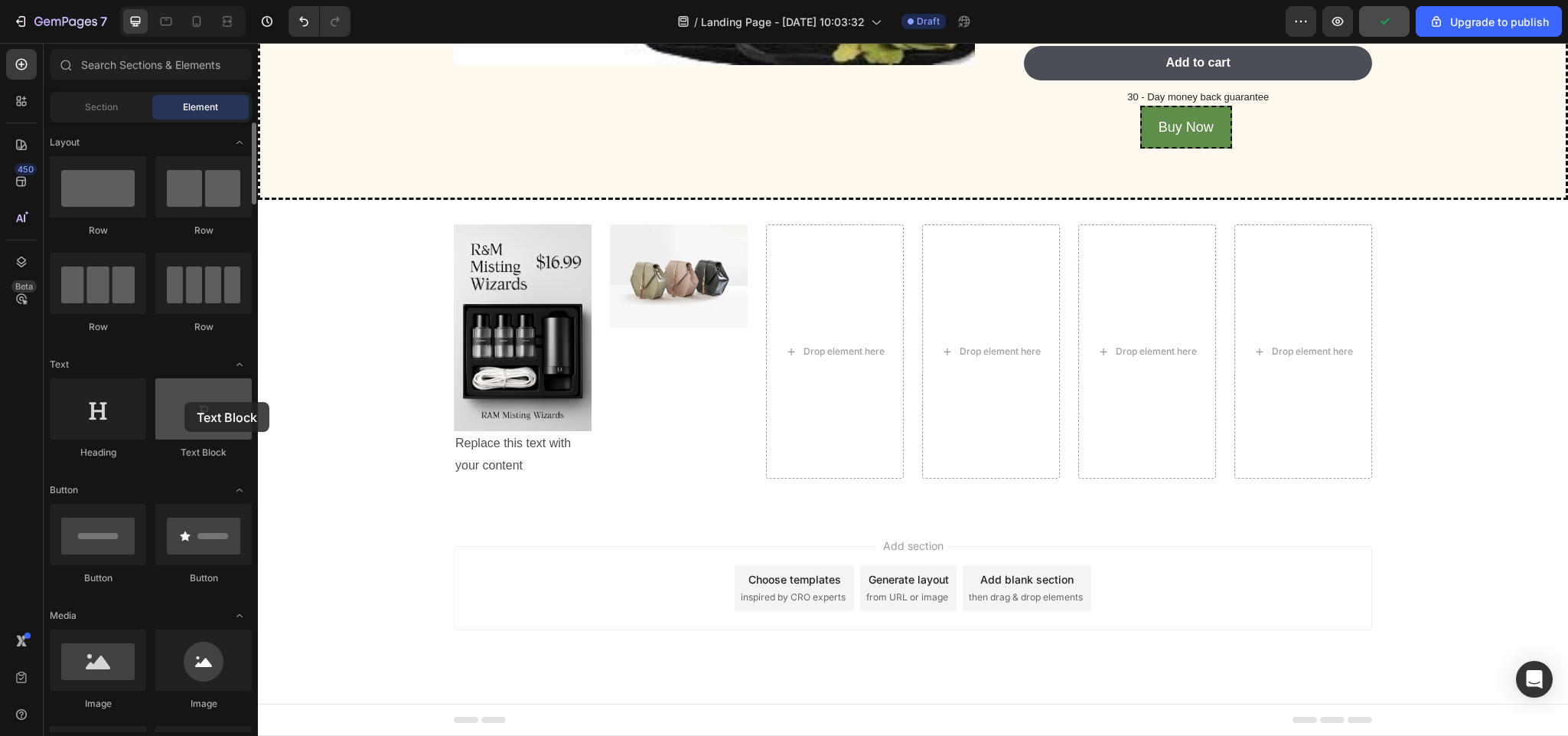
drag, startPoint x: 221, startPoint y: 416, endPoint x: 176, endPoint y: 396, distance: 49.2
click at [176, 396] on div at bounding box center [203, 408] width 96 height 61
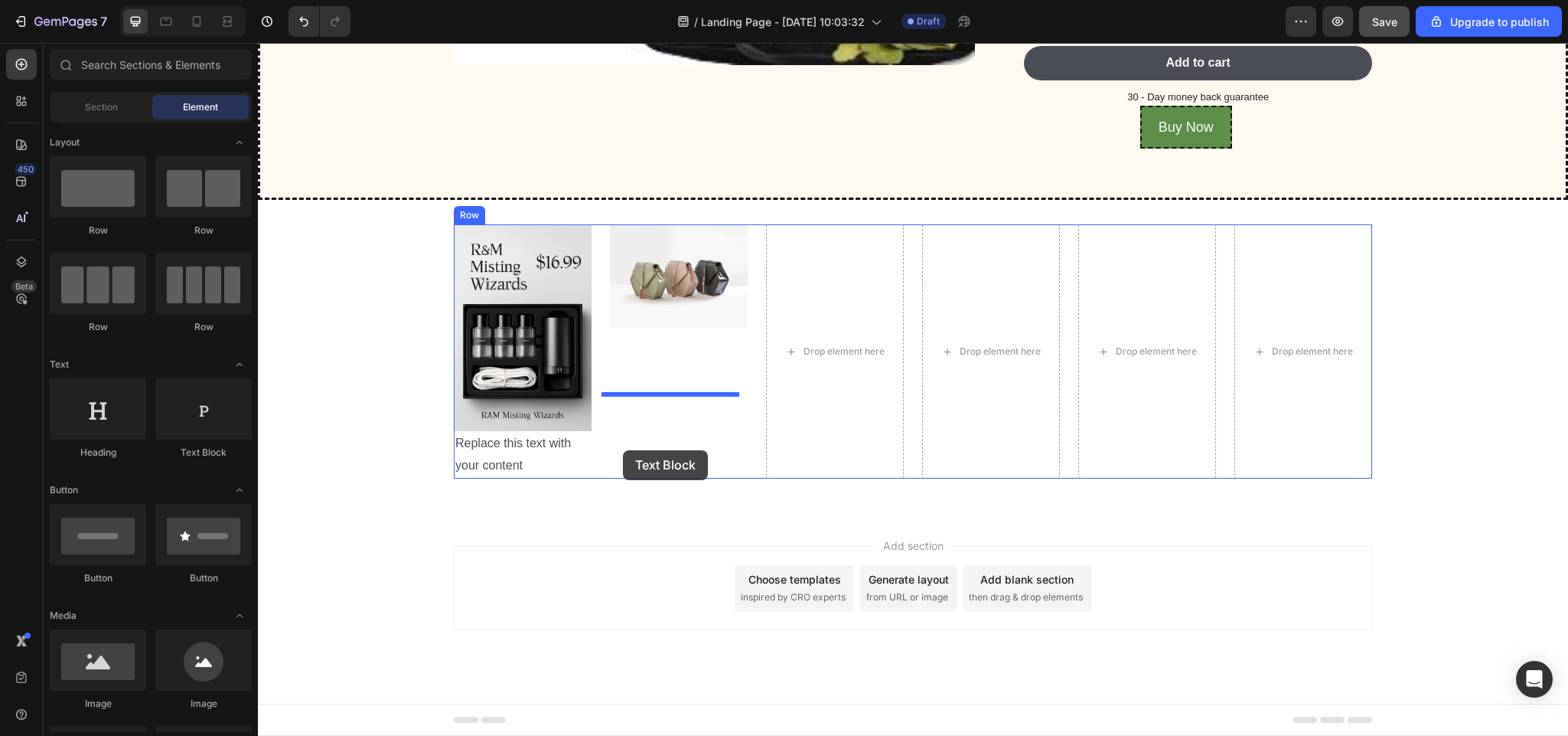
drag, startPoint x: 460, startPoint y: 479, endPoint x: 623, endPoint y: 449, distance: 165.7
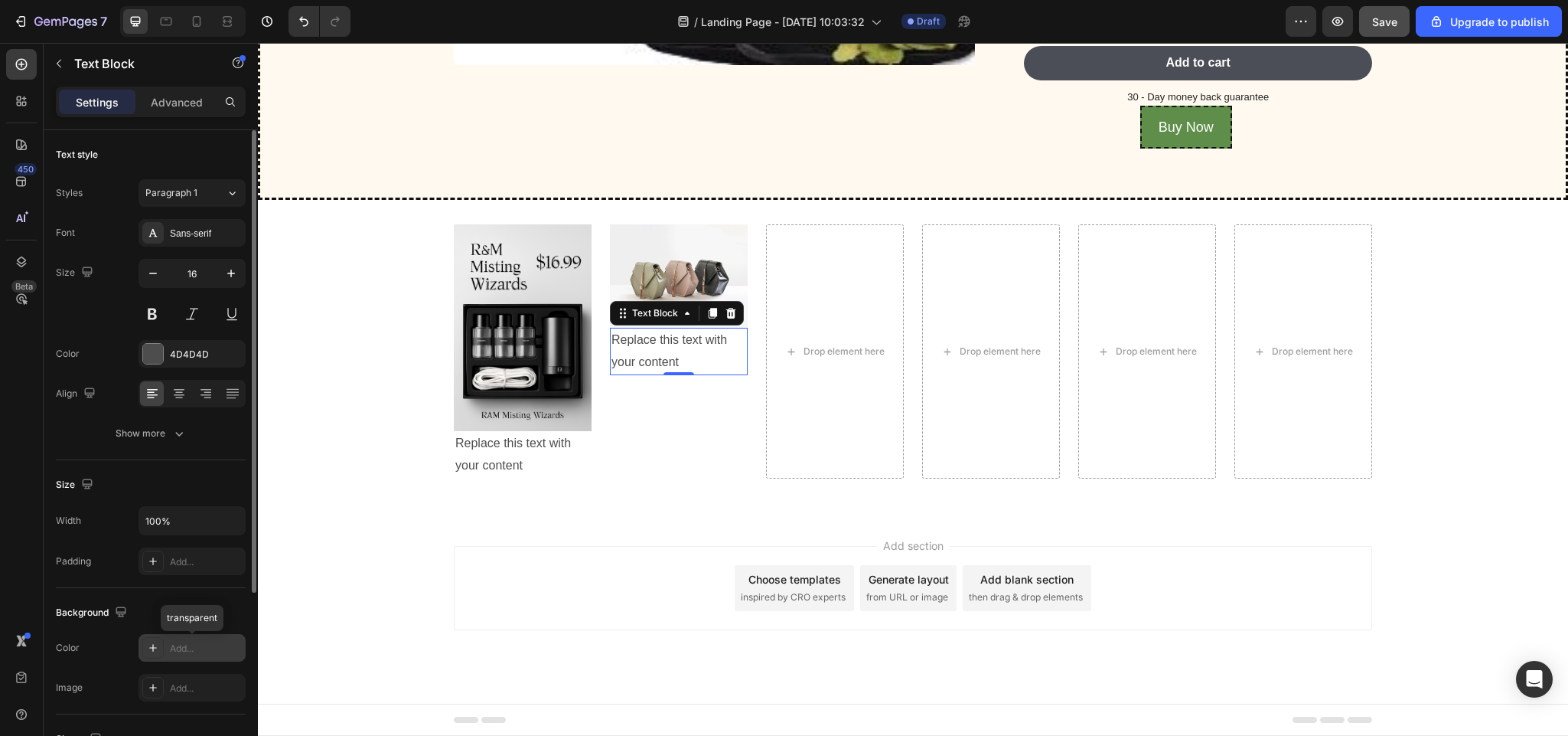
click at [184, 653] on div "Add..." at bounding box center [206, 648] width 72 height 14
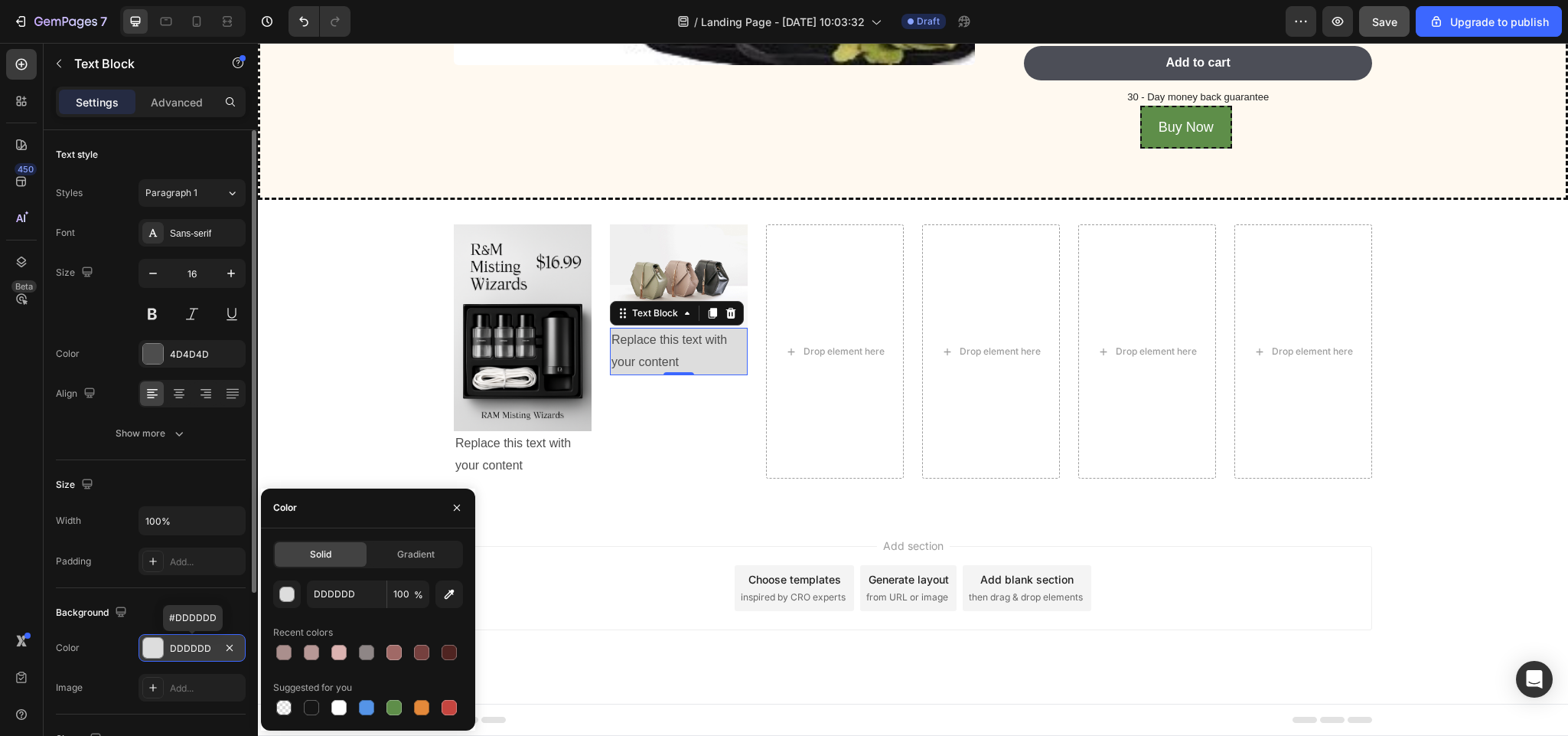
click at [195, 649] on div "DDDDDD" at bounding box center [192, 648] width 45 height 14
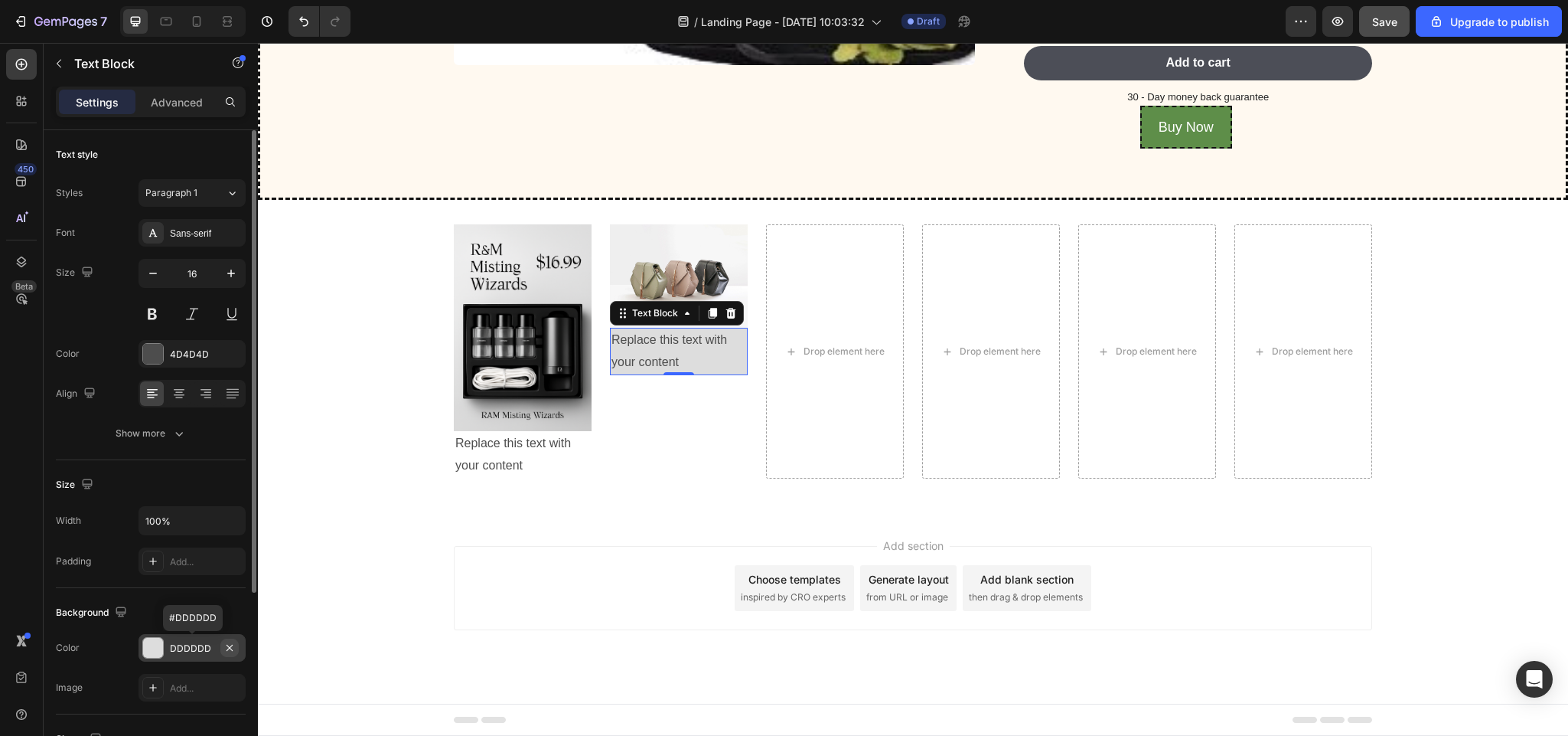
click at [231, 651] on icon "button" at bounding box center [229, 647] width 13 height 13
click at [177, 648] on div "Add..." at bounding box center [206, 648] width 72 height 14
type input "DDDDDD"
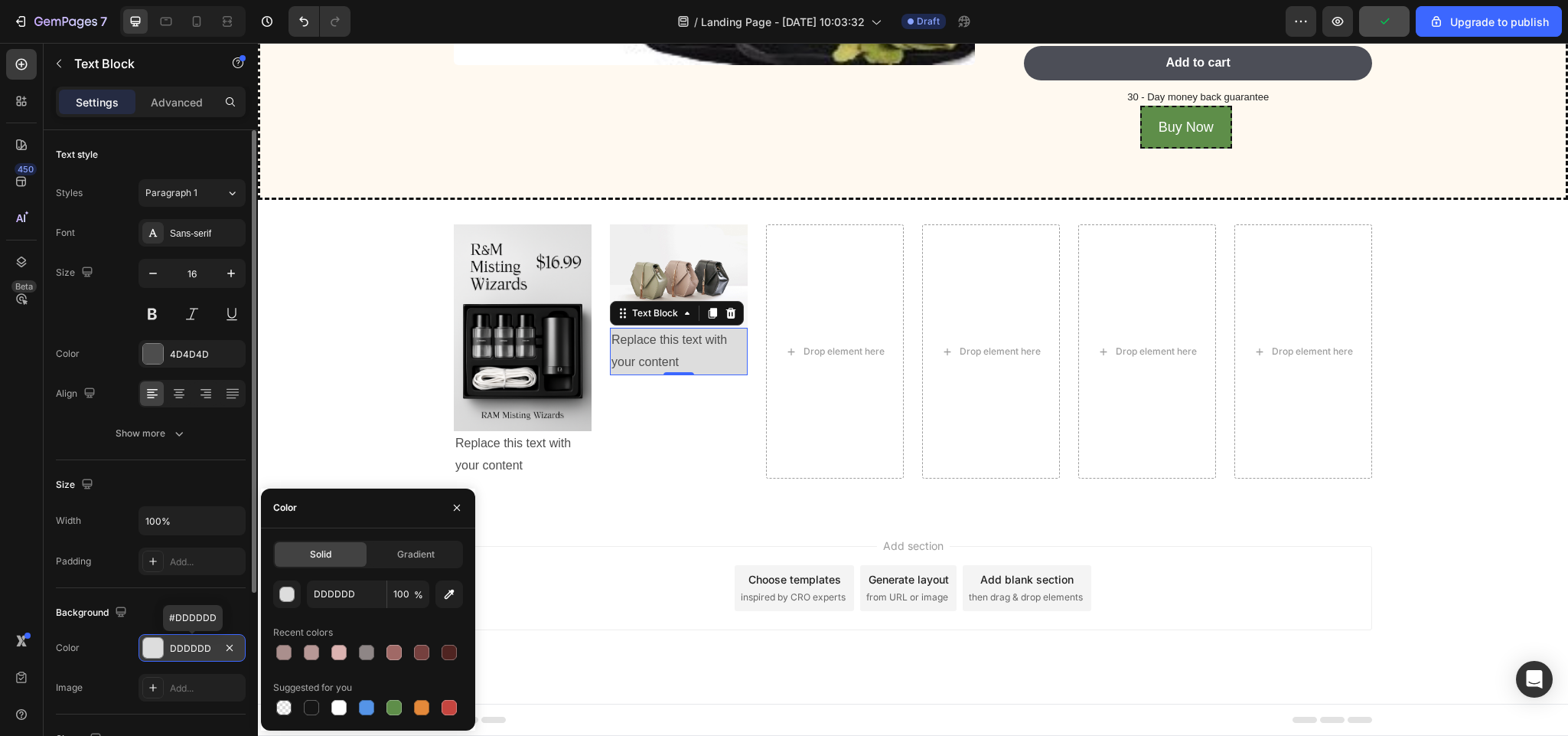
click at [176, 650] on div "DDDDDD" at bounding box center [192, 648] width 45 height 14
click at [641, 363] on div "Replace this text with your content" at bounding box center [679, 351] width 138 height 48
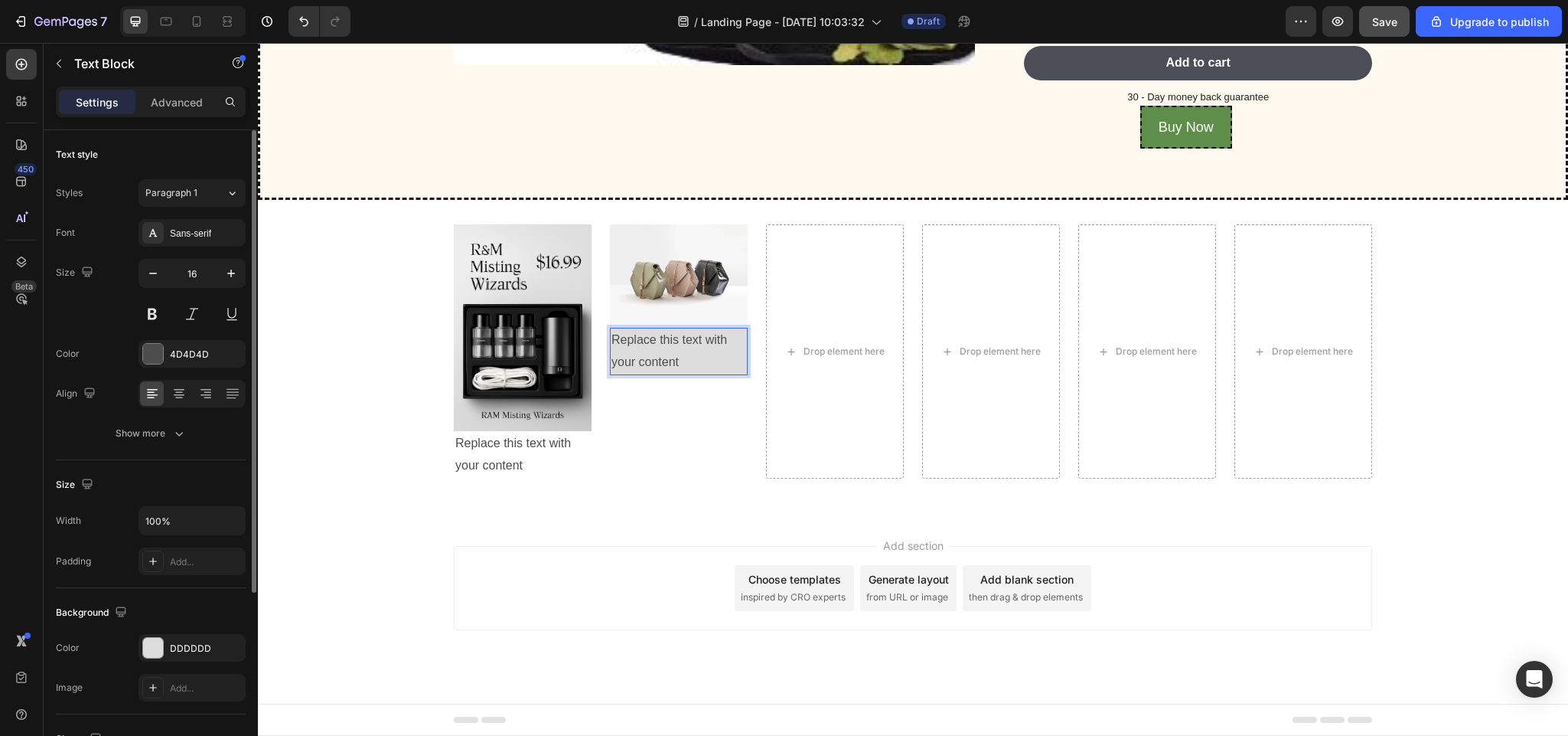
scroll to position [117, 0]
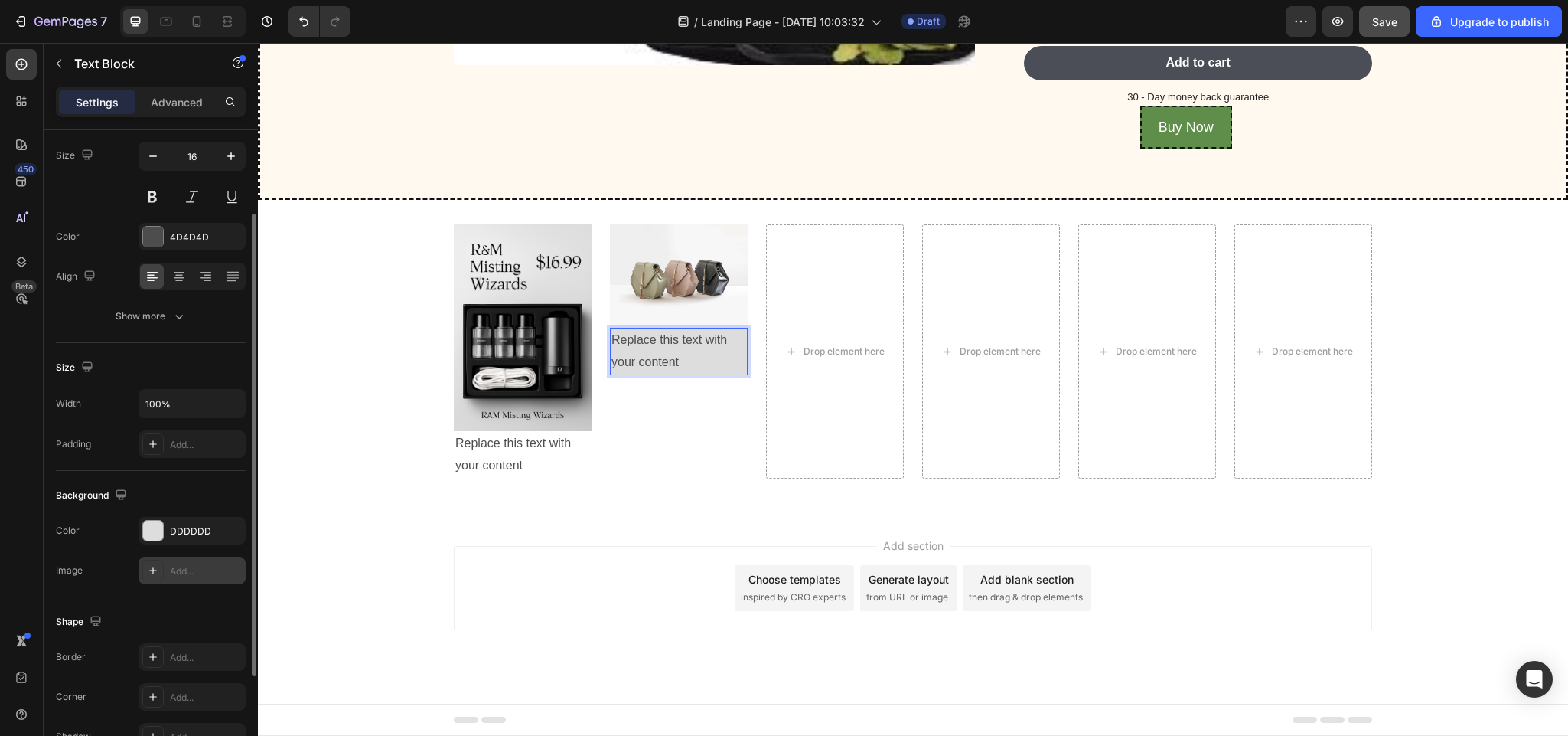
click at [179, 569] on div "Add..." at bounding box center [206, 571] width 72 height 14
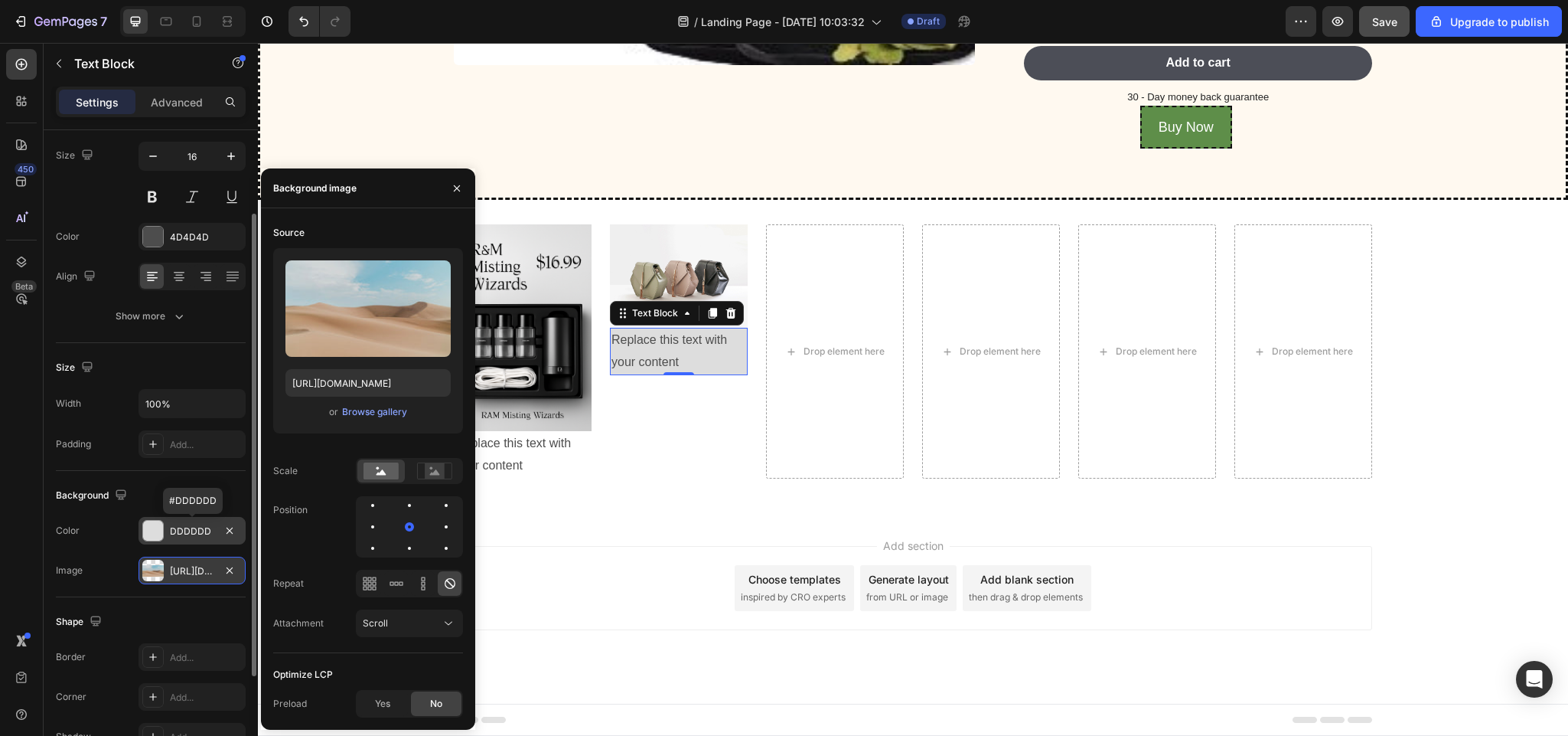
click at [191, 537] on div "DDDDDD" at bounding box center [192, 531] width 45 height 14
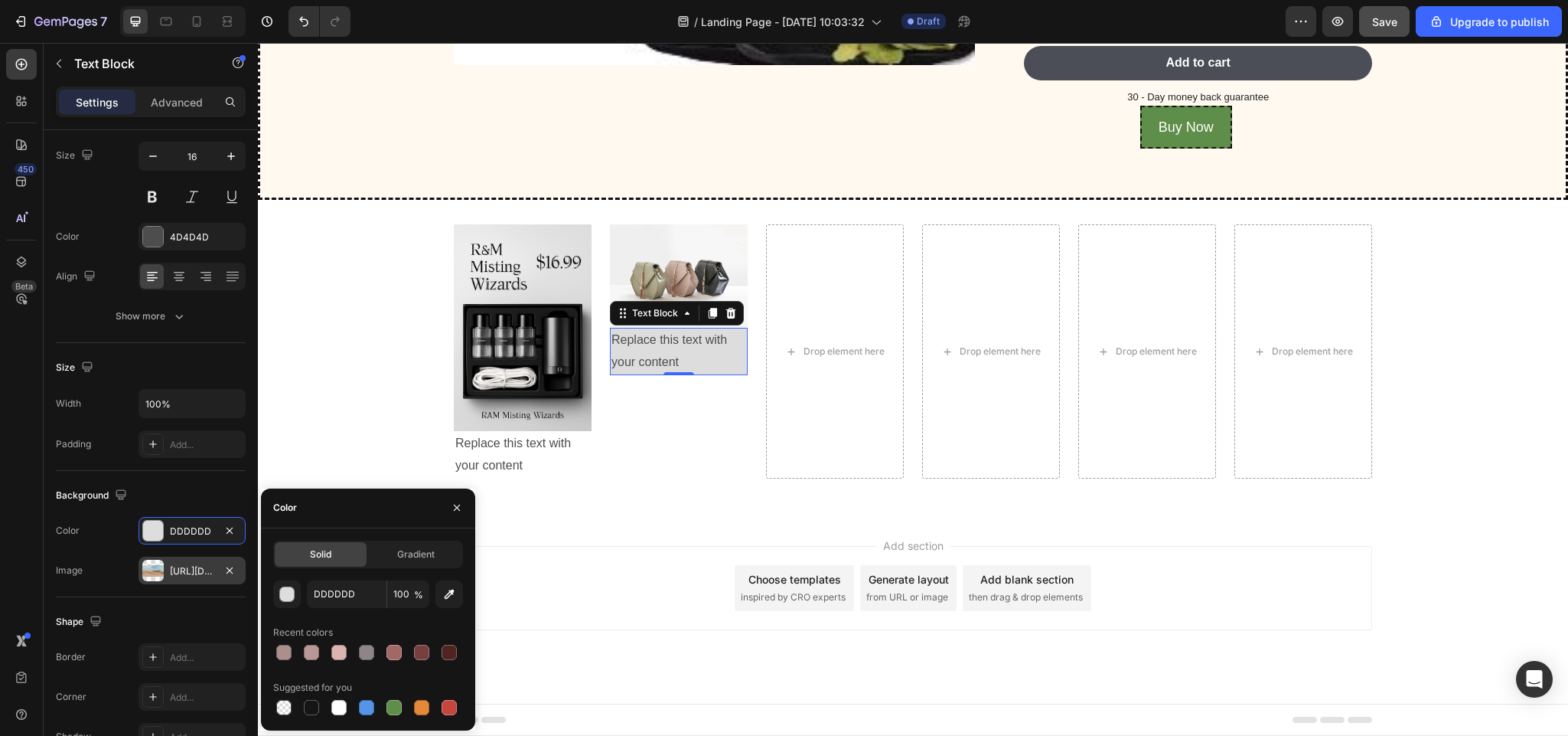
click at [186, 575] on div "[URL][DOMAIN_NAME]" at bounding box center [192, 571] width 45 height 14
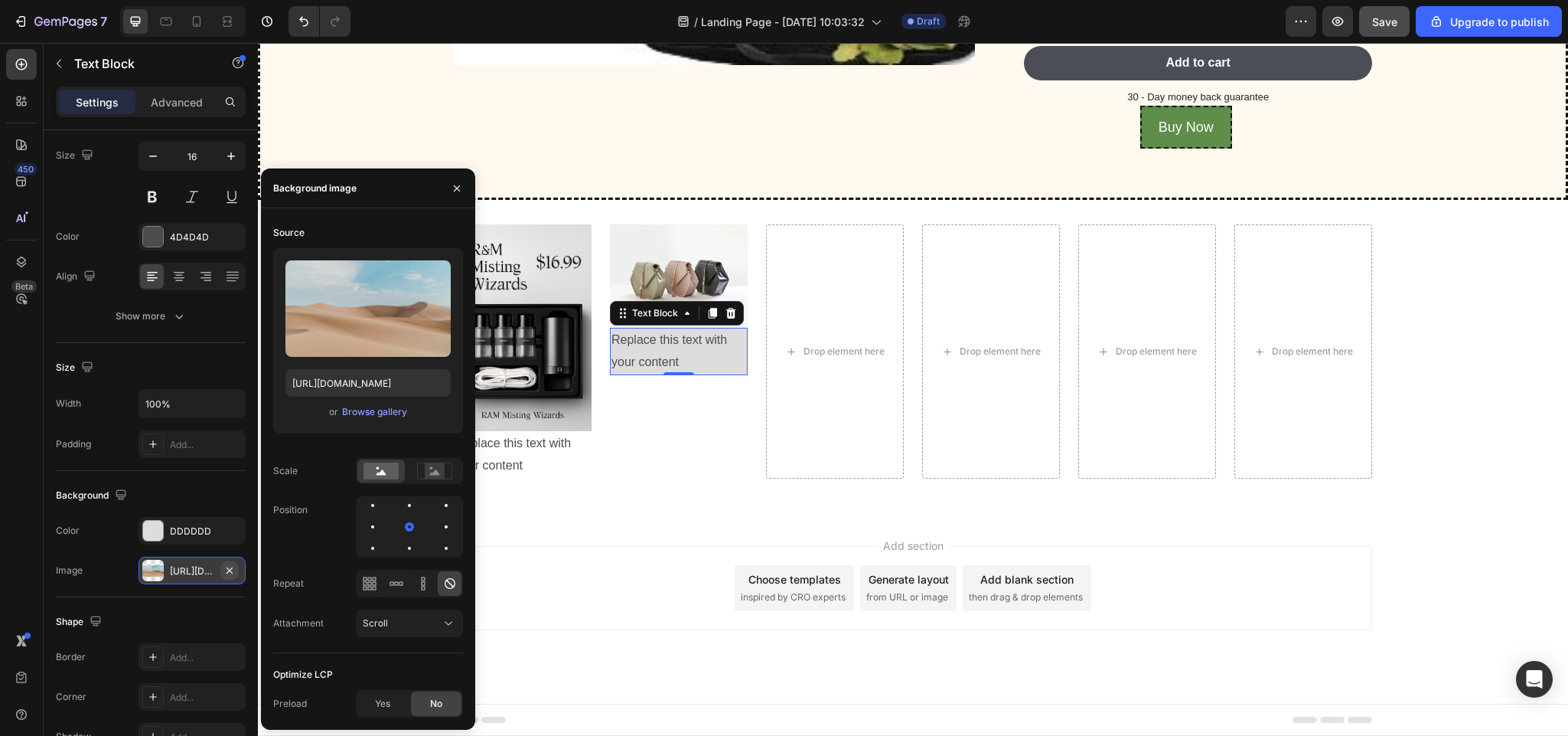
click at [226, 574] on icon "button" at bounding box center [229, 570] width 13 height 13
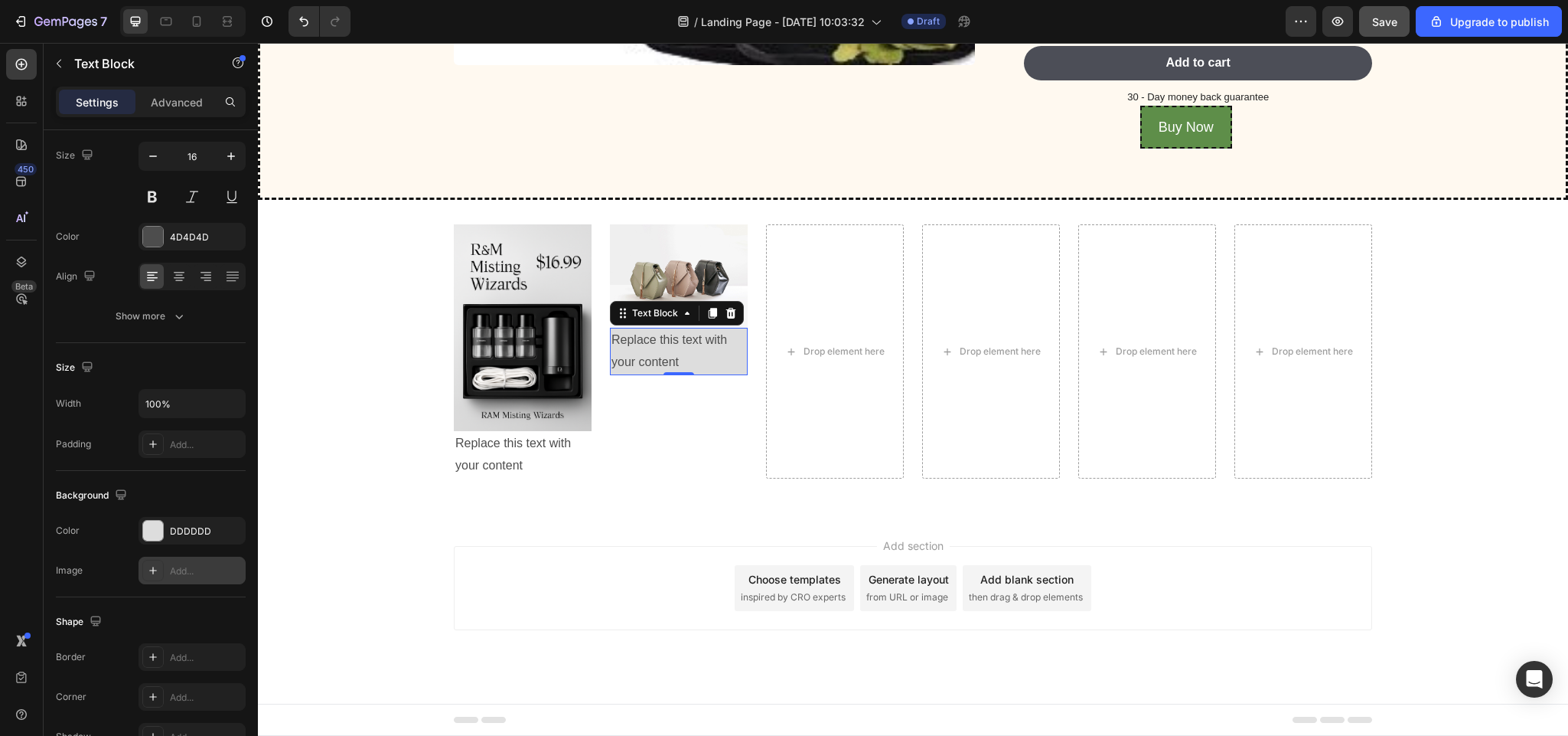
click at [182, 569] on div "Add..." at bounding box center [206, 571] width 72 height 14
type input "[URL][DOMAIN_NAME]"
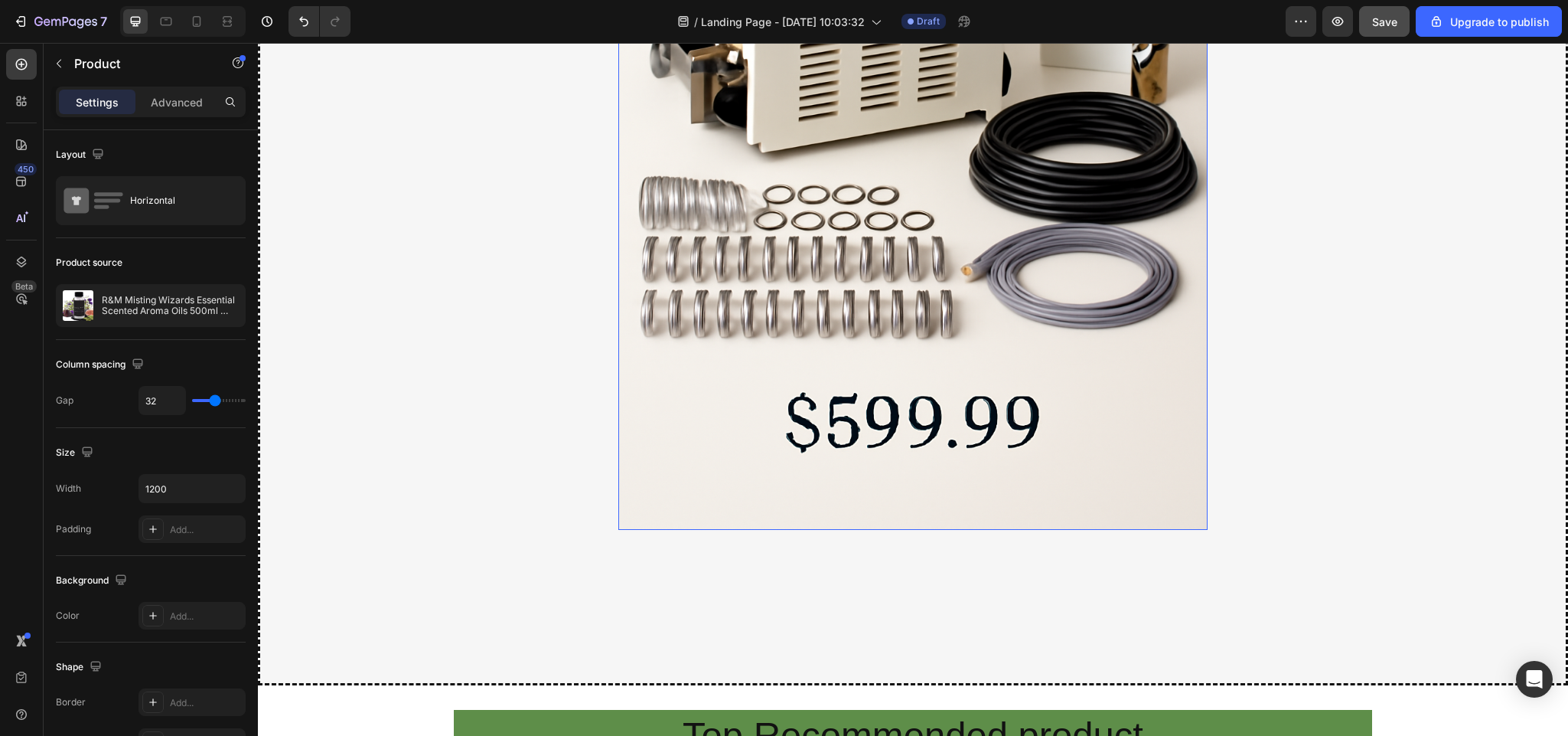
scroll to position [823, 0]
click at [1380, 20] on span "Save" at bounding box center [1385, 21] width 25 height 13
